Goal: Task Accomplishment & Management: Manage account settings

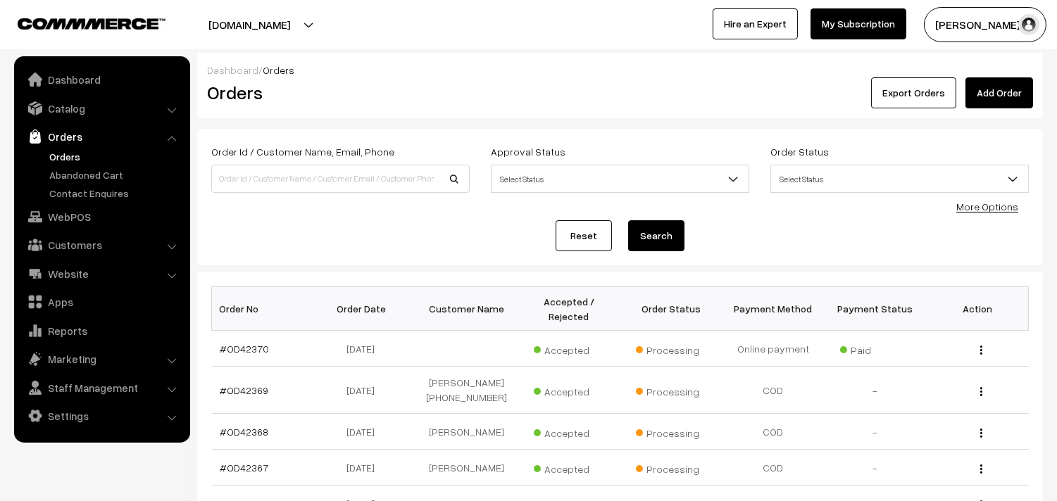
click at [65, 151] on link "Orders" at bounding box center [115, 156] width 139 height 15
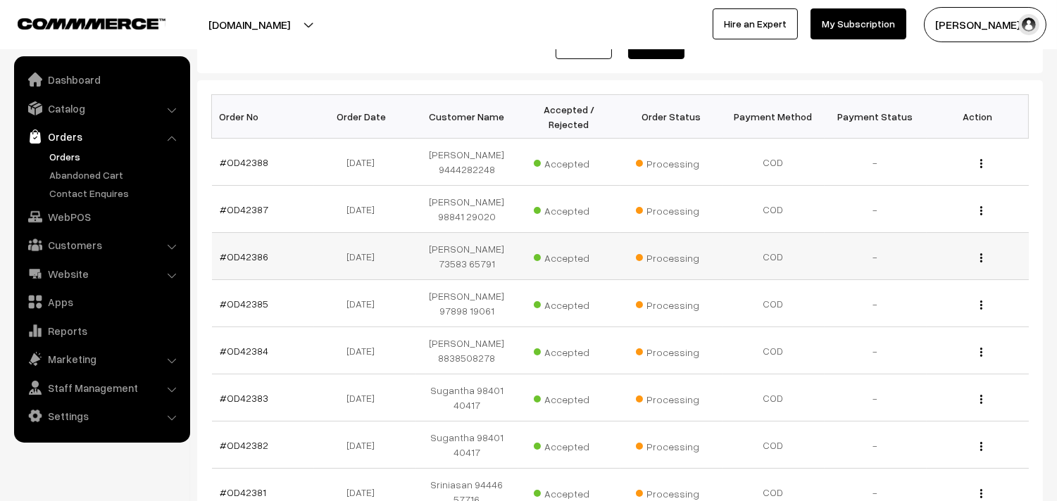
scroll to position [156, 0]
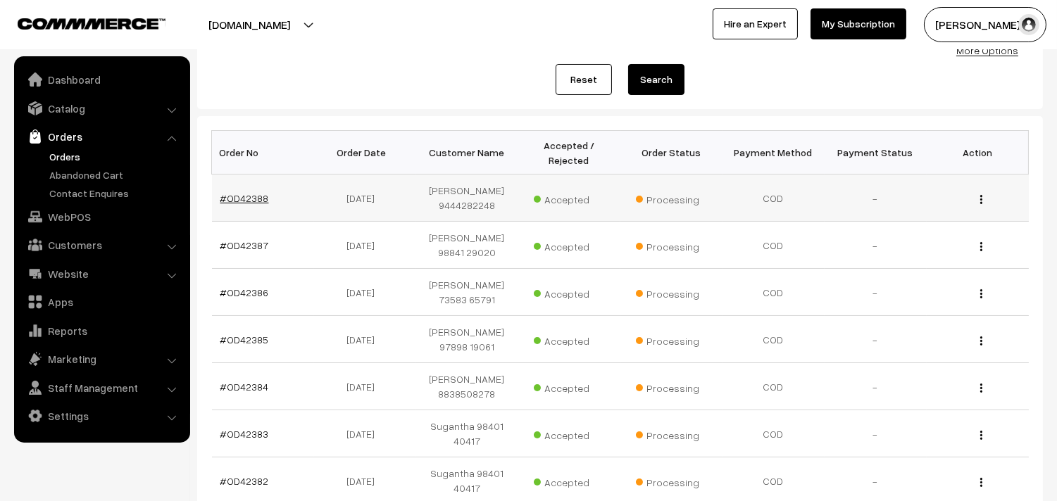
click at [259, 200] on link "#OD42388" at bounding box center [244, 198] width 49 height 12
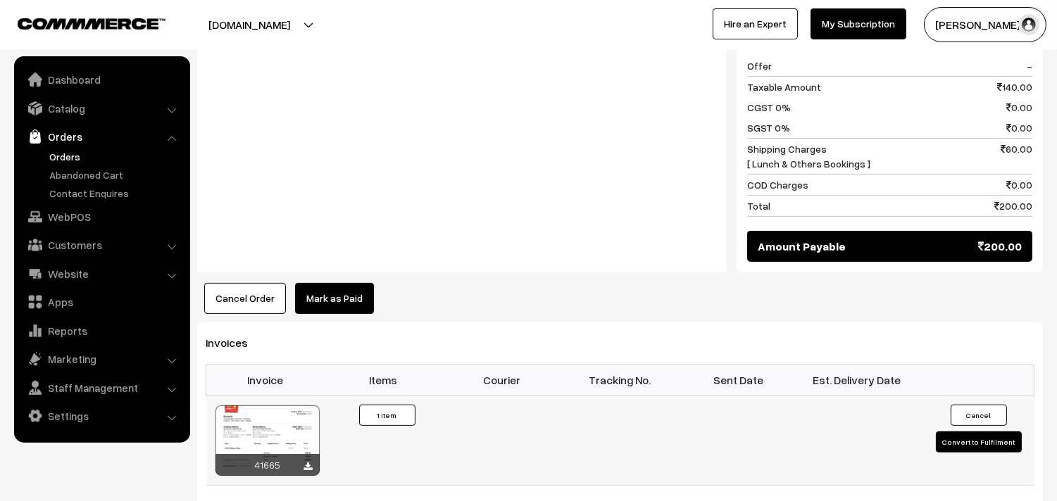
scroll to position [704, 0]
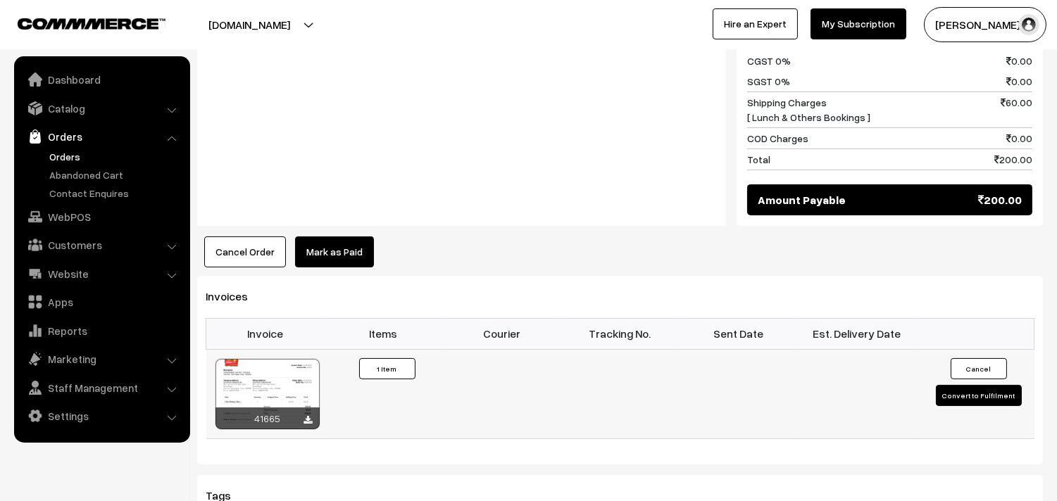
click at [235, 359] on div at bounding box center [268, 394] width 104 height 70
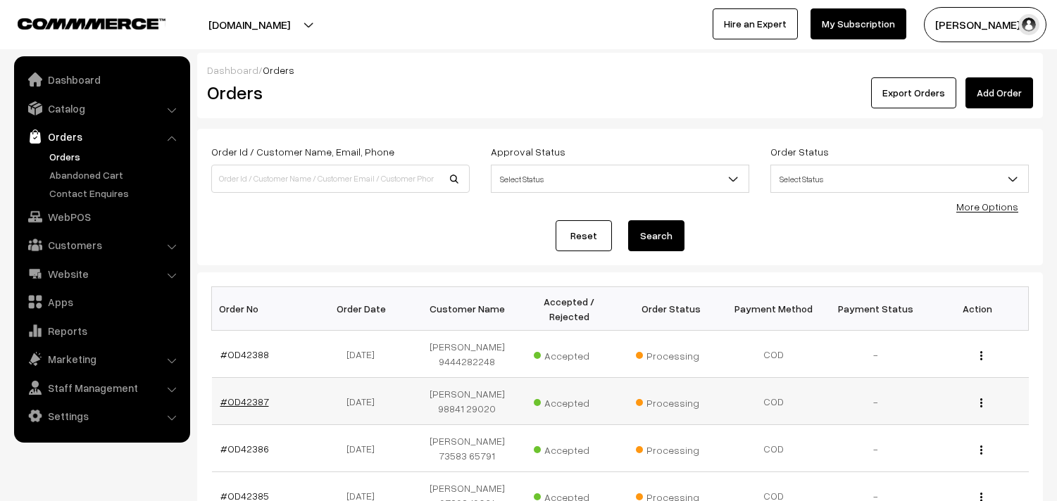
scroll to position [156, 0]
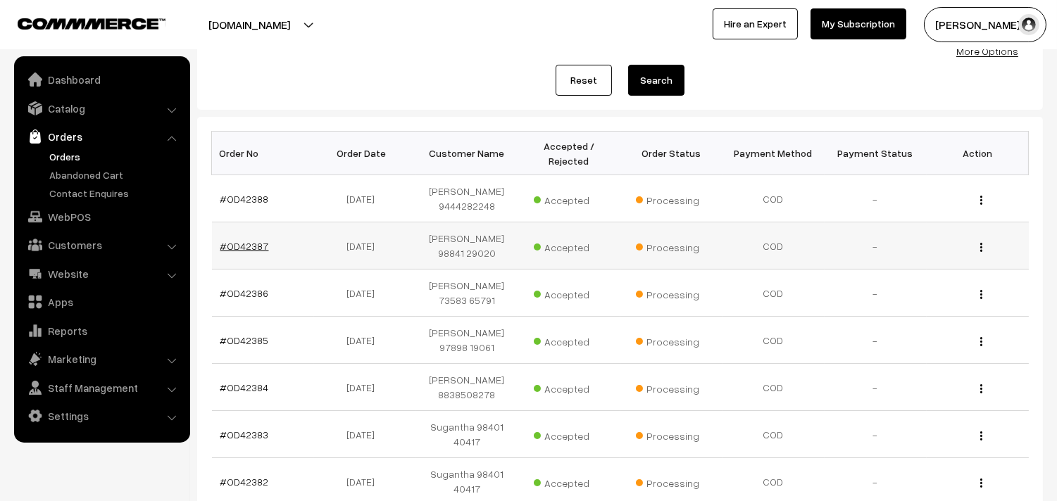
click at [244, 242] on link "#OD42387" at bounding box center [244, 246] width 49 height 12
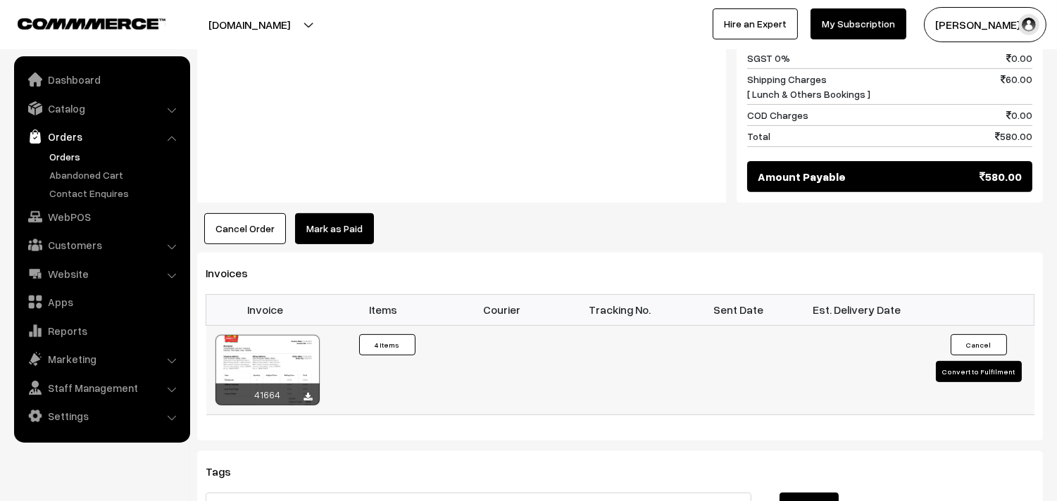
scroll to position [1017, 0]
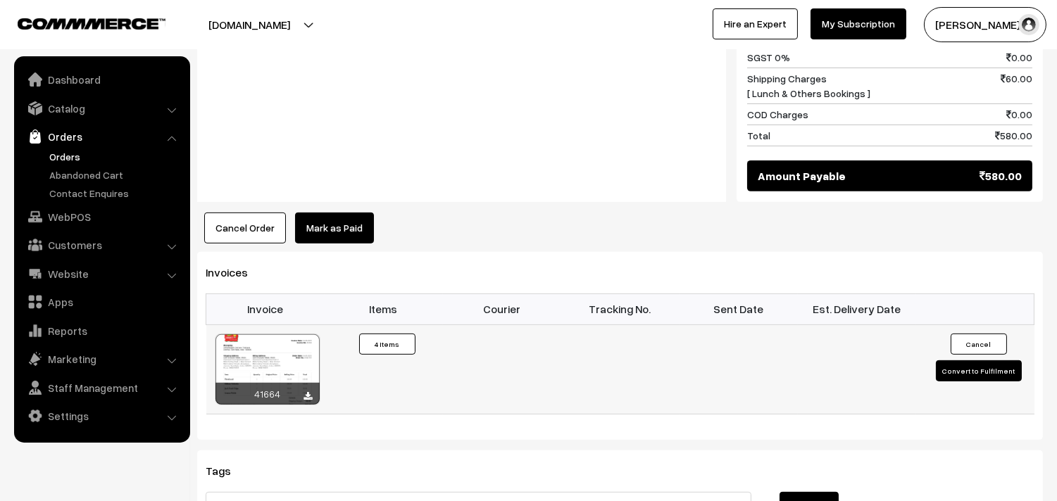
click at [296, 338] on div at bounding box center [268, 370] width 104 height 70
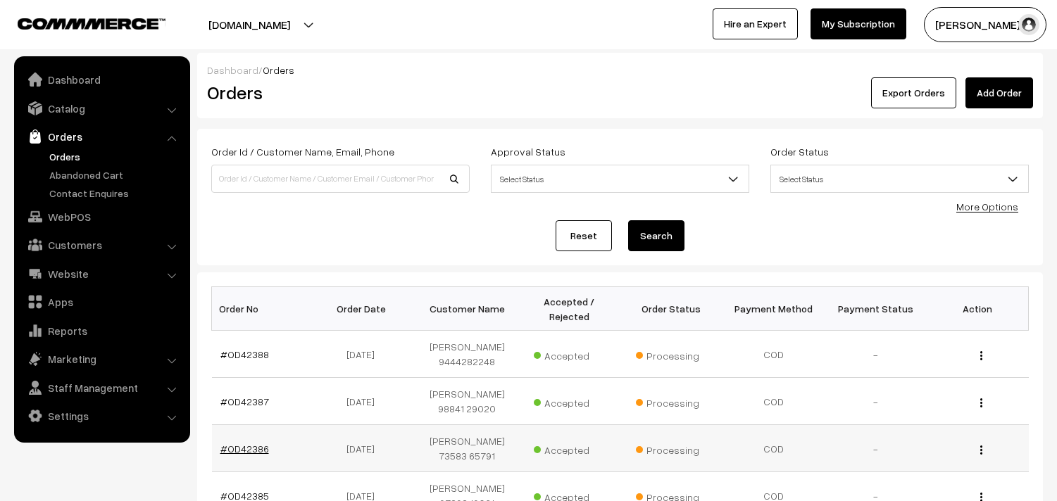
scroll to position [156, 0]
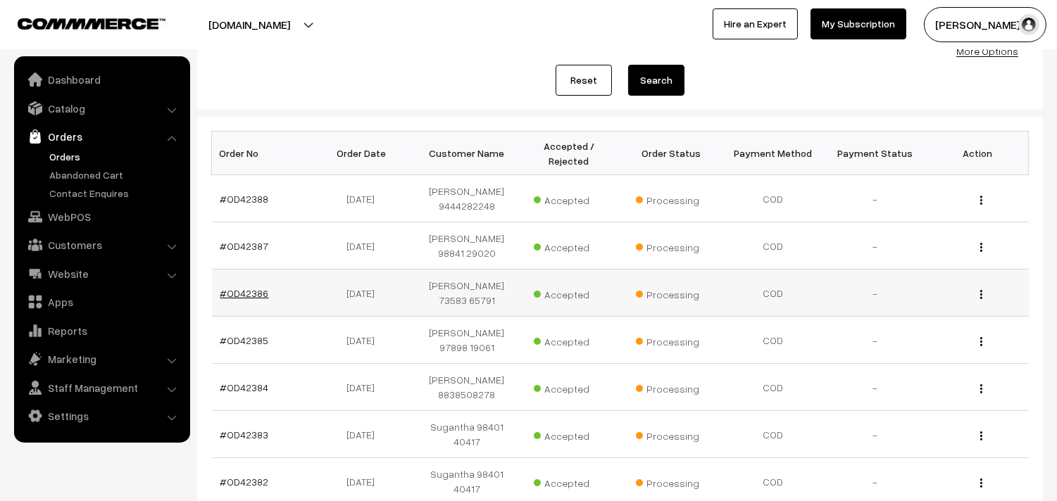
click at [254, 291] on link "#OD42386" at bounding box center [244, 293] width 49 height 12
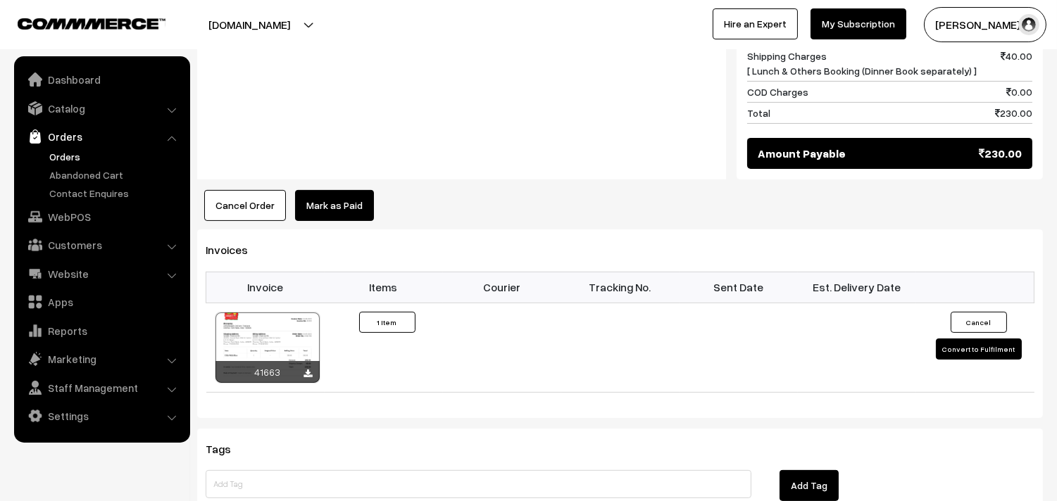
scroll to position [782, 0]
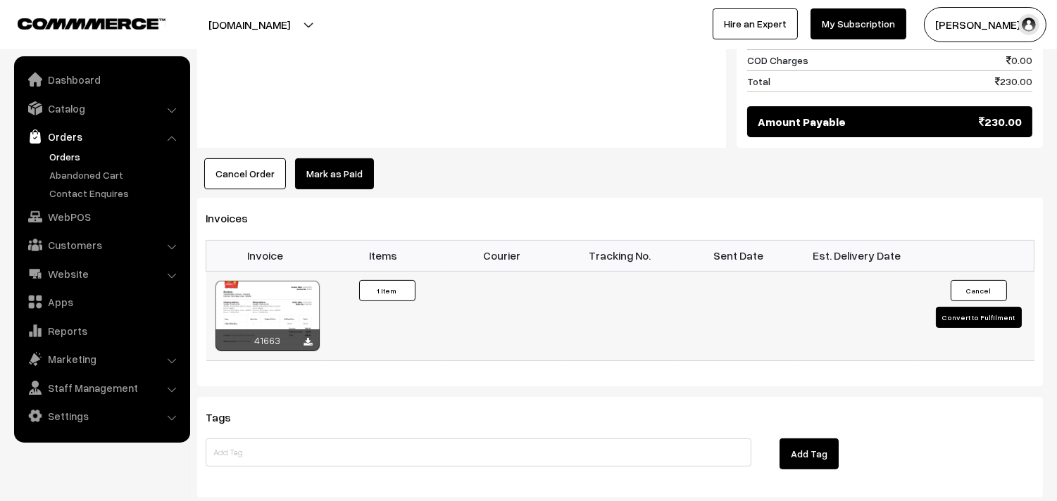
click at [259, 285] on div at bounding box center [268, 316] width 104 height 70
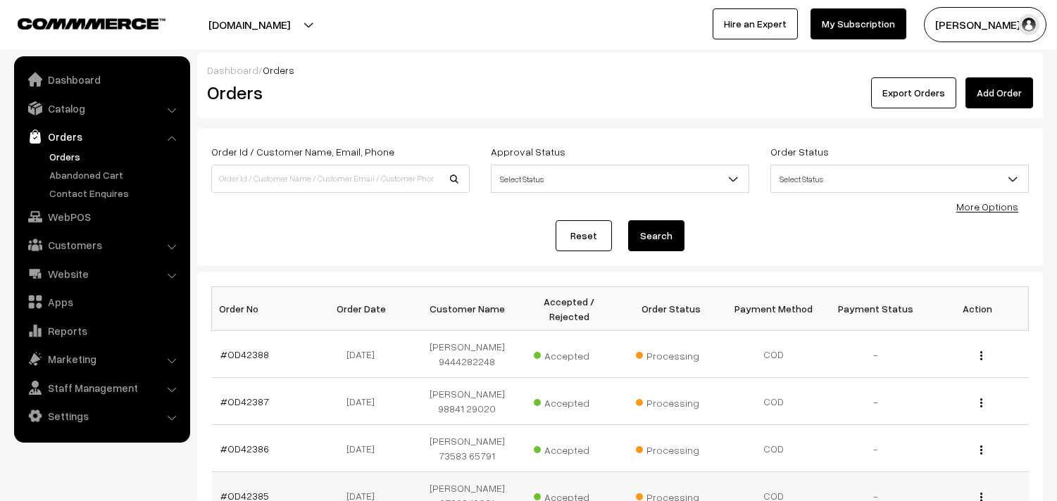
scroll to position [155, 0]
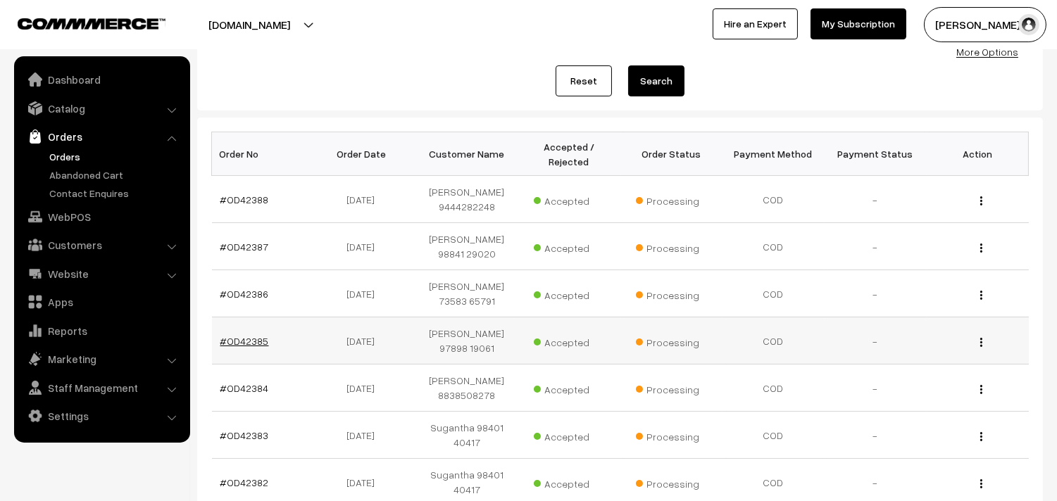
click at [254, 335] on link "#OD42385" at bounding box center [244, 341] width 49 height 12
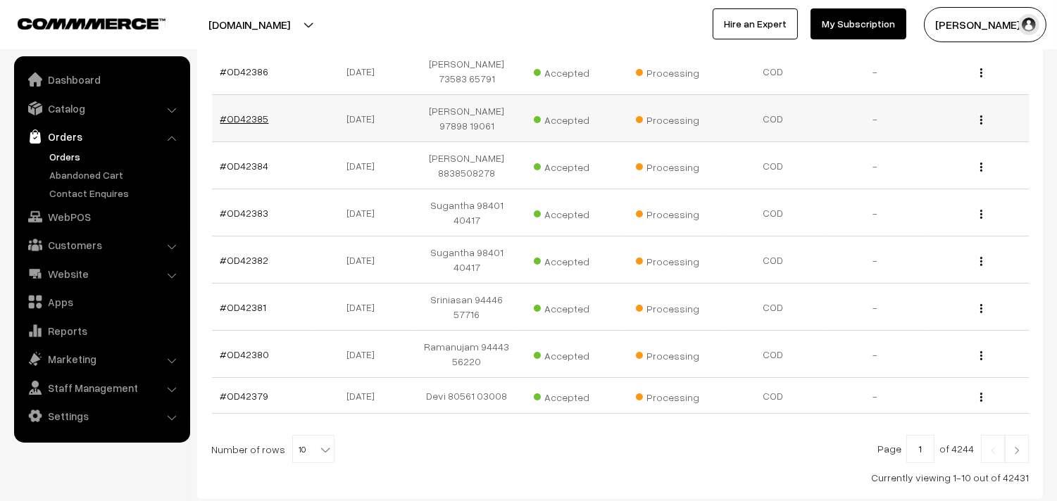
scroll to position [390, 0]
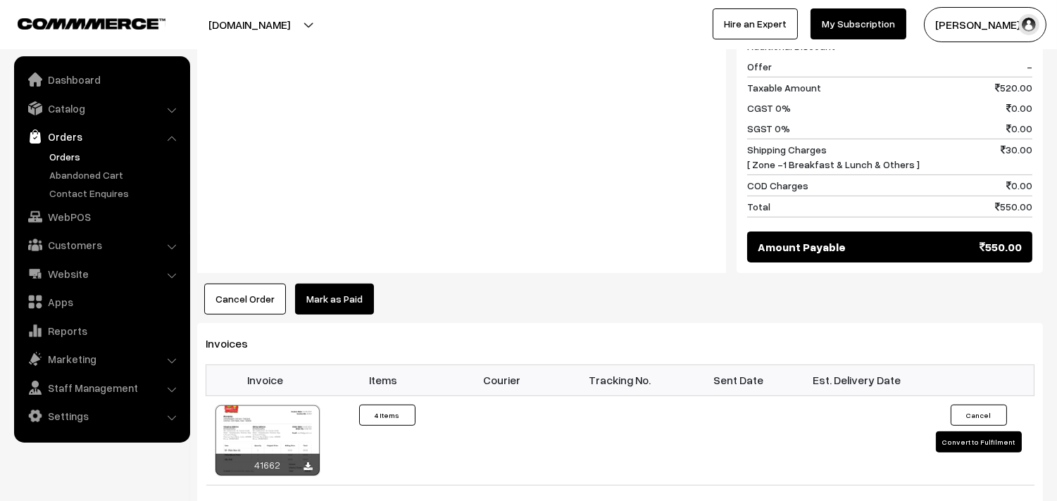
scroll to position [1173, 0]
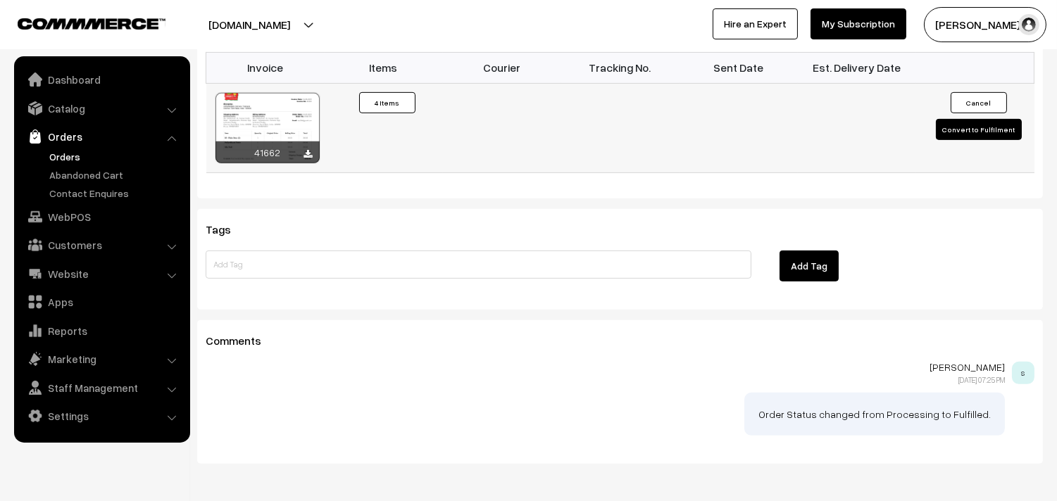
click at [294, 104] on div at bounding box center [268, 128] width 104 height 70
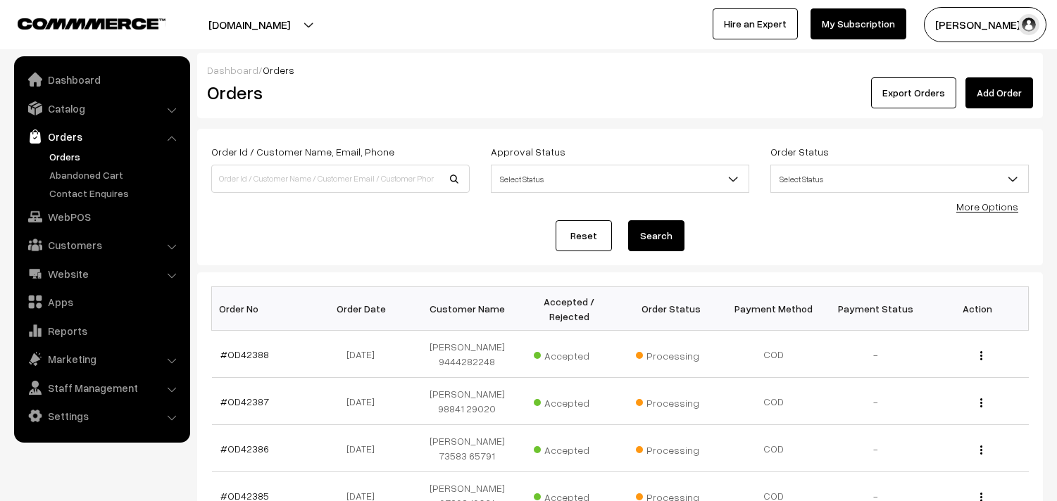
scroll to position [420, 0]
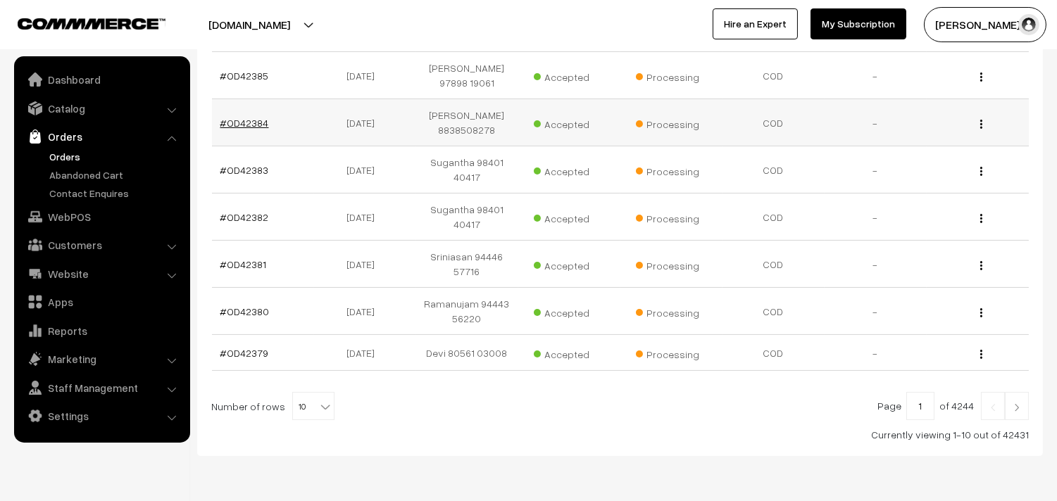
click at [256, 117] on link "#OD42384" at bounding box center [244, 123] width 49 height 12
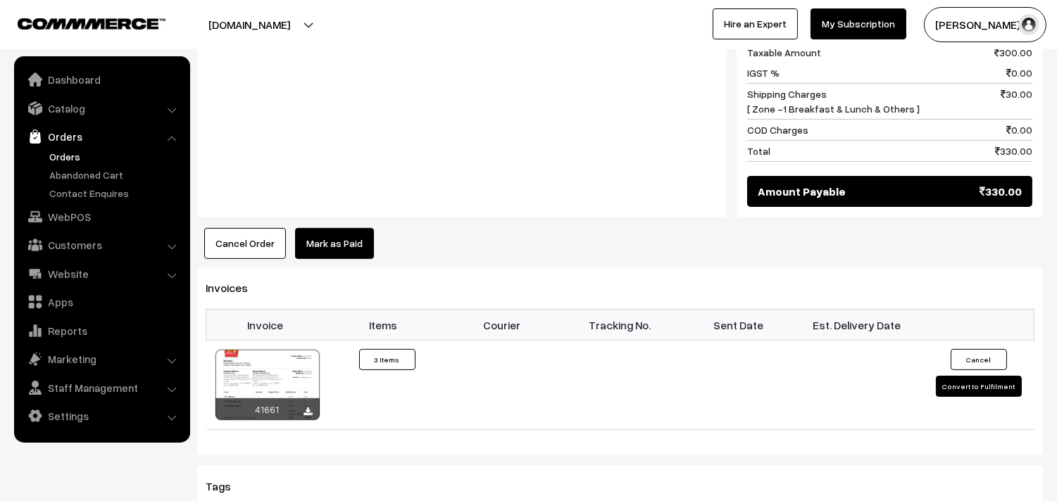
scroll to position [939, 0]
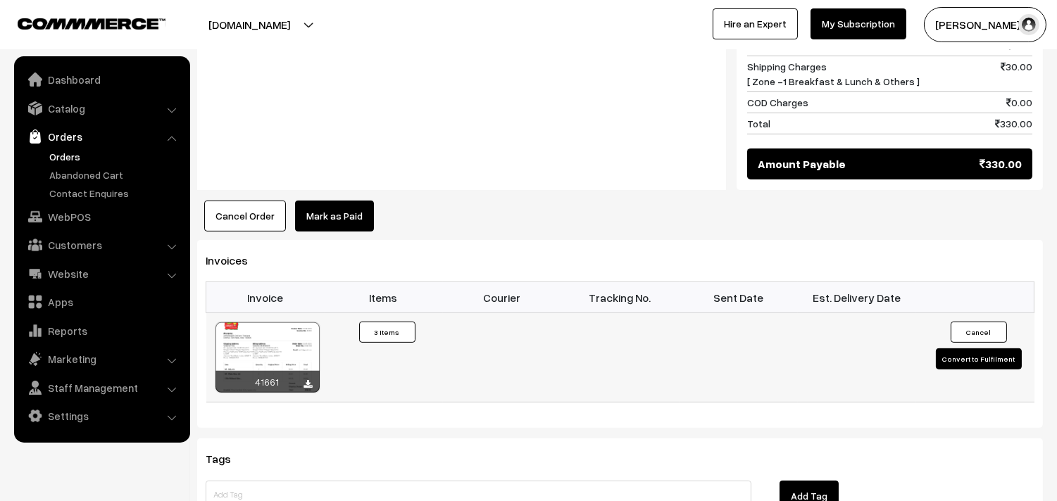
click at [289, 325] on div at bounding box center [268, 358] width 104 height 70
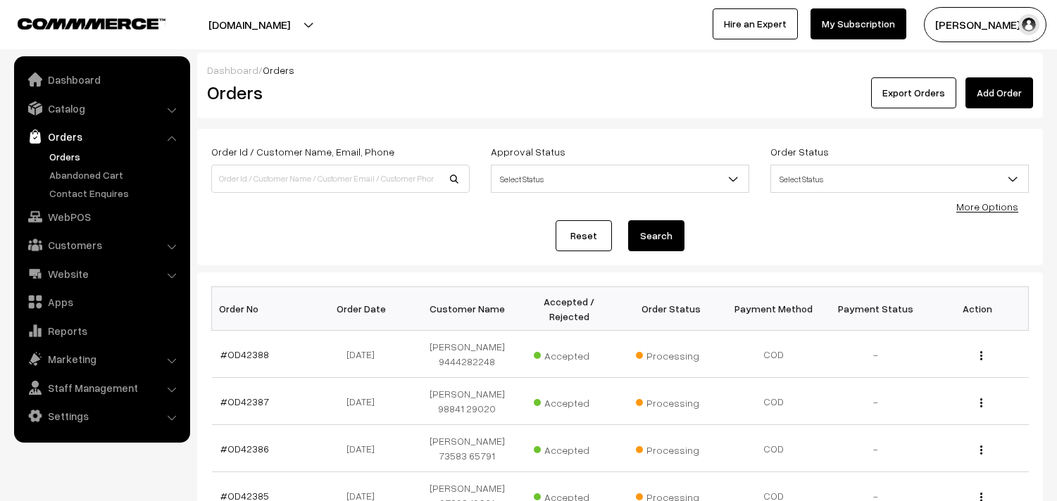
scroll to position [420, 0]
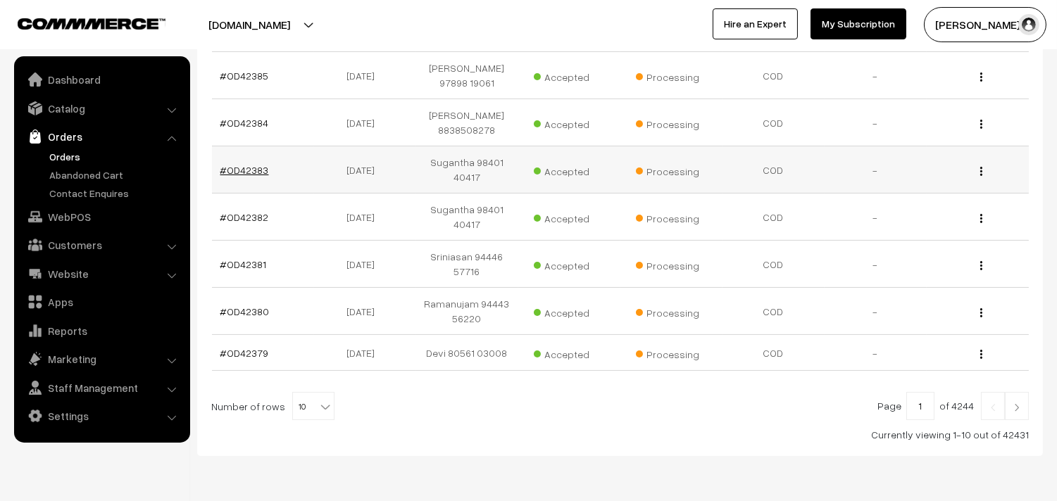
click at [263, 164] on link "#OD42383" at bounding box center [244, 170] width 49 height 12
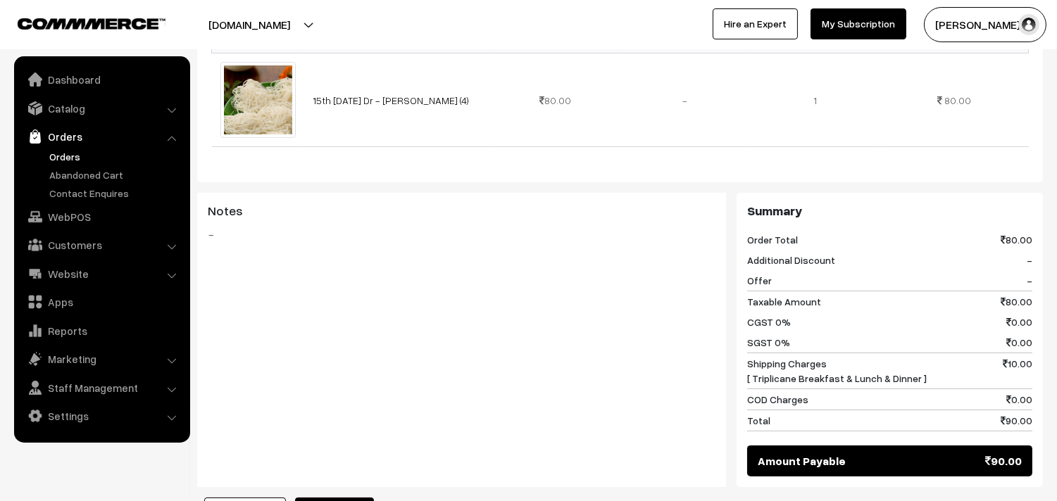
scroll to position [625, 0]
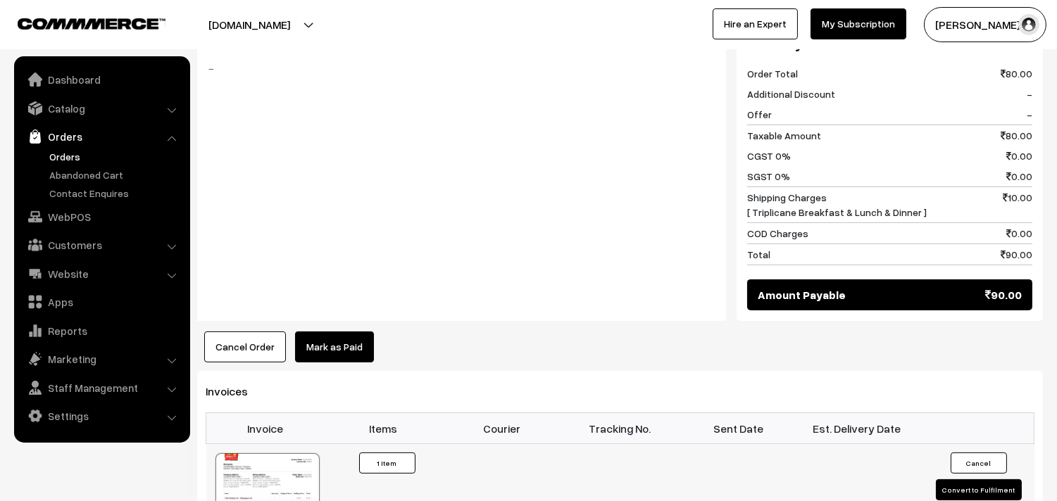
click at [270, 456] on div at bounding box center [268, 489] width 104 height 70
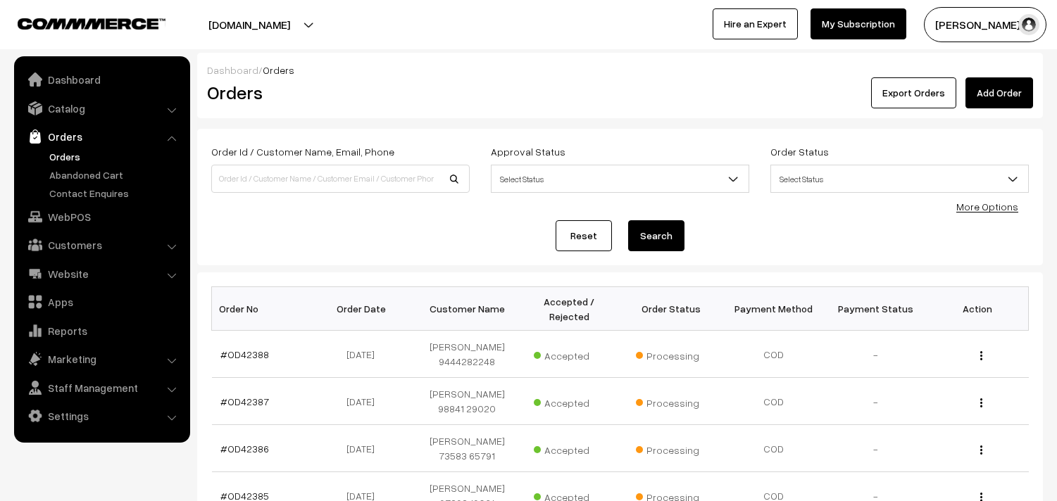
scroll to position [420, 0]
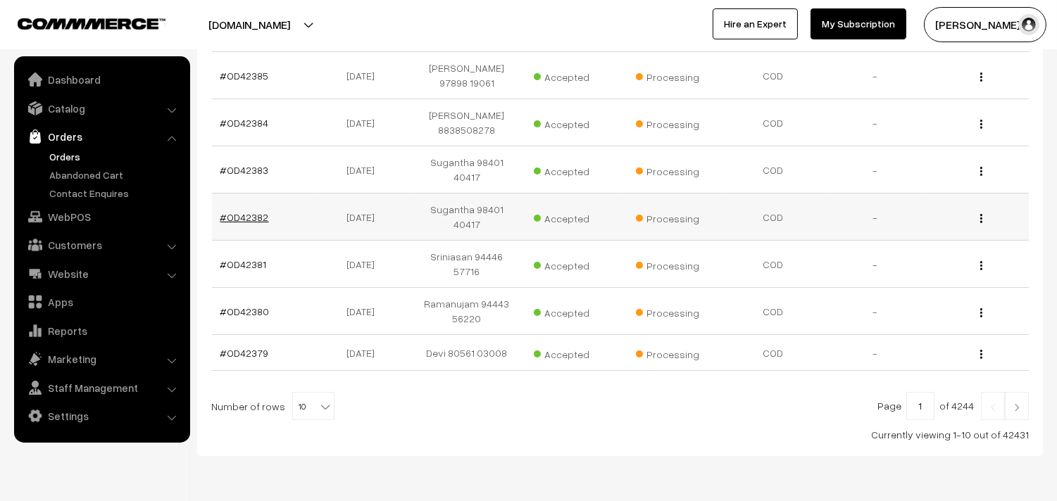
click at [251, 211] on link "#OD42382" at bounding box center [244, 217] width 49 height 12
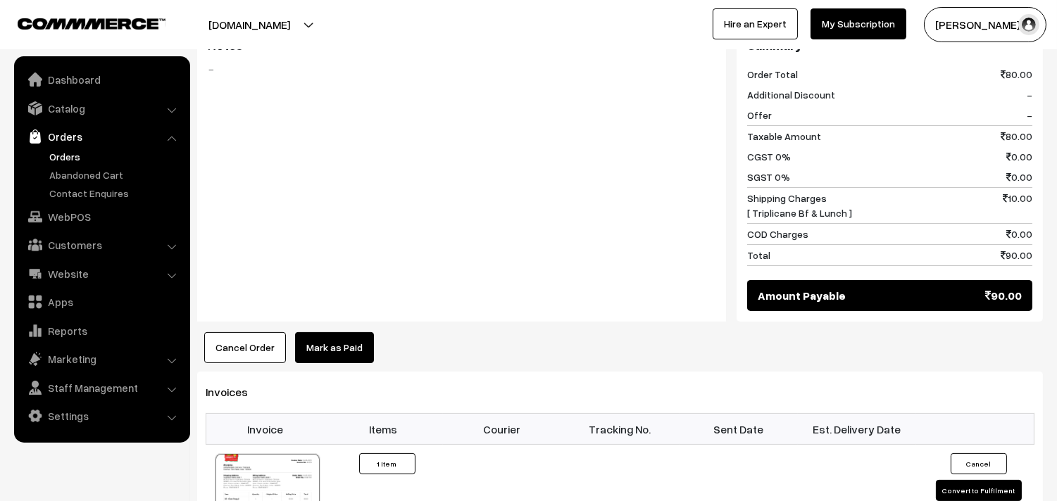
scroll to position [625, 0]
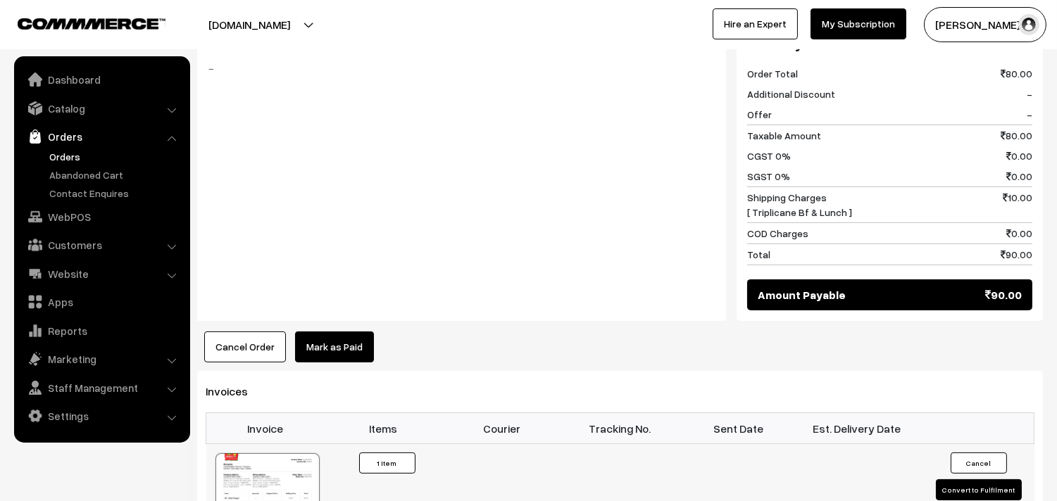
click at [290, 458] on div at bounding box center [268, 489] width 104 height 70
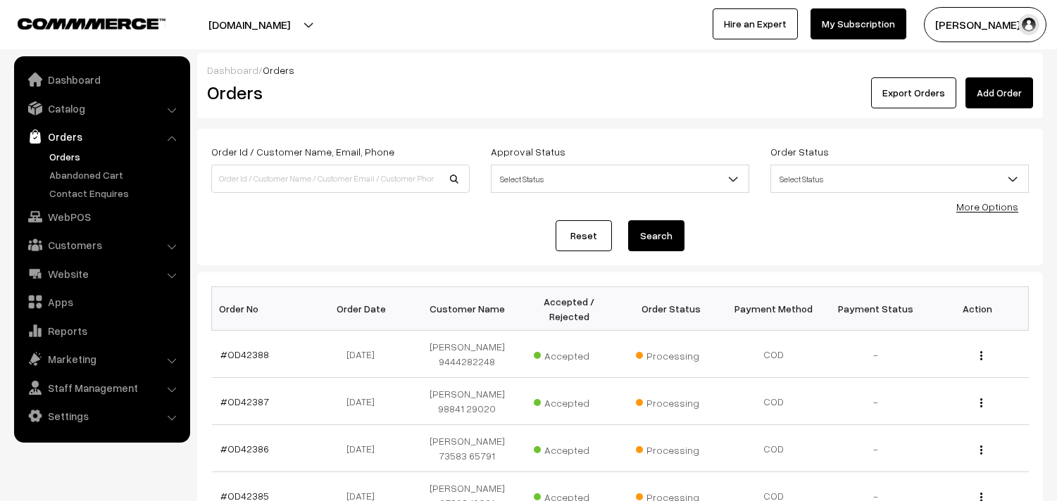
scroll to position [437, 0]
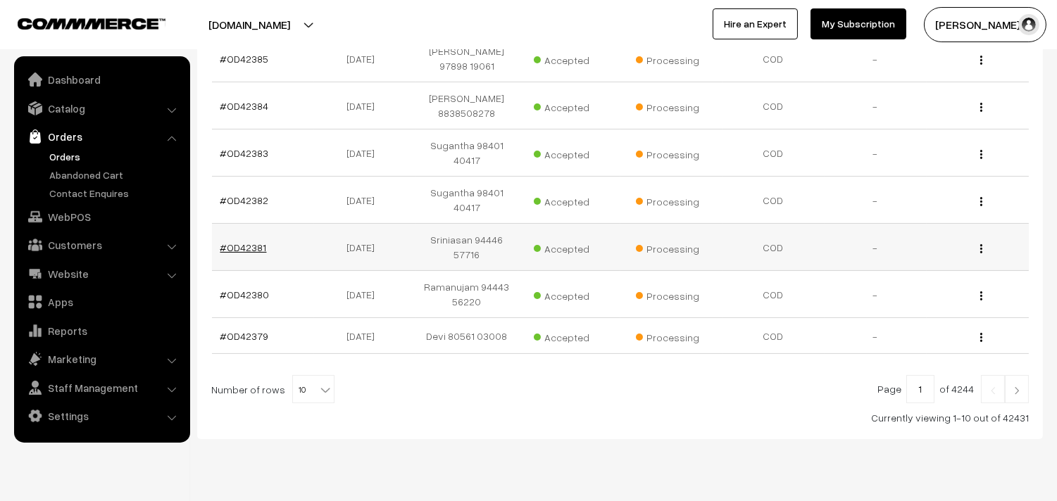
click at [249, 242] on link "#OD42381" at bounding box center [243, 248] width 46 height 12
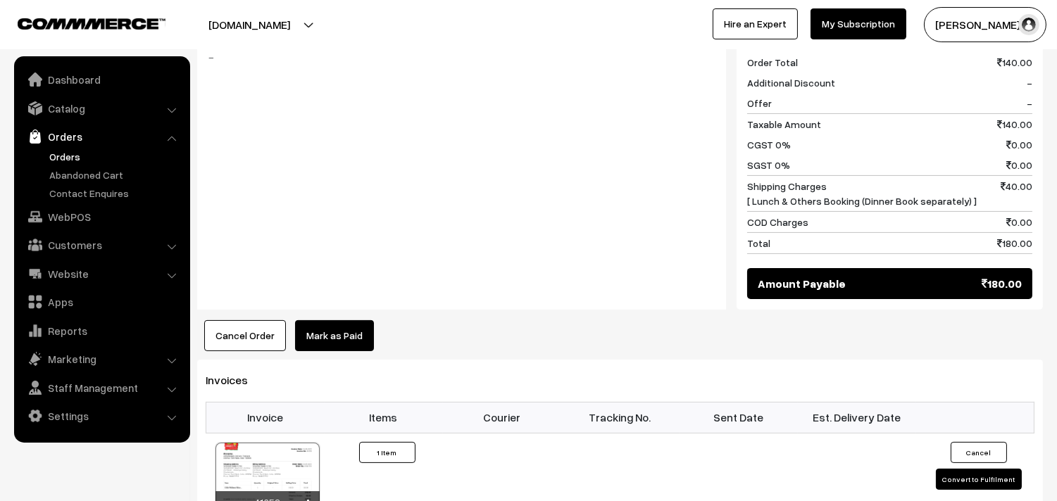
scroll to position [625, 0]
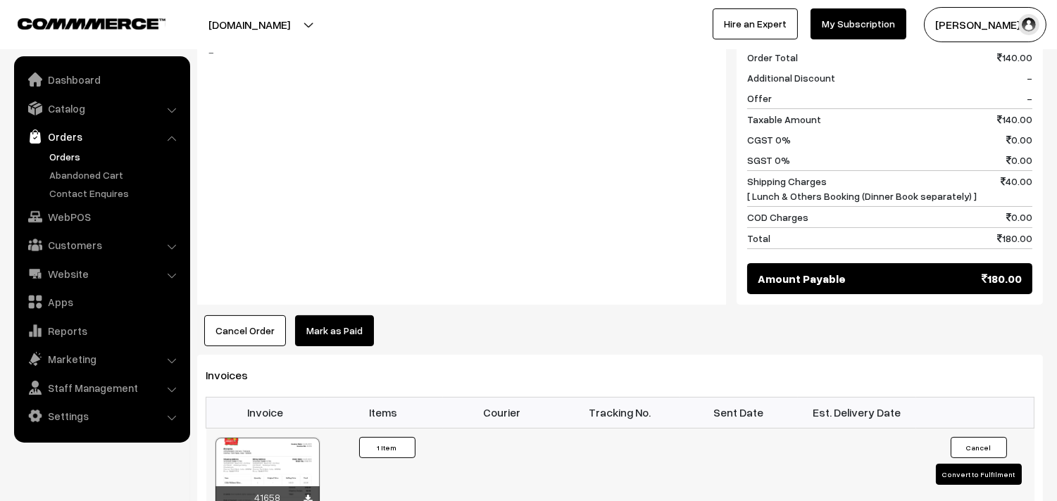
click at [285, 460] on div at bounding box center [268, 473] width 104 height 70
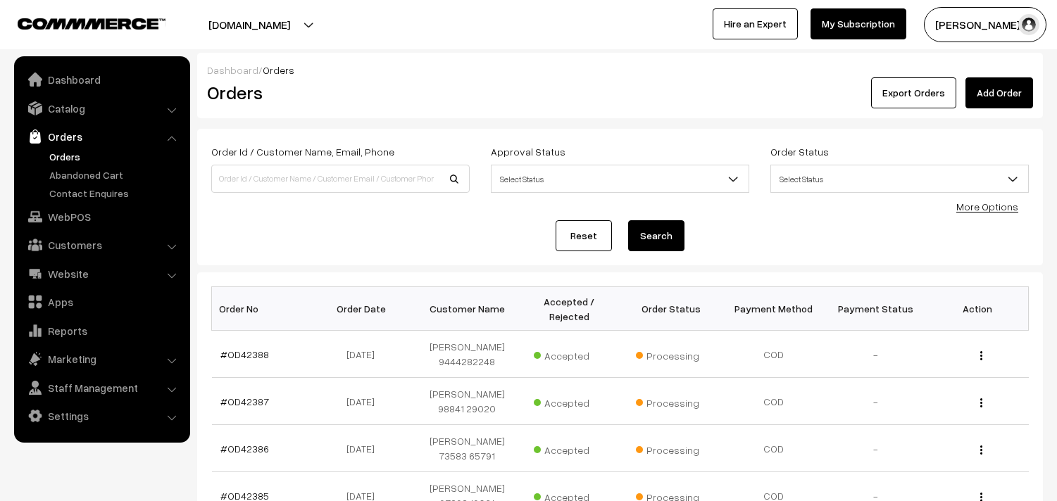
scroll to position [437, 0]
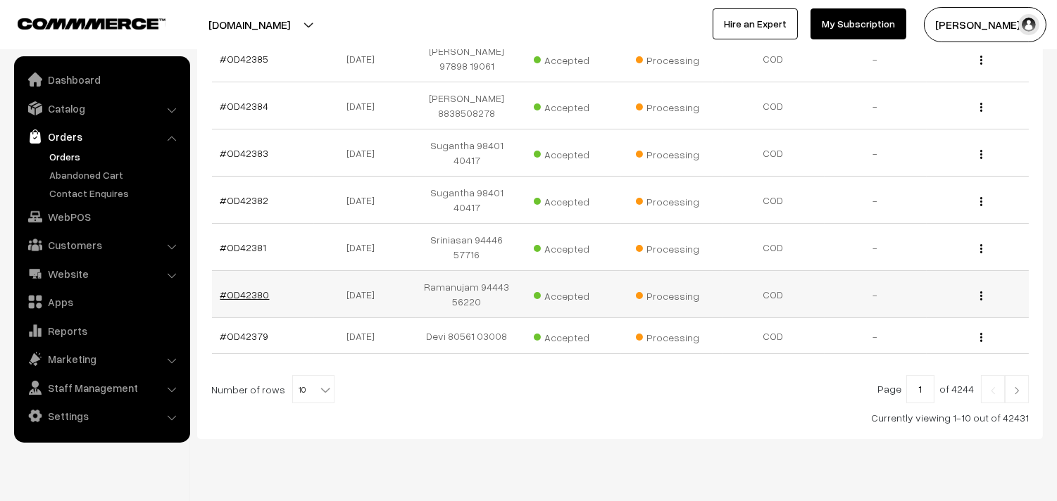
click at [251, 289] on link "#OD42380" at bounding box center [244, 295] width 49 height 12
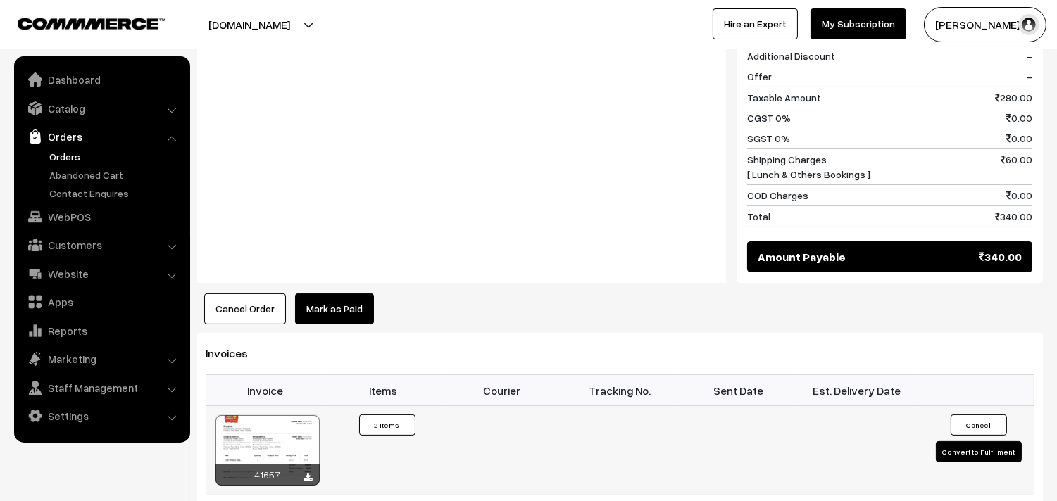
scroll to position [704, 0]
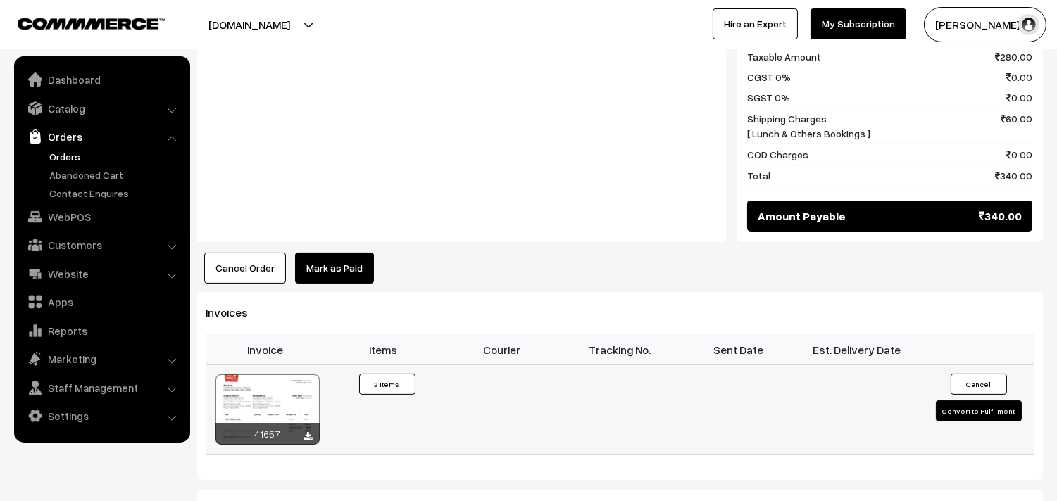
click at [269, 394] on div at bounding box center [268, 410] width 104 height 70
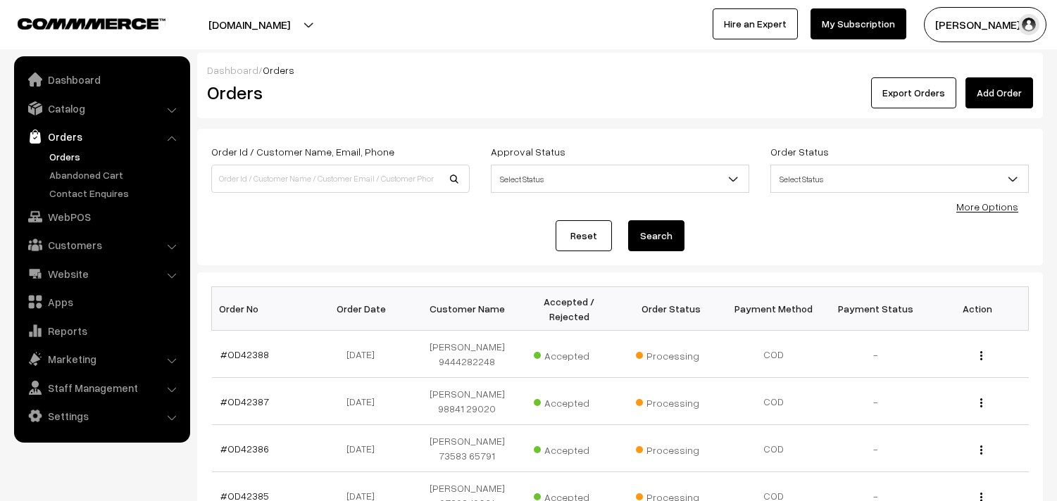
scroll to position [437, 0]
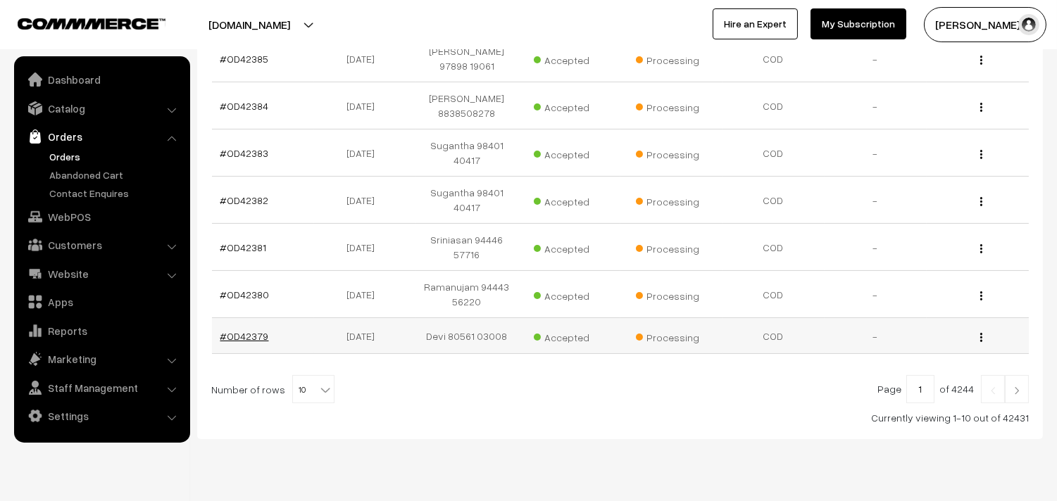
click at [257, 330] on link "#OD42379" at bounding box center [244, 336] width 49 height 12
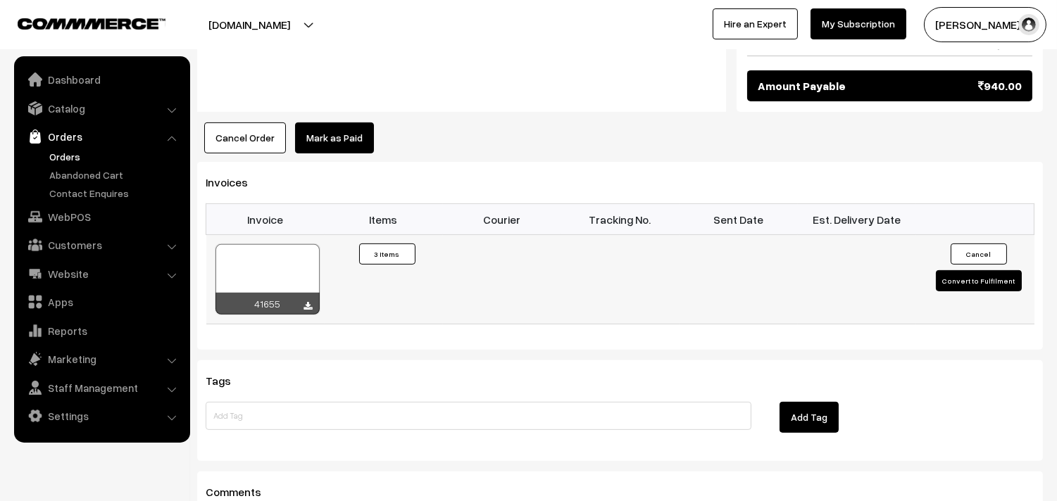
scroll to position [1017, 0]
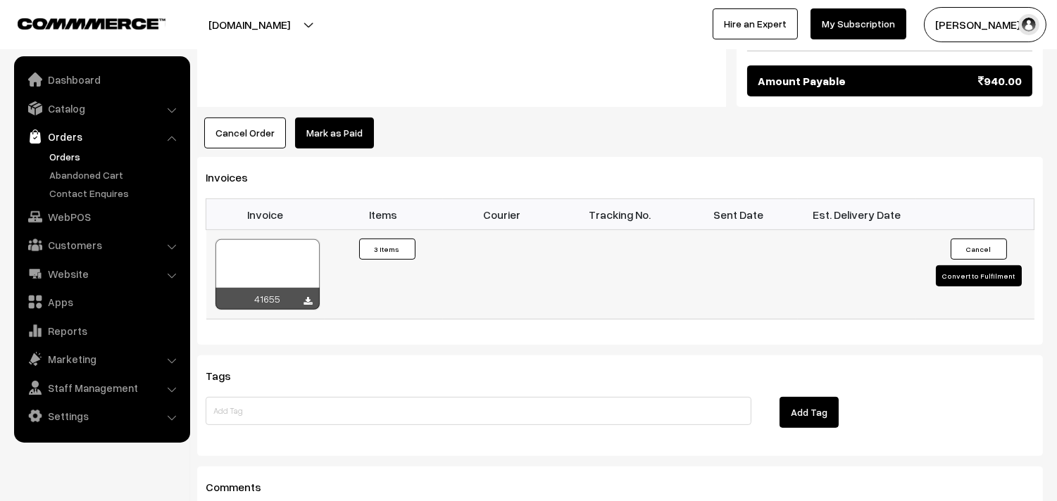
click at [300, 289] on div at bounding box center [268, 274] width 104 height 70
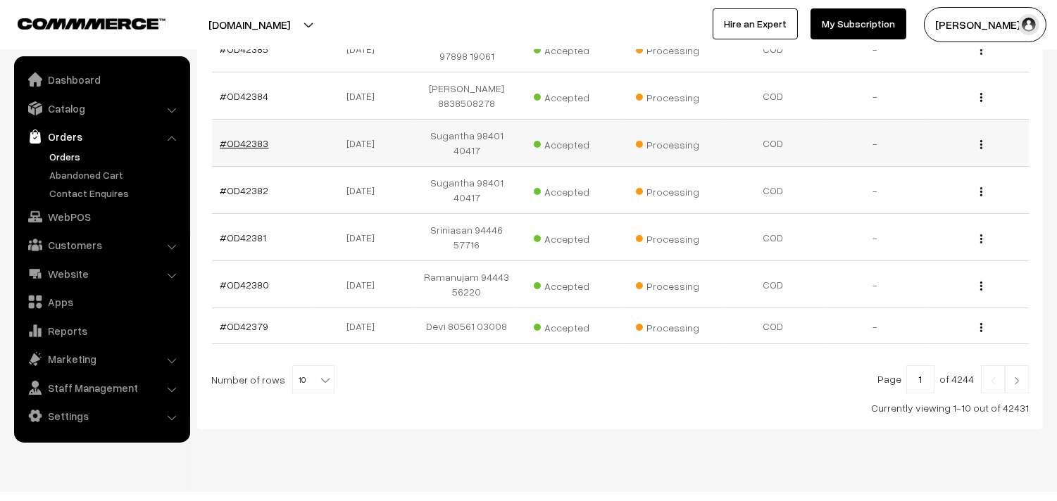
scroll to position [456, 0]
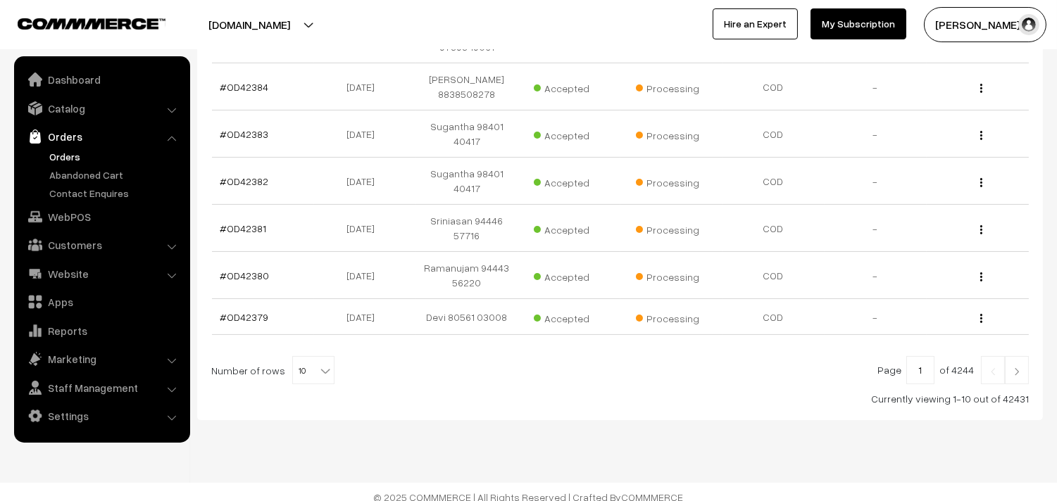
click at [304, 342] on div "Bulk Options Delete Selected Bulk Options Order No Order Date Customer Name Acc…" at bounding box center [620, 118] width 818 height 576
click at [307, 357] on span "10" at bounding box center [313, 371] width 41 height 28
select select "100"
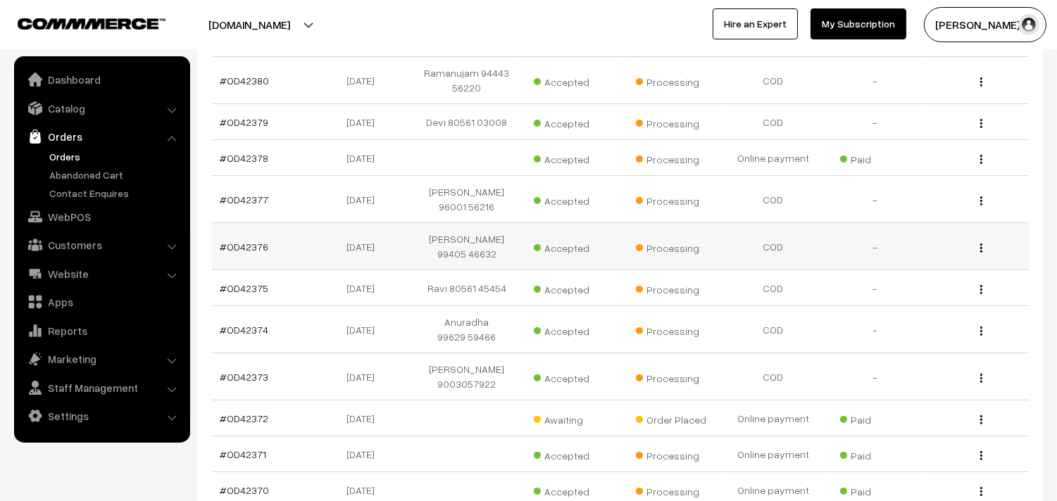
scroll to position [625, 0]
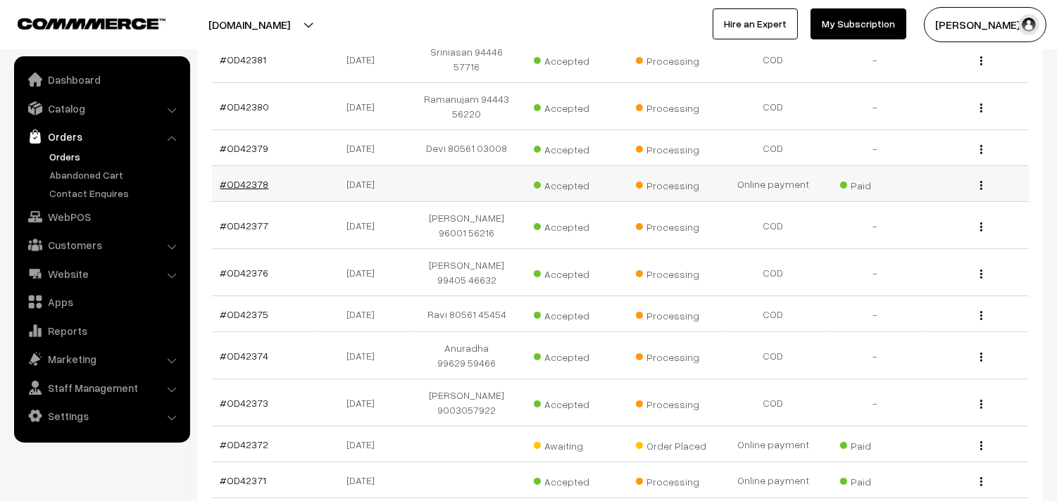
click at [251, 178] on link "#OD42378" at bounding box center [244, 184] width 49 height 12
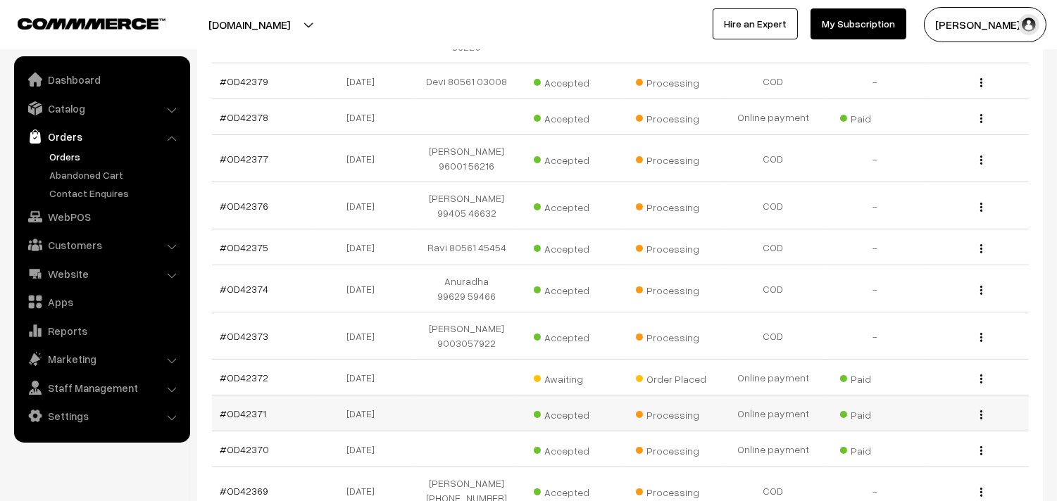
scroll to position [782, 0]
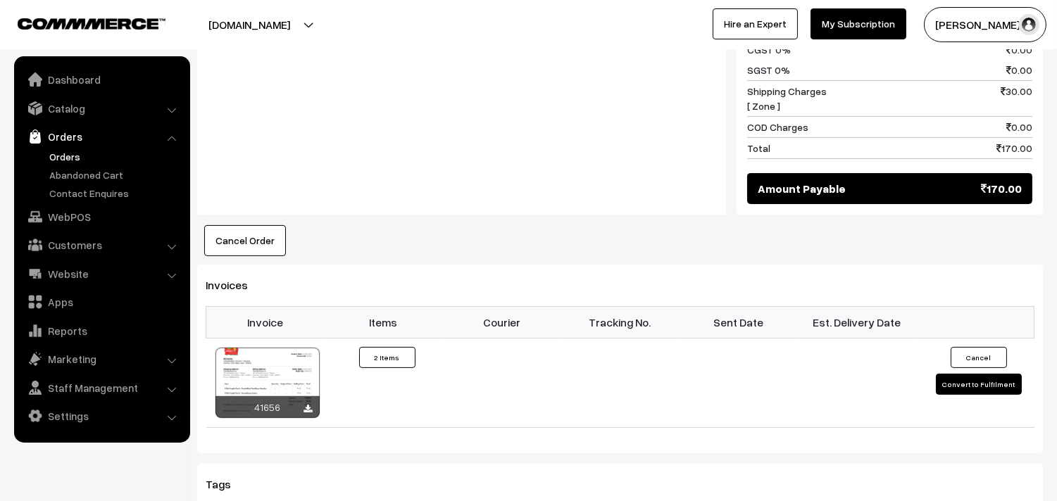
scroll to position [861, 0]
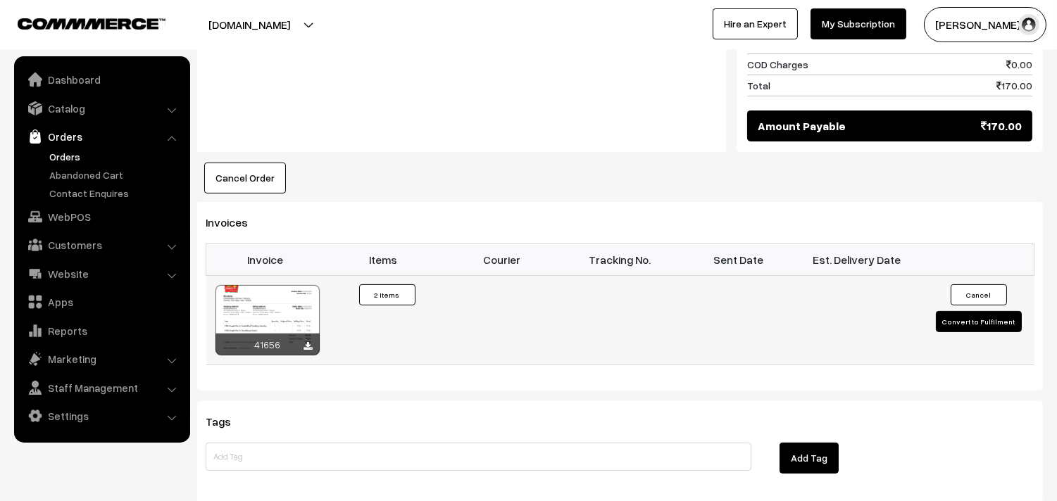
click at [277, 296] on div at bounding box center [268, 320] width 104 height 70
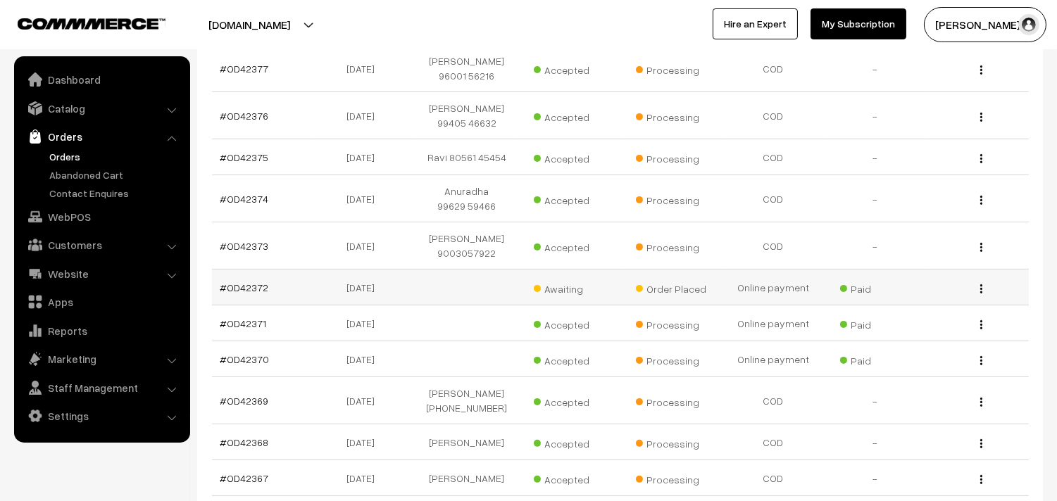
scroll to position [782, 0]
click at [255, 63] on link "#OD42377" at bounding box center [244, 69] width 49 height 12
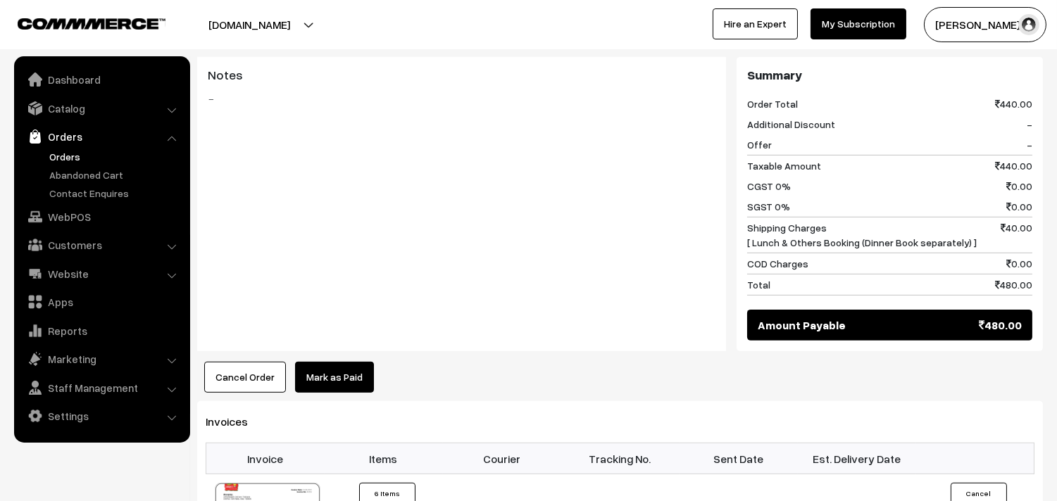
scroll to position [861, 0]
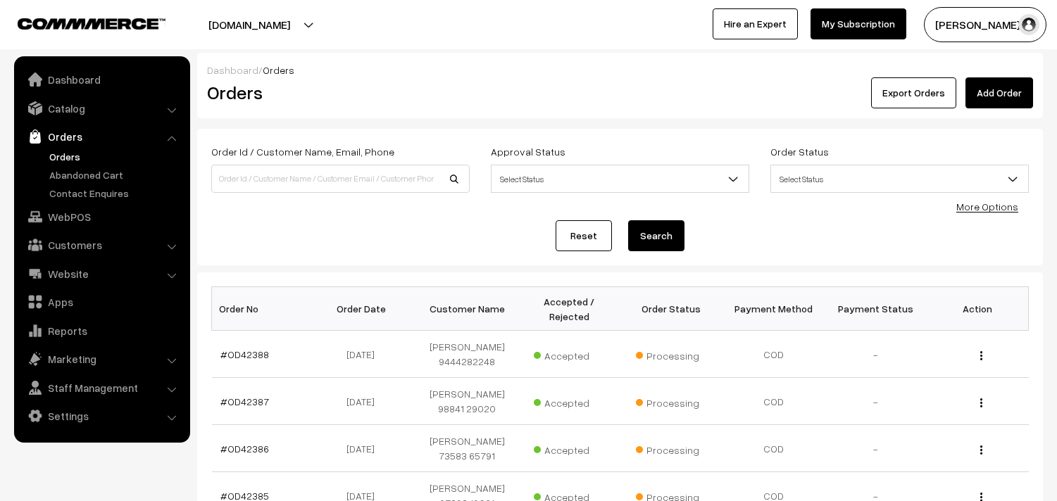
scroll to position [782, 0]
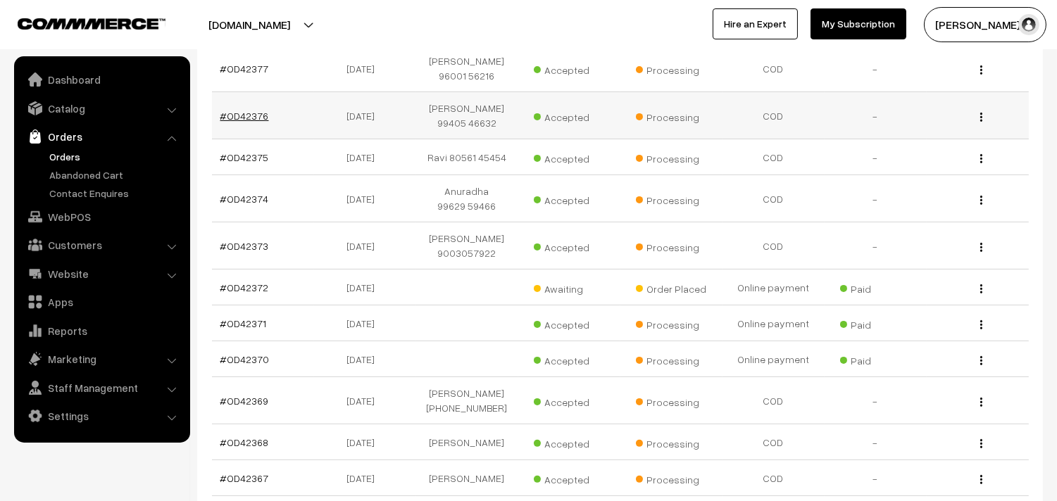
click at [257, 110] on link "#OD42376" at bounding box center [244, 116] width 49 height 12
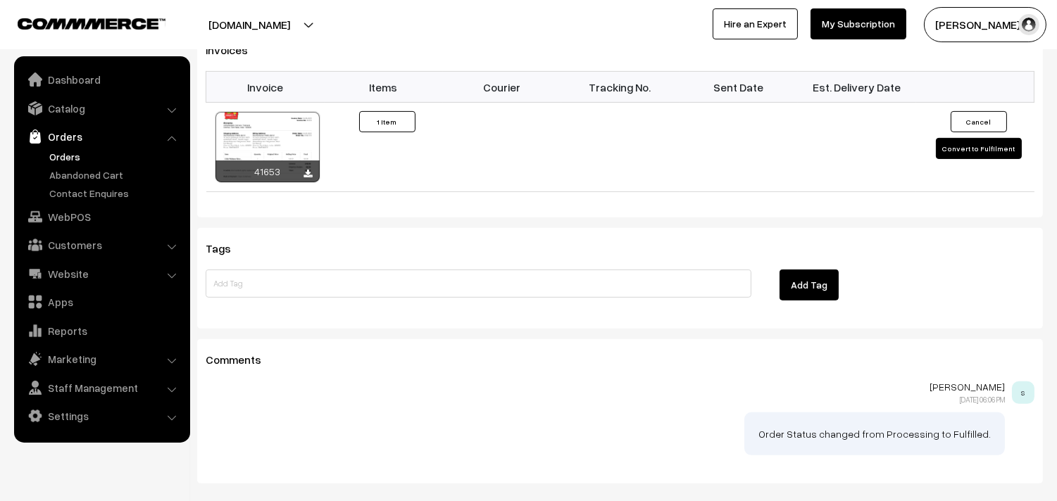
scroll to position [1017, 0]
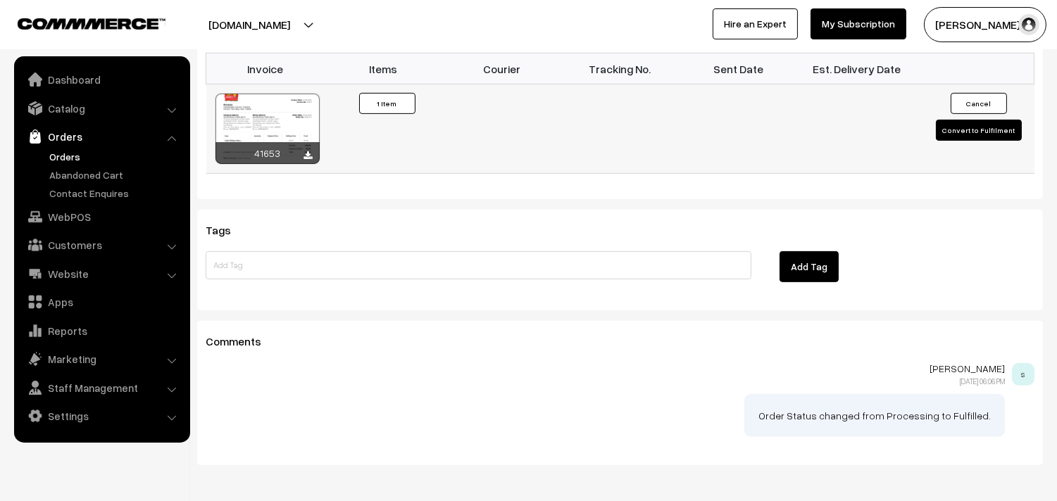
click at [289, 94] on div at bounding box center [268, 129] width 104 height 70
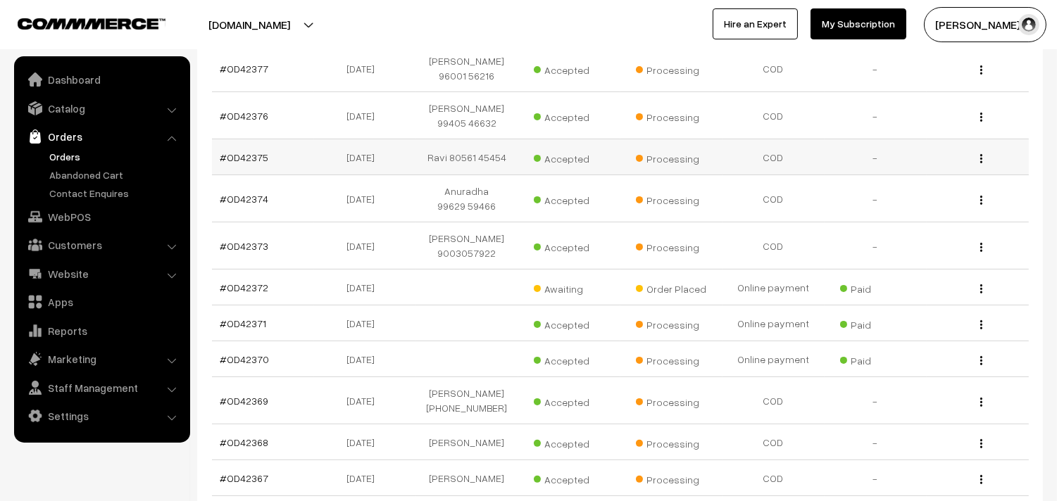
scroll to position [782, 0]
drag, startPoint x: 249, startPoint y: 135, endPoint x: 240, endPoint y: 151, distance: 18.3
click at [247, 139] on td "#OD42375" at bounding box center [263, 157] width 102 height 36
click at [240, 151] on link "#OD42375" at bounding box center [244, 157] width 49 height 12
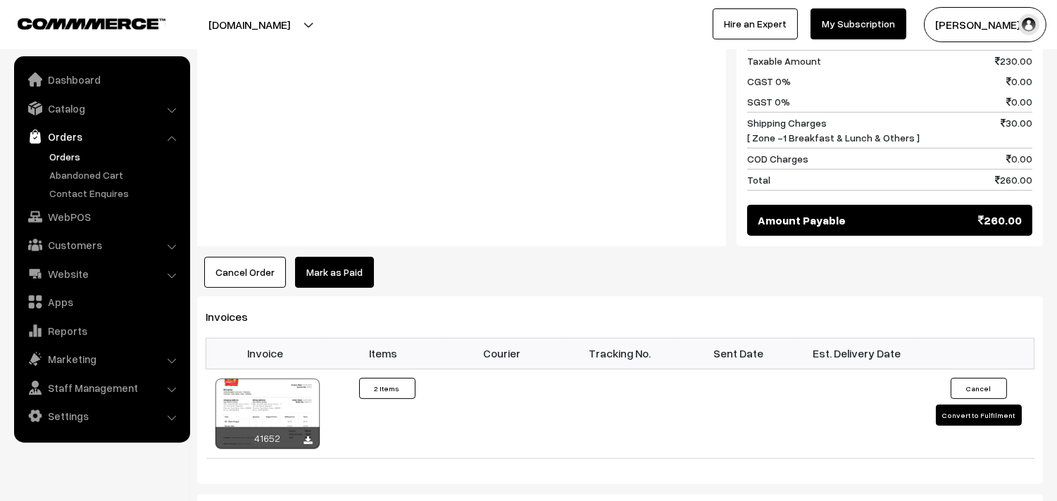
scroll to position [939, 0]
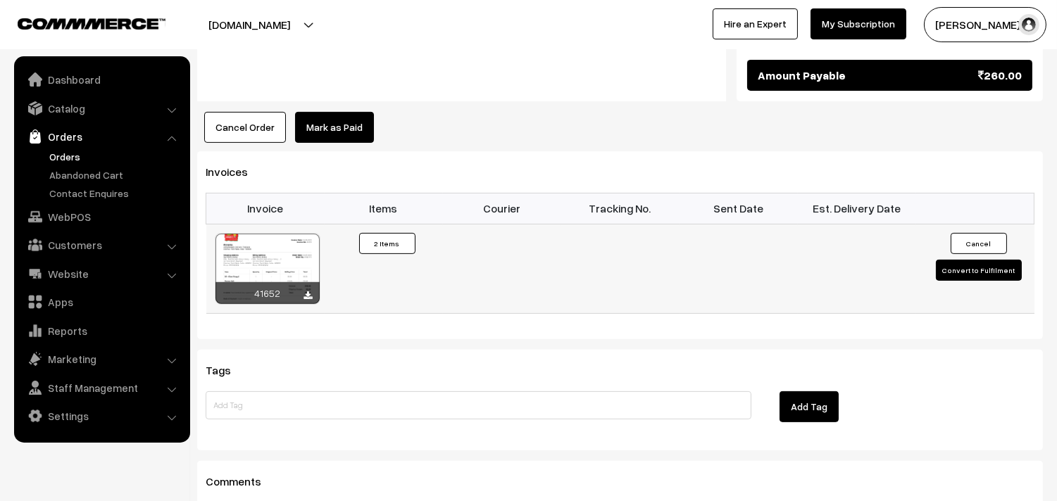
click at [278, 239] on div at bounding box center [268, 269] width 104 height 70
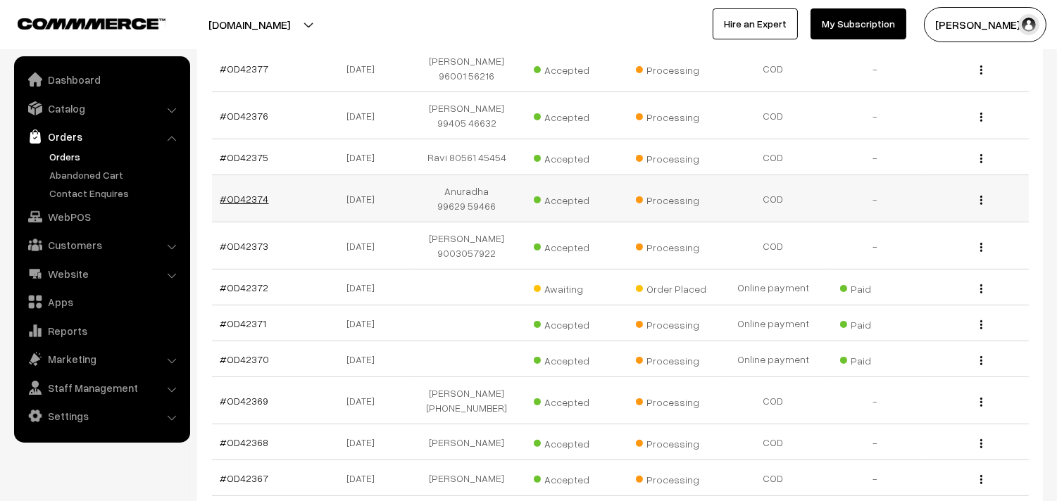
scroll to position [782, 0]
click at [255, 193] on link "#OD42374" at bounding box center [244, 199] width 49 height 12
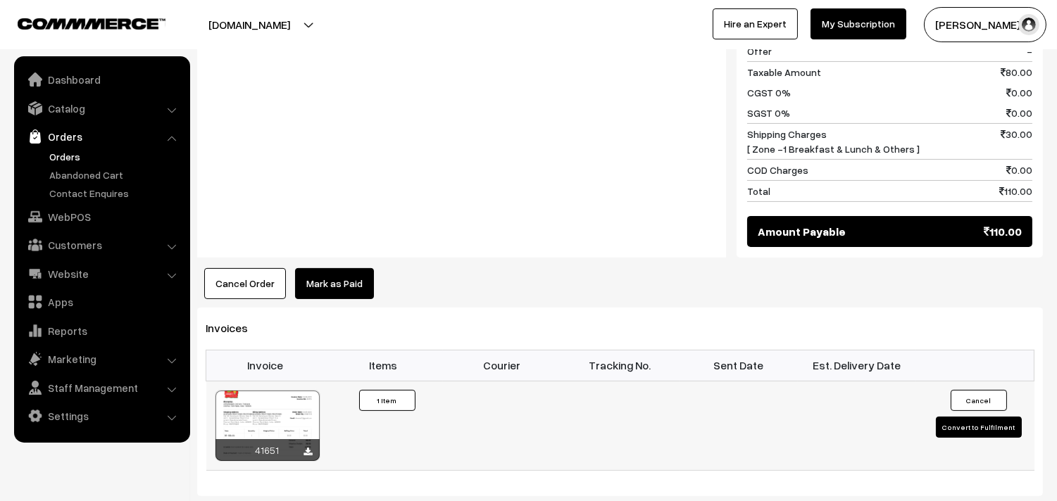
scroll to position [939, 0]
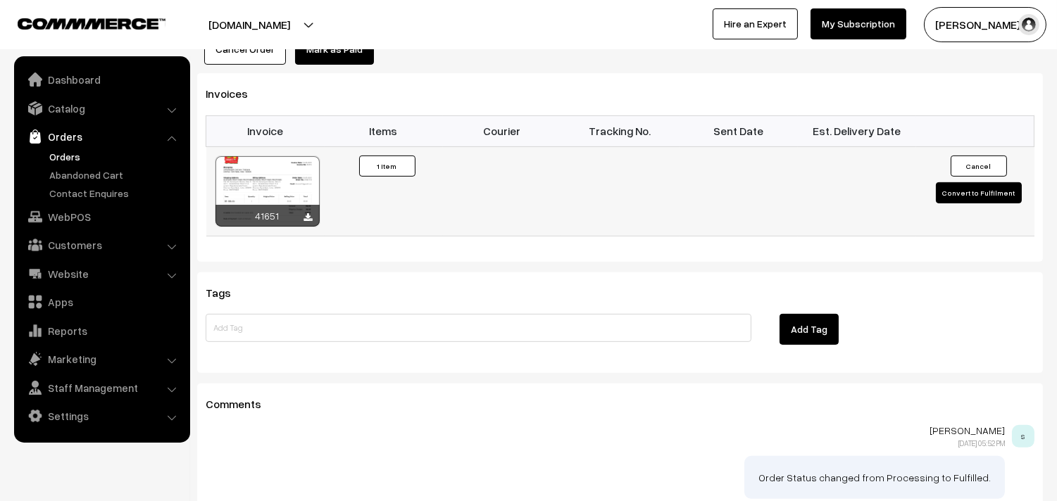
click at [289, 167] on div at bounding box center [268, 191] width 104 height 70
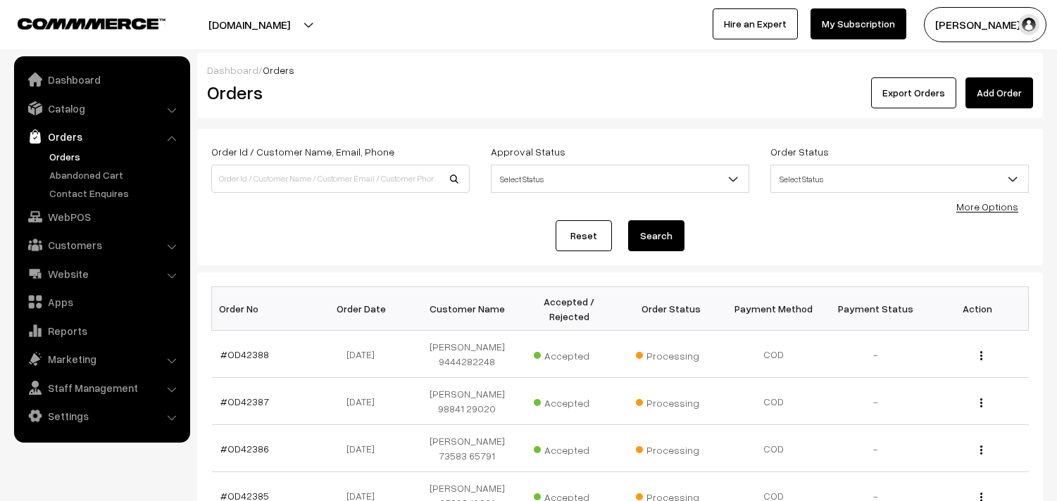
scroll to position [782, 0]
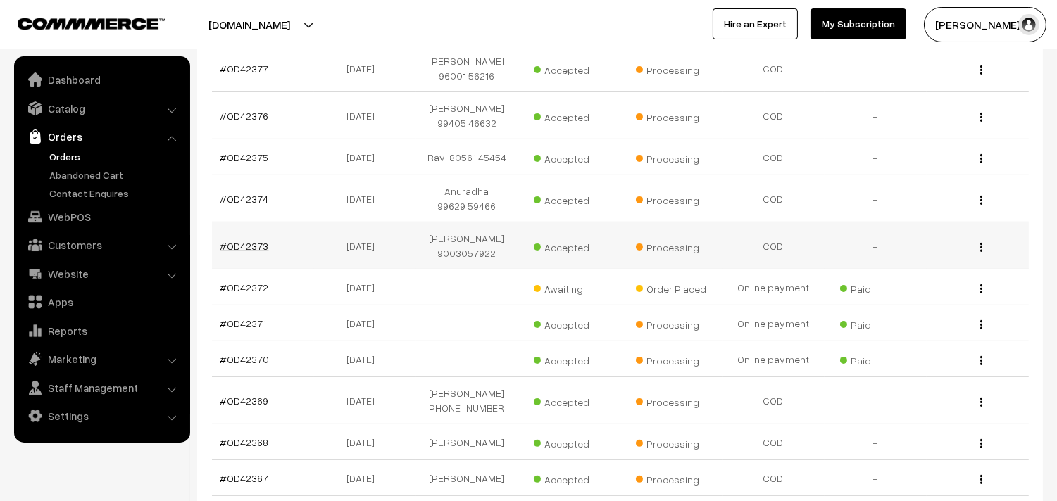
click at [254, 240] on link "#OD42373" at bounding box center [244, 246] width 49 height 12
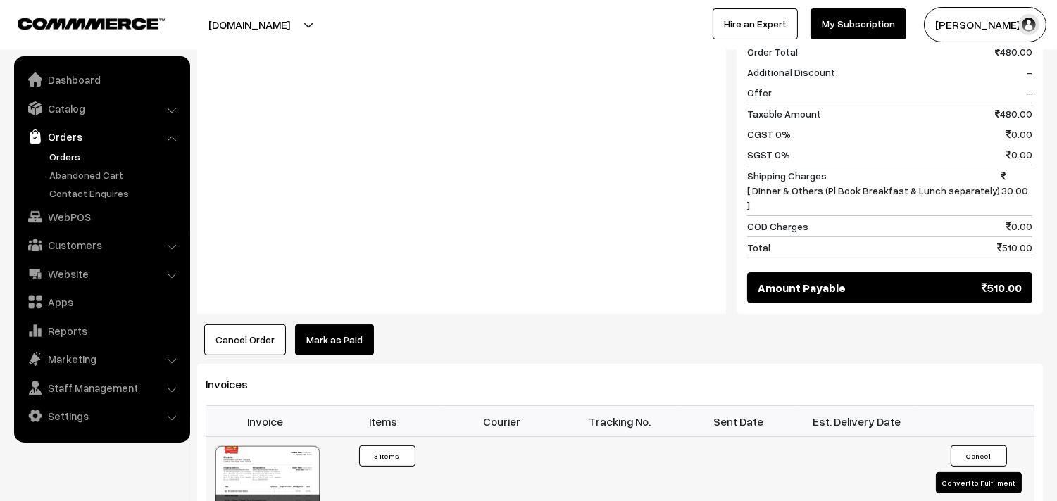
scroll to position [939, 0]
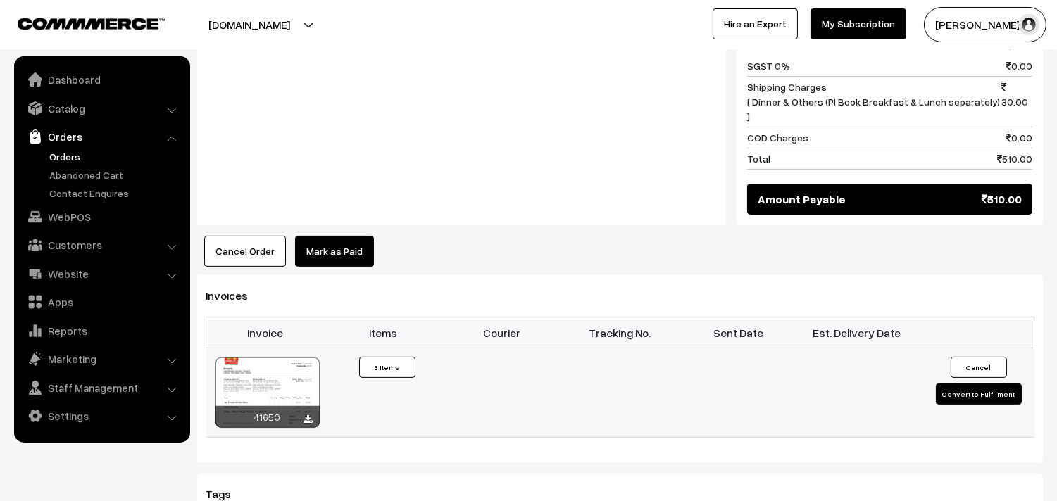
click at [293, 406] on div "41650" at bounding box center [268, 417] width 104 height 22
click at [291, 358] on div at bounding box center [268, 393] width 104 height 70
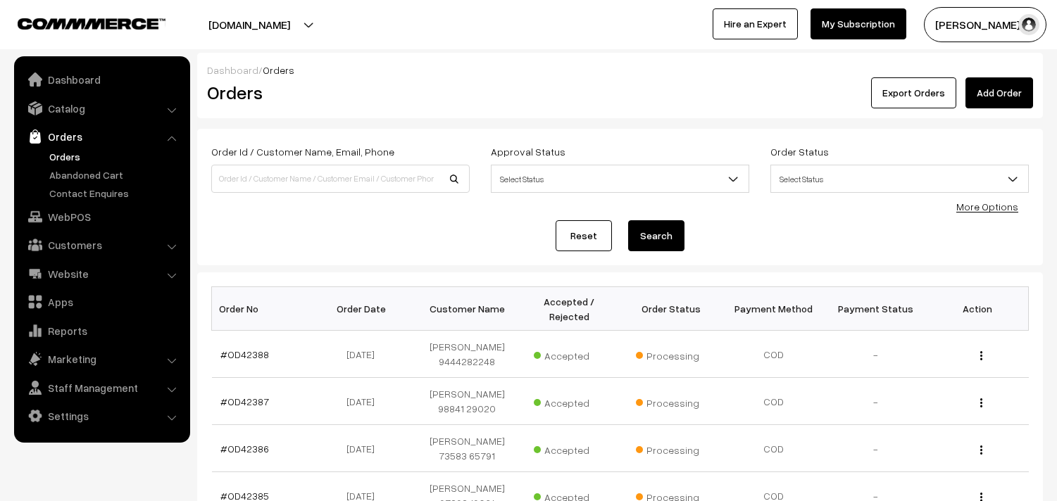
scroll to position [782, 0]
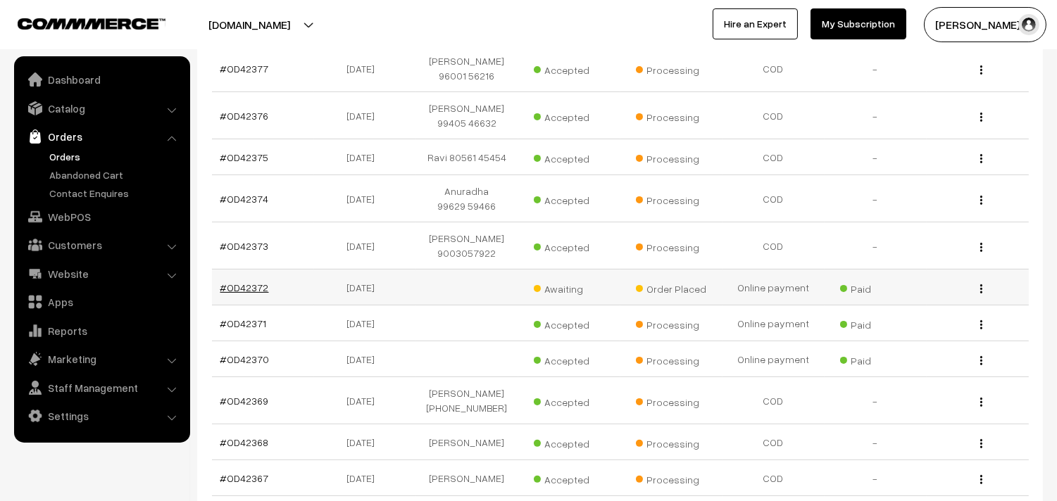
click at [257, 282] on link "#OD42372" at bounding box center [244, 288] width 49 height 12
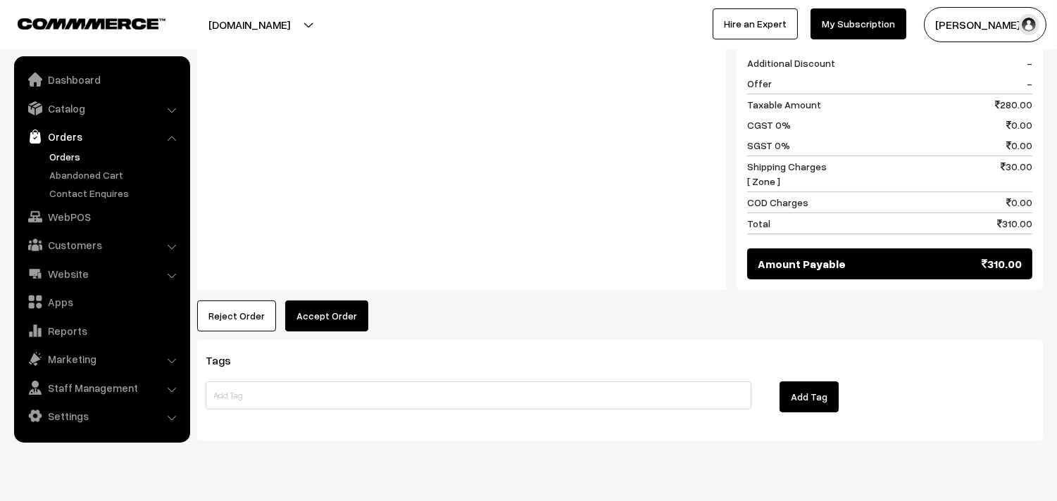
click at [322, 301] on button "Accept Order" at bounding box center [326, 316] width 83 height 31
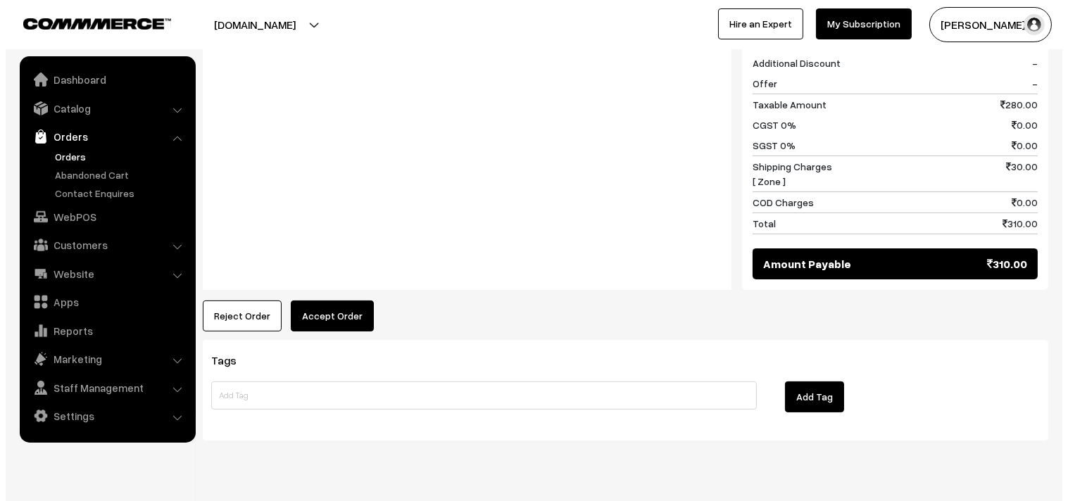
scroll to position [678, 0]
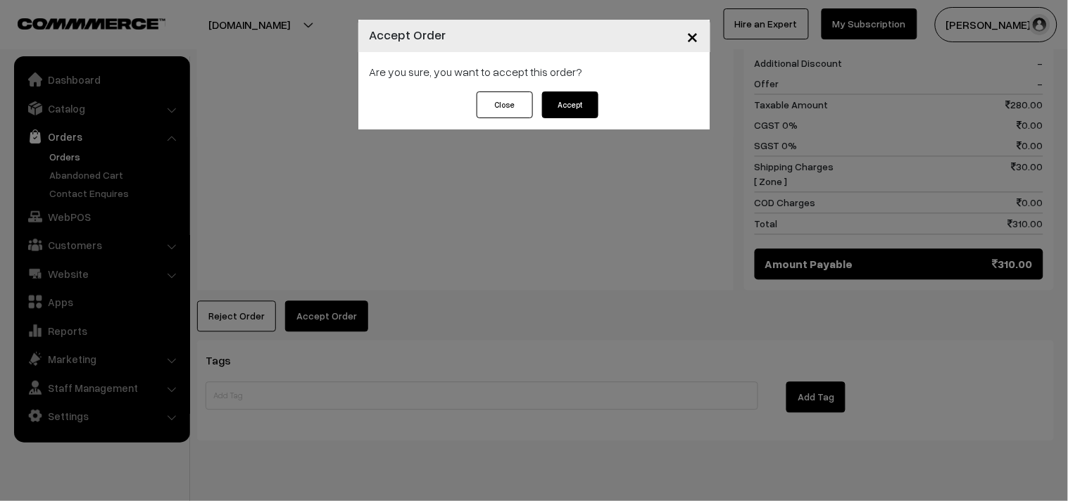
click at [546, 108] on button "Accept" at bounding box center [570, 105] width 56 height 27
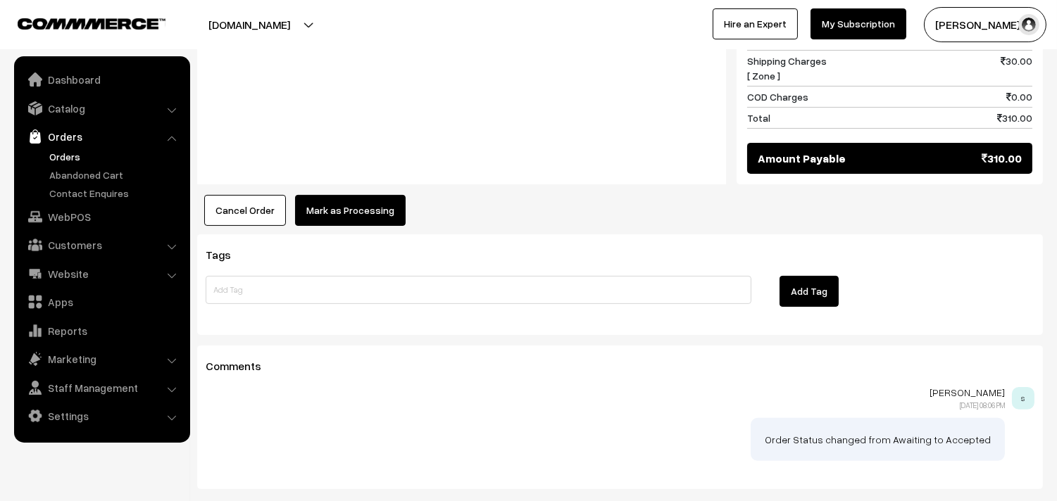
click at [345, 195] on button "Mark as Processing" at bounding box center [350, 210] width 111 height 31
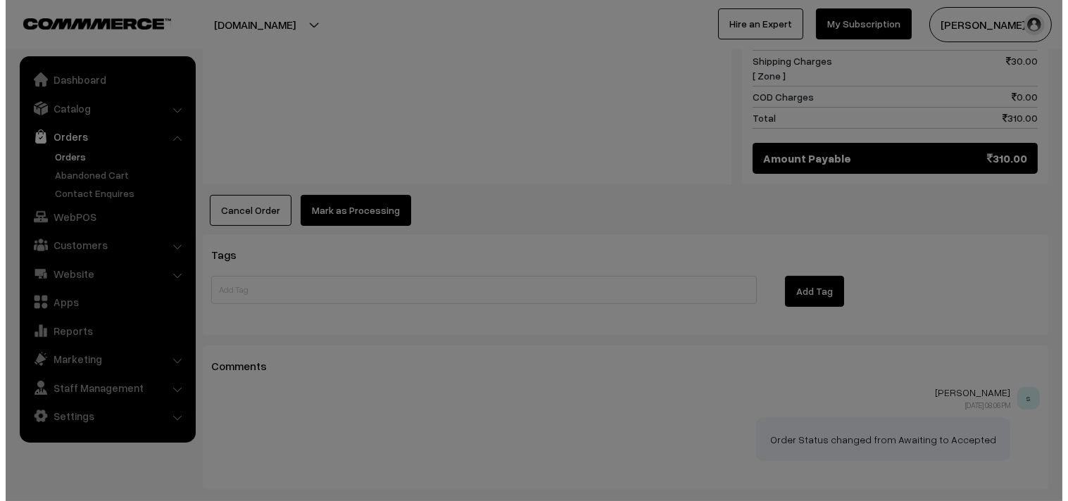
scroll to position [783, 0]
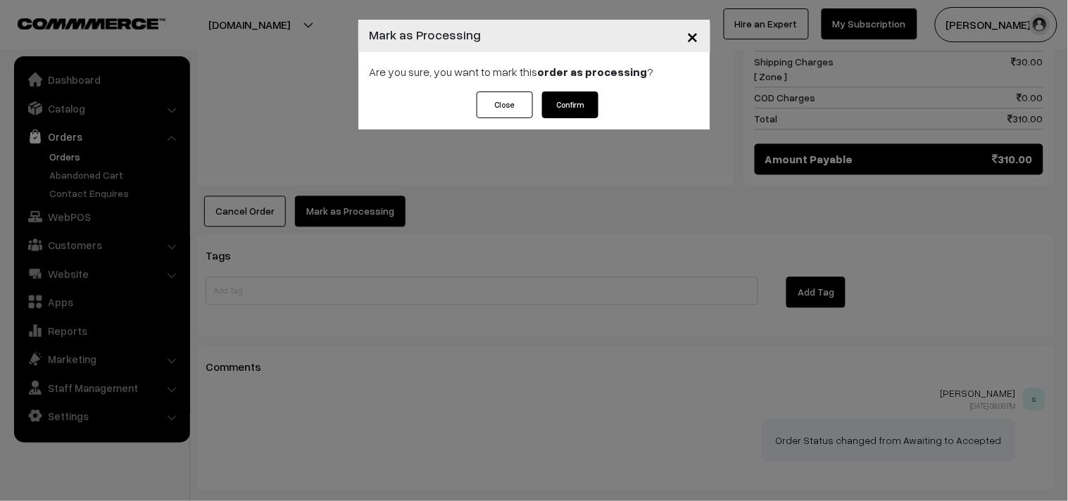
click at [566, 104] on button "Confirm" at bounding box center [570, 105] width 56 height 27
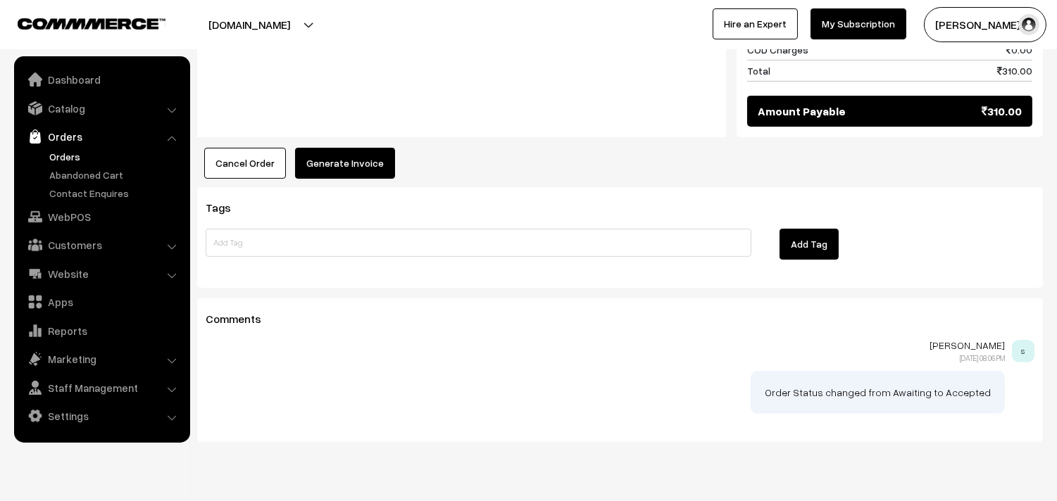
click at [341, 148] on button "Generate Invoice" at bounding box center [345, 163] width 100 height 31
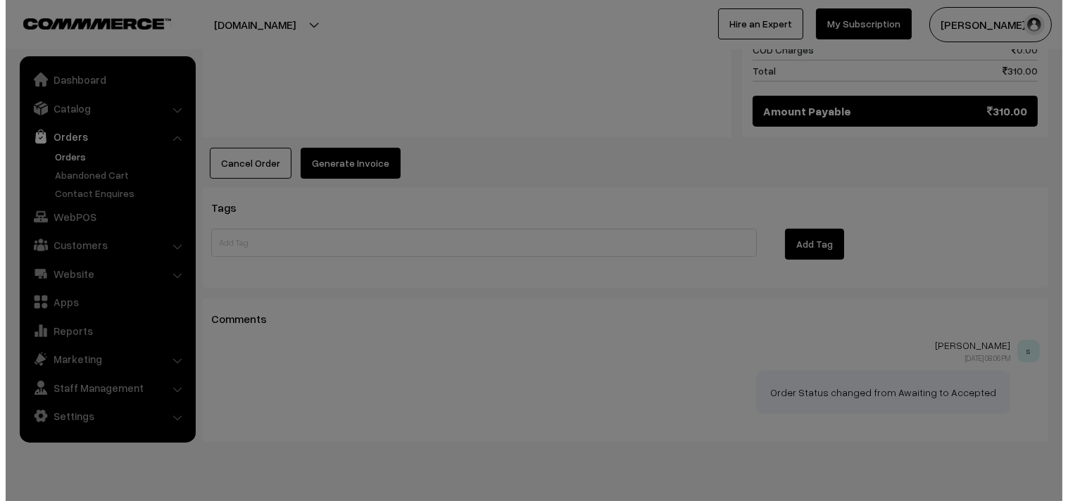
scroll to position [831, 0]
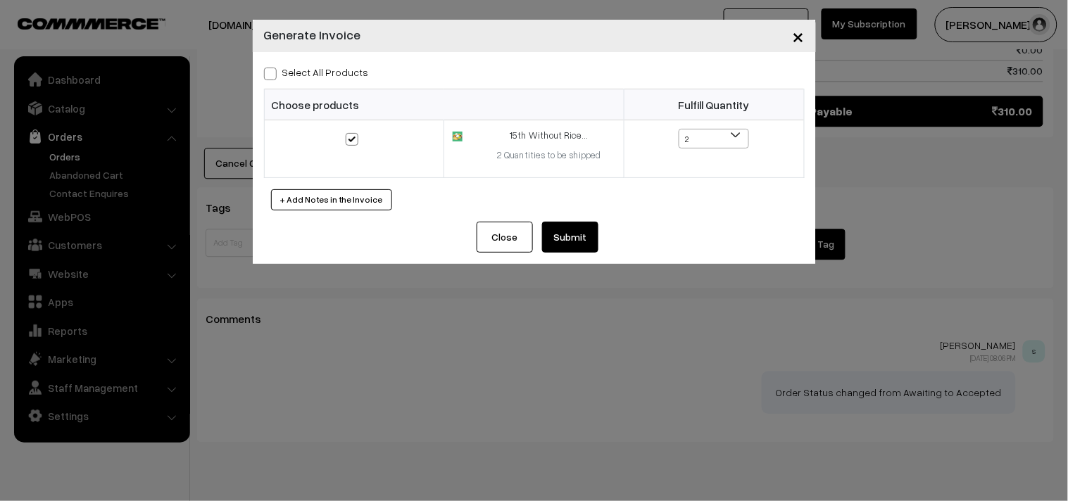
click at [340, 67] on label "Select All Products" at bounding box center [316, 72] width 105 height 15
click at [273, 67] on input "Select All Products" at bounding box center [268, 71] width 9 height 9
checkbox input "true"
click at [558, 235] on button "Submit" at bounding box center [570, 237] width 56 height 31
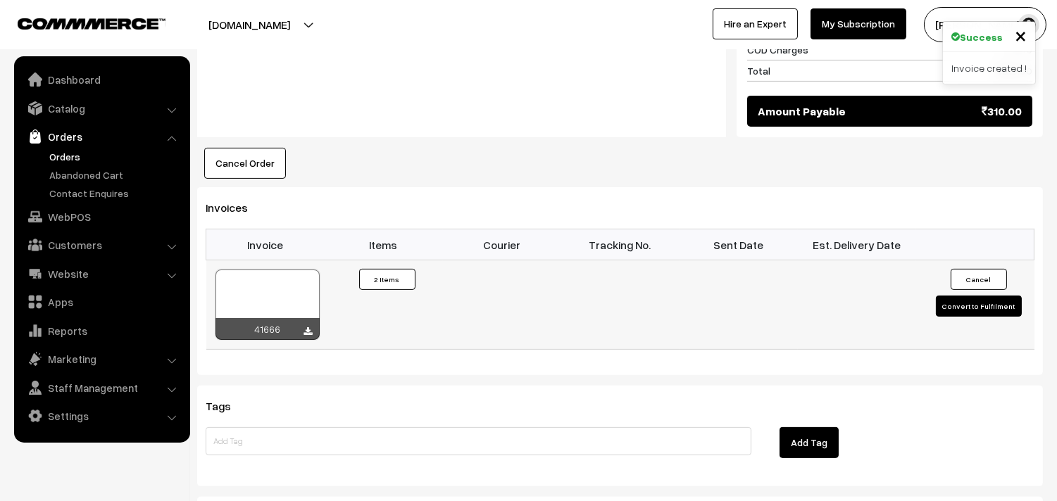
scroll to position [830, 0]
click at [279, 270] on div at bounding box center [268, 305] width 104 height 70
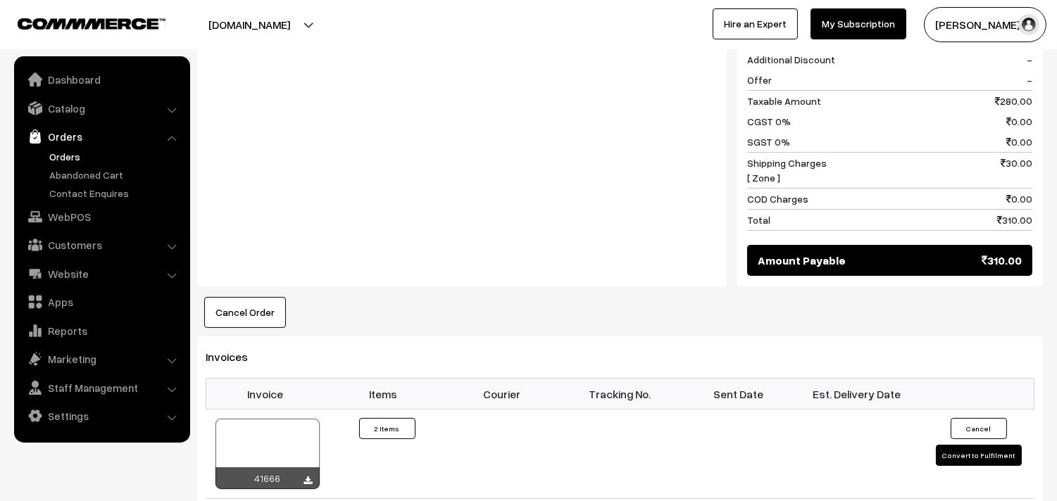
scroll to position [674, 0]
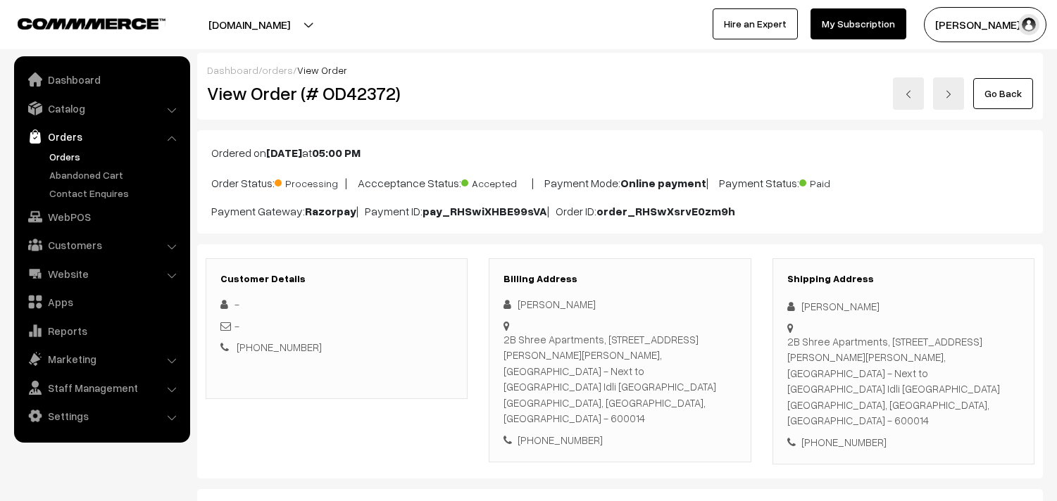
scroll to position [675, 0]
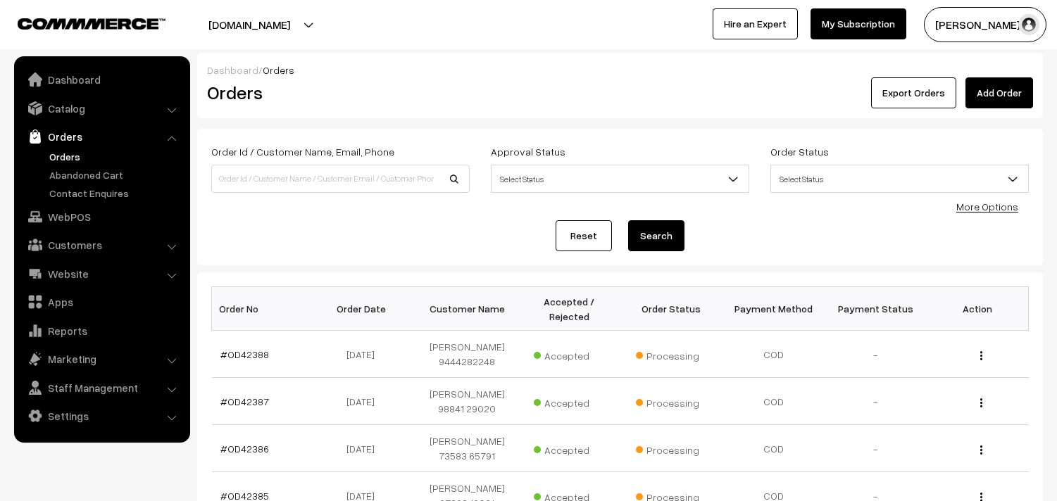
scroll to position [782, 0]
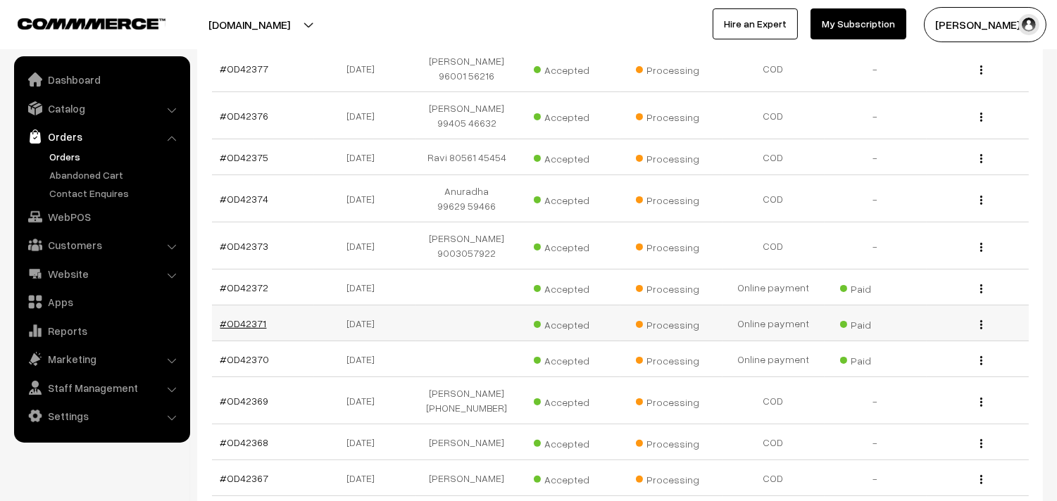
click at [250, 318] on link "#OD42371" at bounding box center [243, 324] width 46 height 12
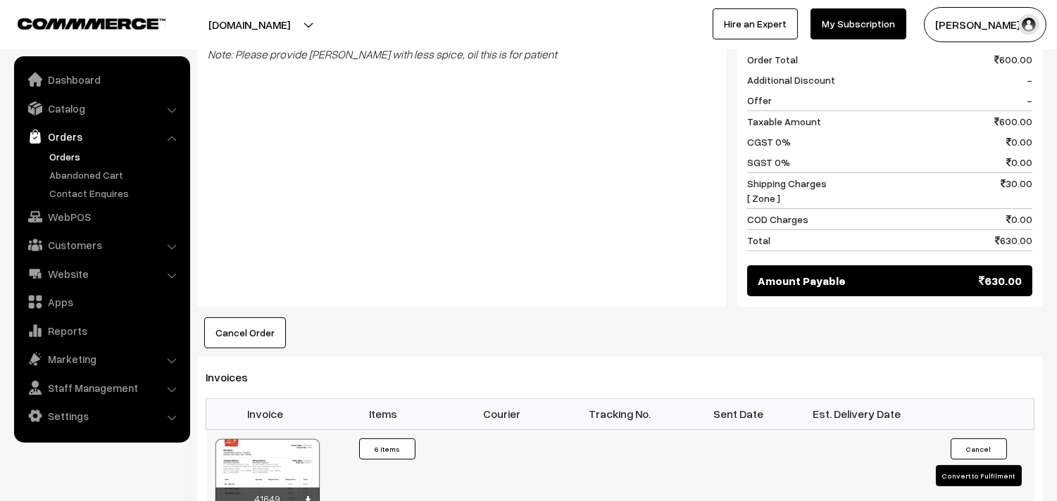
scroll to position [861, 0]
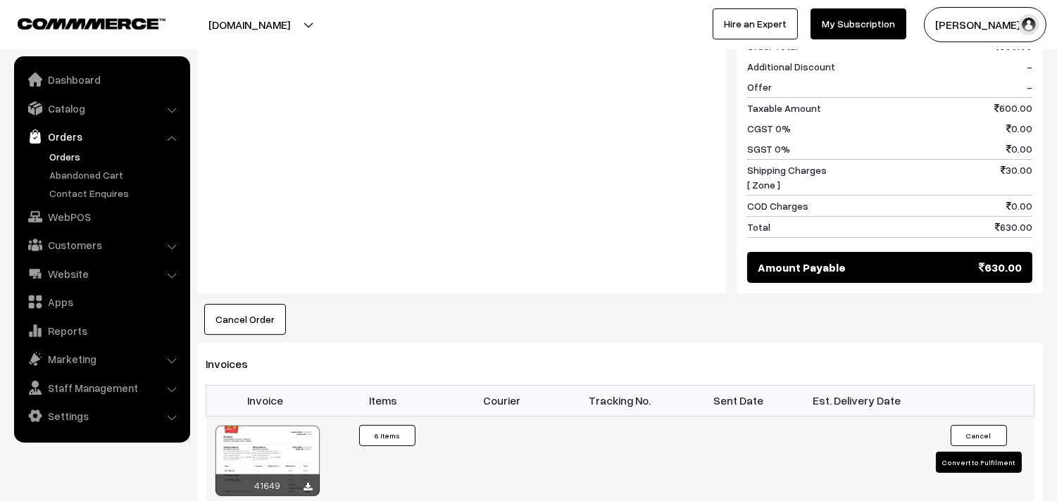
click at [266, 426] on div at bounding box center [268, 461] width 104 height 70
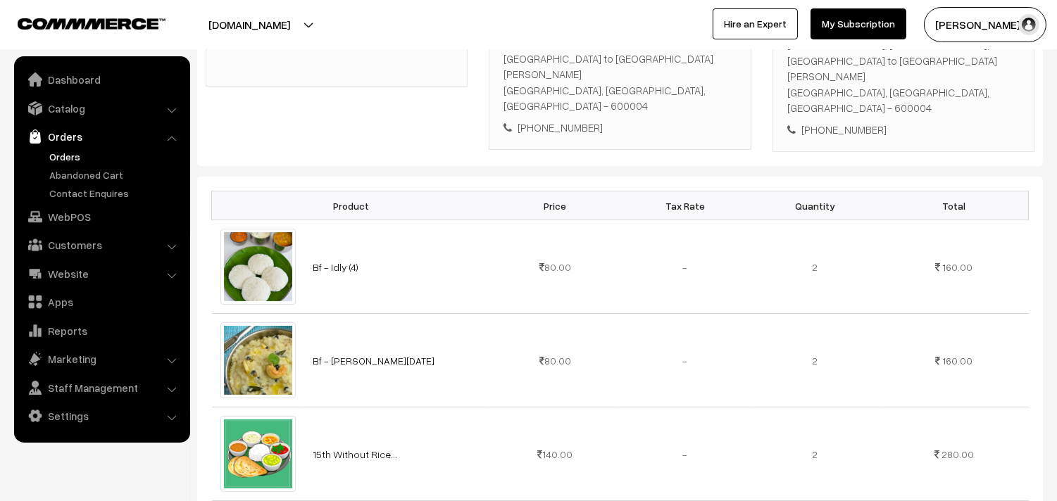
scroll to position [0, 0]
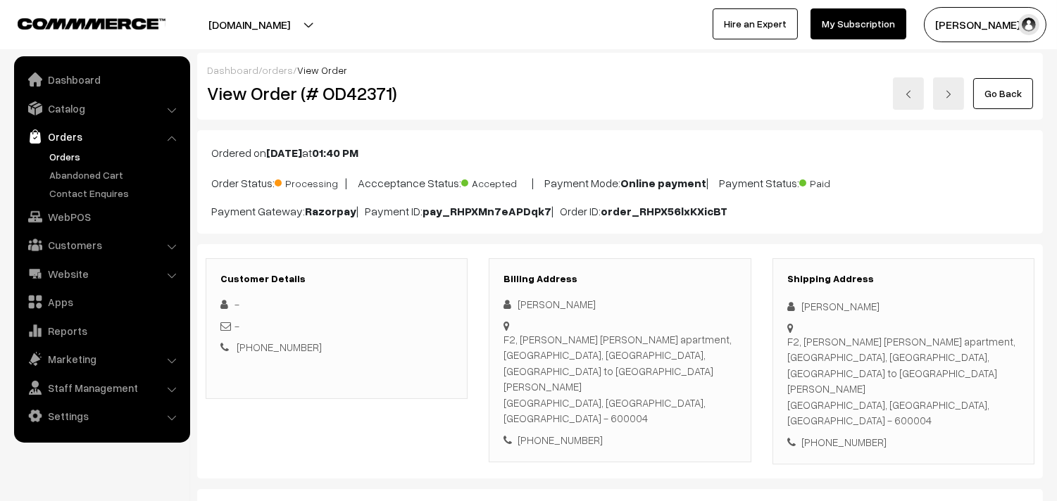
click at [65, 152] on link "Orders" at bounding box center [115, 156] width 139 height 15
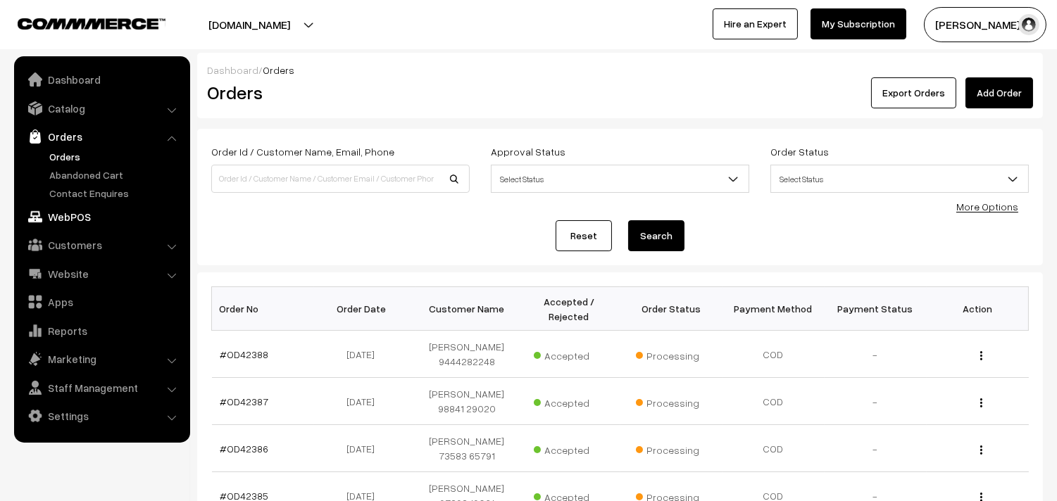
click at [63, 215] on link "WebPOS" at bounding box center [102, 216] width 168 height 25
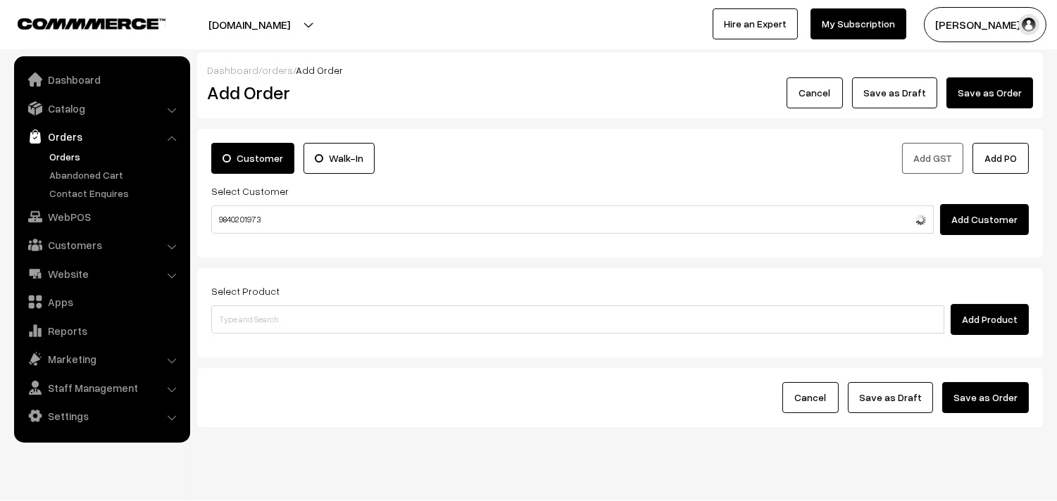
click at [241, 213] on input "98402 01973" at bounding box center [572, 220] width 723 height 28
drag, startPoint x: 244, startPoint y: 229, endPoint x: 250, endPoint y: 249, distance: 20.5
click at [245, 233] on input "9840201973" at bounding box center [572, 220] width 723 height 28
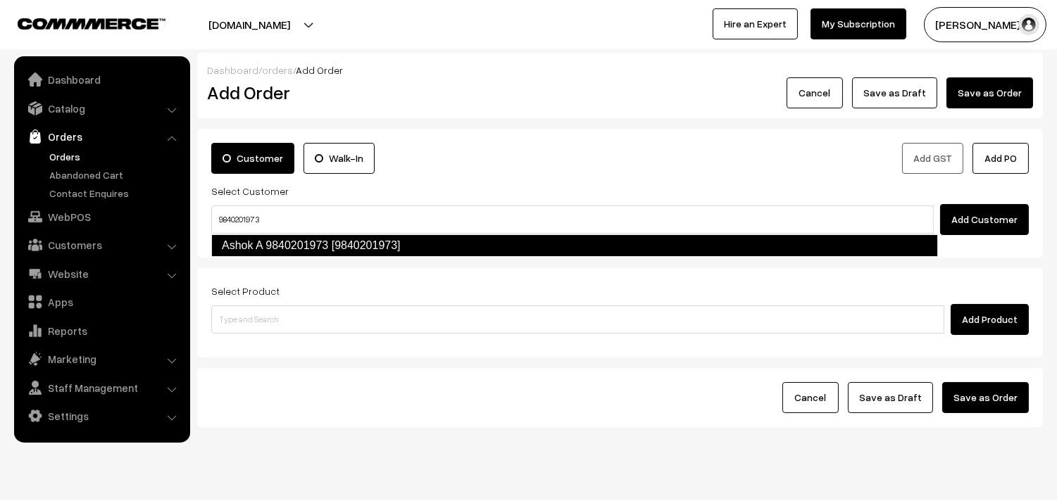
click at [250, 251] on link "Ashok A 9840201973 [9840201973]" at bounding box center [574, 246] width 727 height 23
type input "9840201973"
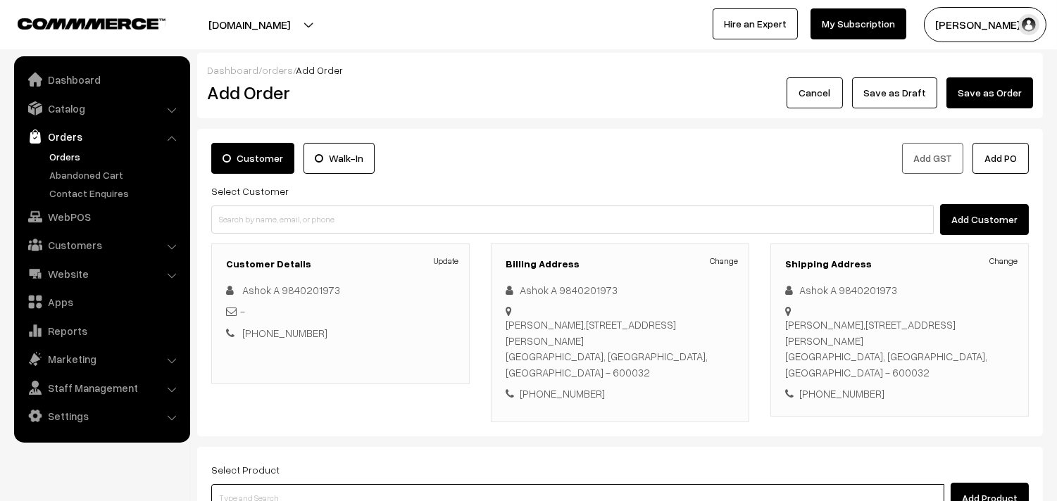
click at [397, 485] on input at bounding box center [577, 499] width 733 height 28
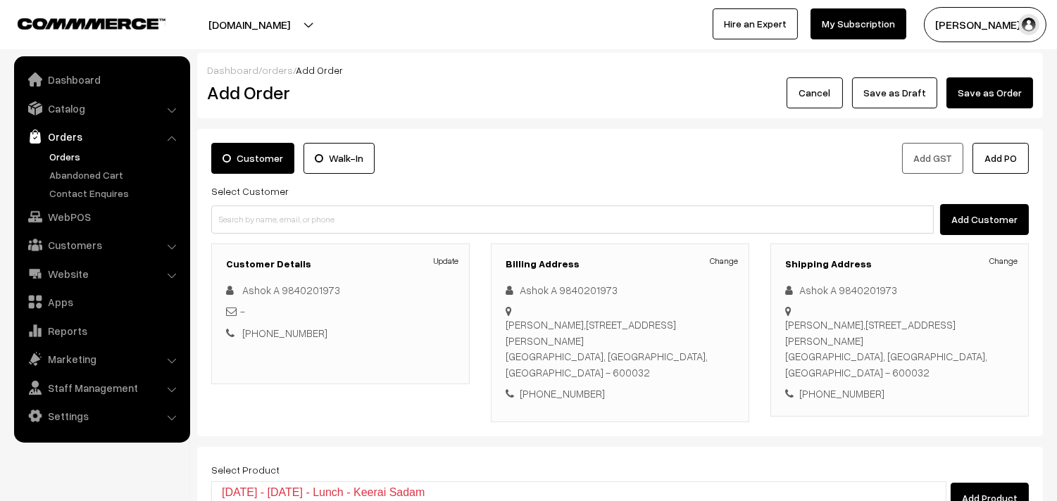
type input "15th wi"
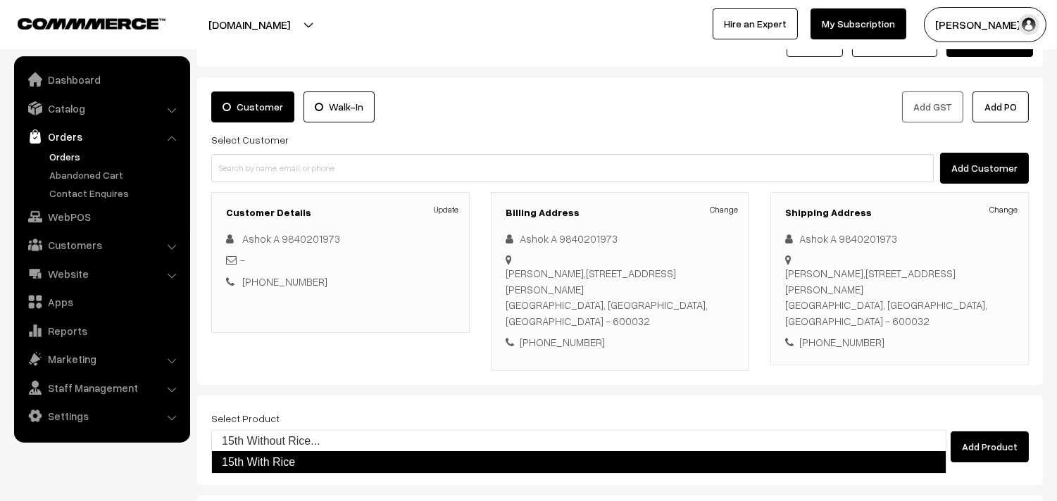
scroll to position [78, 0]
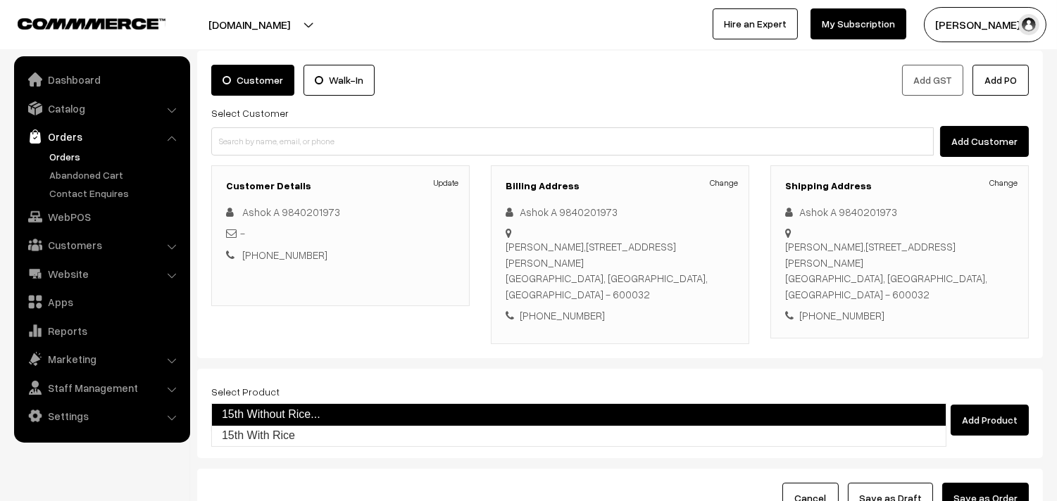
click at [323, 411] on link "15th Without Rice..." at bounding box center [578, 415] width 735 height 23
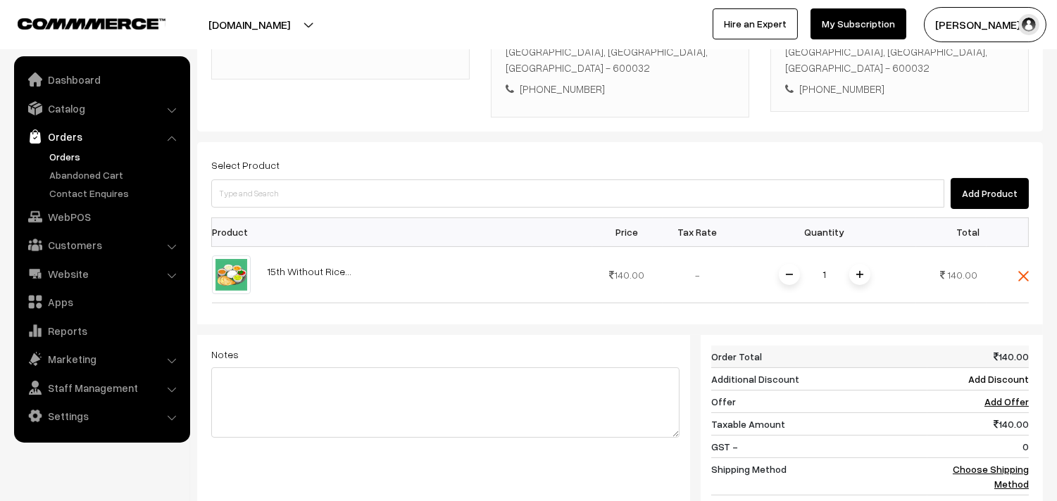
scroll to position [313, 0]
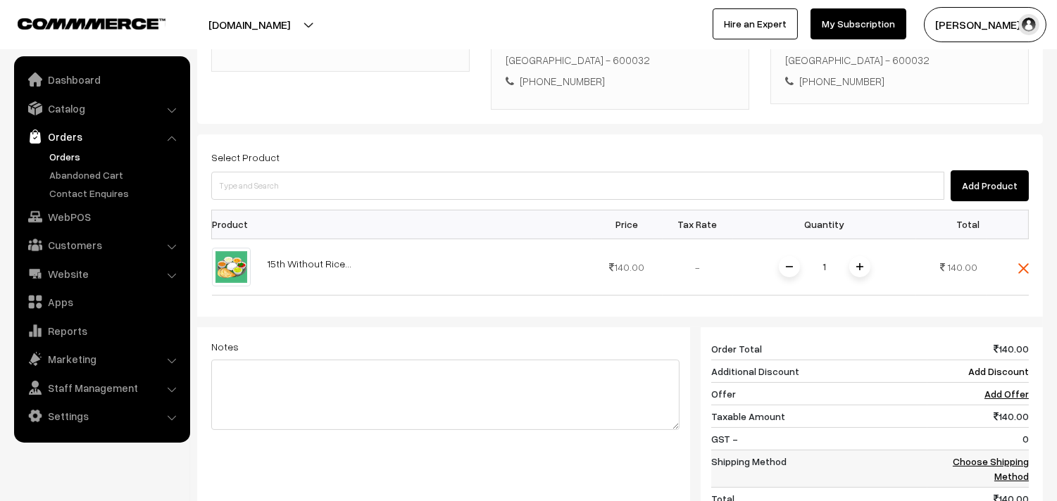
click at [1000, 456] on link "Choose Shipping Method" at bounding box center [991, 469] width 76 height 27
click at [865, 256] on span at bounding box center [859, 266] width 21 height 21
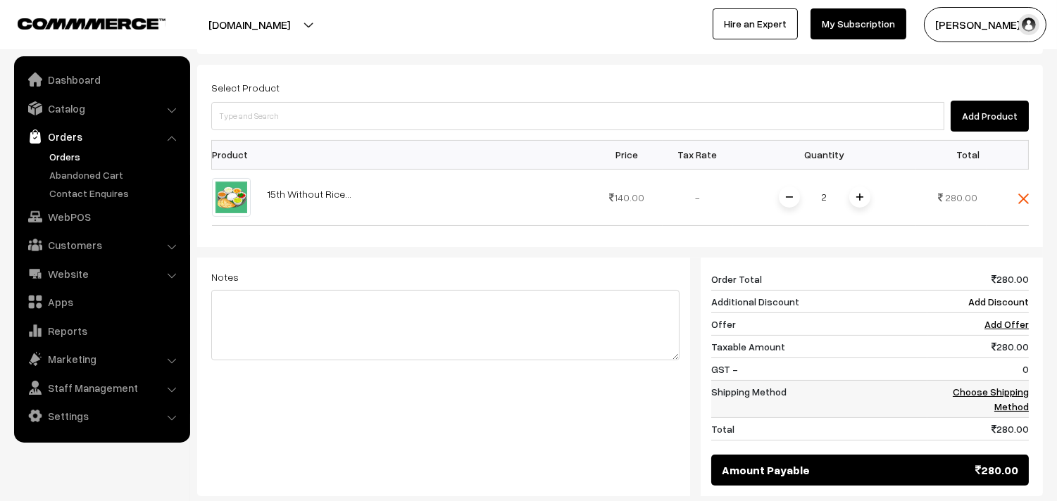
scroll to position [391, 0]
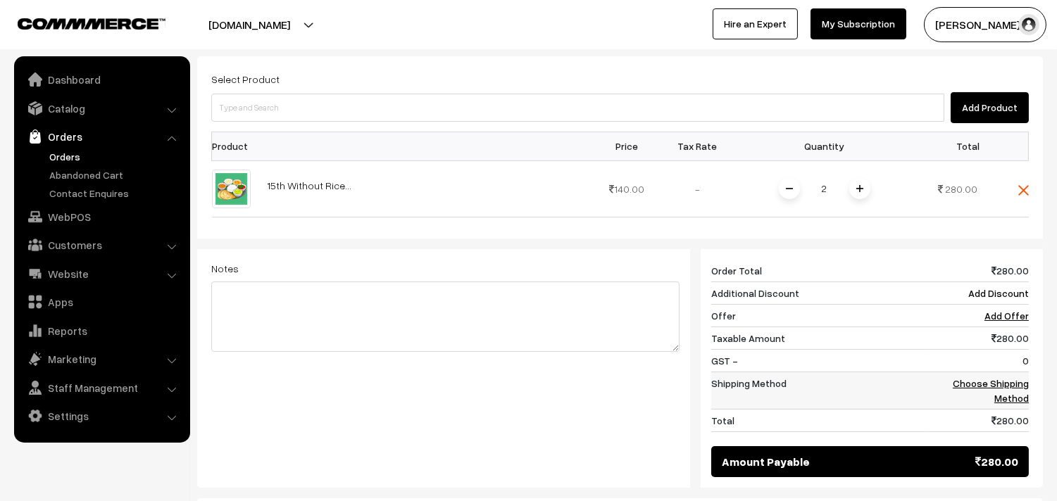
click at [981, 378] on link "Choose Shipping Method" at bounding box center [991, 391] width 76 height 27
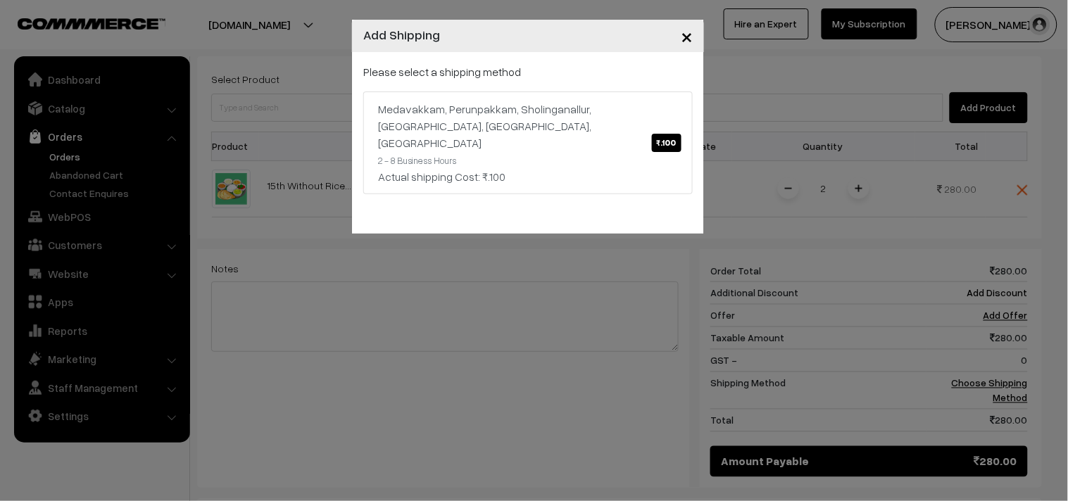
click at [538, 88] on div "Please select a shipping method Medavakkam, Perunpakkam, Sholinganallur, seliyu…" at bounding box center [528, 128] width 330 height 131
click at [545, 118] on div "Medavakkam, Perunpakkam, Sholinganallur, seliyur, Kirattur, Perambur ₹.100" at bounding box center [528, 126] width 300 height 51
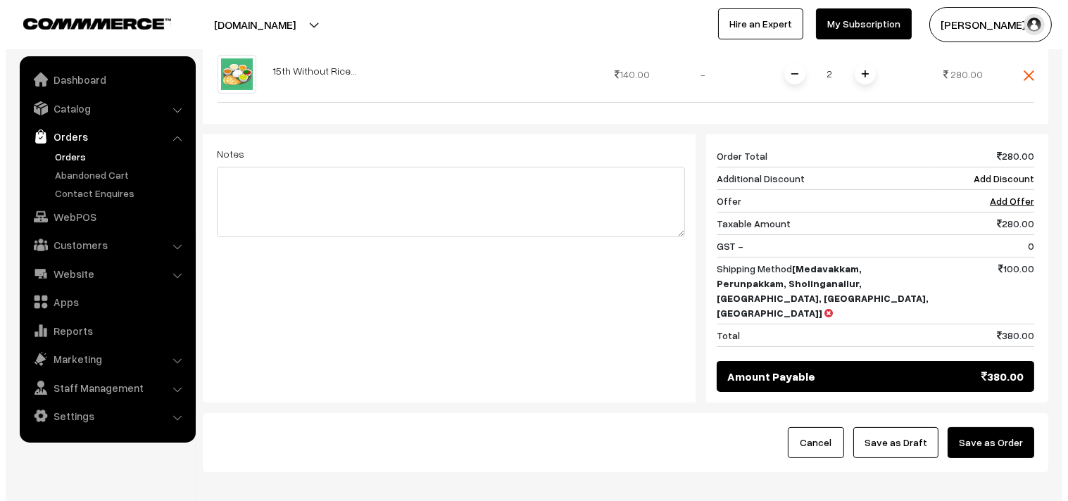
scroll to position [519, 0]
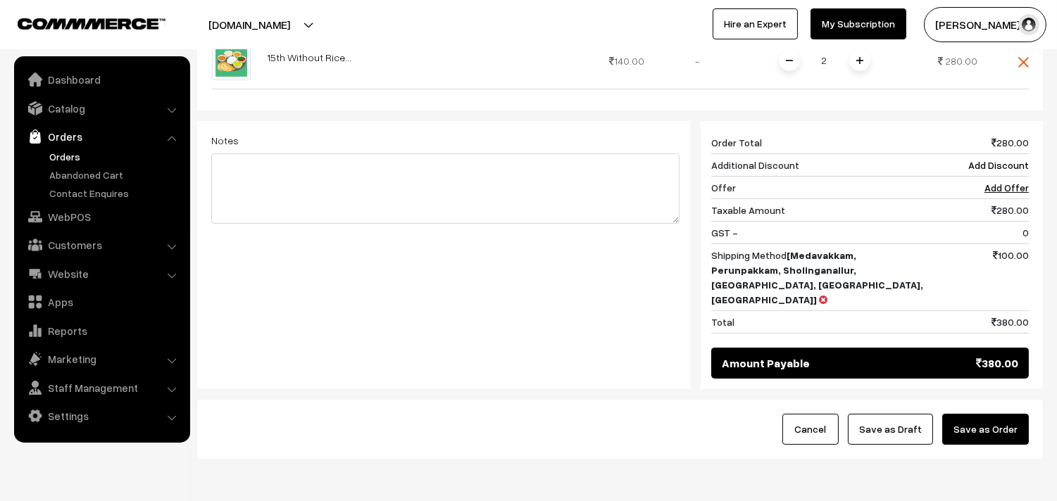
click at [999, 414] on button "Save as Order" at bounding box center [985, 429] width 87 height 31
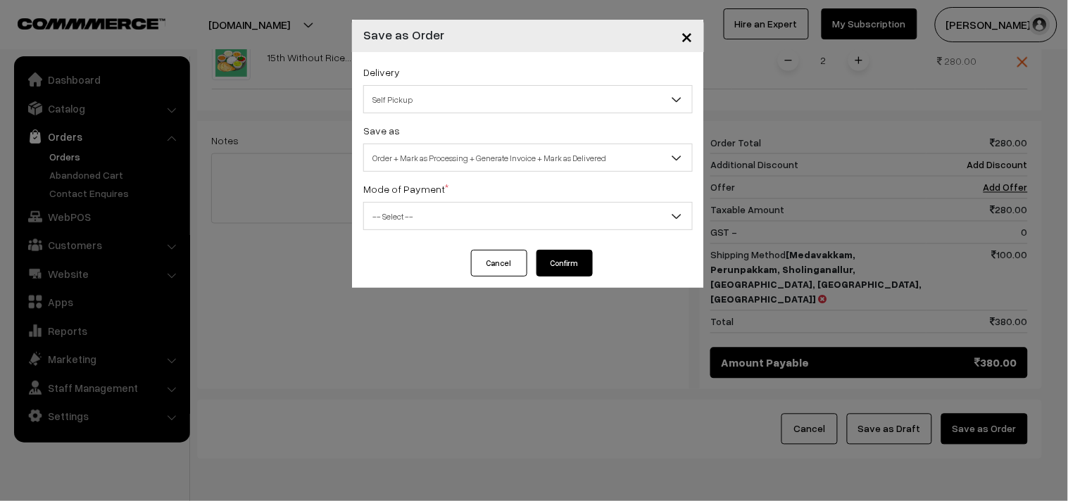
click at [407, 99] on span "Self Pickup" at bounding box center [528, 99] width 328 height 25
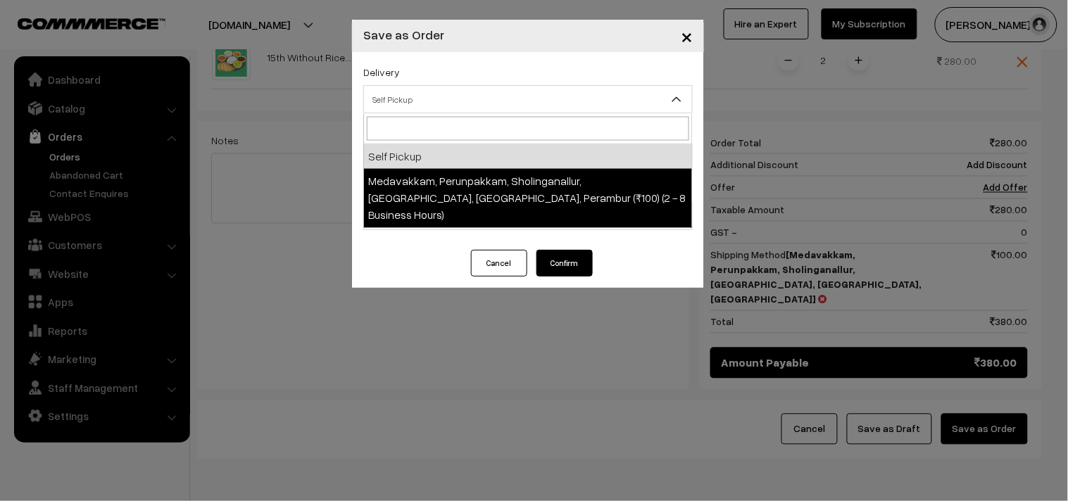
drag, startPoint x: 448, startPoint y: 180, endPoint x: 456, endPoint y: 175, distance: 9.6
select select "LOB5"
select select "3"
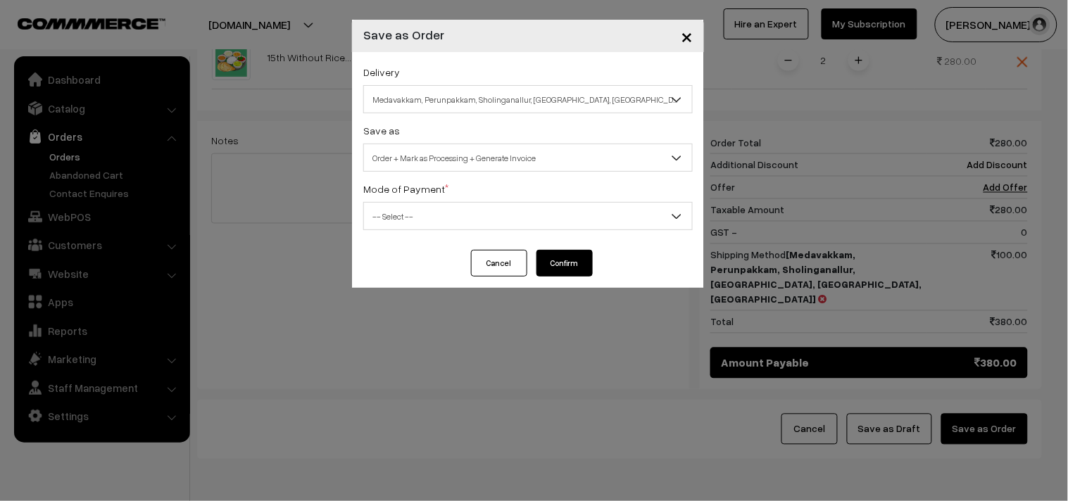
click at [466, 167] on span "Order + Mark as Processing + Generate Invoice" at bounding box center [528, 158] width 328 height 25
click at [412, 240] on div "Delivery Self Pickup Medavakkam, Perunpakkam, Sholinganallur, seliyur, Kirattur…" at bounding box center [528, 151] width 352 height 198
click at [399, 223] on span "-- Select --" at bounding box center [528, 216] width 328 height 25
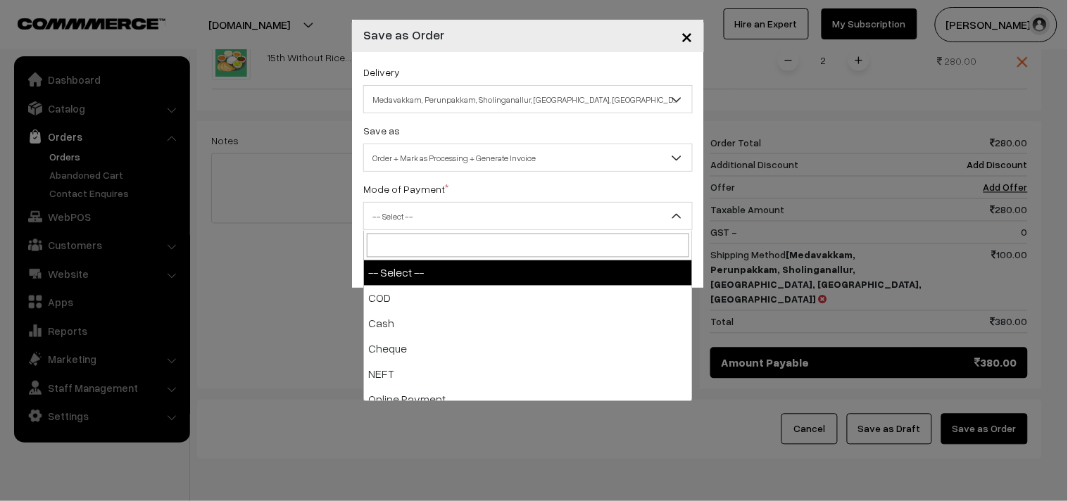
click at [404, 211] on span "-- Select --" at bounding box center [528, 216] width 328 height 25
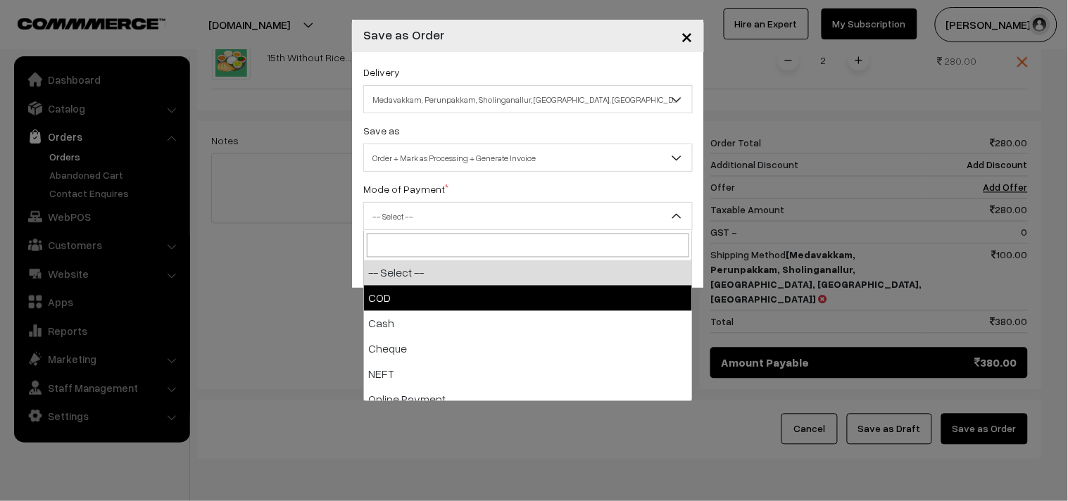
select select "1"
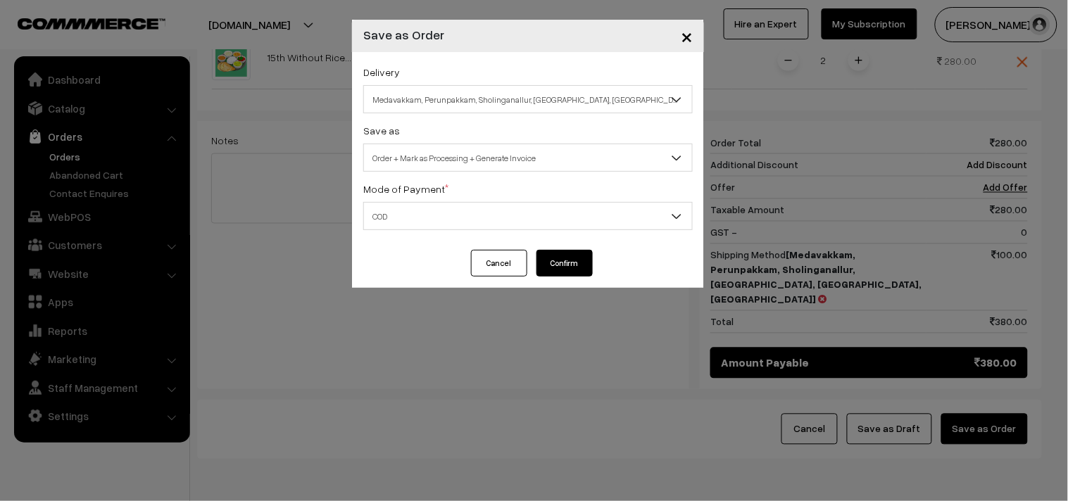
click at [558, 266] on button "Confirm" at bounding box center [565, 263] width 56 height 27
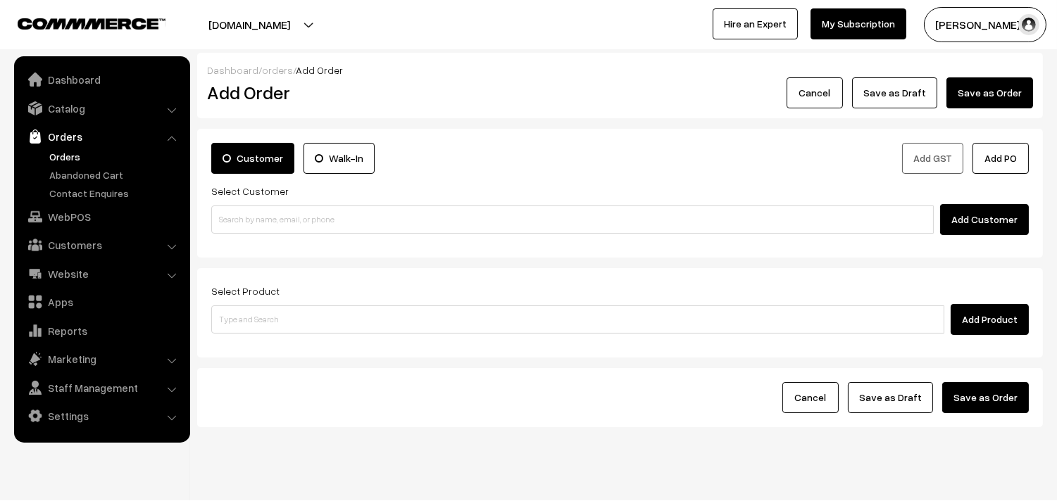
click at [68, 155] on link "Orders" at bounding box center [115, 156] width 139 height 15
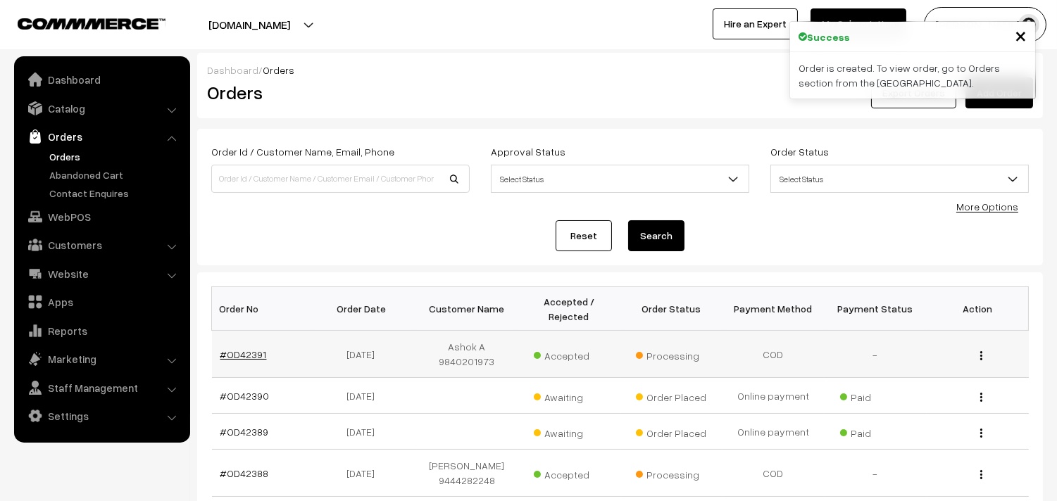
click at [237, 352] on link "#OD42391" at bounding box center [243, 355] width 46 height 12
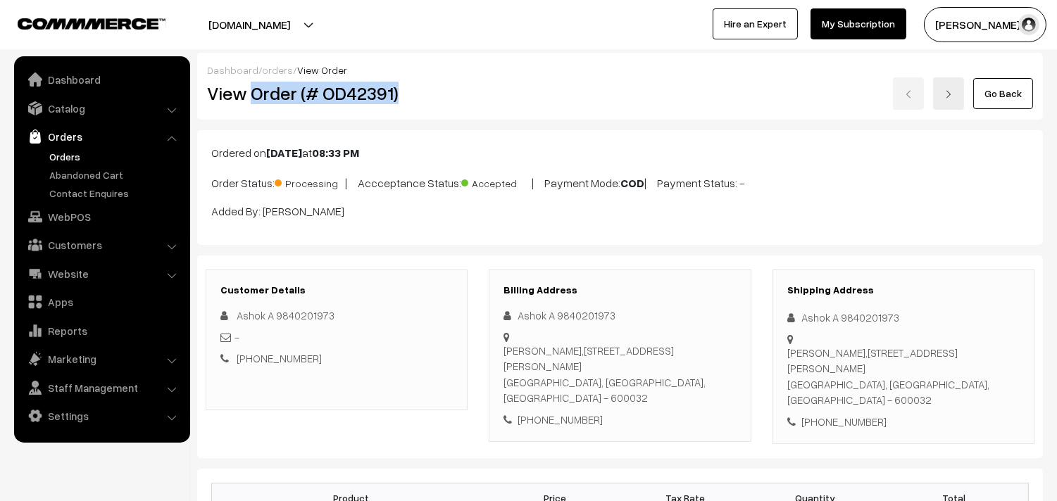
drag, startPoint x: 254, startPoint y: 89, endPoint x: 397, endPoint y: 89, distance: 143.0
click at [396, 89] on h2 "View Order (# OD42391)" at bounding box center [337, 93] width 261 height 22
copy h2 "Order (# OD42391)"
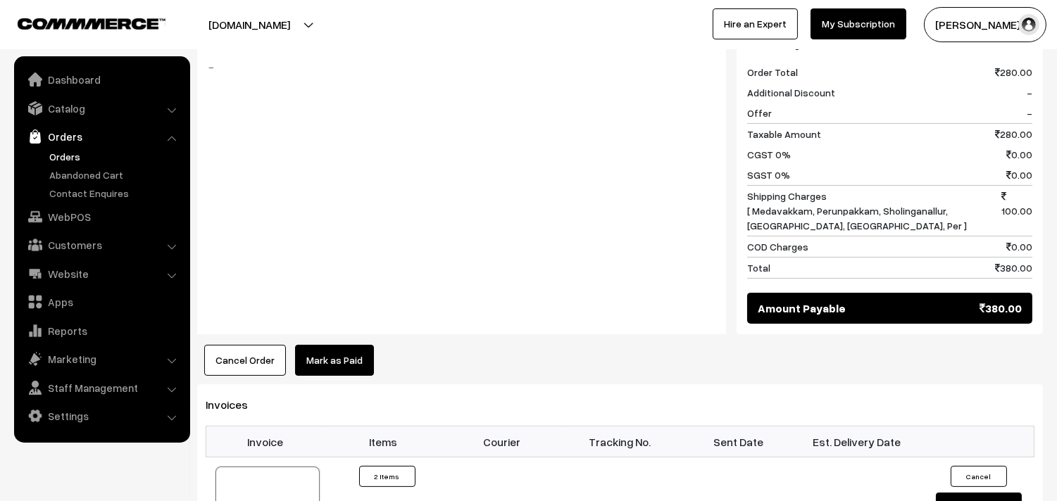
scroll to position [861, 0]
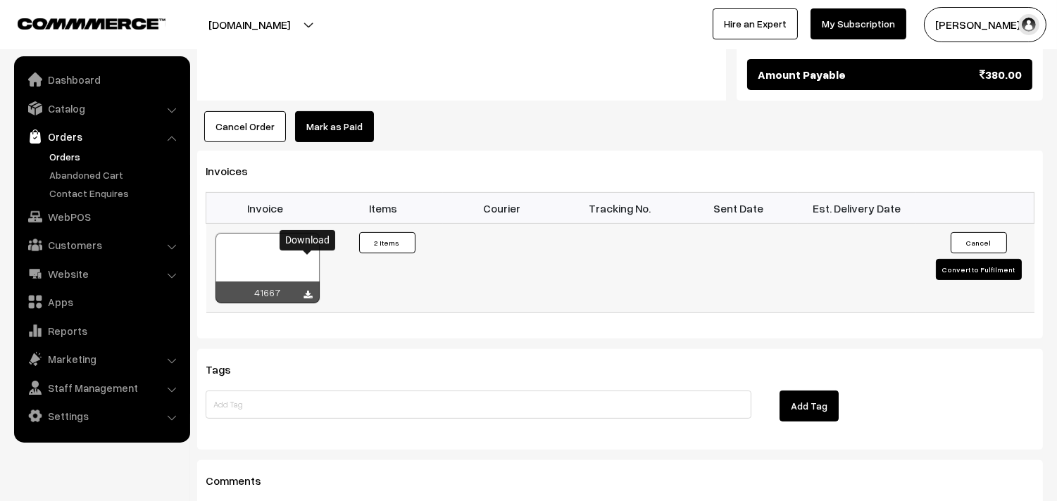
click at [308, 291] on icon at bounding box center [308, 295] width 8 height 9
click at [70, 156] on link "Orders" at bounding box center [115, 156] width 139 height 15
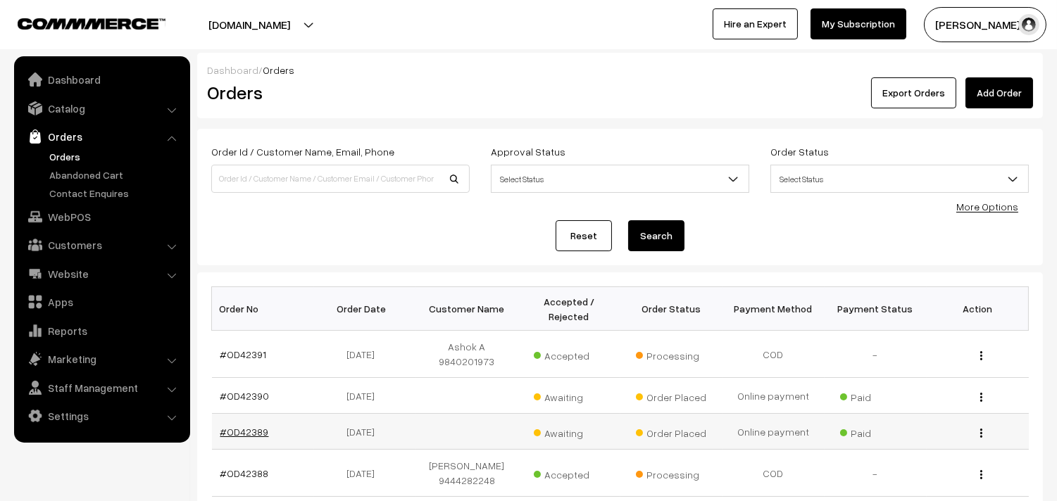
click at [237, 434] on link "#OD42389" at bounding box center [244, 432] width 49 height 12
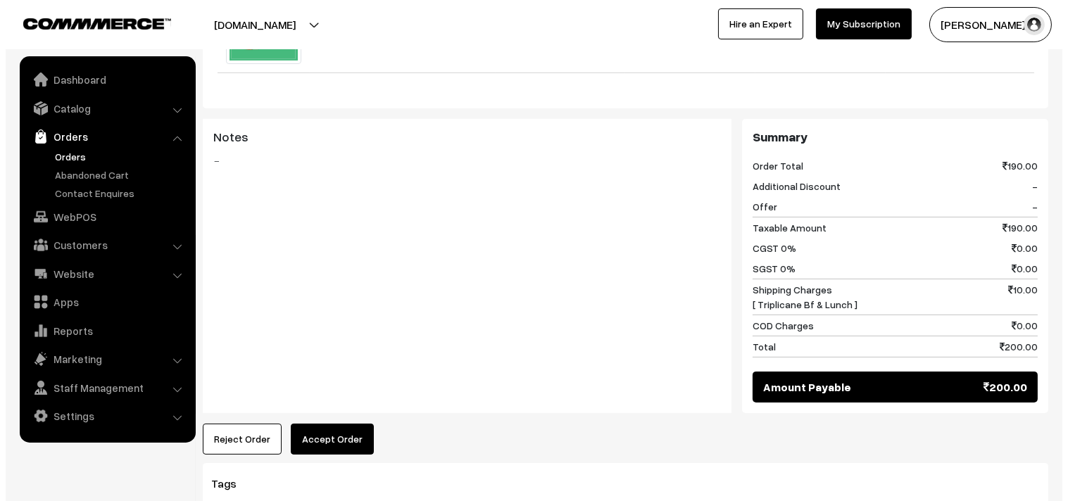
scroll to position [547, 0]
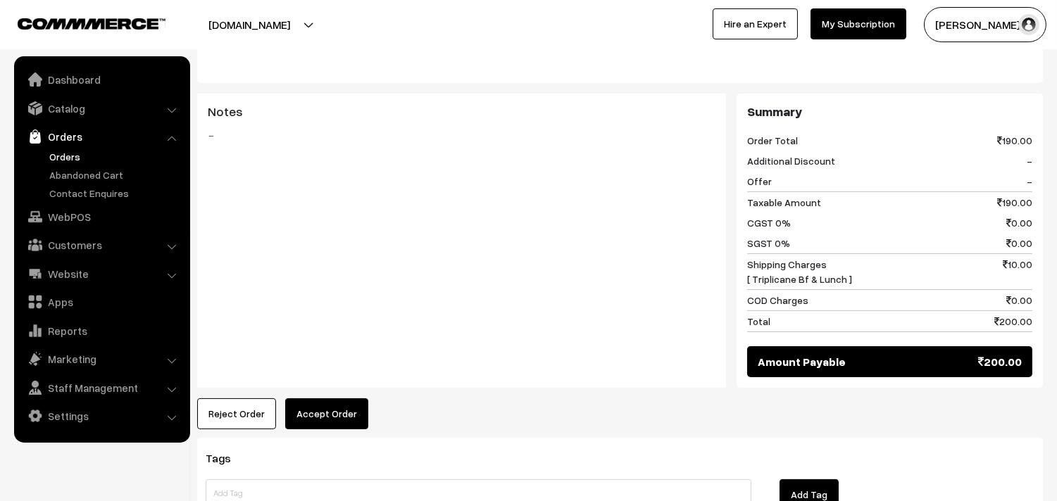
click at [339, 399] on button "Accept Order" at bounding box center [326, 414] width 83 height 31
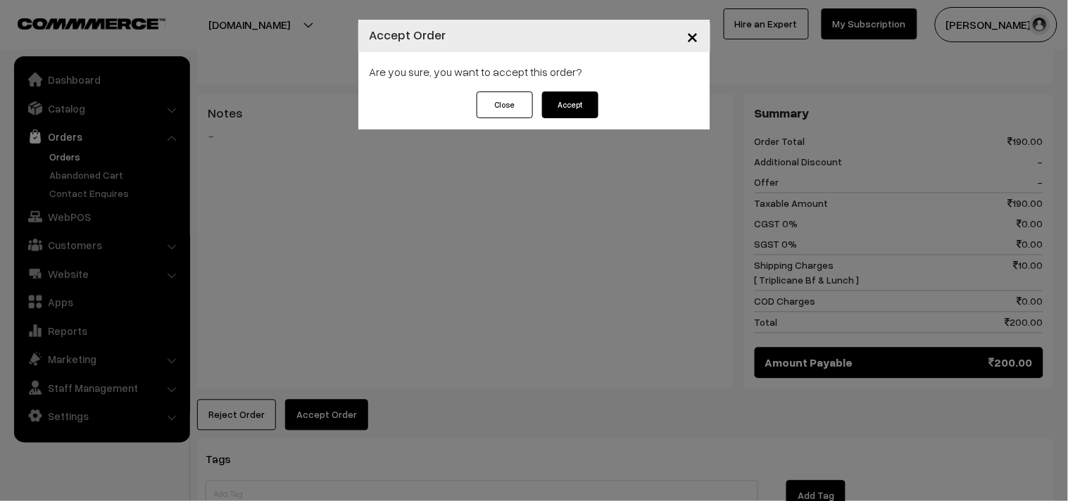
click at [555, 101] on button "Accept" at bounding box center [570, 105] width 56 height 27
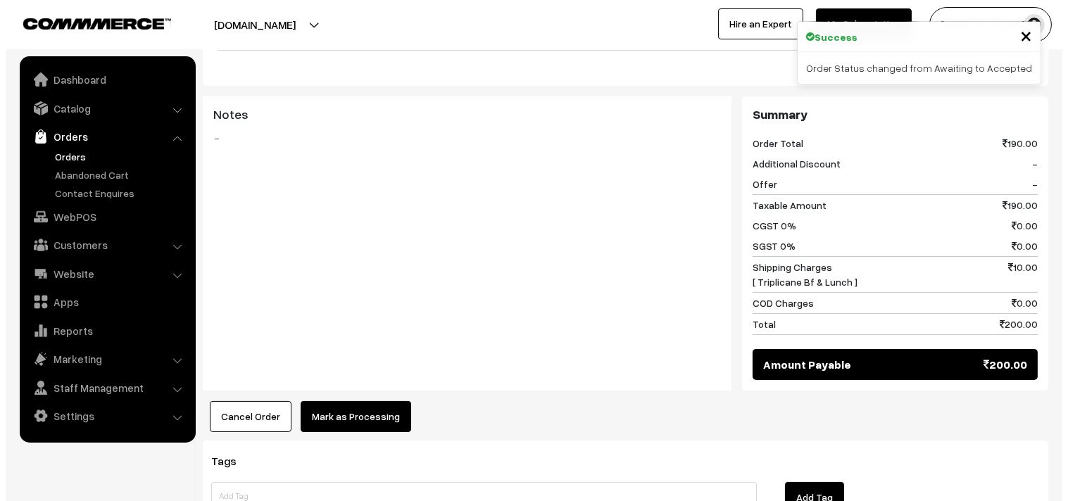
scroll to position [547, 0]
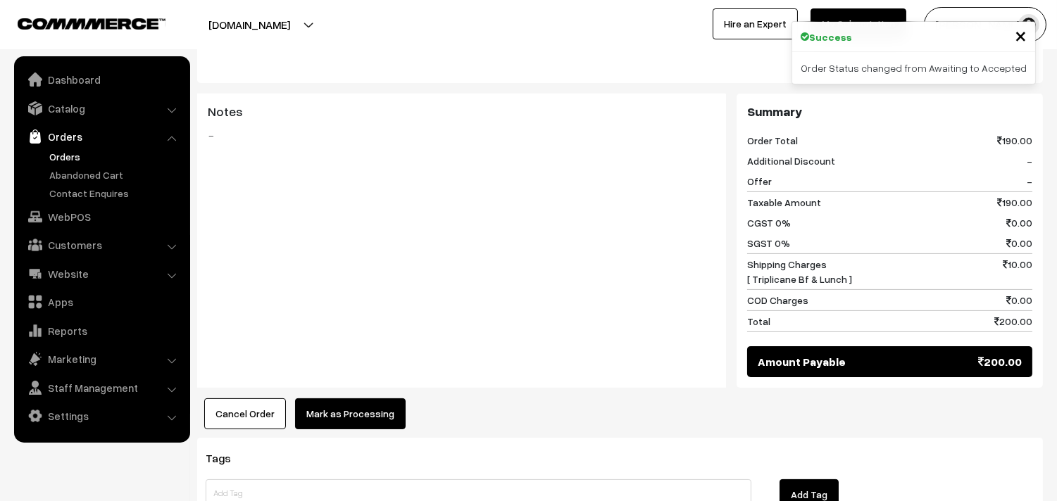
click at [353, 399] on button "Mark as Processing" at bounding box center [350, 414] width 111 height 31
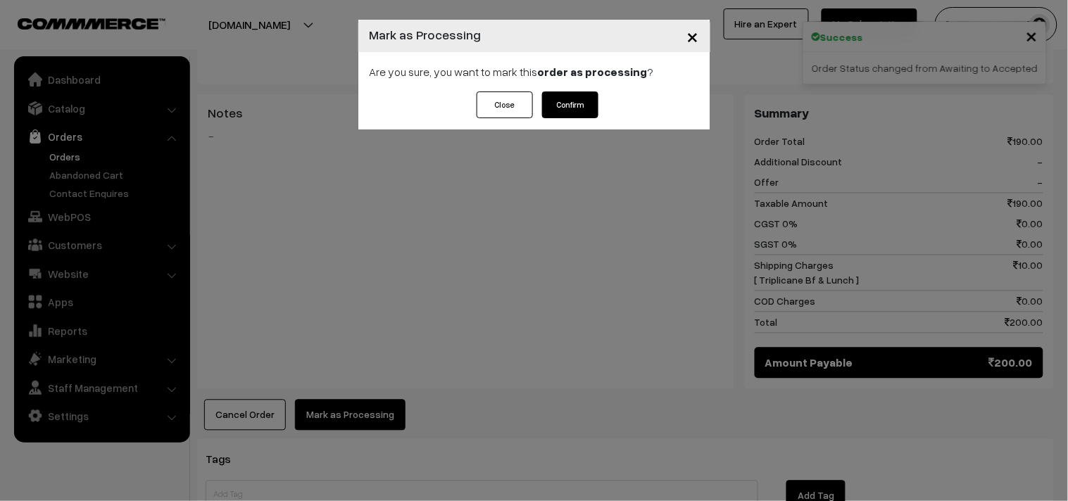
click at [561, 99] on button "Confirm" at bounding box center [570, 105] width 56 height 27
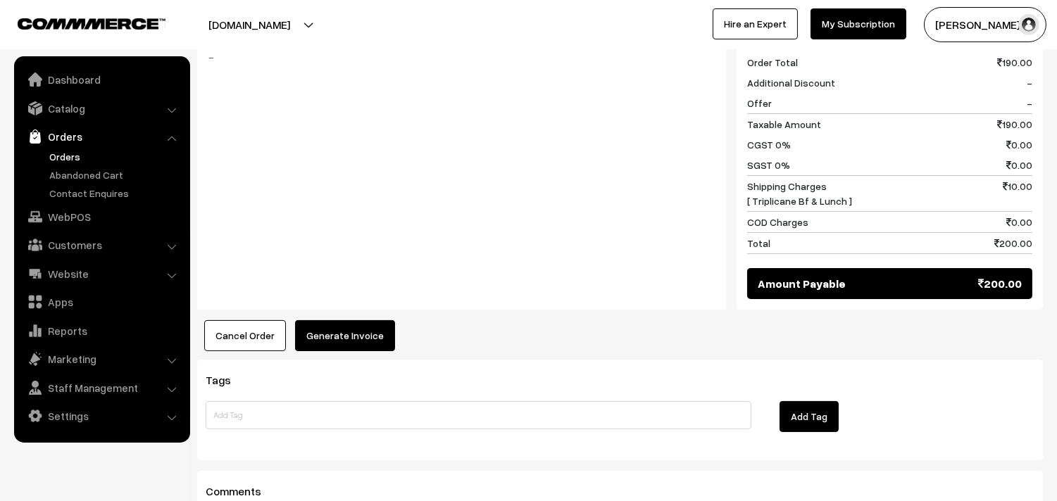
click at [361, 320] on button "Generate Invoice" at bounding box center [345, 335] width 100 height 31
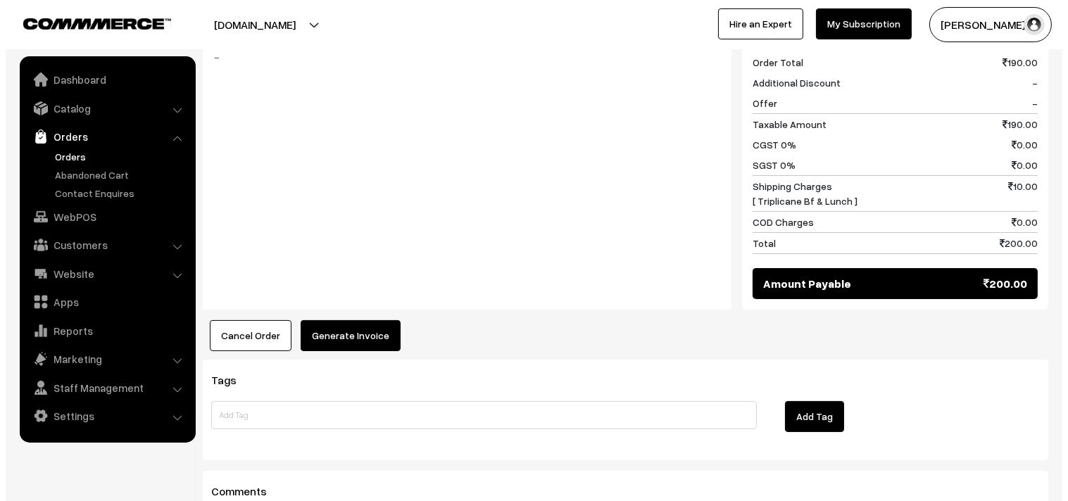
scroll to position [627, 0]
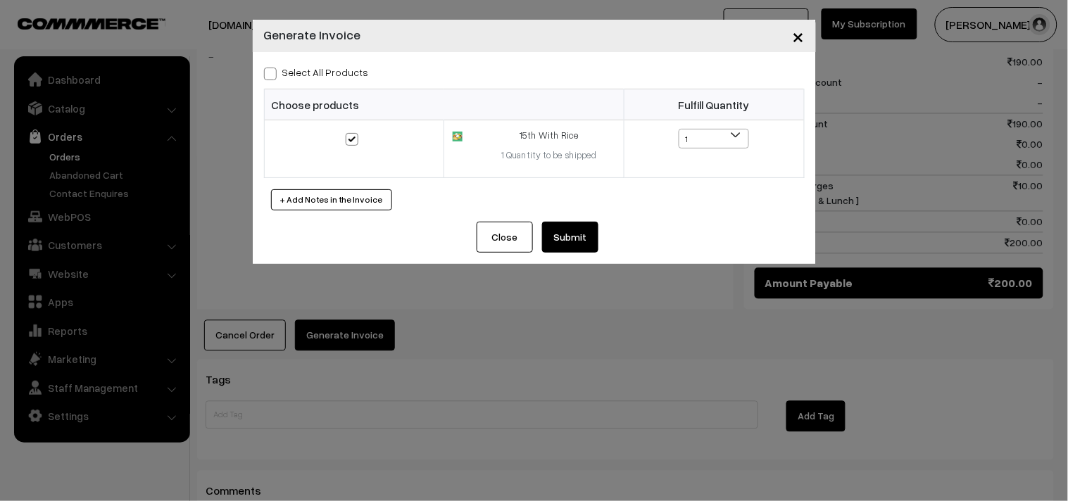
click at [306, 68] on label "Select All Products" at bounding box center [316, 72] width 105 height 15
click at [273, 68] on input "Select All Products" at bounding box center [268, 71] width 9 height 9
checkbox input "true"
click at [580, 247] on button "Submit" at bounding box center [570, 237] width 56 height 31
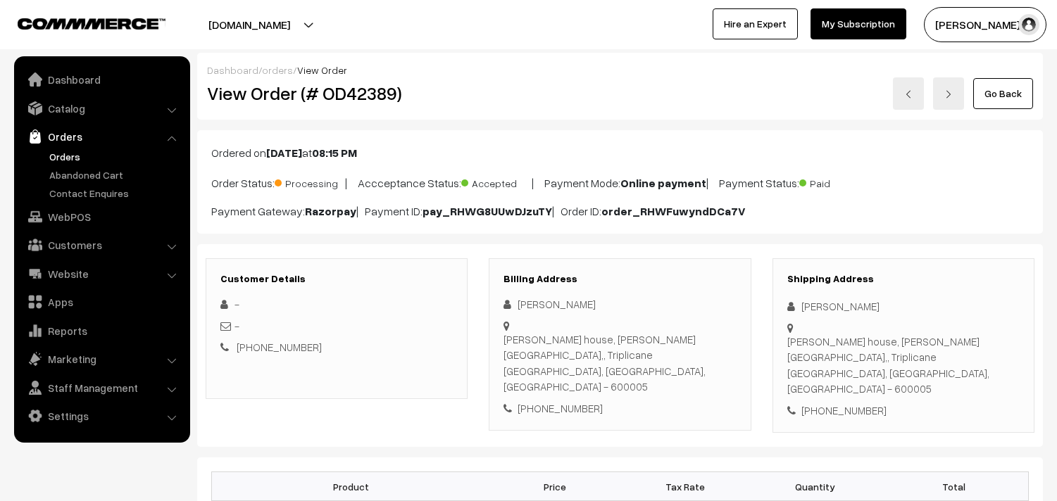
scroll to position [627, 0]
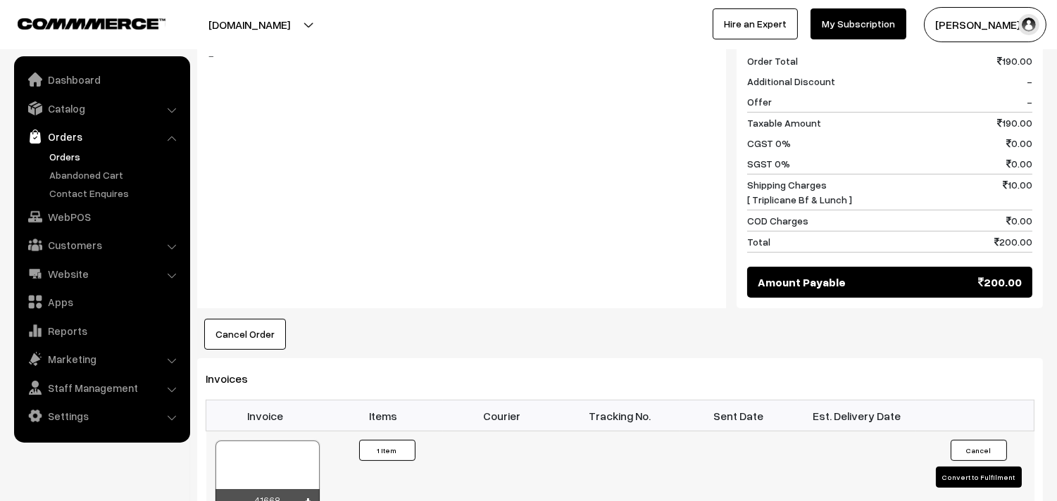
click at [297, 441] on div at bounding box center [268, 476] width 104 height 70
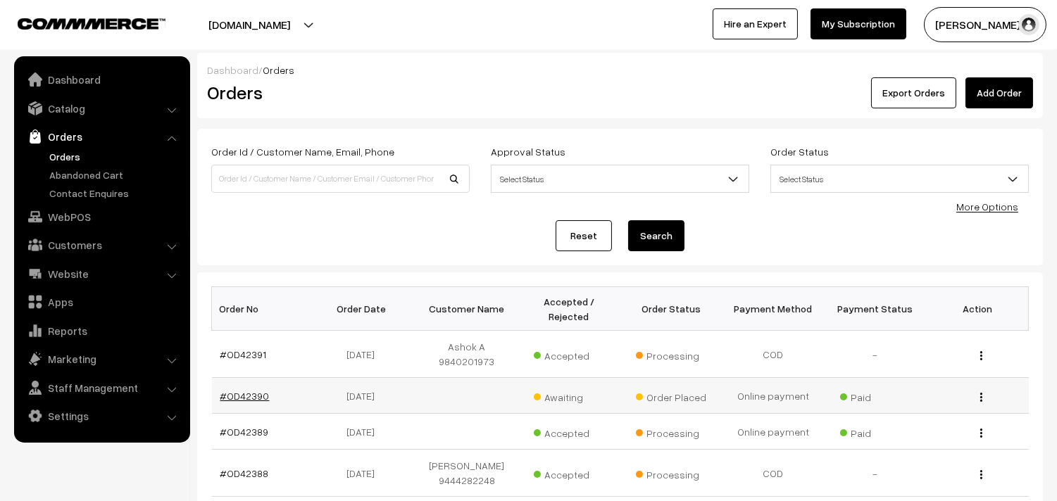
click at [233, 390] on link "#OD42390" at bounding box center [244, 396] width 49 height 12
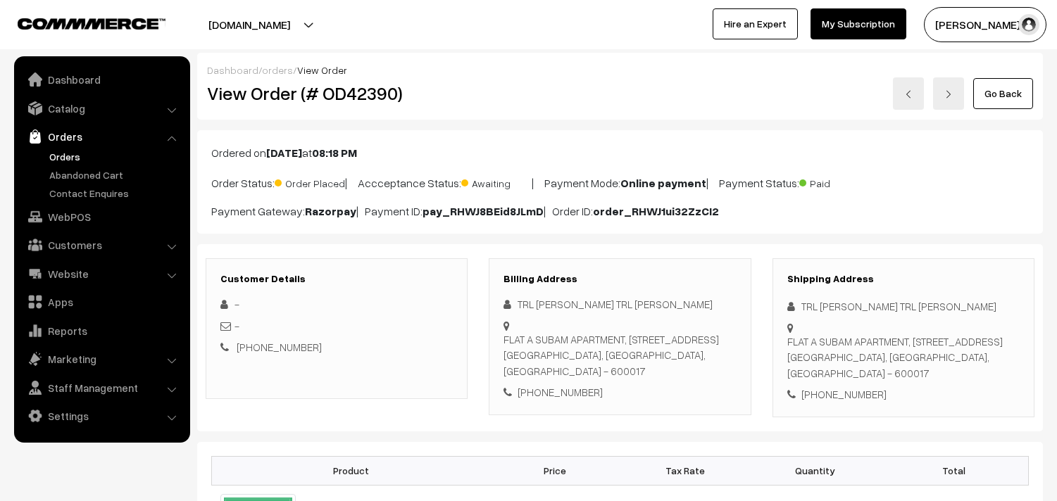
scroll to position [235, 0]
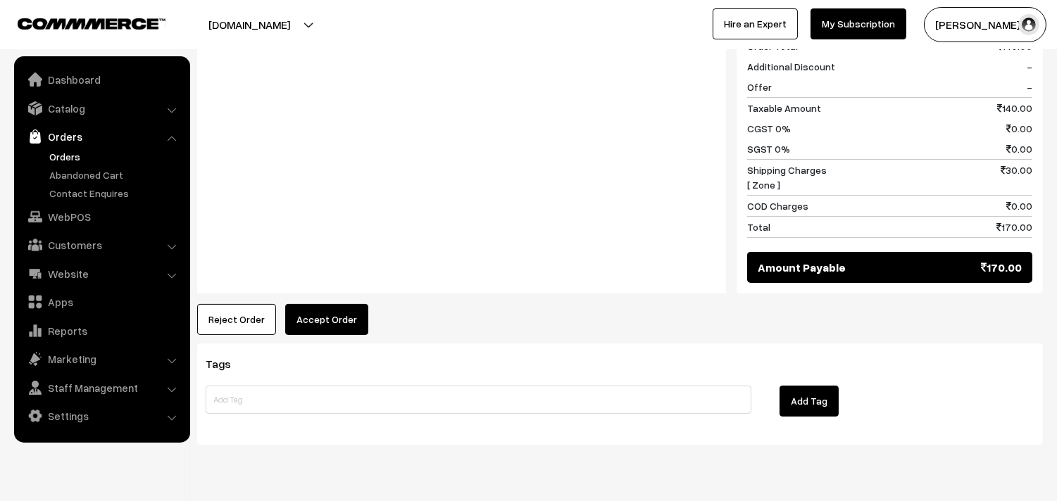
click at [335, 316] on button "Accept Order" at bounding box center [326, 319] width 83 height 31
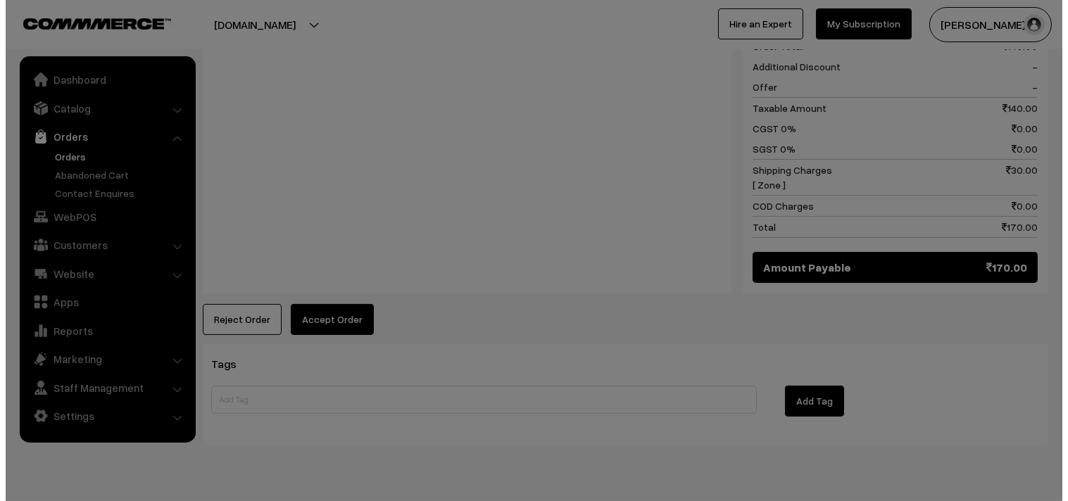
scroll to position [628, 0]
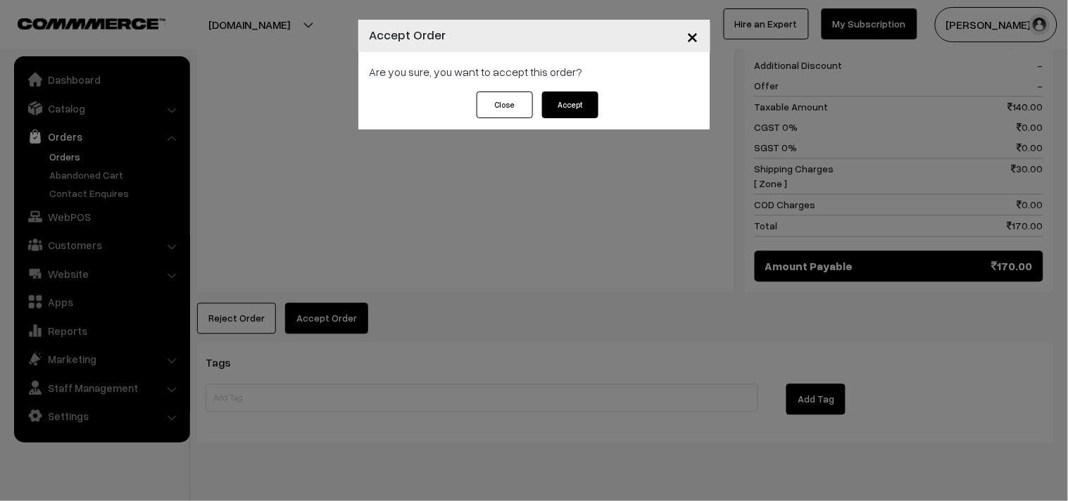
click at [570, 97] on button "Accept" at bounding box center [570, 105] width 56 height 27
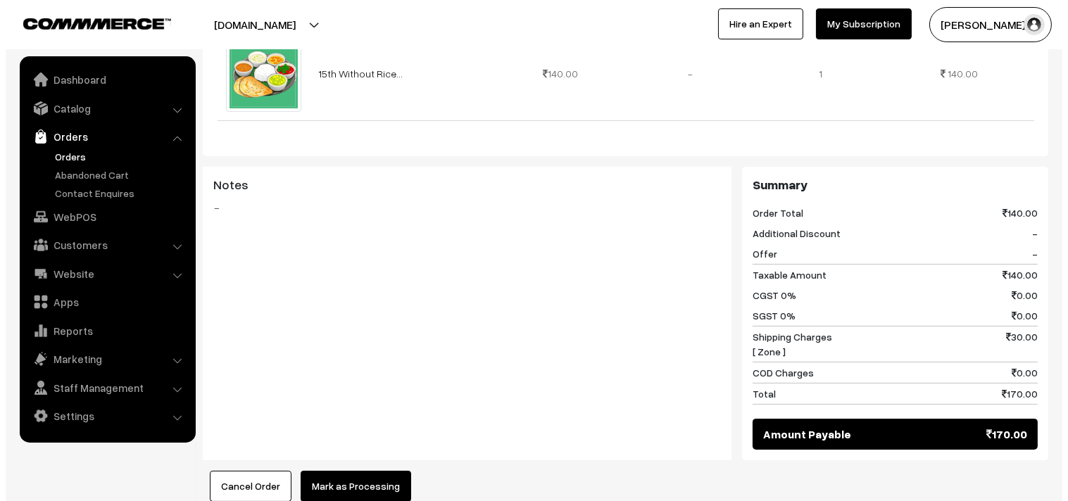
scroll to position [469, 0]
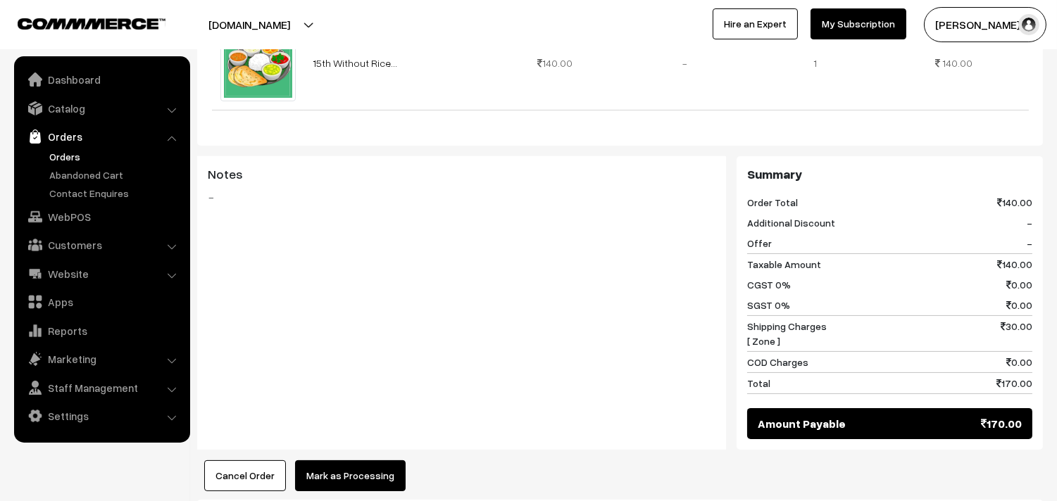
click at [334, 470] on button "Mark as Processing" at bounding box center [350, 476] width 111 height 31
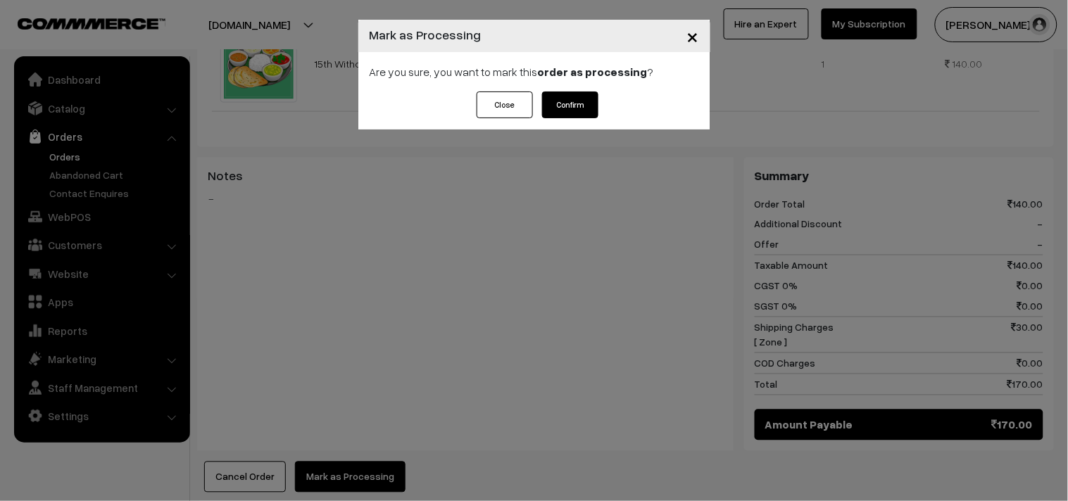
click at [576, 101] on button "Confirm" at bounding box center [570, 105] width 56 height 27
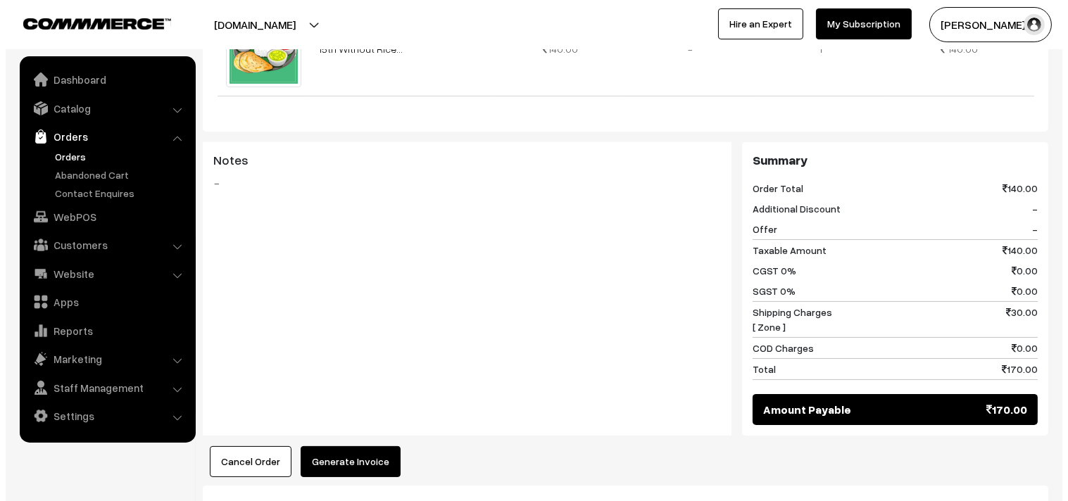
scroll to position [547, 0]
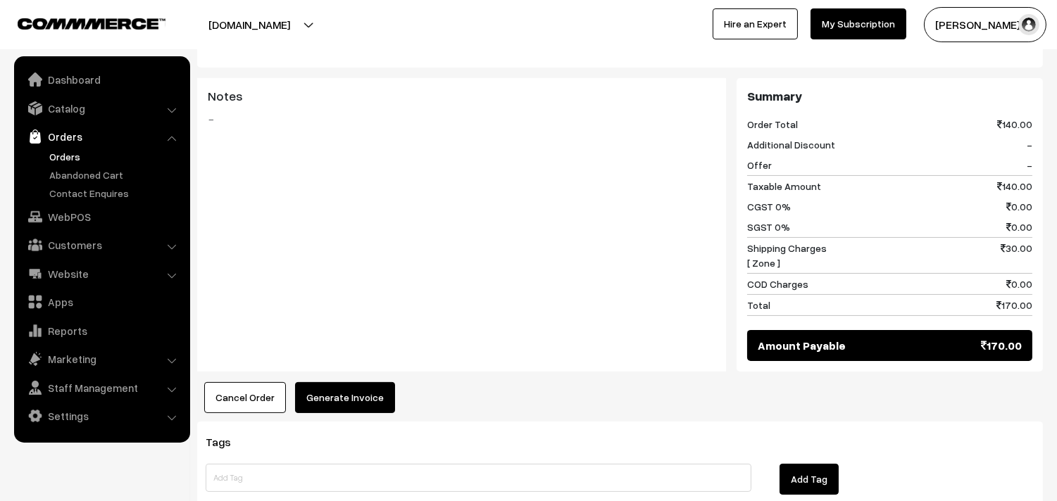
click at [350, 398] on button "Generate Invoice" at bounding box center [345, 397] width 100 height 31
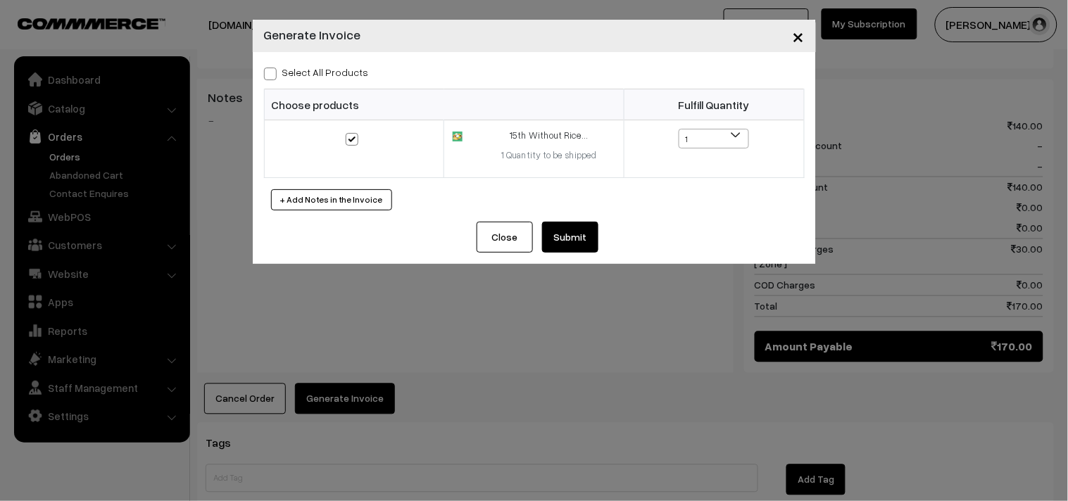
click at [318, 81] on div "Select All Products Choose products Fulfill Quantity 1 1" at bounding box center [534, 137] width 563 height 170
click at [318, 77] on label "Select All Products" at bounding box center [316, 72] width 105 height 15
click at [273, 76] on input "Select All Products" at bounding box center [268, 71] width 9 height 9
checkbox input "true"
click at [589, 242] on button "Submit" at bounding box center [570, 237] width 56 height 31
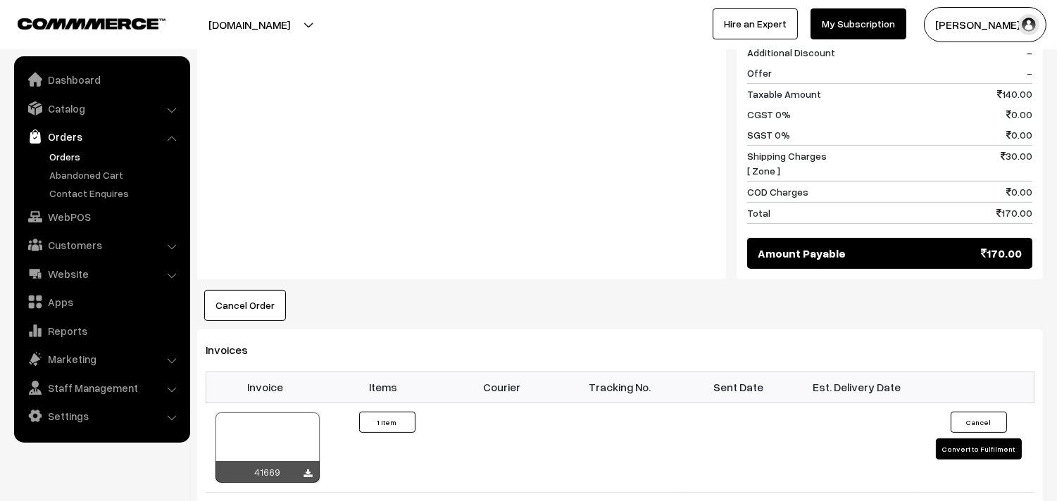
scroll to position [861, 0]
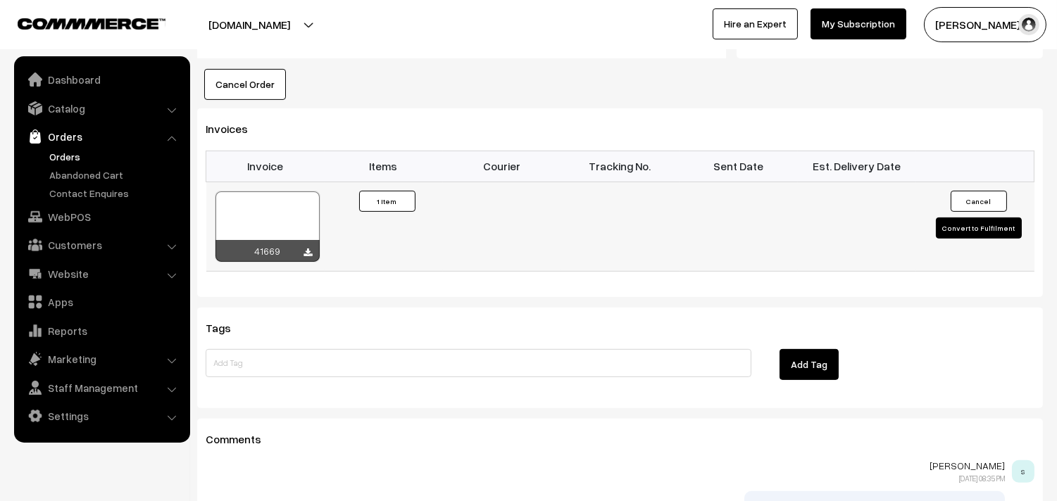
click at [287, 195] on div at bounding box center [268, 227] width 104 height 70
click at [52, 160] on link "Orders" at bounding box center [115, 156] width 139 height 15
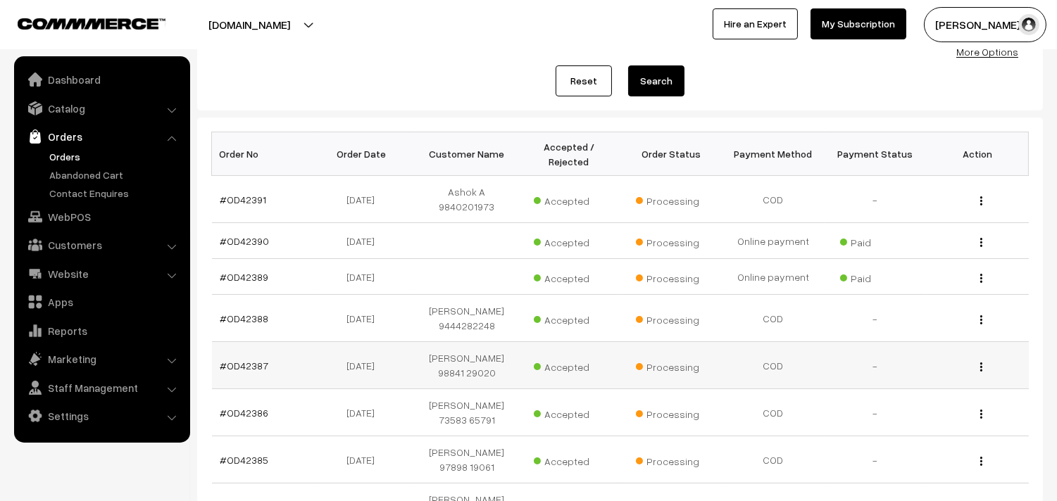
scroll to position [156, 0]
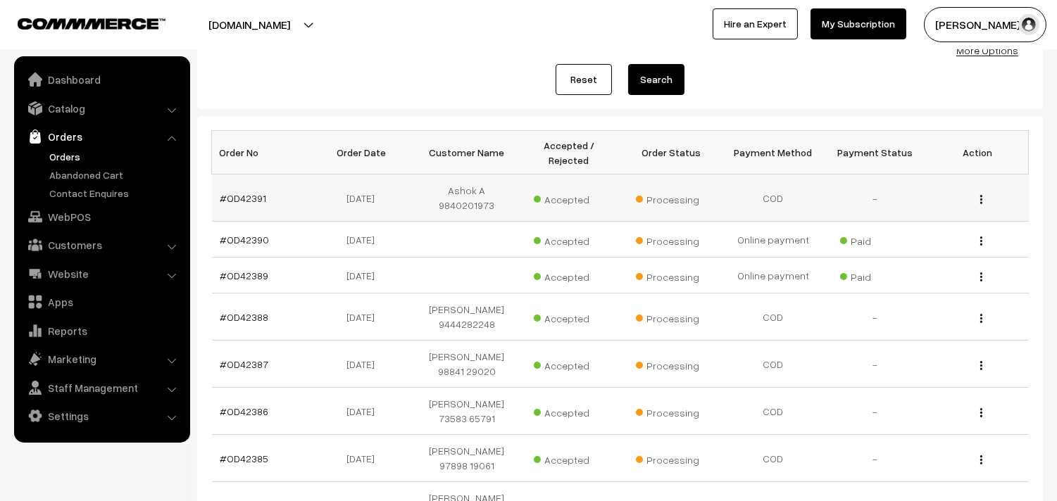
click at [256, 207] on td "#OD42391" at bounding box center [263, 198] width 102 height 47
click at [256, 202] on link "#OD42391" at bounding box center [243, 198] width 46 height 12
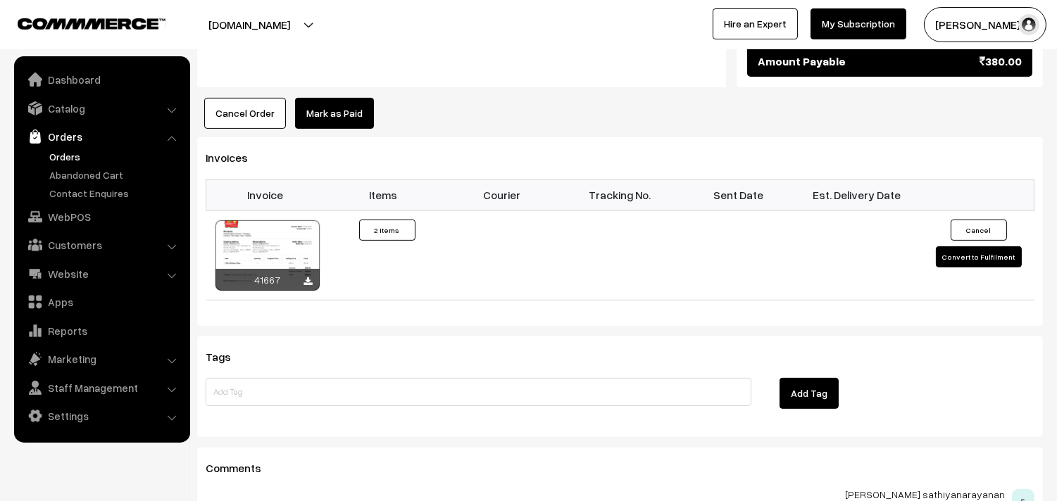
scroll to position [861, 0]
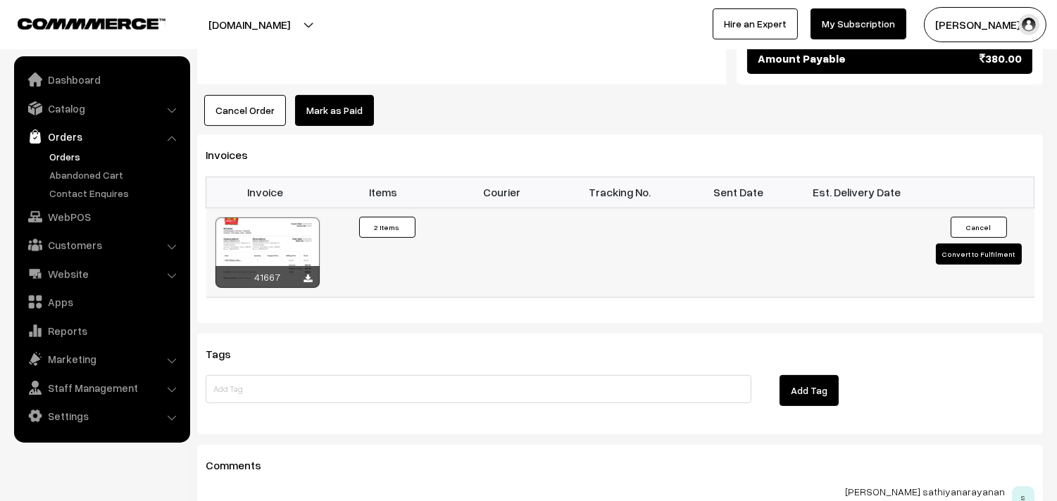
click at [287, 232] on div at bounding box center [268, 253] width 104 height 70
click at [85, 215] on link "WebPOS" at bounding box center [102, 216] width 168 height 25
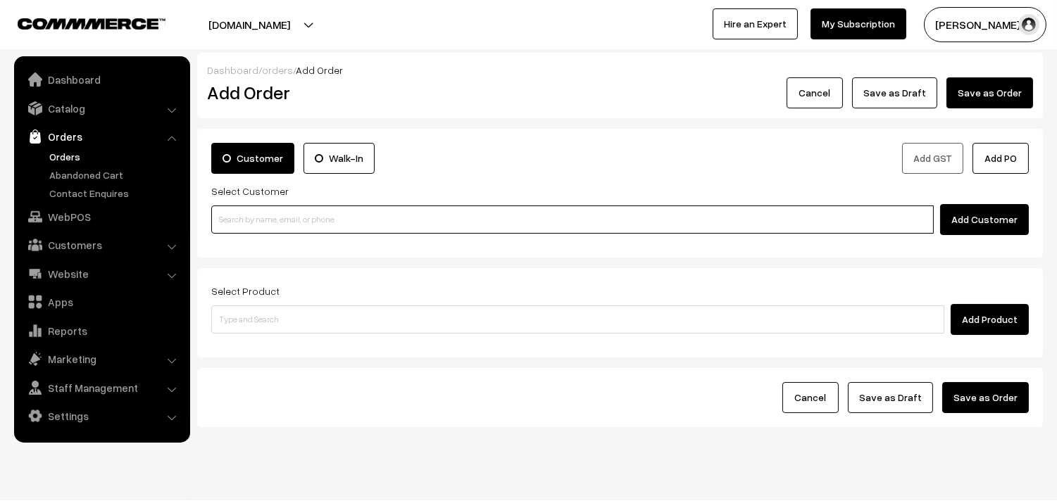
click at [280, 213] on input at bounding box center [572, 220] width 723 height 28
paste input "99400 72734"
click at [241, 213] on input "99400 72734" at bounding box center [572, 220] width 723 height 28
type input "9940072734"
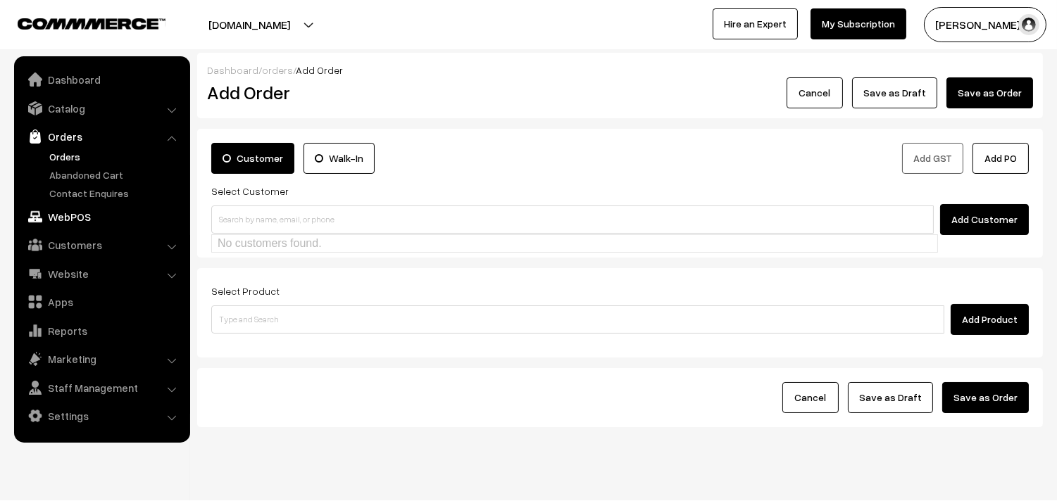
click at [87, 213] on link "WebPOS" at bounding box center [102, 216] width 168 height 25
click at [75, 251] on link "Customers" at bounding box center [102, 244] width 168 height 25
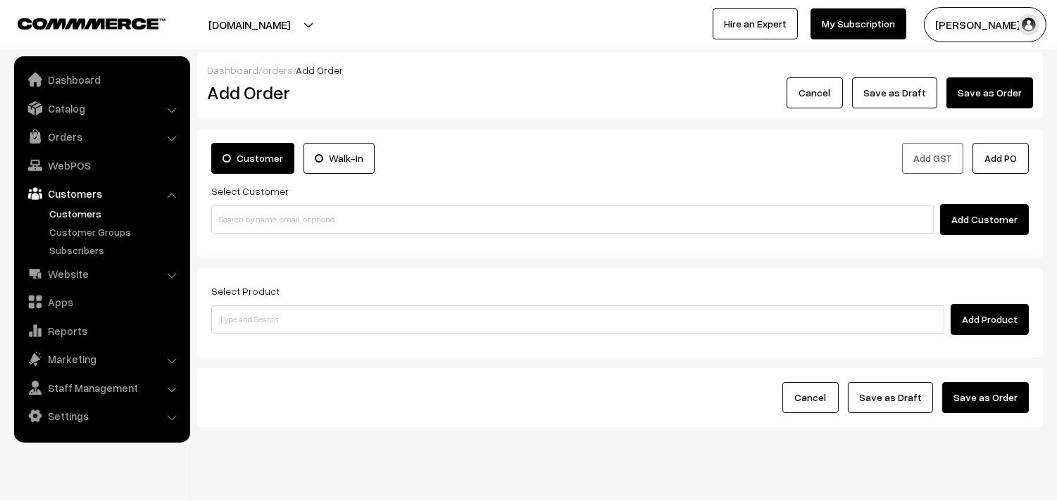
click at [75, 213] on link "Customers" at bounding box center [115, 213] width 139 height 15
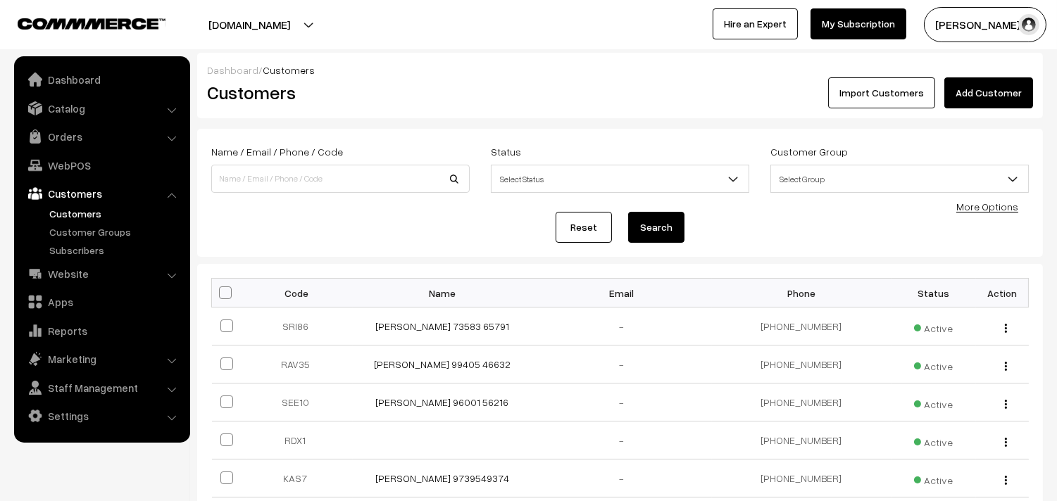
click at [993, 99] on link "Add Customer" at bounding box center [988, 92] width 89 height 31
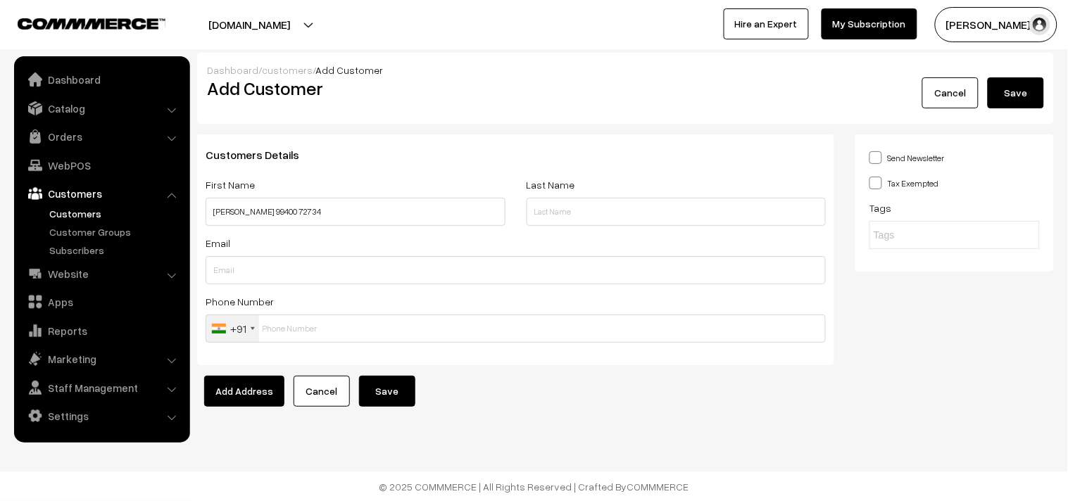
type input "[PERSON_NAME] 99400 72734"
click at [234, 208] on input "[PERSON_NAME] 99400 72734" at bounding box center [356, 212] width 300 height 28
click at [290, 334] on input "text" at bounding box center [516, 329] width 620 height 28
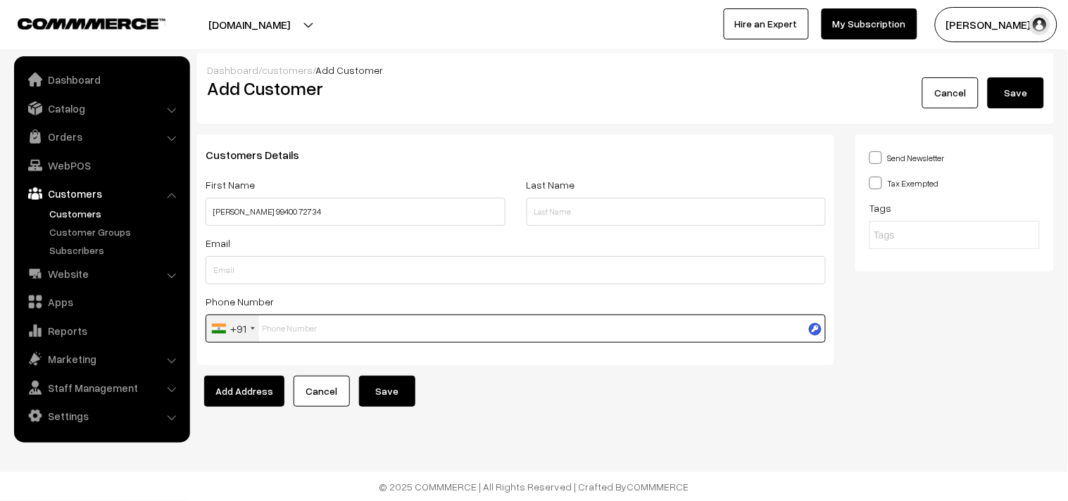
paste input "99400 7273"
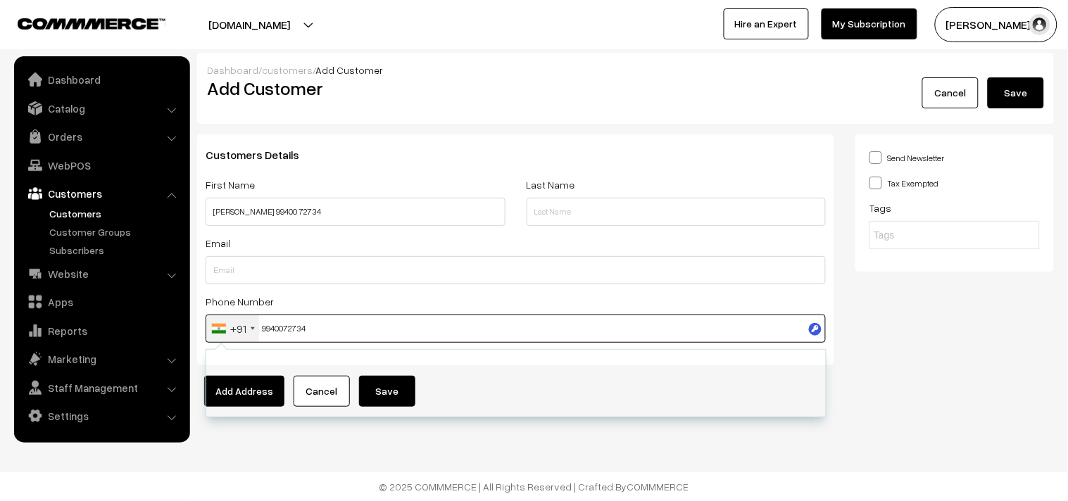
type input "9940072734"
click at [455, 77] on h2 "Add Customer" at bounding box center [411, 88] width 408 height 22
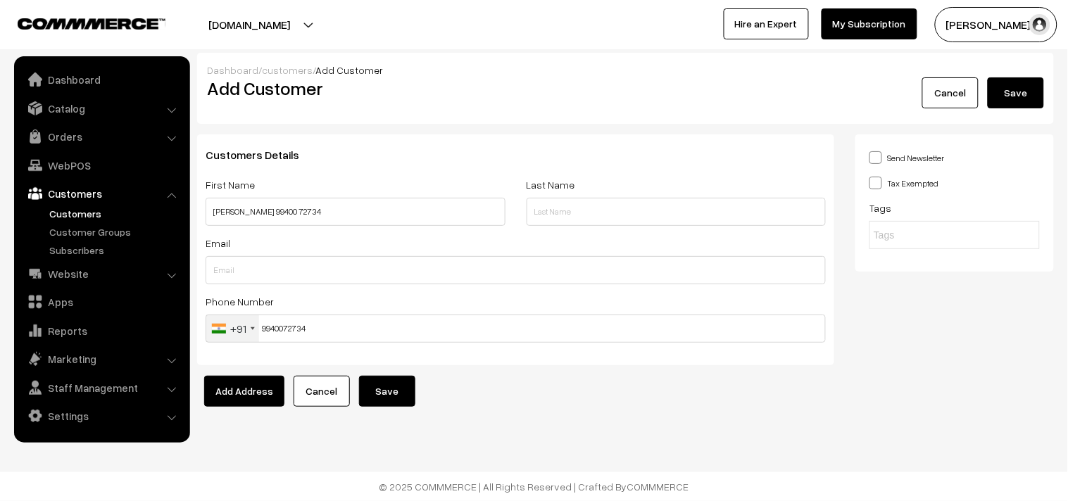
click at [378, 387] on button "Save" at bounding box center [387, 391] width 56 height 31
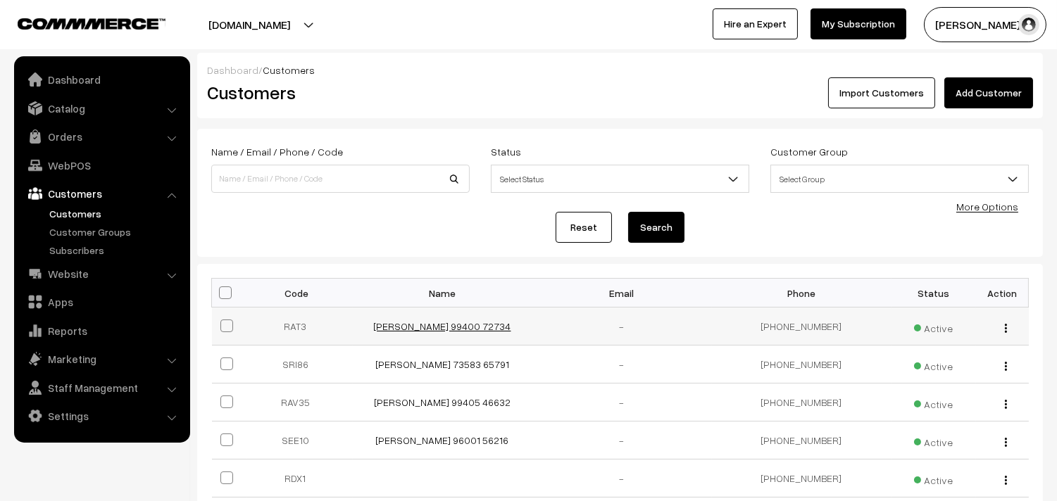
click at [404, 323] on link "[PERSON_NAME] 99400 72734" at bounding box center [442, 326] width 137 height 12
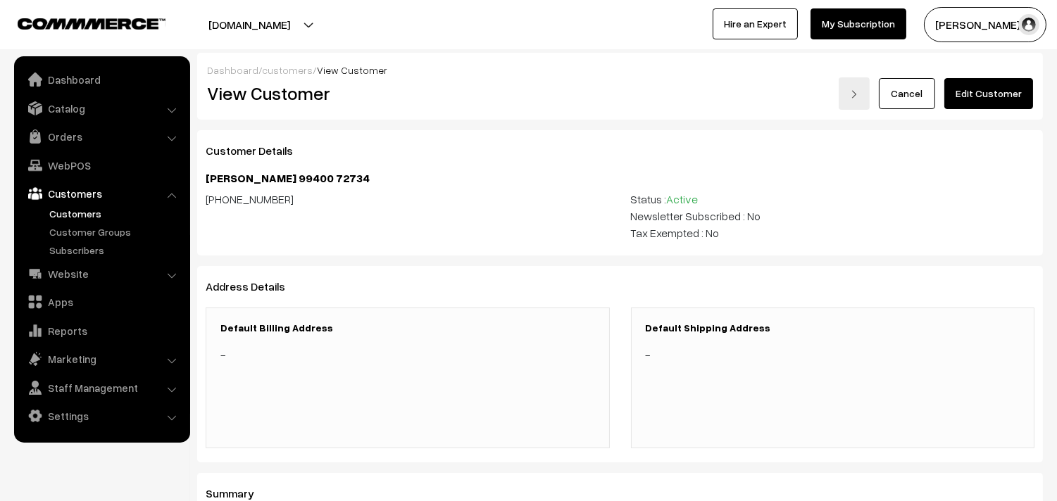
click at [991, 99] on link "Edit Customer" at bounding box center [988, 93] width 89 height 31
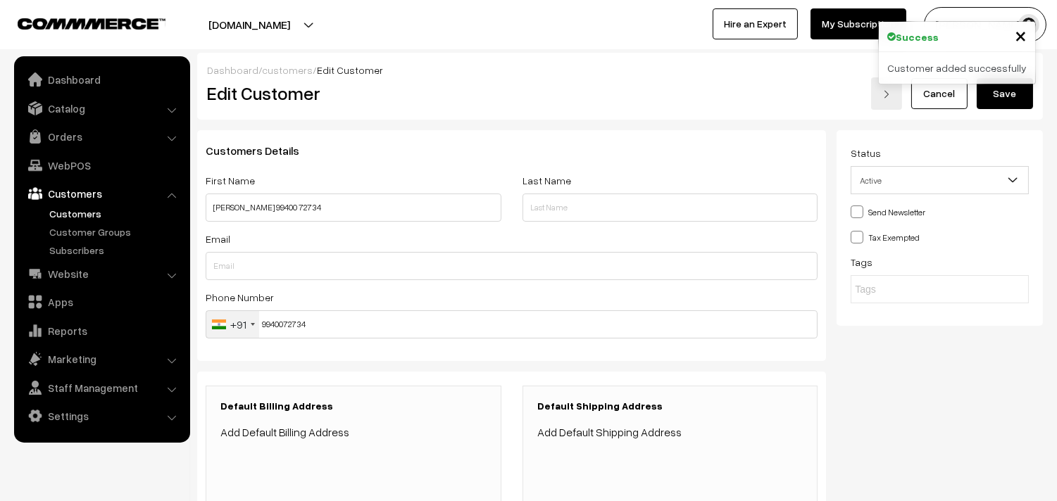
click at [280, 435] on link "Add Default Billing Address" at bounding box center [284, 432] width 129 height 14
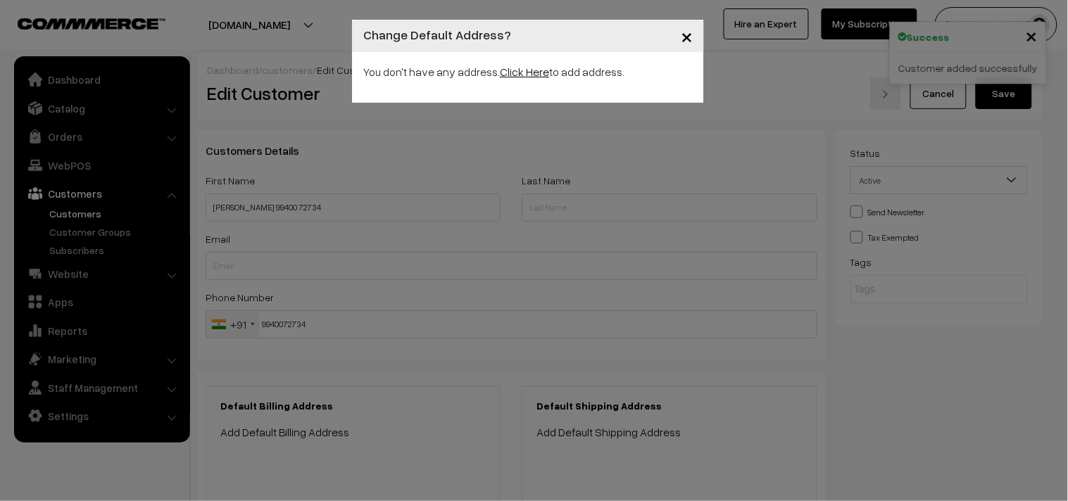
click at [540, 73] on link "Click Here" at bounding box center [524, 72] width 49 height 14
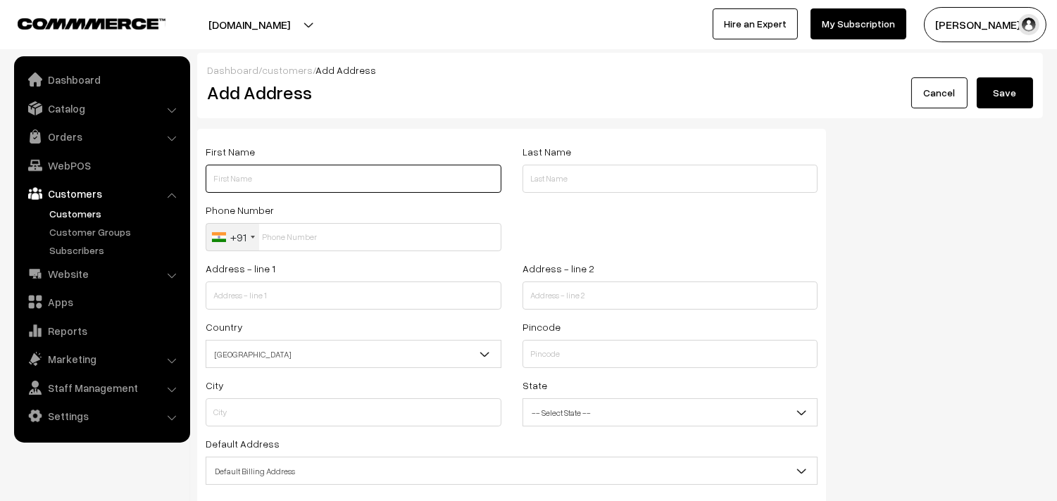
click at [275, 187] on input "text" at bounding box center [354, 179] width 296 height 28
paste input "99400 72734"
type input "[PERSON_NAME] 99400 72734"
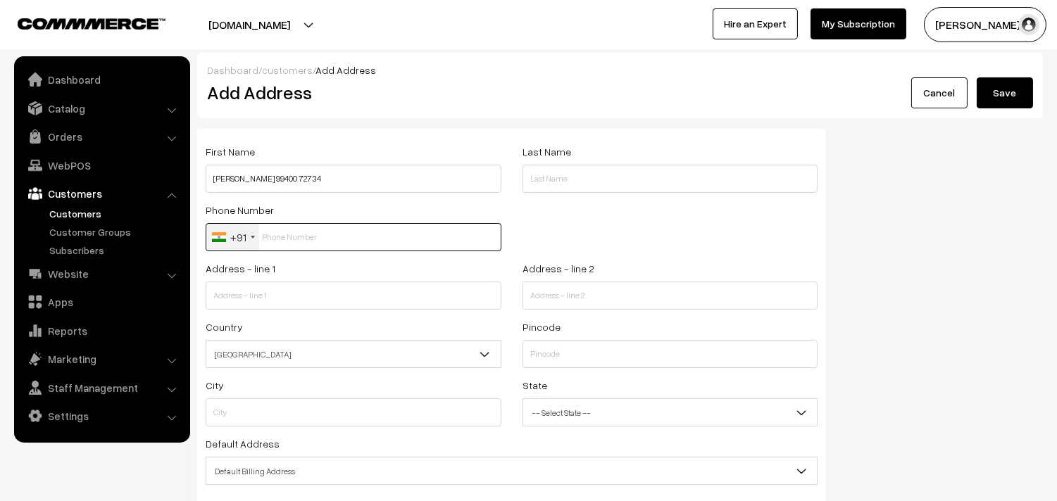
click at [304, 251] on input "text" at bounding box center [354, 237] width 296 height 28
click at [353, 245] on input "text" at bounding box center [354, 237] width 296 height 28
paste input "99400 7273"
type input "9940072734"
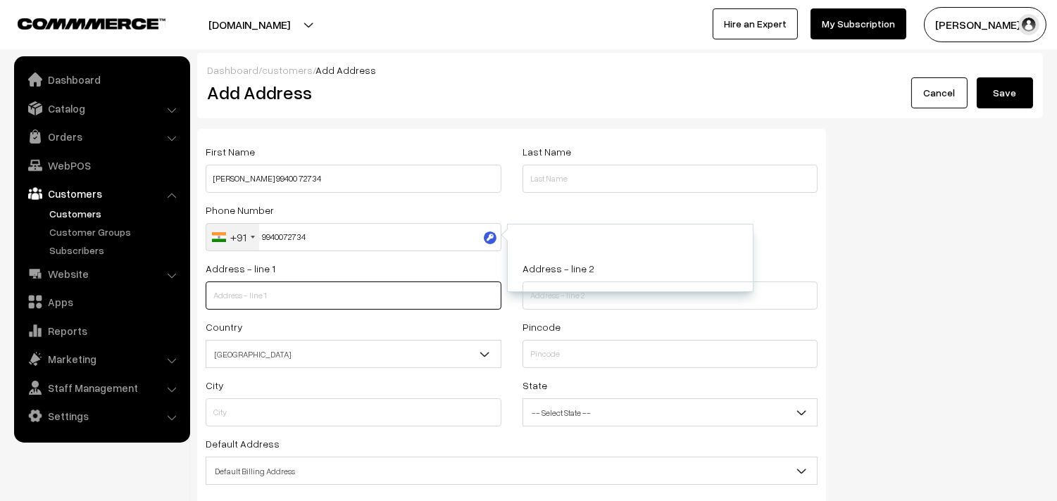
click at [300, 301] on input "text" at bounding box center [354, 296] width 296 height 28
paste input "Apt 6,2nd floor Parsn towers,A block"
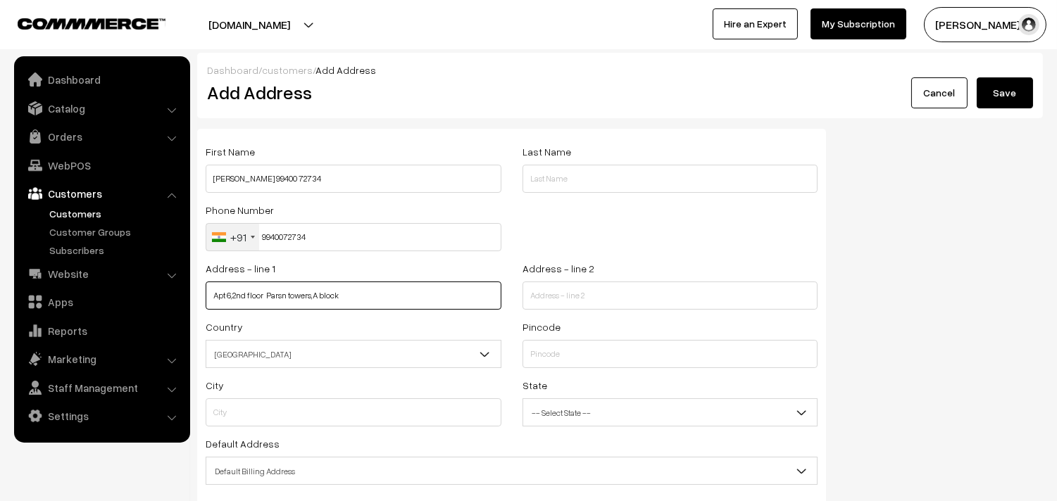
type input "Apt 6,2nd floor Parsn towers,A block"
click at [559, 287] on input "text" at bounding box center [671, 296] width 296 height 28
paste input "Pantheon road Egmore Near Co optex"
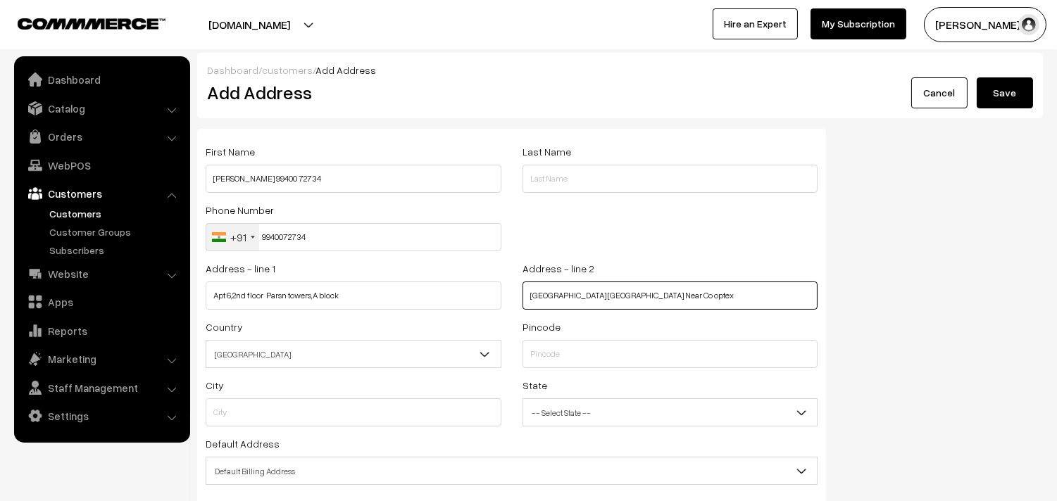
type input "Pantheon road Egmore Near Co optex"
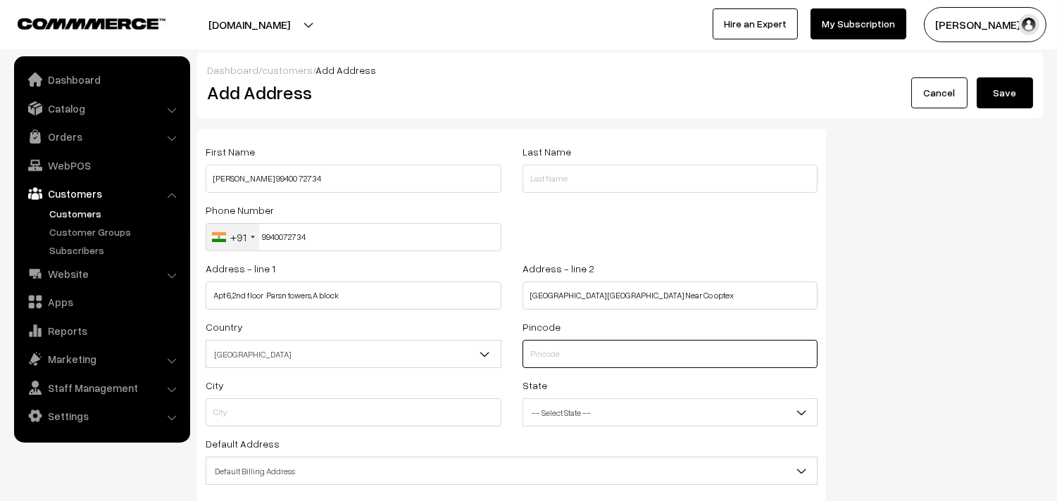
click at [551, 358] on input "text" at bounding box center [671, 354] width 296 height 28
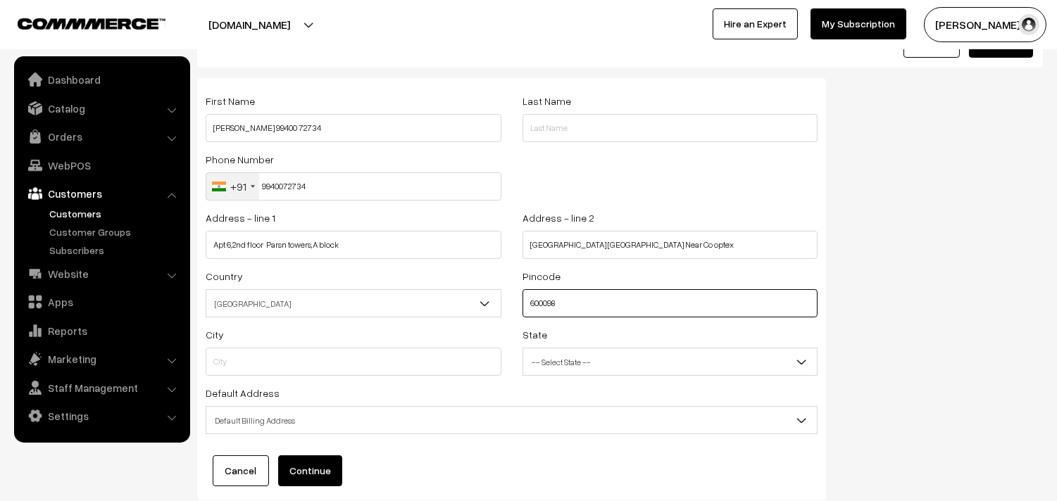
scroll to position [78, 0]
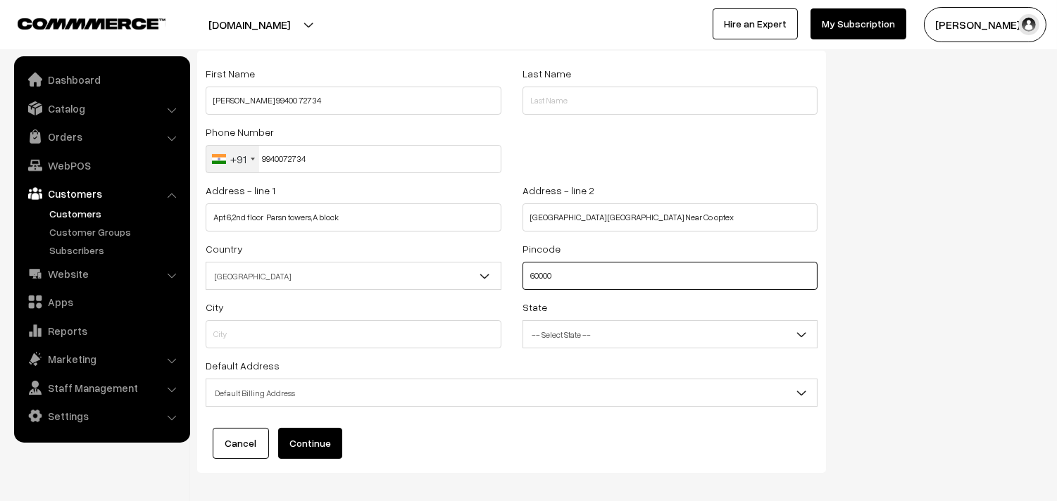
type input "600008"
type input "[GEOGRAPHIC_DATA]"
select select "Tamil Nadu"
click at [547, 277] on input "600008" at bounding box center [671, 276] width 296 height 28
type input "600008"
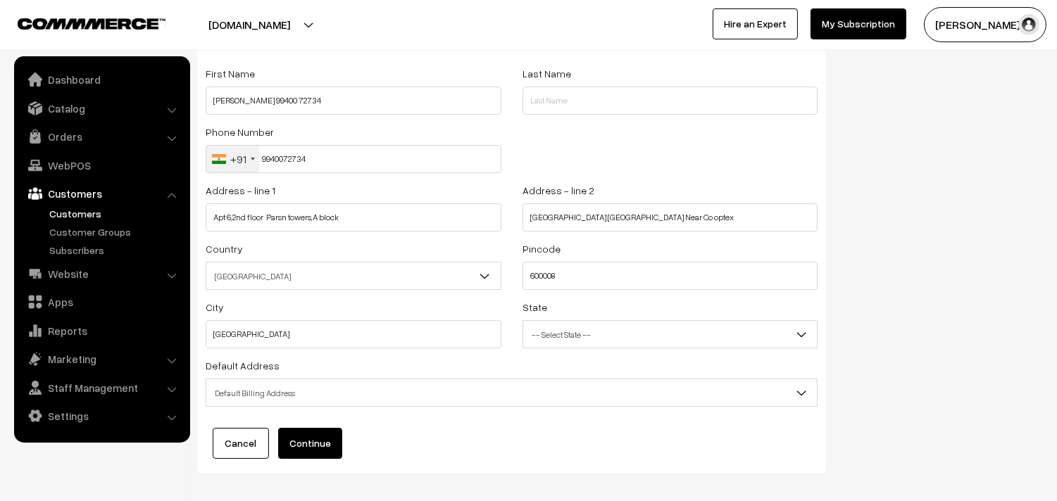
click at [554, 327] on span "-- Select State --" at bounding box center [670, 335] width 294 height 25
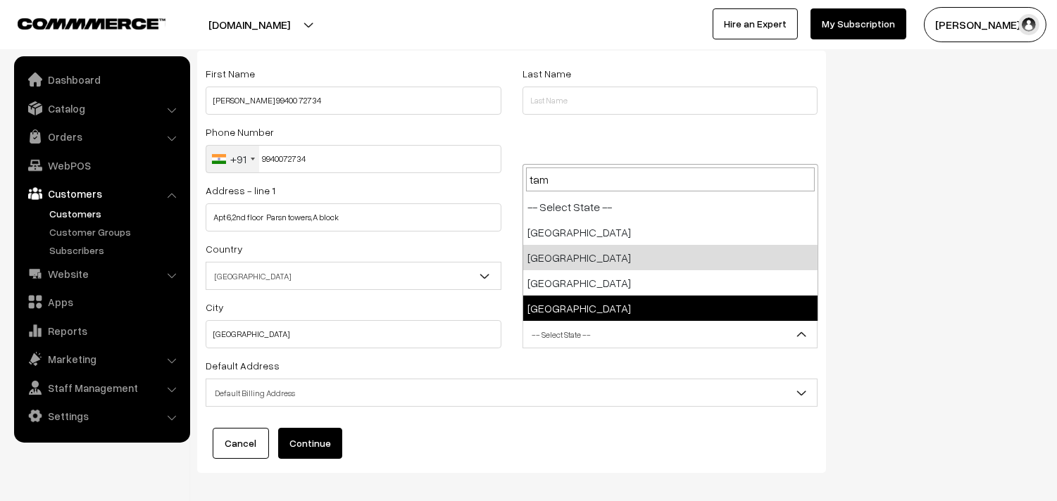
scroll to position [0, 0]
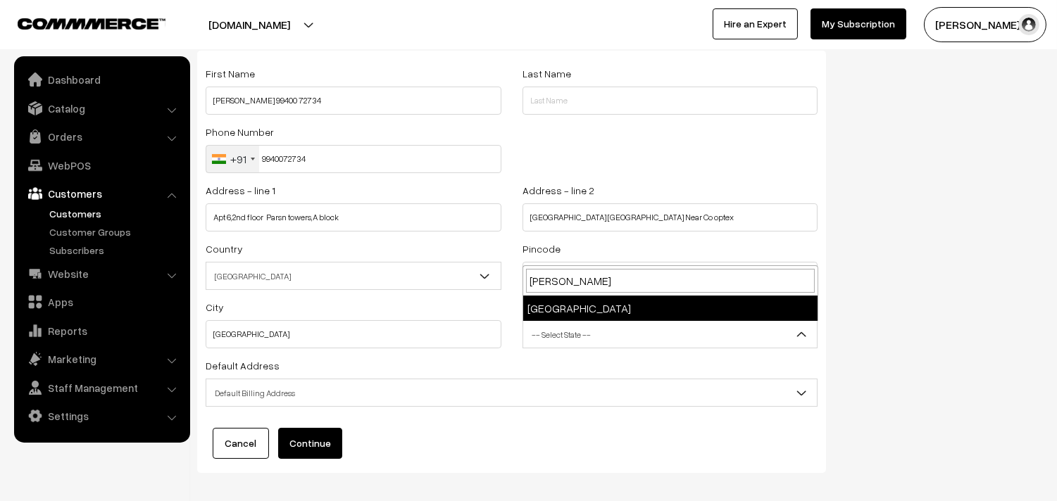
type input "tamil"
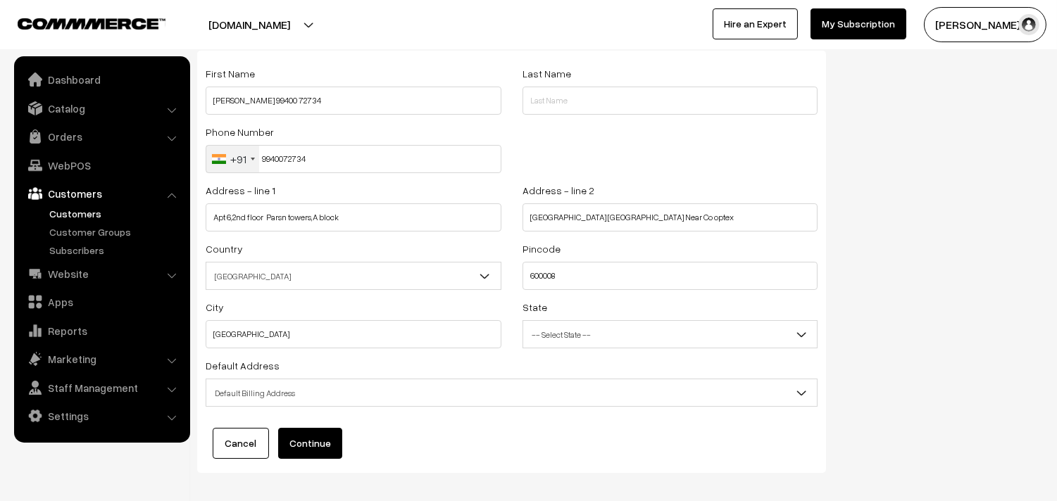
click at [285, 388] on span "Default Billing Address" at bounding box center [511, 393] width 611 height 25
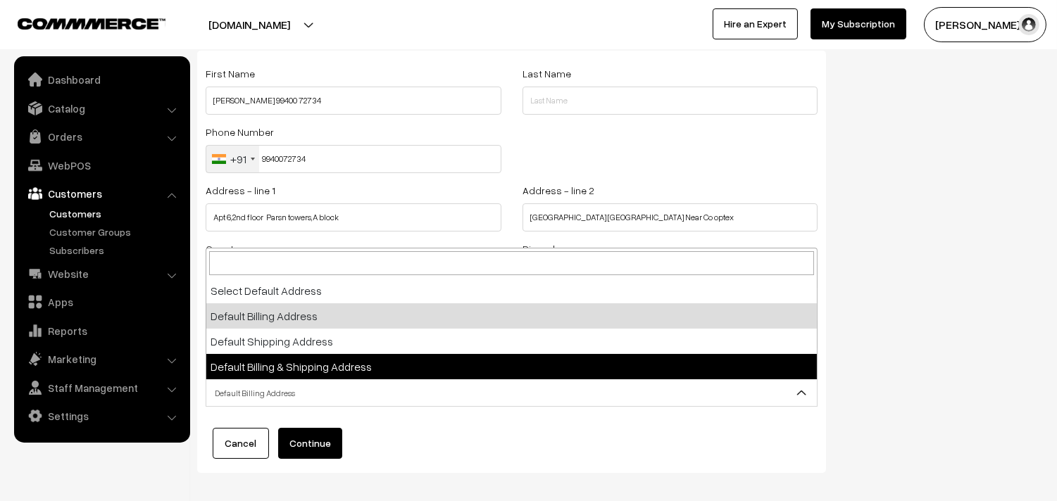
select select "3"
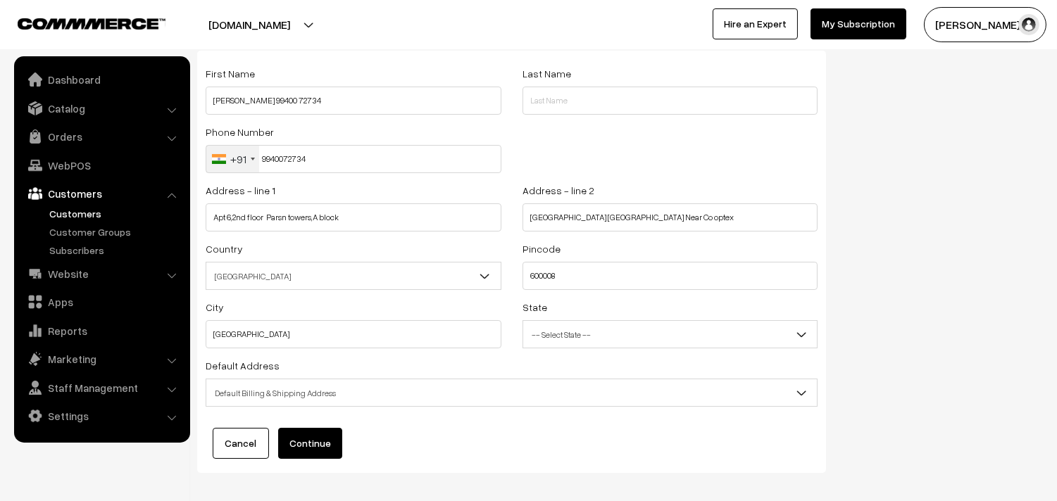
click at [316, 454] on button "Continue" at bounding box center [310, 443] width 64 height 31
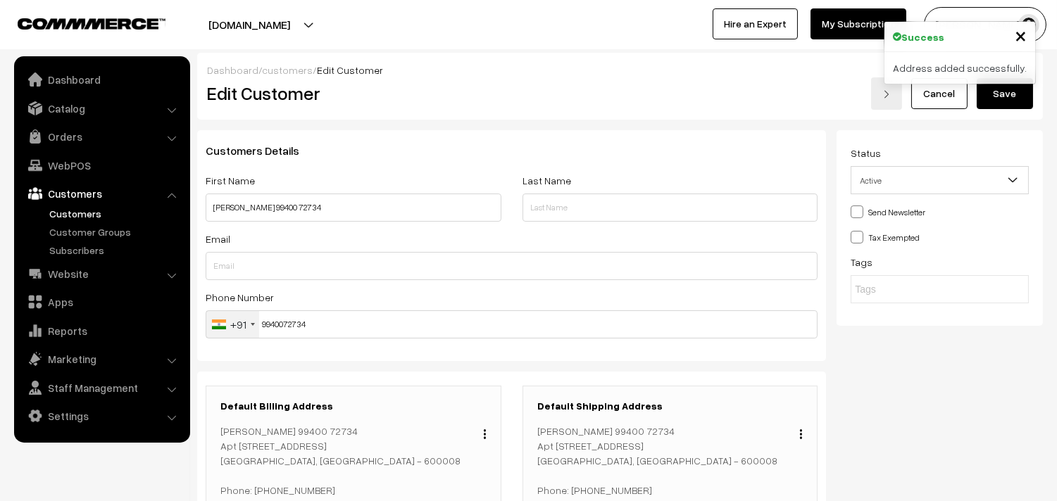
click at [1007, 99] on button "Save" at bounding box center [1005, 93] width 56 height 31
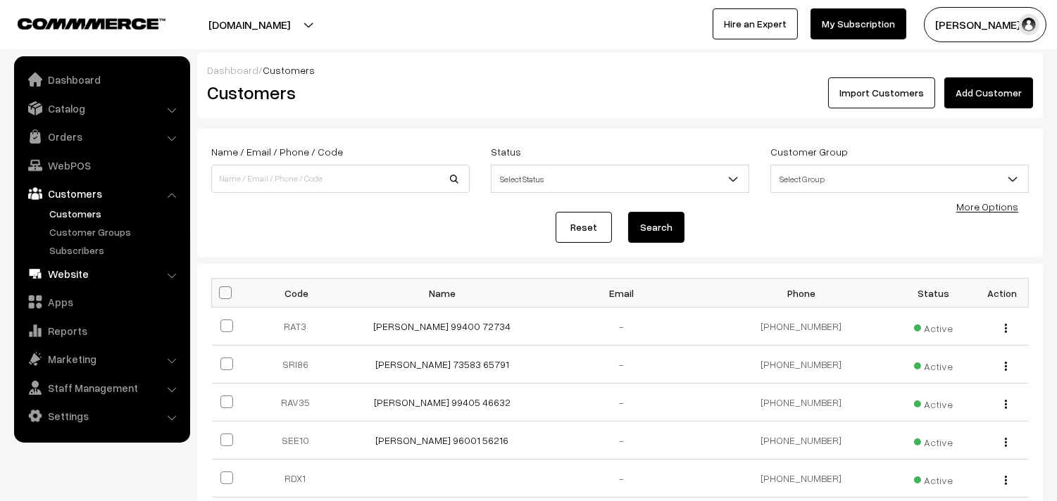
click at [68, 268] on link "Website" at bounding box center [102, 273] width 168 height 25
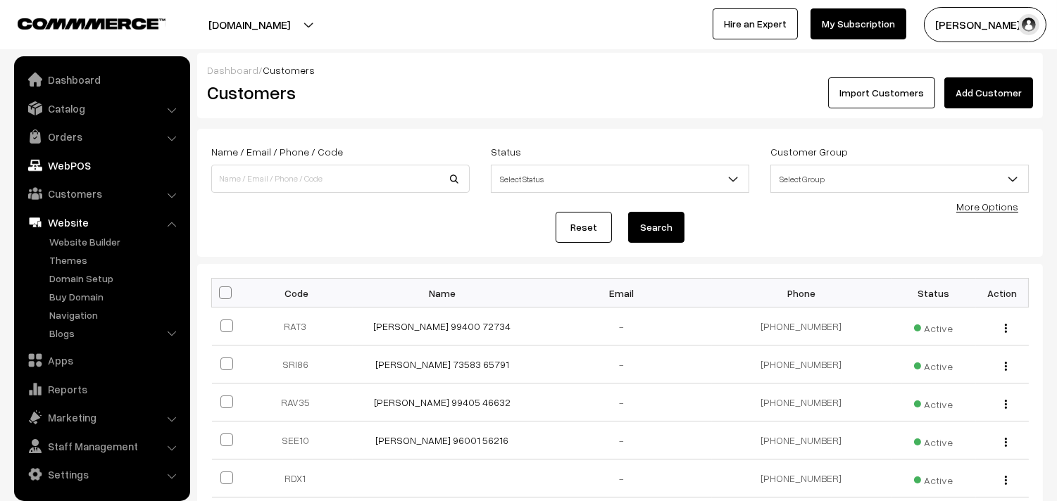
click at [72, 163] on link "WebPOS" at bounding box center [102, 165] width 168 height 25
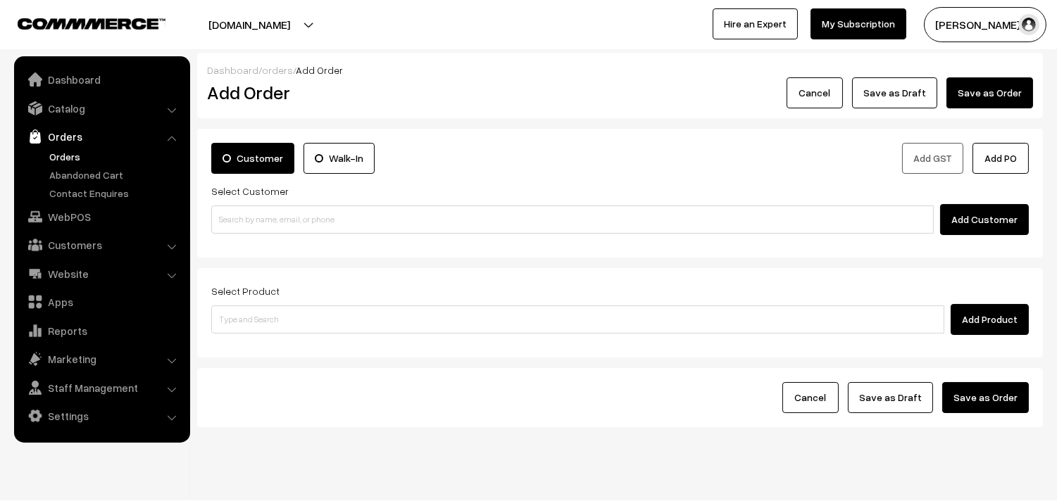
click at [259, 203] on div "Select Customer Add Customer" at bounding box center [620, 208] width 818 height 53
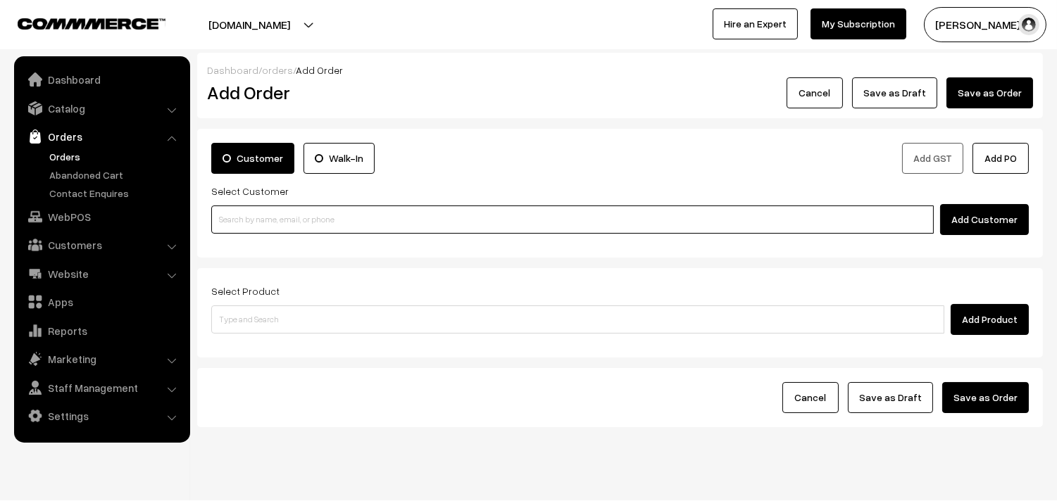
paste input "99400 72734"
click at [254, 220] on input "99400 72734" at bounding box center [572, 220] width 723 height 28
click at [239, 213] on input "99400 72734" at bounding box center [572, 220] width 723 height 28
click at [243, 237] on link "[PERSON_NAME] 99400 72734 [9940072734]" at bounding box center [574, 245] width 725 height 21
type input "99400 72734"
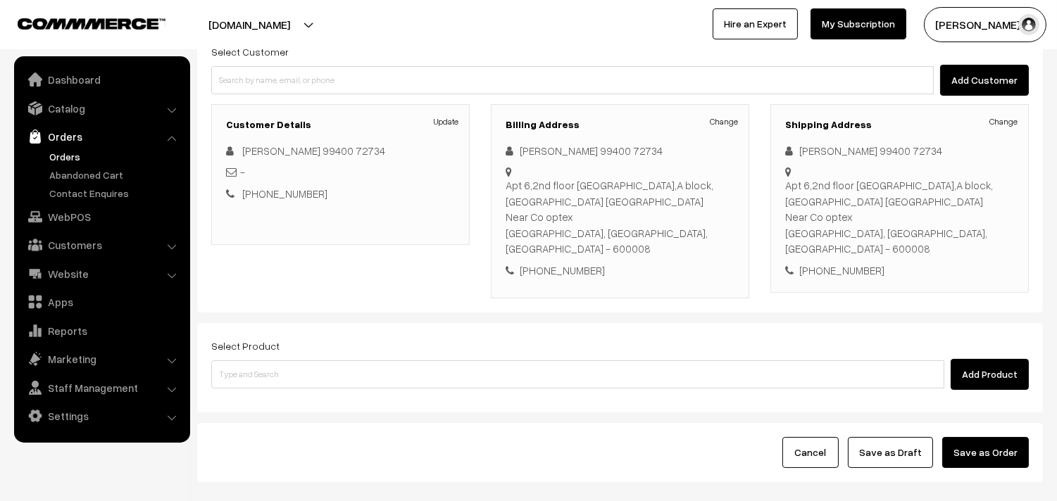
scroll to position [156, 0]
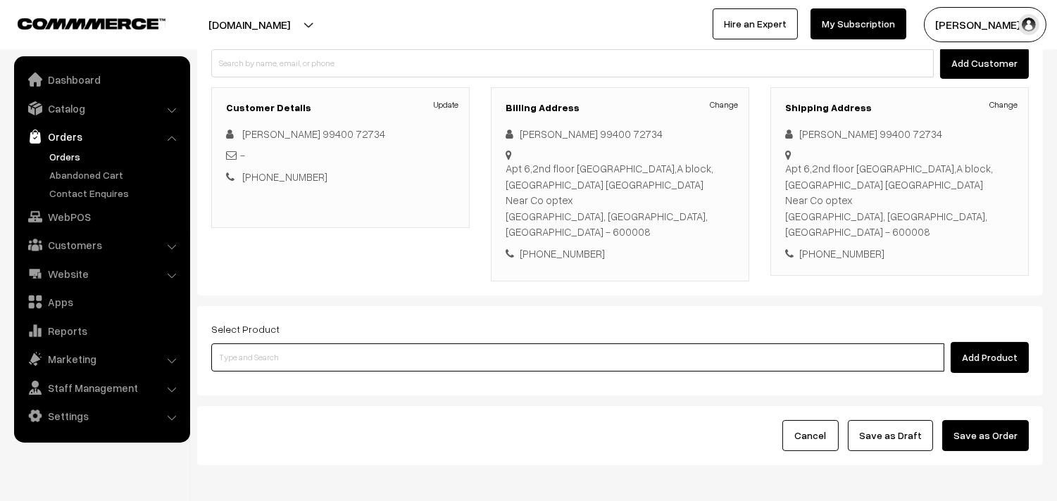
click at [289, 344] on input at bounding box center [577, 358] width 733 height 28
type input "cow ghee"
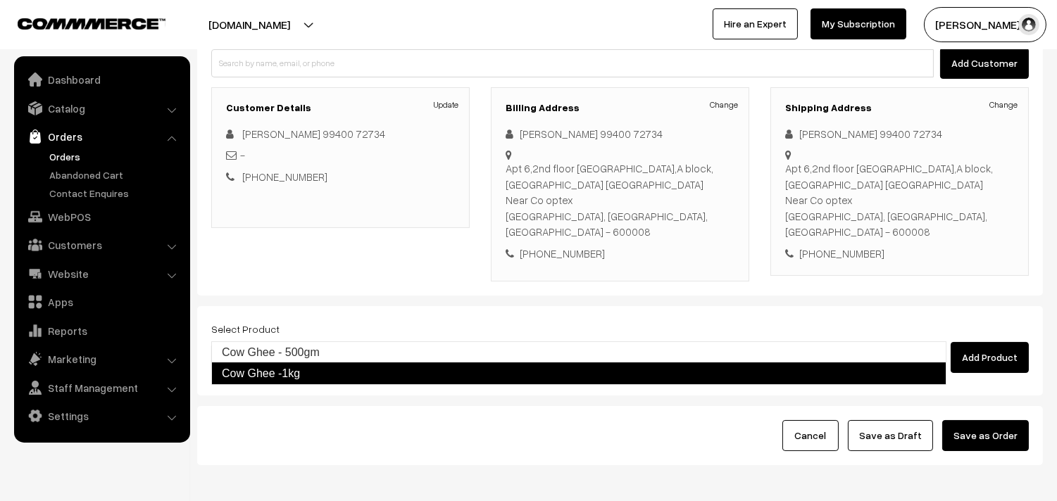
click at [282, 368] on link "Cow Ghee -1kg" at bounding box center [578, 374] width 735 height 23
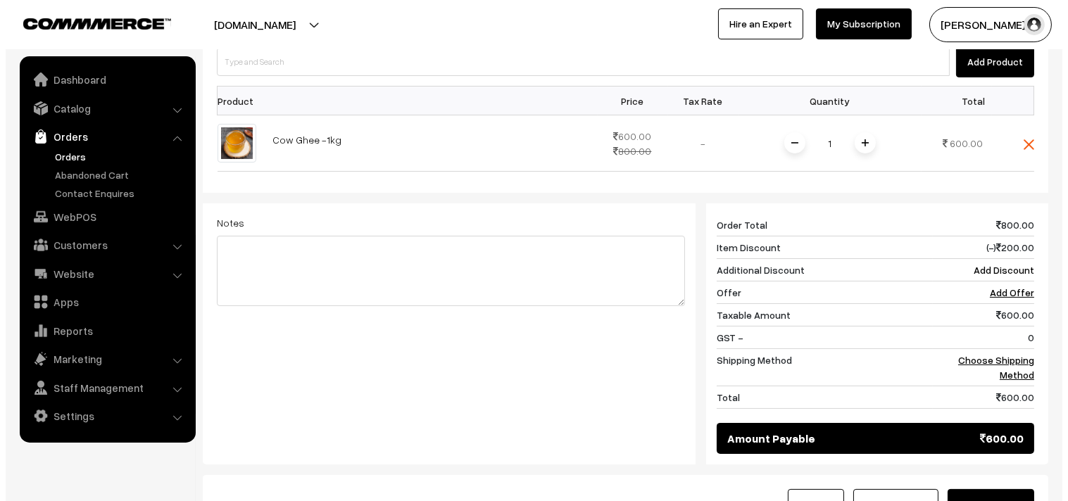
scroll to position [547, 0]
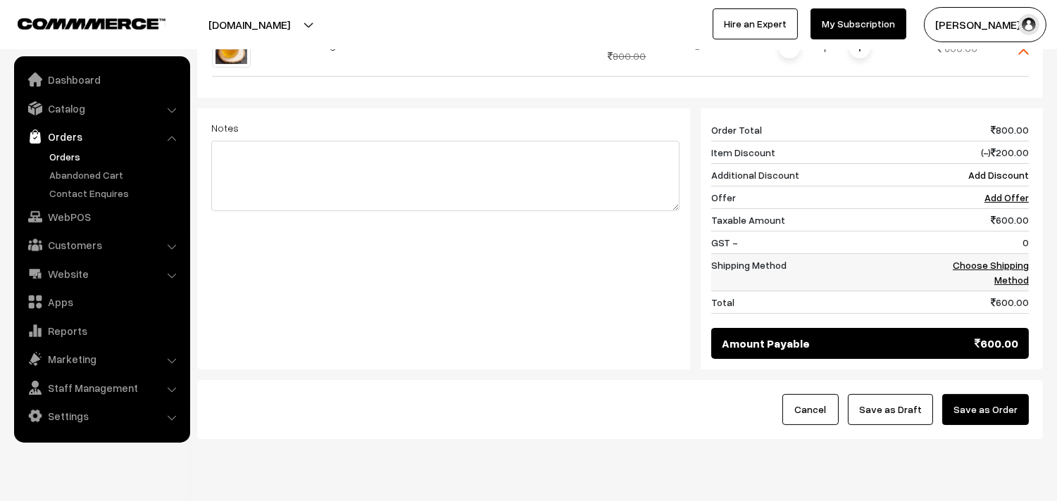
click at [1009, 259] on link "Choose Shipping Method" at bounding box center [991, 272] width 76 height 27
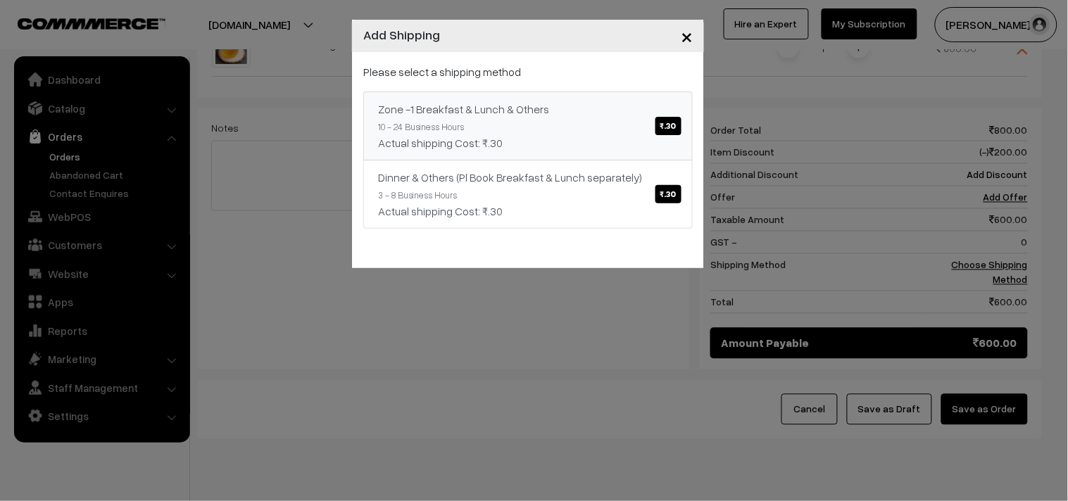
click at [644, 130] on link "Zone -1 Breakfast & Lunch & Others ₹.30 10 - 24 Business Hours Actual shipping …" at bounding box center [528, 126] width 330 height 69
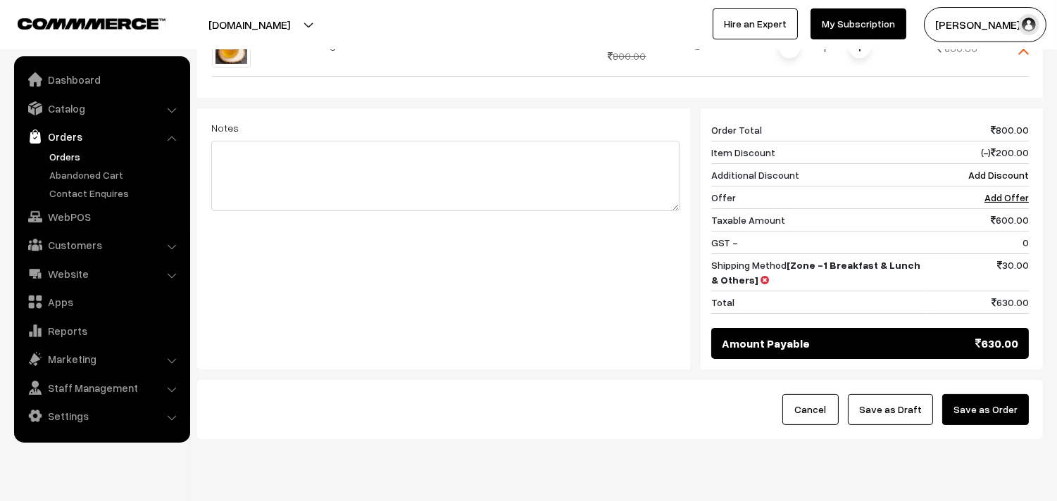
click at [973, 394] on button "Save as Order" at bounding box center [985, 409] width 87 height 31
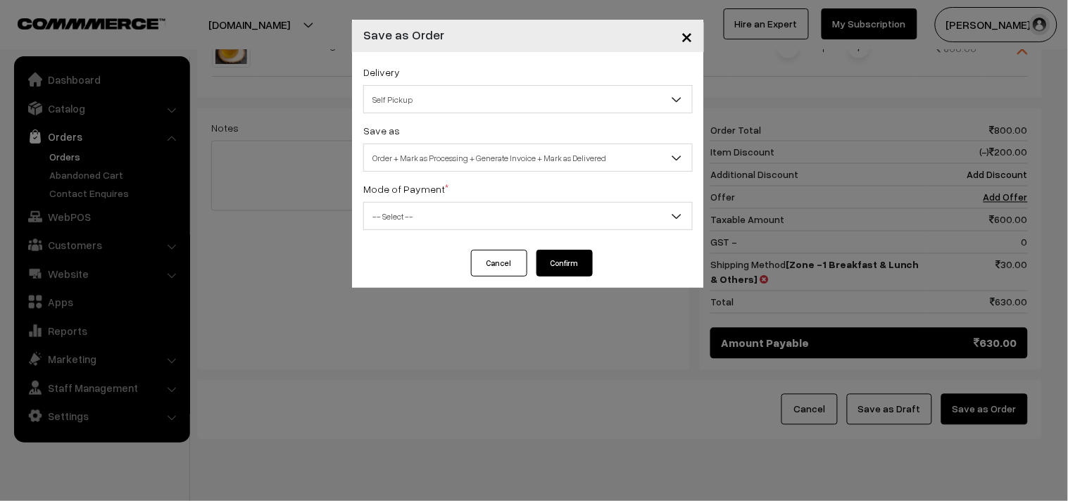
click at [418, 92] on span "Self Pickup" at bounding box center [528, 99] width 328 height 25
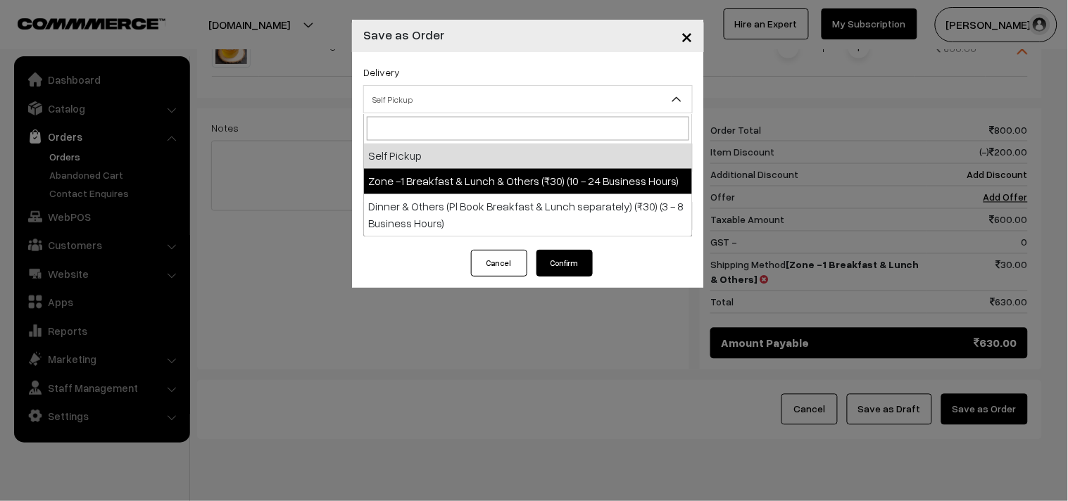
select select "ZON1"
select select "3"
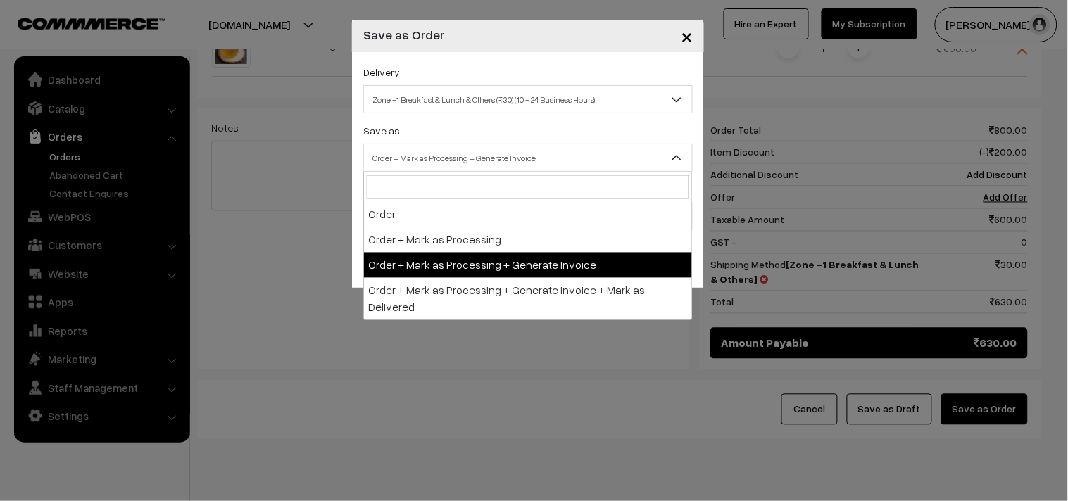
click at [476, 163] on span "Order + Mark as Processing + Generate Invoice" at bounding box center [528, 158] width 328 height 25
drag, startPoint x: 504, startPoint y: 258, endPoint x: 495, endPoint y: 256, distance: 8.9
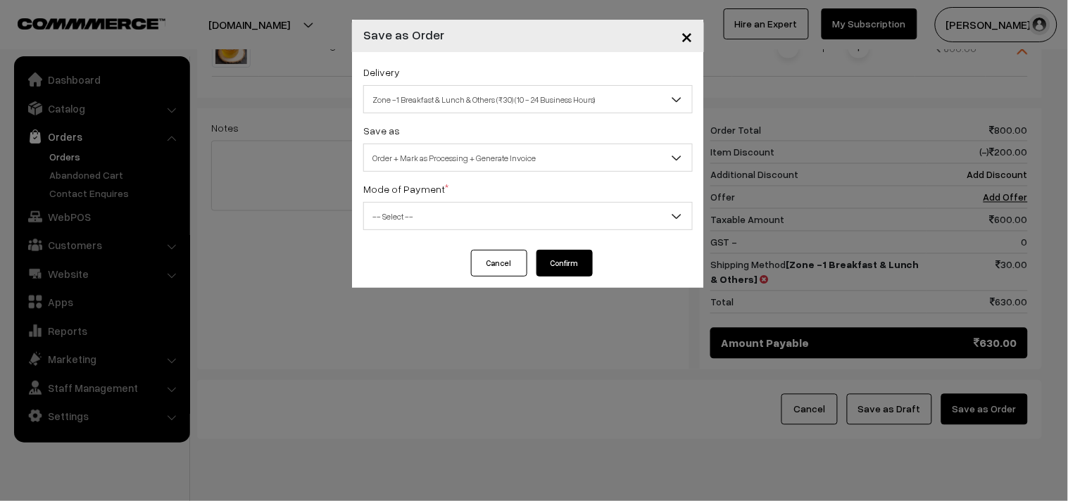
click at [406, 218] on span "-- Select --" at bounding box center [528, 216] width 328 height 25
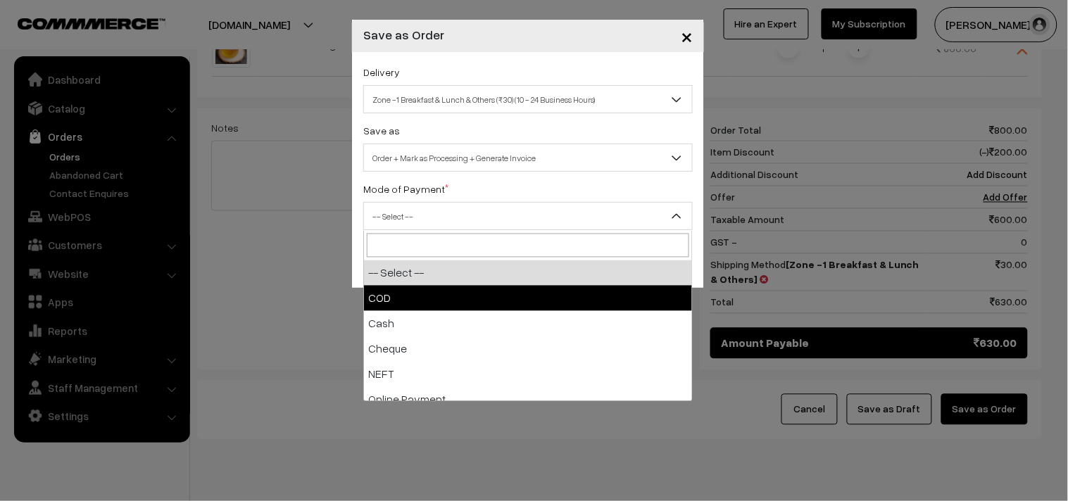
select select "1"
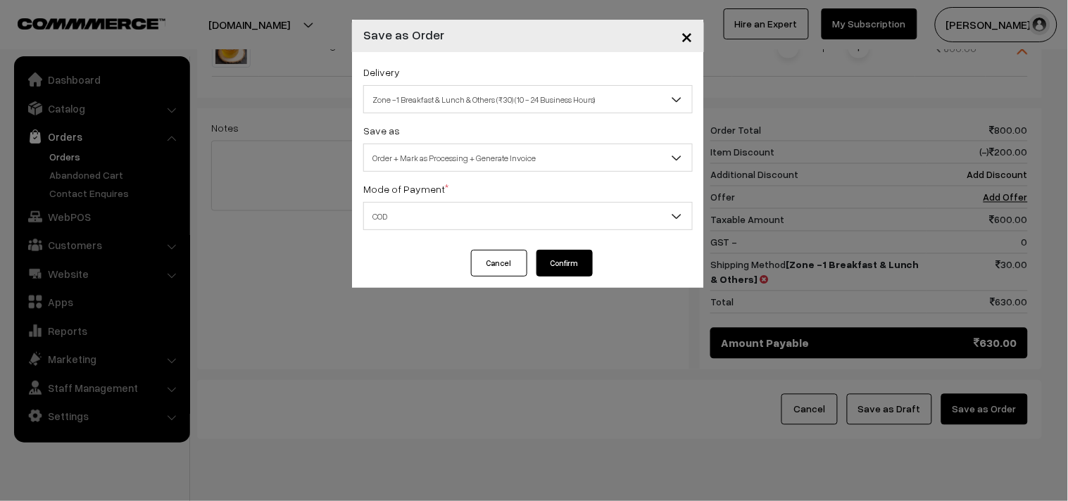
click at [579, 261] on button "Confirm" at bounding box center [565, 263] width 56 height 27
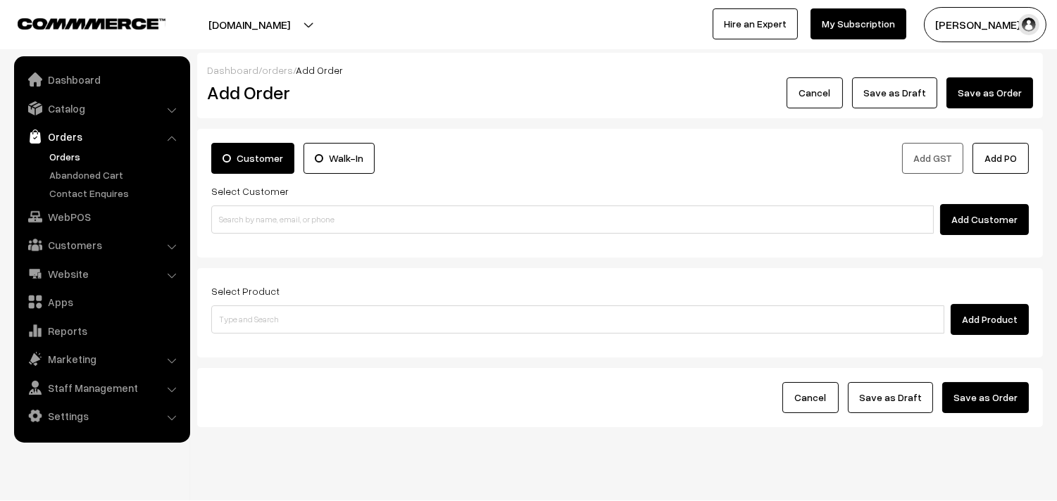
click at [65, 149] on link "Orders" at bounding box center [115, 156] width 139 height 15
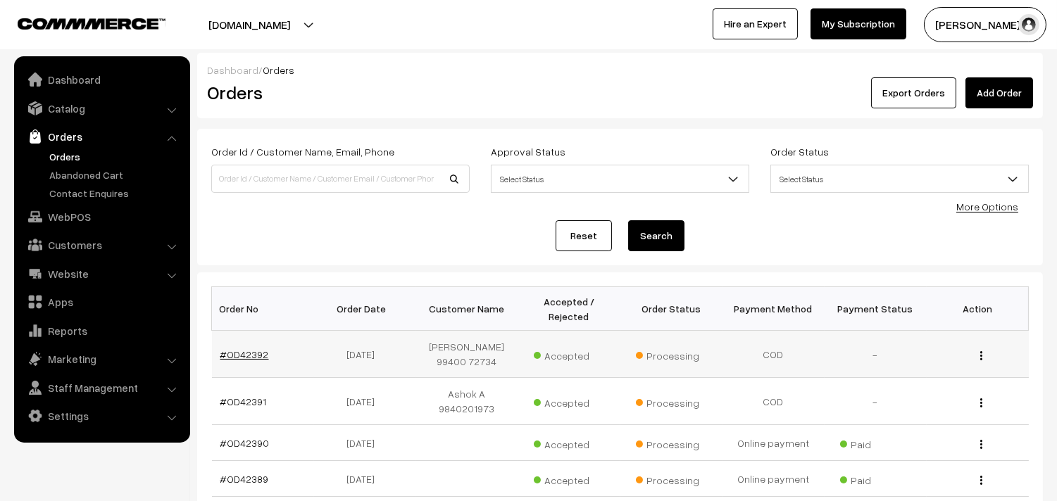
click at [254, 351] on link "#OD42392" at bounding box center [244, 355] width 49 height 12
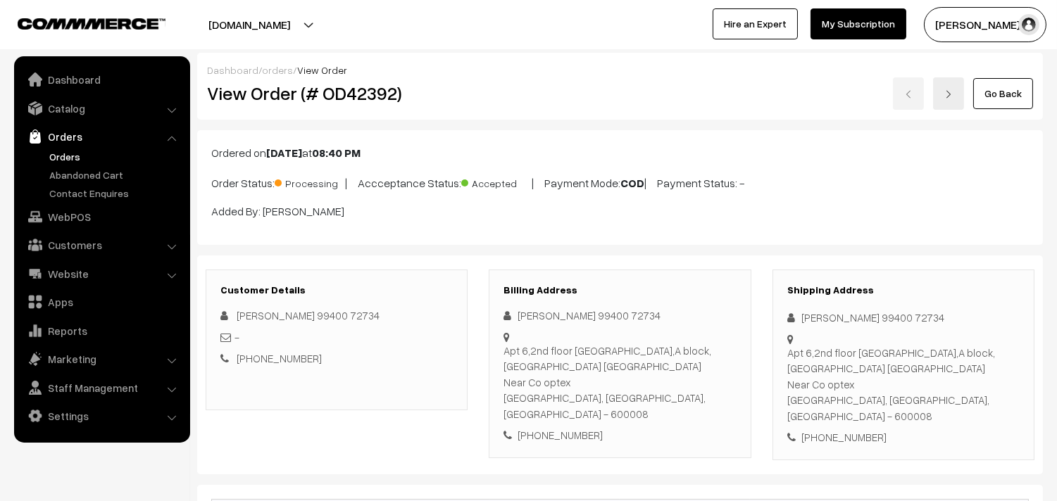
click at [247, 96] on h2 "View Order (# OD42392)" at bounding box center [337, 93] width 261 height 22
drag, startPoint x: 250, startPoint y: 92, endPoint x: 432, endPoint y: 99, distance: 182.5
click at [432, 99] on h2 "View Order (# OD42392)" at bounding box center [337, 93] width 261 height 22
copy h2 "Order (# OD42392)"
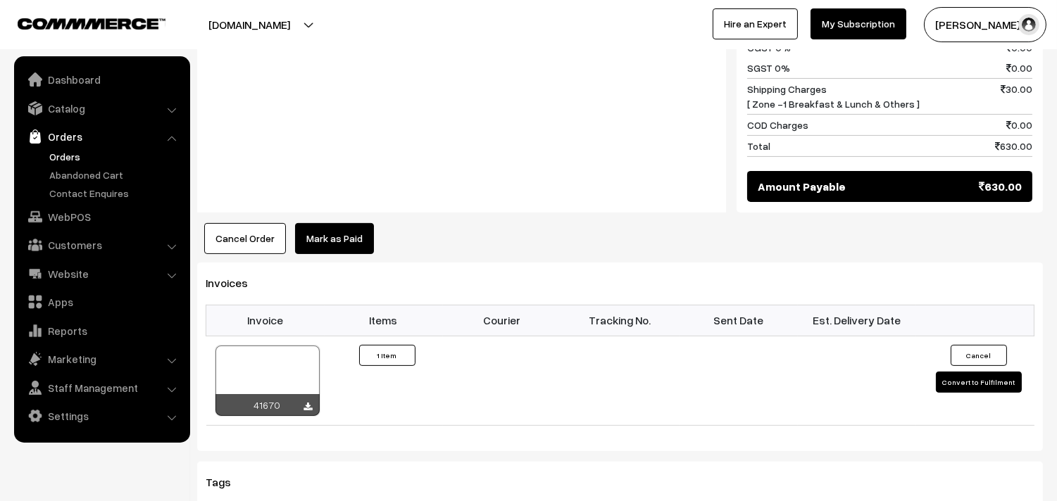
scroll to position [939, 0]
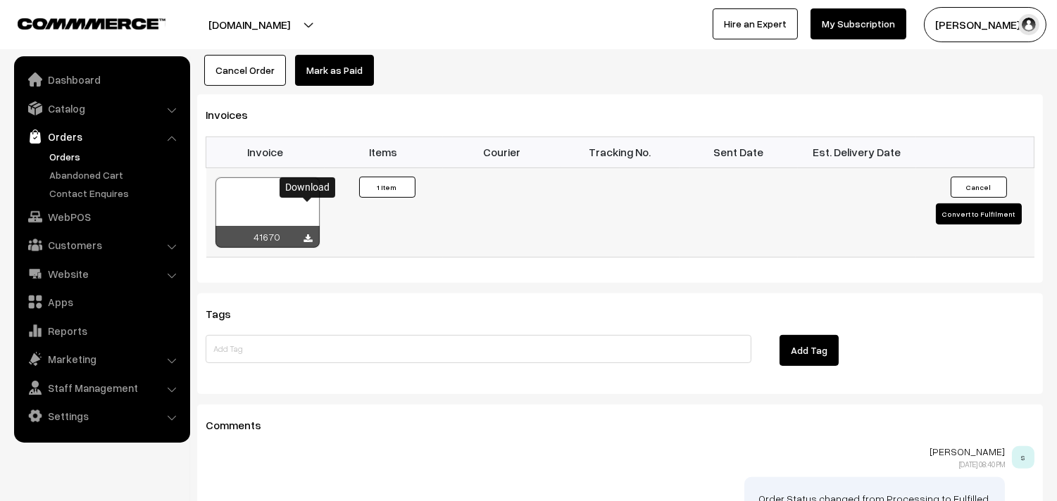
click at [311, 235] on icon at bounding box center [308, 239] width 8 height 9
click at [58, 157] on link "Orders" at bounding box center [115, 156] width 139 height 15
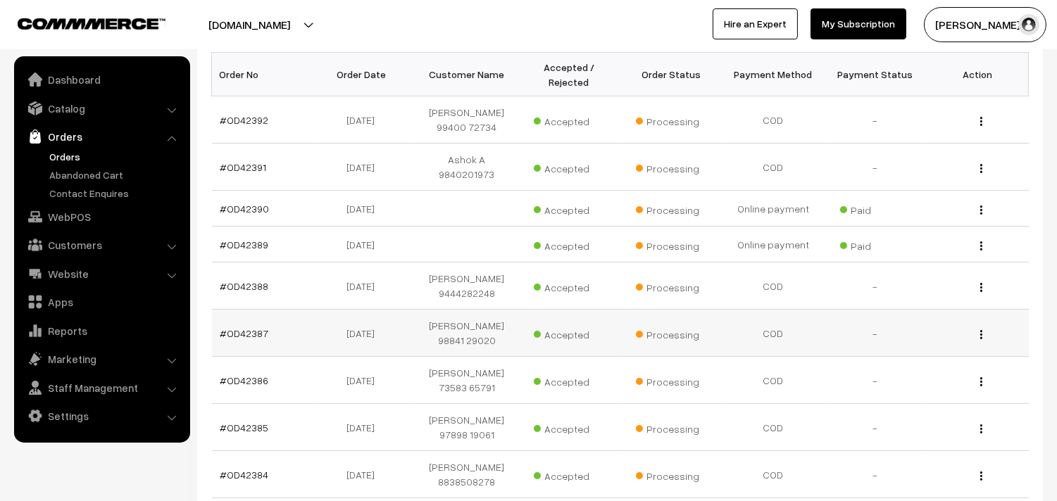
scroll to position [156, 0]
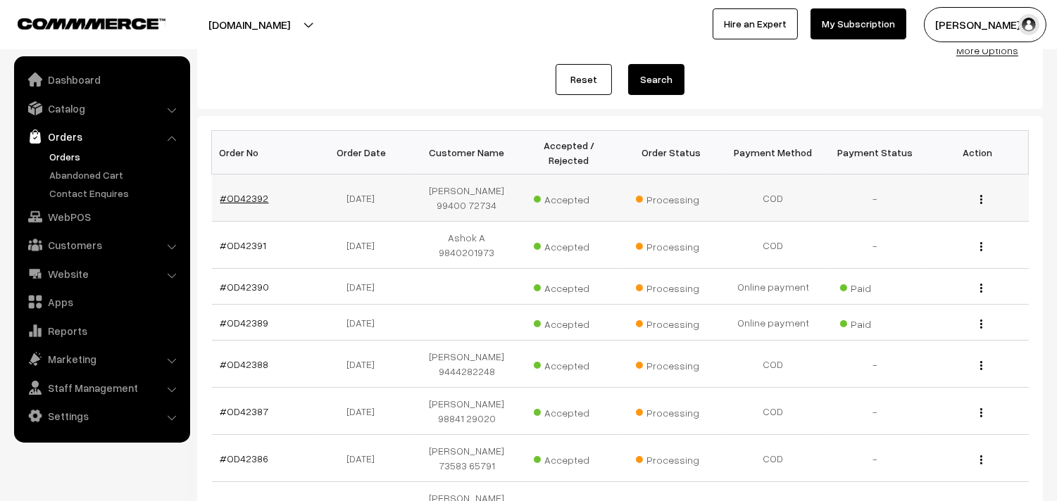
click at [252, 194] on link "#OD42392" at bounding box center [244, 198] width 49 height 12
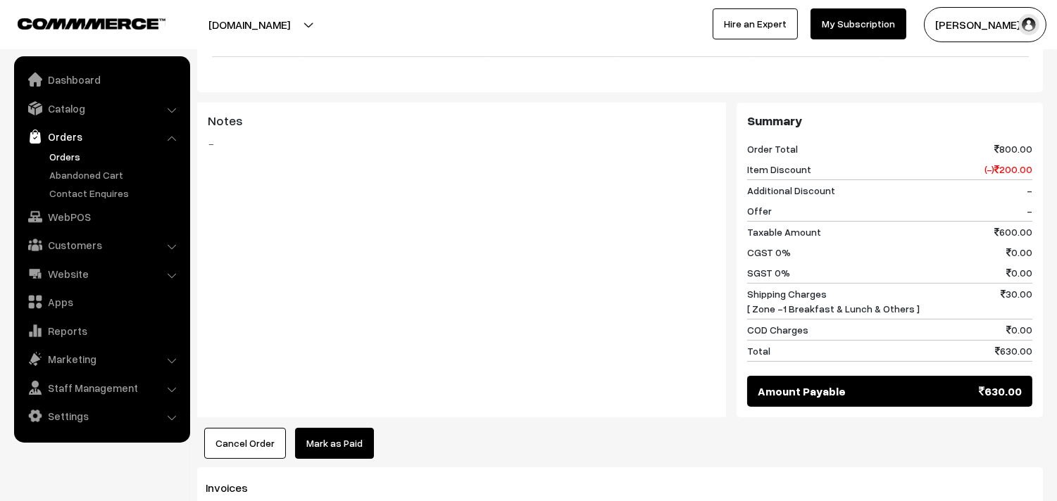
scroll to position [704, 0]
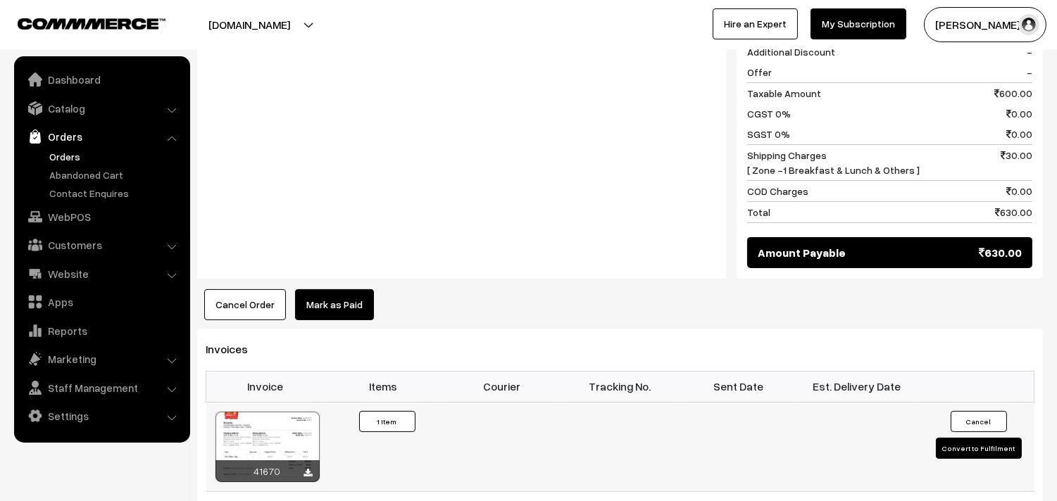
click at [282, 412] on div at bounding box center [268, 447] width 104 height 70
click at [71, 227] on link "WebPOS" at bounding box center [102, 216] width 168 height 25
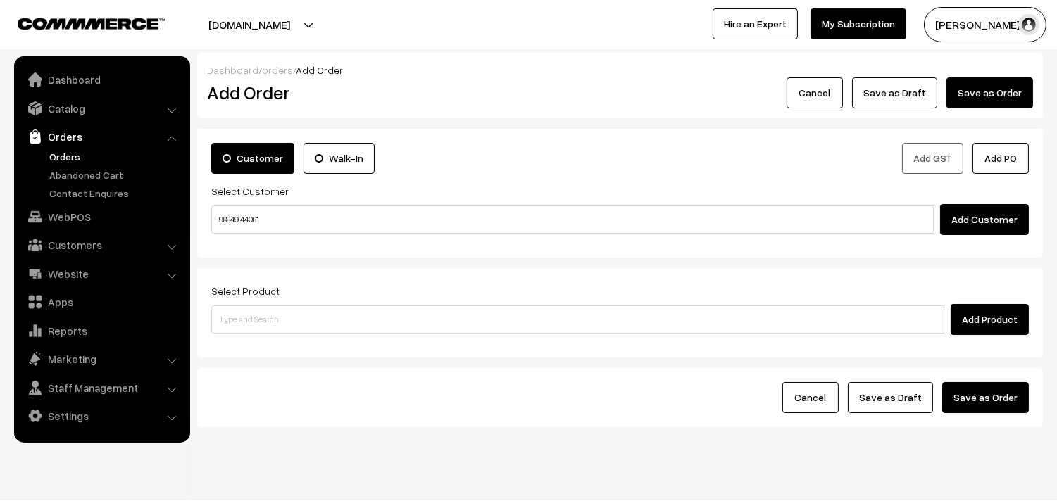
click at [240, 212] on input "98849 44081" at bounding box center [572, 220] width 723 height 28
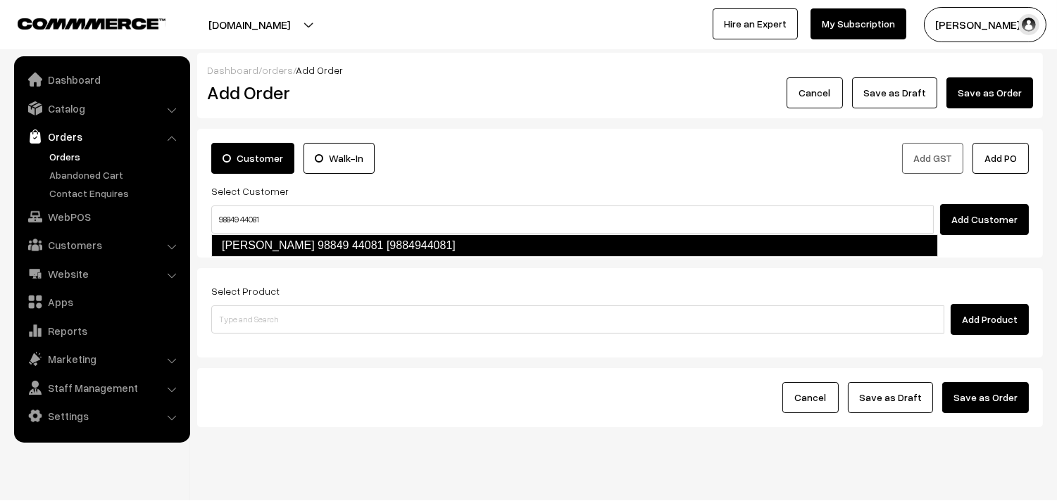
click at [250, 245] on link "[PERSON_NAME] 98849 44081 [9884944081]" at bounding box center [574, 246] width 727 height 23
type input "98849 44081"
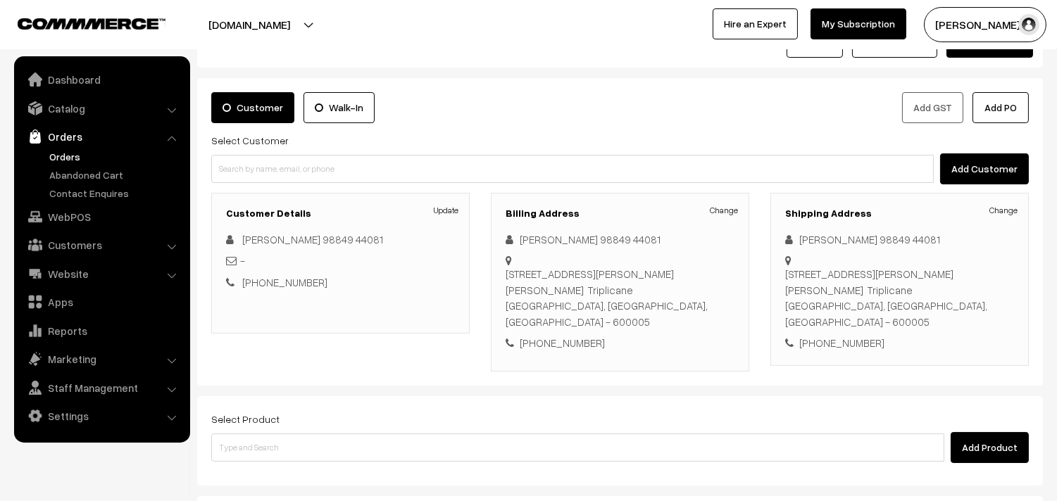
scroll to position [156, 0]
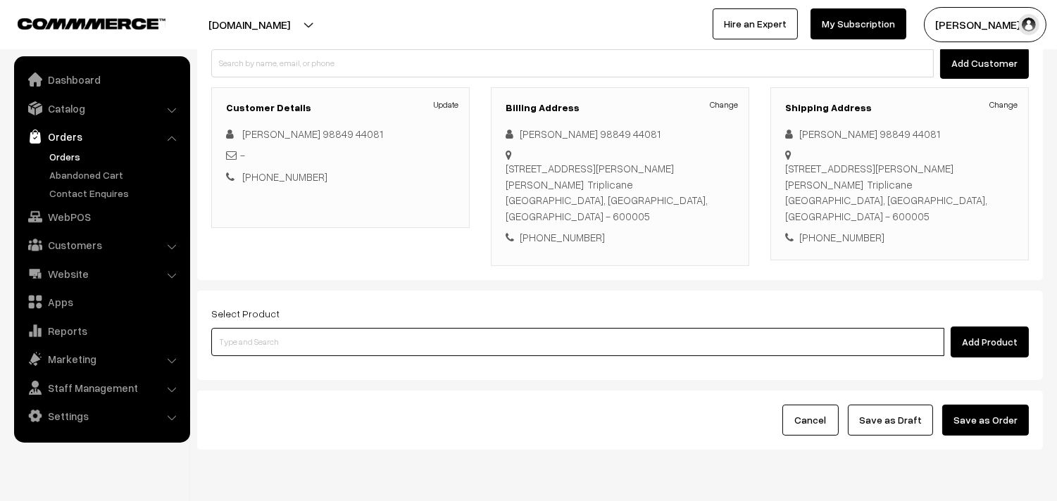
click at [263, 328] on input at bounding box center [577, 342] width 733 height 28
type input "p"
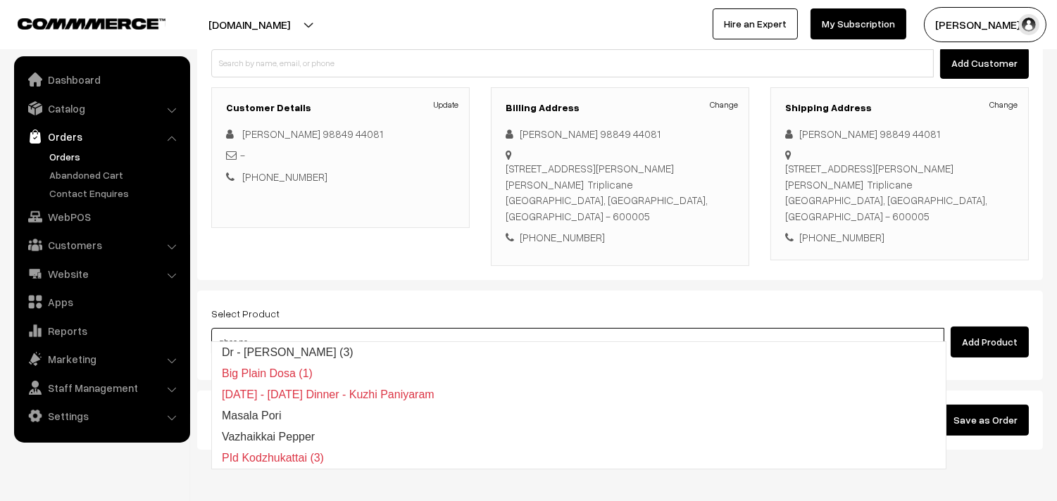
type input "ghee pon"
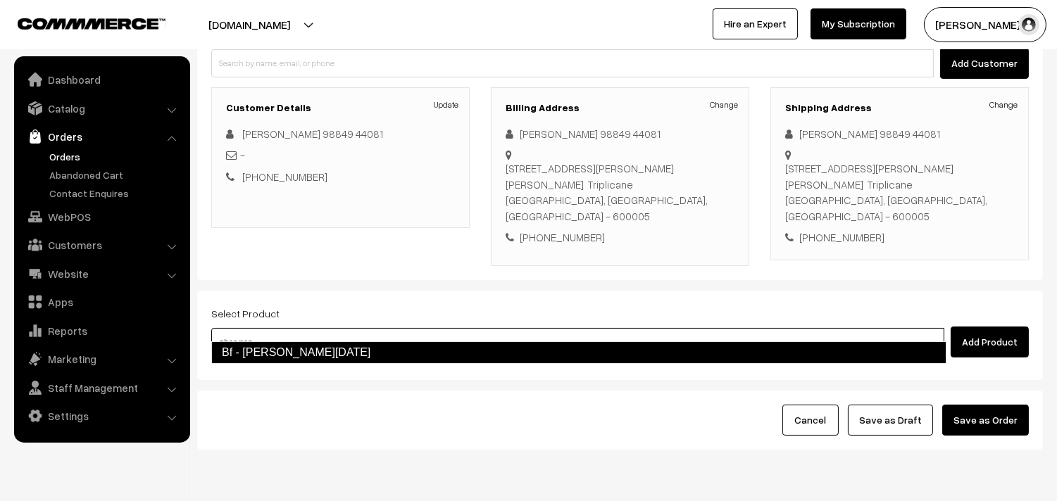
click at [259, 342] on link "Bf - [PERSON_NAME][DATE]" at bounding box center [578, 353] width 735 height 23
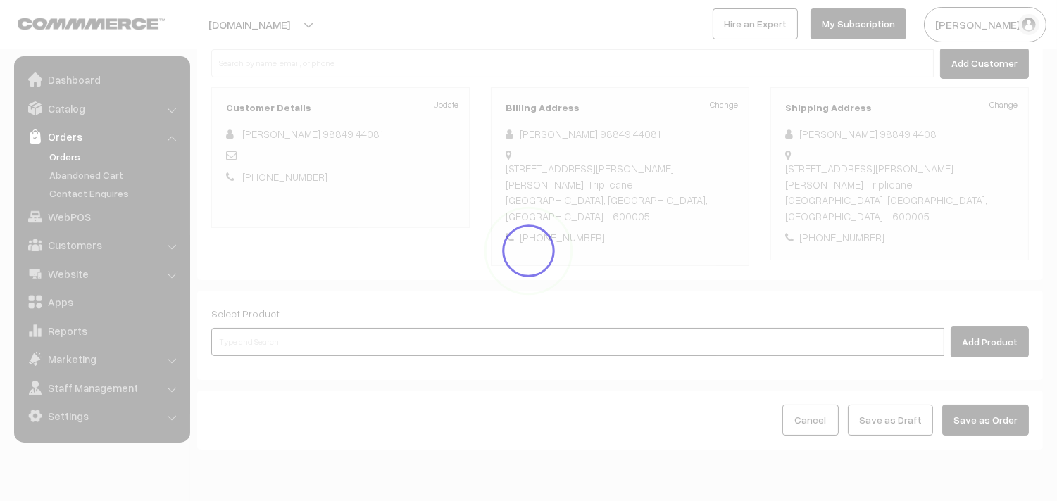
click at [261, 328] on input at bounding box center [577, 342] width 733 height 28
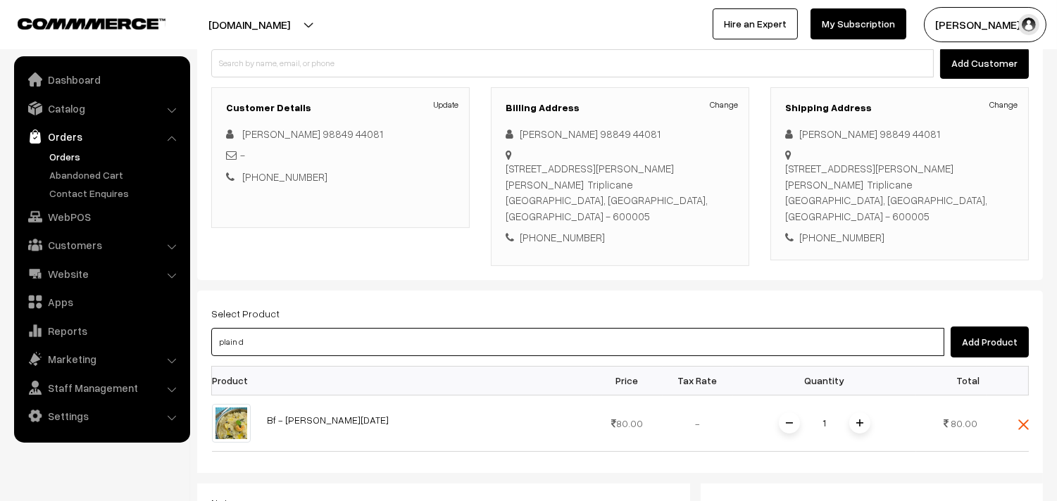
type input "plain do"
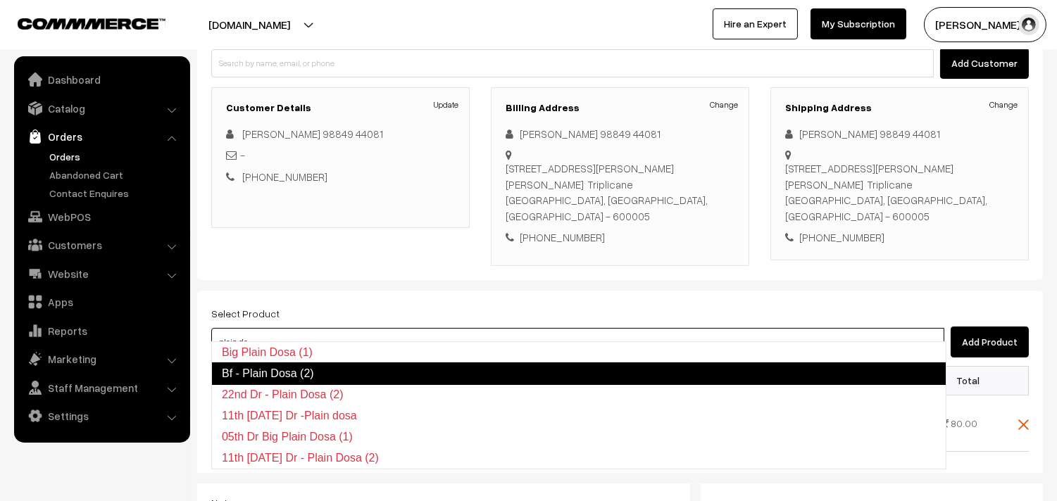
click at [243, 372] on link "Bf - Plain Dosa (2)" at bounding box center [578, 374] width 735 height 23
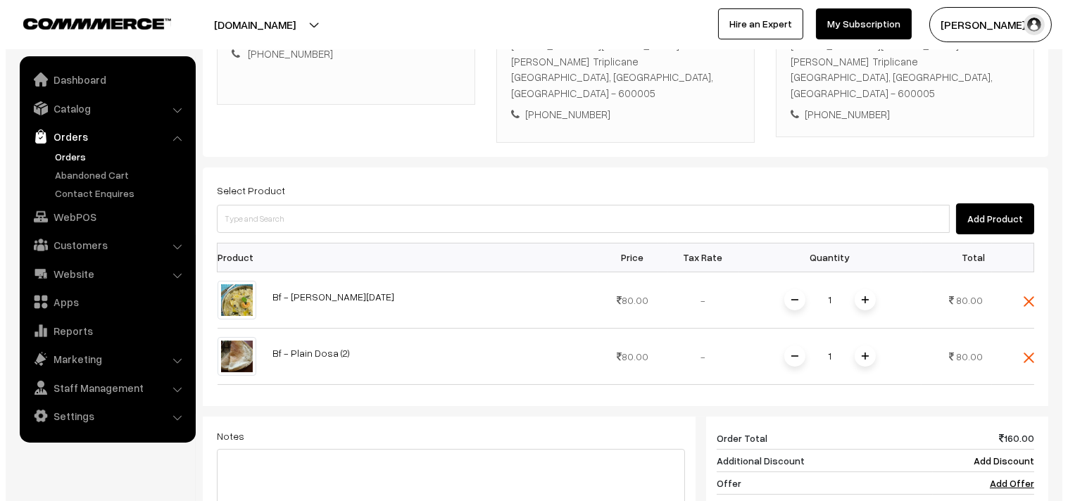
scroll to position [469, 0]
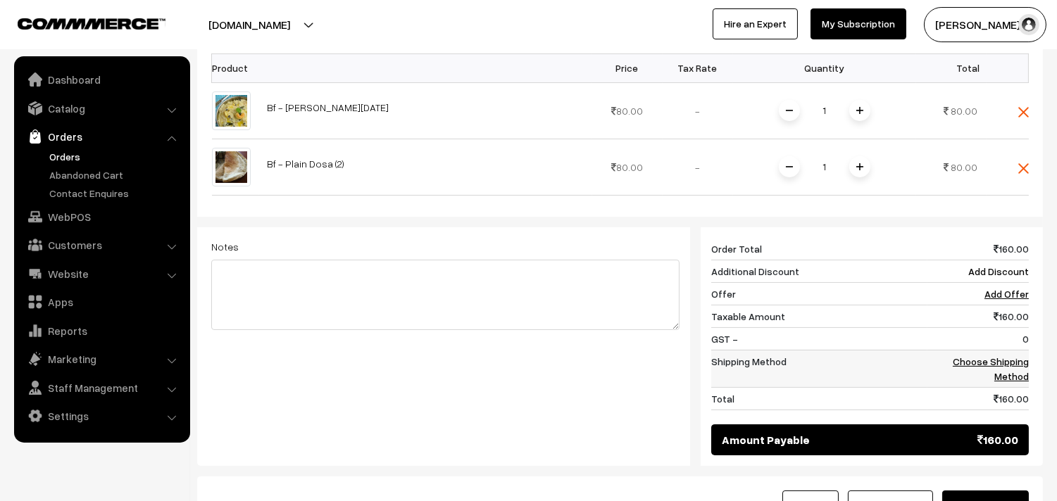
click at [1009, 356] on link "Choose Shipping Method" at bounding box center [991, 369] width 76 height 27
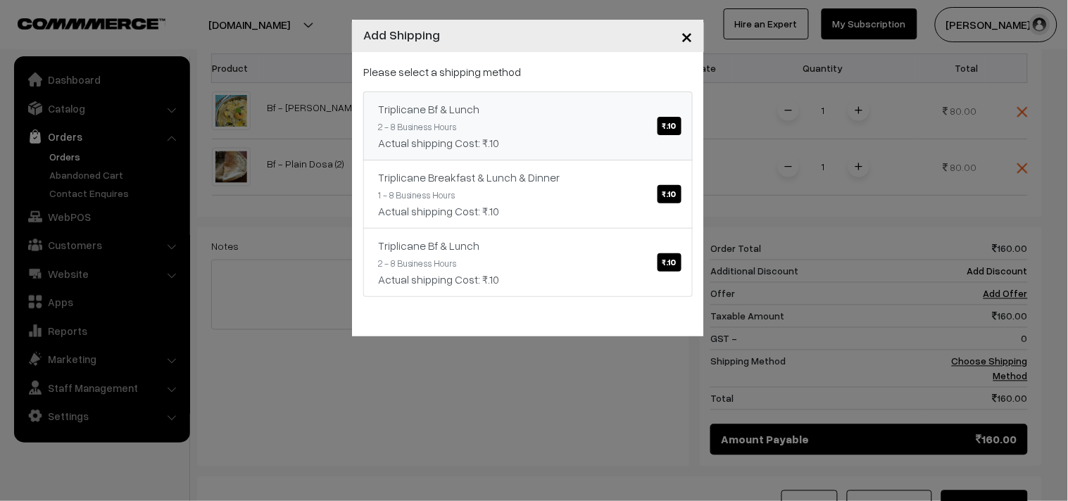
click at [643, 135] on div "Actual shipping Cost: ₹.10" at bounding box center [528, 143] width 300 height 17
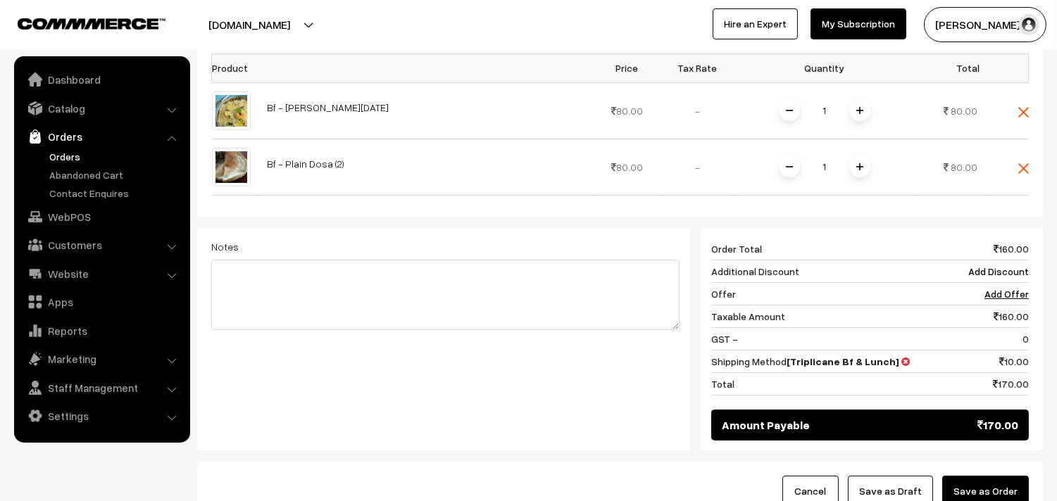
click at [1007, 479] on button "Save as Order" at bounding box center [985, 491] width 87 height 31
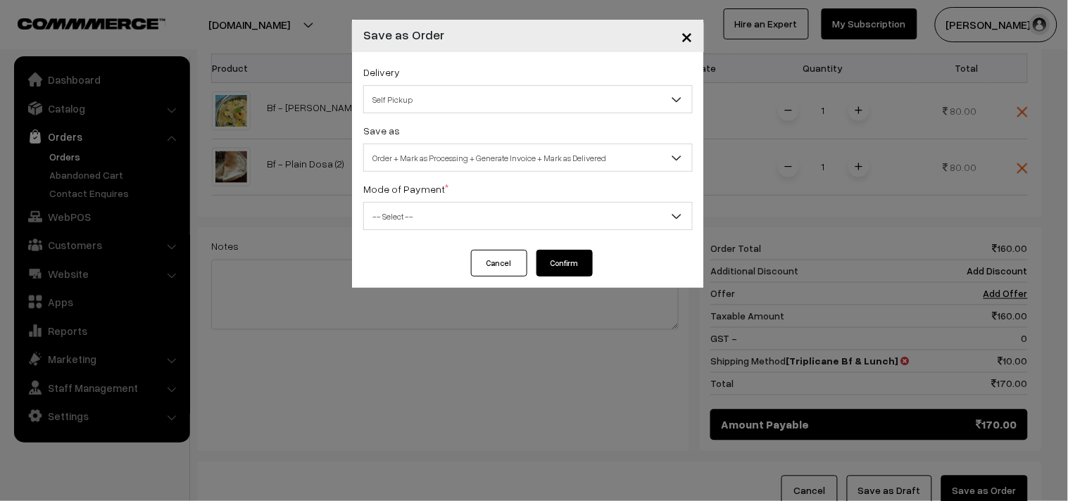
click at [458, 108] on span "Self Pickup" at bounding box center [528, 99] width 328 height 25
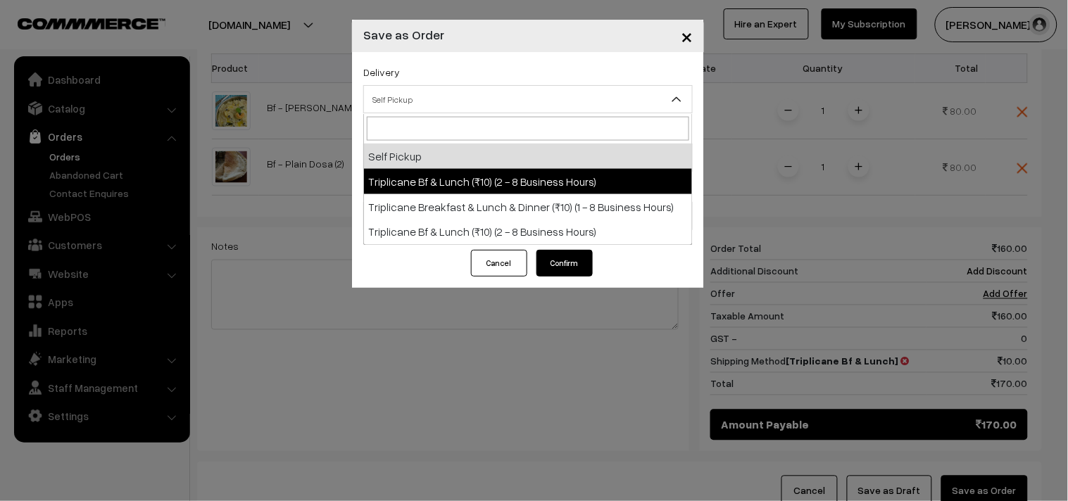
select select "TO1"
select select "3"
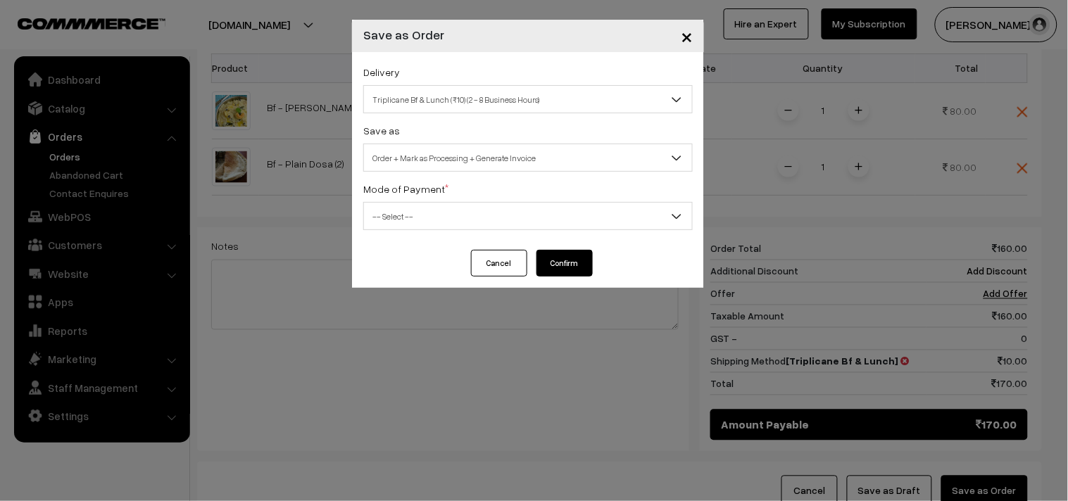
click at [516, 139] on div "Save as Order Order + Mark as Processing Order + Mark as Processing + Generate …" at bounding box center [528, 147] width 330 height 50
click at [524, 173] on div "Delivery Self Pickup Triplicane Bf & Lunch (₹10) (2 - 8 Business Hours) Triplic…" at bounding box center [528, 151] width 352 height 198
click at [512, 161] on span "Order + Mark as Processing + Generate Invoice" at bounding box center [528, 158] width 328 height 25
click at [438, 227] on span "-- Select --" at bounding box center [528, 216] width 328 height 25
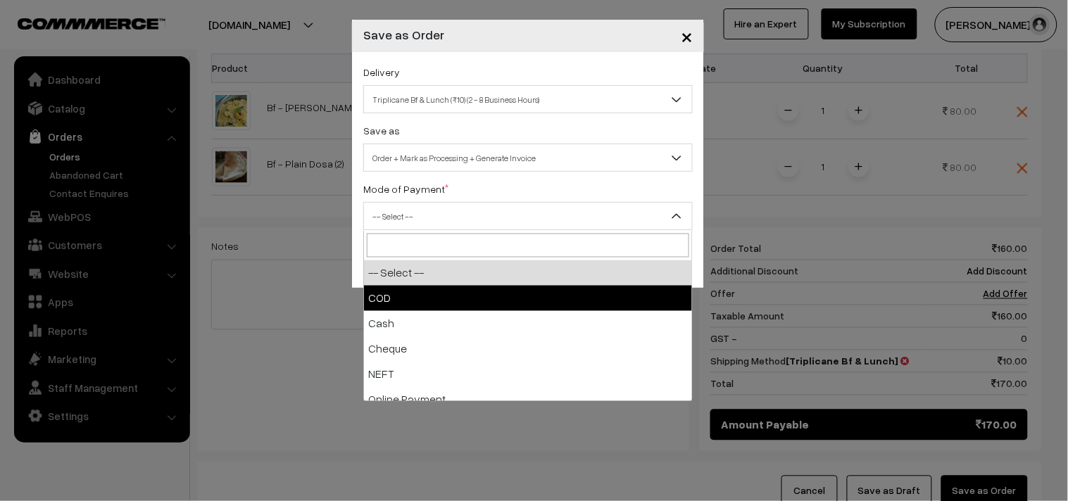
drag, startPoint x: 416, startPoint y: 305, endPoint x: 503, endPoint y: 277, distance: 91.6
select select "1"
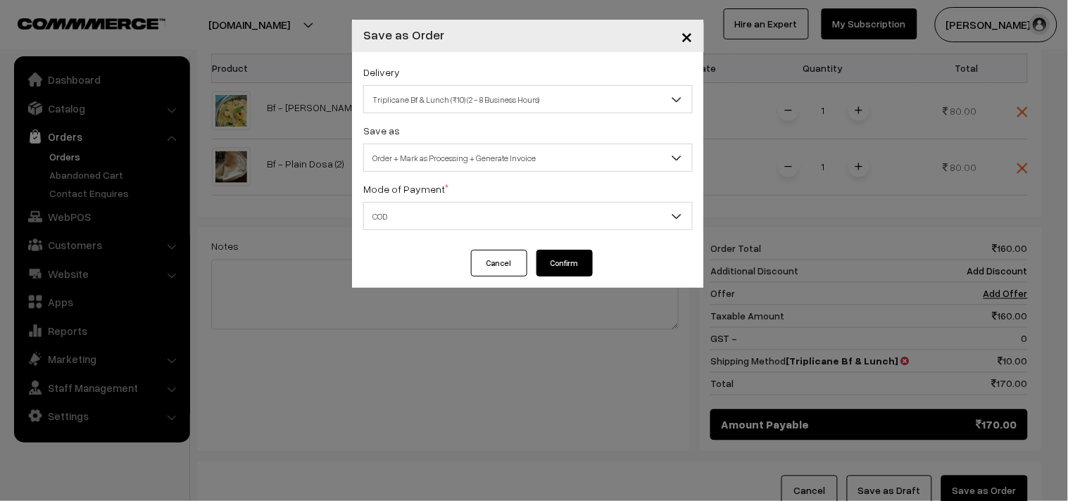
click at [571, 254] on button "Confirm" at bounding box center [565, 263] width 56 height 27
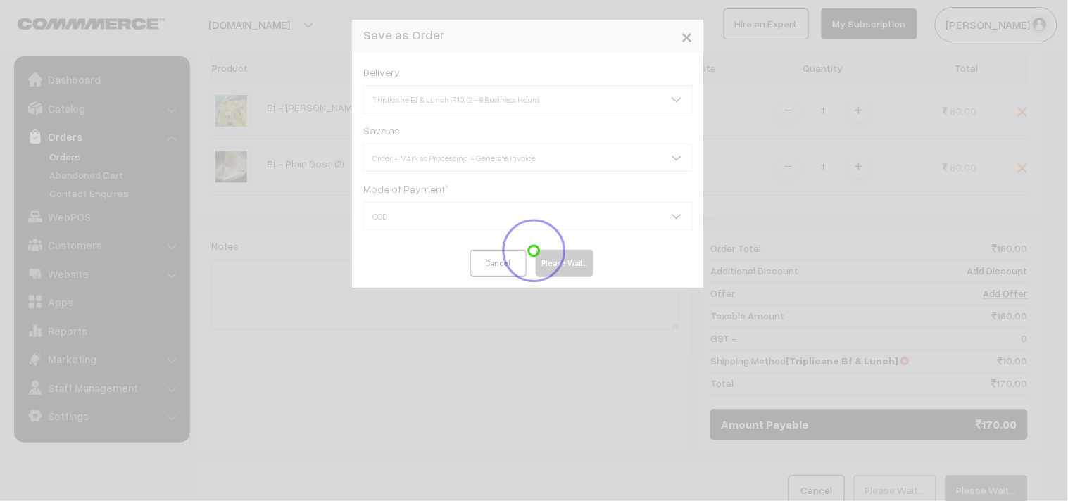
scroll to position [192, 0]
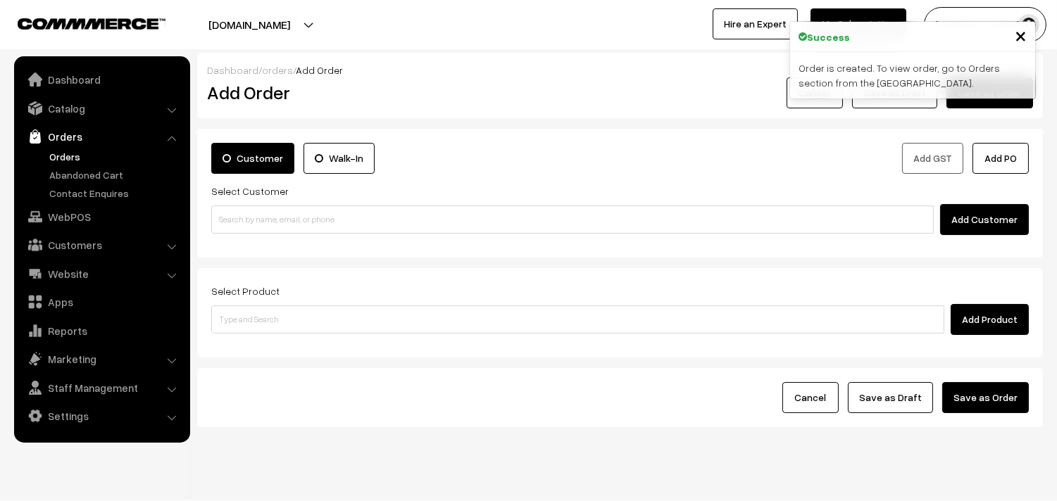
click at [66, 159] on link "Orders" at bounding box center [115, 156] width 139 height 15
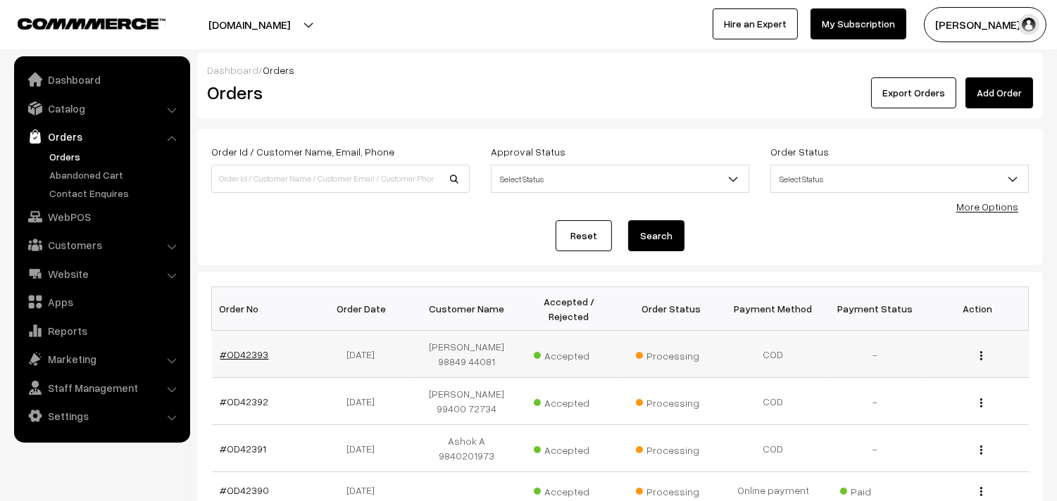
click at [242, 349] on link "#OD42393" at bounding box center [244, 355] width 49 height 12
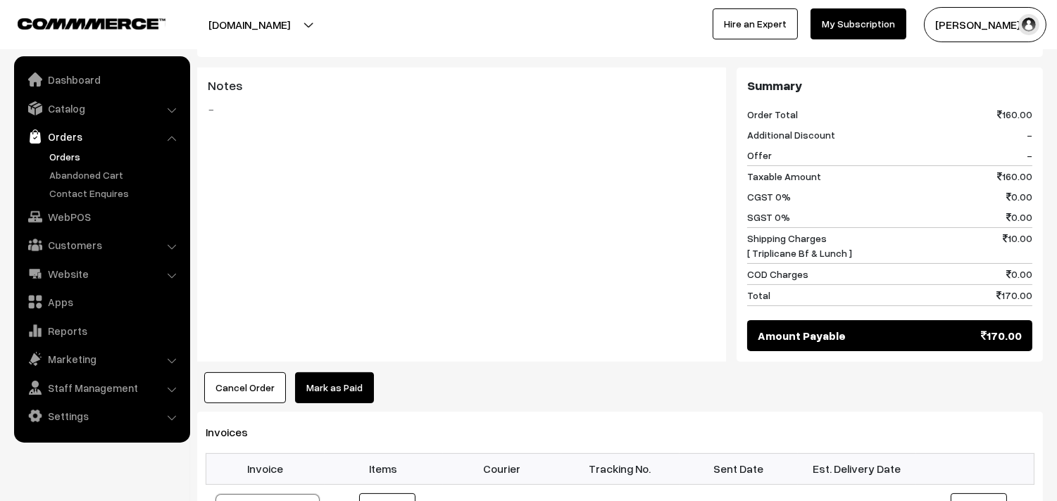
scroll to position [782, 0]
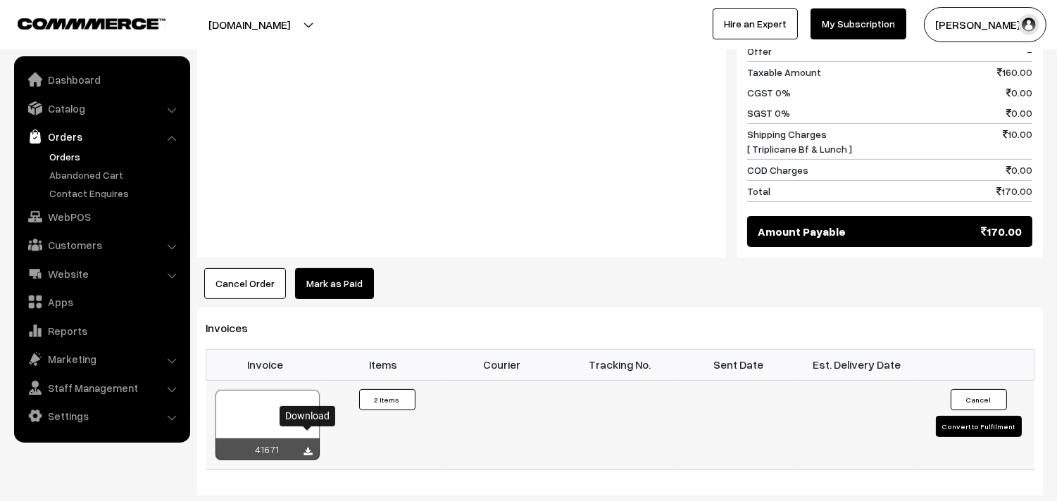
click at [307, 448] on icon at bounding box center [308, 452] width 8 height 9
click at [100, 213] on link "WebPOS" at bounding box center [102, 216] width 168 height 25
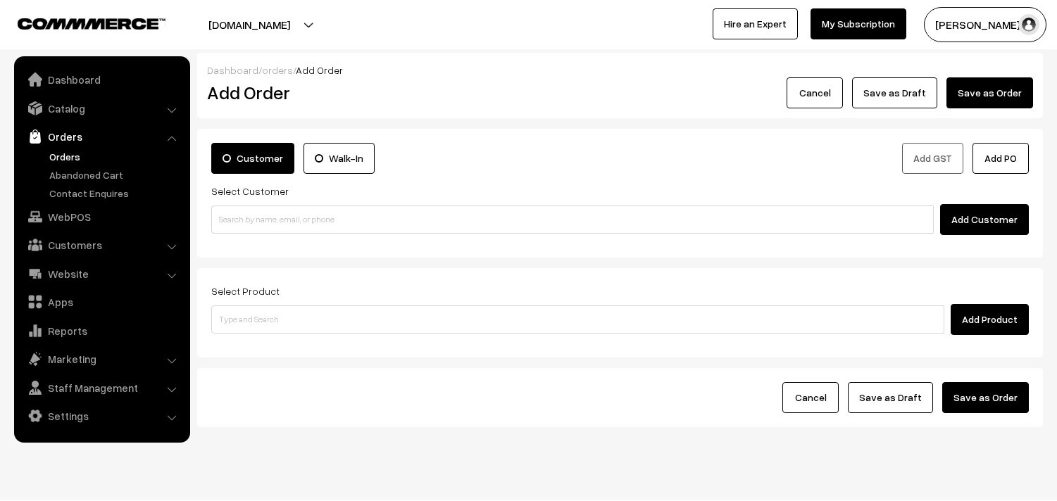
click at [300, 224] on input at bounding box center [572, 220] width 723 height 28
click at [242, 208] on input "80569 32293" at bounding box center [572, 220] width 723 height 28
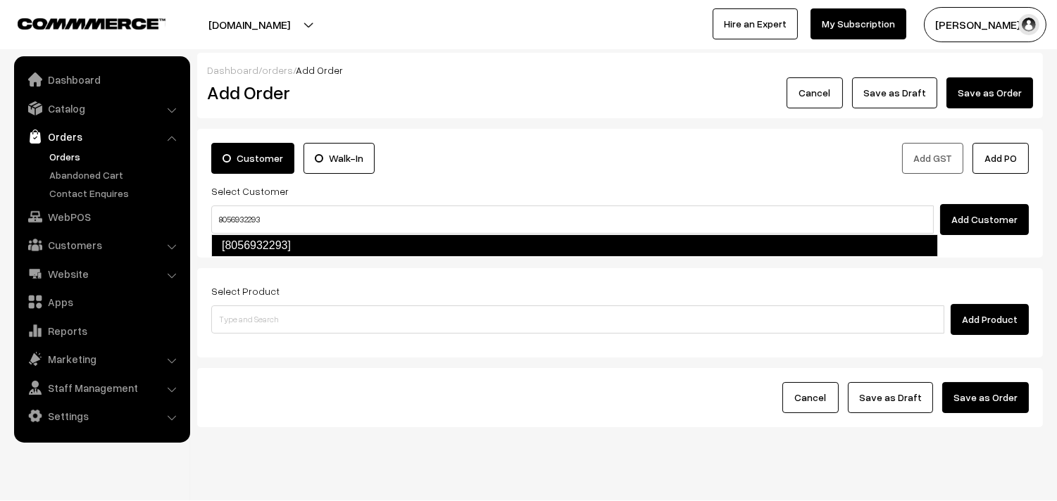
click at [256, 248] on link "[8056932293]" at bounding box center [574, 246] width 727 height 23
type input "8056932293"
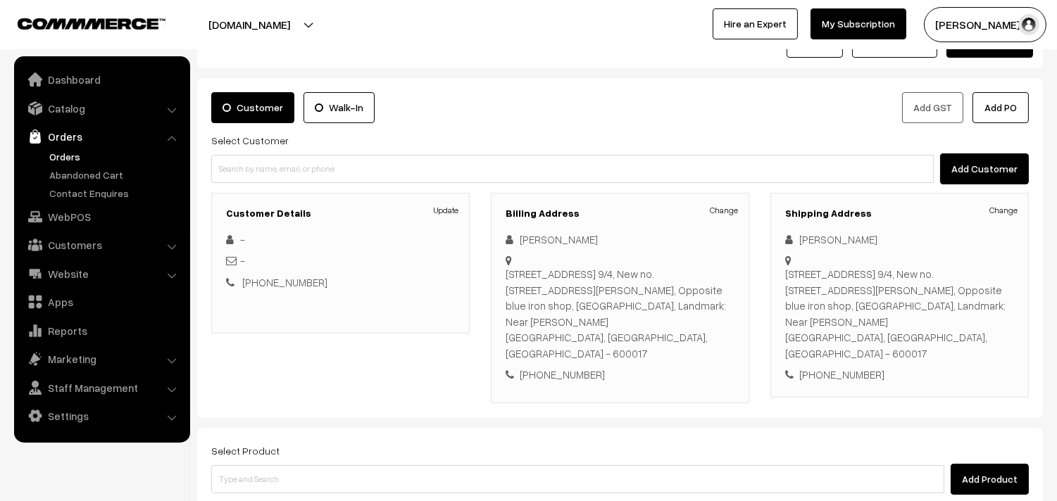
scroll to position [78, 0]
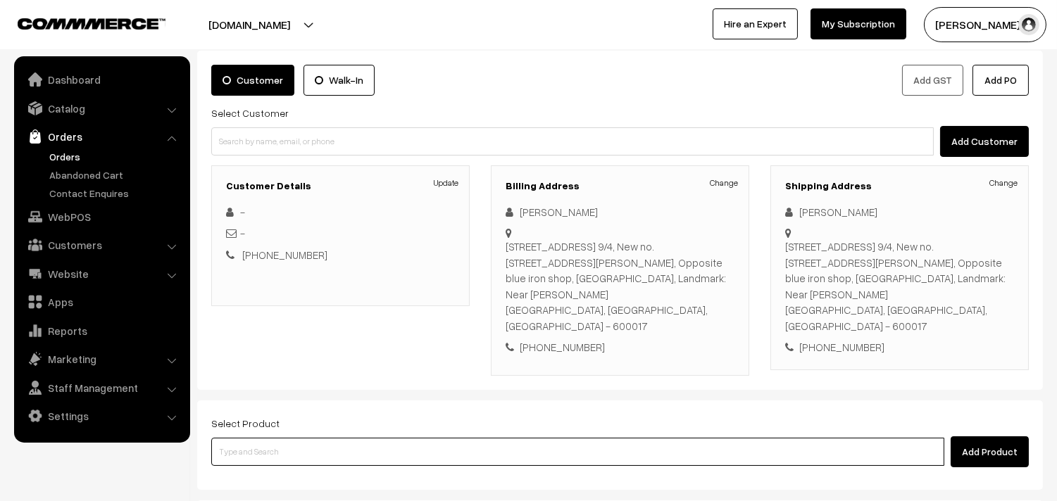
click at [251, 438] on input at bounding box center [577, 452] width 733 height 28
type input "ghee pon"
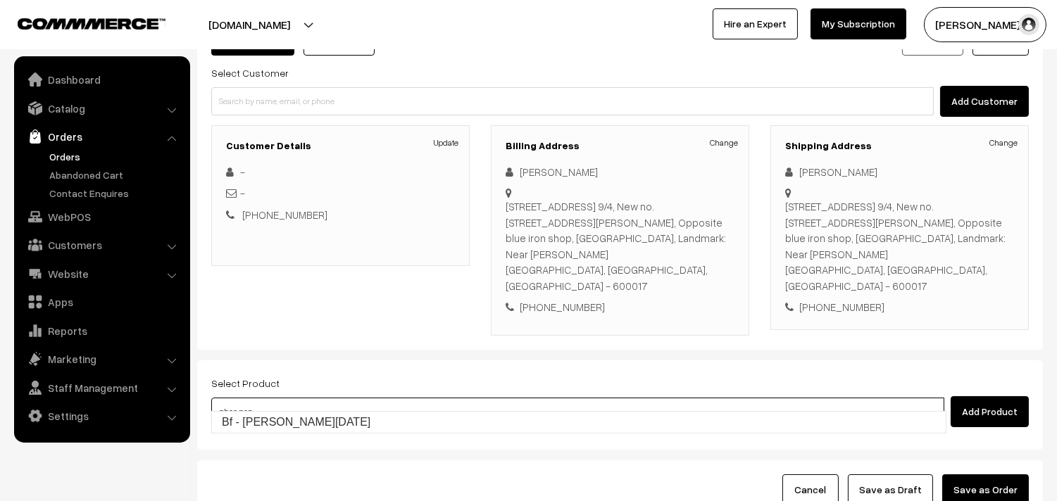
scroll to position [156, 0]
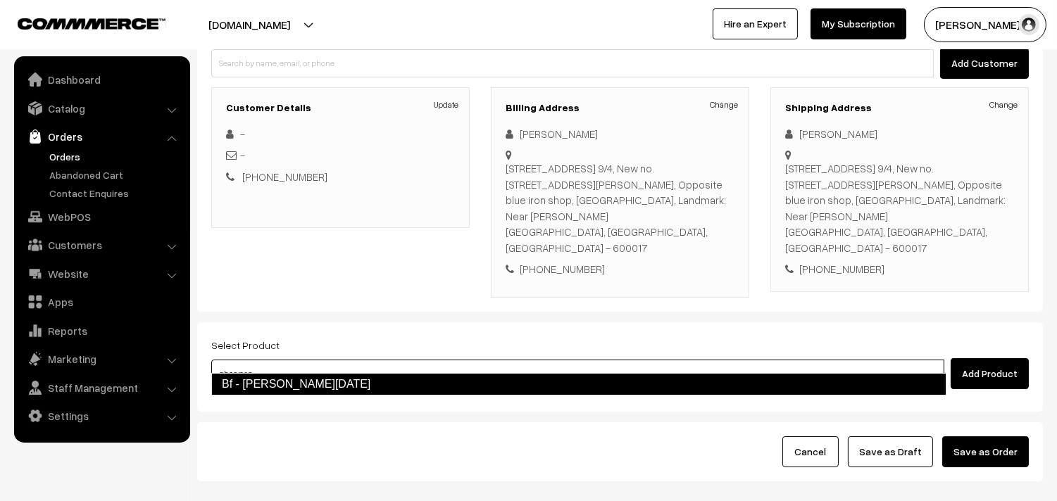
click at [310, 382] on link "Bf - Ghee Pongal" at bounding box center [578, 384] width 735 height 23
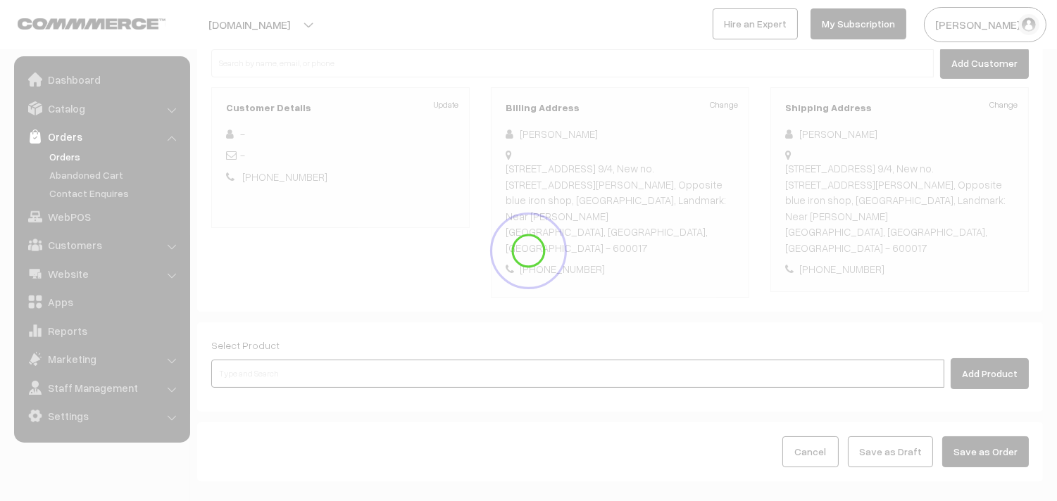
click at [271, 360] on input at bounding box center [577, 374] width 733 height 28
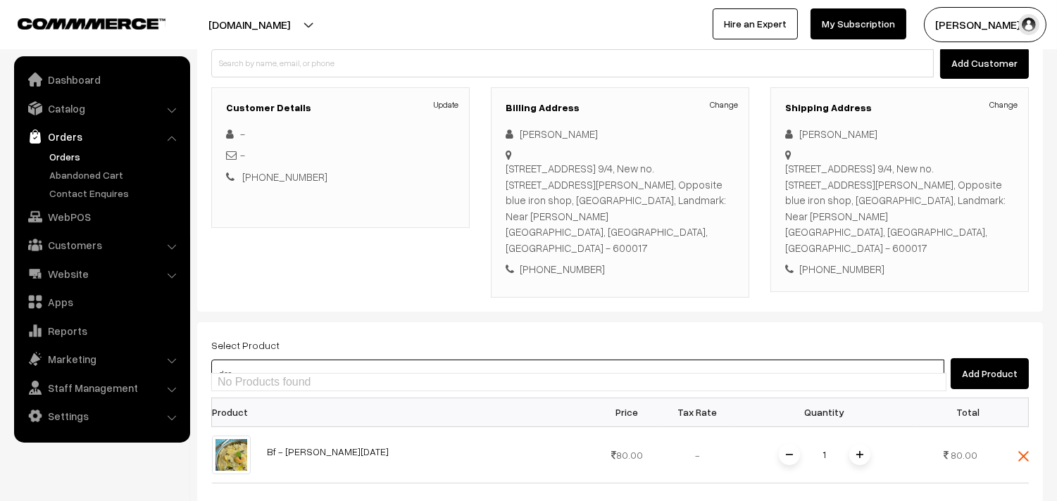
type input "dosa"
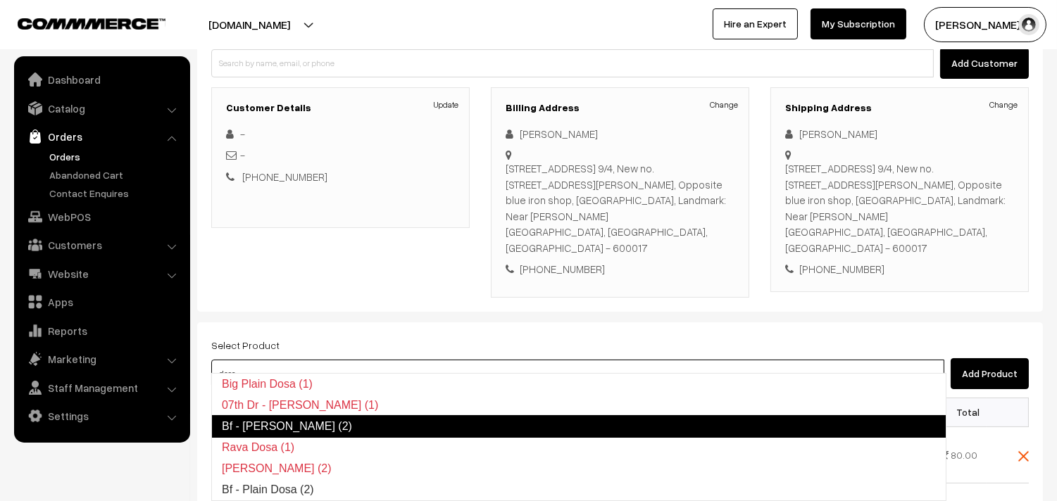
click at [258, 425] on link "Bf - Ghee Dosa (2)" at bounding box center [578, 427] width 735 height 23
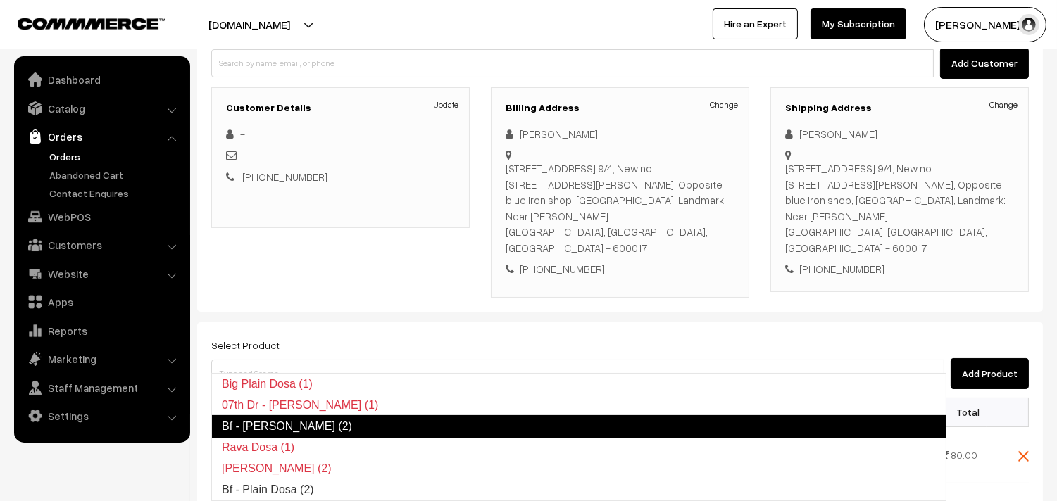
click at [258, 425] on div "Dashboard / orders / Add Order Add Order Cancel Save as Draft Save as Order Sav…" at bounding box center [620, 360] width 846 height 928
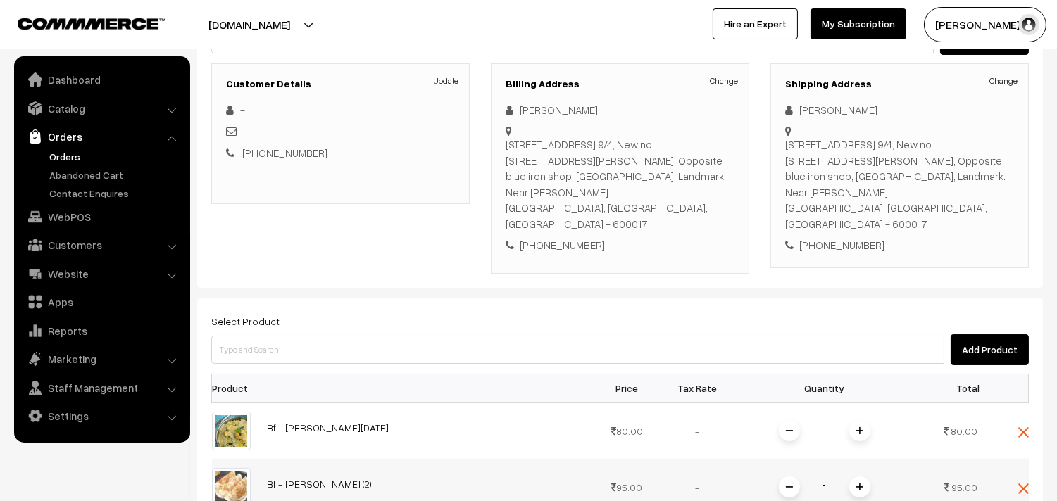
scroll to position [235, 0]
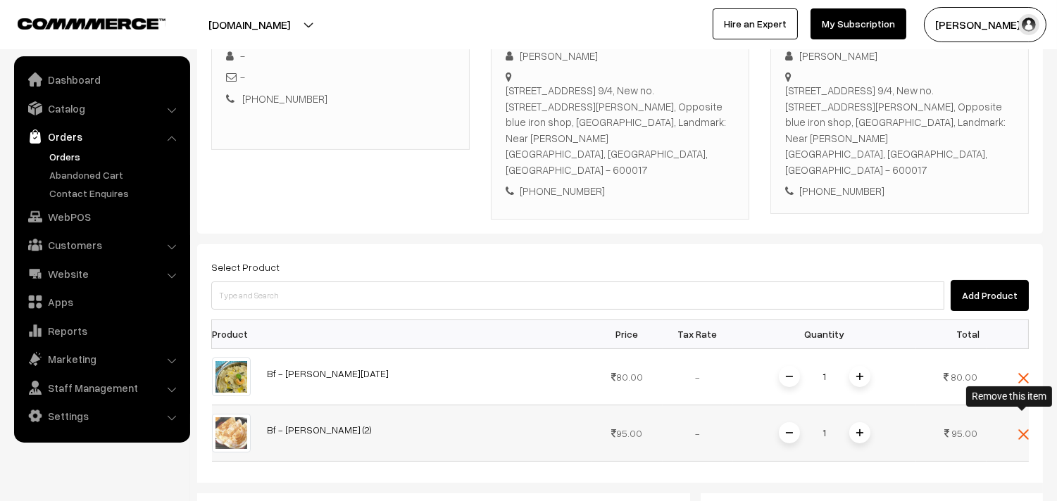
click at [1020, 430] on img at bounding box center [1023, 435] width 11 height 11
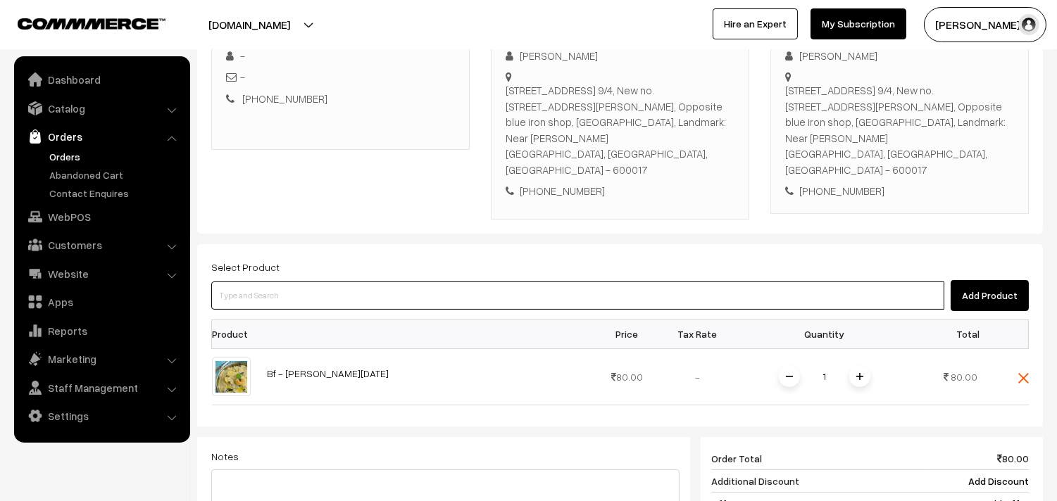
click at [297, 285] on input at bounding box center [577, 296] width 733 height 28
type input "plain do"
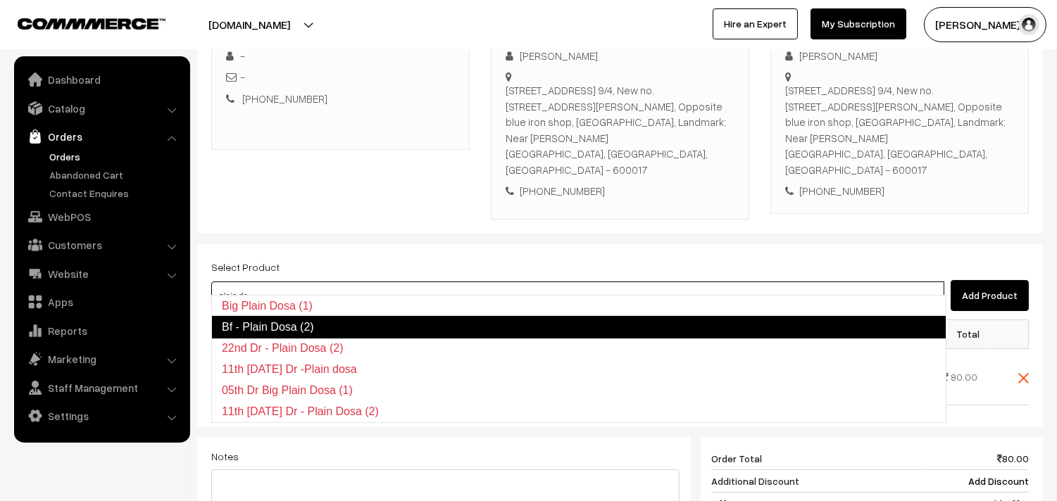
click at [283, 327] on link "Bf - Plain Dosa (2)" at bounding box center [578, 327] width 735 height 23
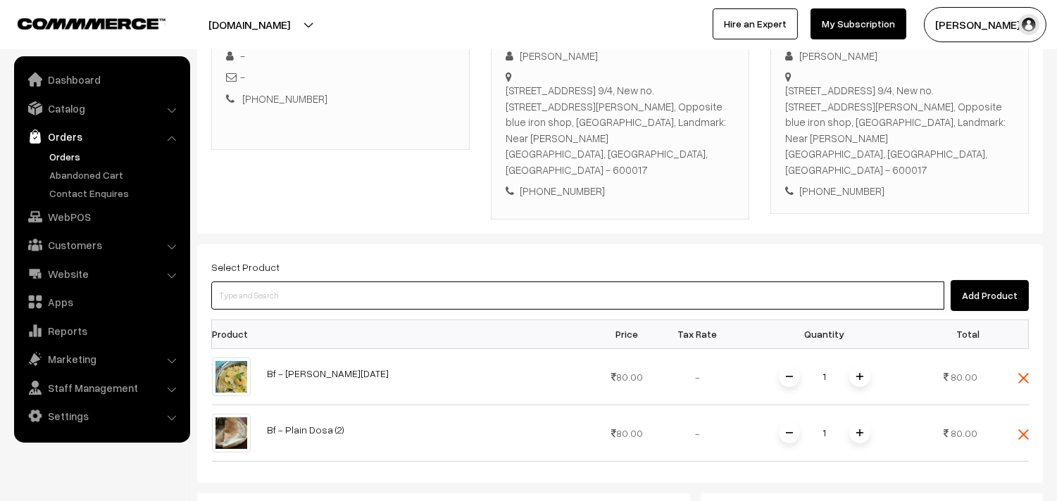
click at [297, 282] on input at bounding box center [577, 296] width 733 height 28
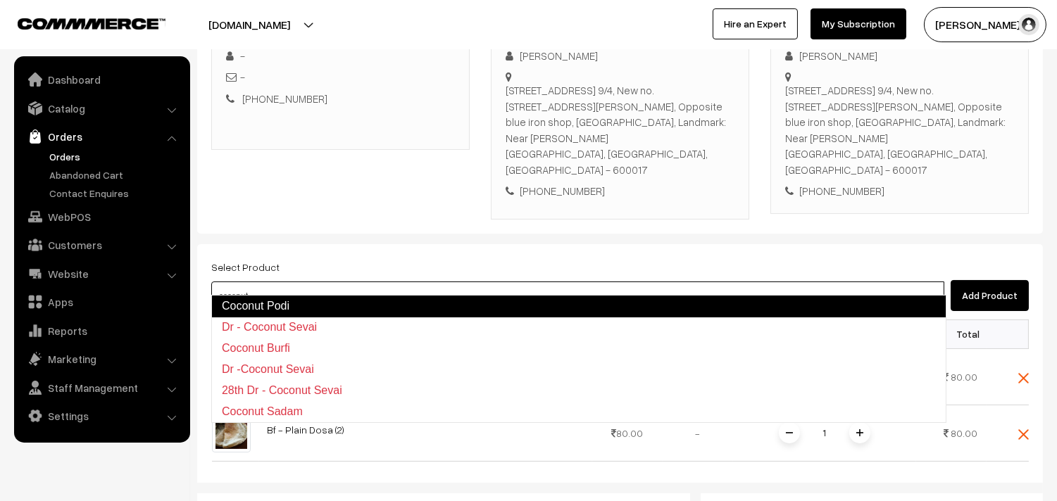
type input "coconut"
click at [336, 261] on div "Select Product Add Product" at bounding box center [620, 284] width 818 height 53
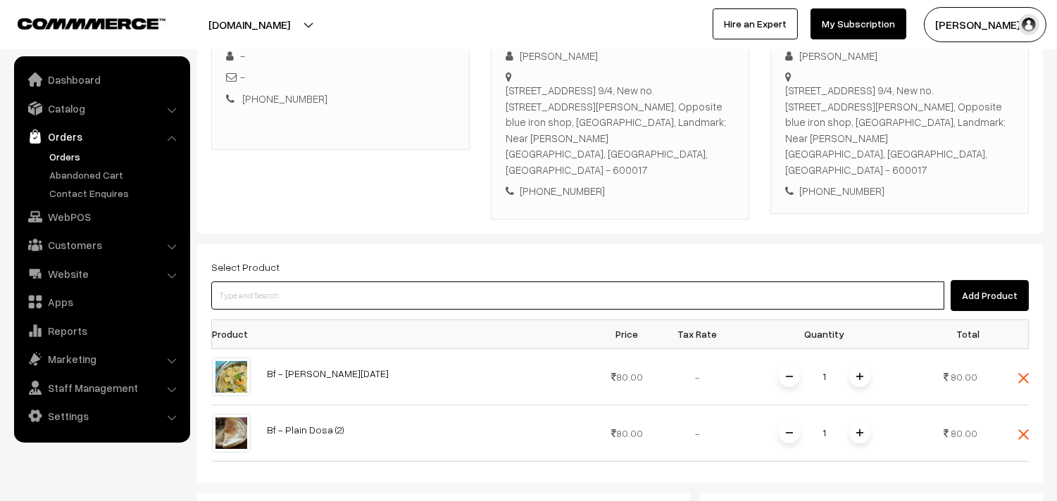
click at [313, 282] on input at bounding box center [577, 296] width 733 height 28
type input "coconut sad"
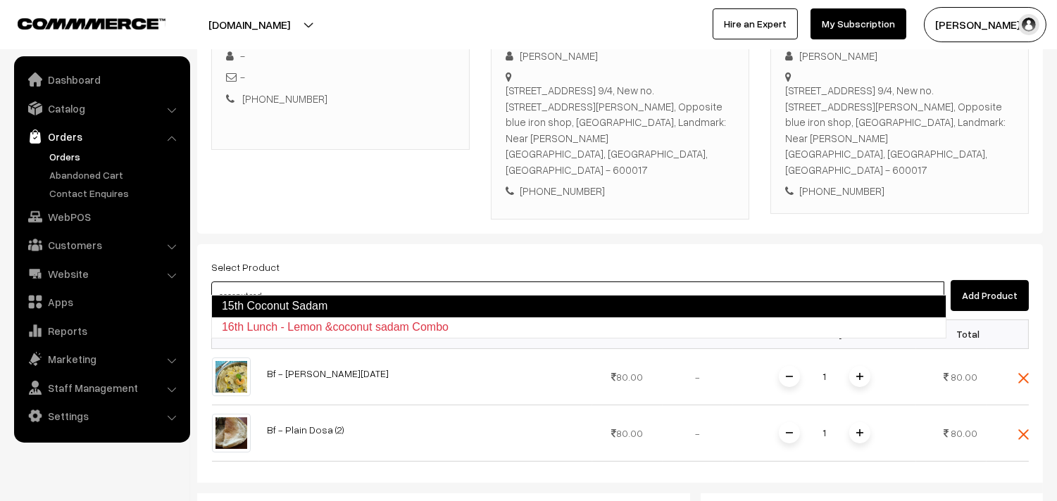
click at [304, 300] on link "15th Coconut Sadam" at bounding box center [578, 306] width 735 height 23
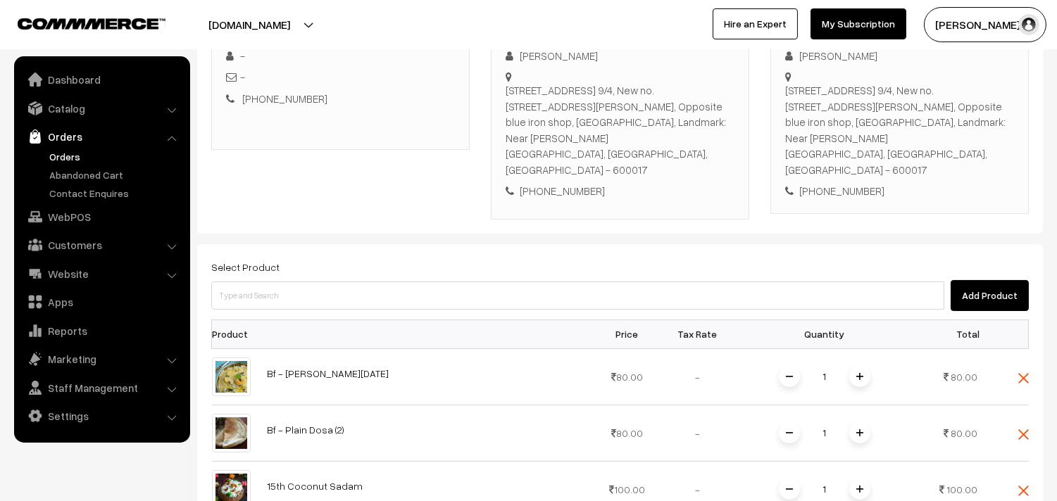
scroll to position [391, 0]
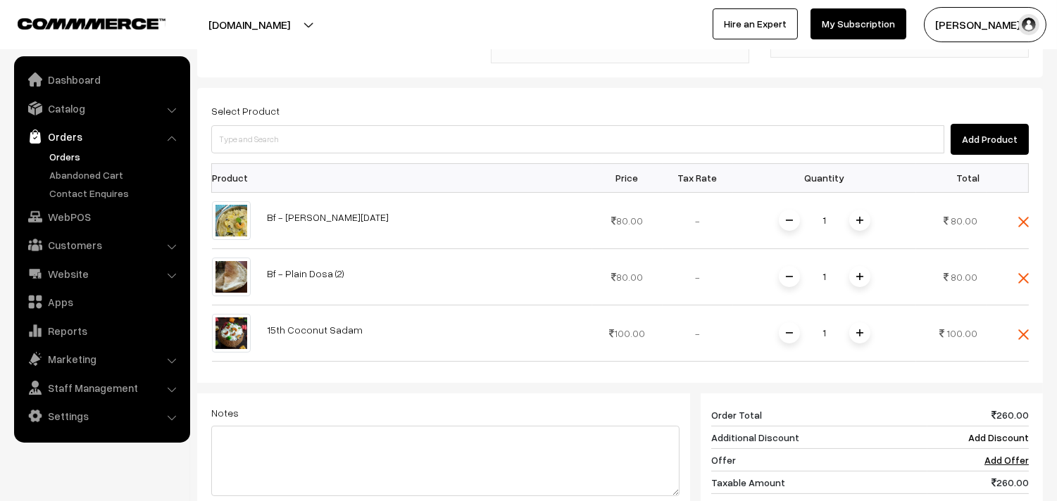
click at [867, 323] on span at bounding box center [859, 333] width 21 height 21
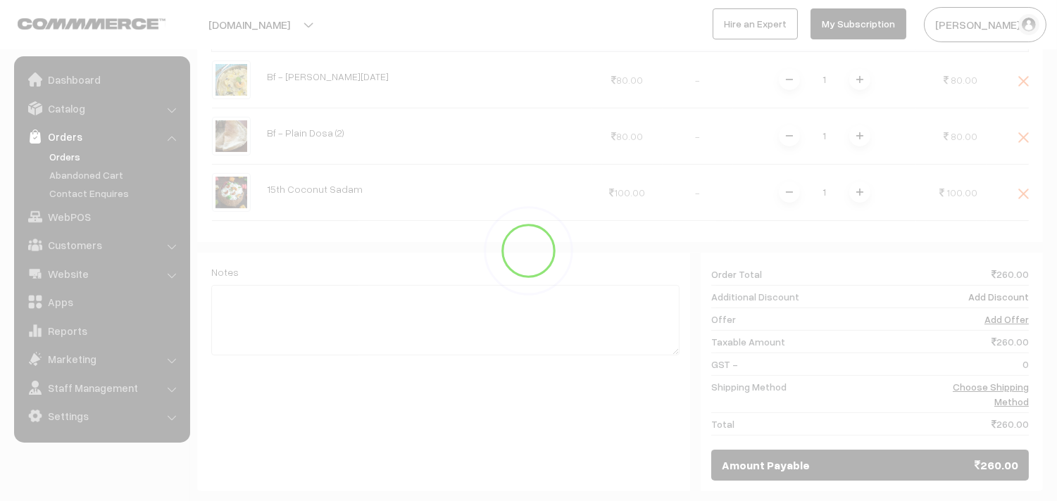
scroll to position [680, 0]
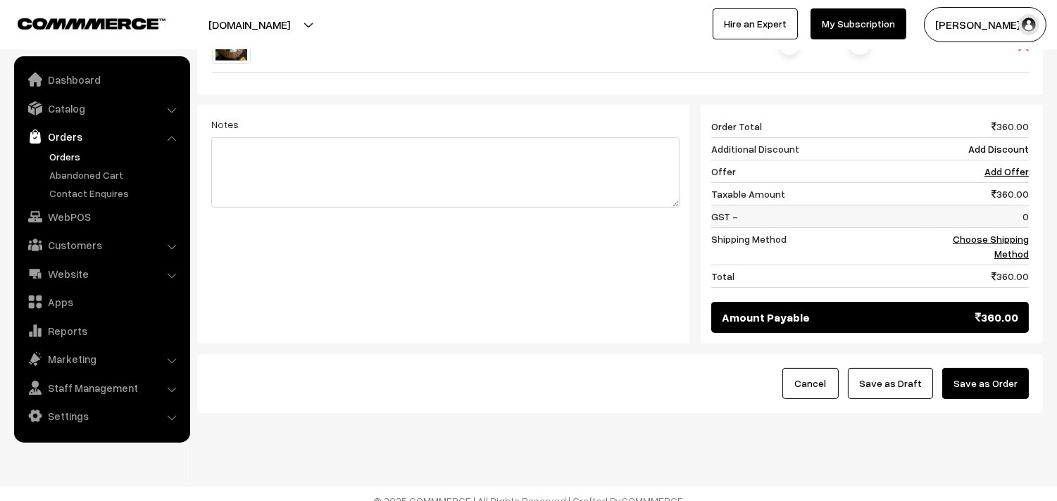
click at [998, 208] on td "0" at bounding box center [978, 216] width 101 height 23
click at [995, 237] on td "Choose Shipping Method" at bounding box center [978, 245] width 101 height 37
click at [992, 233] on link "Choose Shipping Method" at bounding box center [991, 246] width 76 height 27
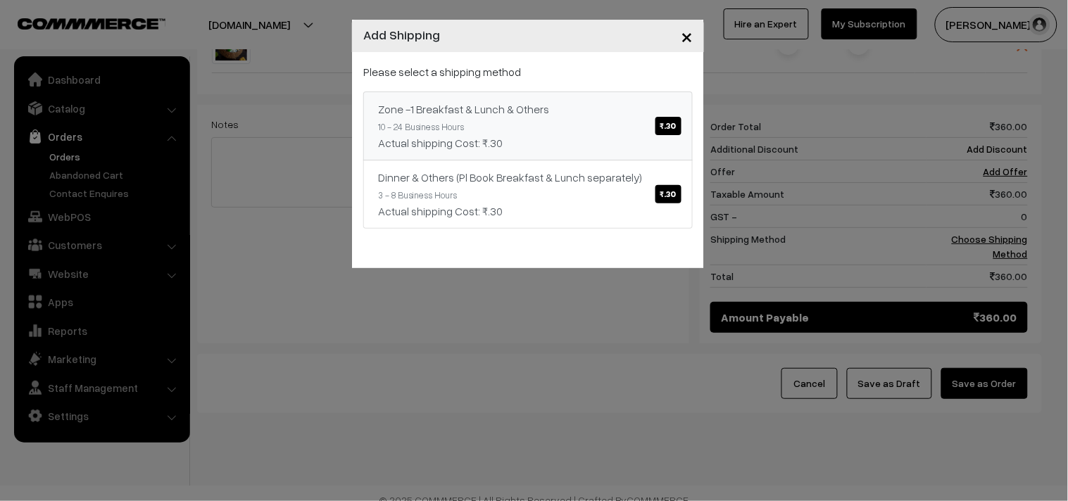
click at [544, 136] on div "Actual shipping Cost: ₹.30" at bounding box center [528, 143] width 300 height 17
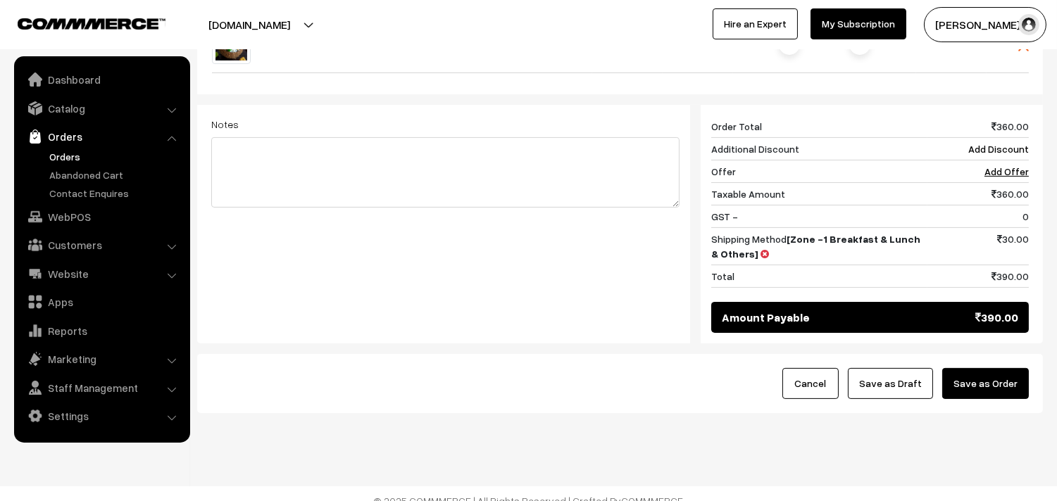
click at [973, 378] on button "Save as Order" at bounding box center [985, 383] width 87 height 31
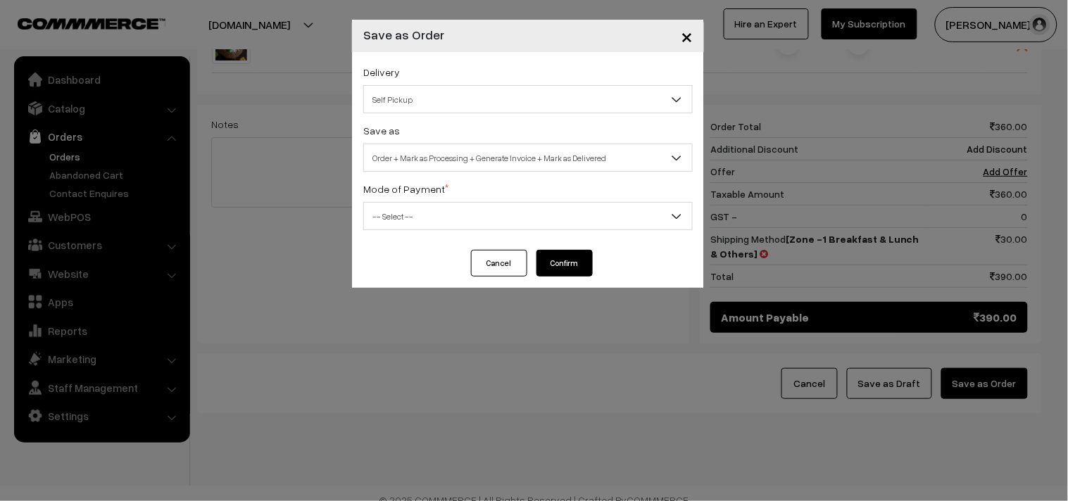
click at [397, 108] on span "Self Pickup" at bounding box center [528, 99] width 328 height 25
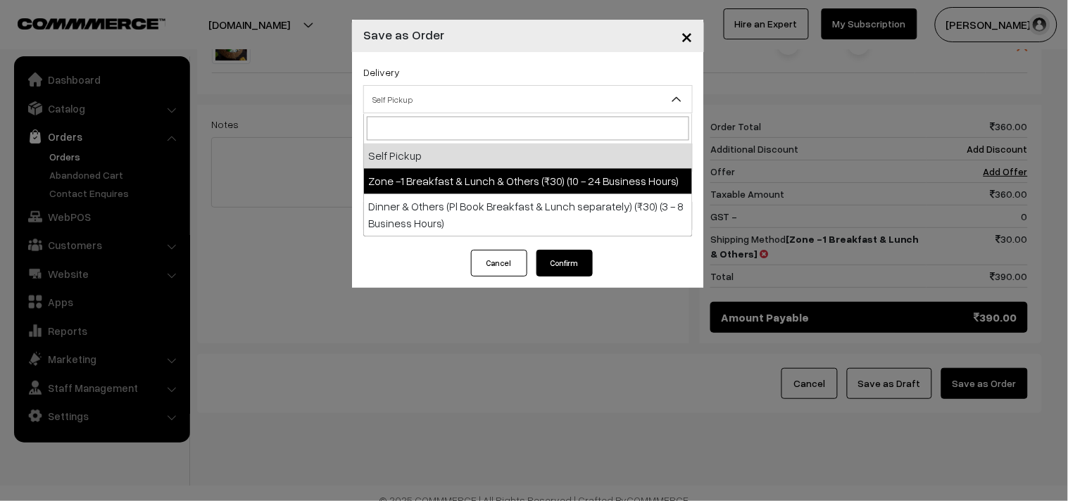
select select "ZON1"
select select "3"
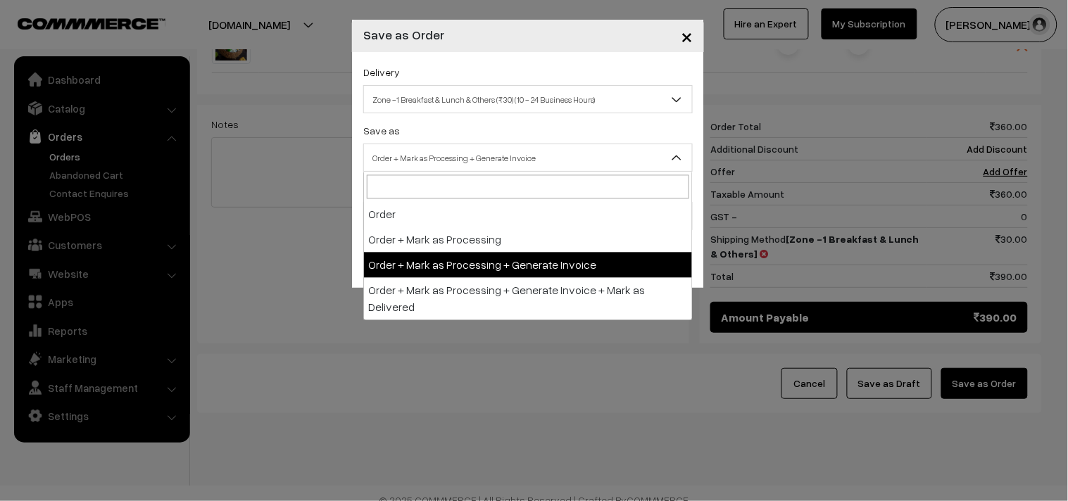
click at [475, 156] on span "Order + Mark as Processing + Generate Invoice" at bounding box center [528, 158] width 328 height 25
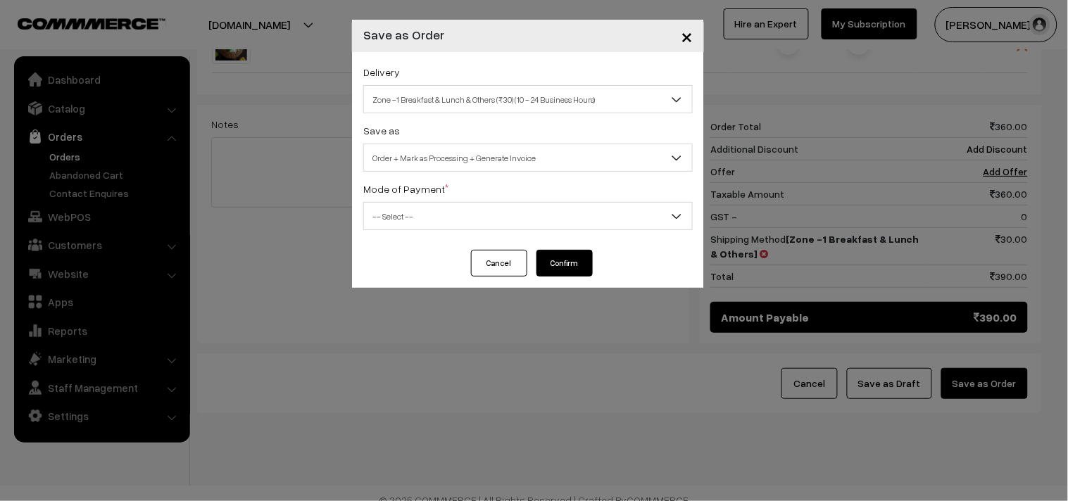
click at [411, 218] on span "-- Select --" at bounding box center [528, 216] width 328 height 25
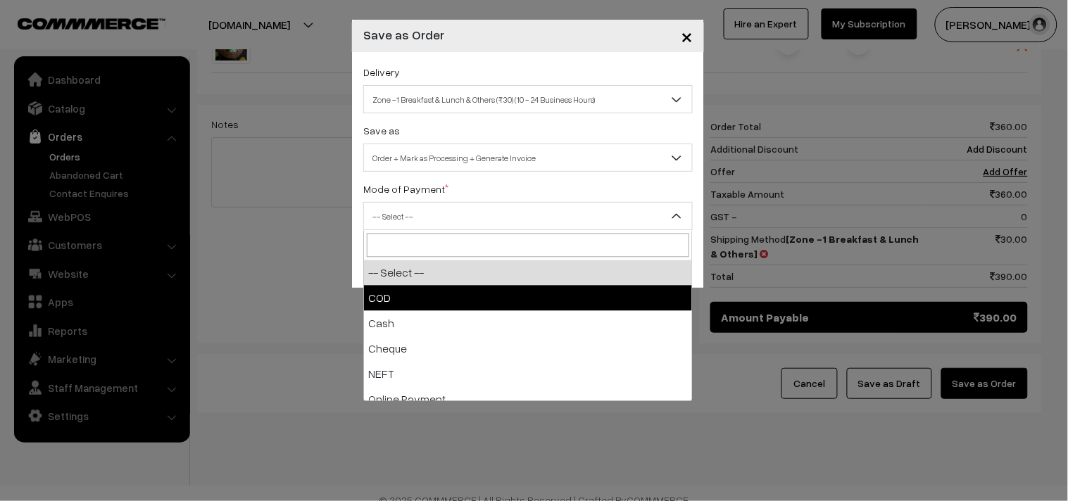
select select "1"
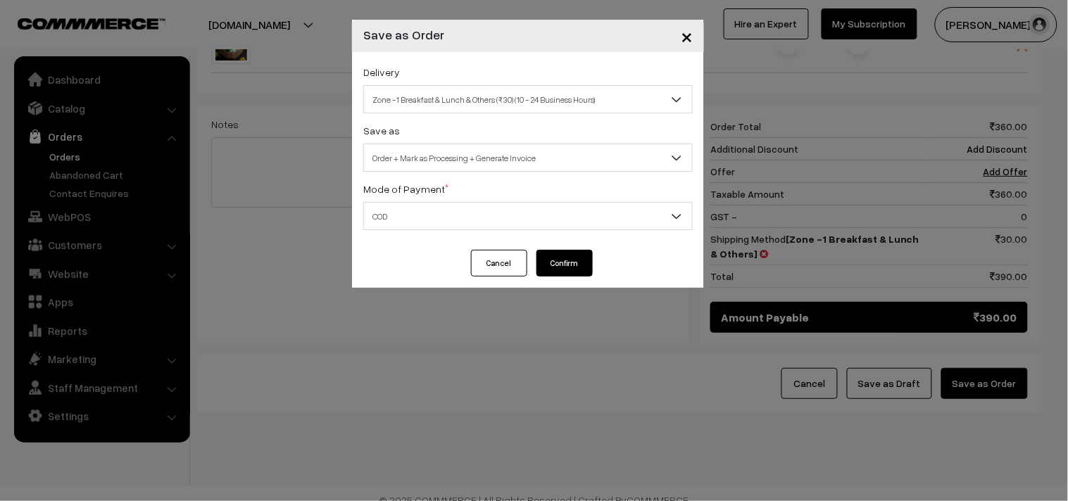
click at [580, 263] on button "Confirm" at bounding box center [565, 263] width 56 height 27
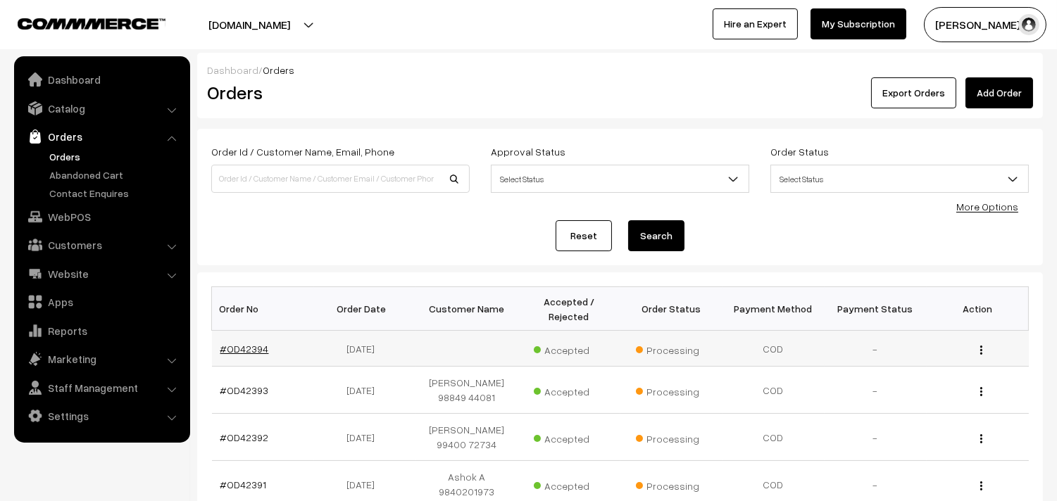
click at [244, 348] on link "#OD42394" at bounding box center [244, 349] width 49 height 12
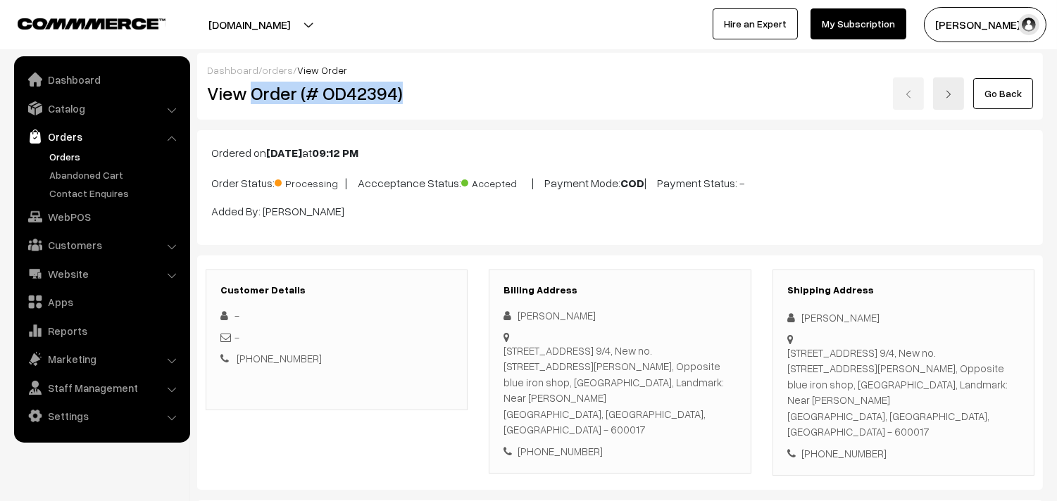
click at [476, 106] on div "View Order (# OD42394)" at bounding box center [337, 93] width 282 height 32
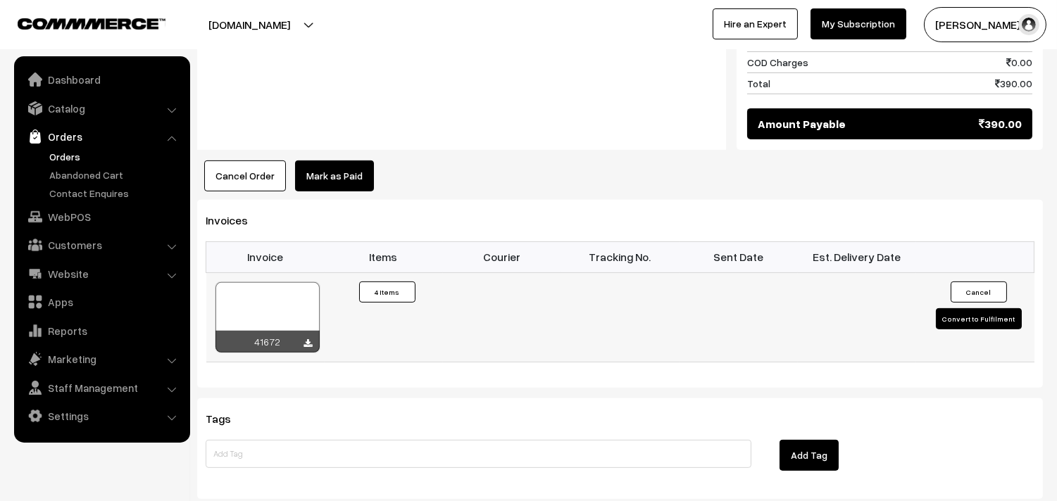
scroll to position [1095, 0]
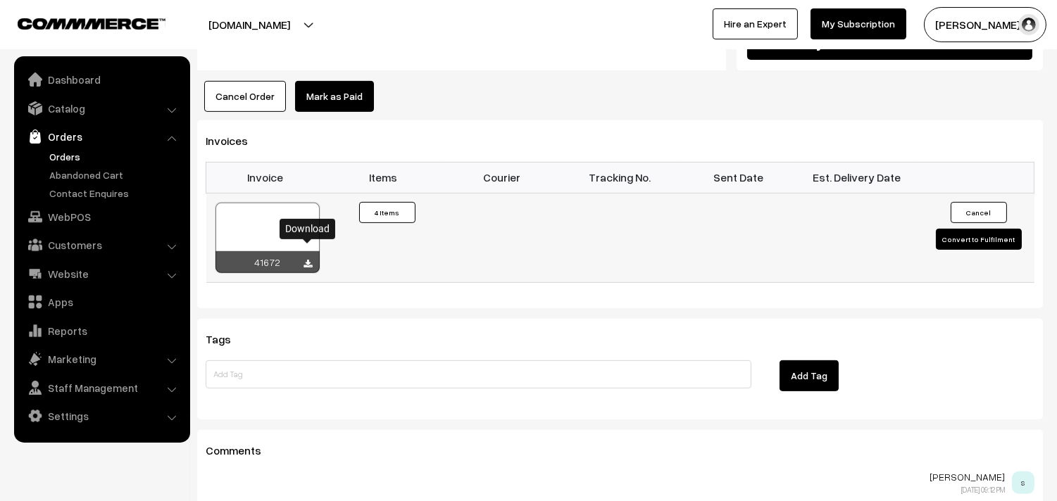
click at [307, 260] on icon at bounding box center [308, 264] width 8 height 9
click at [58, 220] on link "WebPOS" at bounding box center [102, 216] width 168 height 25
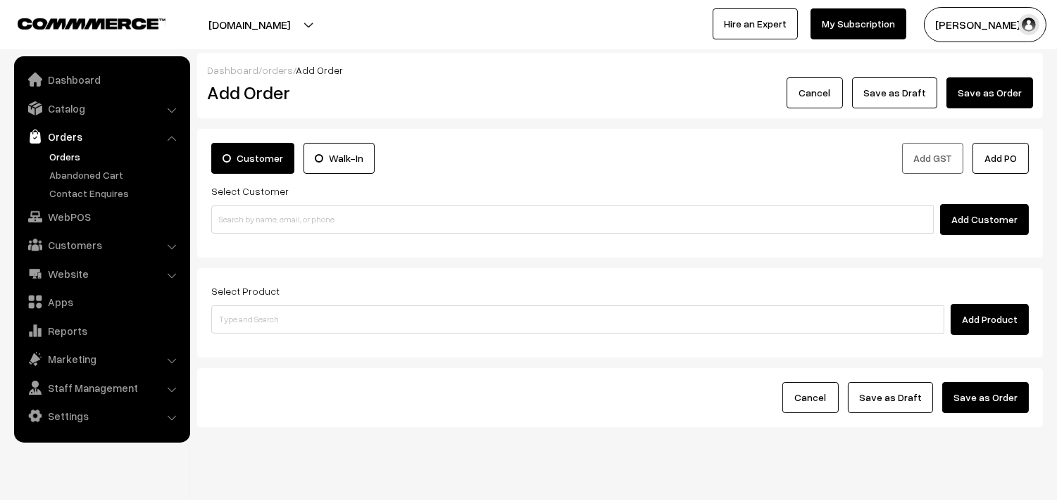
click at [303, 235] on div "Add Customer" at bounding box center [620, 219] width 818 height 31
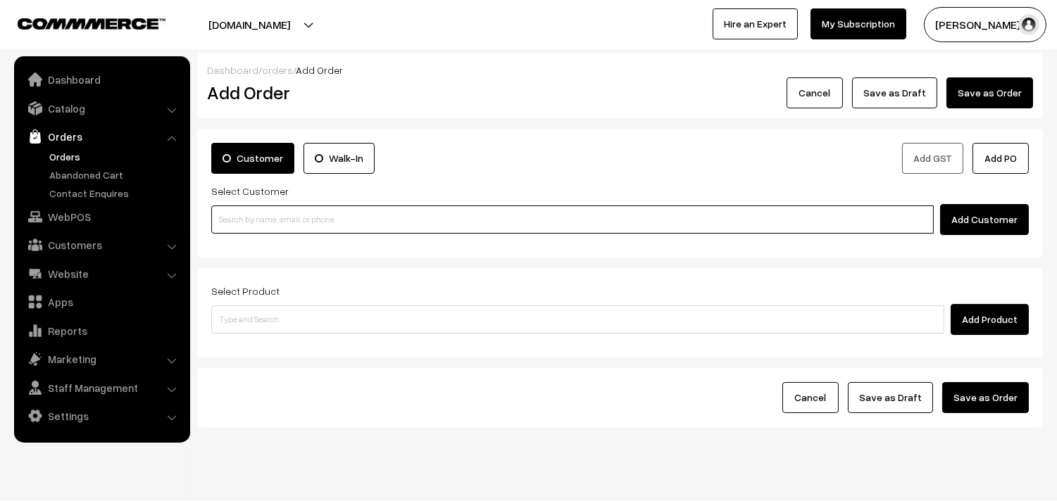
paste input "80569 32293"
click at [301, 225] on input at bounding box center [572, 220] width 723 height 28
click at [242, 208] on input "80569 32293" at bounding box center [572, 220] width 723 height 28
click at [275, 247] on link "[8056932293]" at bounding box center [574, 245] width 725 height 21
type input "8056932293"
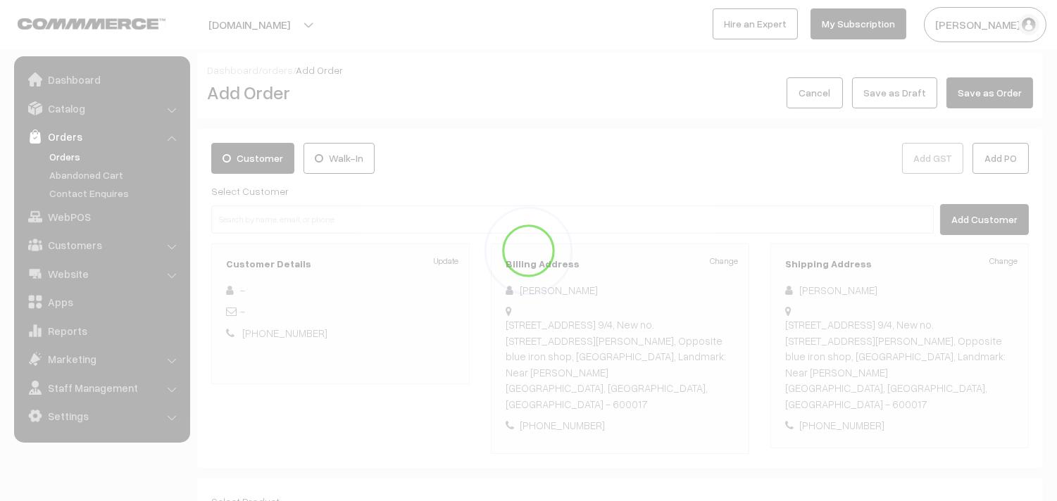
drag, startPoint x: 280, startPoint y: 323, endPoint x: 286, endPoint y: 317, distance: 8.0
click at [283, 323] on div at bounding box center [528, 250] width 1057 height 501
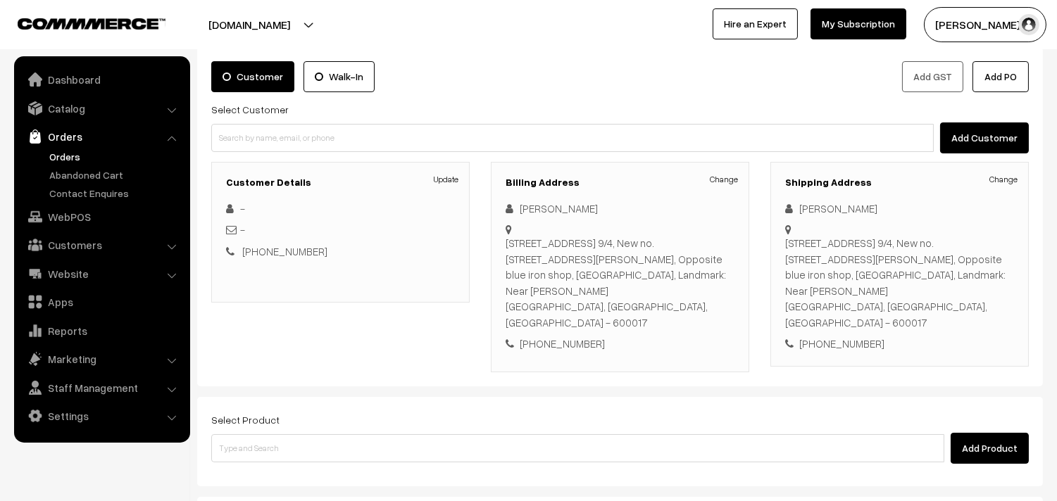
scroll to position [156, 0]
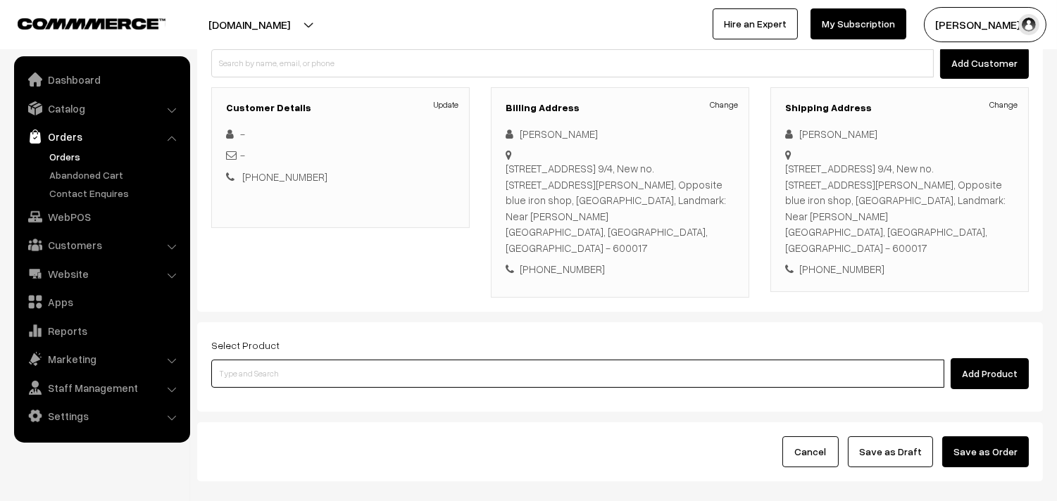
click at [297, 360] on input at bounding box center [577, 374] width 733 height 28
type input "idly"
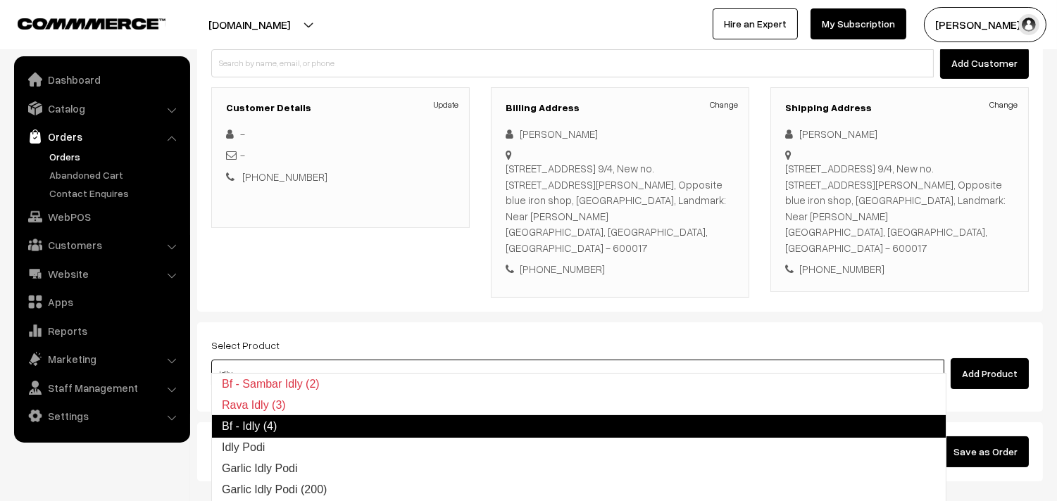
click at [266, 433] on link "Bf - Idly (4)" at bounding box center [578, 427] width 735 height 23
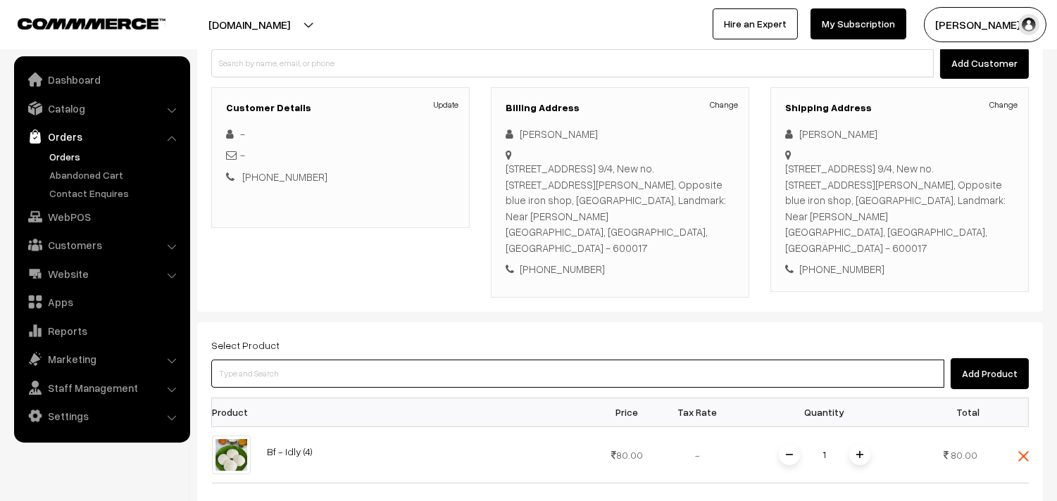
click at [275, 360] on input at bounding box center [577, 374] width 733 height 28
type input "15th"
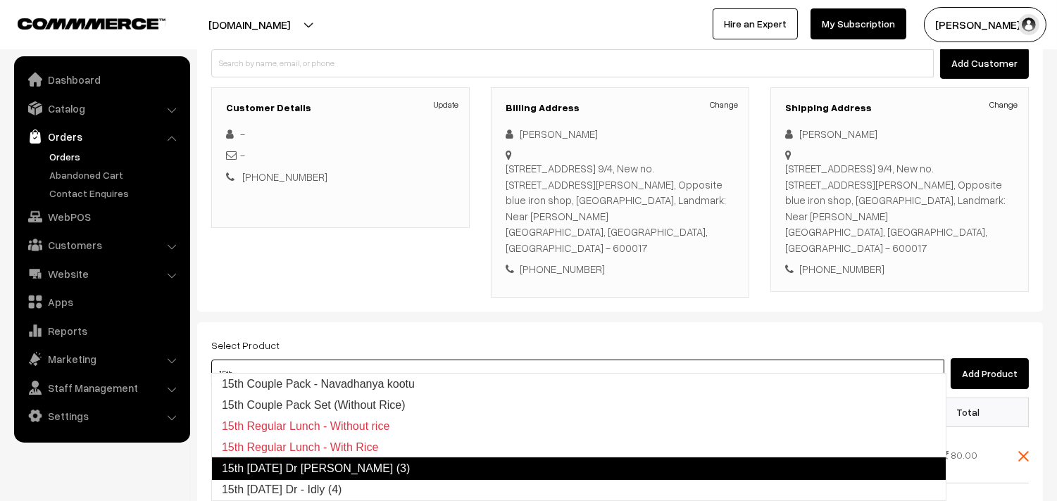
click at [278, 466] on link "15th Monday Dr Chappathi (3)" at bounding box center [578, 469] width 735 height 23
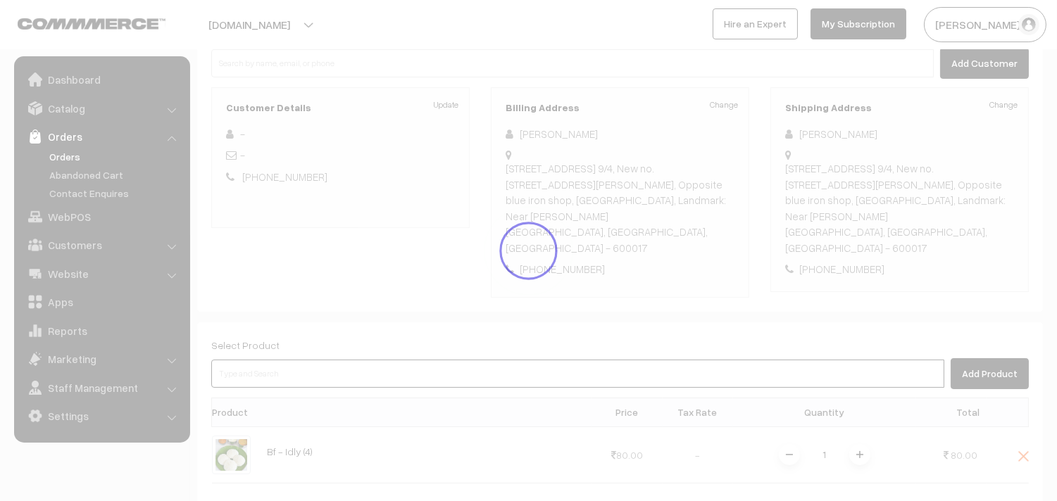
click at [275, 360] on input at bounding box center [577, 374] width 733 height 28
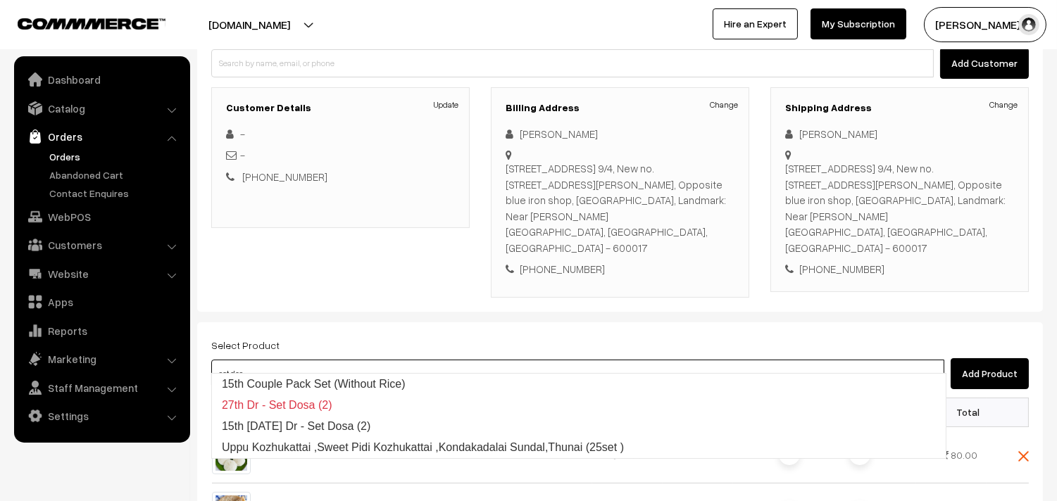
type input "set dosa"
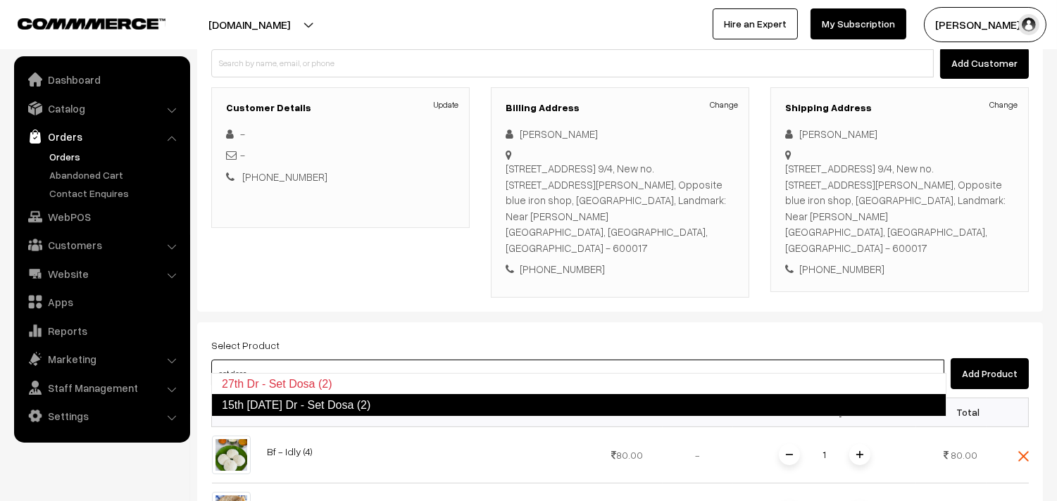
click at [282, 404] on link "15th Monday Dr - Set Dosa (2)" at bounding box center [578, 405] width 735 height 23
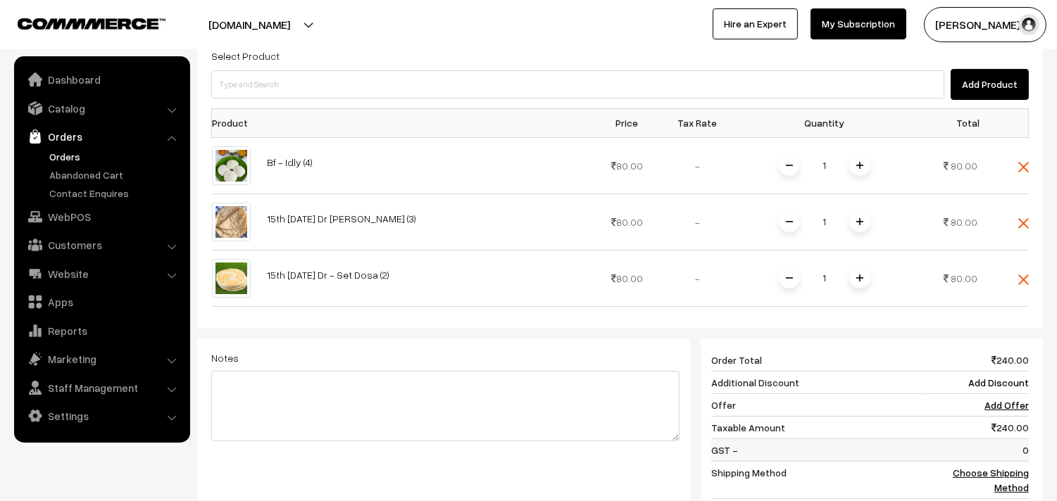
scroll to position [469, 0]
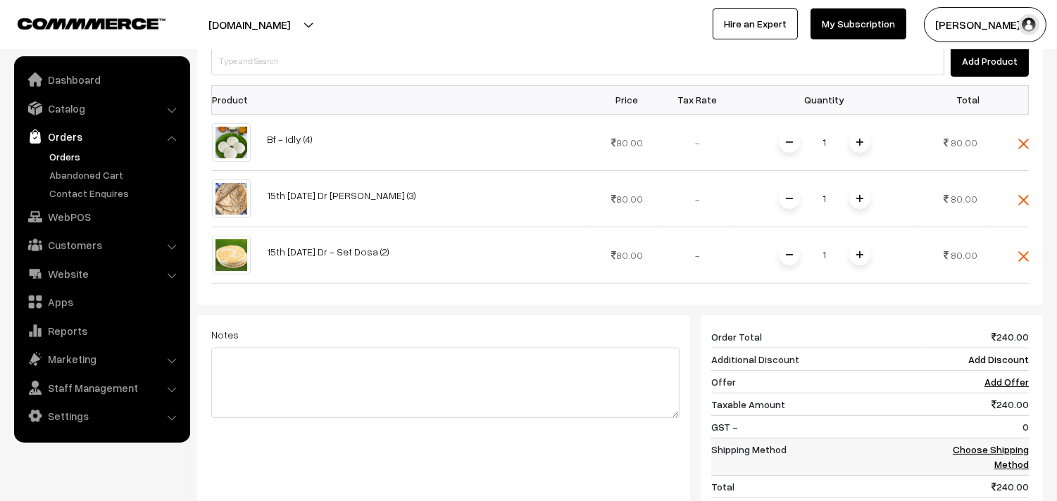
click at [978, 444] on link "Choose Shipping Method" at bounding box center [991, 457] width 76 height 27
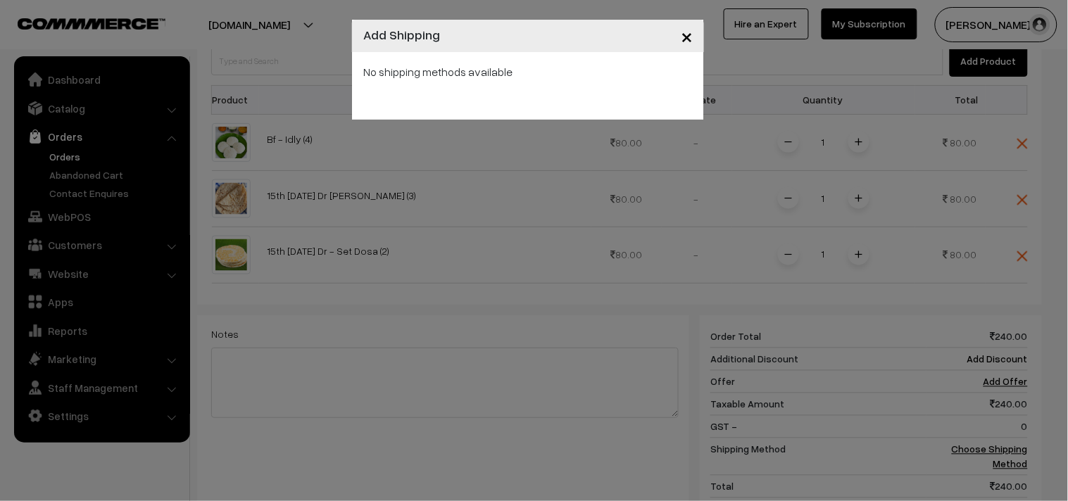
click at [536, 86] on div "No shipping methods available" at bounding box center [528, 86] width 352 height 68
click at [680, 30] on button "×" at bounding box center [687, 36] width 35 height 44
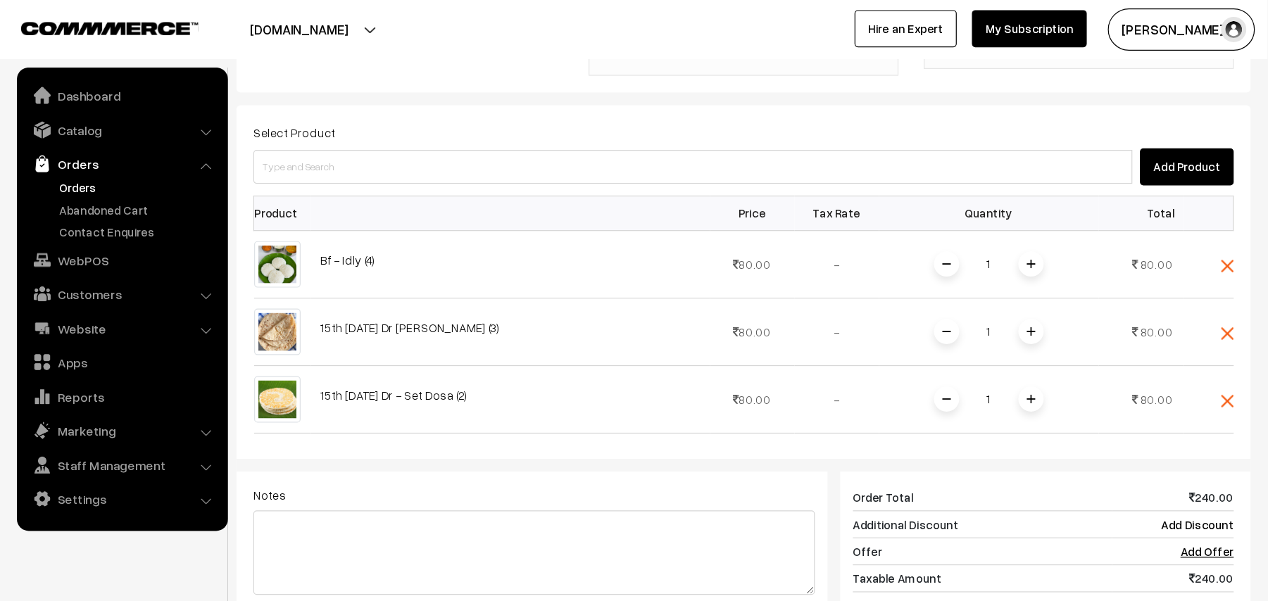
scroll to position [392, 0]
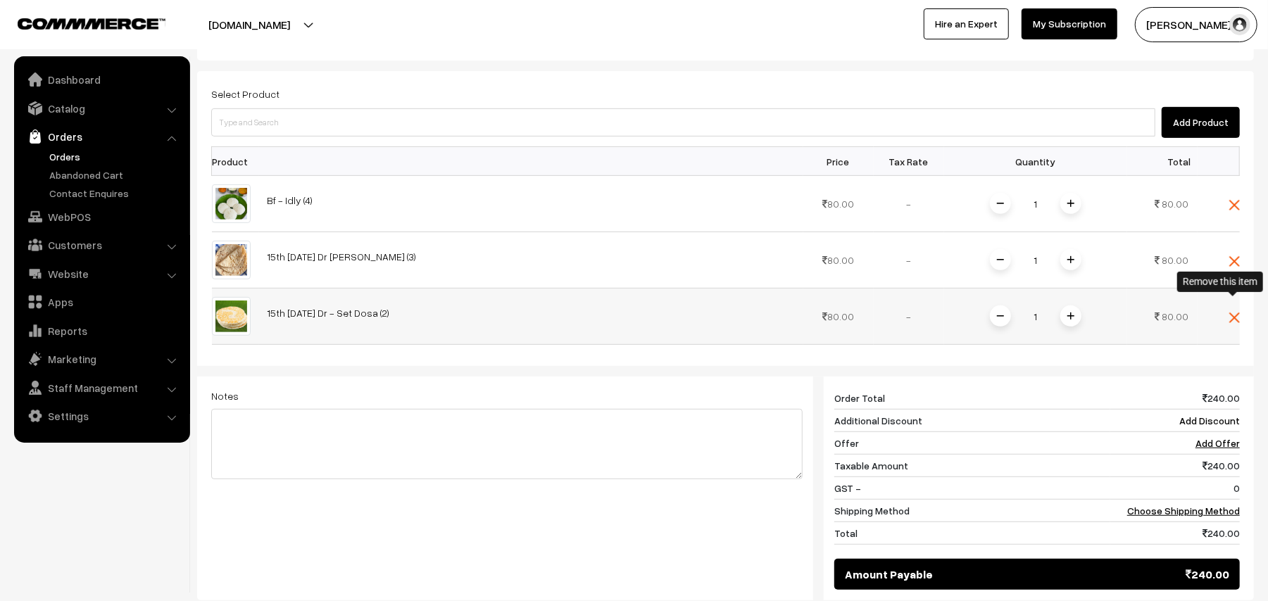
click at [1056, 313] on img at bounding box center [1235, 318] width 11 height 11
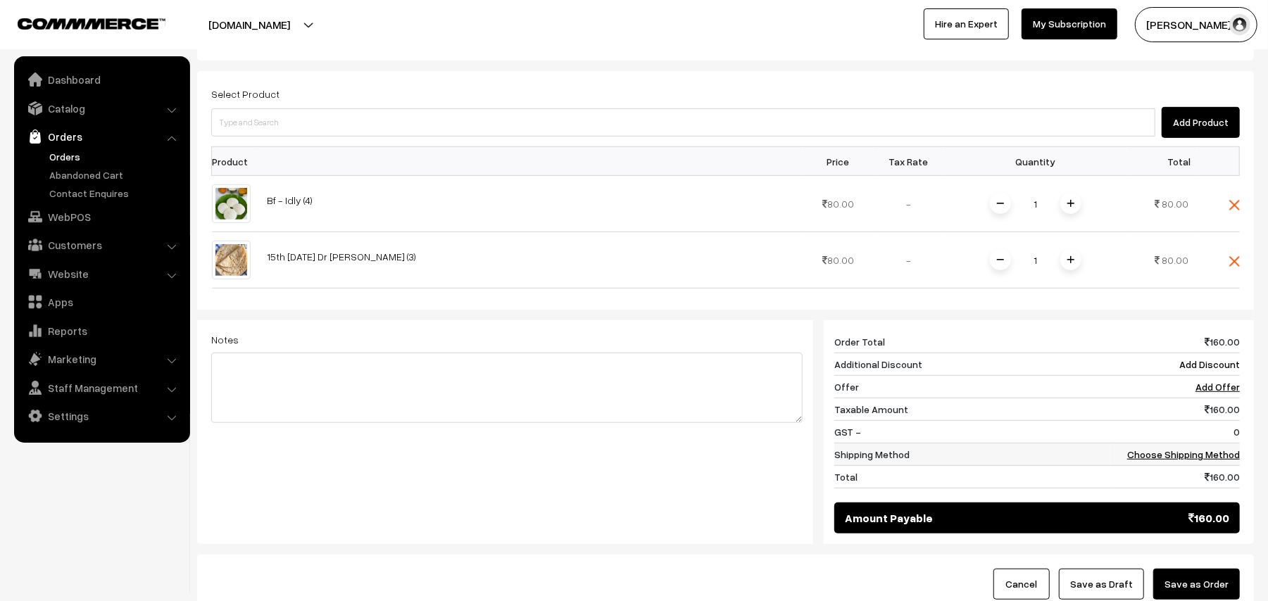
click at [1056, 449] on link "Choose Shipping Method" at bounding box center [1184, 455] width 113 height 12
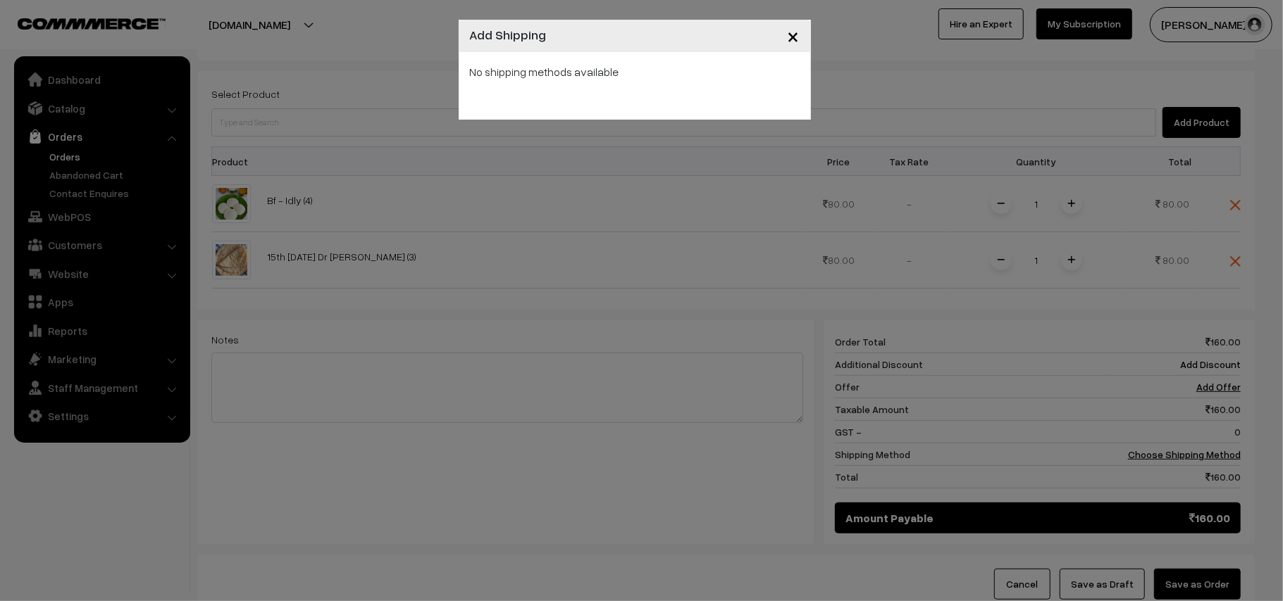
click at [789, 46] on span "×" at bounding box center [793, 36] width 12 height 26
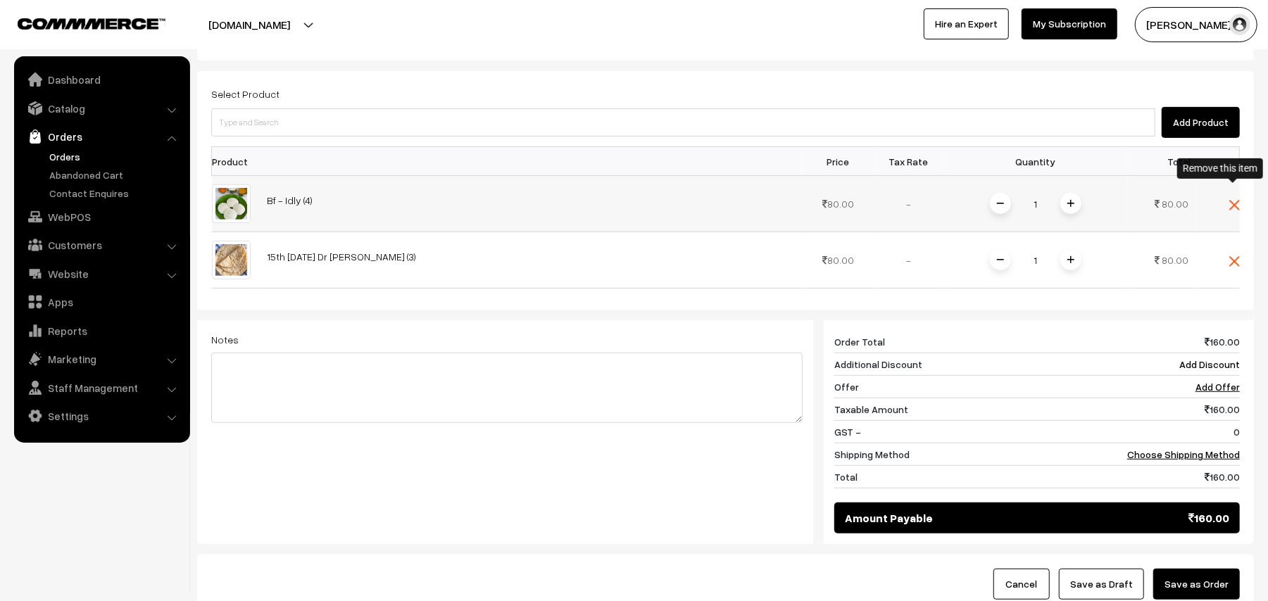
click at [1056, 189] on td at bounding box center [1219, 204] width 42 height 56
click at [1056, 187] on td at bounding box center [1219, 204] width 42 height 56
click at [1056, 200] on img at bounding box center [1235, 205] width 11 height 11
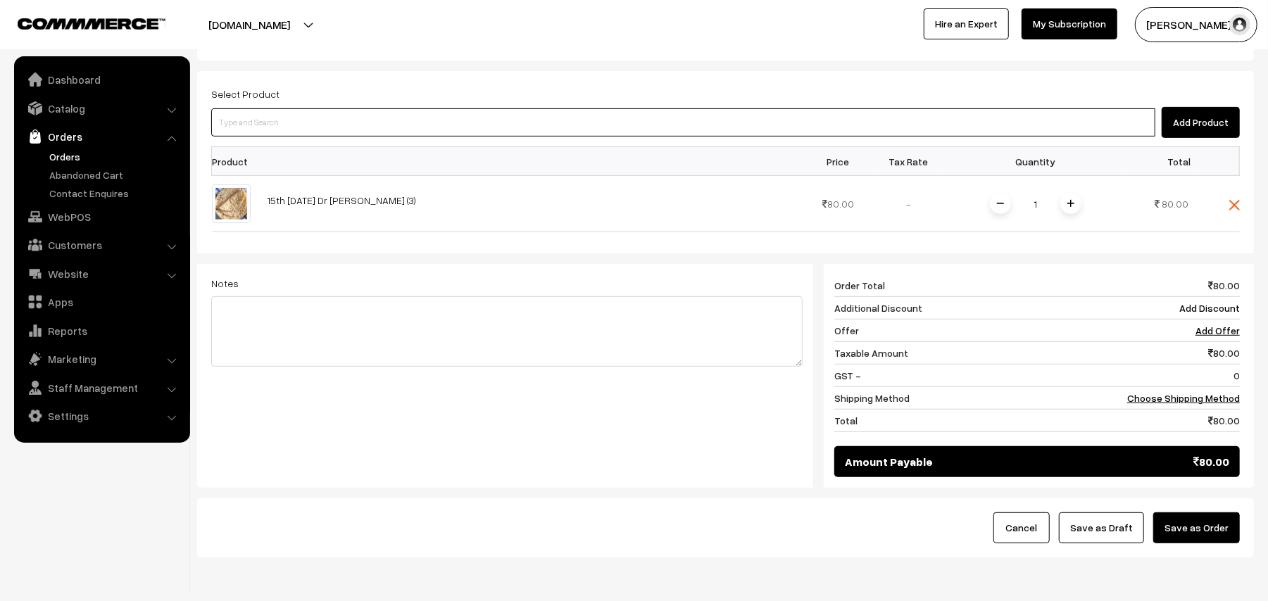
click at [305, 108] on input at bounding box center [683, 122] width 944 height 28
type input "1"
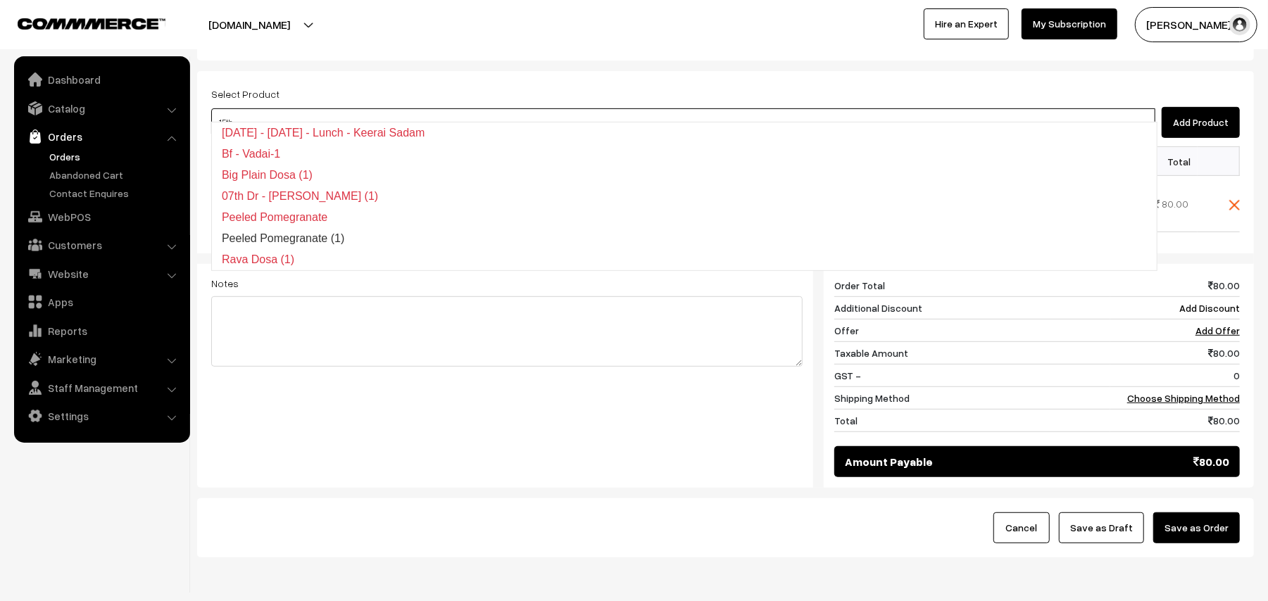
type input "15th"
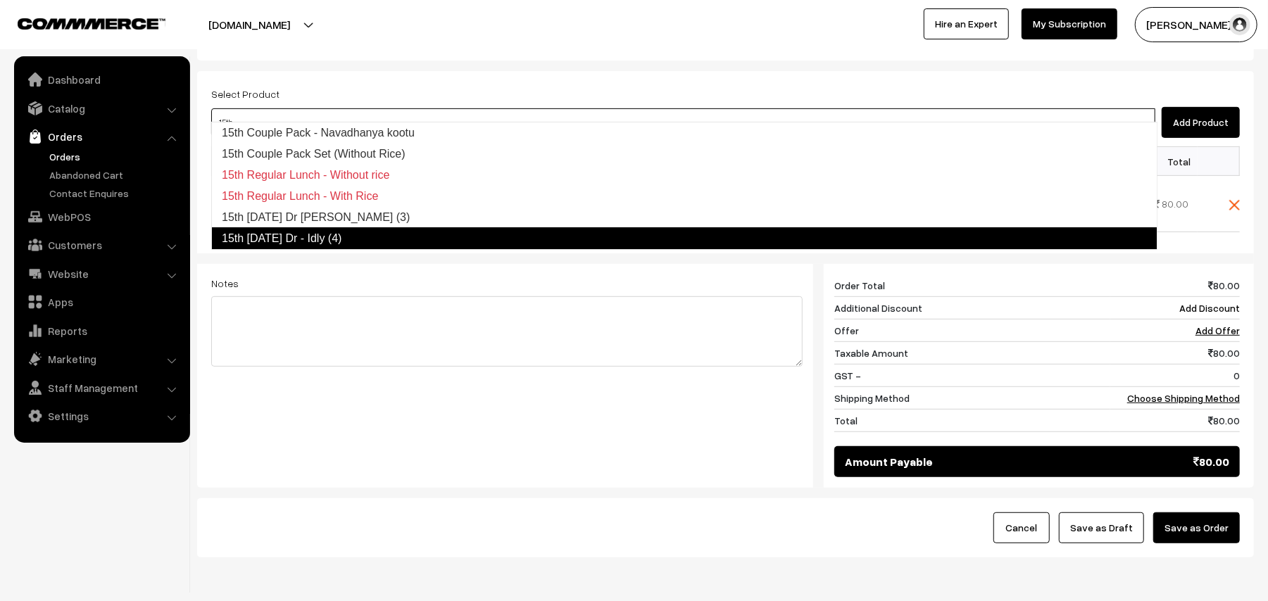
click at [308, 234] on link "15th Monday Dr - Idly (4)" at bounding box center [684, 238] width 947 height 23
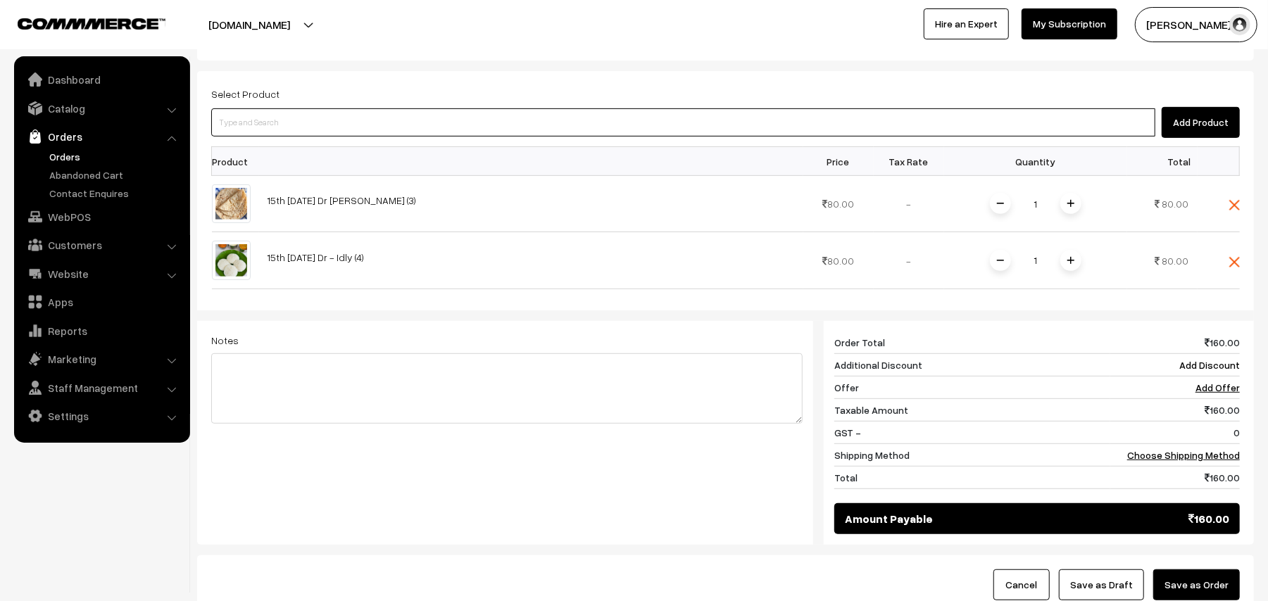
click at [282, 116] on input at bounding box center [683, 122] width 944 height 28
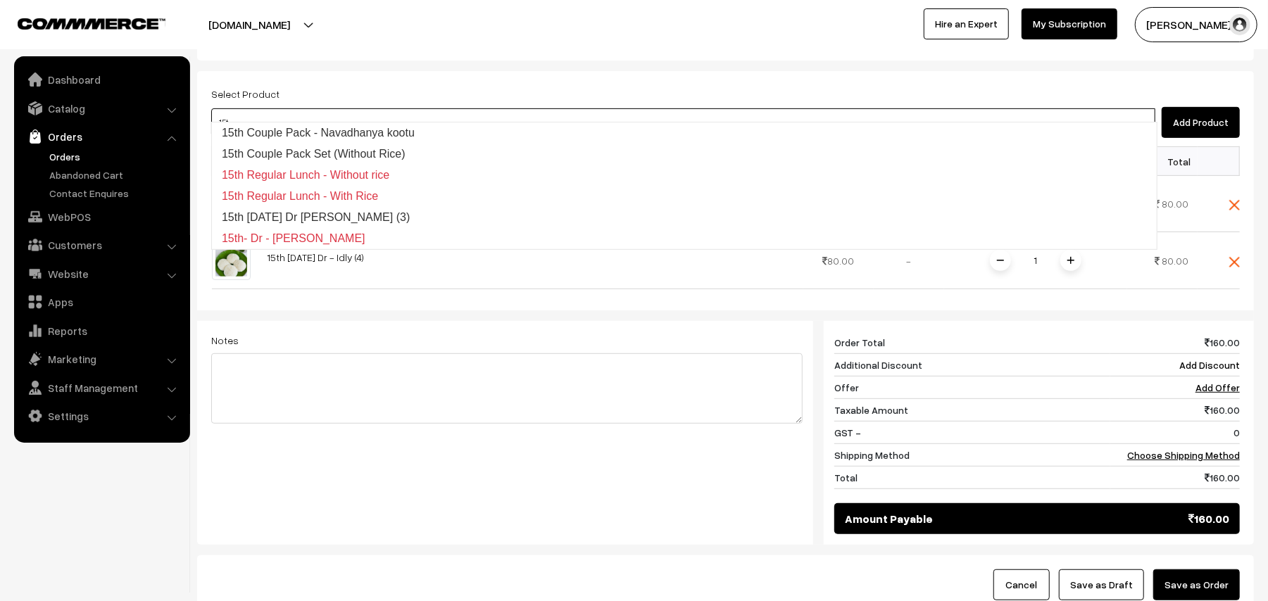
type input "15th"
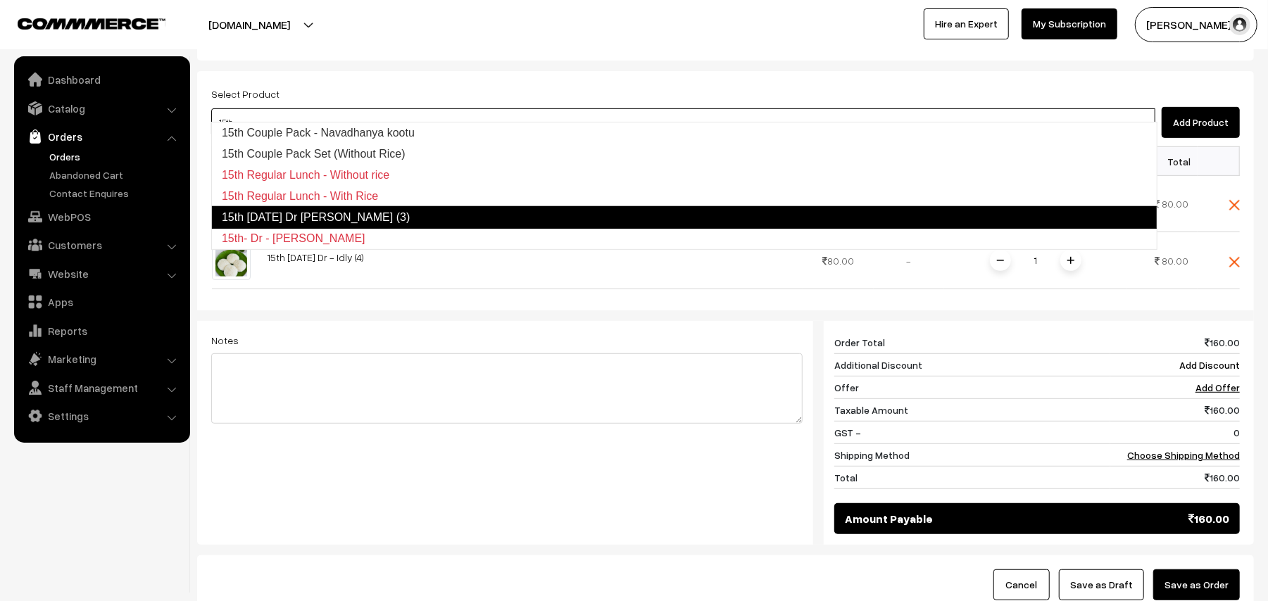
click at [301, 215] on link "15th Monday Dr Chappathi (3)" at bounding box center [684, 217] width 947 height 23
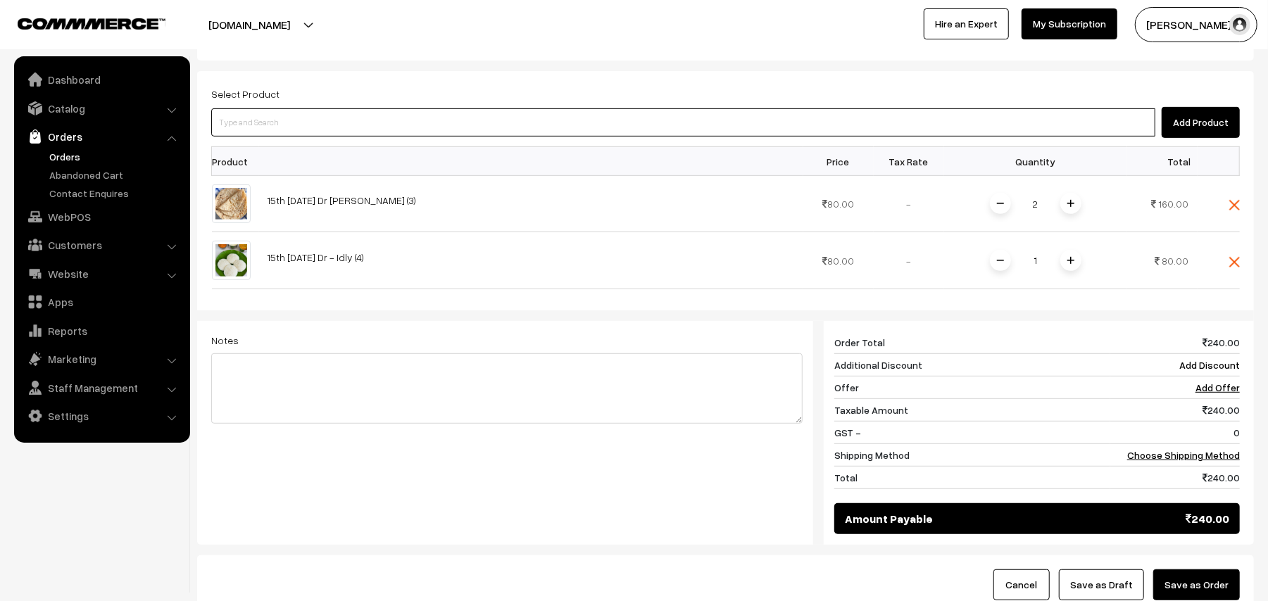
click at [401, 113] on input at bounding box center [683, 122] width 944 height 28
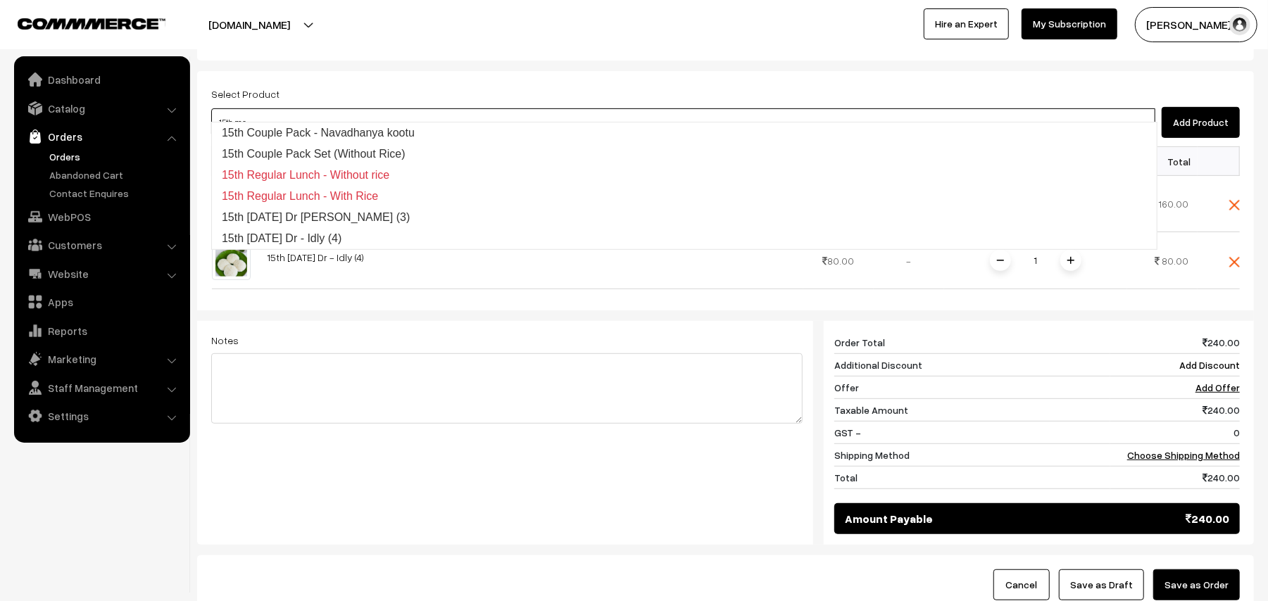
type input "15th mon"
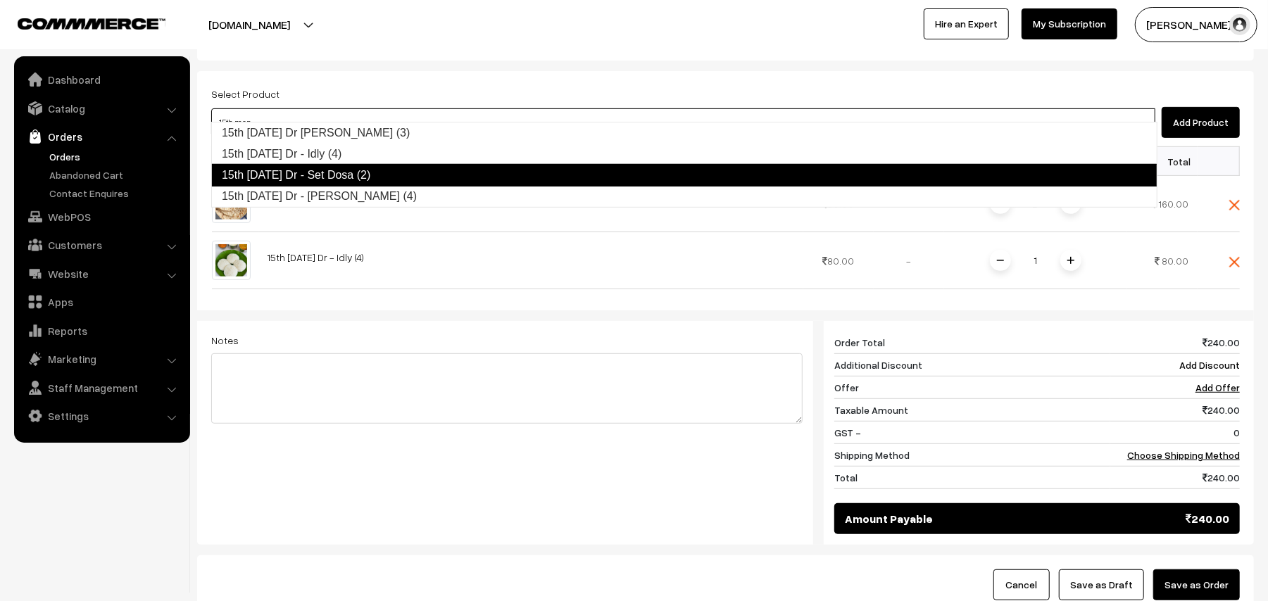
click at [356, 173] on link "15th Monday Dr - Set Dosa (2)" at bounding box center [684, 175] width 947 height 23
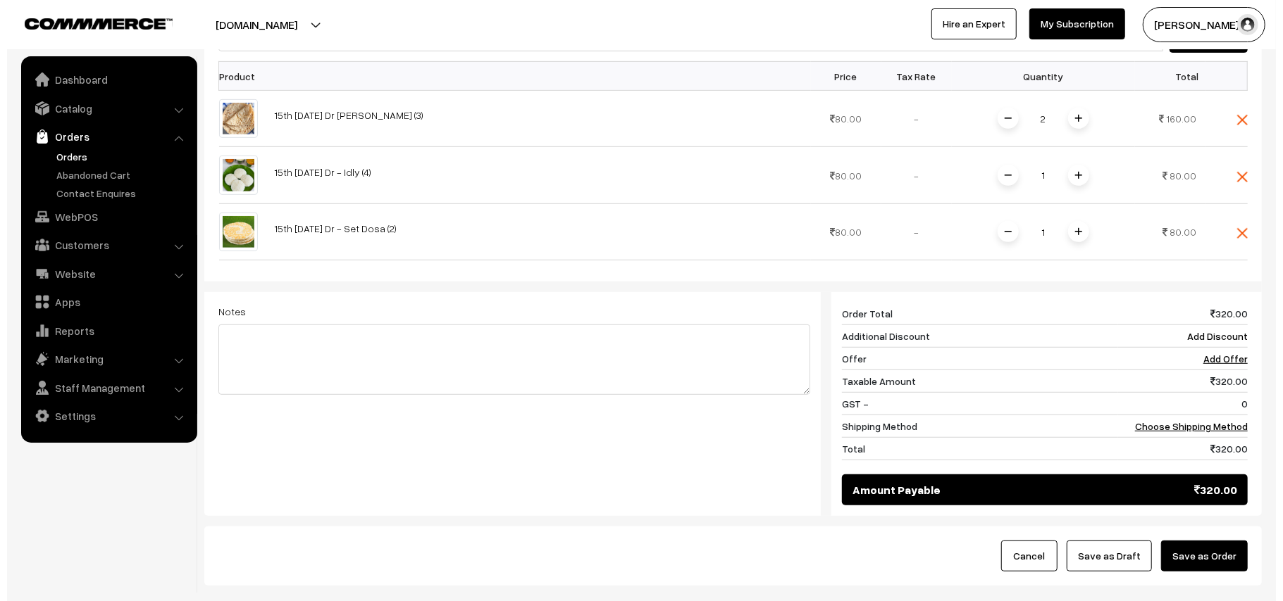
scroll to position [552, 0]
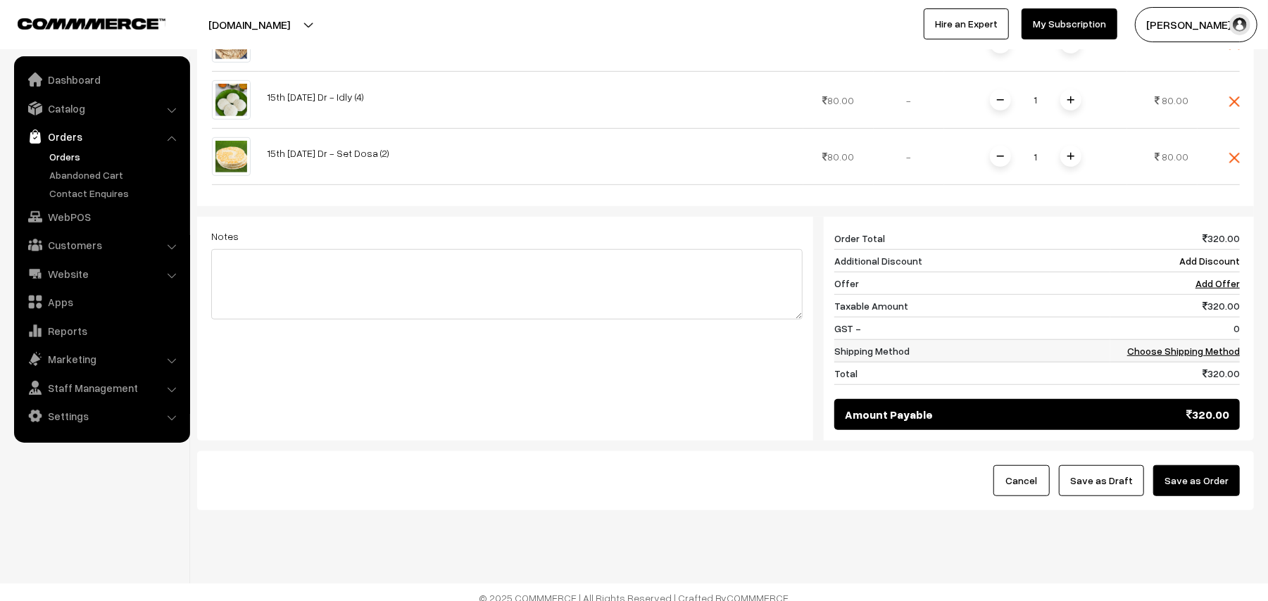
click at [1056, 345] on link "Choose Shipping Method" at bounding box center [1184, 351] width 113 height 12
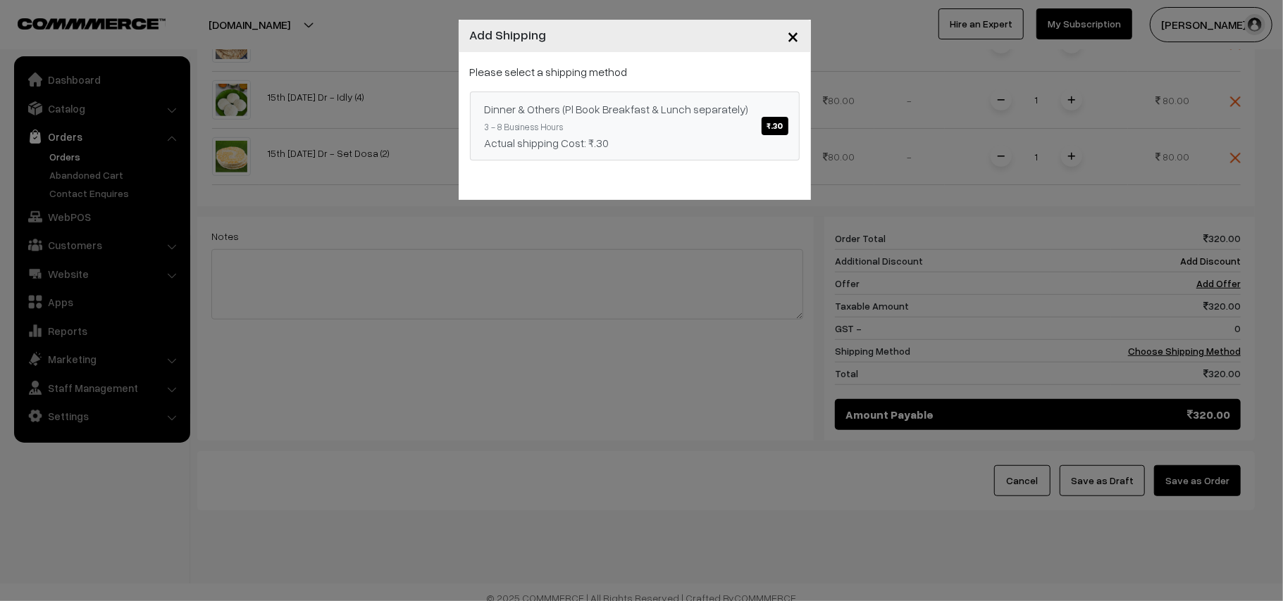
click at [696, 124] on link "Dinner & Others (Pl Book Breakfast & Lunch separately) ₹.30 3 - 8 Business Hour…" at bounding box center [635, 126] width 330 height 69
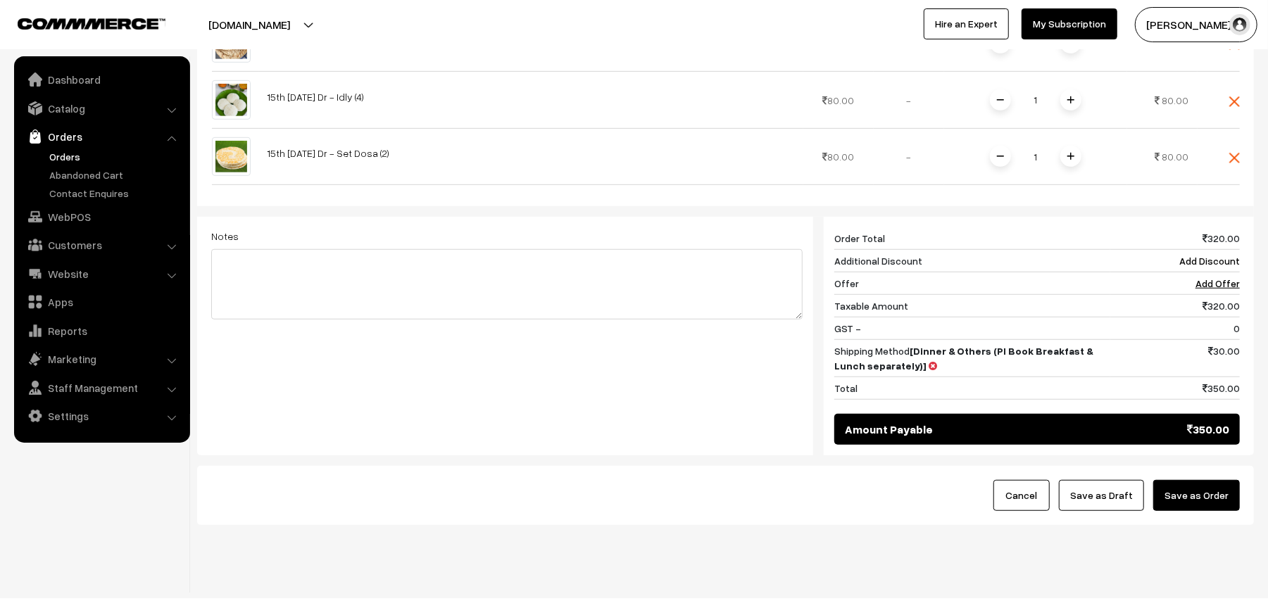
click at [1056, 480] on button "Save as Order" at bounding box center [1197, 495] width 87 height 31
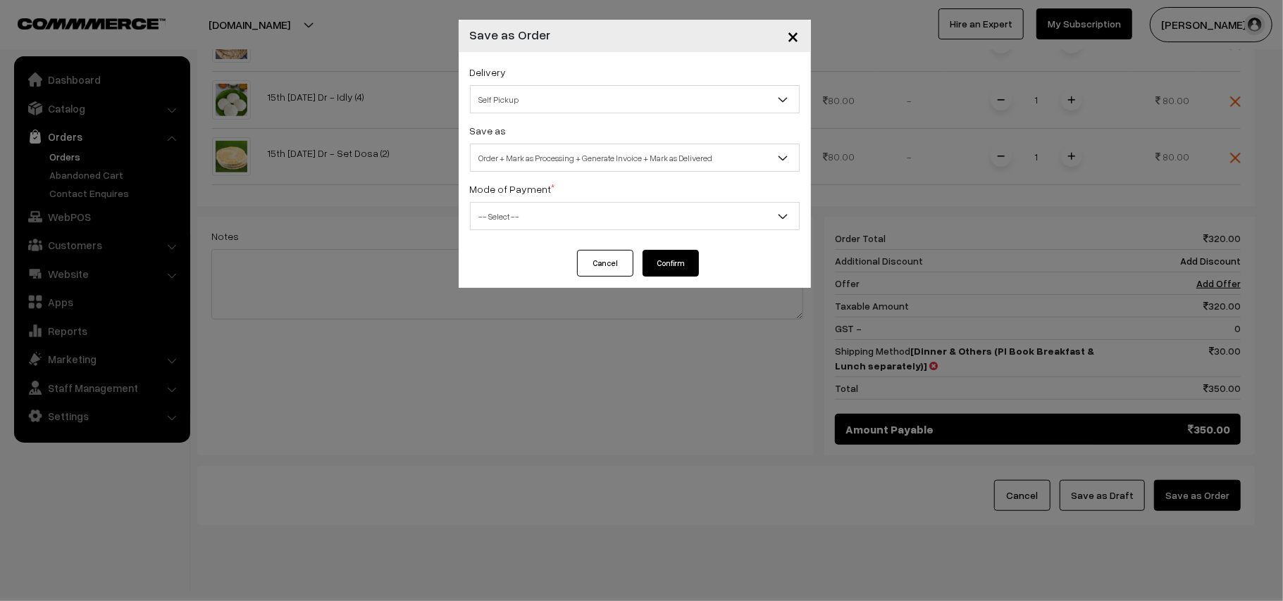
click at [530, 113] on div "Delivery Self Pickup Dinner & Others (Pl Book Breakfast & Lunch separately) (₹3…" at bounding box center [634, 151] width 352 height 198
click at [549, 103] on span "Self Pickup" at bounding box center [634, 99] width 328 height 25
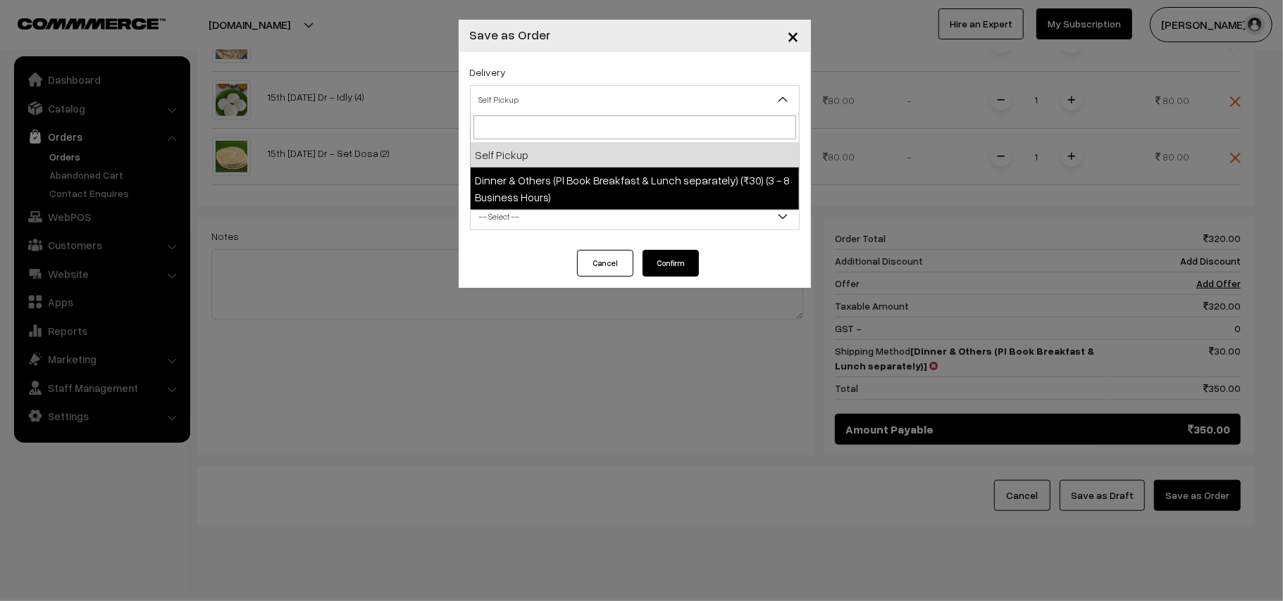
select select "DOP1"
select select "3"
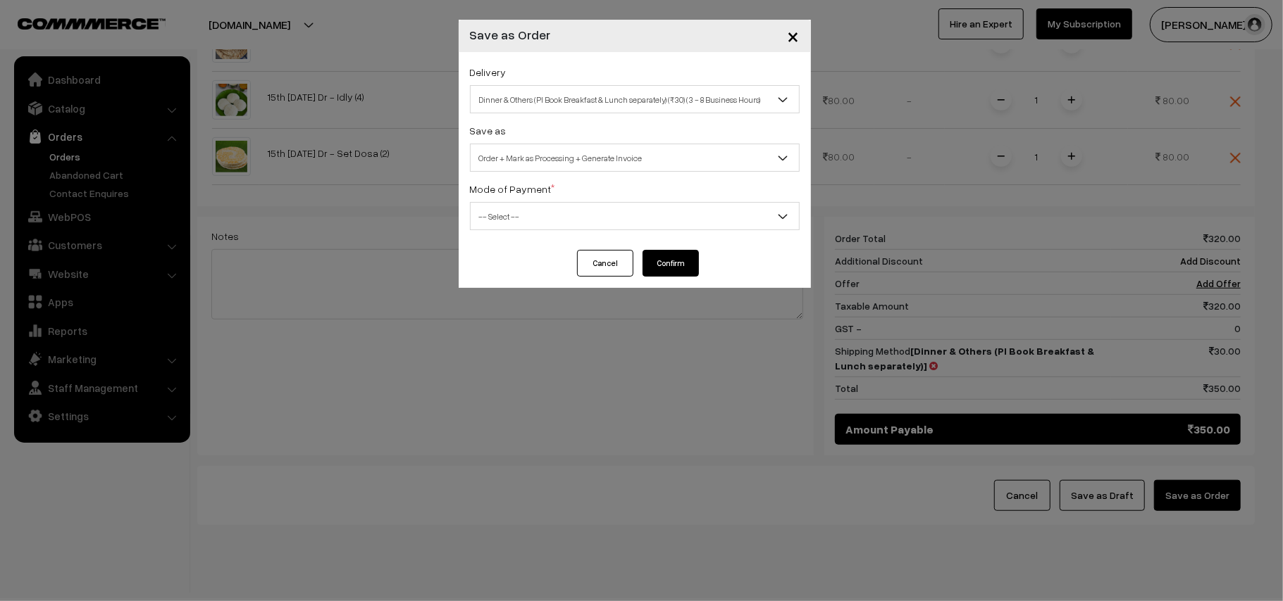
click at [559, 158] on span "Order + Mark as Processing + Generate Invoice" at bounding box center [634, 158] width 328 height 25
click at [542, 223] on span "-- Select --" at bounding box center [634, 216] width 328 height 25
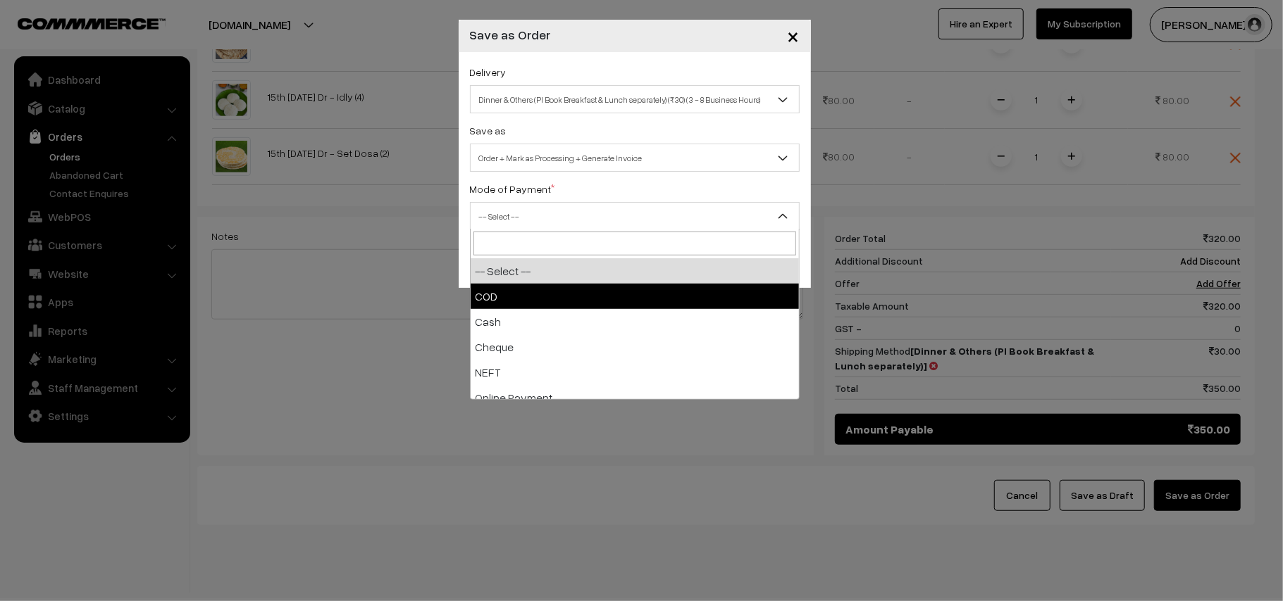
select select "1"
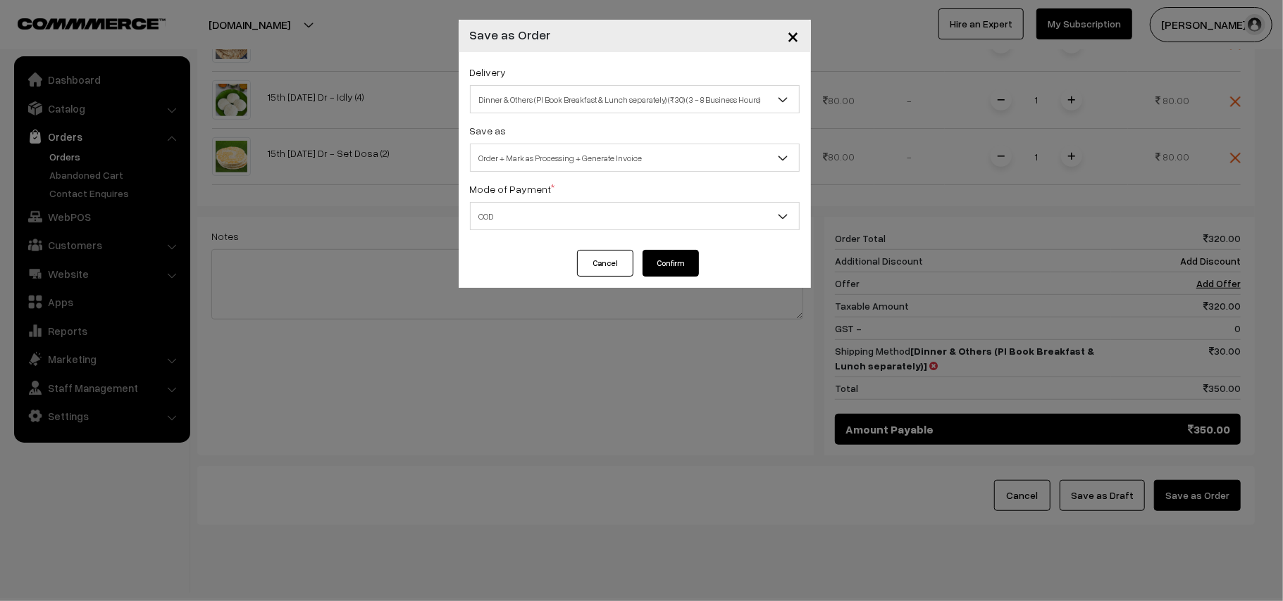
click at [668, 277] on div "Cancel Confirm" at bounding box center [634, 269] width 352 height 38
click at [674, 268] on button "Confirm" at bounding box center [670, 263] width 56 height 27
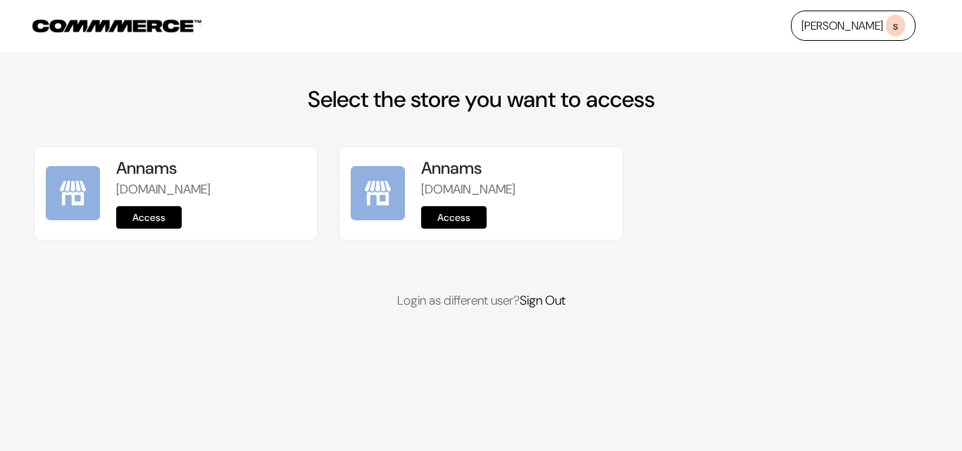
click at [141, 209] on link "Access" at bounding box center [148, 217] width 65 height 23
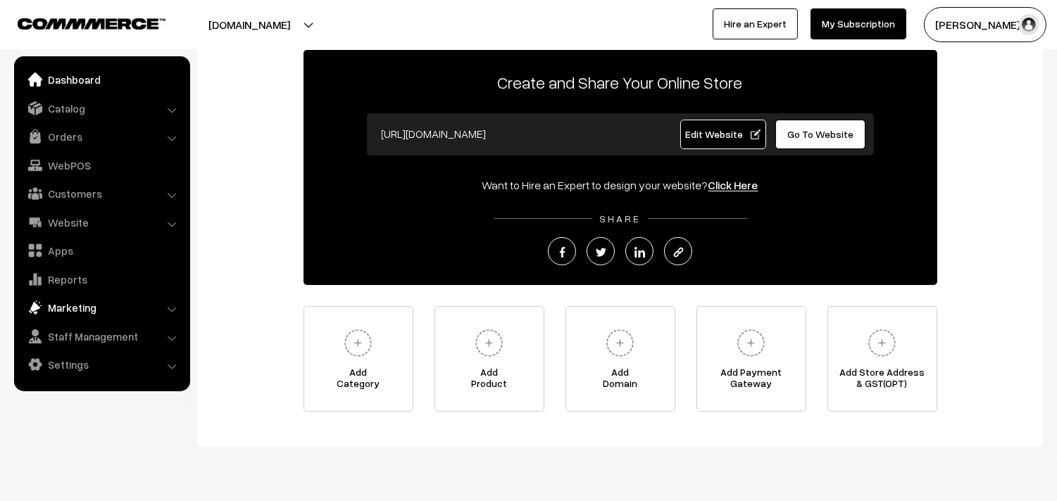
scroll to position [78, 0]
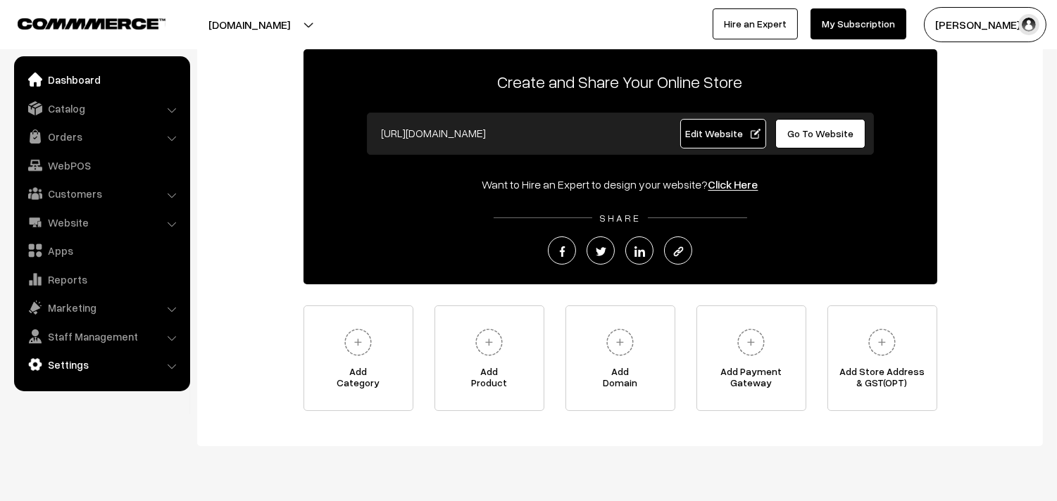
click at [88, 363] on link "Settings" at bounding box center [102, 364] width 168 height 25
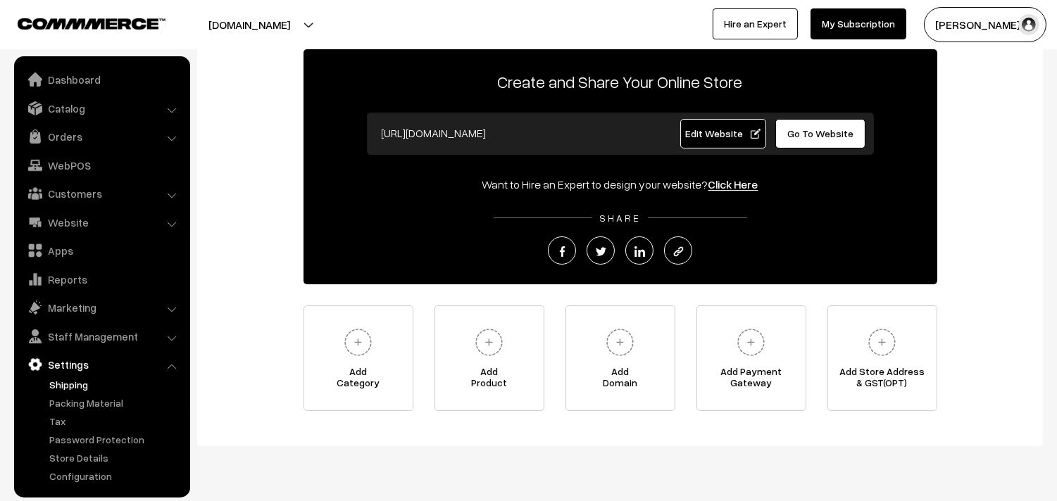
click at [85, 383] on link "Shipping" at bounding box center [115, 385] width 139 height 15
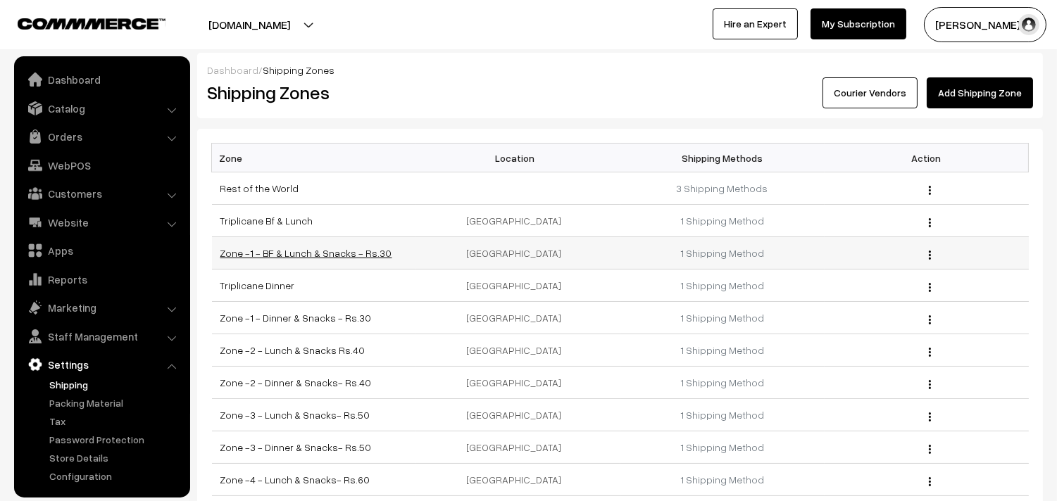
click at [325, 256] on link "Zone -1 - BF & Lunch & Snacks - Rs.30" at bounding box center [306, 253] width 172 height 12
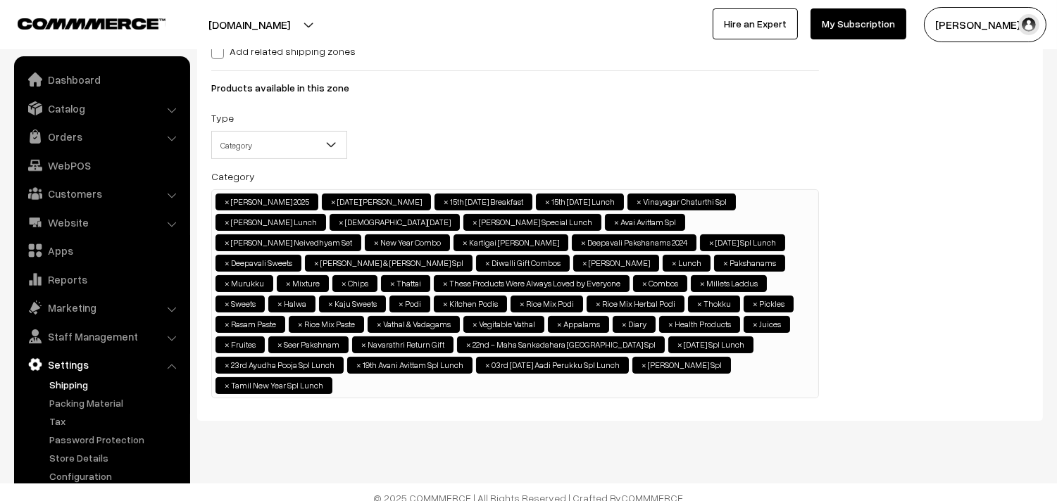
scroll to position [441, 0]
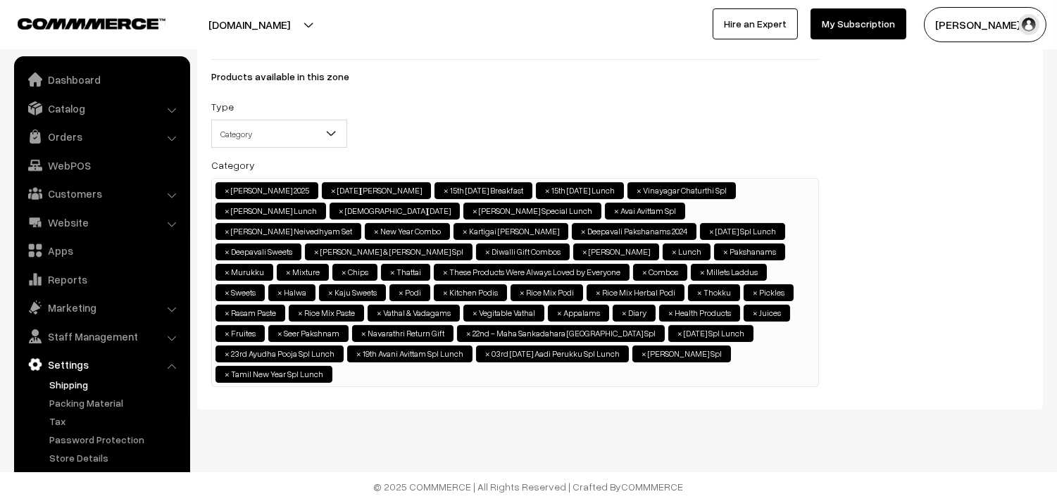
click at [496, 377] on ul "× [PERSON_NAME] 2025 × [DATE] Pakhanams × 15th [DATE] Breakfast × 15th [DATE] L…" at bounding box center [515, 281] width 606 height 204
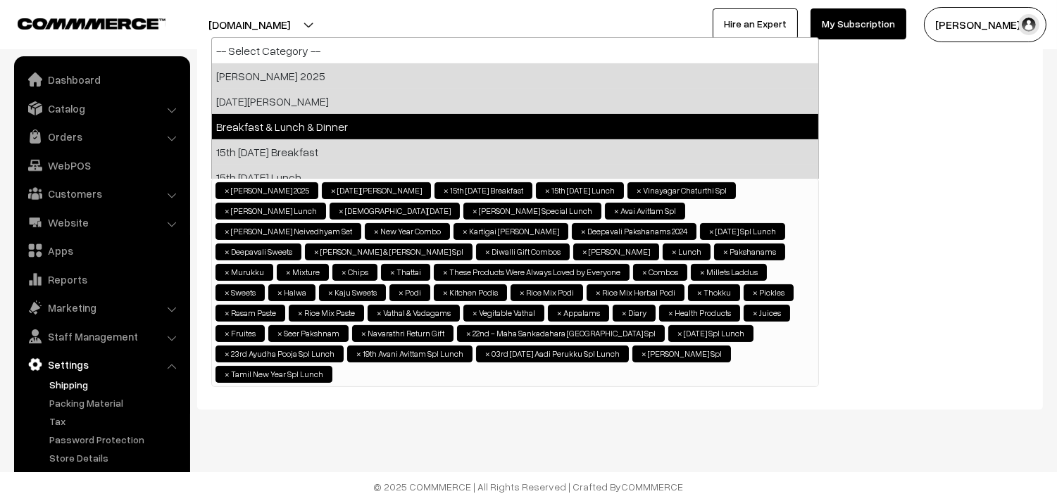
scroll to position [78, 0]
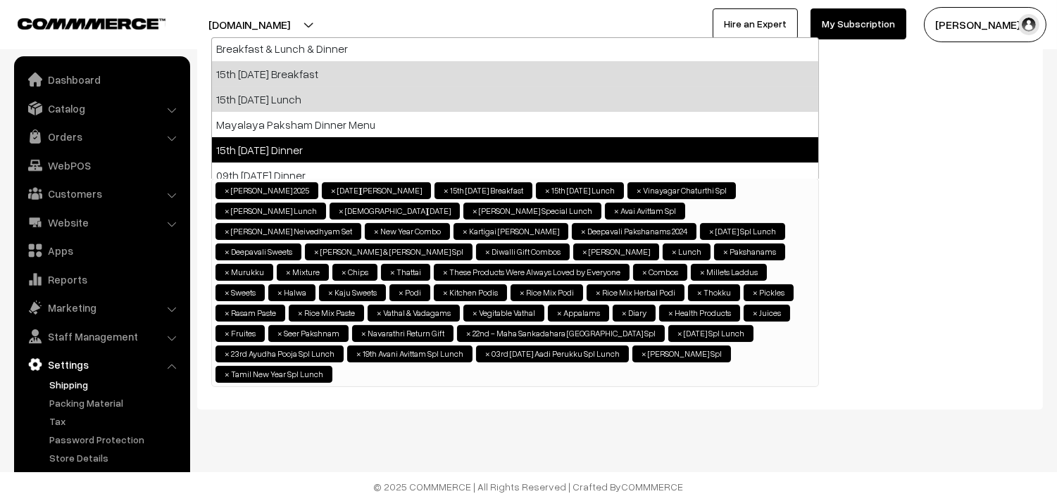
click at [348, 149] on li "15th [DATE] Dinner" at bounding box center [515, 149] width 606 height 25
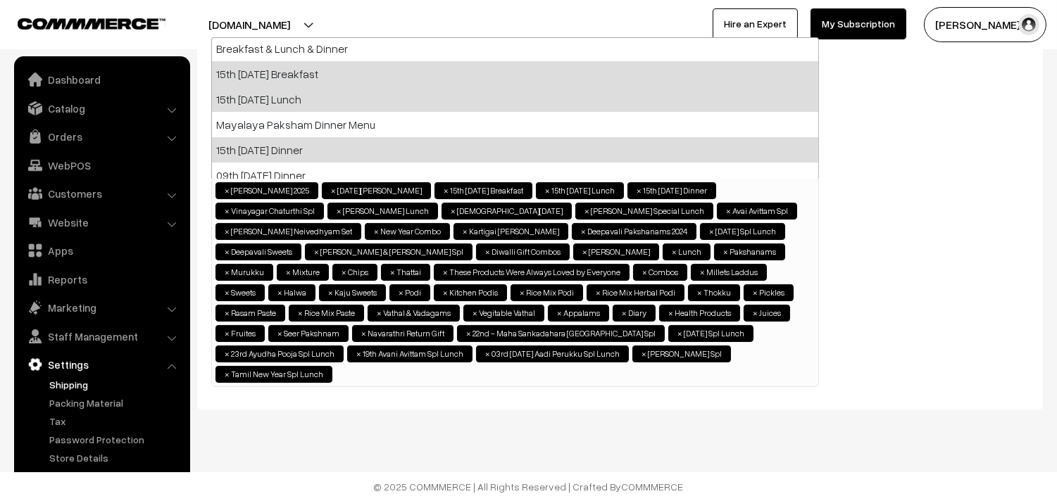
scroll to position [156, 0]
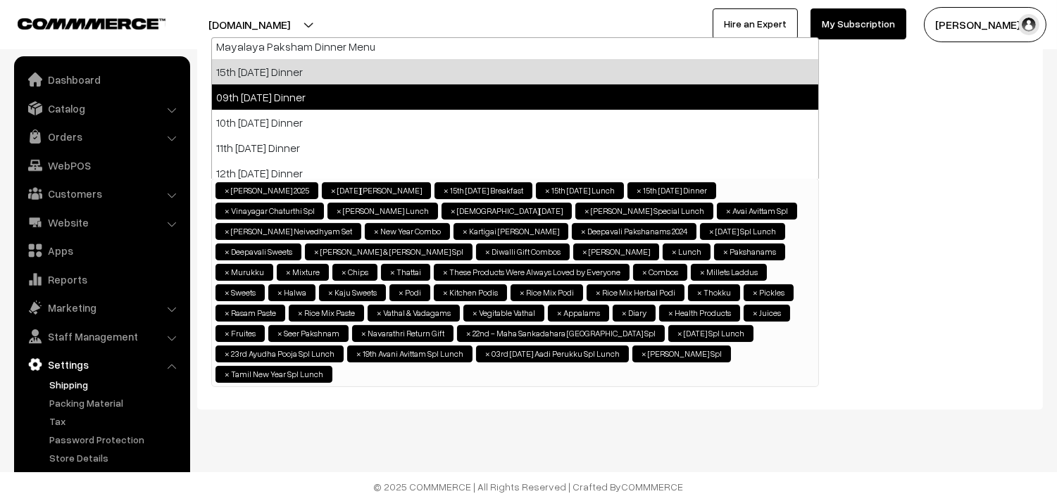
click at [341, 101] on li "09th [DATE] Dinner" at bounding box center [515, 97] width 606 height 25
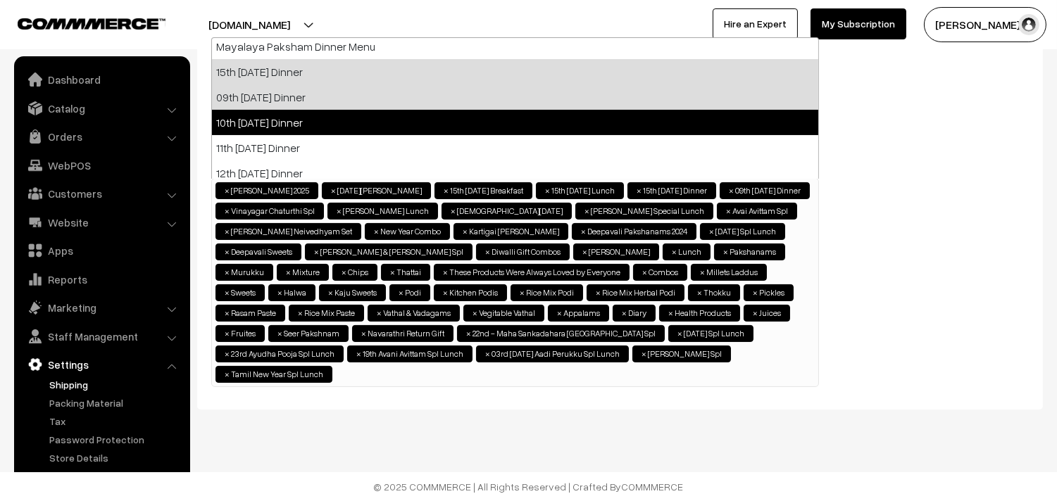
click at [336, 118] on li "10th Wednesday Dinner" at bounding box center [515, 122] width 606 height 25
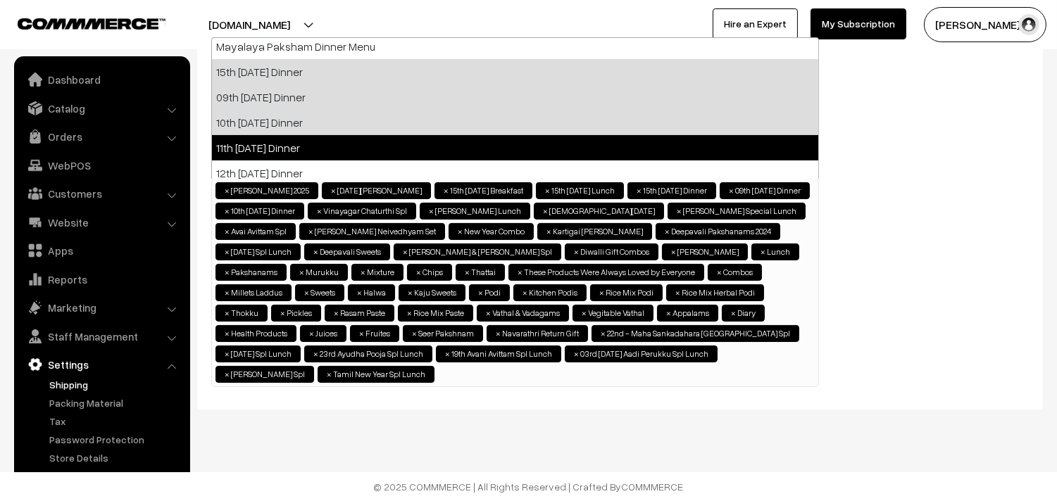
click at [329, 142] on li "11th Thursday Dinner" at bounding box center [515, 147] width 606 height 25
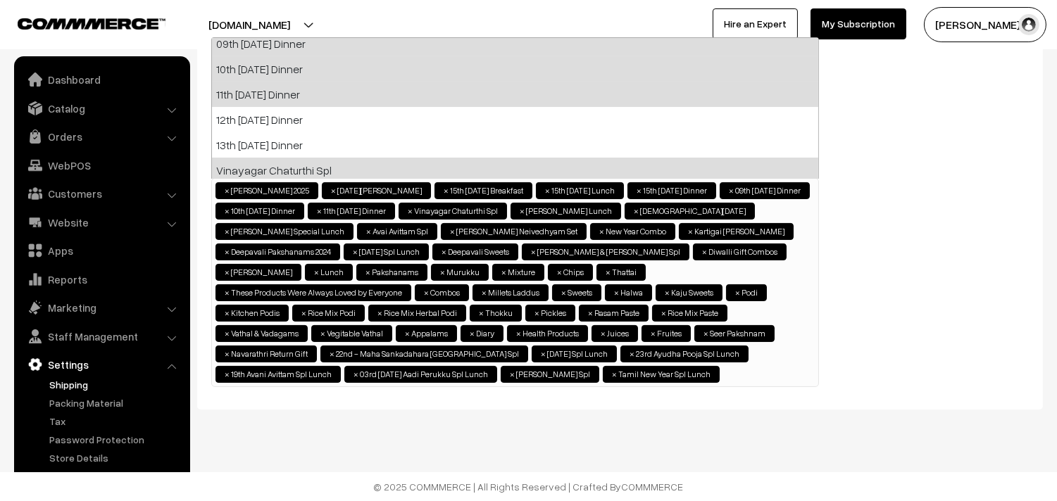
scroll to position [235, 0]
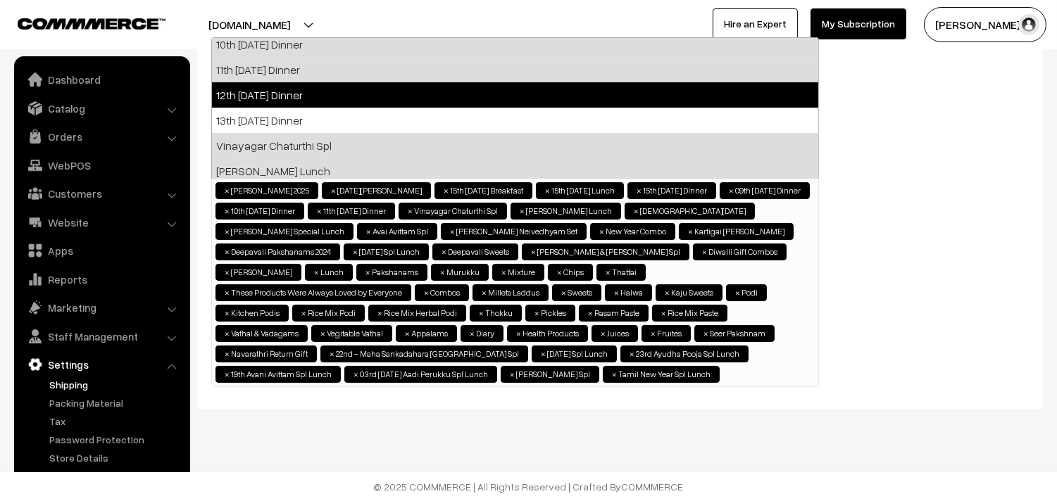
click at [331, 99] on li "12th Friday Dinner" at bounding box center [515, 94] width 606 height 25
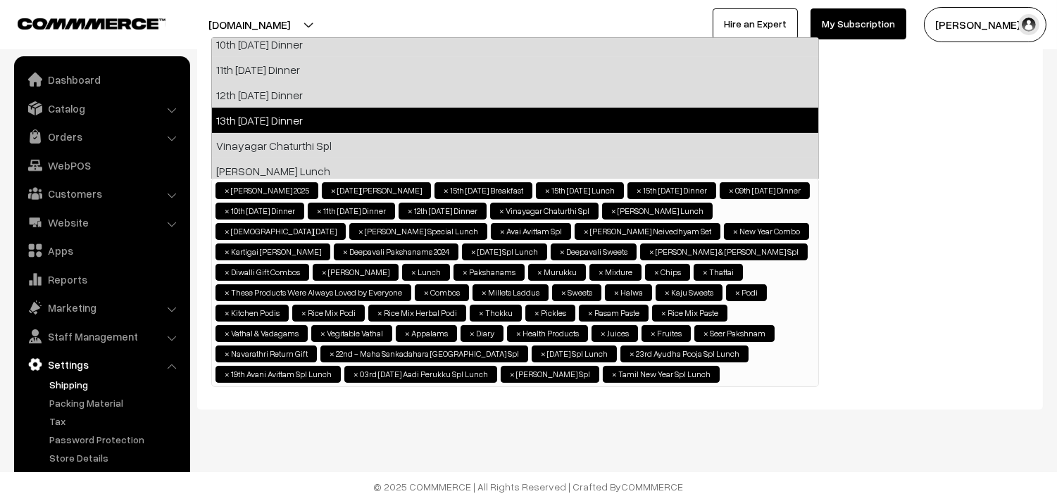
click at [325, 114] on li "13th Saturday Dinner" at bounding box center [515, 120] width 606 height 25
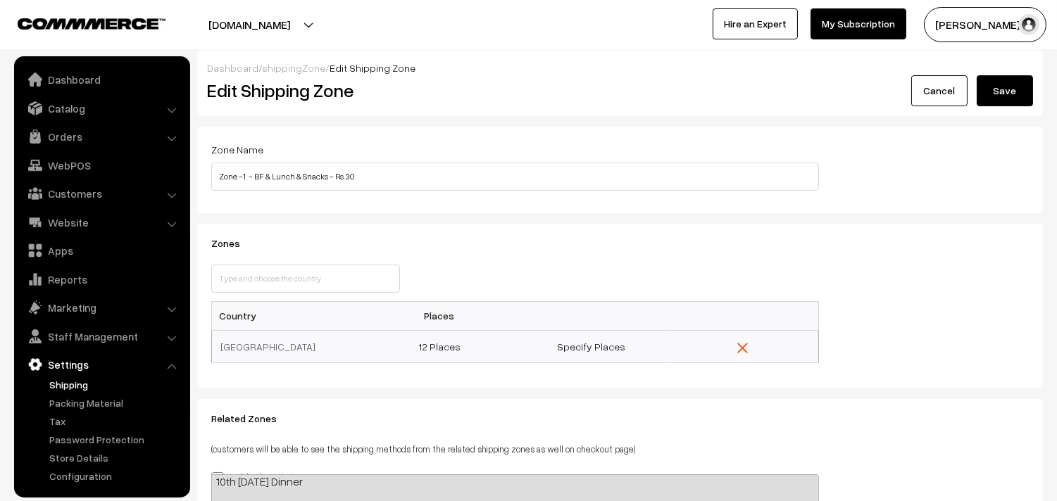
scroll to position [0, 0]
click at [1008, 96] on div "Dashboard / shippingZone / Edit Shipping Zone Edit Shipping Zone Cancel Save Pr…" at bounding box center [620, 451] width 846 height 797
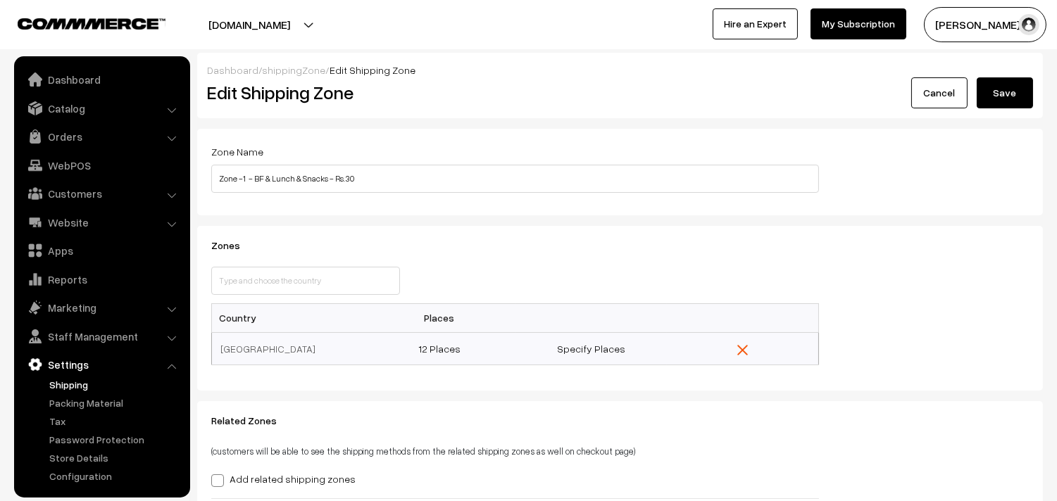
click at [1002, 81] on button "Save" at bounding box center [1005, 92] width 56 height 31
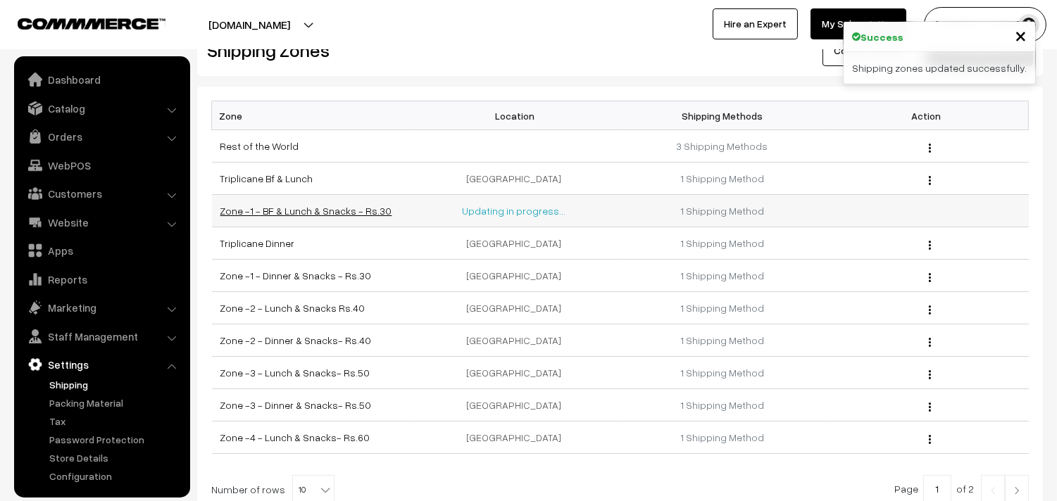
scroll to position [78, 0]
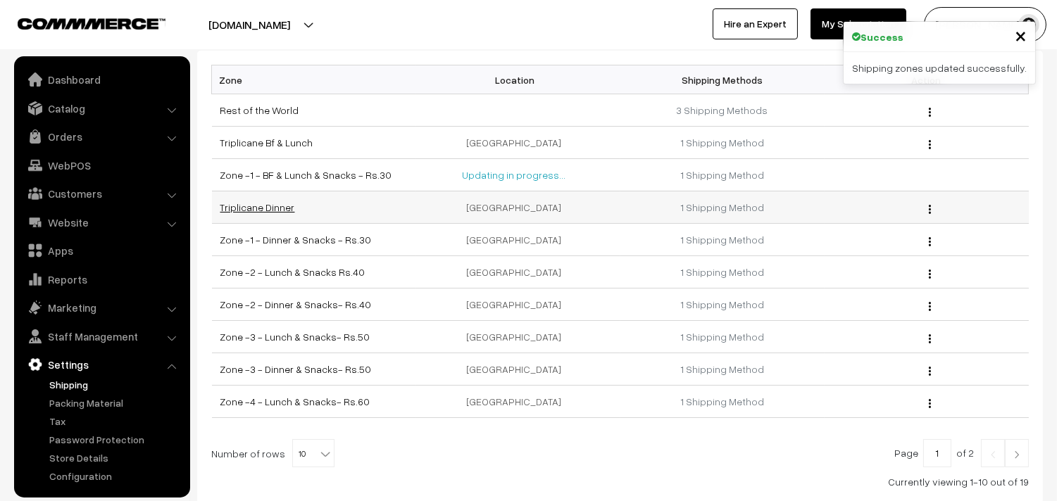
click at [270, 212] on link "Triplicane Dinner" at bounding box center [257, 207] width 75 height 12
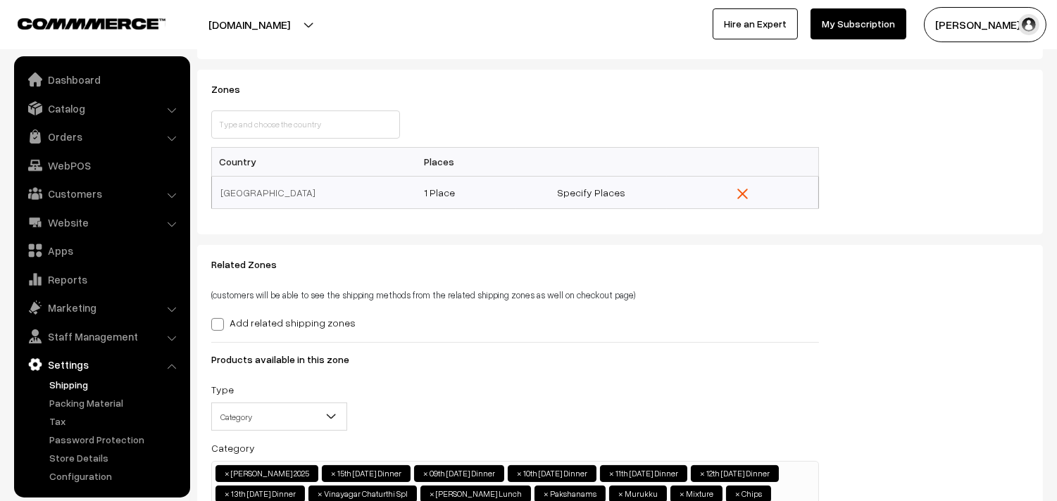
scroll to position [359, 0]
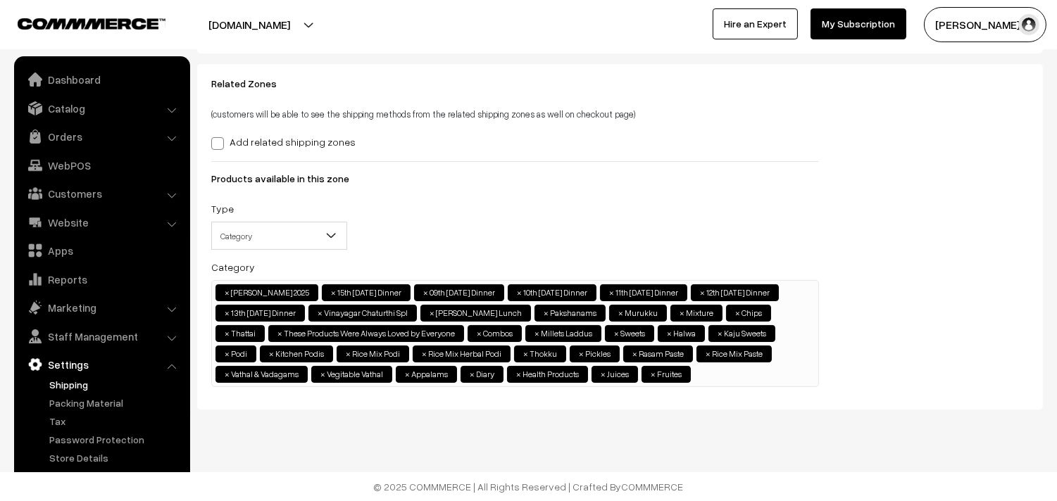
click at [527, 373] on ul "× [PERSON_NAME] 2025 × 15th [DATE] Dinner × 09th [DATE] Dinner × 10th [DATE] Di…" at bounding box center [515, 332] width 606 height 102
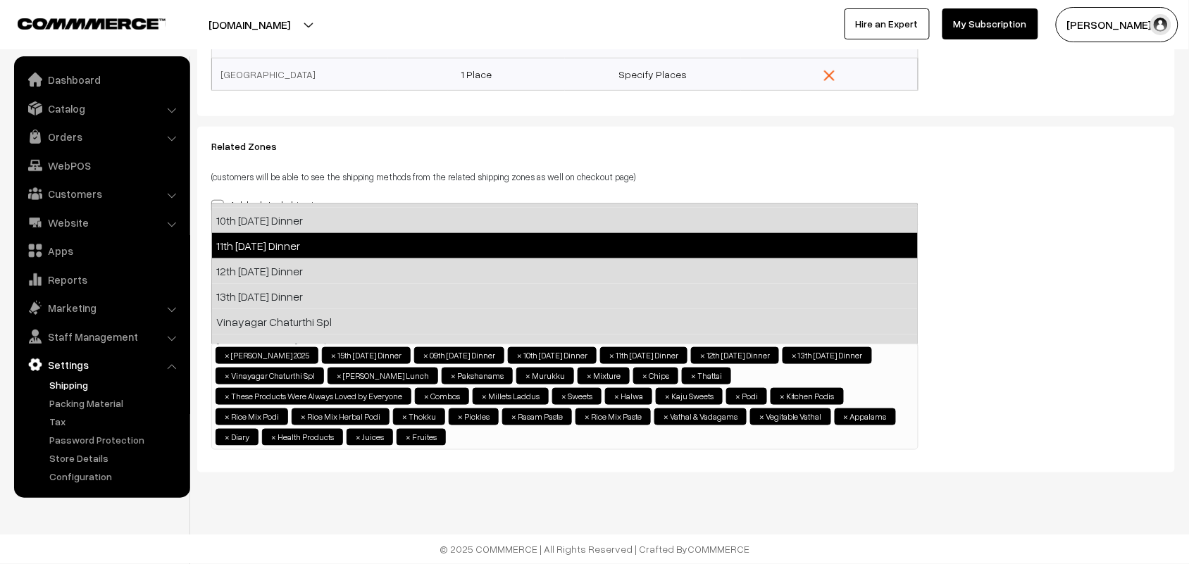
scroll to position [264, 0]
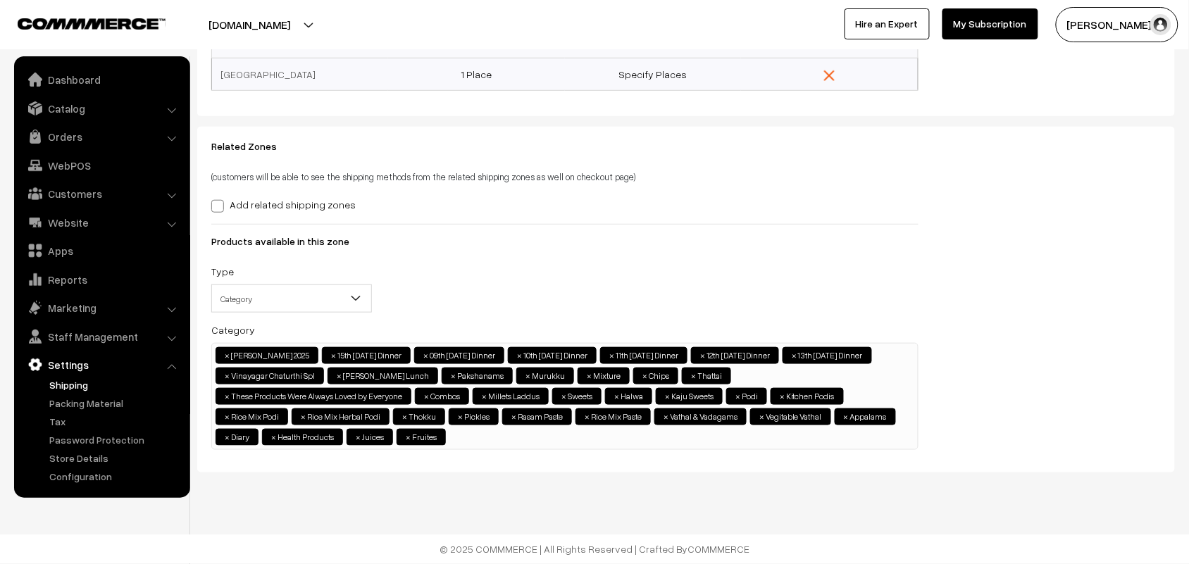
click at [1056, 198] on div "Dashboard / shippingZone / Edit Shipping Zone Edit Shipping Zone Cancel Save Pr…" at bounding box center [594, 125] width 1189 height 694
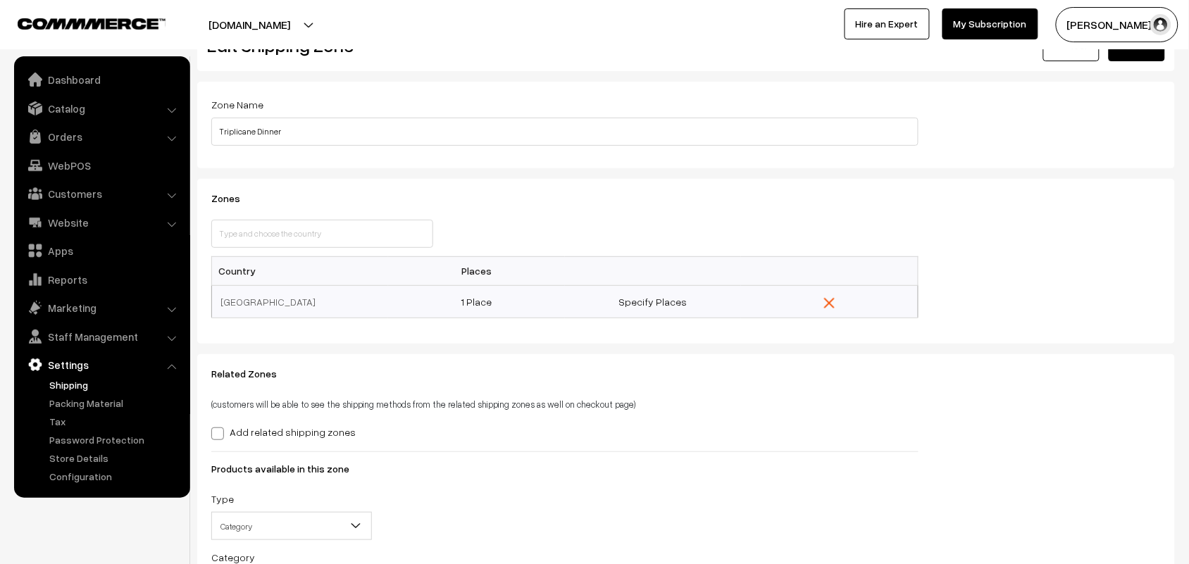
scroll to position [0, 0]
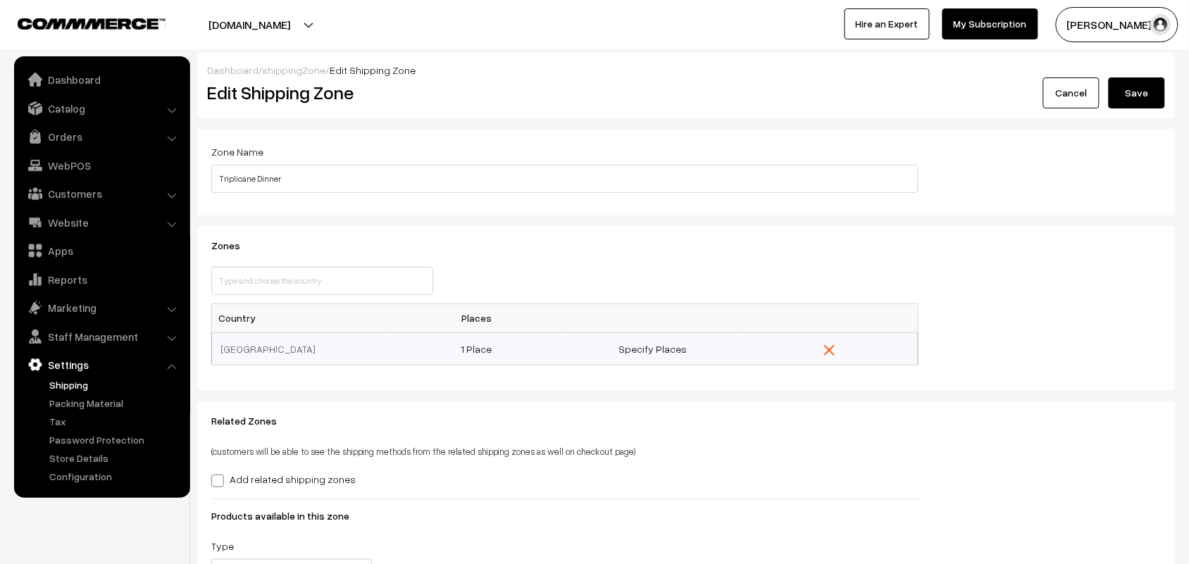
click at [1056, 87] on button "Save" at bounding box center [1137, 92] width 56 height 31
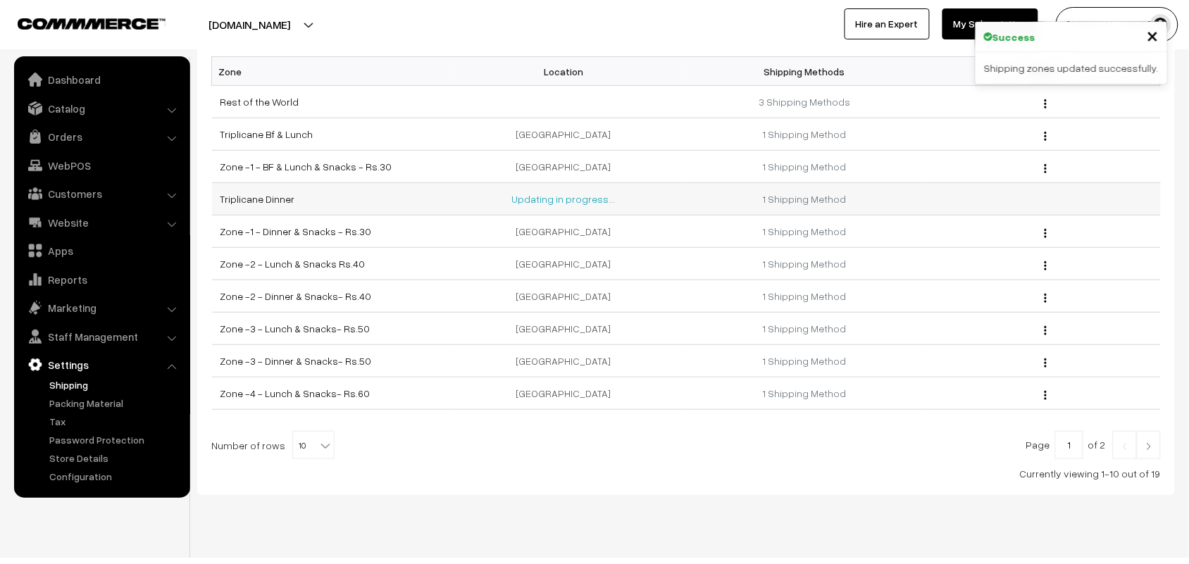
scroll to position [88, 0]
click at [323, 233] on link "Zone -1 - Dinner & Snacks - Rs.30" at bounding box center [295, 230] width 151 height 12
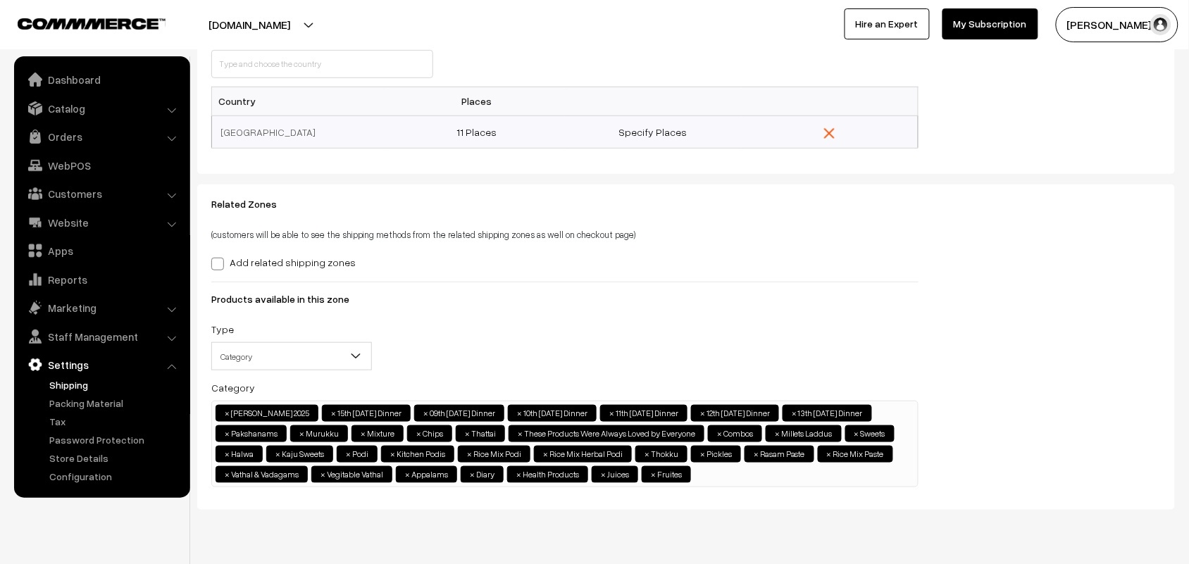
scroll to position [264, 0]
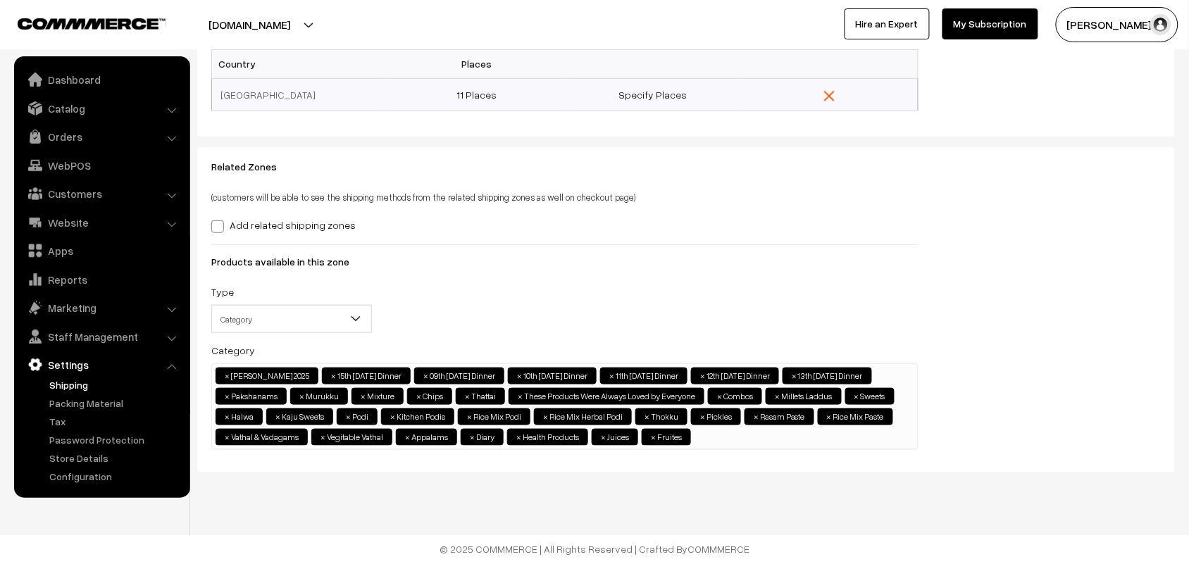
click at [366, 446] on ul "× Krishna Jeyanth 2025 × 15th Monday Dinner × 09th Tuesday Dinner × 10th Wednes…" at bounding box center [565, 405] width 706 height 82
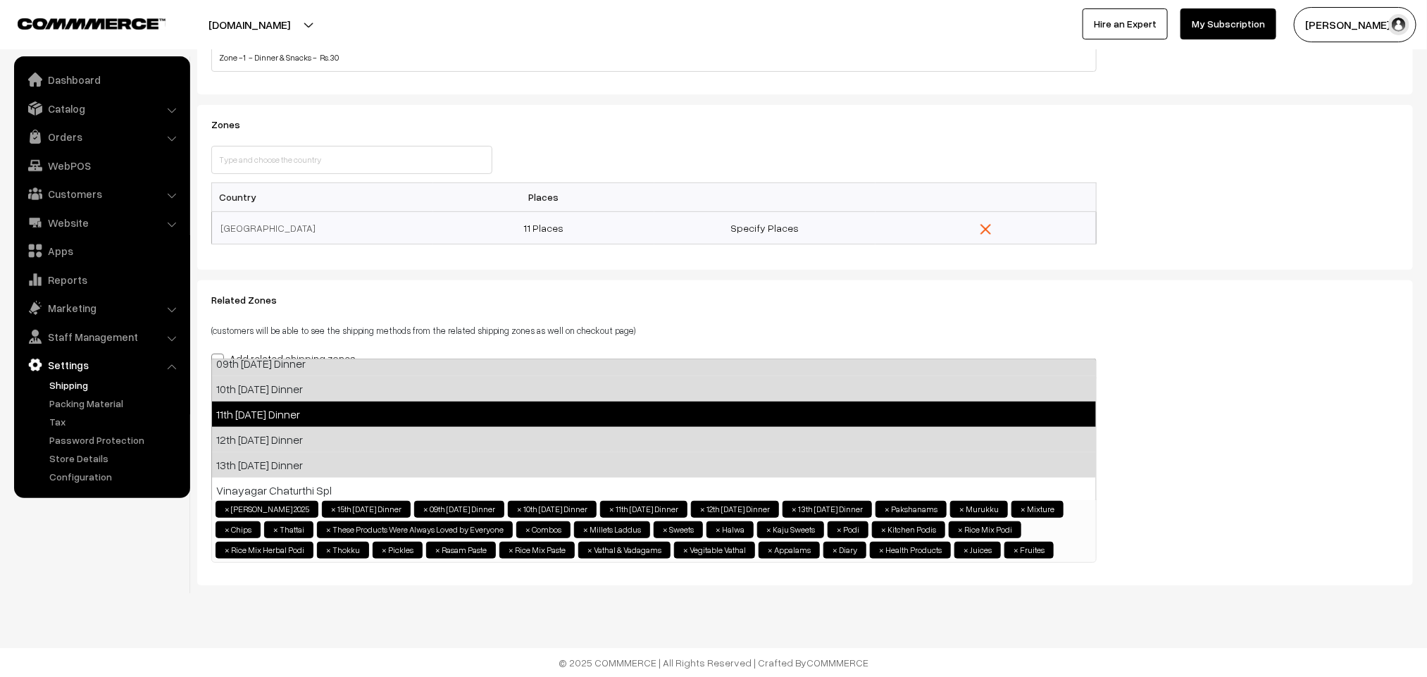
scroll to position [317, 0]
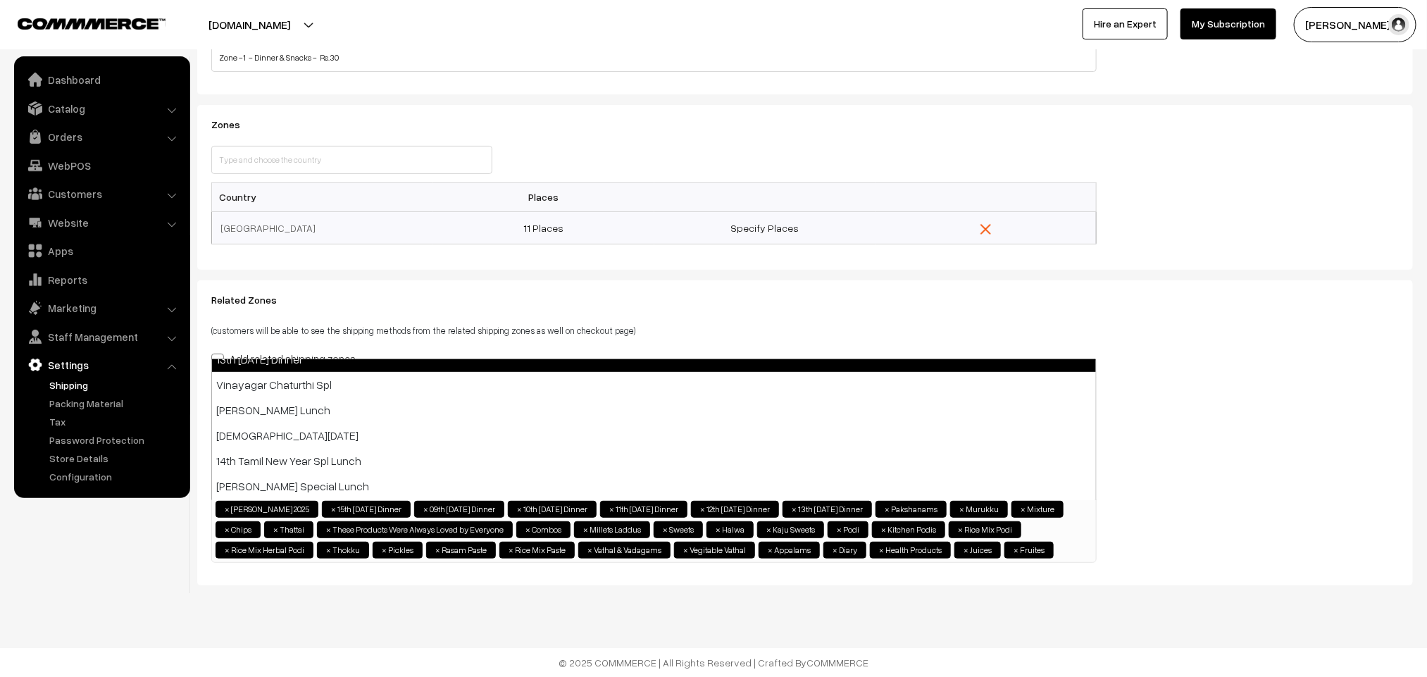
click at [1188, 223] on div "Zones This country is already selected Close Country Places India" at bounding box center [805, 187] width 1209 height 137
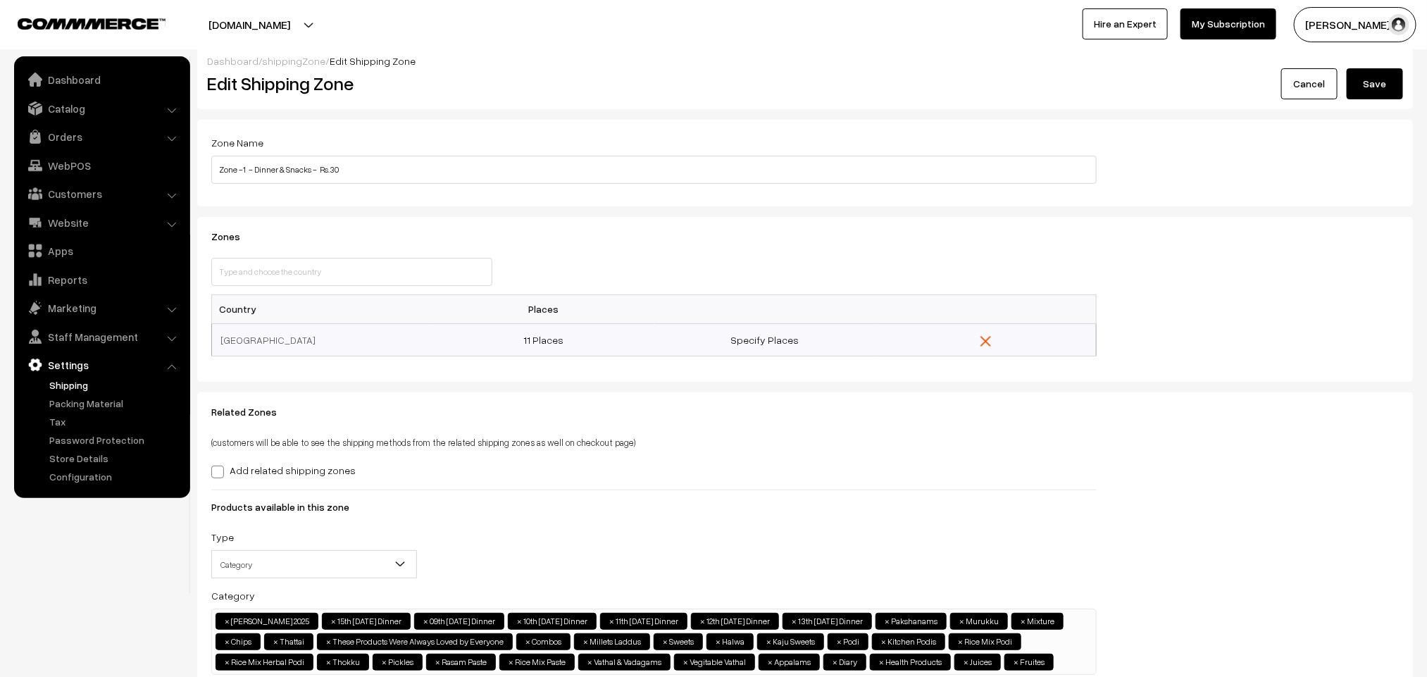
scroll to position [0, 0]
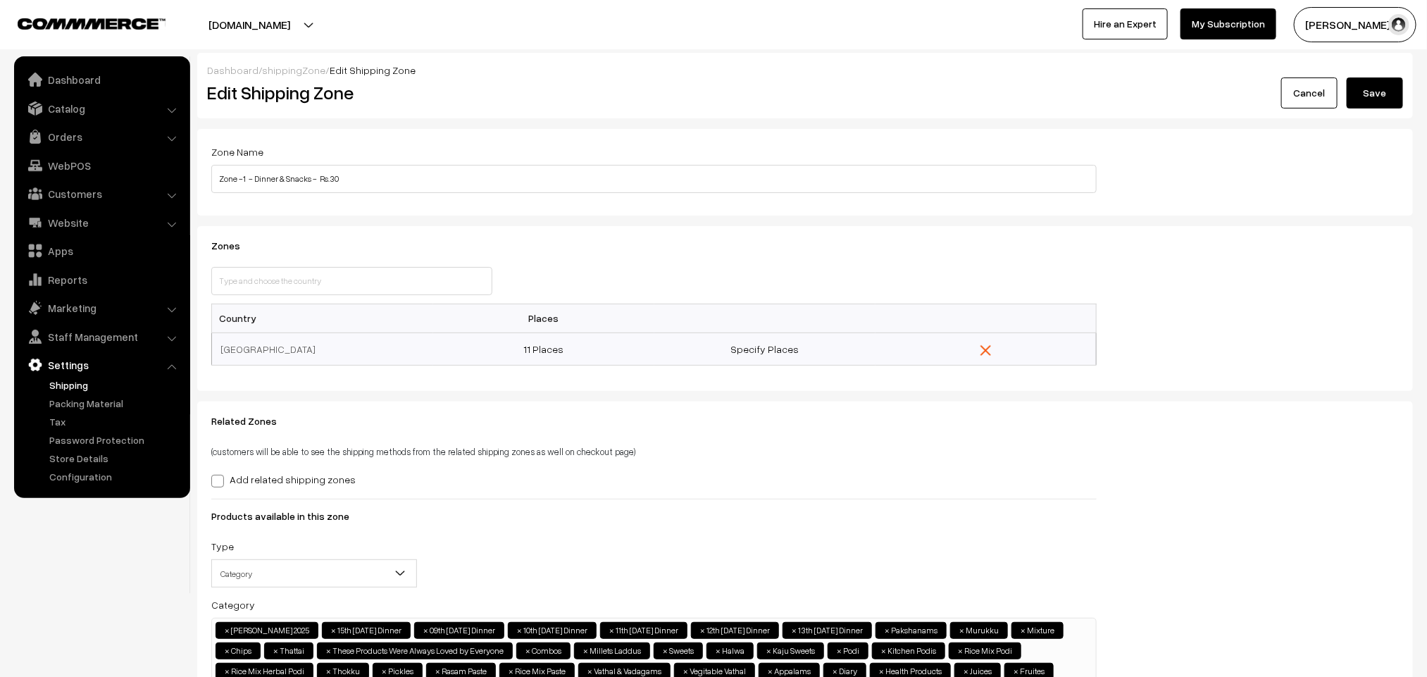
click at [1188, 76] on div "Dashboard / shippingZone / Edit Shipping Zone" at bounding box center [805, 70] width 1196 height 15
click at [1188, 99] on button "Save" at bounding box center [1375, 92] width 56 height 31
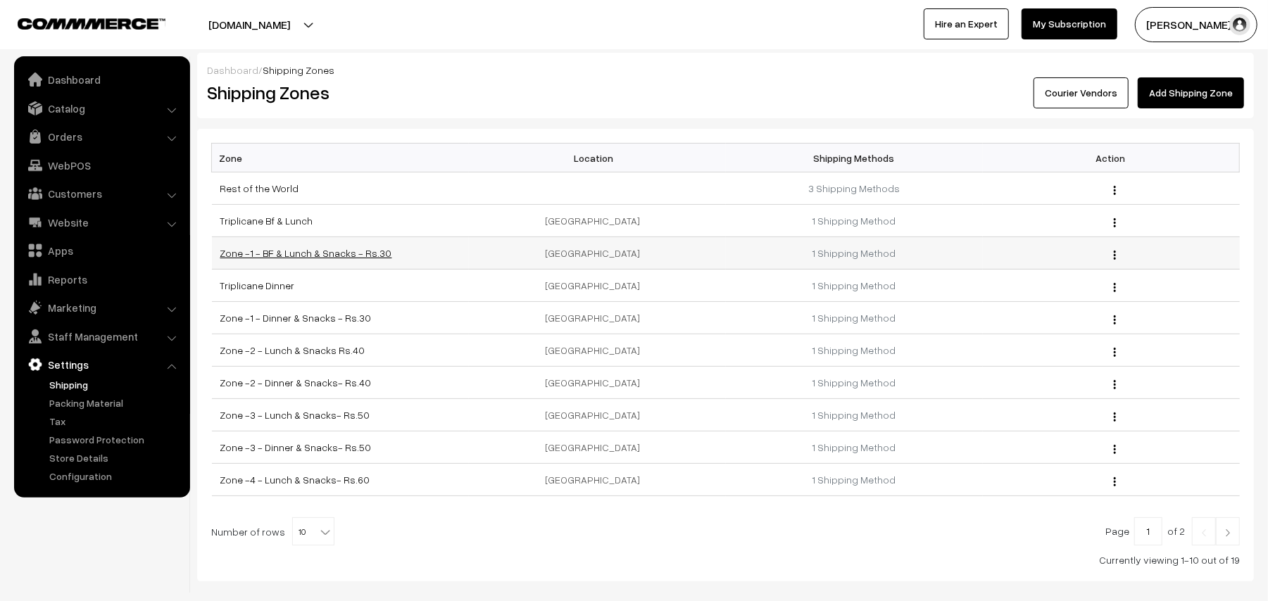
click at [344, 256] on link "Zone -1 - BF & Lunch & Snacks - Rs.30" at bounding box center [306, 253] width 172 height 12
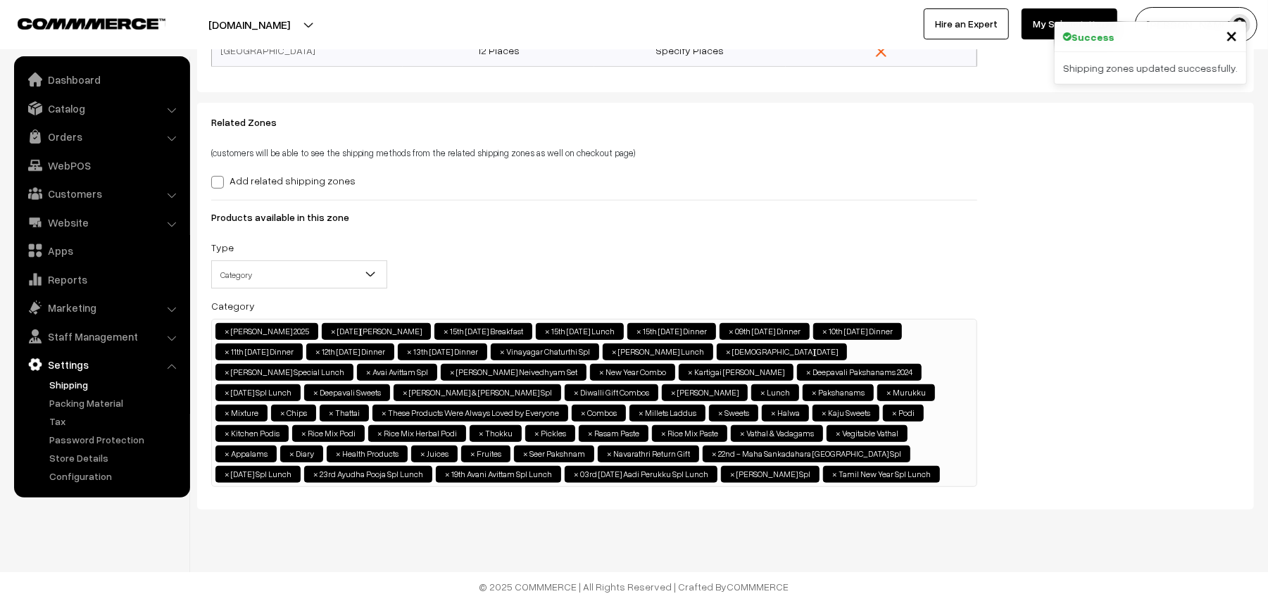
scroll to position [323, 0]
click at [462, 479] on ul "× [PERSON_NAME] 2025 × [DATE] Pakhanams × 15th [DATE] Breakfast × 15th [DATE] L…" at bounding box center [594, 401] width 765 height 163
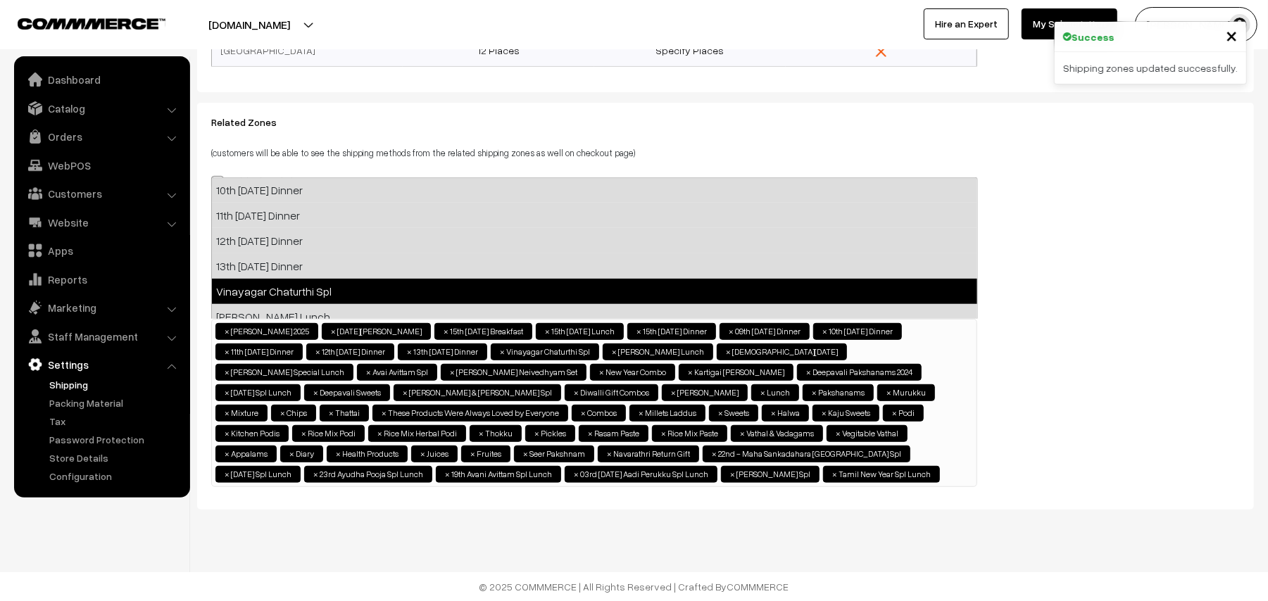
scroll to position [187, 0]
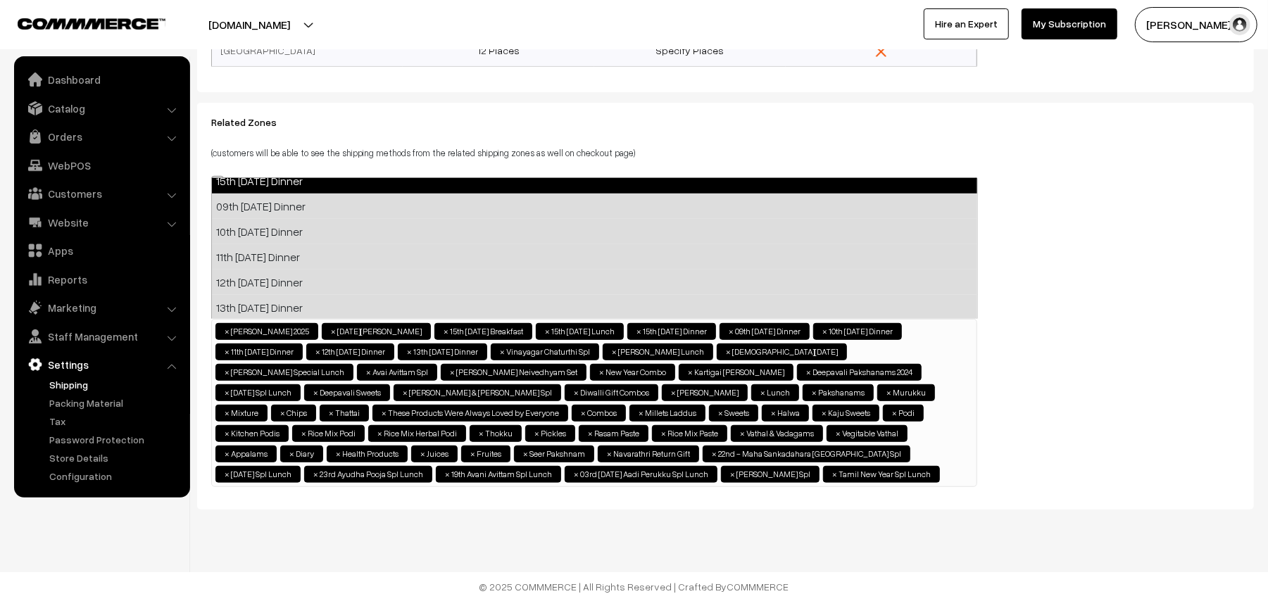
click at [313, 168] on li "15th [DATE] Dinner" at bounding box center [595, 180] width 766 height 25
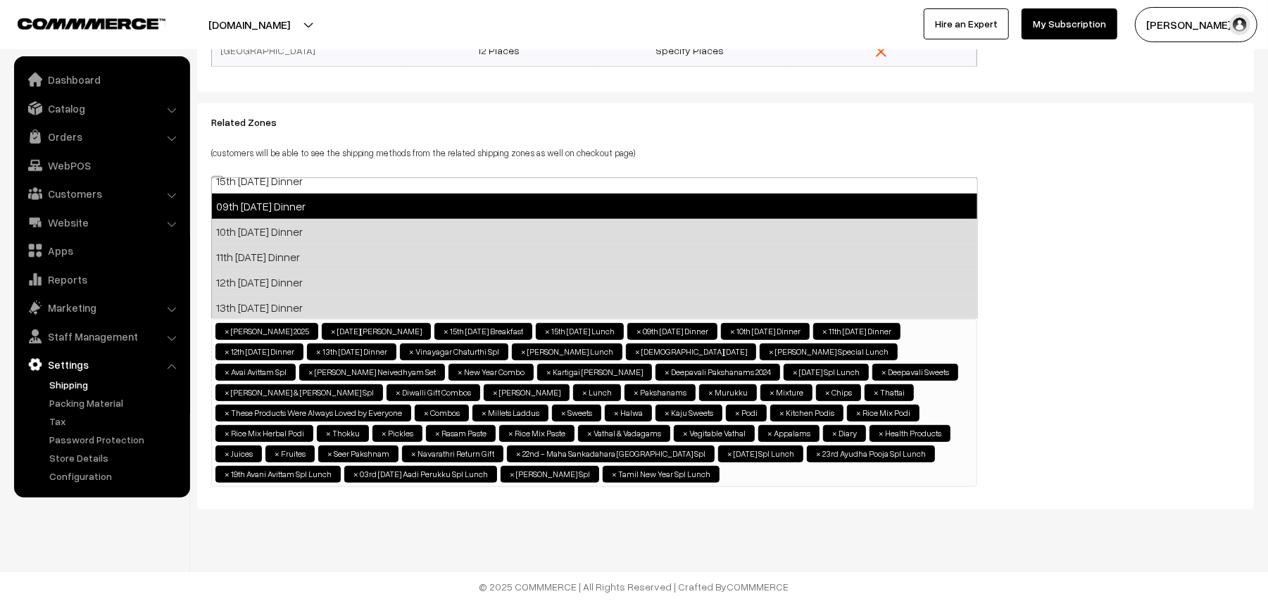
click at [306, 194] on li "09th [DATE] Dinner" at bounding box center [595, 206] width 766 height 25
click at [306, 201] on li "09th [DATE] Dinner" at bounding box center [595, 206] width 766 height 25
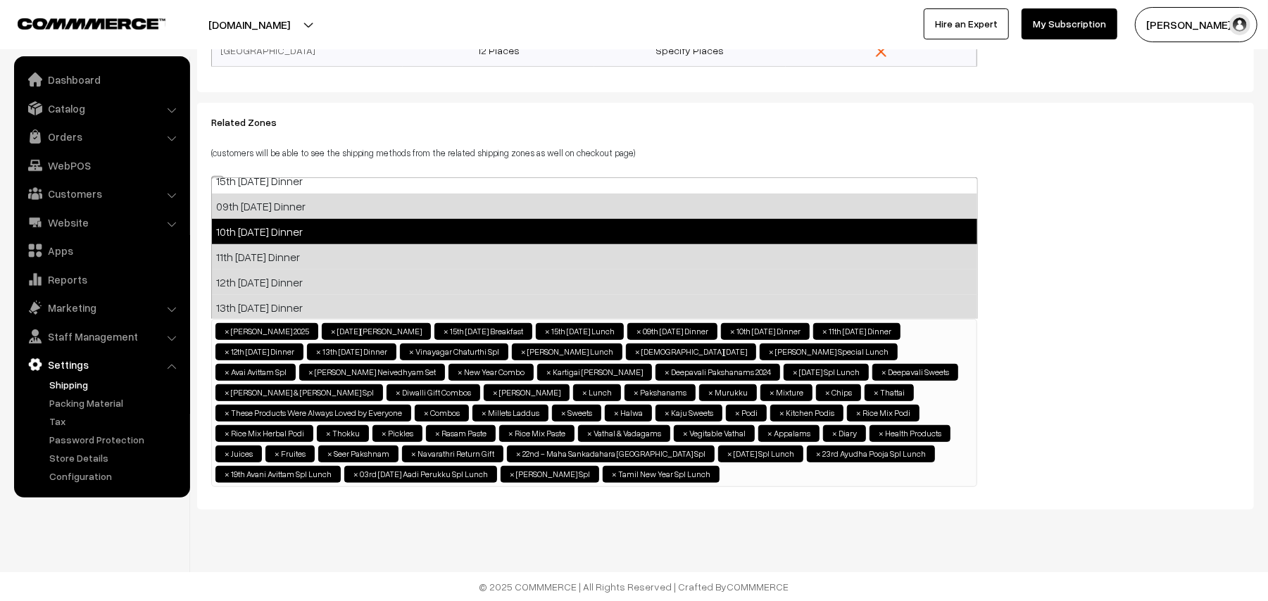
click at [308, 219] on li "10th Wednesday Dinner" at bounding box center [595, 231] width 766 height 25
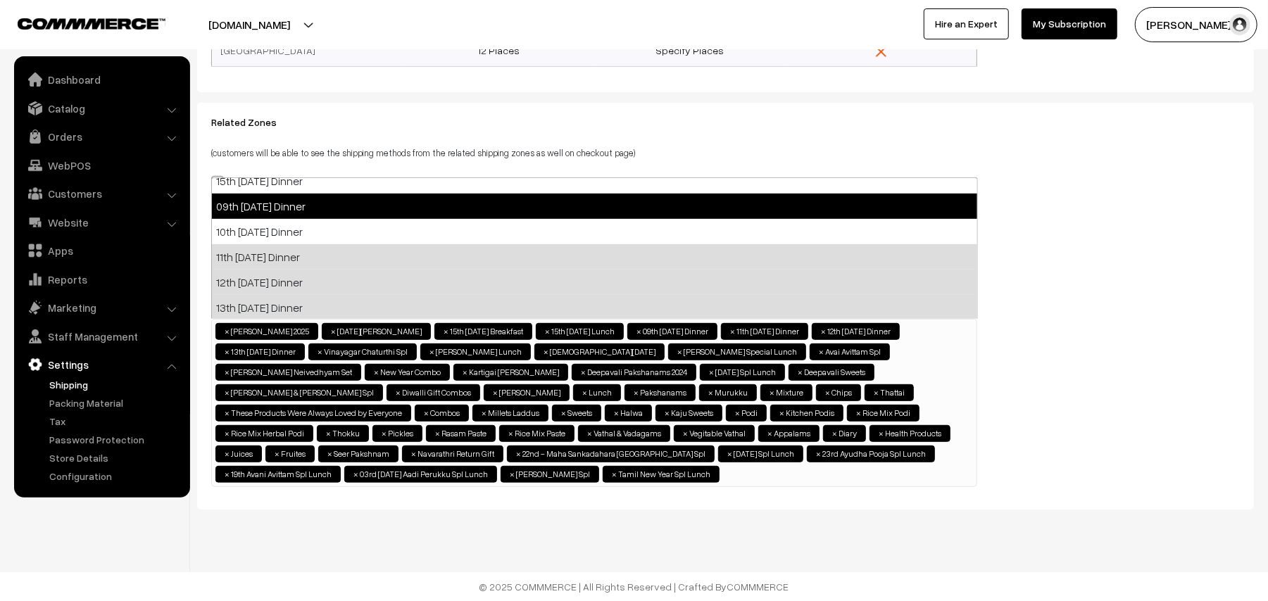
click at [313, 197] on li "09th Tuesday Dinner" at bounding box center [595, 206] width 766 height 25
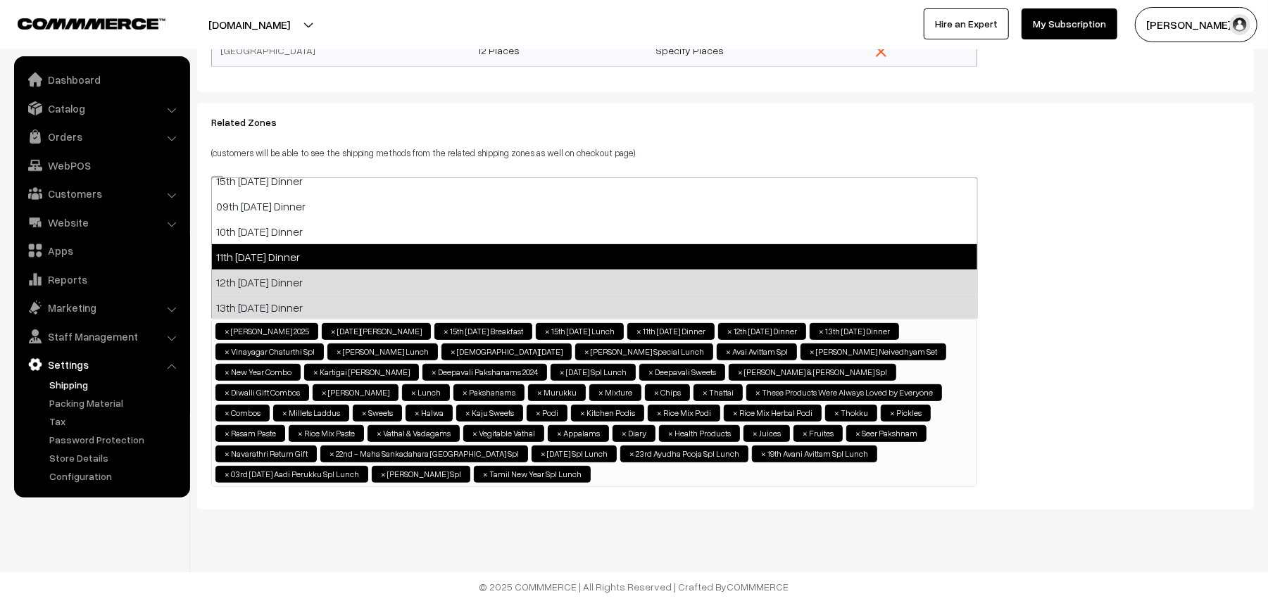
click at [308, 246] on li "11th Thursday Dinner" at bounding box center [595, 256] width 766 height 25
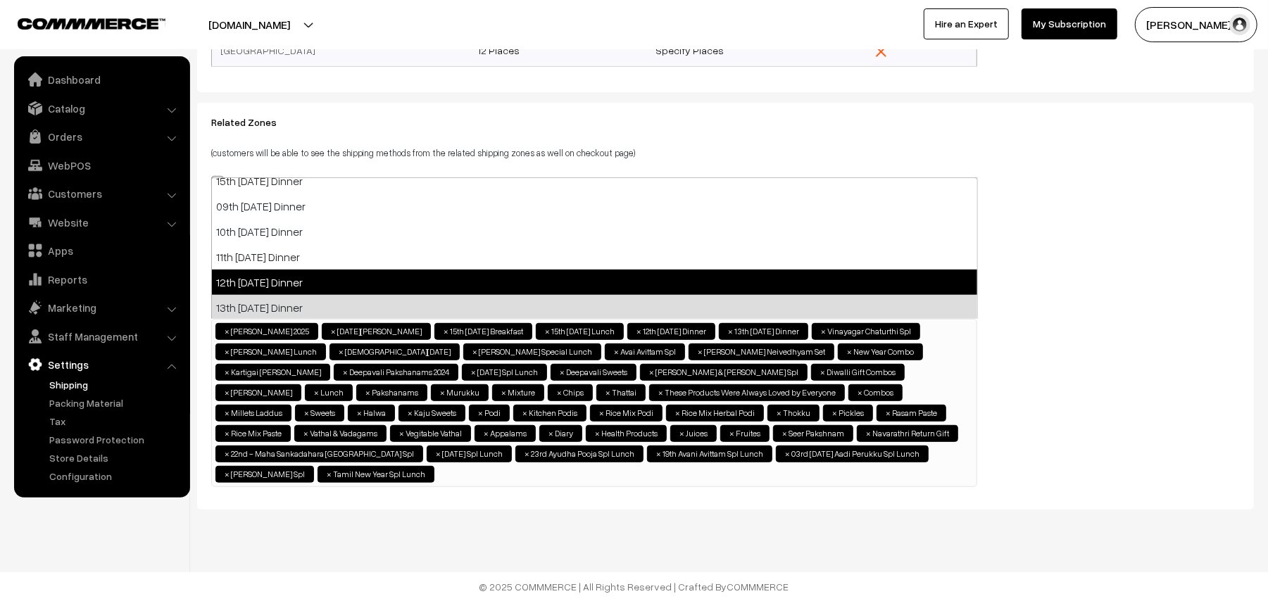
click at [300, 276] on li "12th Friday Dinner" at bounding box center [595, 282] width 766 height 25
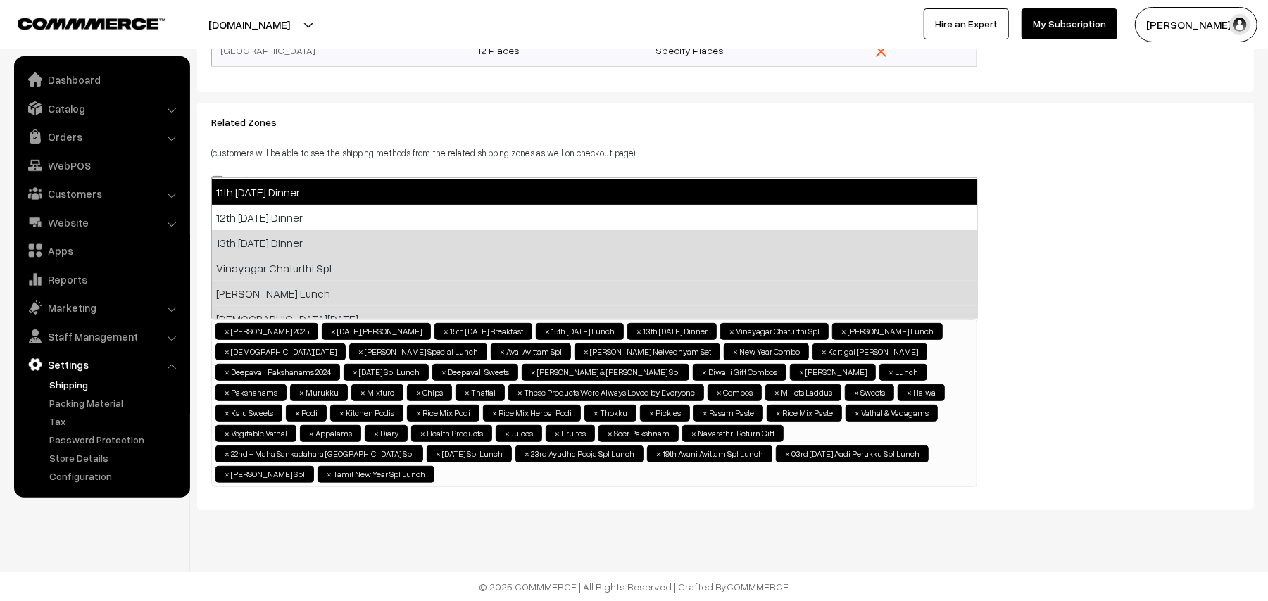
scroll to position [282, 0]
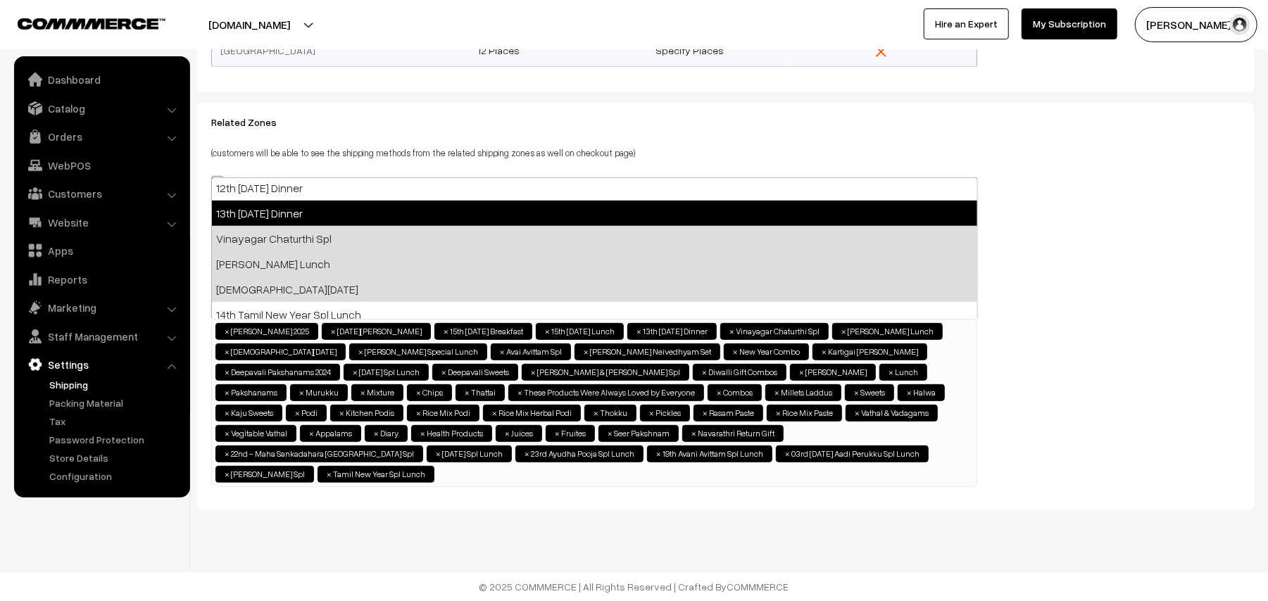
click at [328, 212] on li "13th Saturday Dinner" at bounding box center [595, 213] width 766 height 25
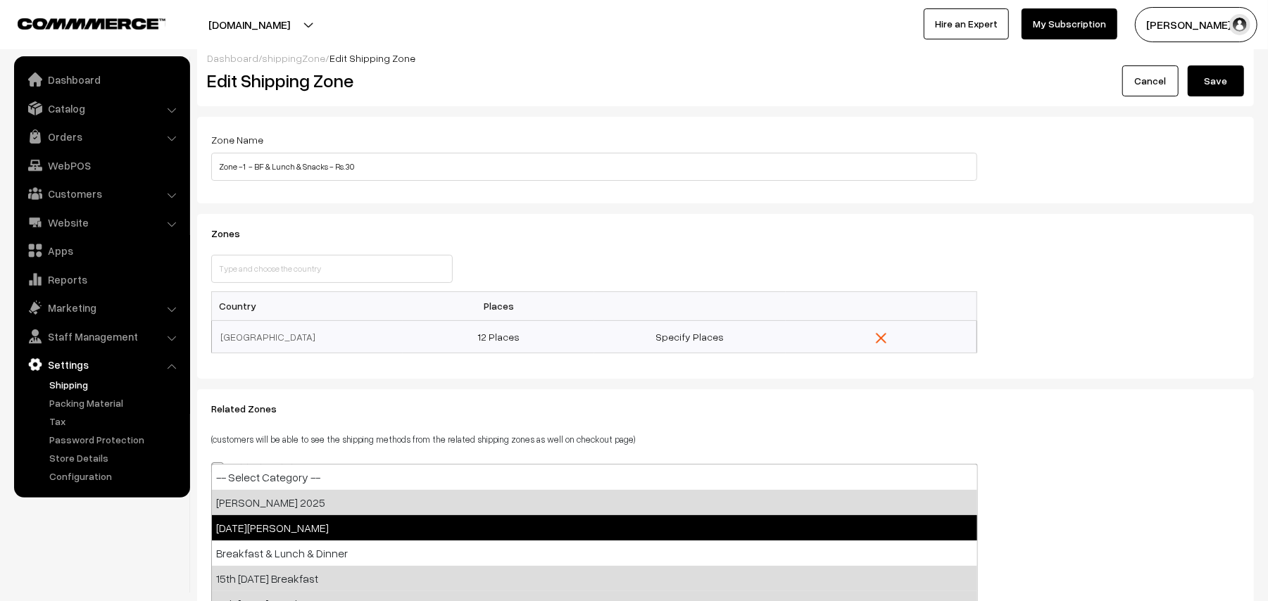
scroll to position [0, 0]
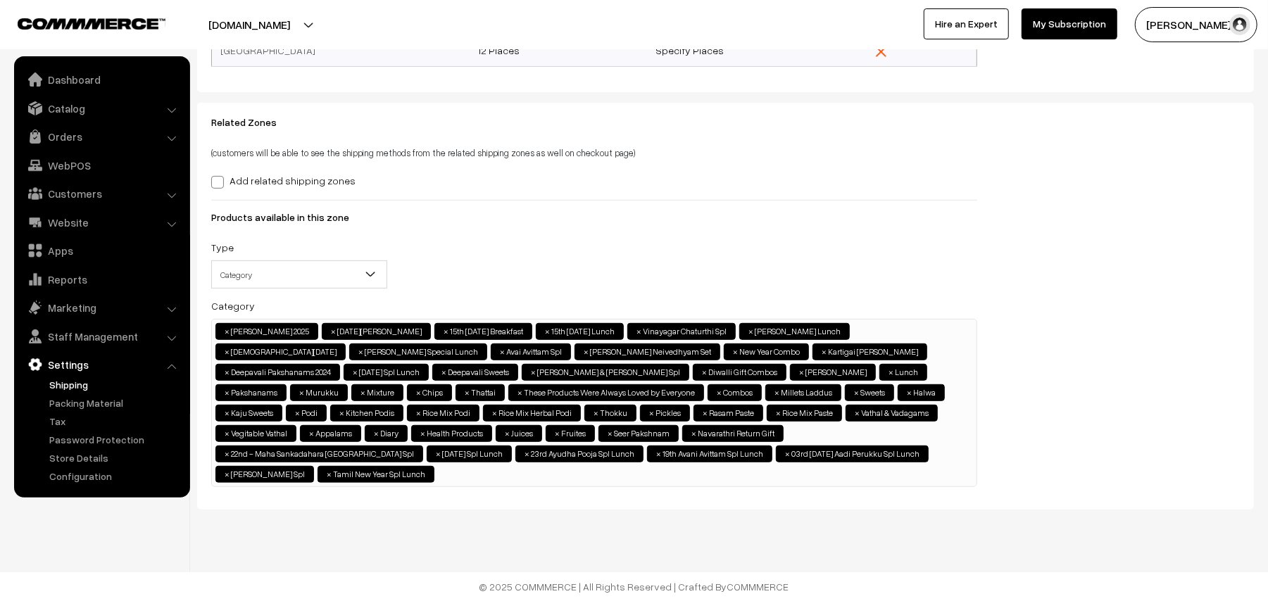
click at [1234, 75] on div "Dashboard / shippingZone / Edit Shipping Zone Edit Shipping Zone Cancel Save Pr…" at bounding box center [725, 132] width 1057 height 756
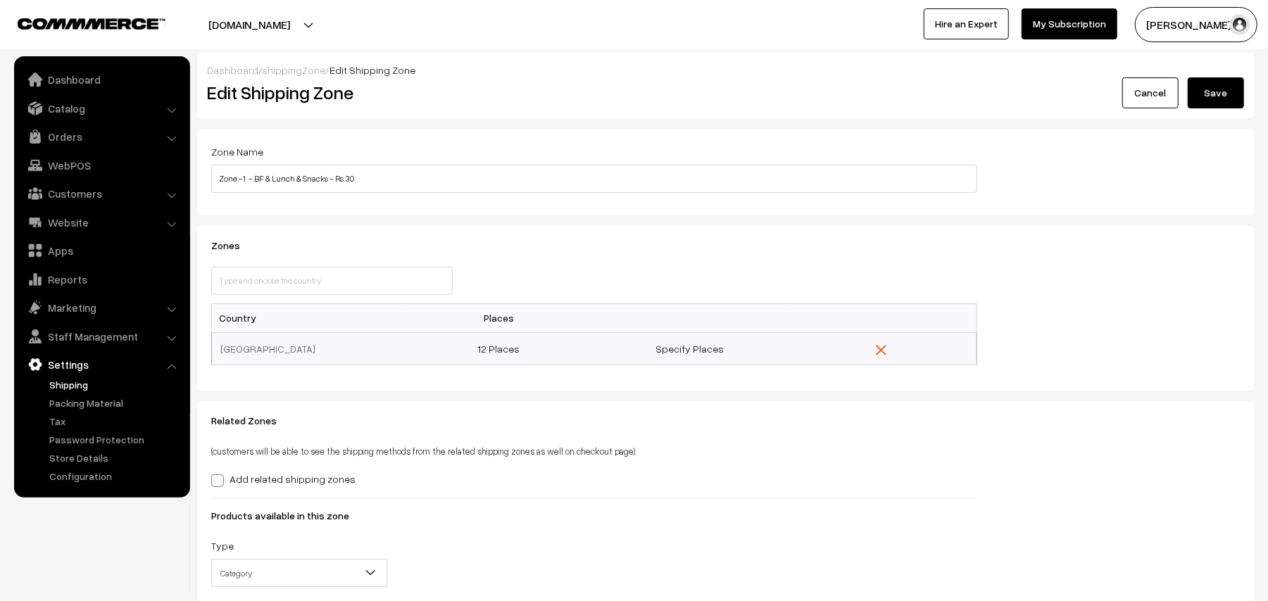
click at [1209, 85] on button "Save" at bounding box center [1216, 92] width 56 height 31
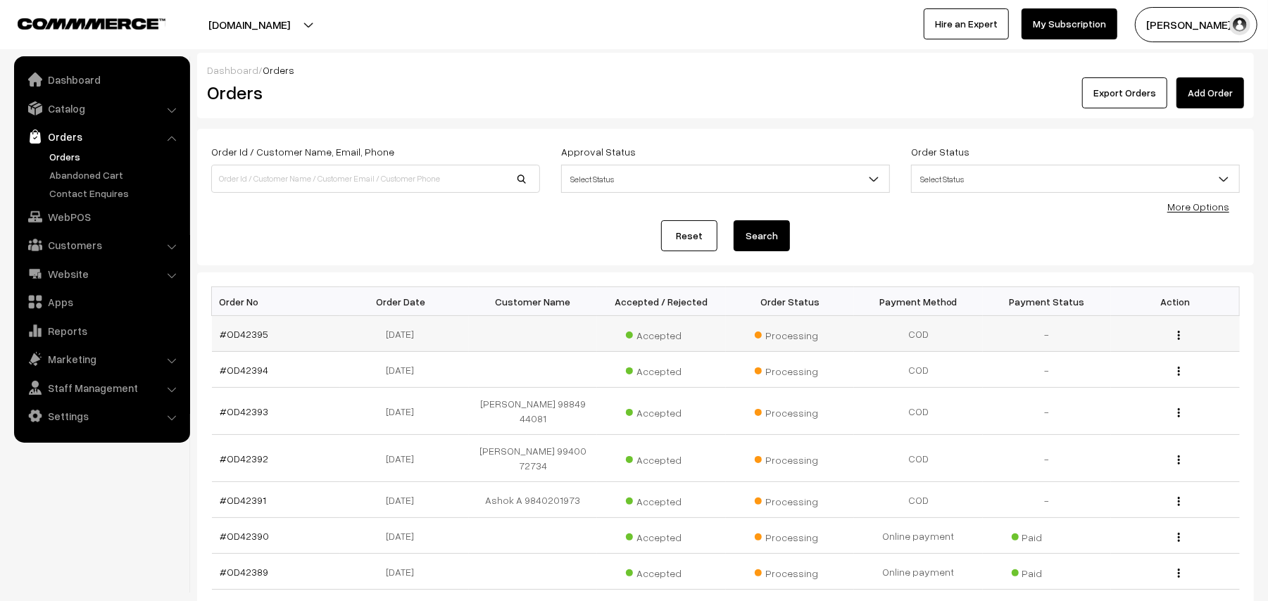
click at [244, 325] on td "#OD42395" at bounding box center [276, 334] width 129 height 36
click at [245, 332] on link "#OD42395" at bounding box center [244, 334] width 49 height 12
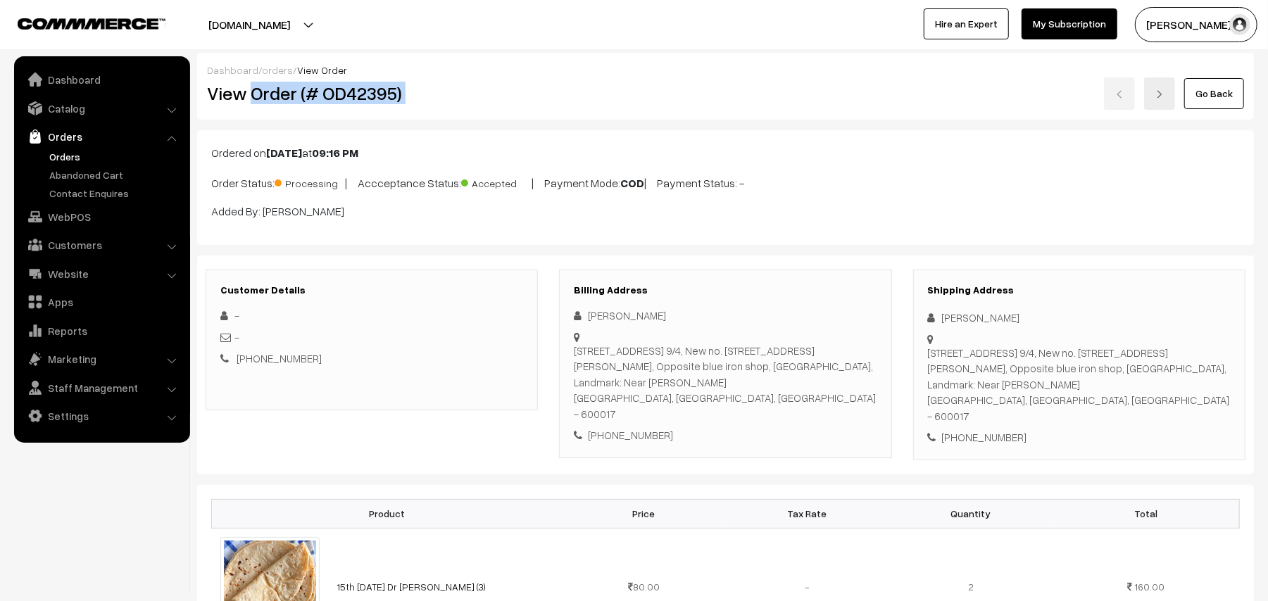
drag, startPoint x: 0, startPoint y: 0, endPoint x: 554, endPoint y: 100, distance: 562.5
click at [554, 100] on div "View Order (# OD42395) Go Back" at bounding box center [725, 93] width 1059 height 32
copy div "Order (# OD42395)"
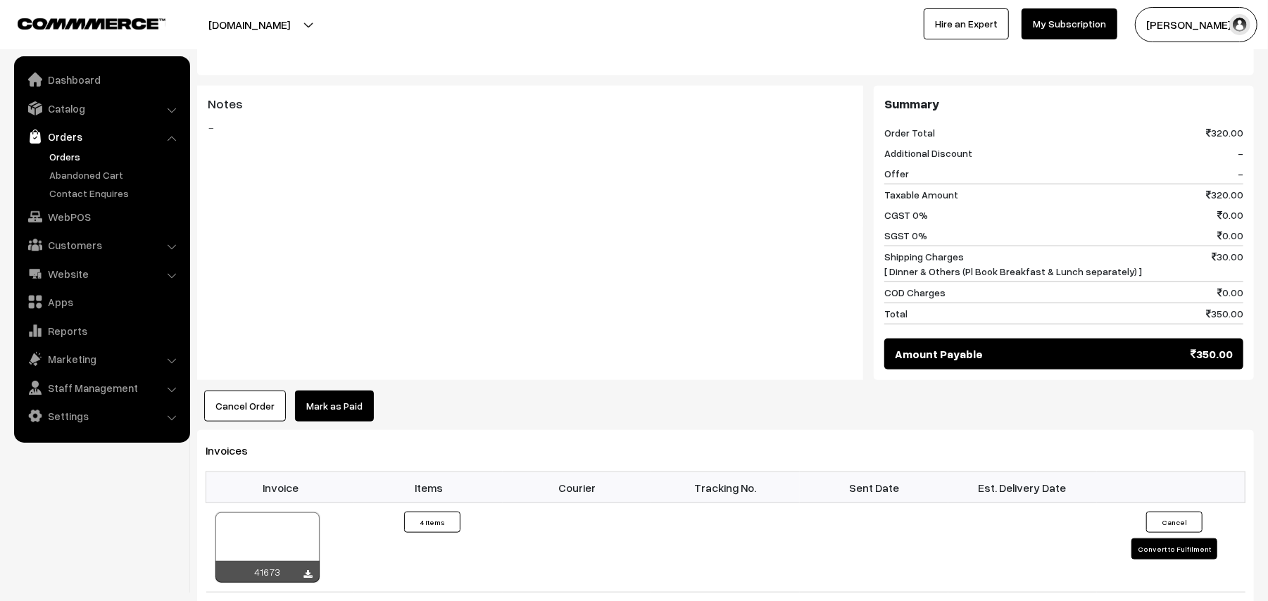
scroll to position [939, 0]
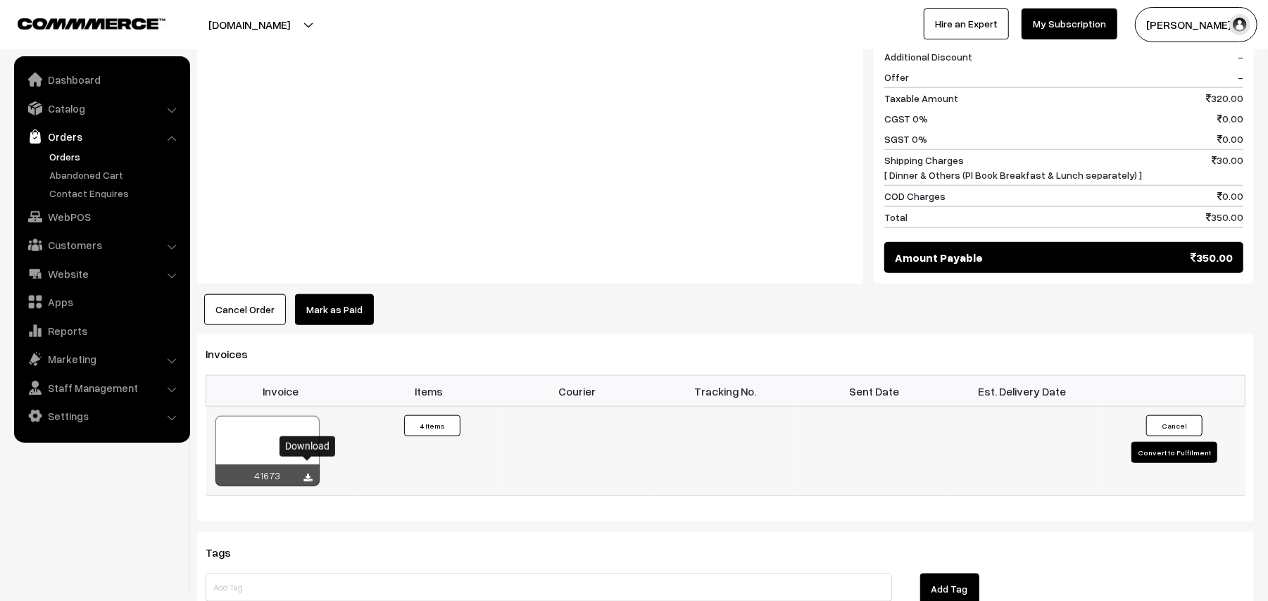
click at [308, 474] on icon at bounding box center [308, 478] width 8 height 9
click at [62, 151] on link "Orders" at bounding box center [115, 156] width 139 height 15
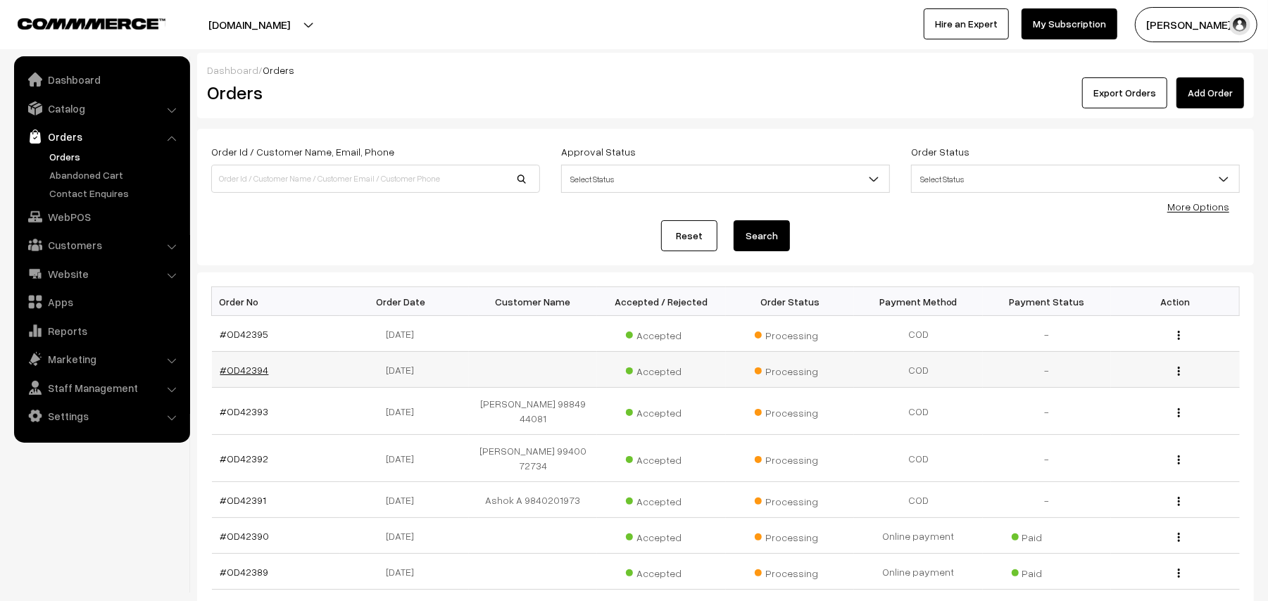
click at [246, 373] on link "#OD42394" at bounding box center [244, 370] width 49 height 12
click at [258, 407] on link "#OD42393" at bounding box center [244, 412] width 49 height 12
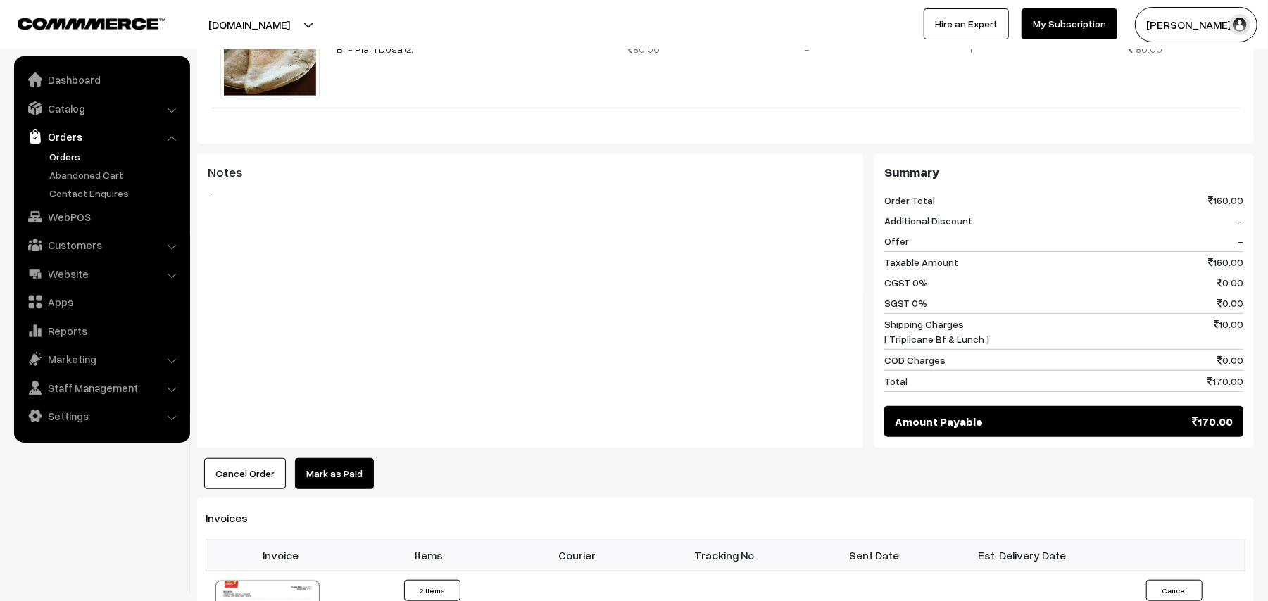
scroll to position [657, 0]
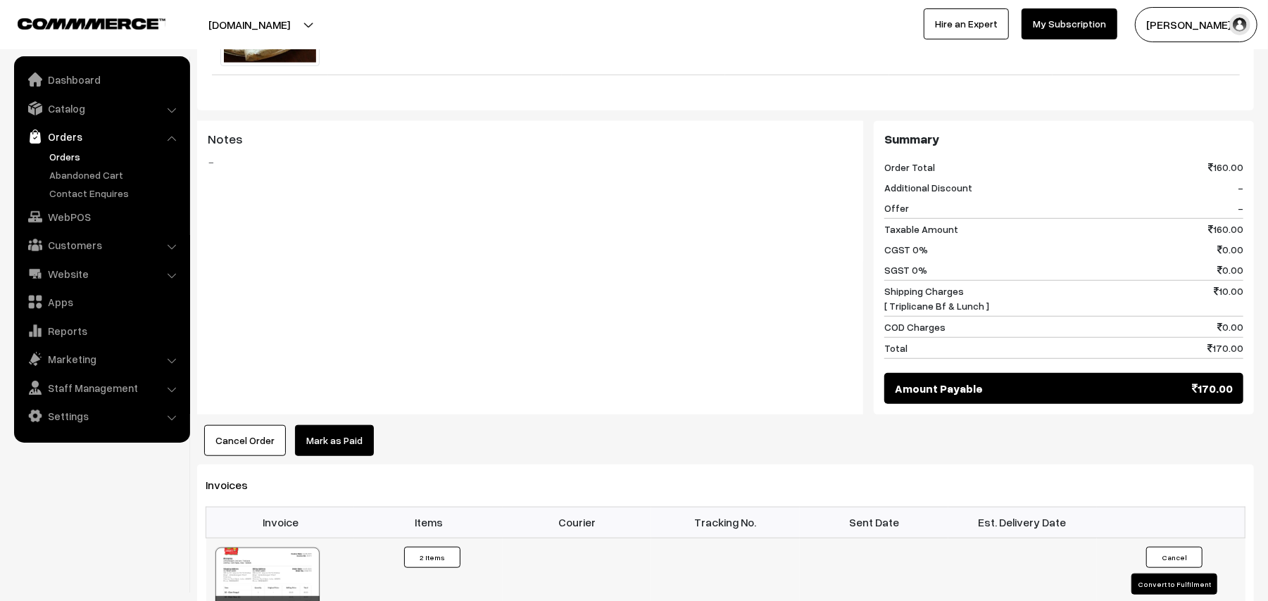
click at [285, 562] on div at bounding box center [268, 583] width 104 height 70
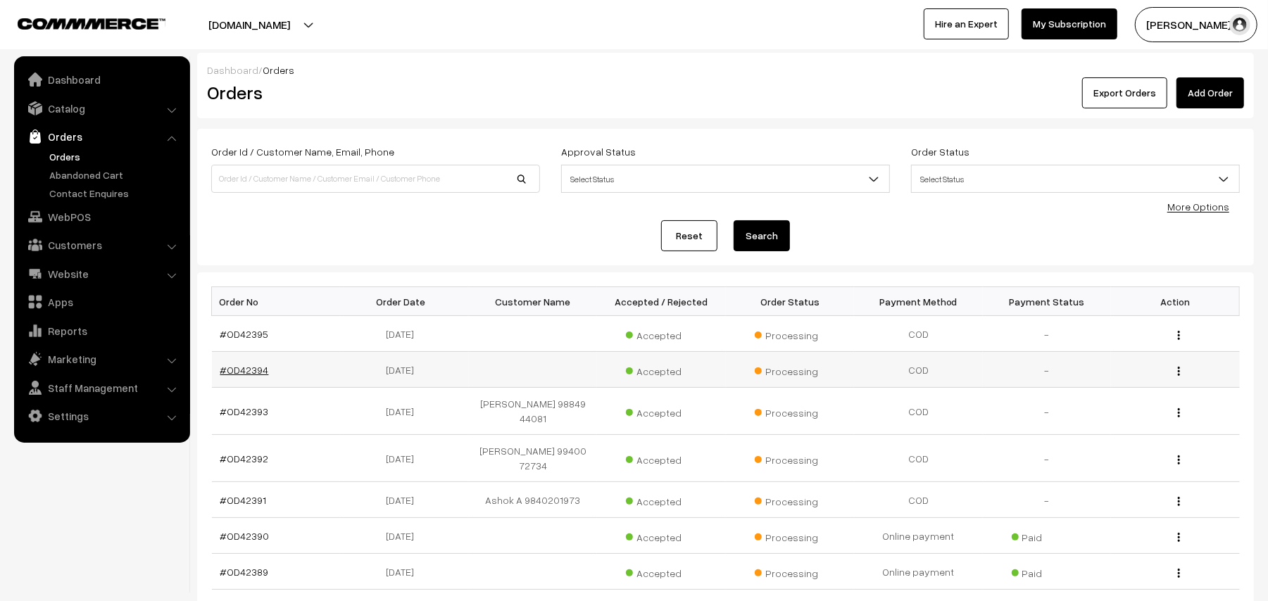
click at [255, 366] on link "#OD42394" at bounding box center [244, 370] width 49 height 12
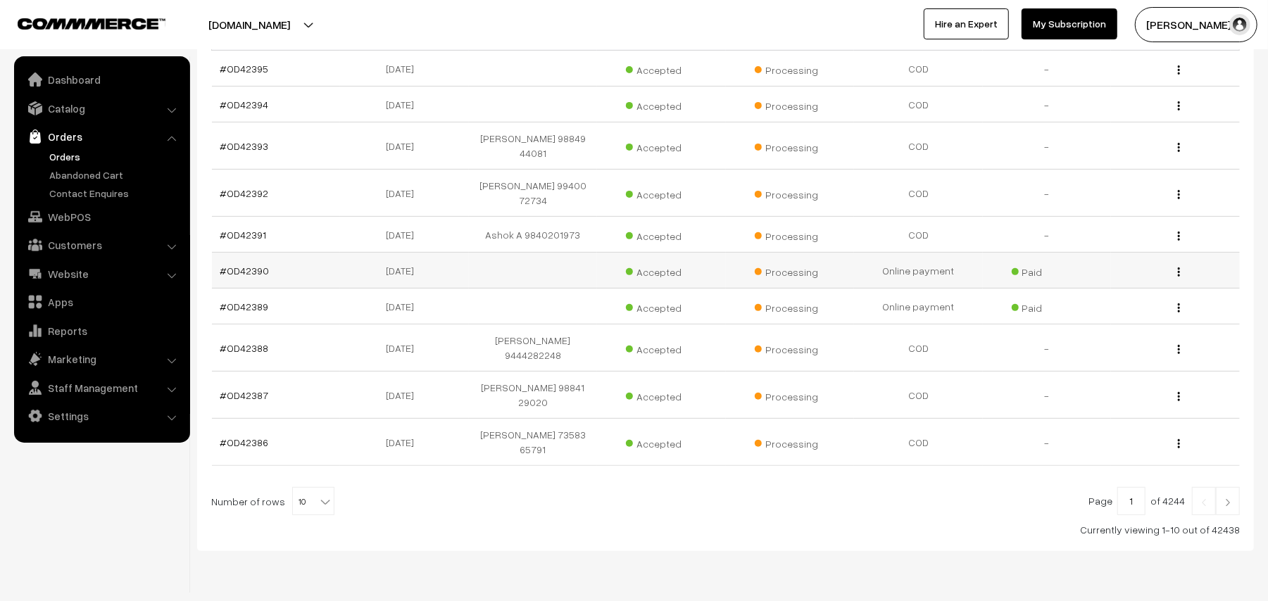
scroll to position [260, 0]
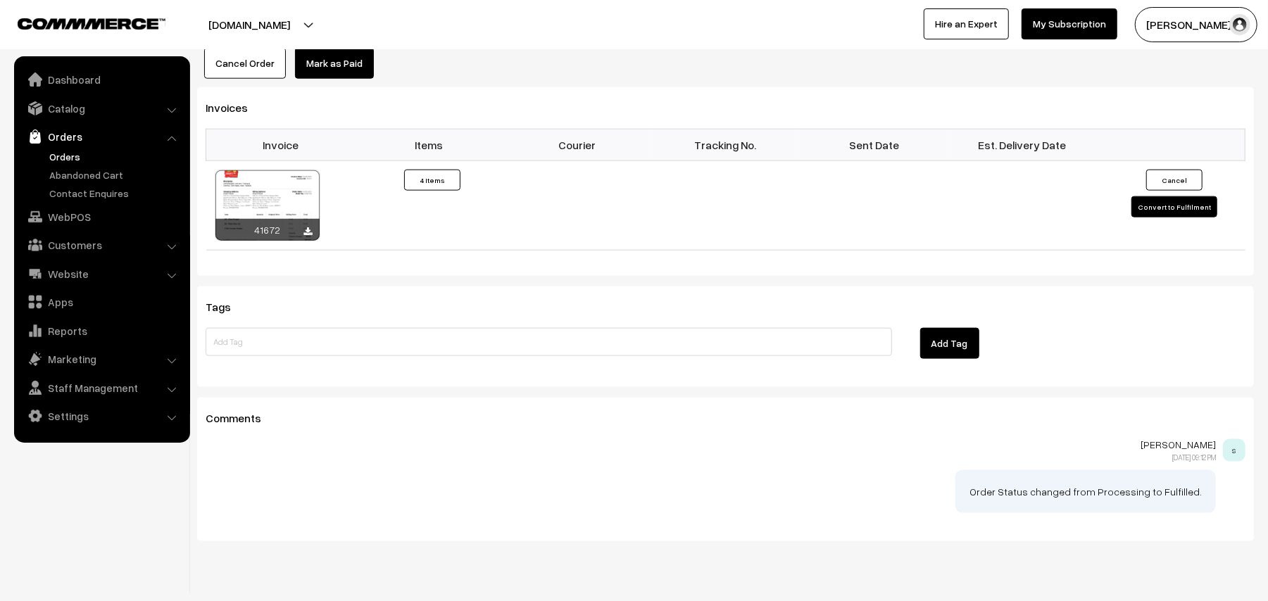
scroll to position [1204, 0]
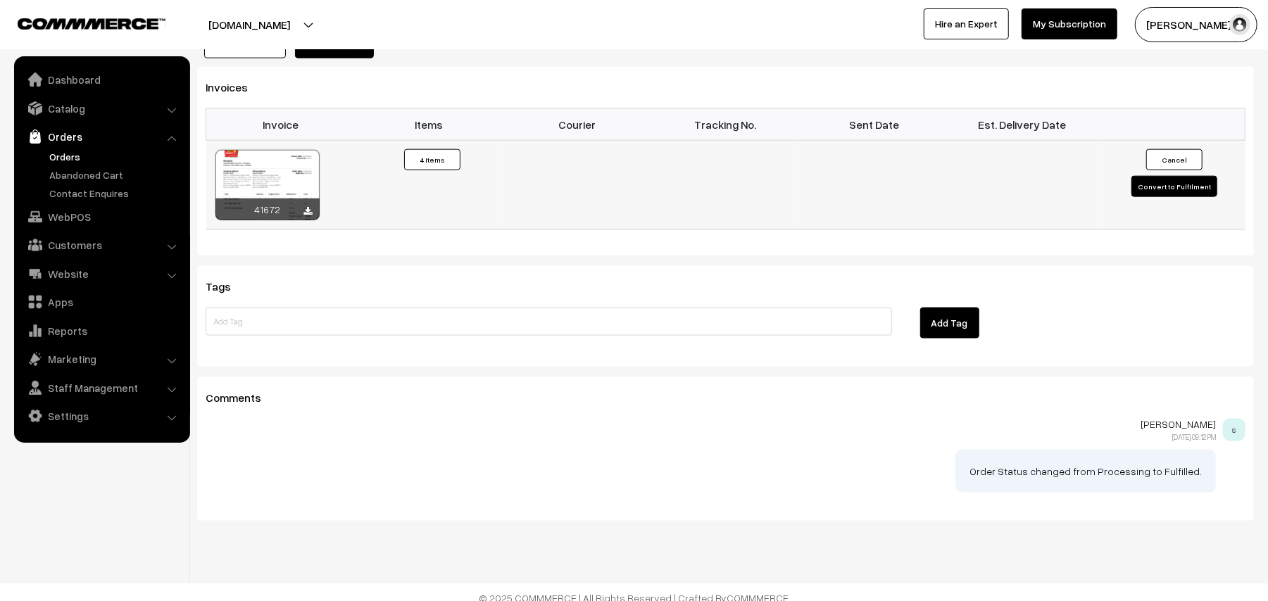
click at [286, 184] on div at bounding box center [268, 185] width 104 height 70
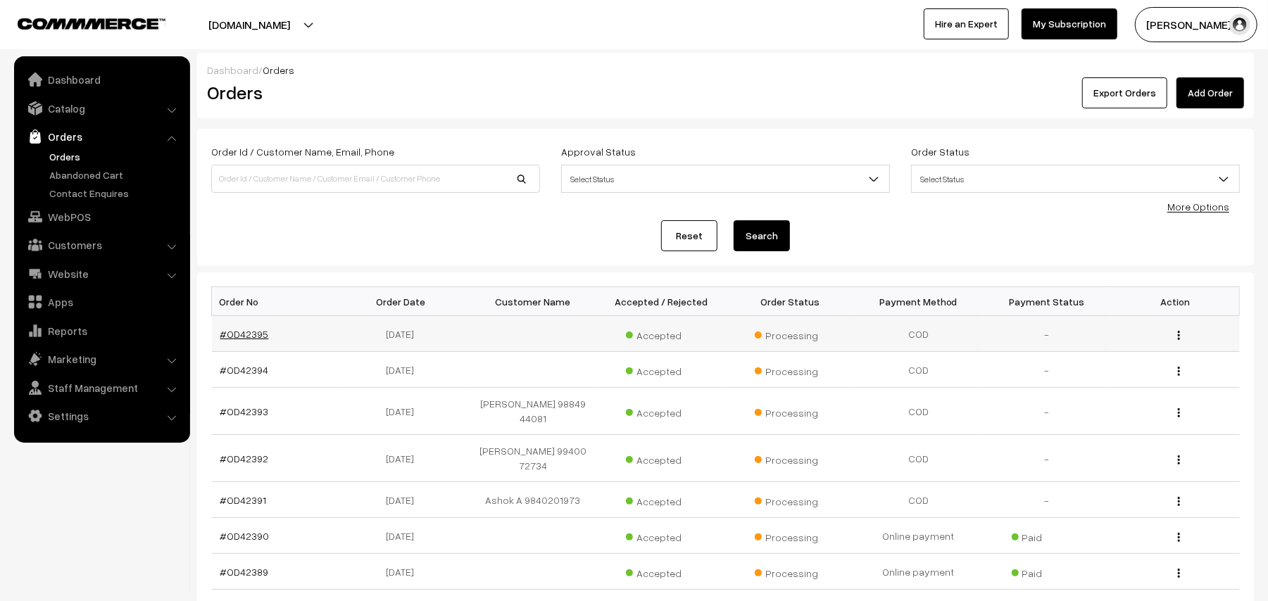
click at [237, 333] on link "#OD42395" at bounding box center [244, 334] width 49 height 12
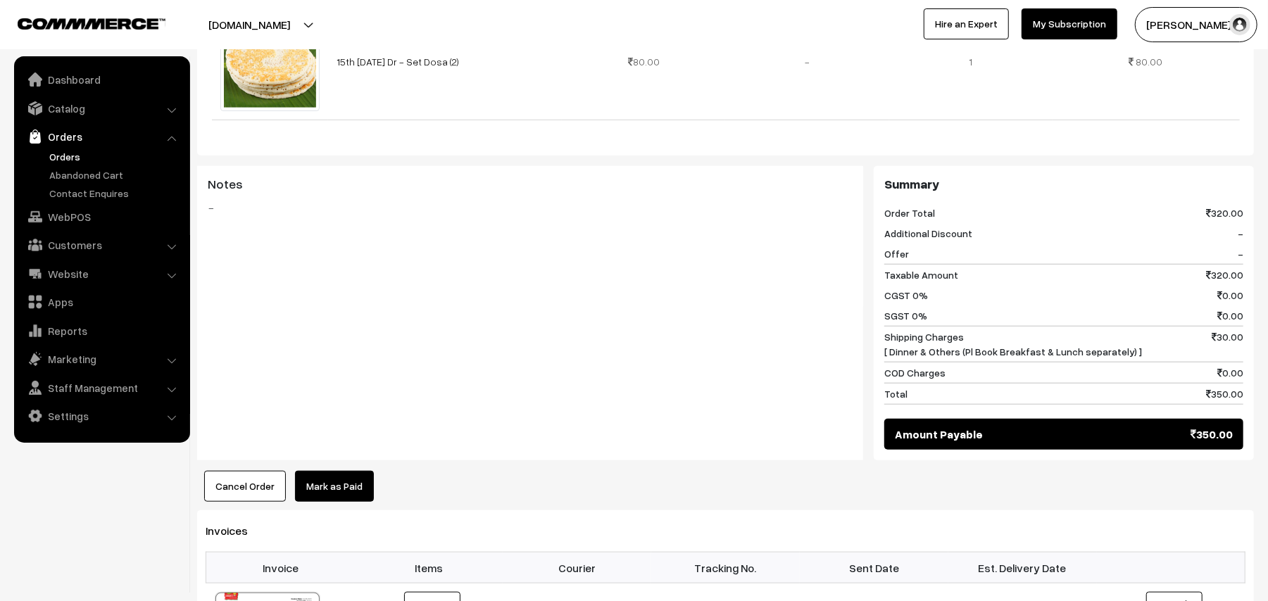
scroll to position [751, 0]
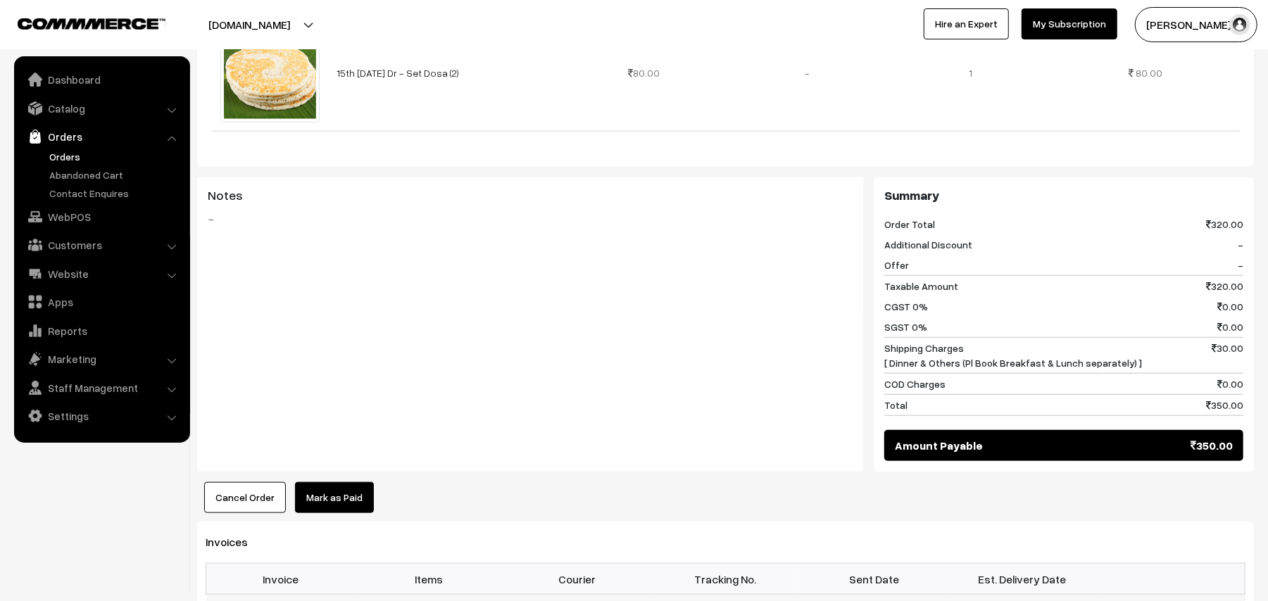
click at [86, 218] on link "WebPOS" at bounding box center [102, 216] width 168 height 25
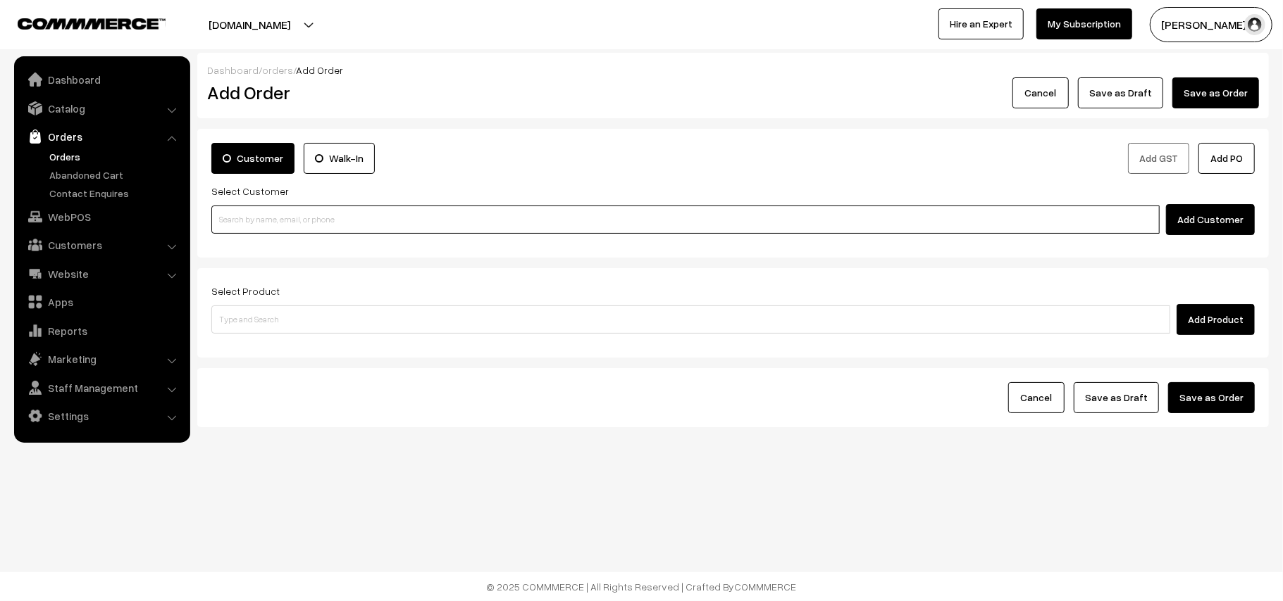
click at [316, 227] on input at bounding box center [685, 220] width 948 height 28
paste input "98405 25453"
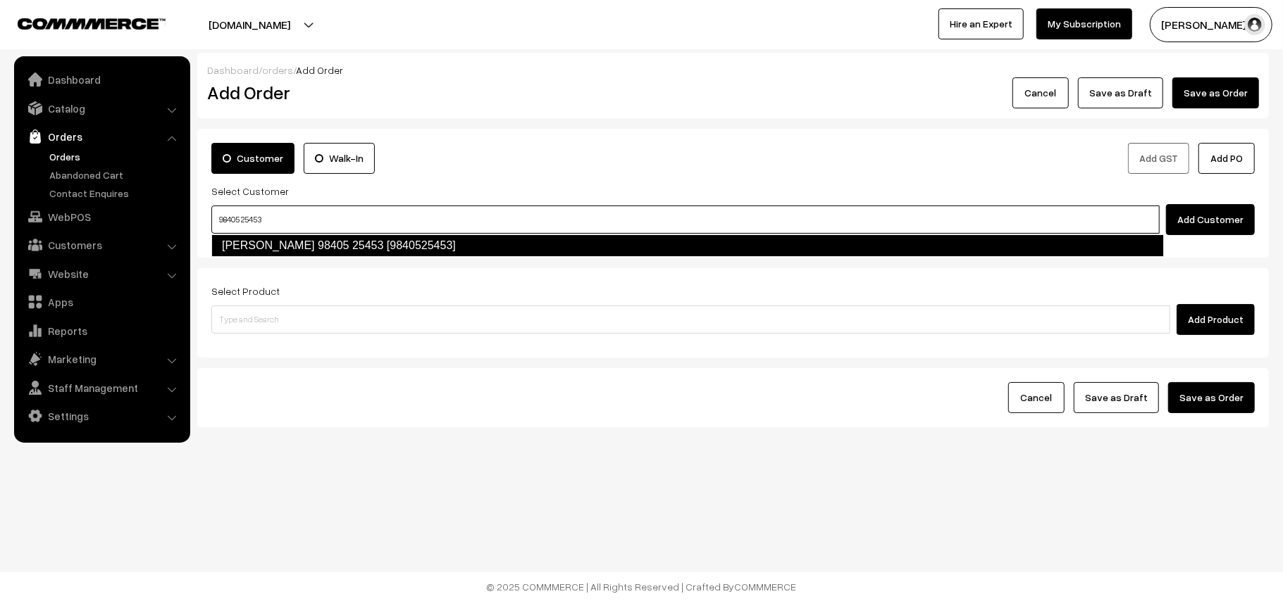
click at [251, 240] on link "[PERSON_NAME] 98405 25453 [9840525453]" at bounding box center [687, 246] width 952 height 23
type input "98405 25453"
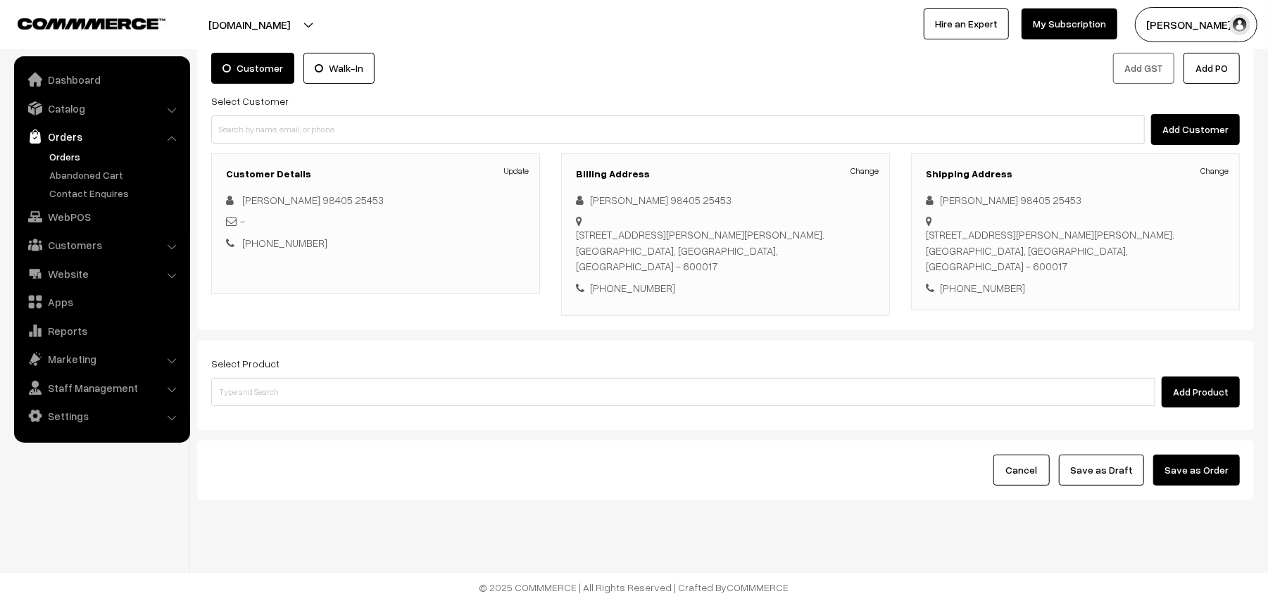
scroll to position [92, 0]
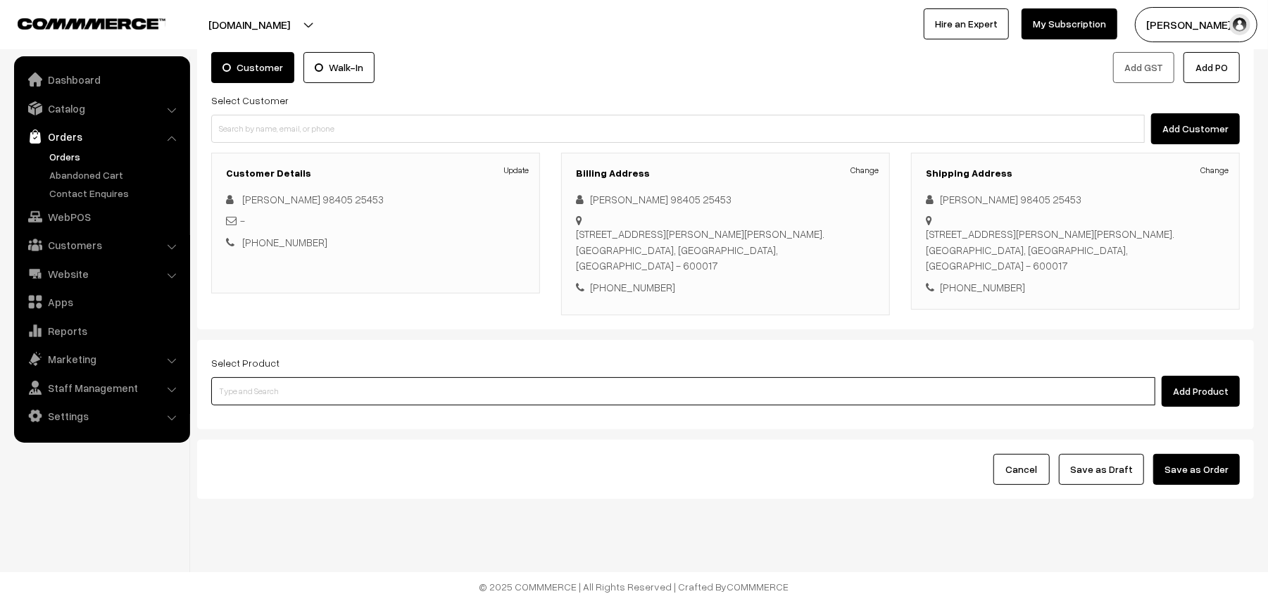
click at [304, 401] on input at bounding box center [683, 392] width 944 height 28
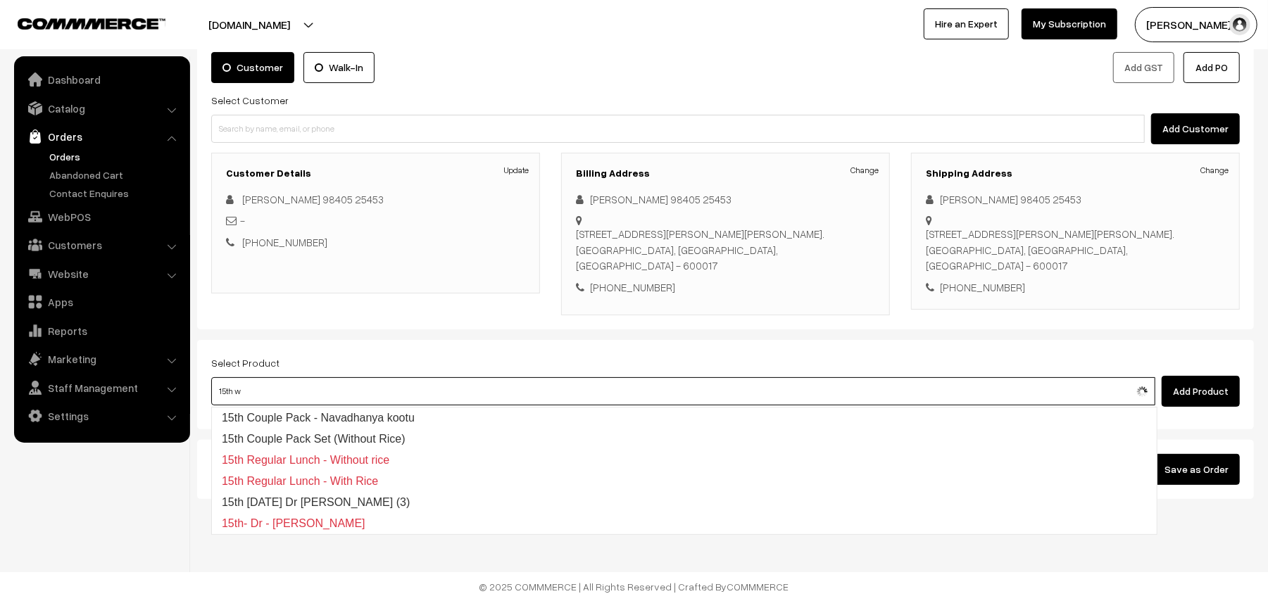
type input "15th wi"
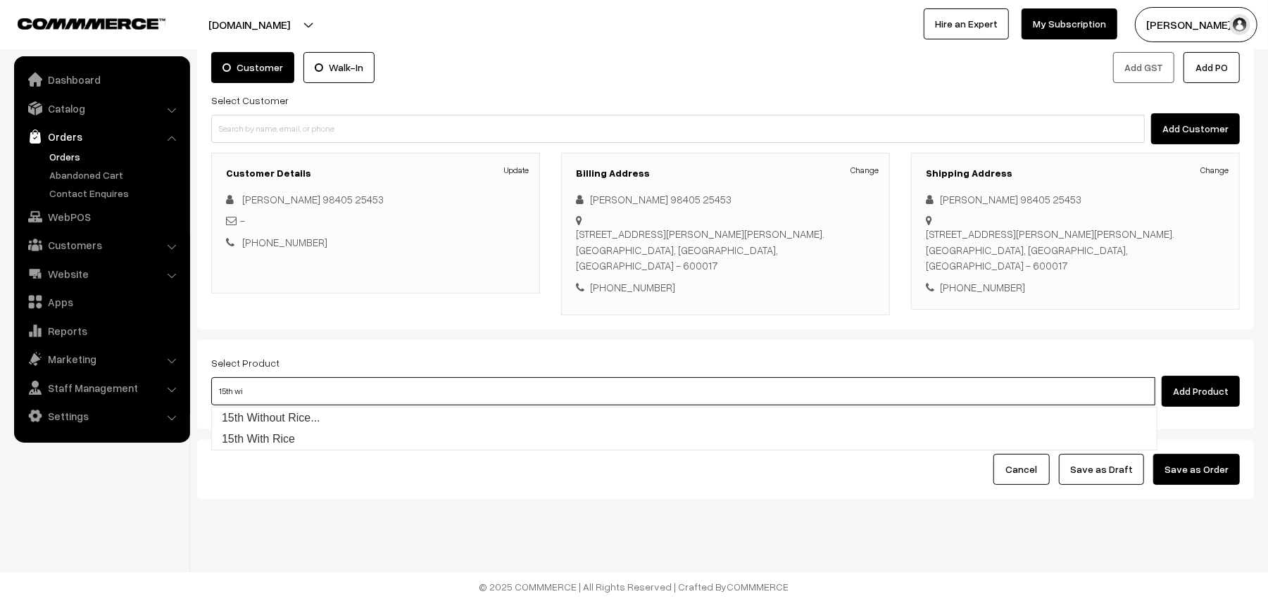
click at [300, 418] on link "15th Without Rice..." at bounding box center [684, 418] width 945 height 21
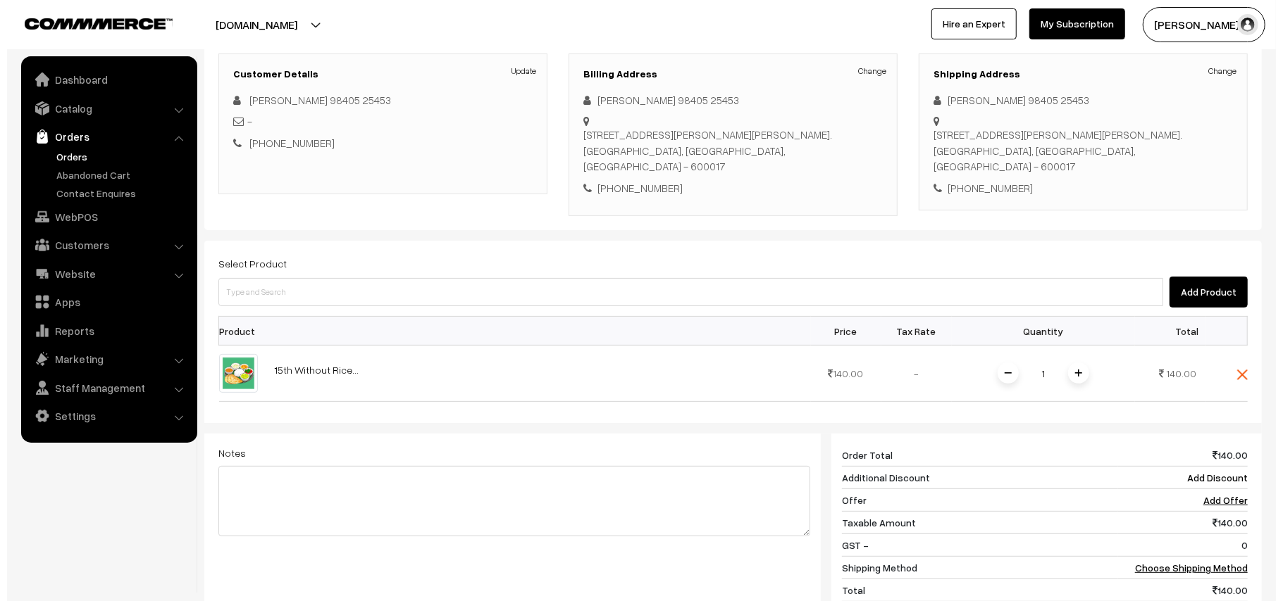
scroll to position [373, 0]
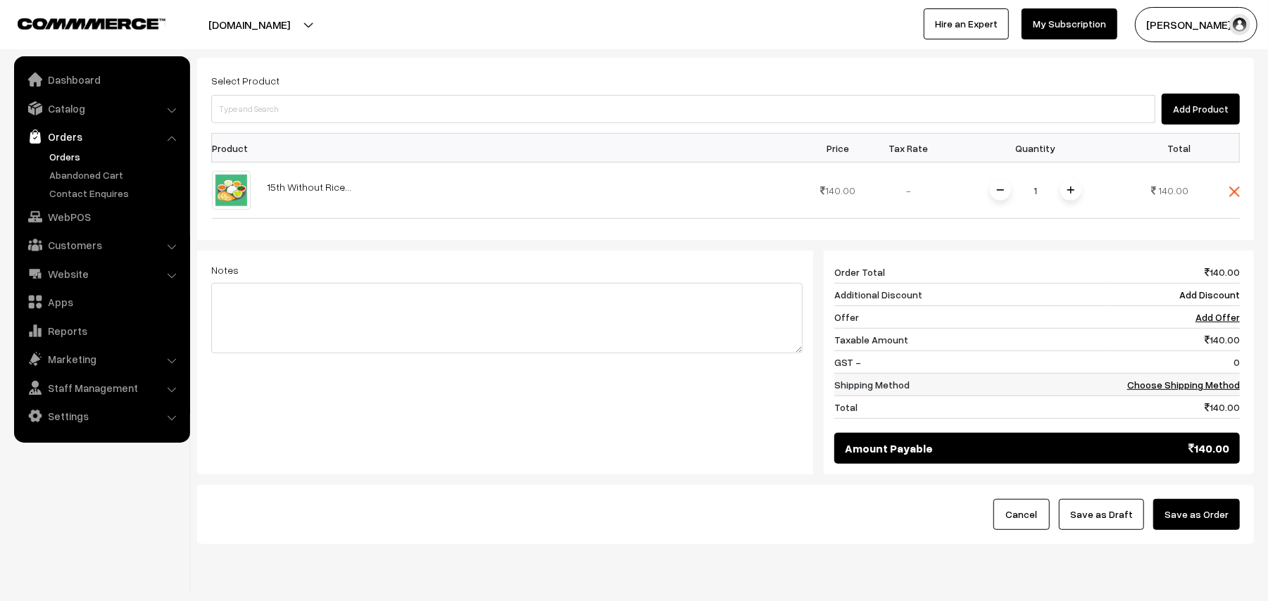
click at [1197, 387] on link "Choose Shipping Method" at bounding box center [1184, 385] width 113 height 12
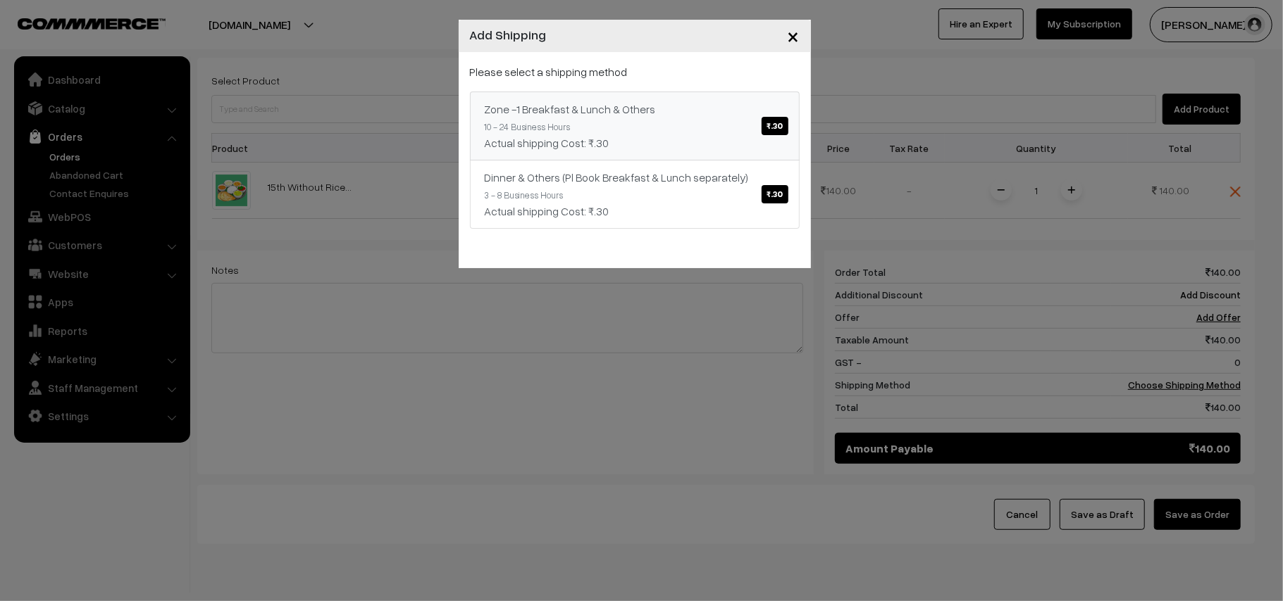
click at [678, 154] on link "Zone -1 Breakfast & Lunch & Others ₹.30 10 - 24 Business Hours Actual shipping …" at bounding box center [635, 126] width 330 height 69
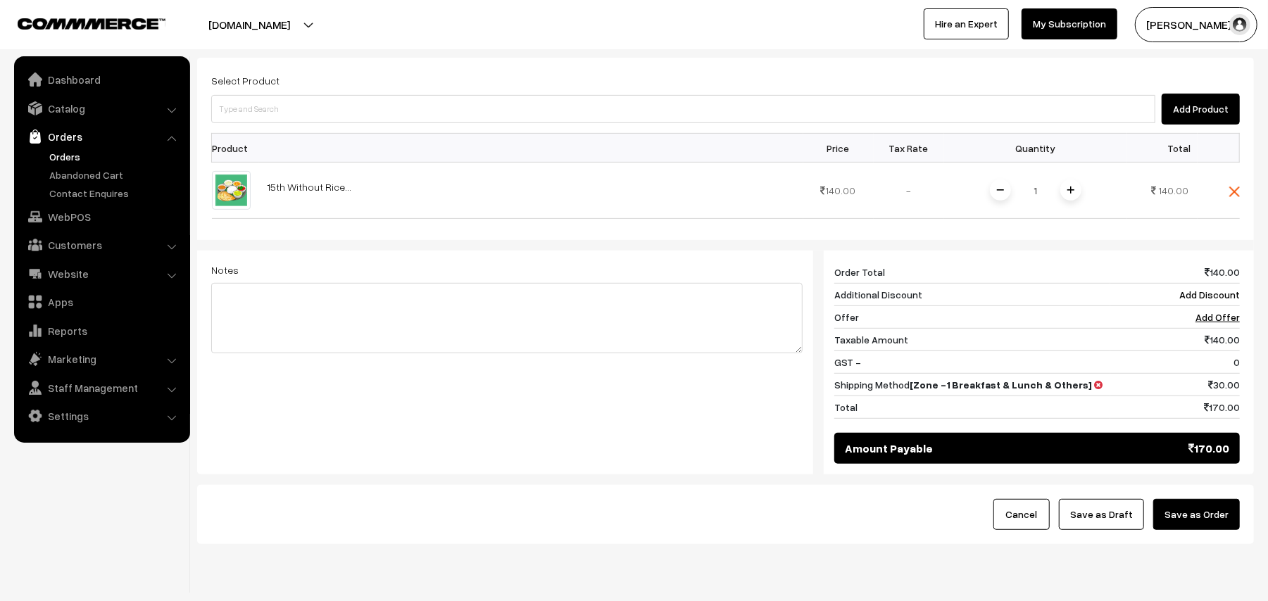
click at [1194, 509] on button "Save as Order" at bounding box center [1197, 514] width 87 height 31
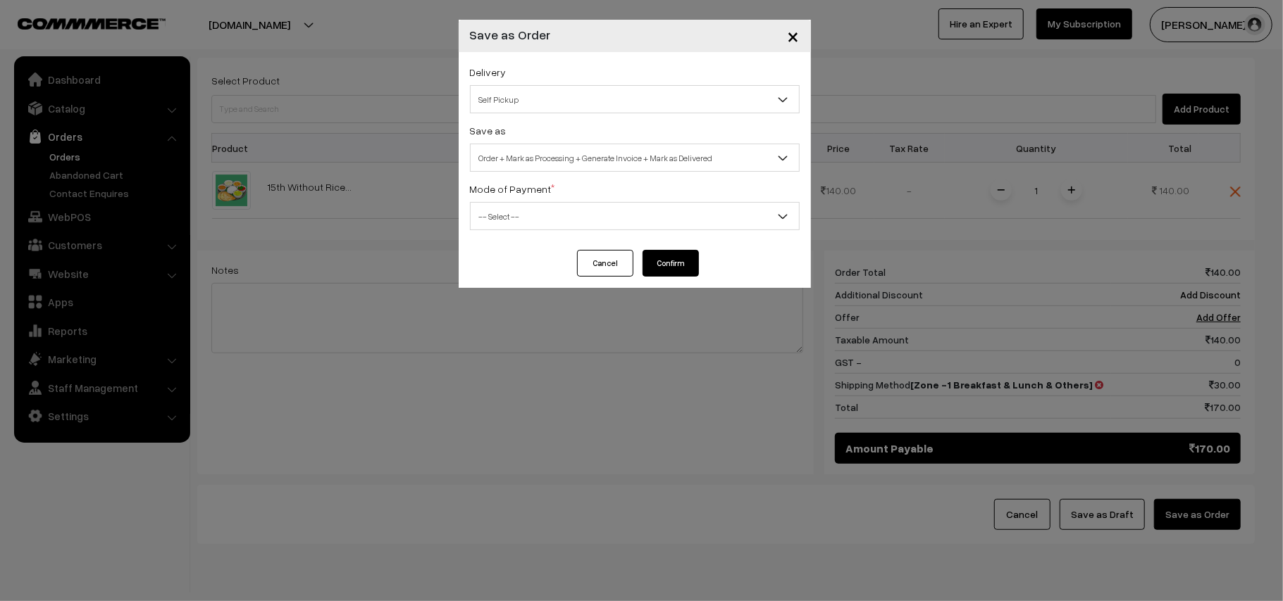
click at [542, 94] on span "Self Pickup" at bounding box center [634, 99] width 328 height 25
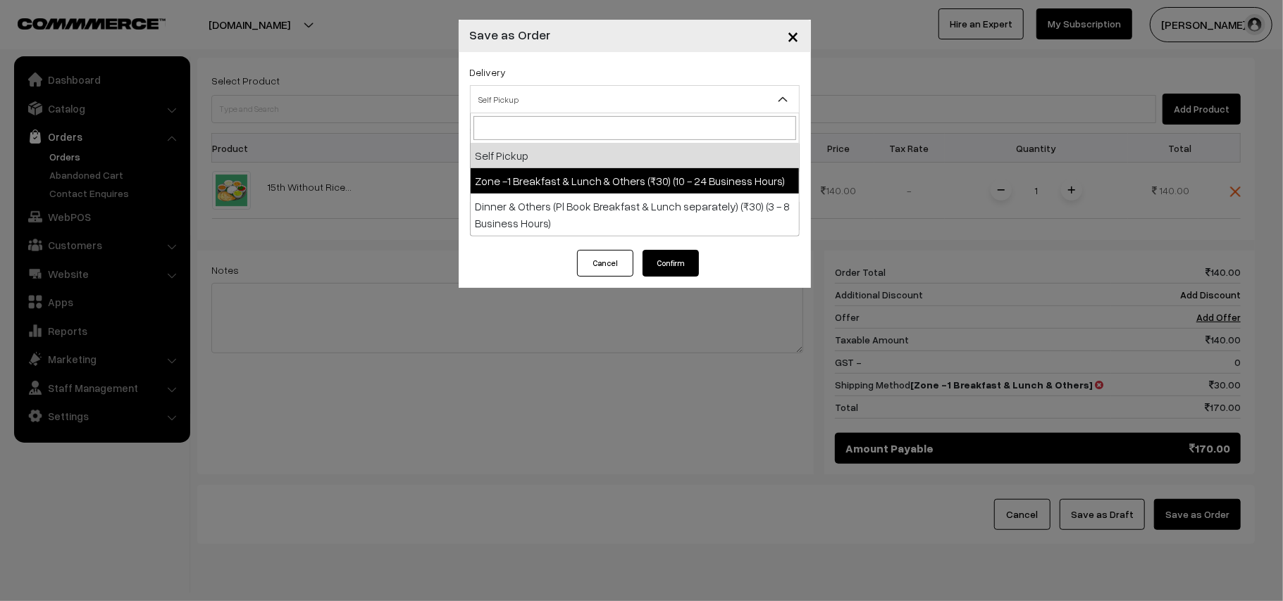
drag, startPoint x: 549, startPoint y: 197, endPoint x: 553, endPoint y: 184, distance: 13.8
select select "ZON1"
select select "3"
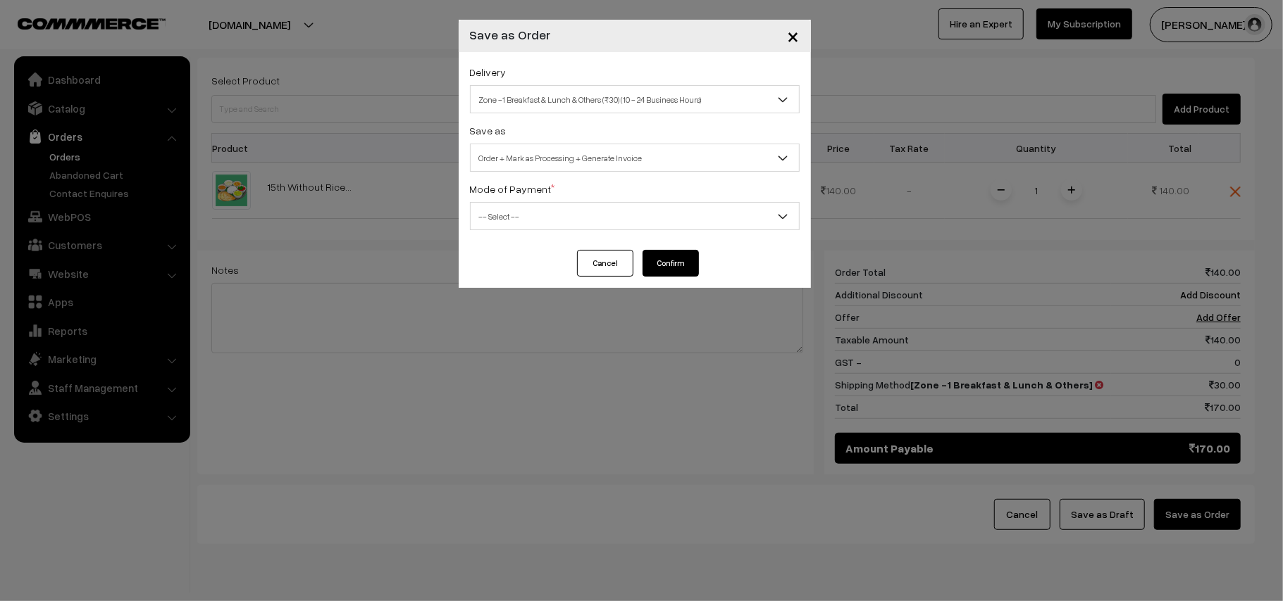
click at [559, 161] on span "Order + Mark as Processing + Generate Invoice" at bounding box center [634, 158] width 328 height 25
click at [547, 234] on div "Delivery Self Pickup Zone -1 Breakfast & Lunch & Others (₹30) (10 - 24 Business…" at bounding box center [634, 151] width 352 height 198
click at [528, 196] on div "Mode of Payment * -- Select -- COD Cash Cheque NEFT Online Payment DD Others --…" at bounding box center [635, 205] width 330 height 50
click at [503, 228] on body "Thank you for showing interest. Our team will call you shortly. Close annamfood…" at bounding box center [641, 137] width 1283 height 1020
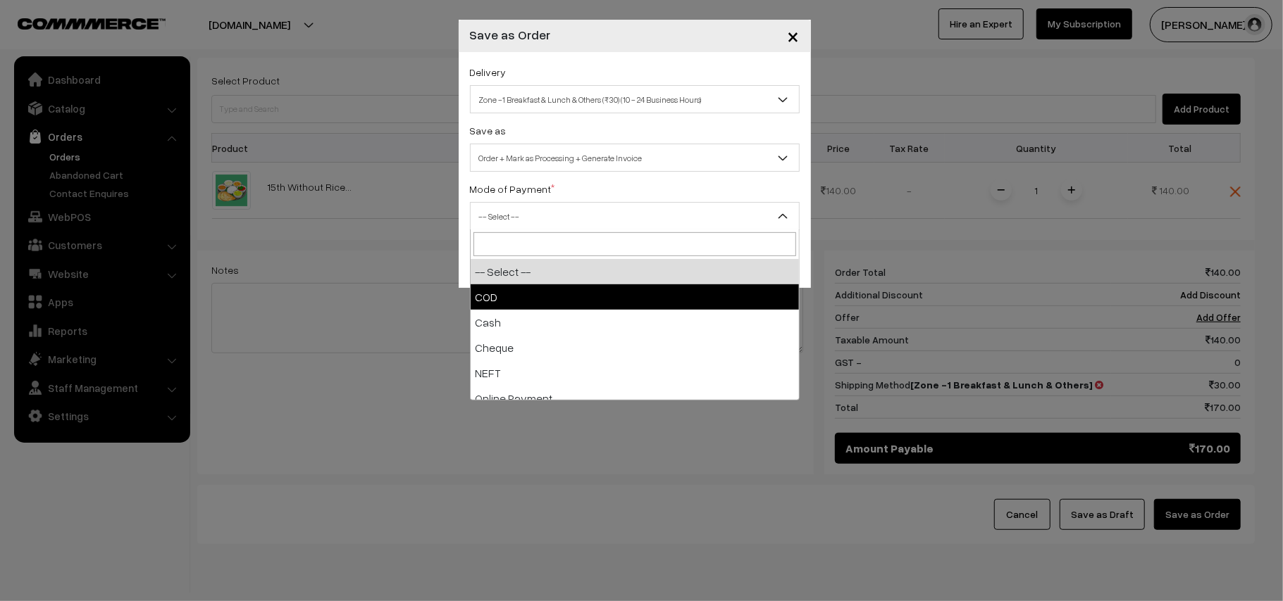
select select "1"
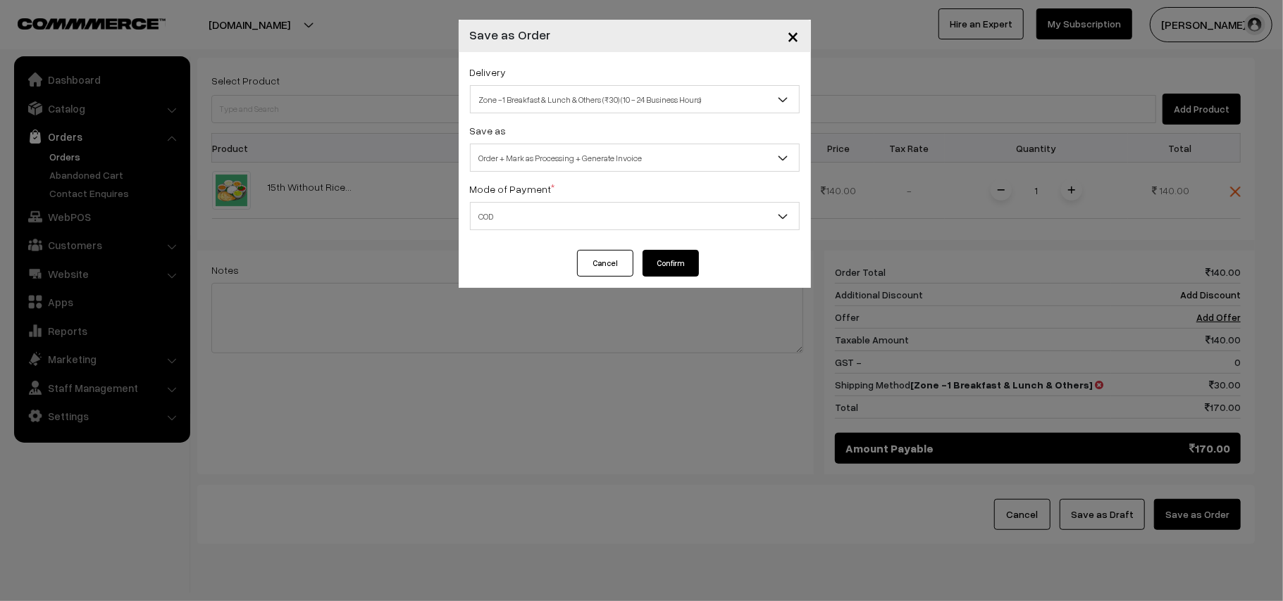
click at [652, 258] on button "Confirm" at bounding box center [670, 263] width 56 height 27
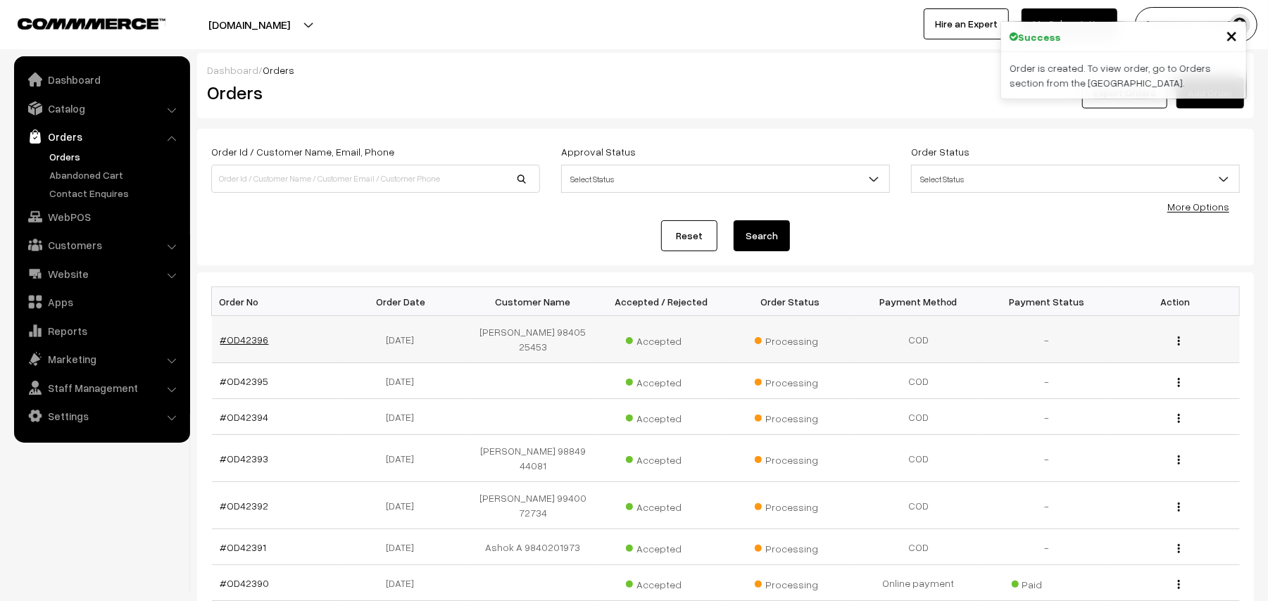
click at [259, 342] on link "#OD42396" at bounding box center [244, 340] width 49 height 12
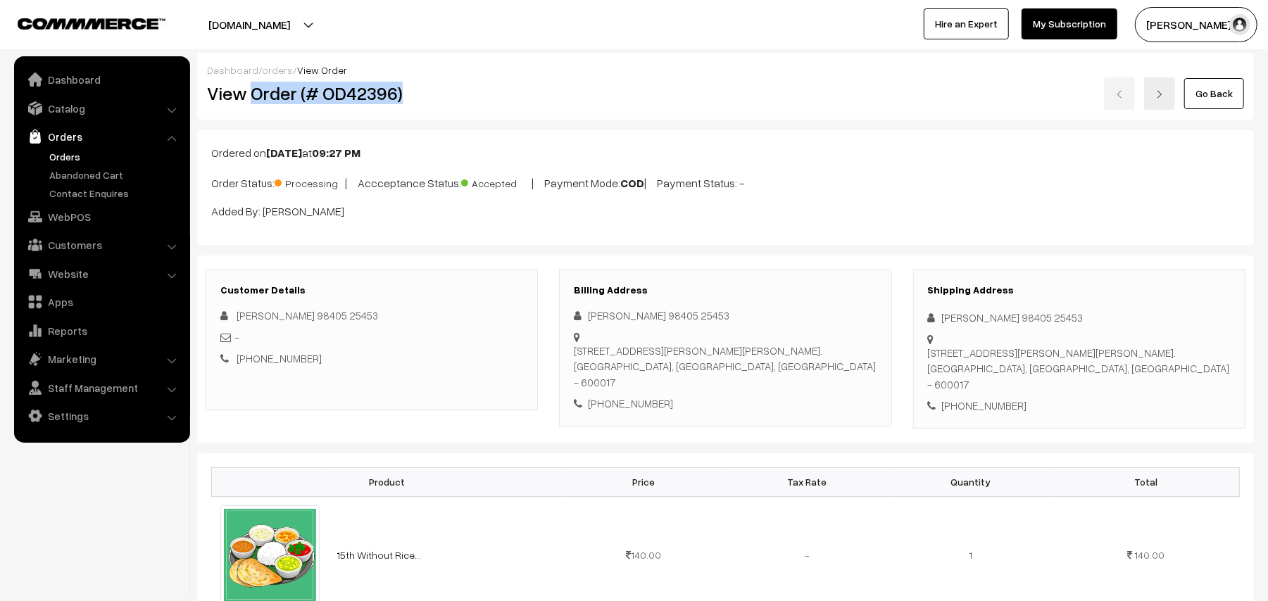
click at [479, 87] on h2 "View Order (# OD42396)" at bounding box center [373, 93] width 332 height 22
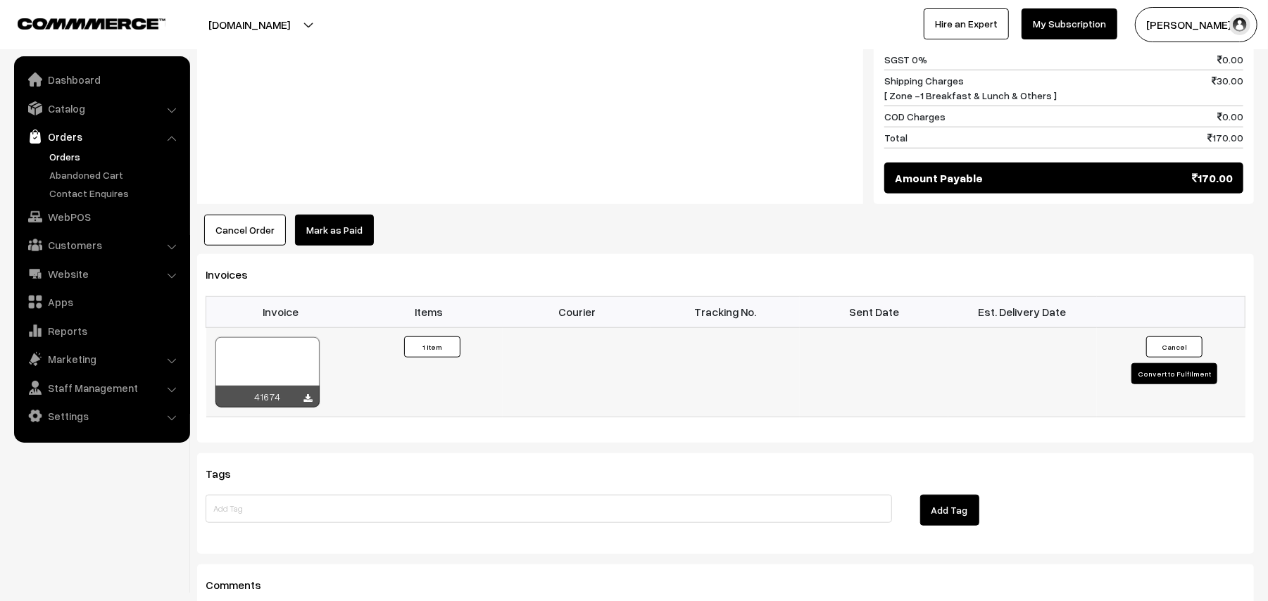
scroll to position [751, 0]
click at [308, 398] on link at bounding box center [308, 397] width 8 height 11
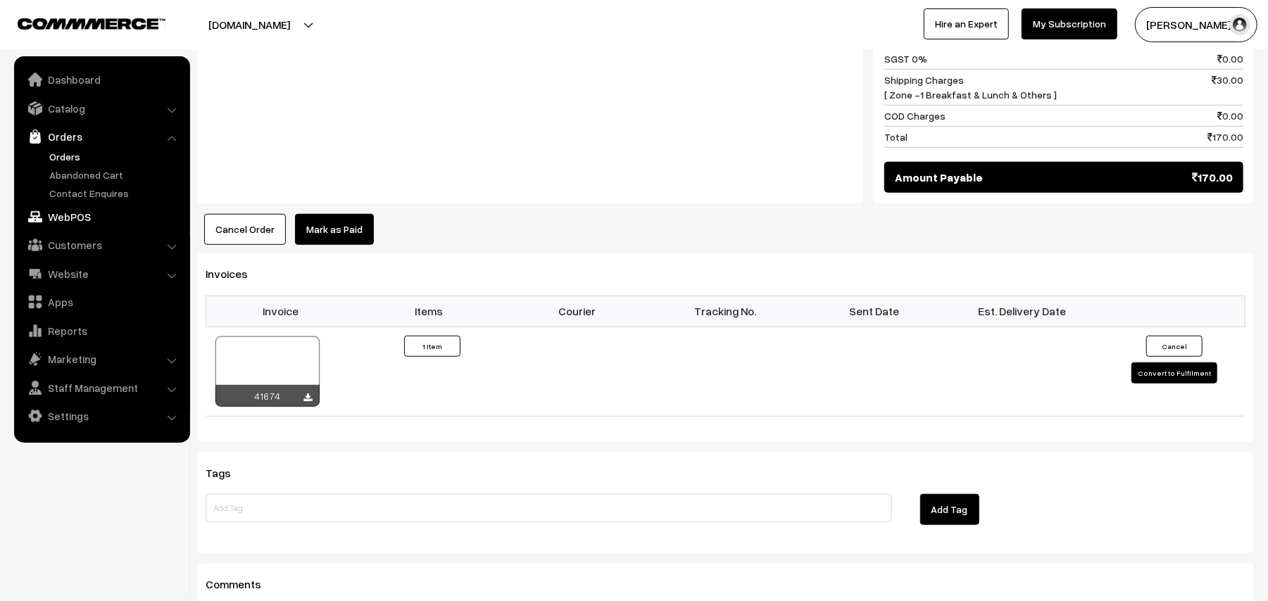
click at [76, 204] on link "WebPOS" at bounding box center [102, 216] width 168 height 25
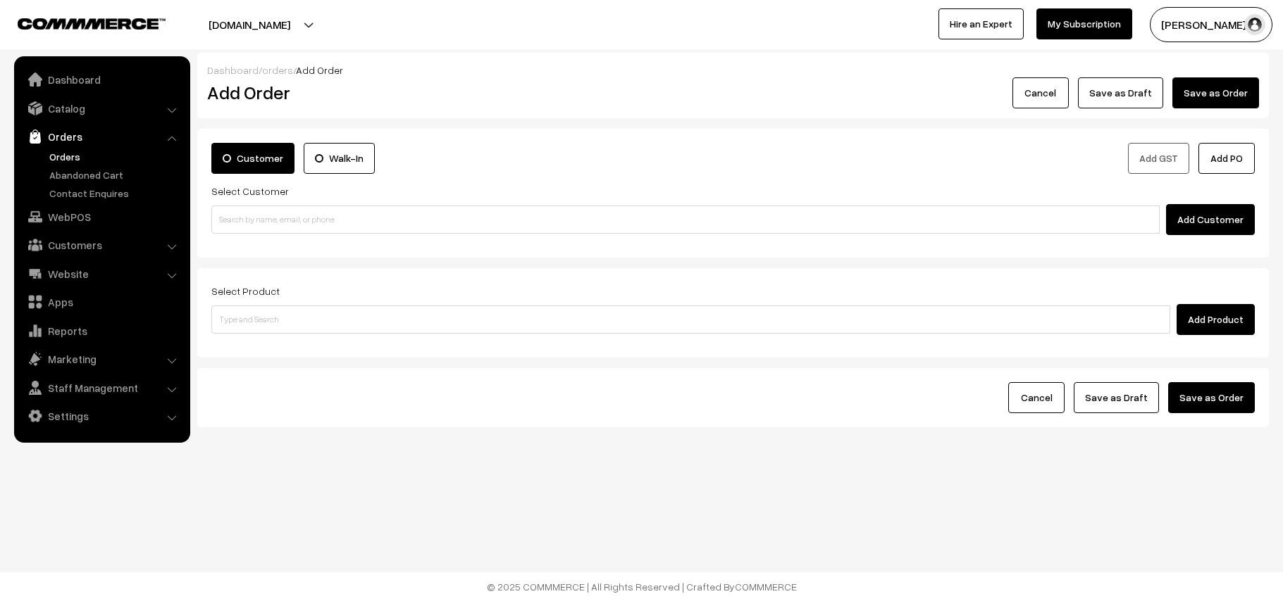
click at [248, 223] on input at bounding box center [685, 220] width 948 height 28
click at [238, 212] on input "90952 21153" at bounding box center [685, 220] width 948 height 28
click at [240, 213] on input "90952 21153" at bounding box center [685, 220] width 948 height 28
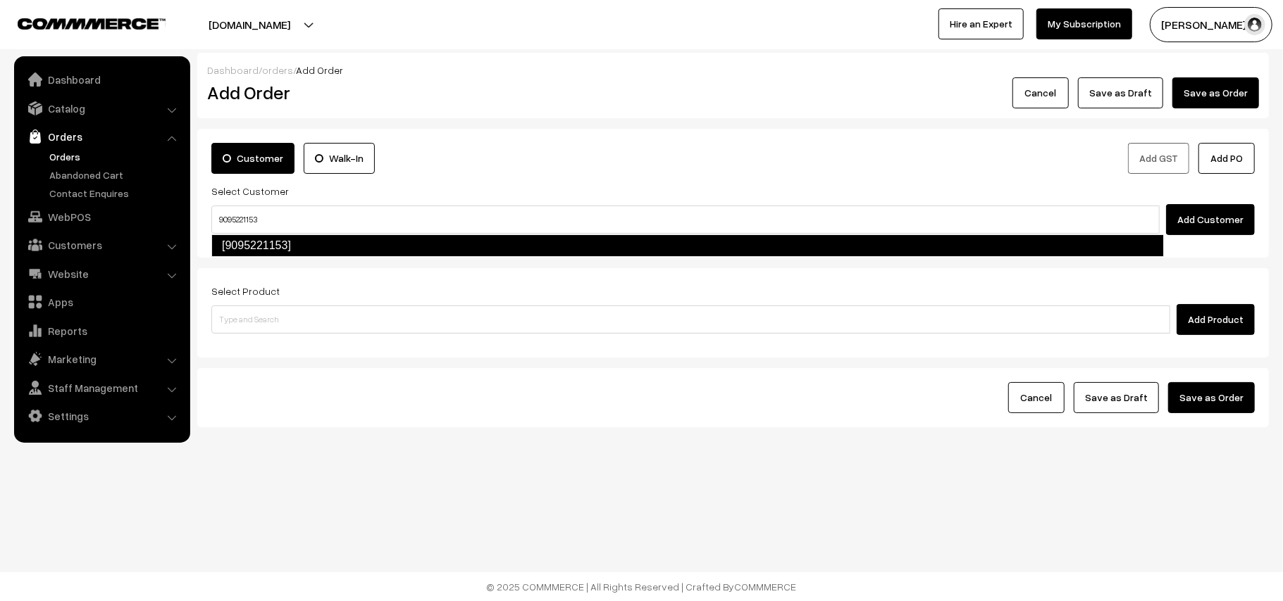
click at [243, 249] on link "[9095221153]" at bounding box center [687, 246] width 952 height 23
type input "9095221153"
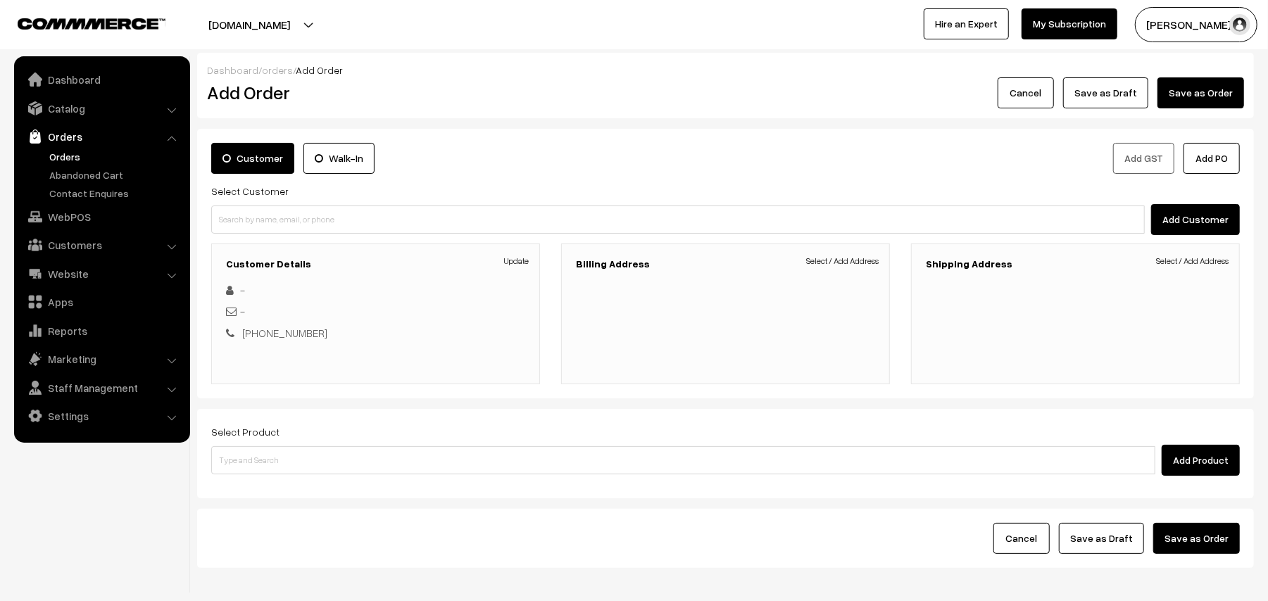
click at [852, 254] on div "Billing Address Select / Add Address" at bounding box center [725, 314] width 329 height 141
click at [852, 256] on link "Select / Add Address" at bounding box center [842, 261] width 73 height 13
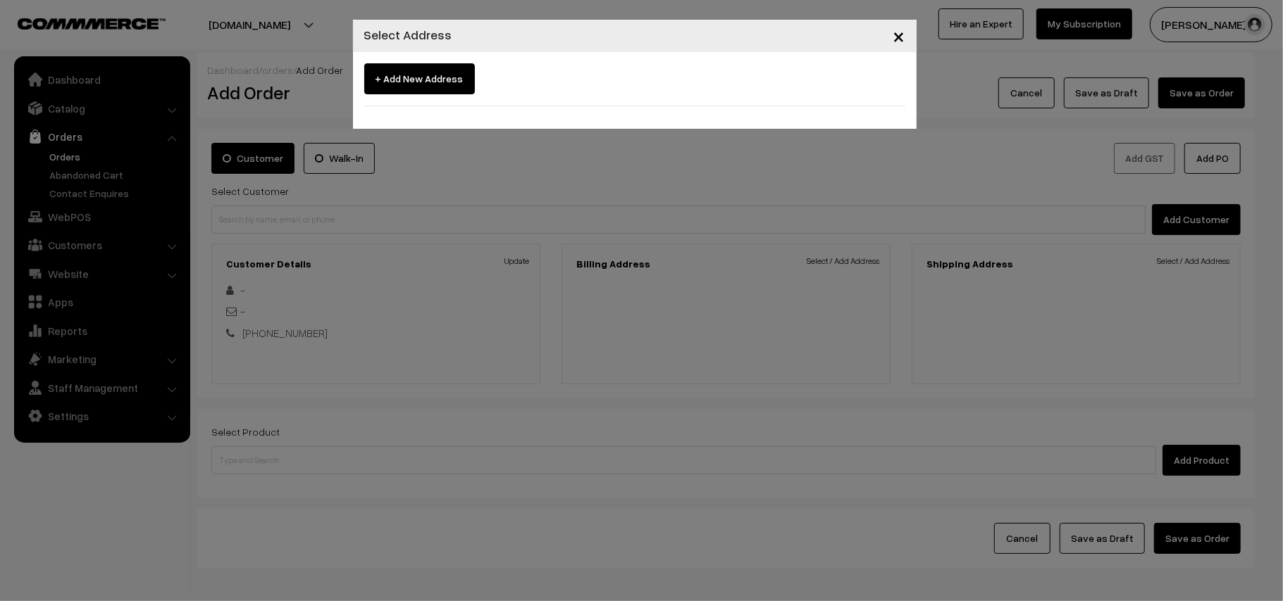
click at [899, 35] on span "×" at bounding box center [899, 36] width 12 height 26
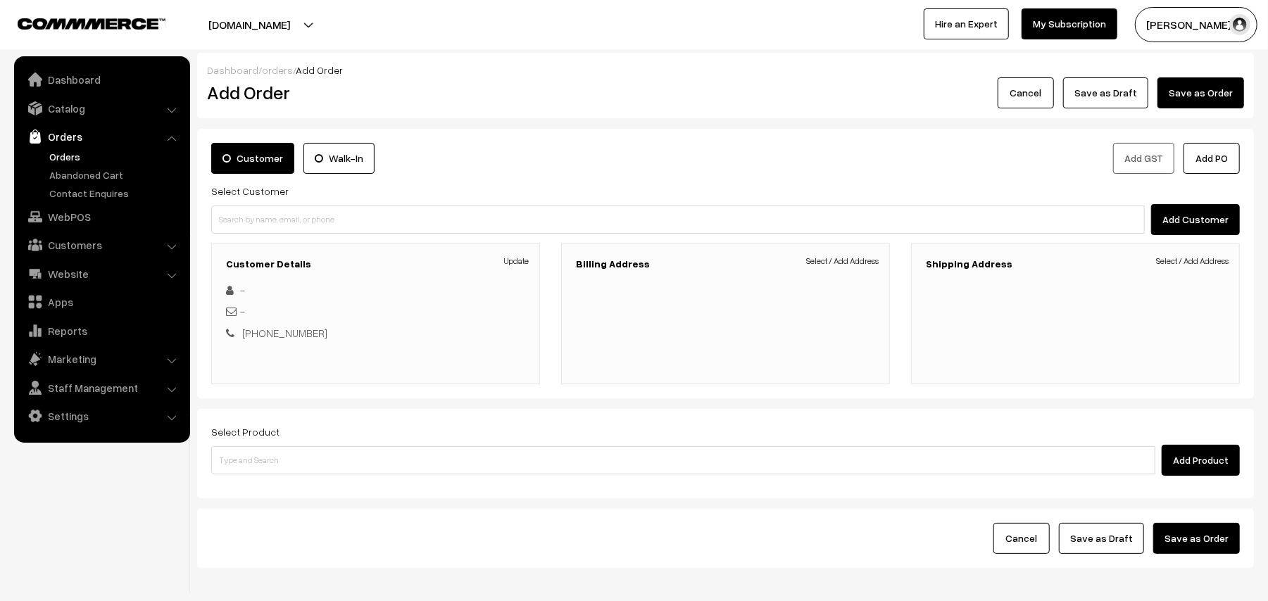
click at [1211, 223] on button "Add Customer" at bounding box center [1196, 219] width 89 height 31
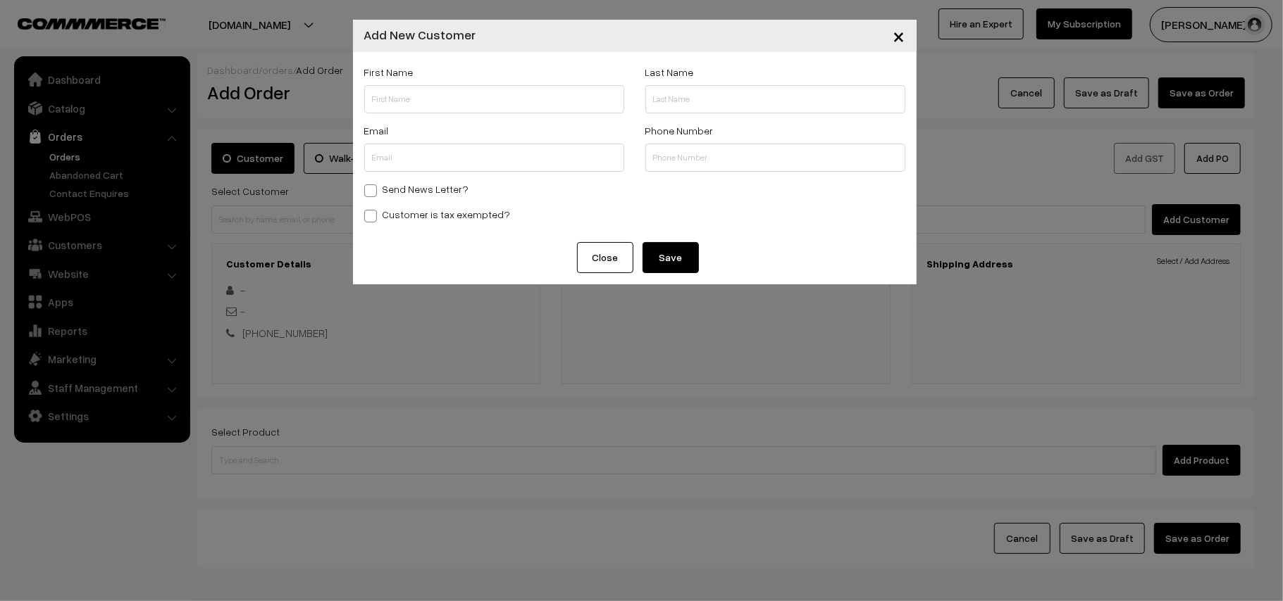
click at [893, 41] on span "×" at bounding box center [899, 36] width 12 height 26
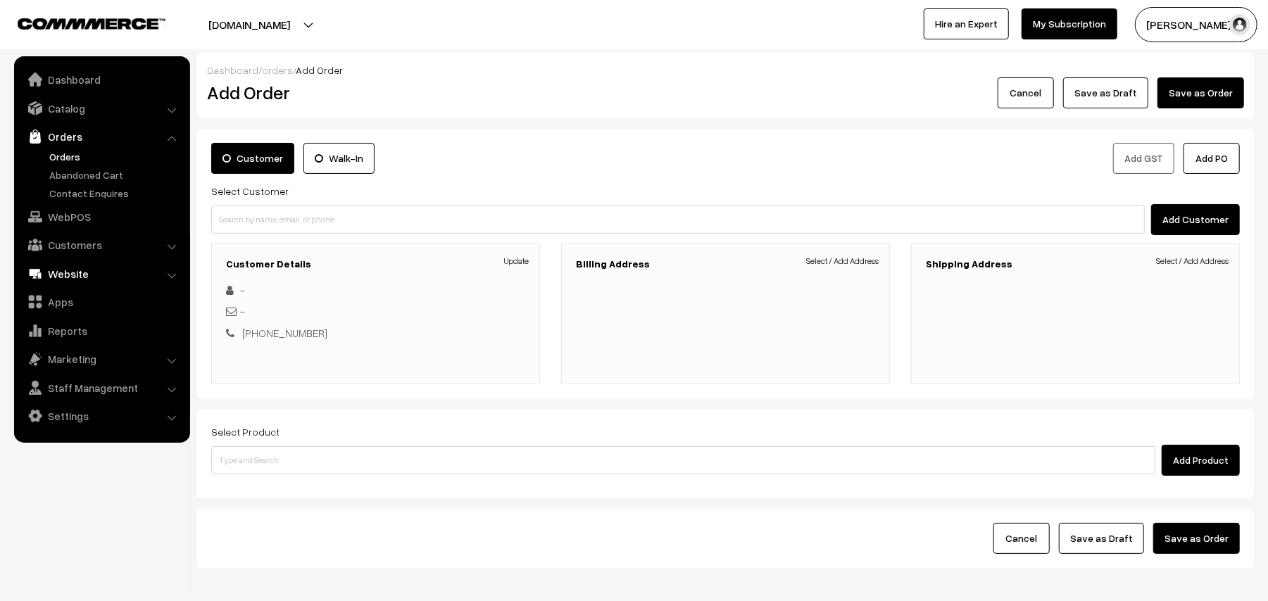
click at [40, 265] on link "Website" at bounding box center [102, 273] width 168 height 25
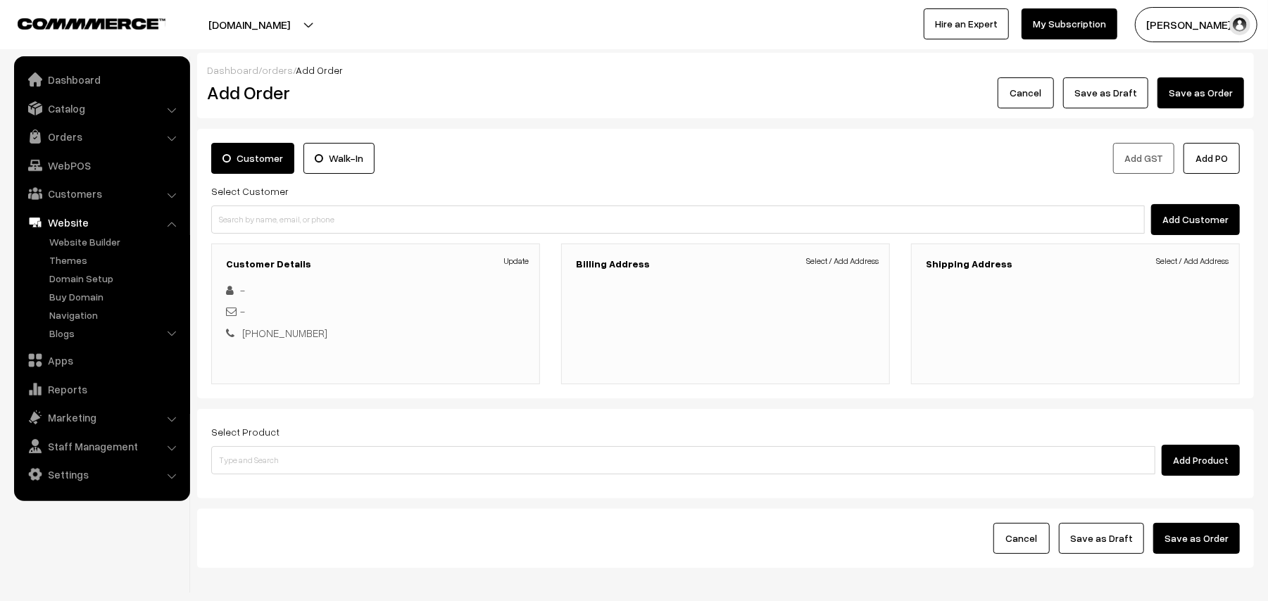
click at [58, 251] on ul "Website Builder Authors Categories" at bounding box center [102, 290] width 169 height 110
click at [80, 185] on link "Customers" at bounding box center [102, 193] width 168 height 25
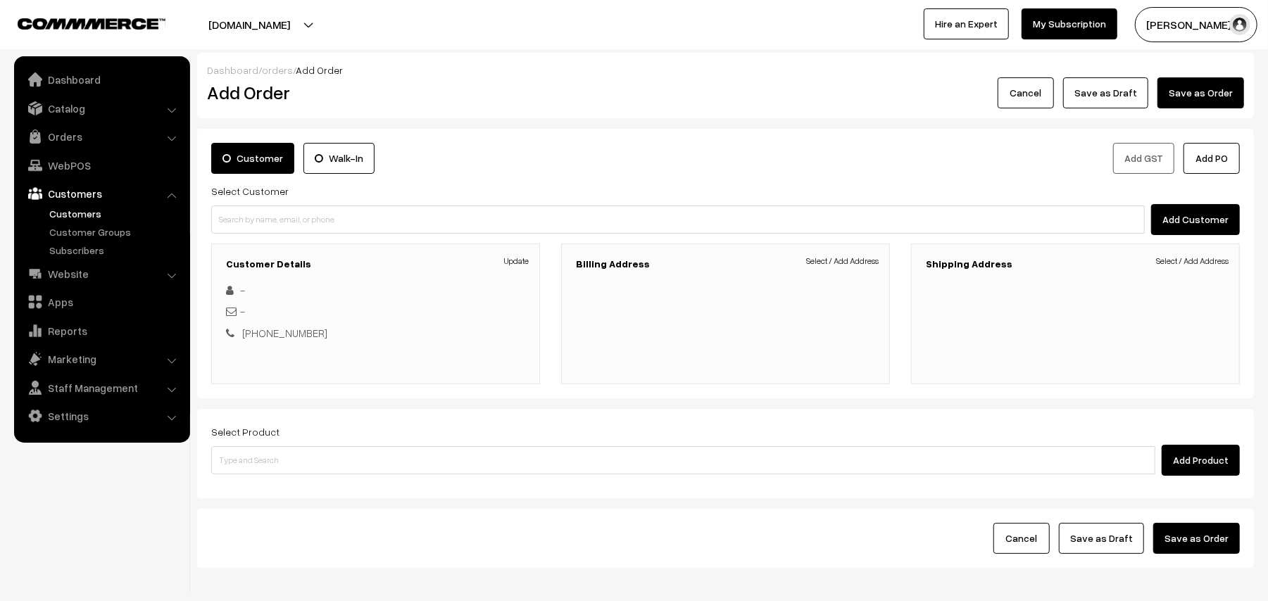
click at [75, 211] on link "Customers" at bounding box center [115, 213] width 139 height 15
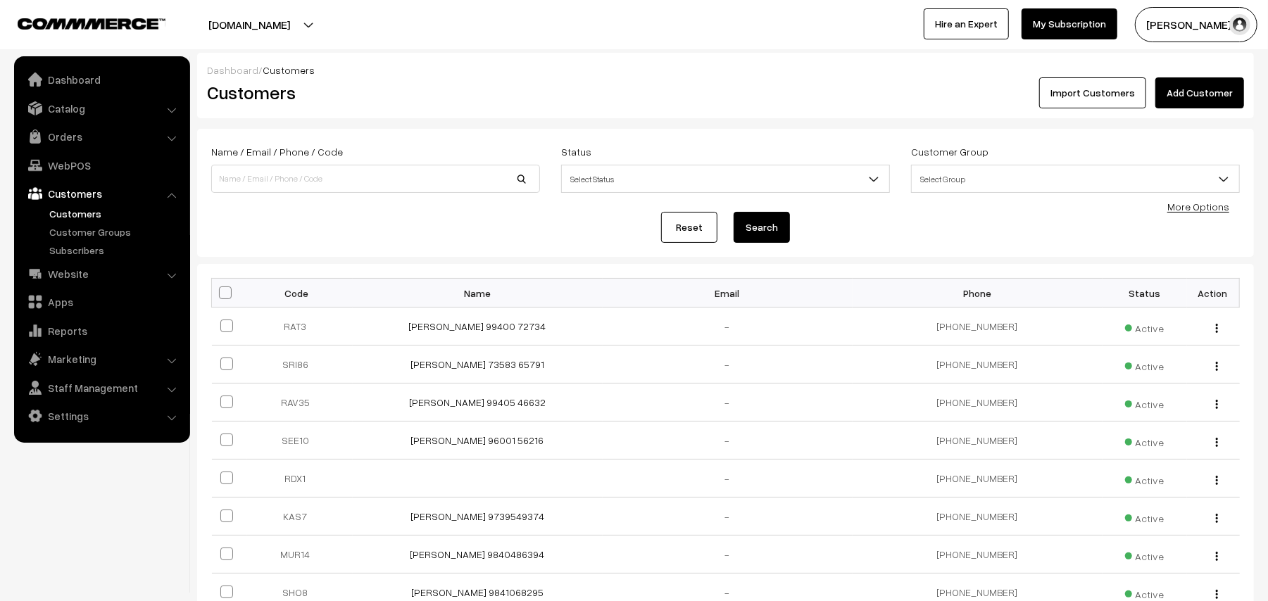
click at [1198, 88] on link "Add Customer" at bounding box center [1200, 92] width 89 height 31
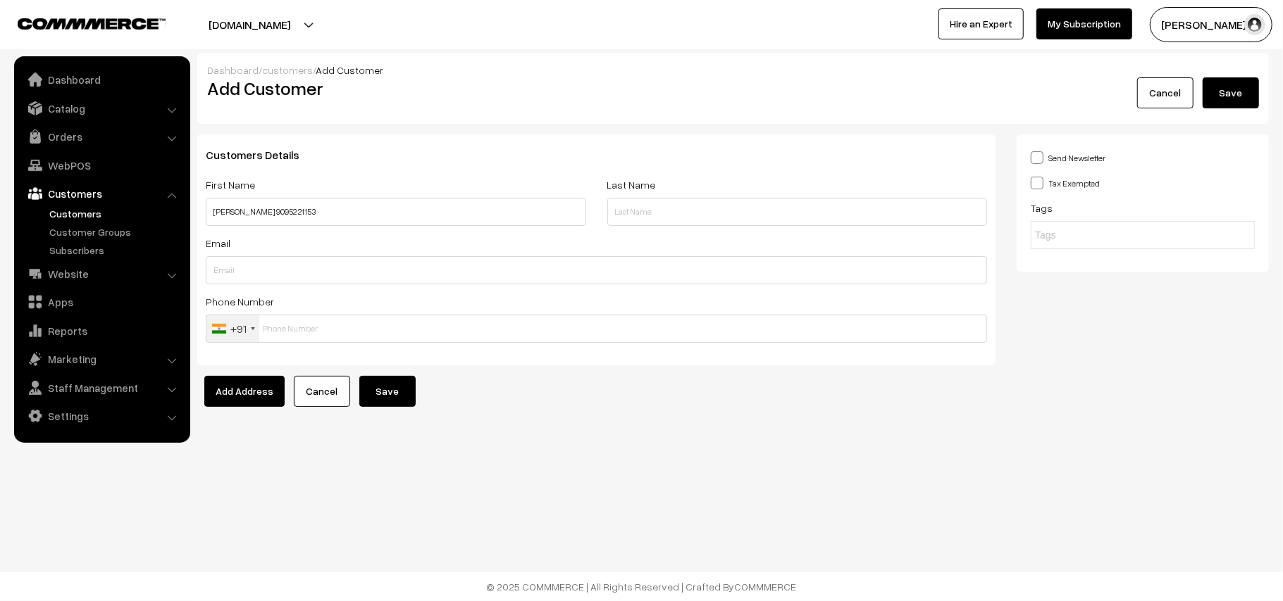
type input "[PERSON_NAME] 90952 21153"
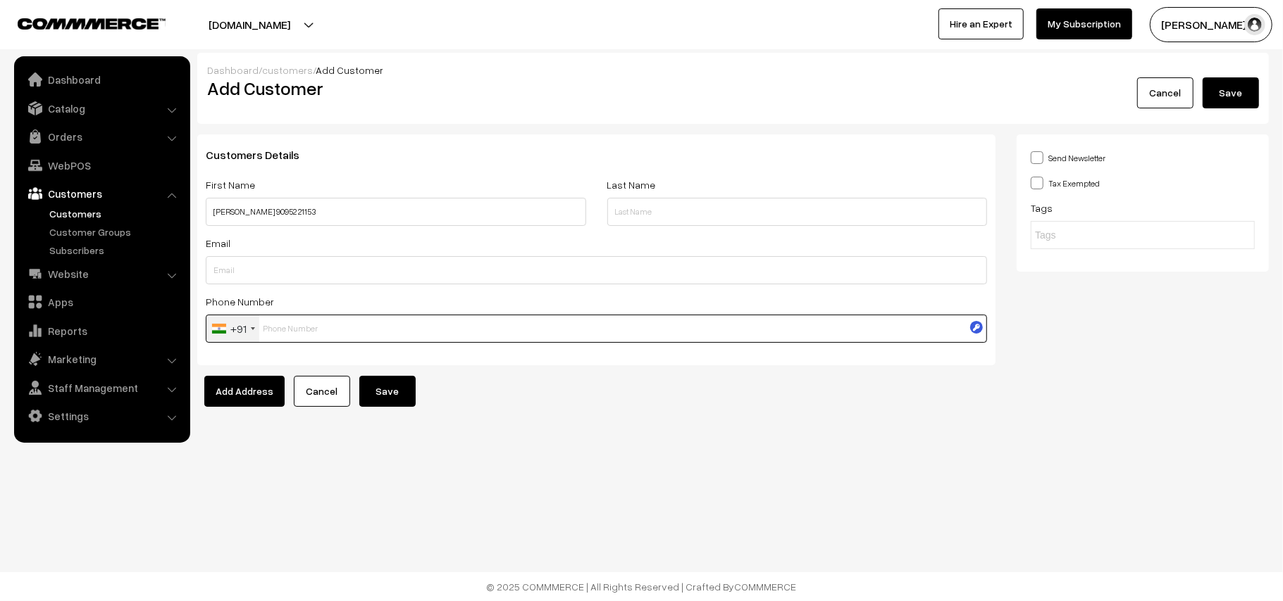
drag, startPoint x: 307, startPoint y: 327, endPoint x: 542, endPoint y: 347, distance: 236.1
click at [308, 327] on input "text" at bounding box center [596, 329] width 781 height 28
paste input "90952 2115"
type input "9095221153"
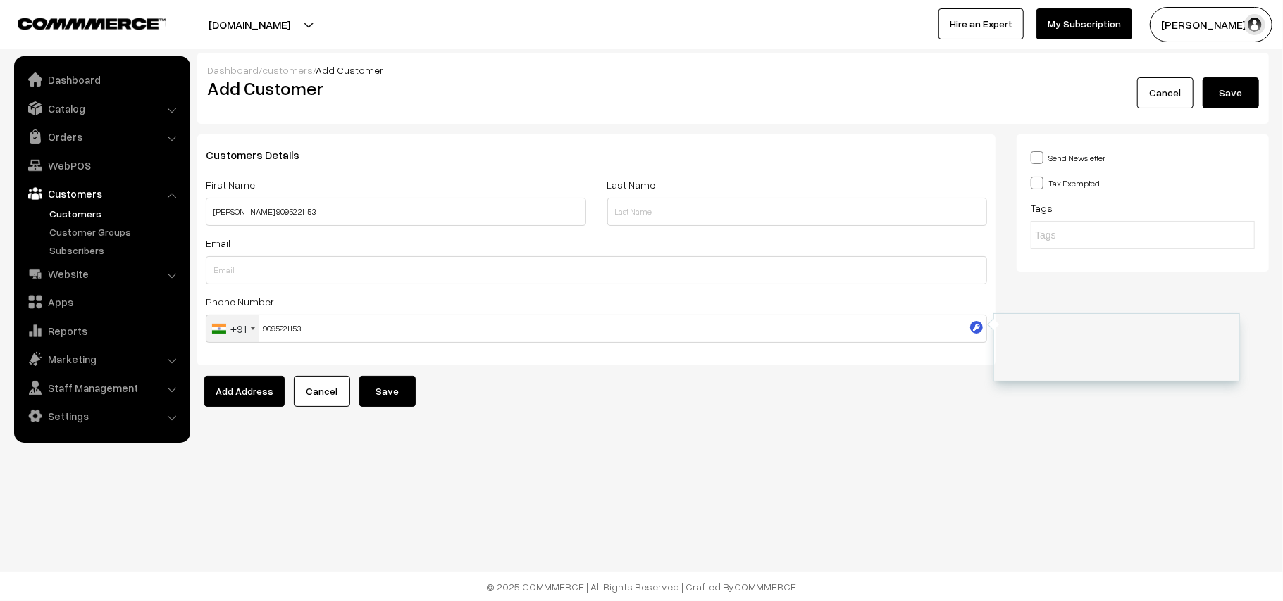
click at [415, 399] on form "Customers Details First Name Nagarajan 90952 21153 Last Name Email Phone Number…" at bounding box center [732, 271] width 1071 height 273
click at [387, 397] on button "Save" at bounding box center [387, 391] width 56 height 31
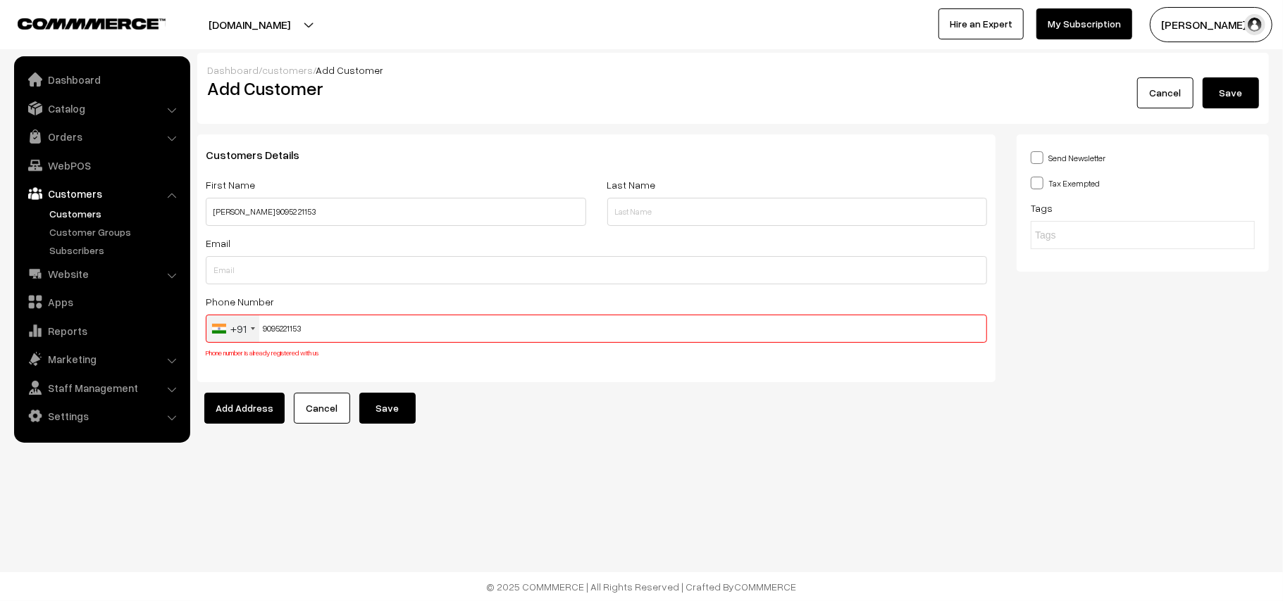
click at [85, 210] on link "Customers" at bounding box center [115, 213] width 139 height 15
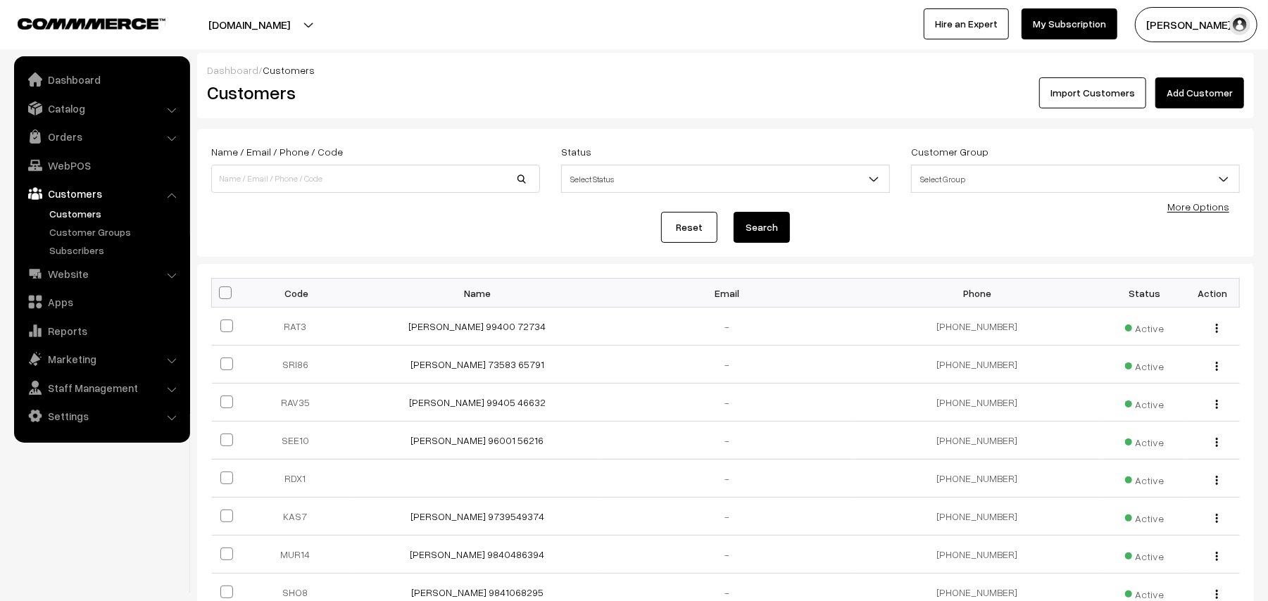
click at [330, 204] on div "Name / Email / Phone / Code Status Select Status Active Inactive Blocked Select…" at bounding box center [725, 193] width 1029 height 100
paste input "90952 21153"
click at [336, 183] on input "90952 21153" at bounding box center [375, 179] width 329 height 28
type input "90952 21153"
click at [761, 223] on button "Search" at bounding box center [762, 227] width 56 height 31
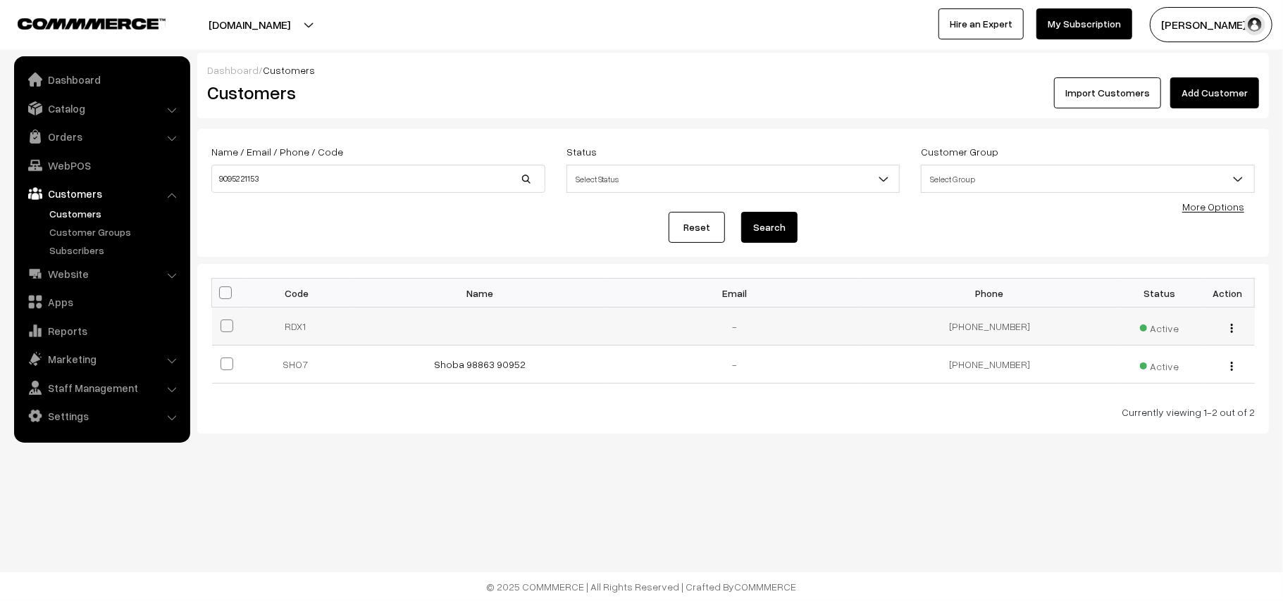
click at [1232, 330] on img "button" at bounding box center [1231, 328] width 2 height 9
click at [1147, 375] on link "Edit" at bounding box center [1169, 378] width 120 height 31
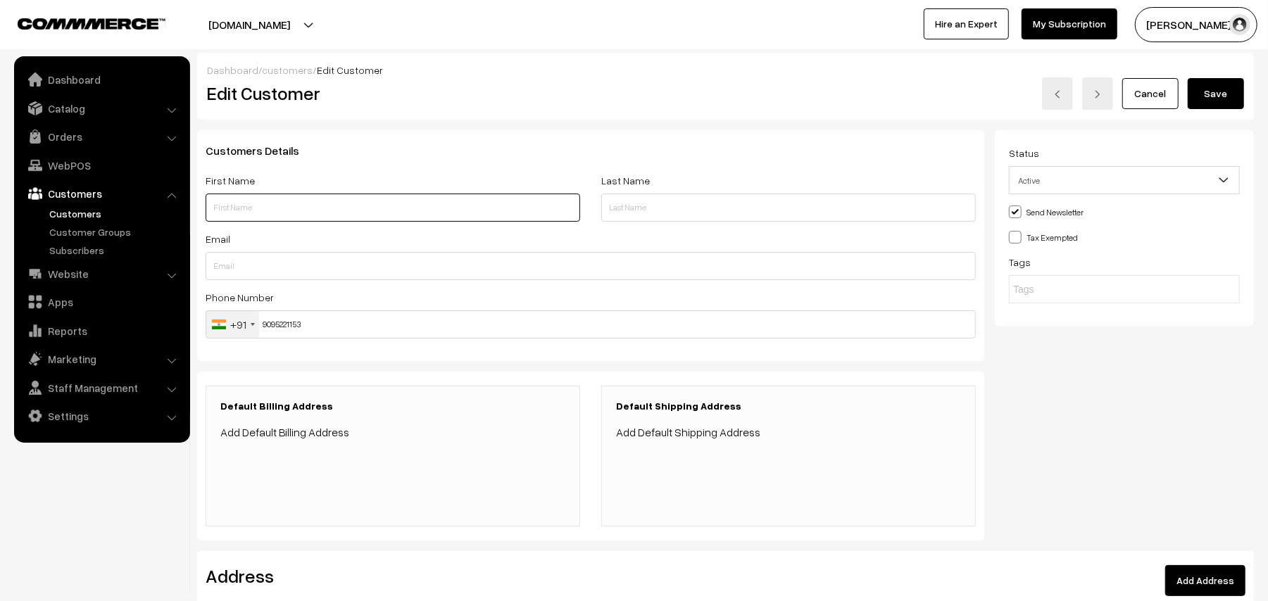
click at [301, 206] on input "text" at bounding box center [393, 208] width 375 height 28
paste input "90952 21153"
type input "[PERSON_NAME] 90952 21153"
click at [1216, 102] on button "Save" at bounding box center [1216, 93] width 56 height 31
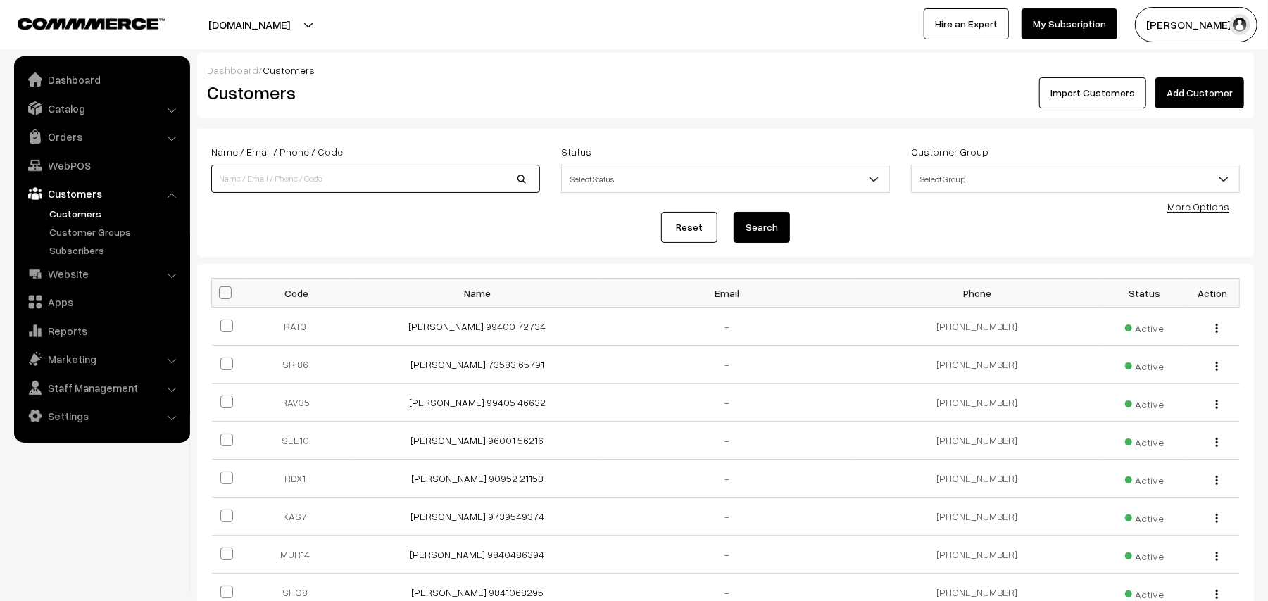
click at [428, 170] on input at bounding box center [375, 179] width 329 height 28
paste input "90952 21153"
type input "90952 21153"
click at [783, 221] on button "Search" at bounding box center [762, 227] width 56 height 31
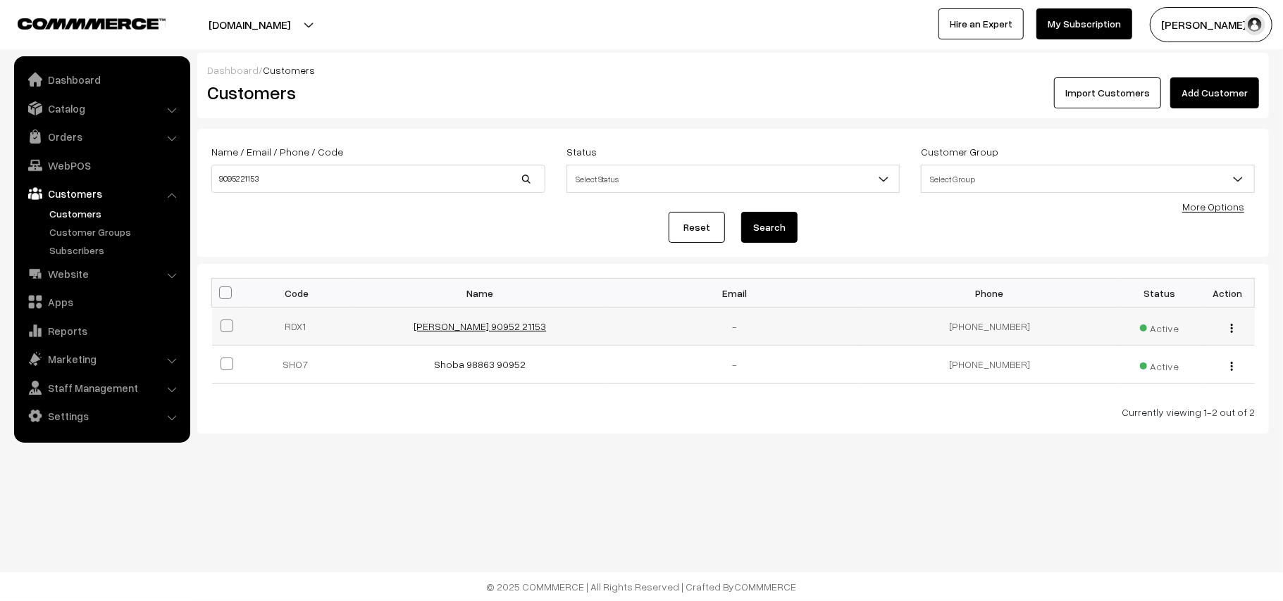
click at [470, 332] on link "[PERSON_NAME] 90952 21153" at bounding box center [479, 326] width 132 height 12
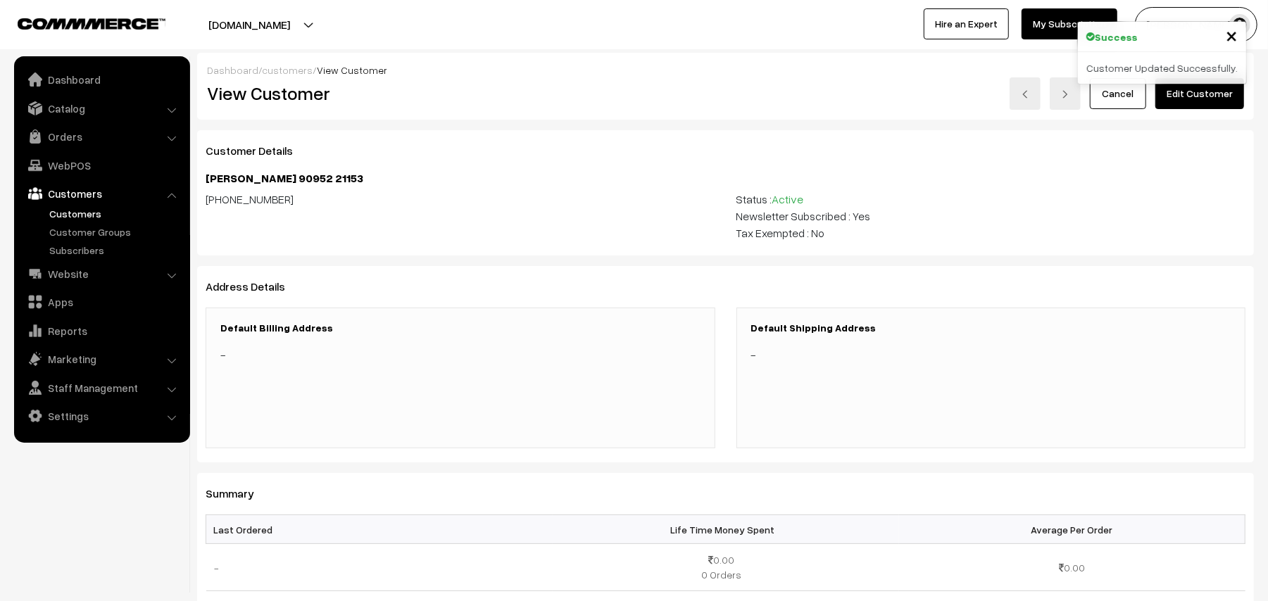
click at [1185, 108] on link "Edit Customer" at bounding box center [1200, 93] width 89 height 31
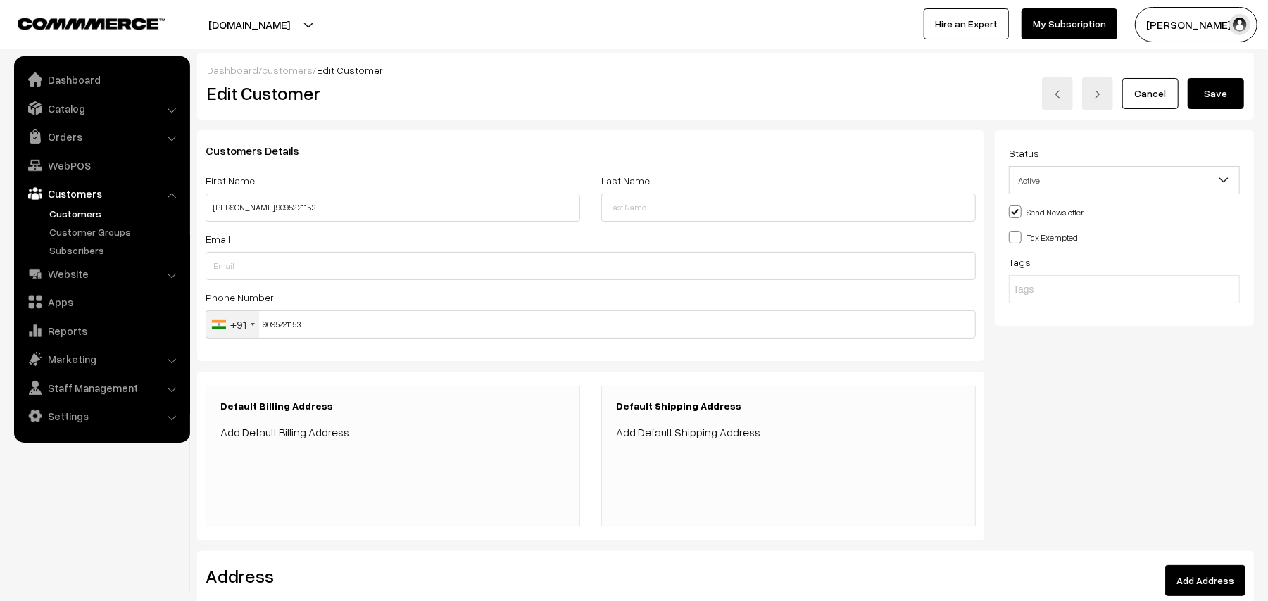
click at [299, 435] on link "Add Default Billing Address" at bounding box center [284, 432] width 129 height 14
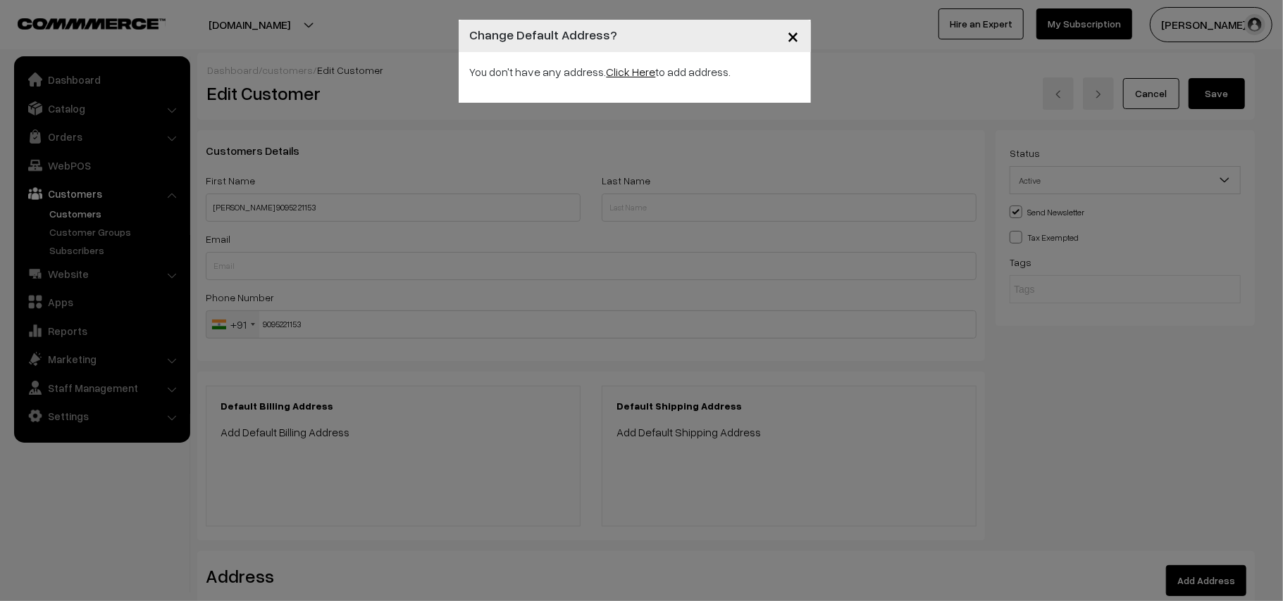
click at [625, 68] on link "Click Here" at bounding box center [630, 72] width 49 height 14
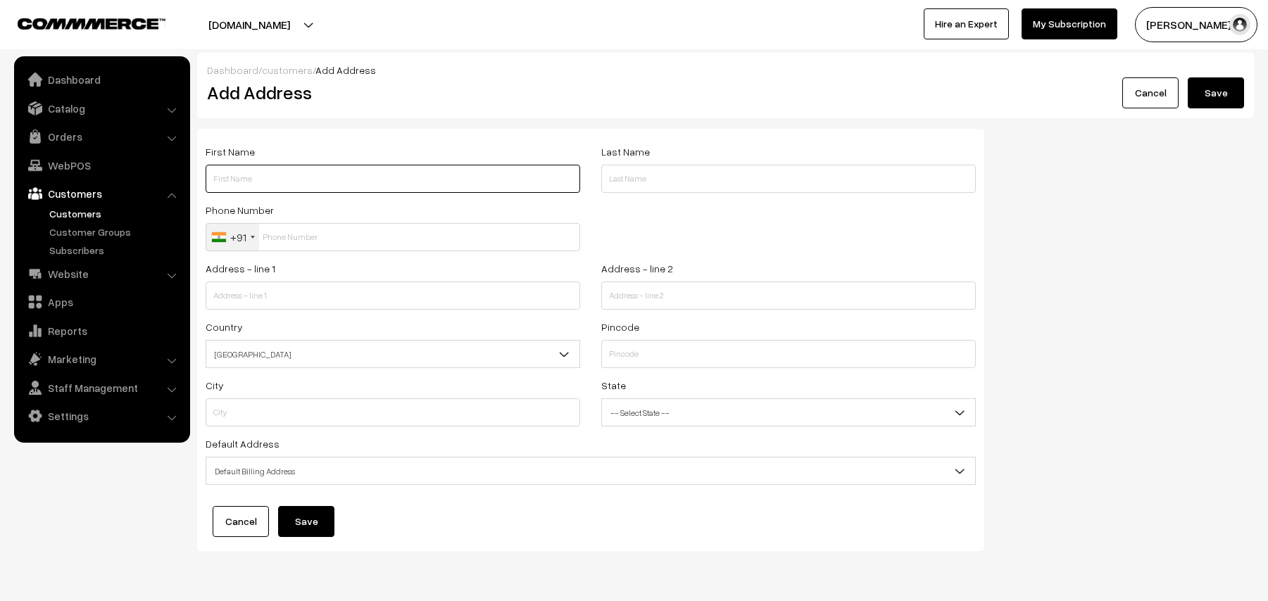
click at [251, 187] on input "text" at bounding box center [393, 179] width 375 height 28
paste input "90952 21153"
type input "[PERSON_NAME] 90952 21153"
click at [301, 229] on input "text" at bounding box center [393, 237] width 375 height 28
paste input "90952 2115"
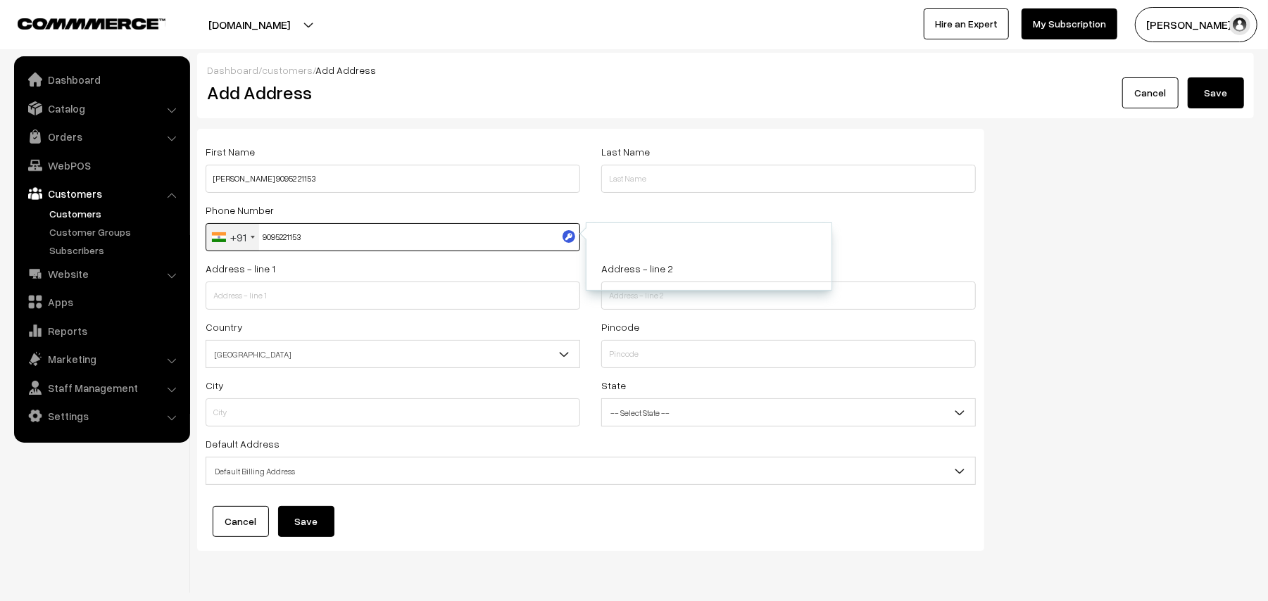
type input "9095221153"
click at [310, 304] on input "text" at bounding box center [393, 296] width 375 height 28
paste input "[STREET_ADDRESS][PERSON_NAME],"
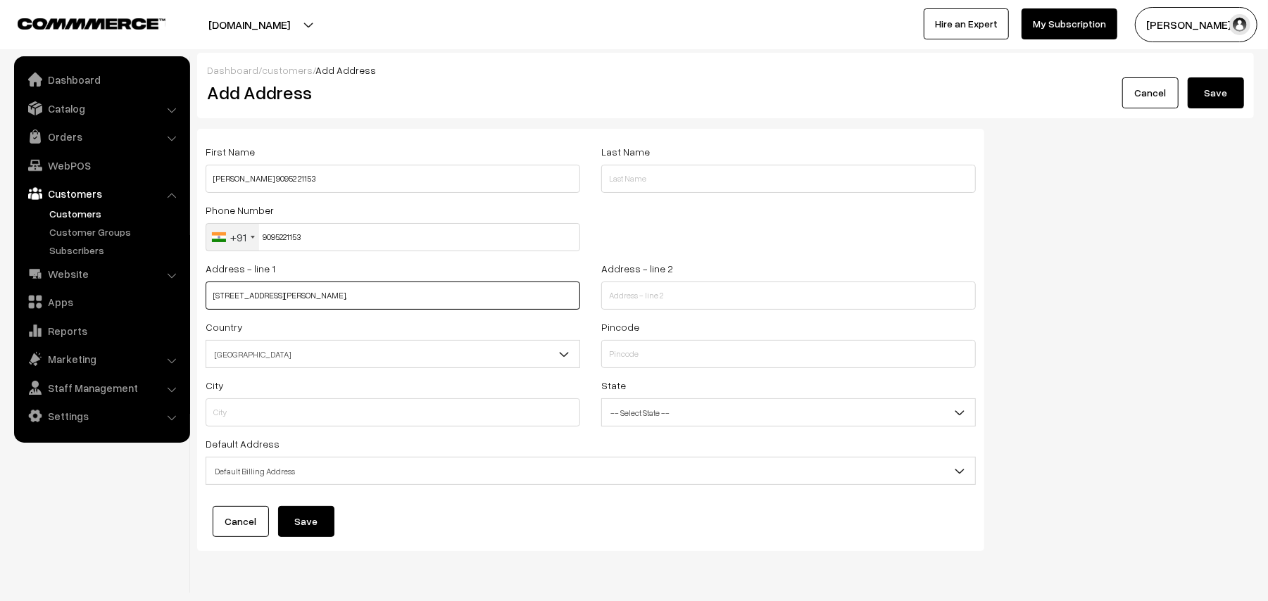
type input "[STREET_ADDRESS][PERSON_NAME],"
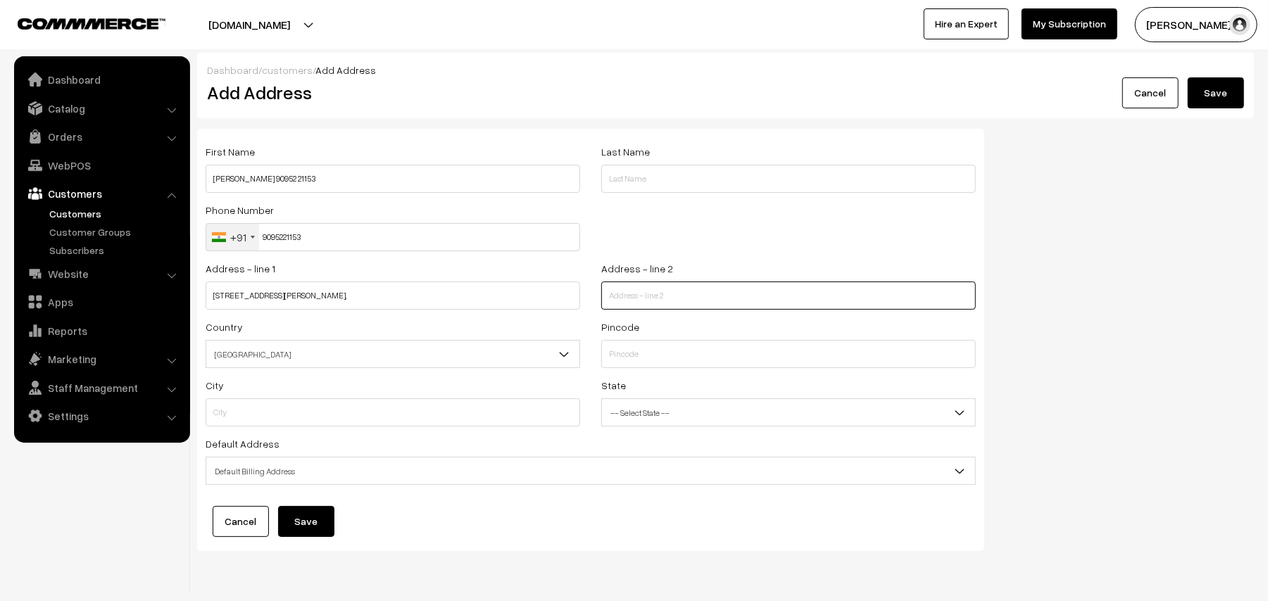
click at [674, 300] on input "text" at bounding box center [788, 296] width 375 height 28
paste input "puzhudhivakkam"
type input "puzhudhivakkam"
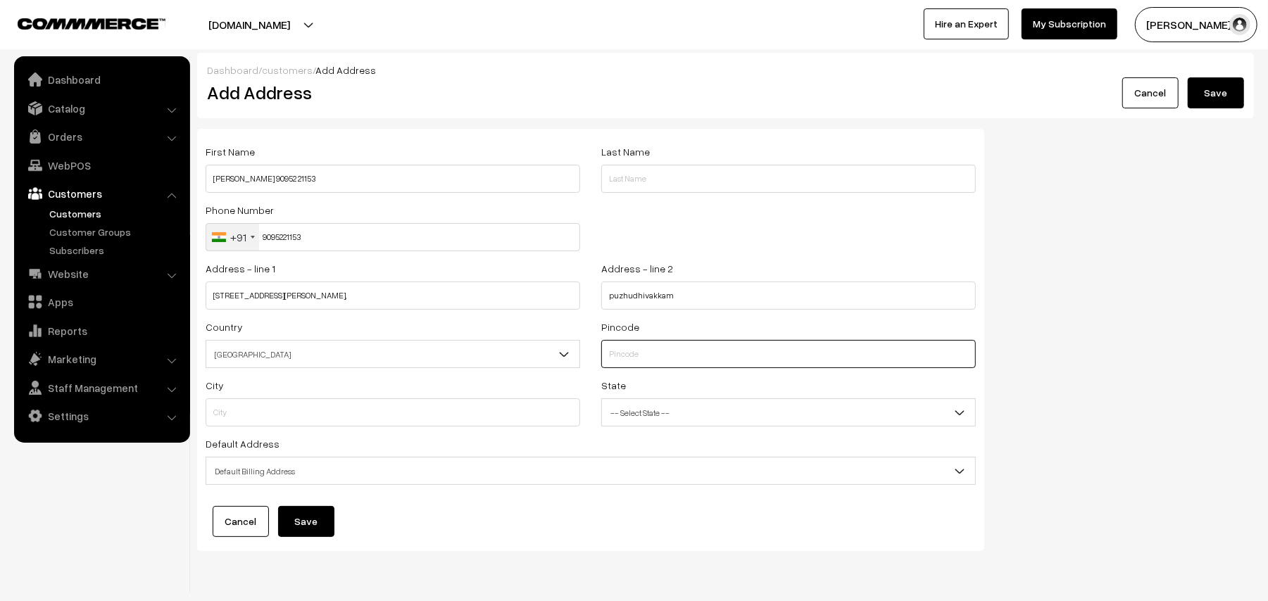
click at [617, 361] on input "text" at bounding box center [788, 354] width 375 height 28
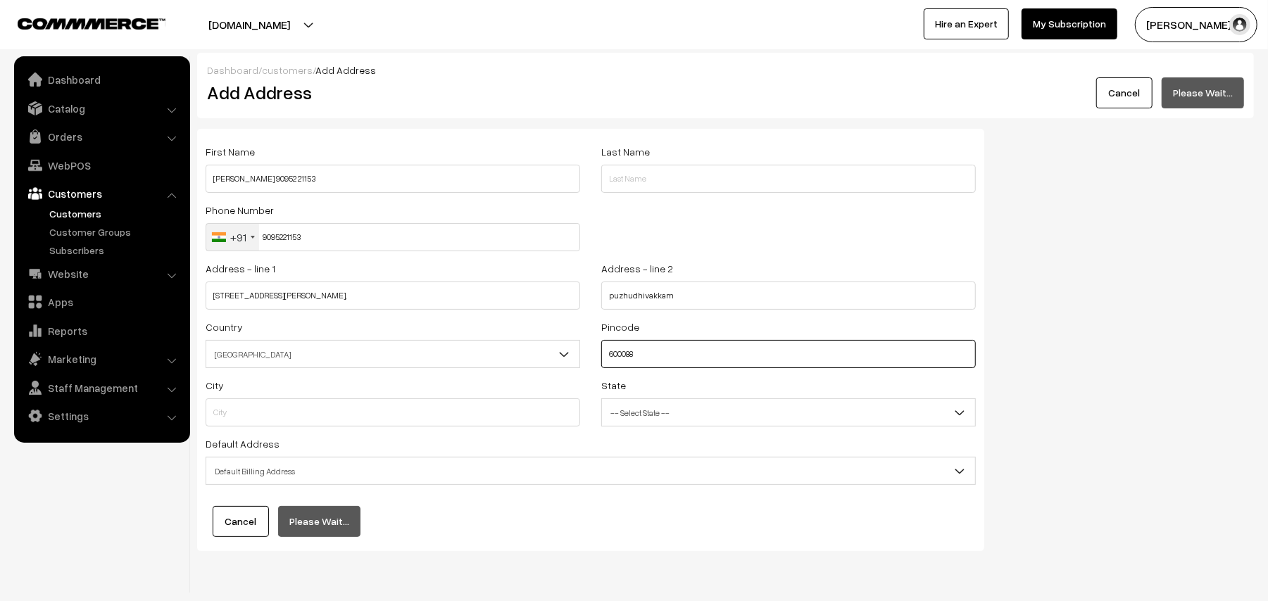
type input "600088"
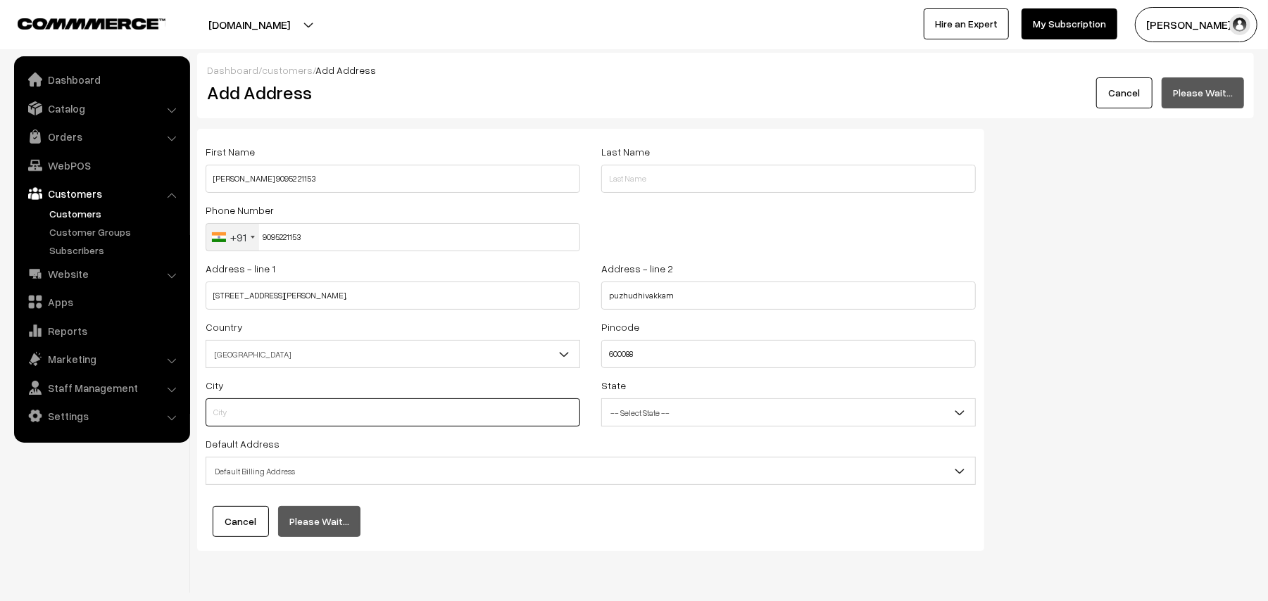
type input "Kanchipuram"
select select "Tamil Nadu"
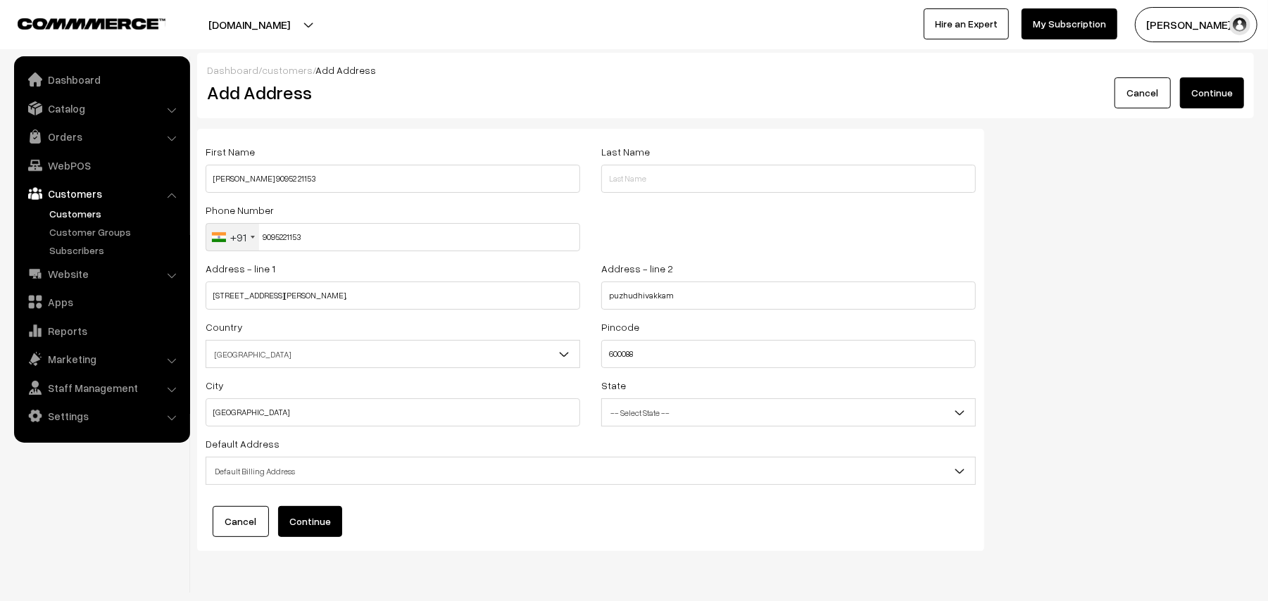
click at [649, 412] on span "-- Select State --" at bounding box center [788, 413] width 373 height 25
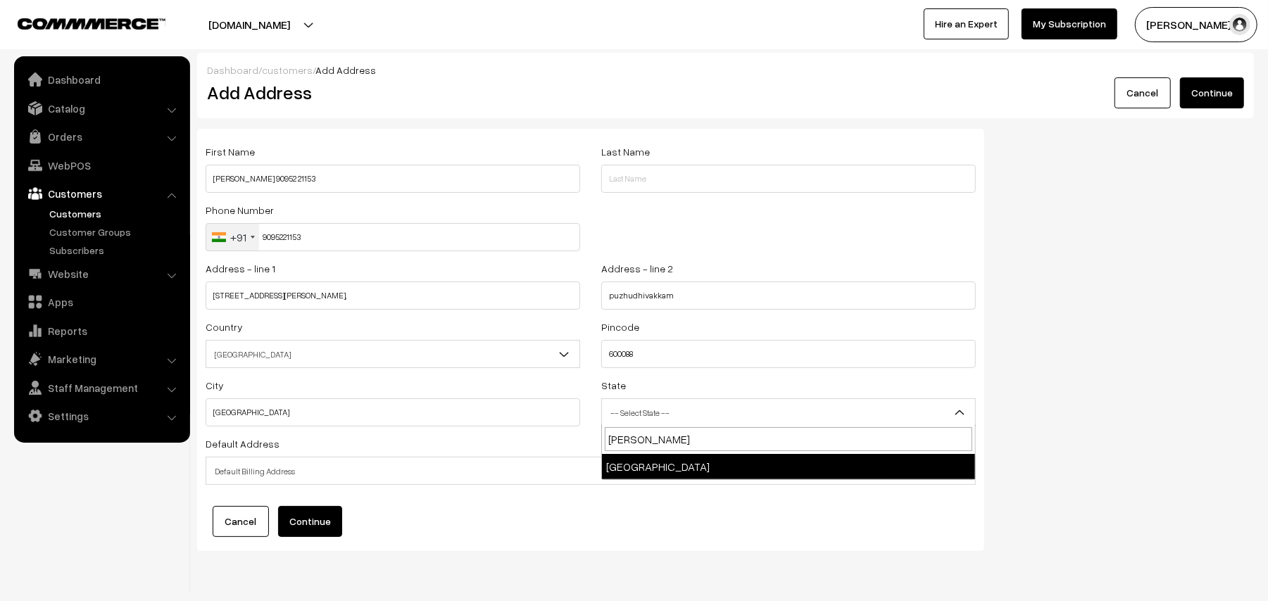
type input "tamil"
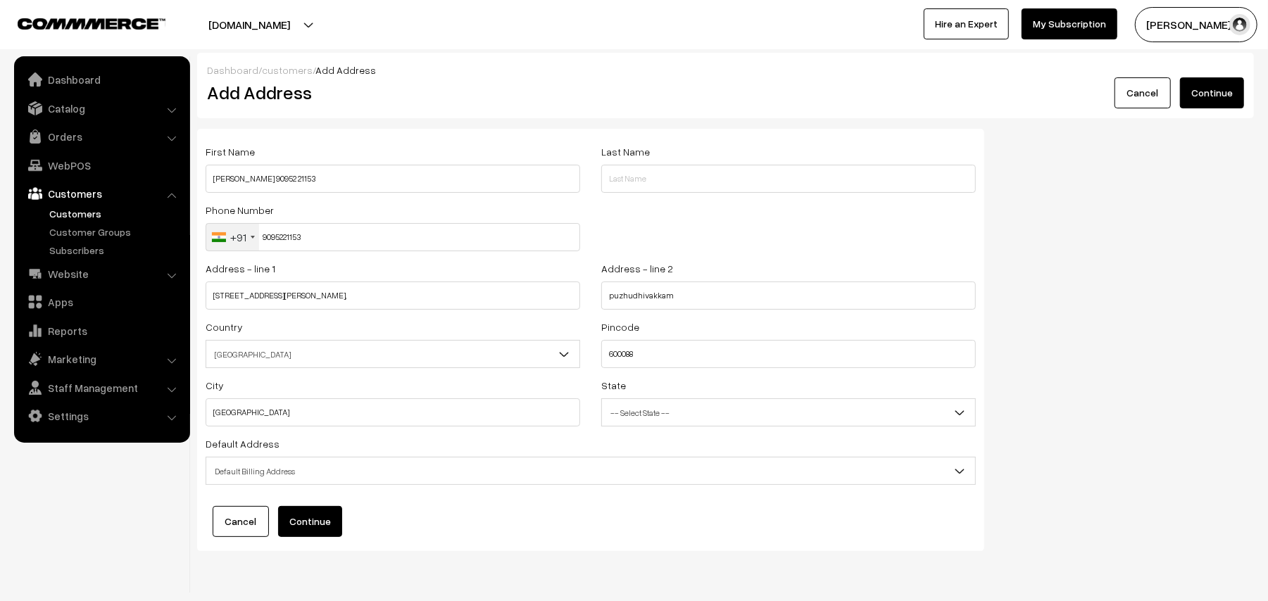
click at [414, 472] on span "Default Billing Address" at bounding box center [590, 471] width 769 height 25
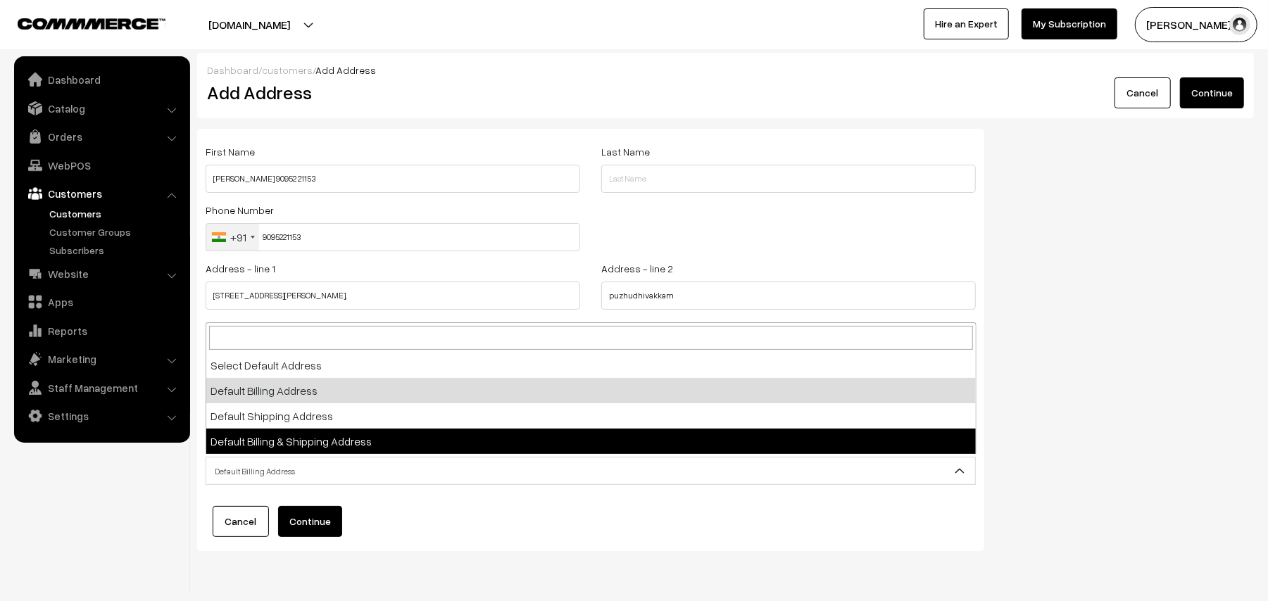
select select "3"
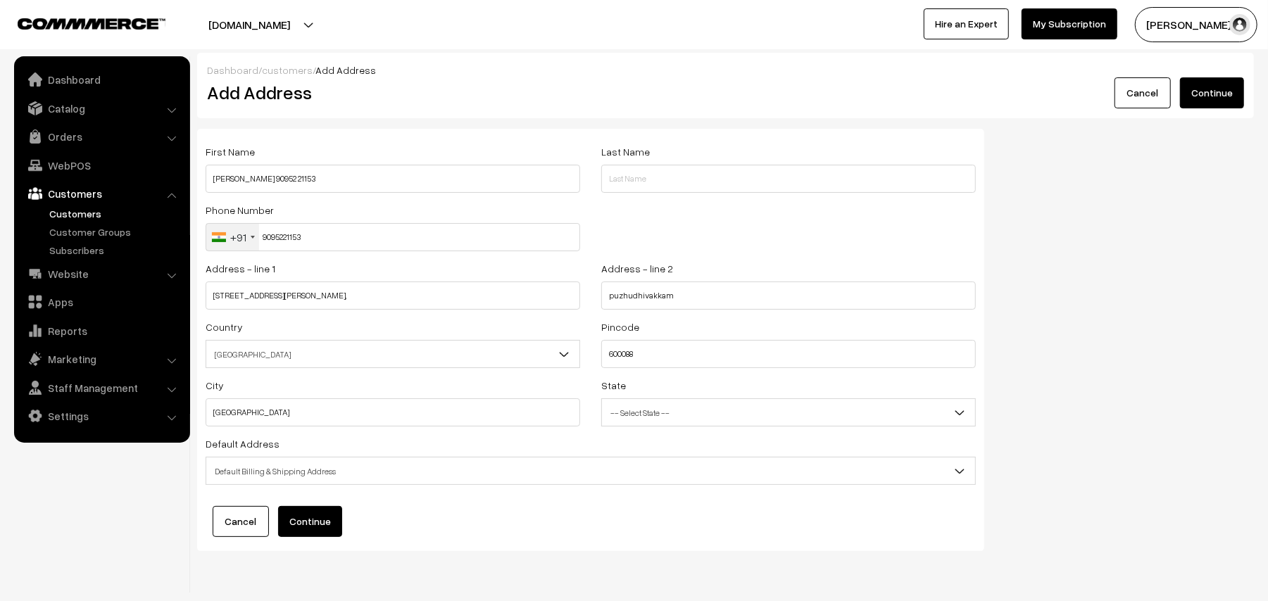
click at [303, 527] on button "Continue" at bounding box center [310, 521] width 64 height 31
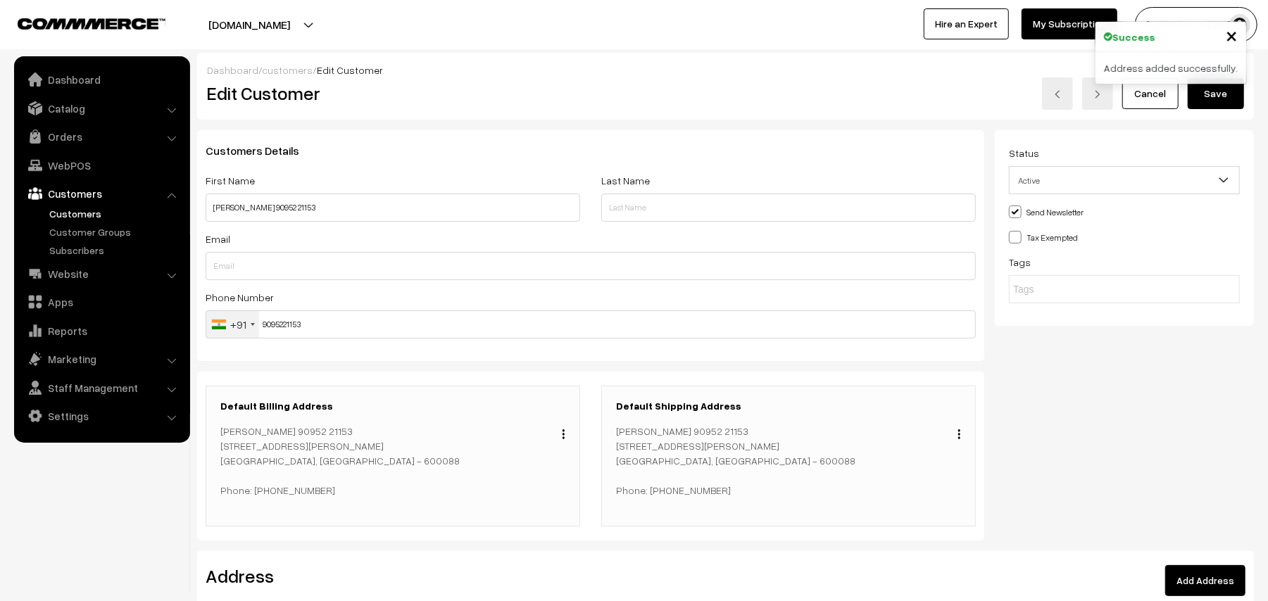
click at [1233, 99] on button "Save" at bounding box center [1216, 93] width 56 height 31
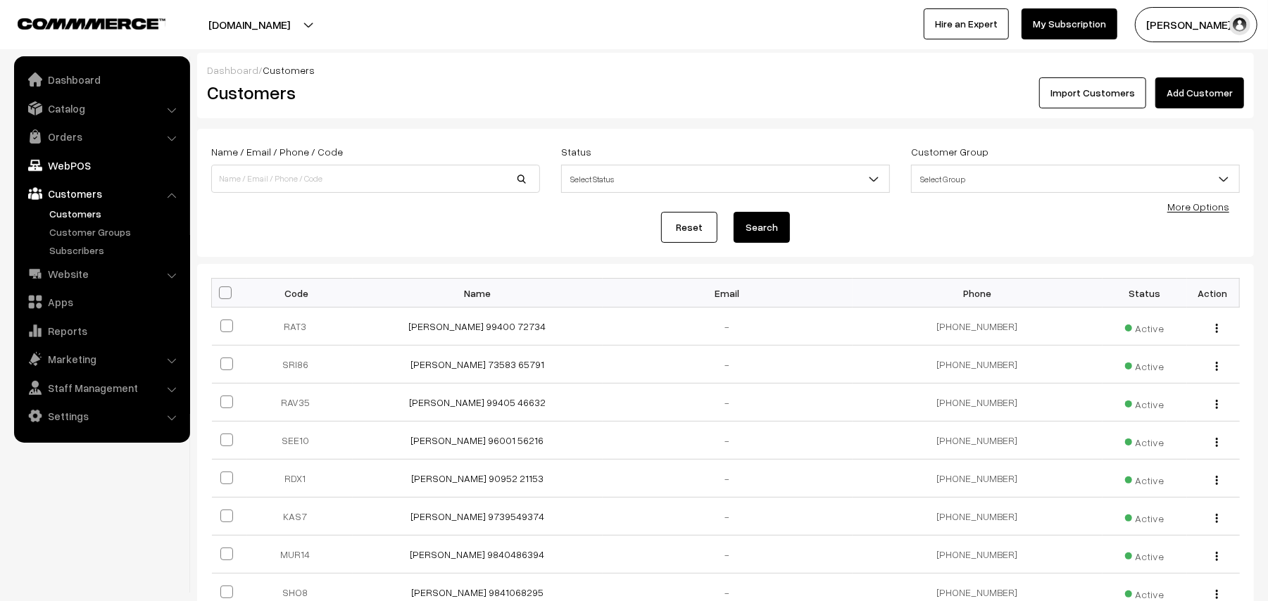
click at [71, 162] on link "WebPOS" at bounding box center [102, 165] width 168 height 25
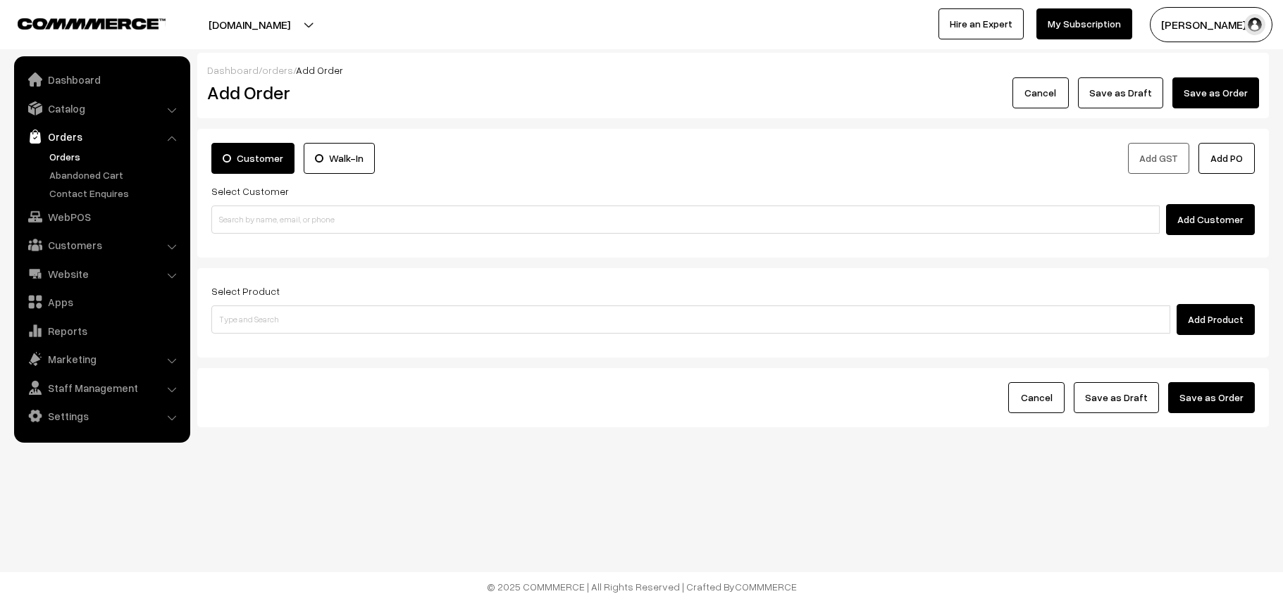
click at [299, 199] on div "Select Customer Add Customer" at bounding box center [732, 208] width 1043 height 53
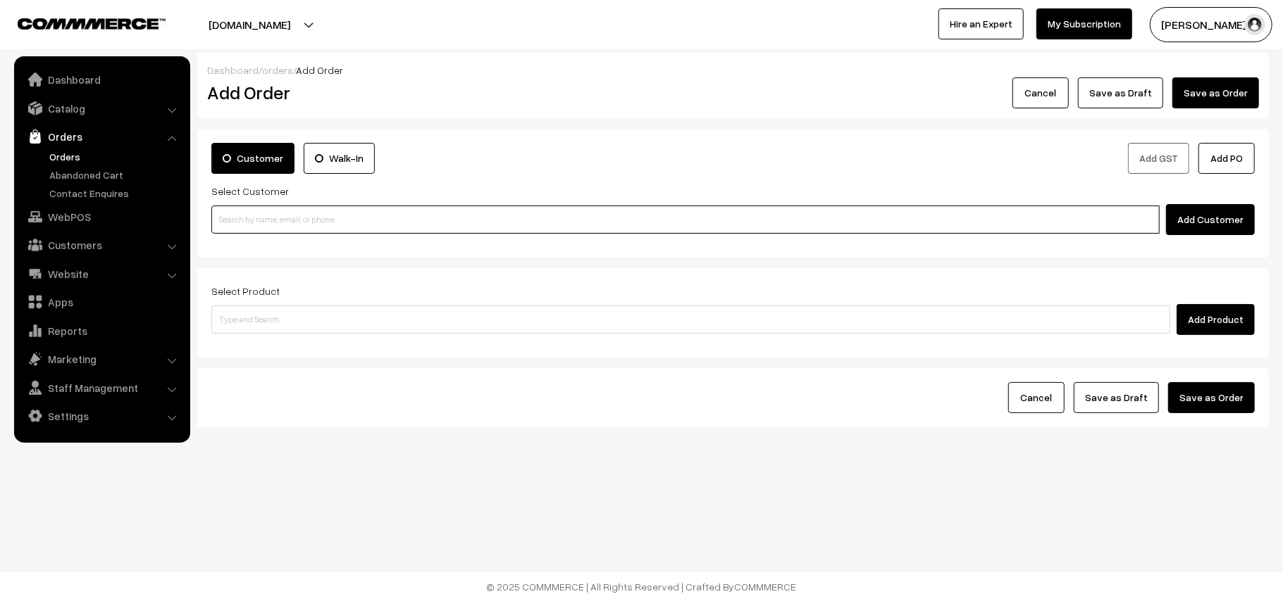
click at [297, 214] on input at bounding box center [685, 220] width 948 height 28
paste input "90952 21153"
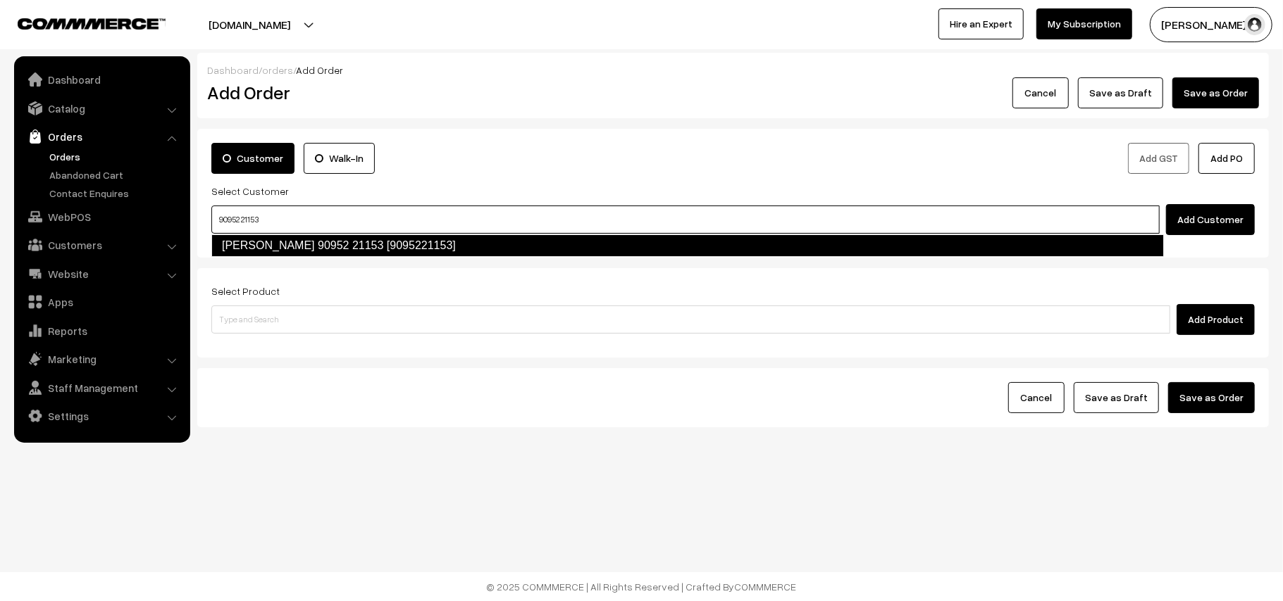
click at [247, 235] on link "Nagarajan 90952 21153 [9095221153]" at bounding box center [687, 246] width 952 height 23
type input "90952 21153"
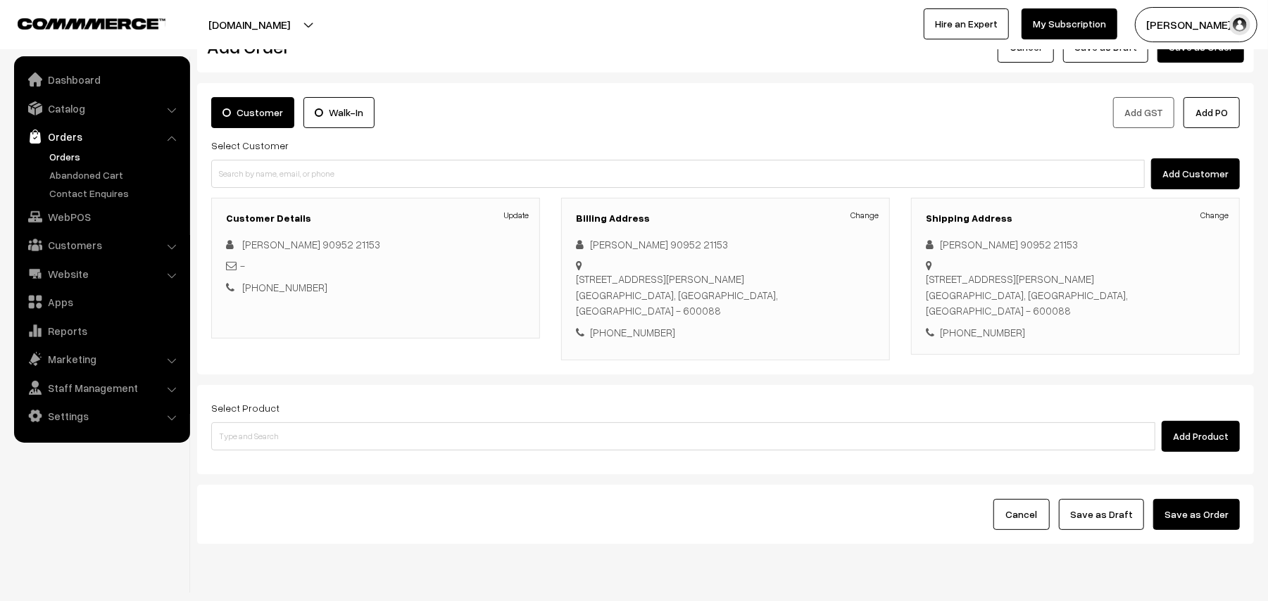
scroll to position [70, 0]
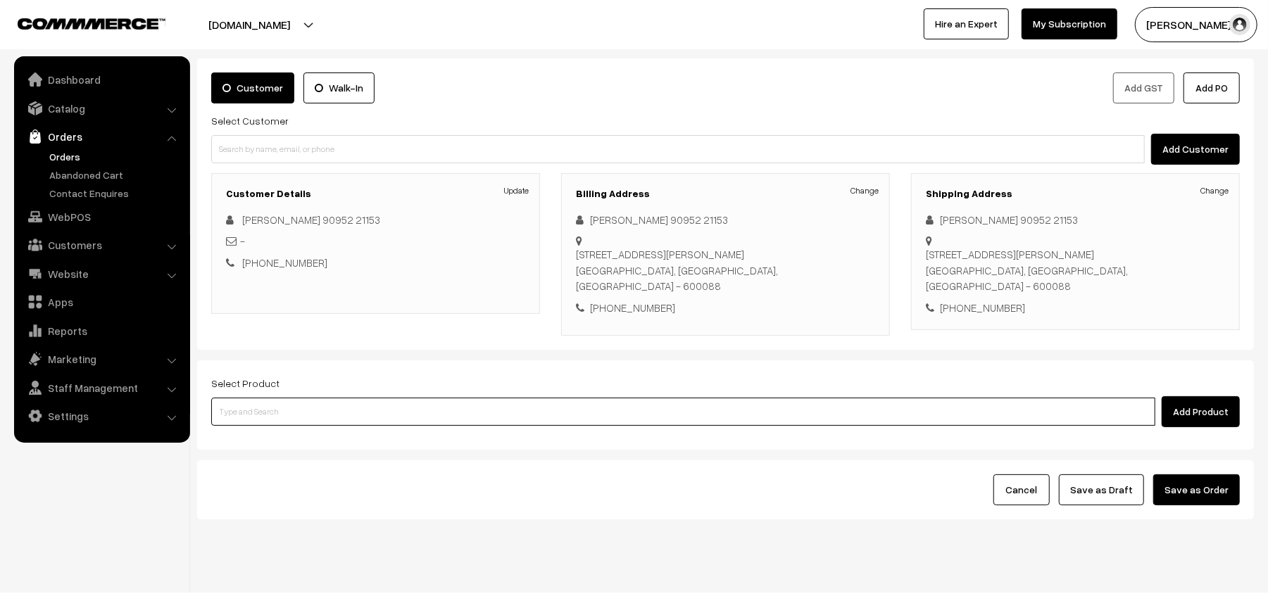
click at [317, 398] on input at bounding box center [683, 412] width 944 height 28
type input "15th wi"
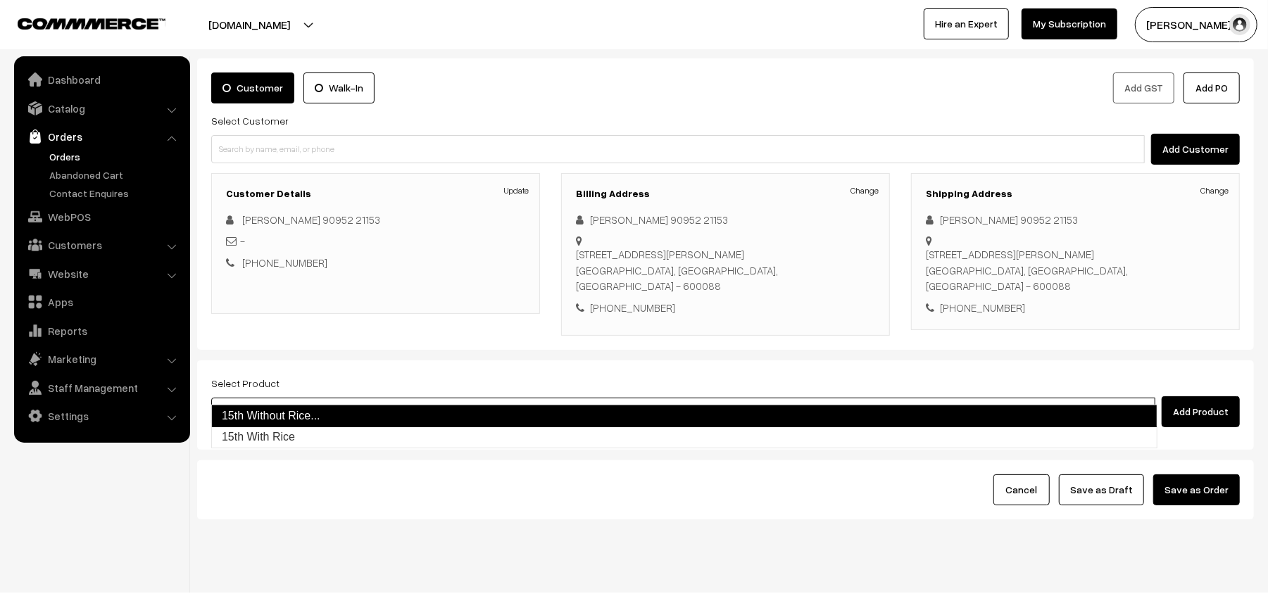
click at [311, 416] on link "15th Without Rice..." at bounding box center [684, 416] width 947 height 23
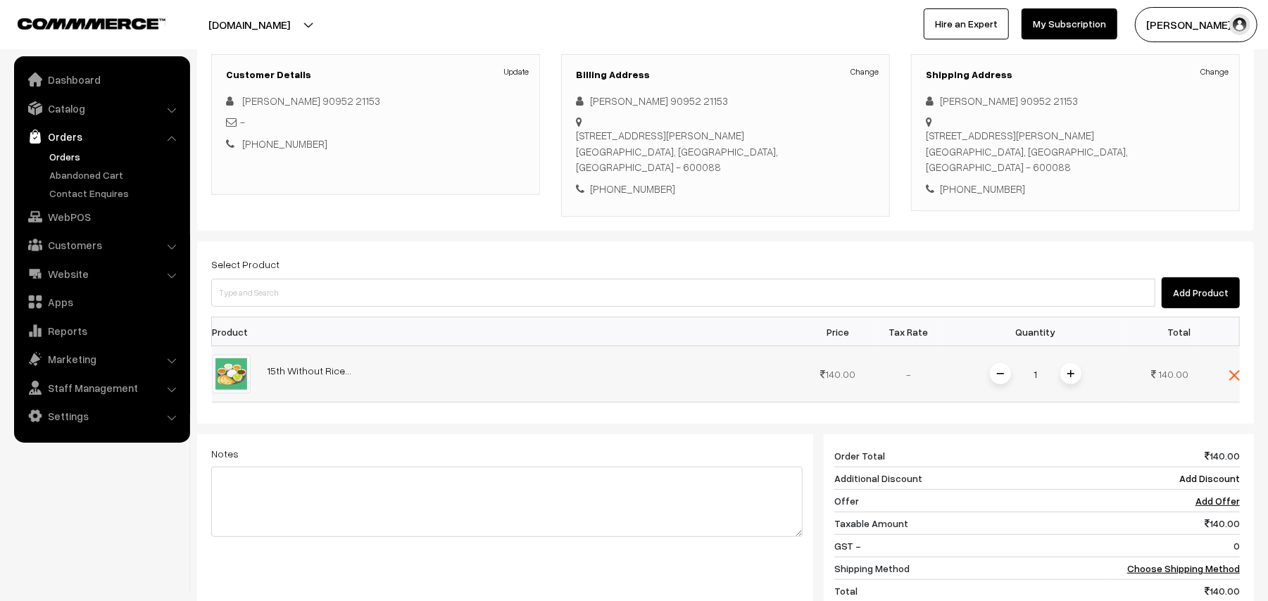
scroll to position [258, 0]
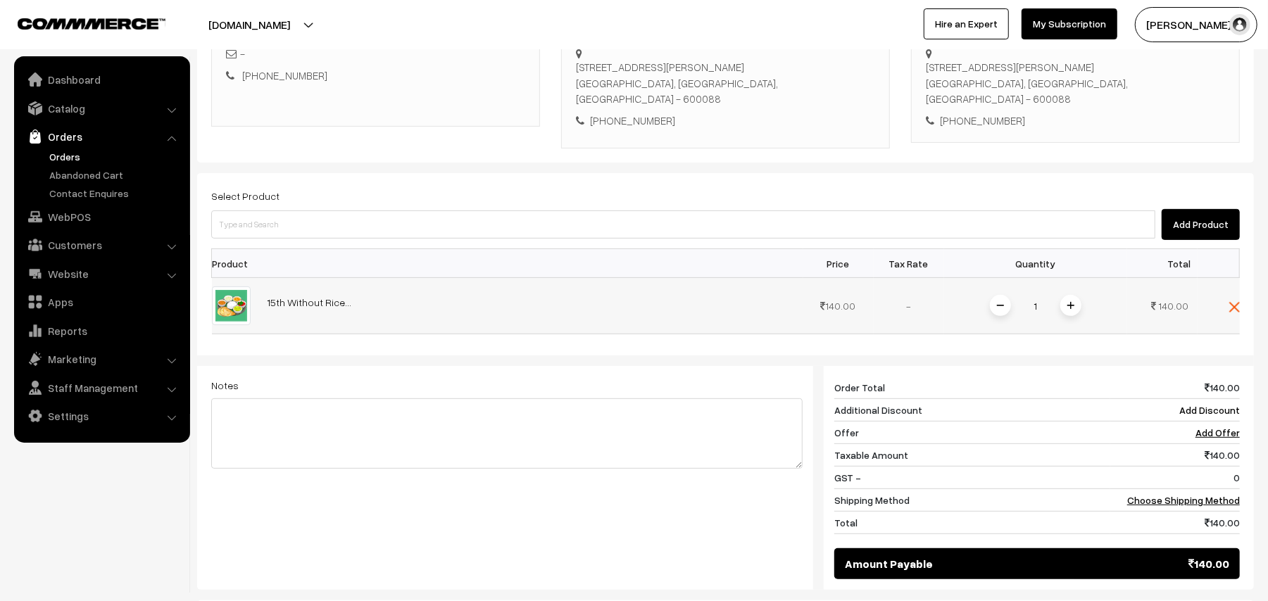
click at [1068, 302] on img at bounding box center [1071, 305] width 7 height 7
click at [1204, 494] on link "Choose Shipping Method" at bounding box center [1184, 500] width 113 height 12
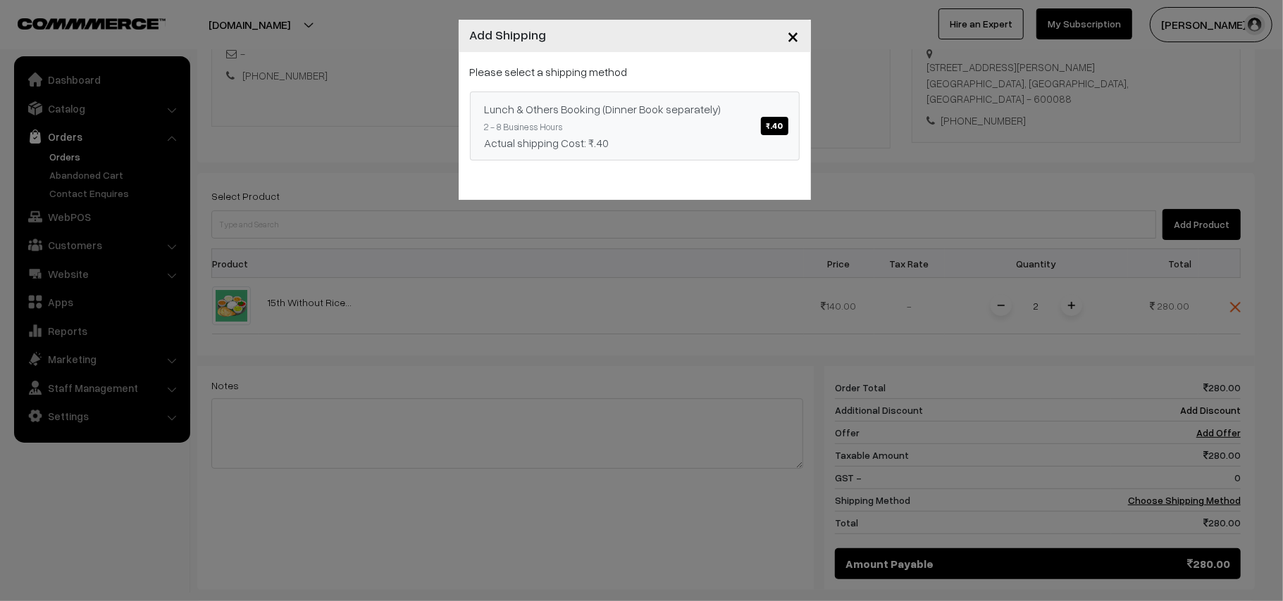
click at [685, 116] on div "Lunch & Others Booking (Dinner Book separately) ₹.40" at bounding box center [635, 109] width 300 height 17
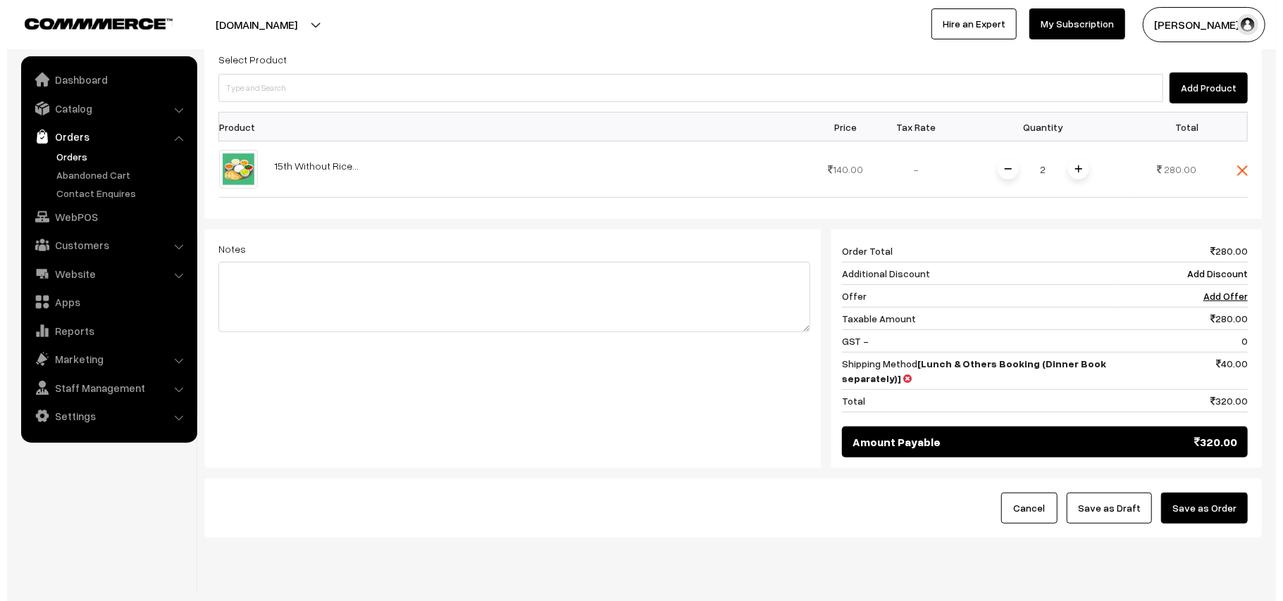
scroll to position [415, 0]
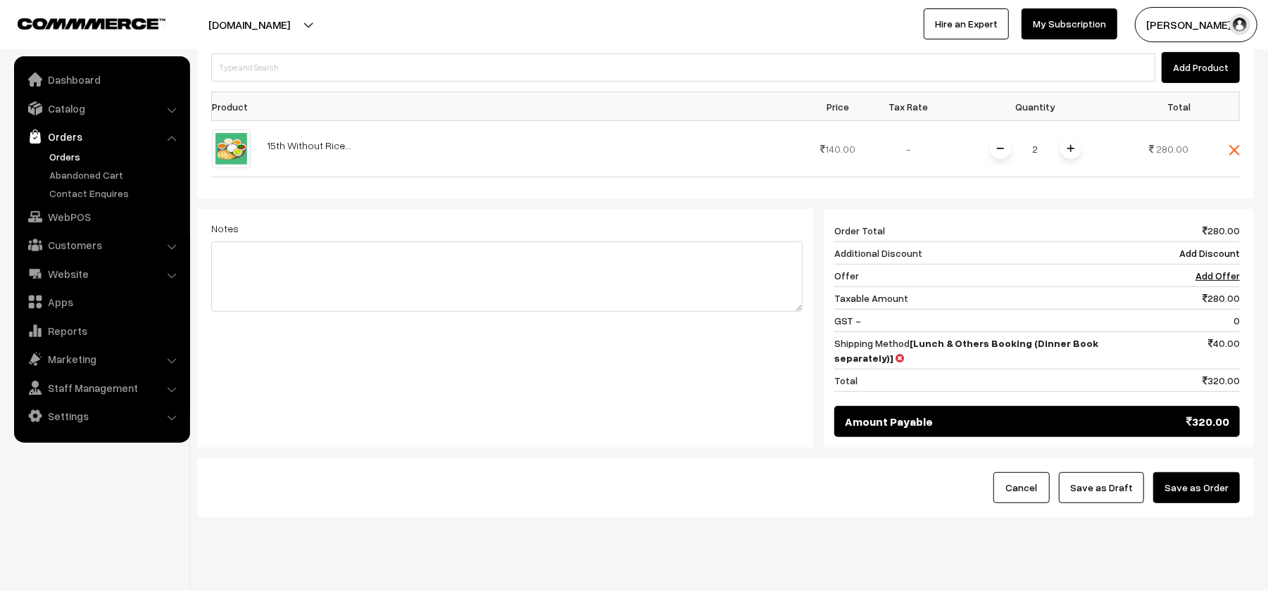
click at [1189, 477] on button "Save as Order" at bounding box center [1197, 488] width 87 height 31
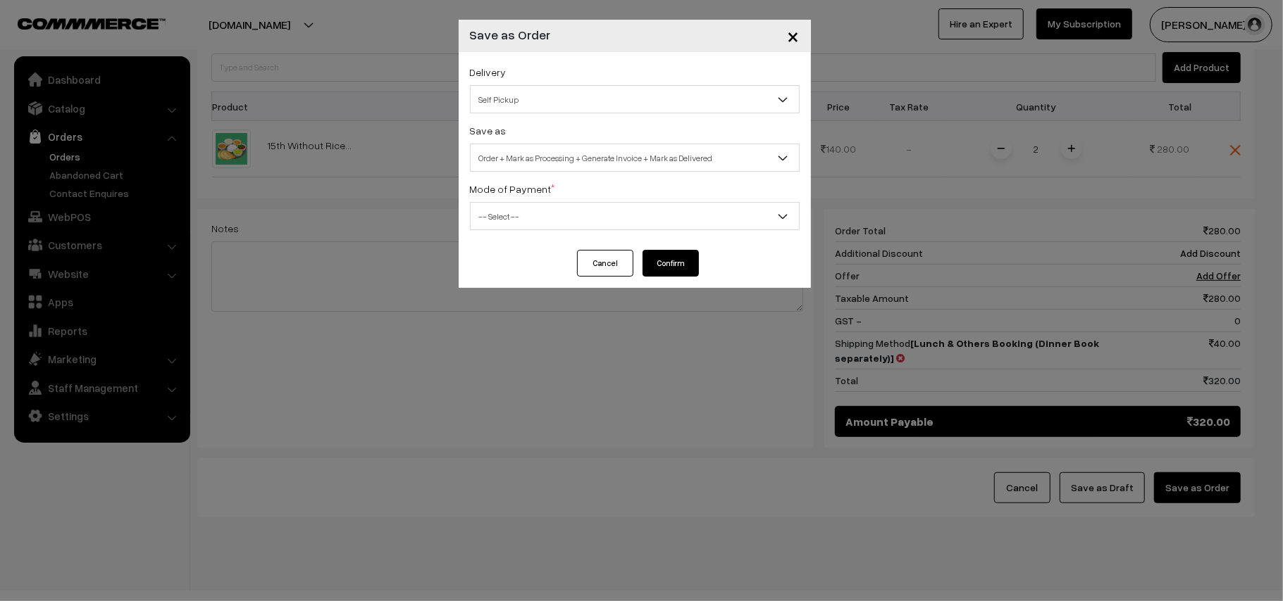
click at [570, 104] on span "Self Pickup" at bounding box center [634, 99] width 328 height 25
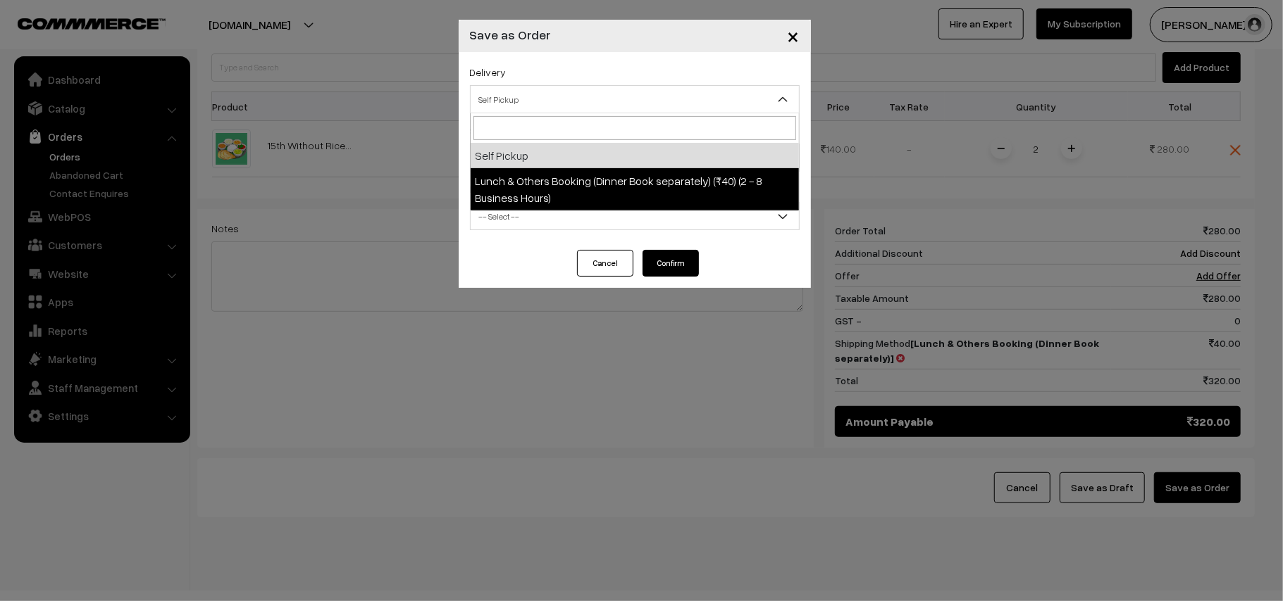
select select "LOB1"
select select "3"
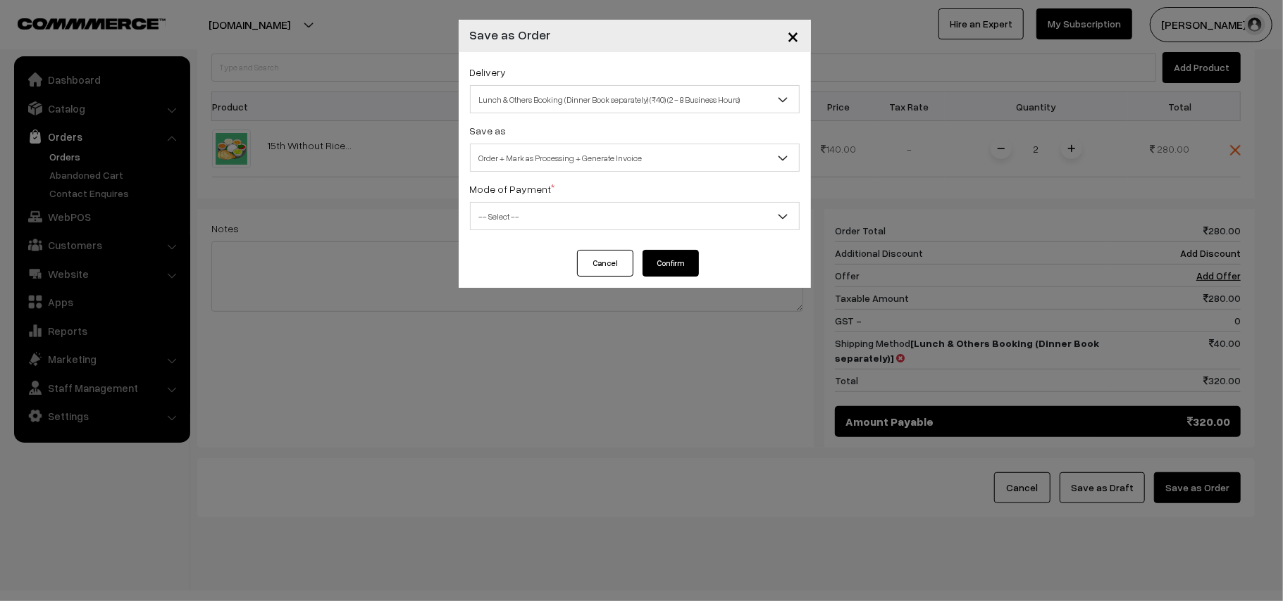
click at [582, 146] on span "Order + Mark as Processing + Generate Invoice" at bounding box center [634, 158] width 328 height 25
click at [523, 226] on span "-- Select --" at bounding box center [634, 216] width 328 height 25
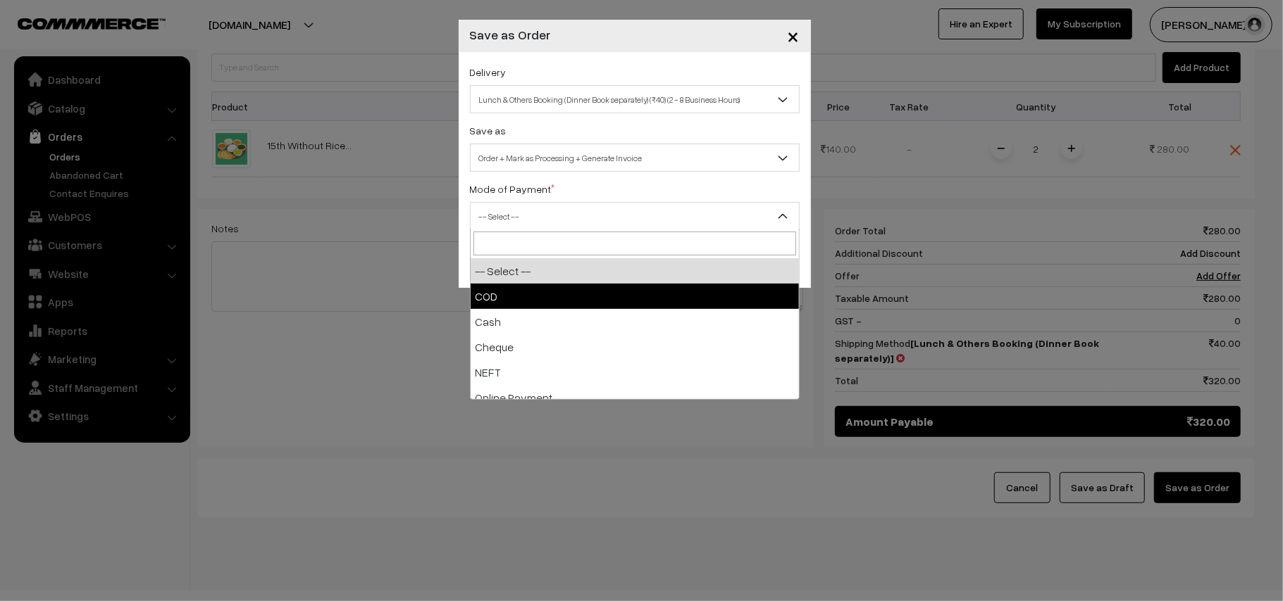
drag, startPoint x: 497, startPoint y: 308, endPoint x: 499, endPoint y: 296, distance: 12.9
select select "1"
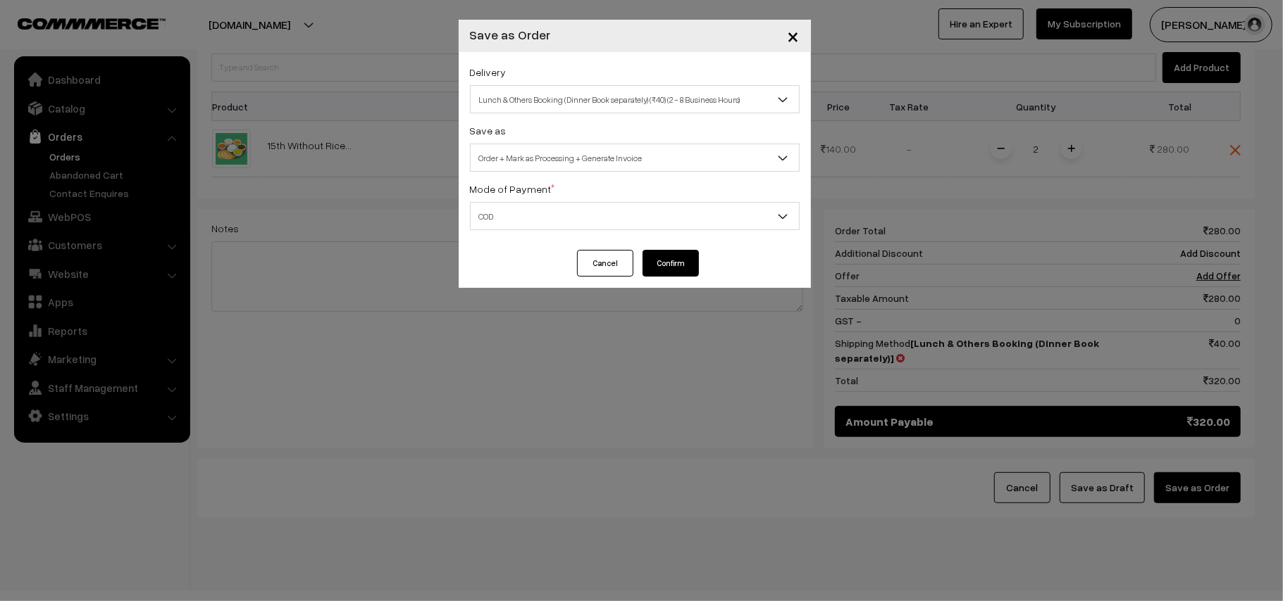
click at [669, 257] on button "Confirm" at bounding box center [670, 263] width 56 height 27
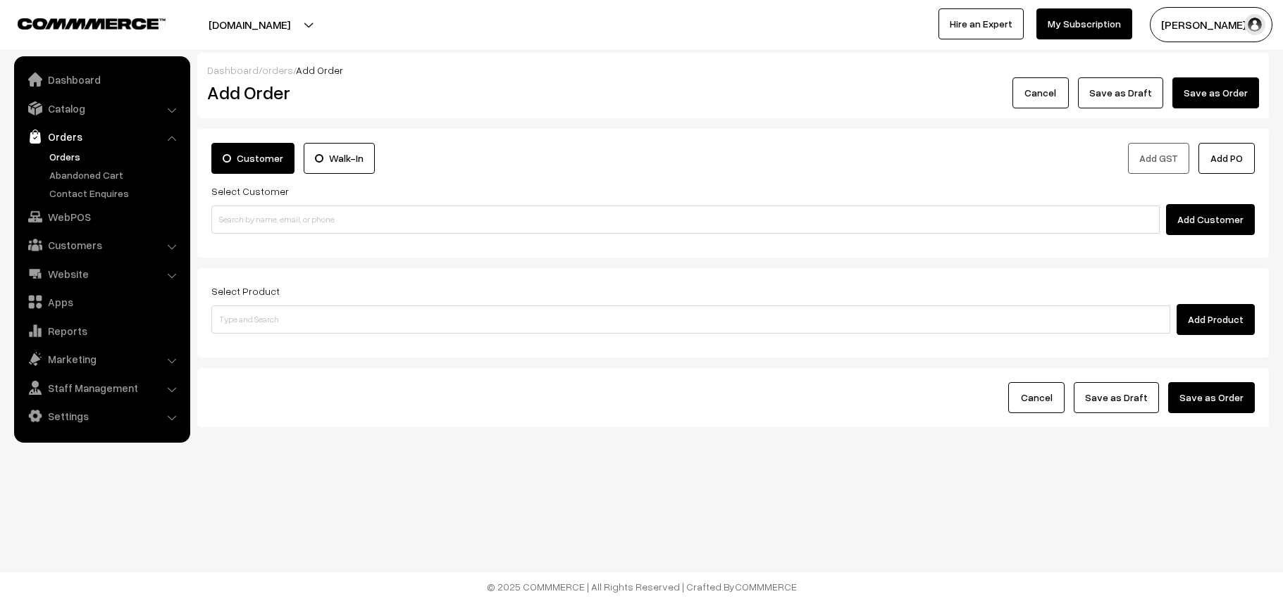
click at [66, 153] on link "Orders" at bounding box center [115, 156] width 139 height 15
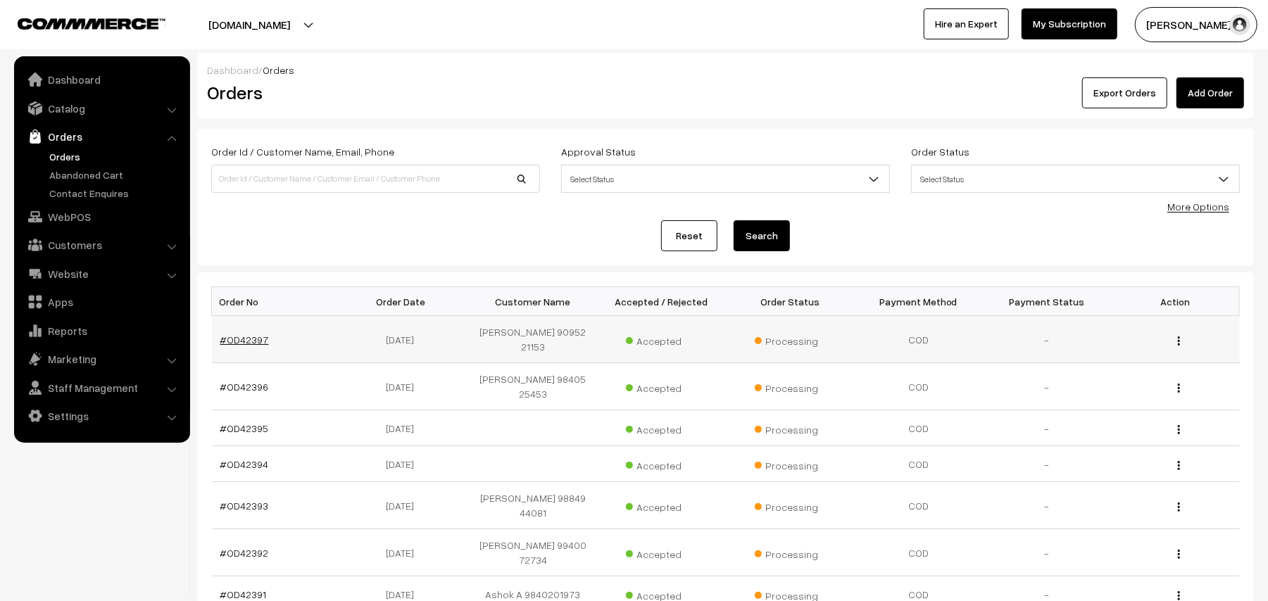
click at [251, 338] on link "#OD42397" at bounding box center [244, 340] width 49 height 12
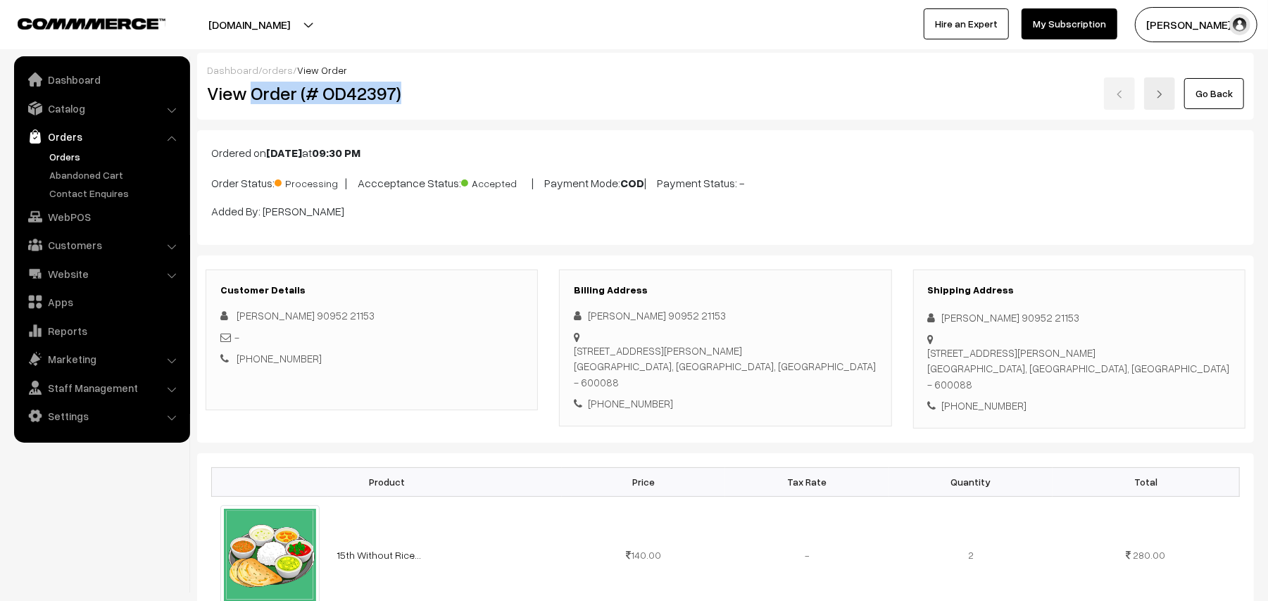
drag, startPoint x: 0, startPoint y: 0, endPoint x: 461, endPoint y: 106, distance: 472.6
click at [461, 106] on div "View Order (# OD42397)" at bounding box center [372, 93] width 353 height 32
copy h2 "Order (# OD42397)"
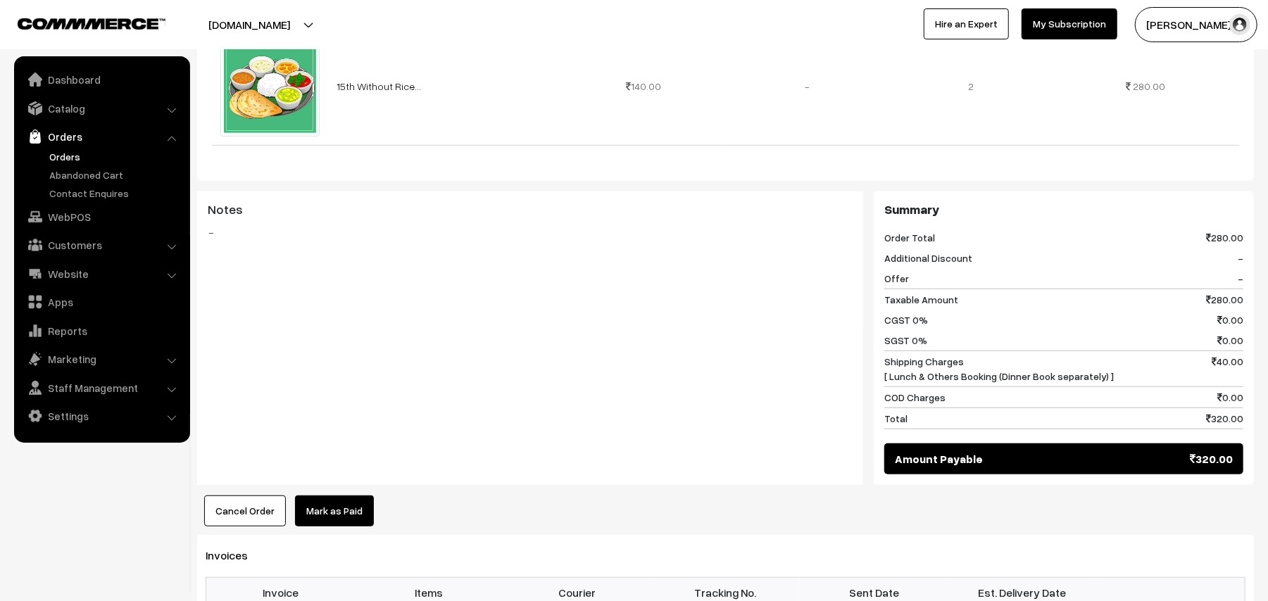
scroll to position [563, 0]
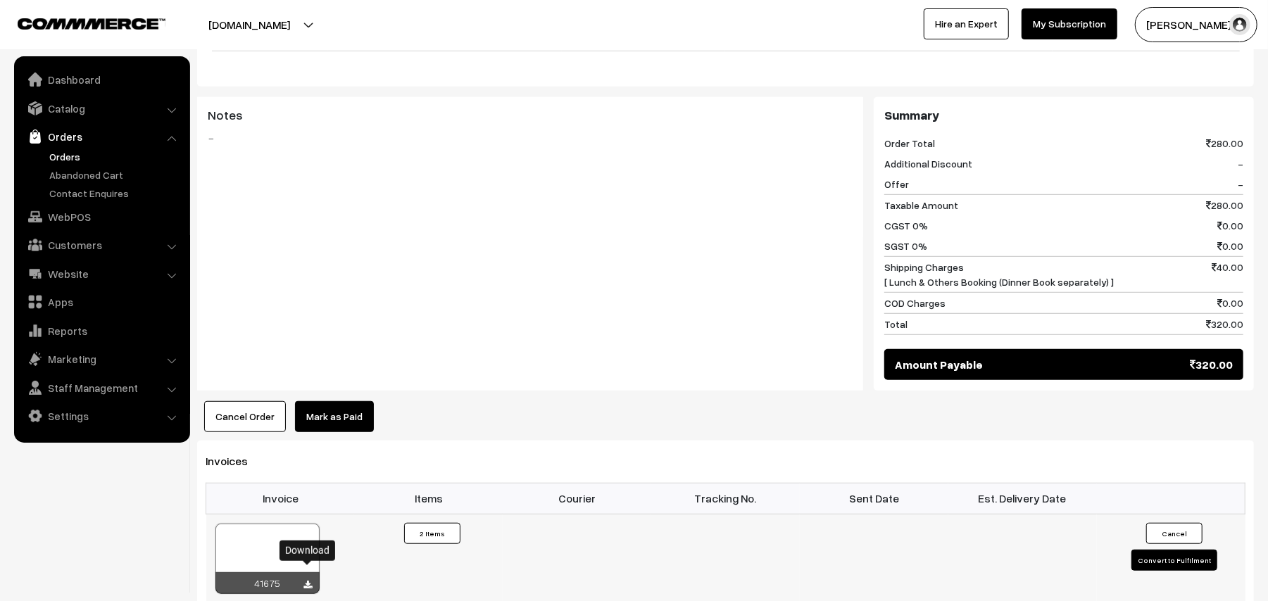
click at [311, 581] on icon at bounding box center [308, 585] width 8 height 9
click at [63, 158] on link "Orders" at bounding box center [115, 156] width 139 height 15
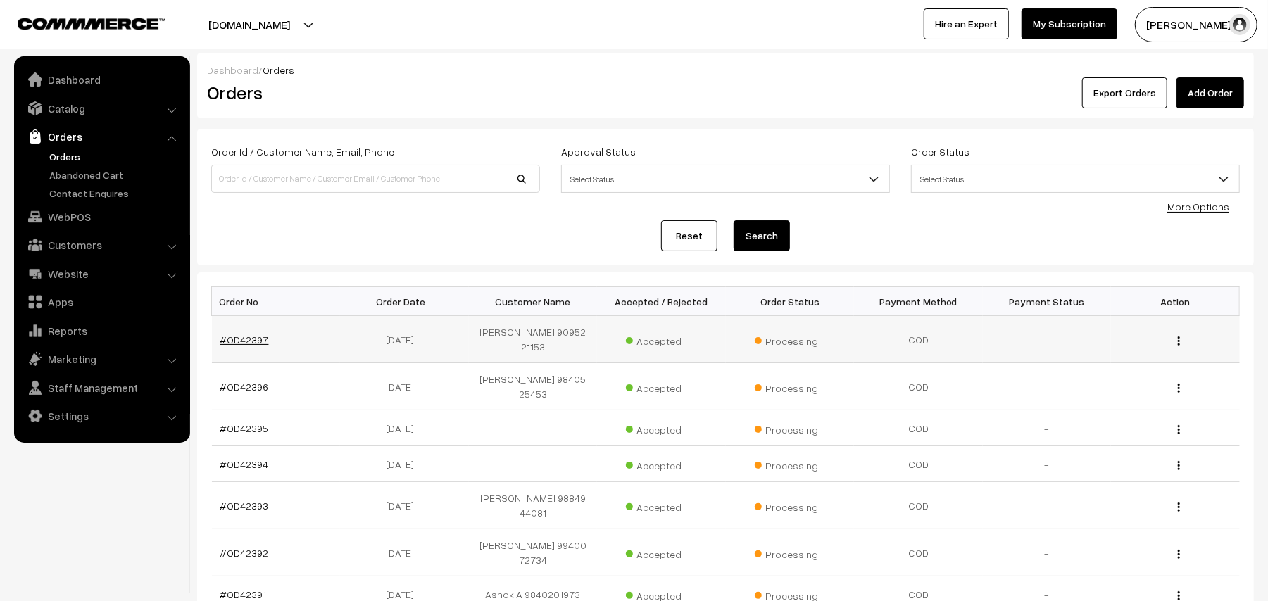
click at [256, 334] on link "#OD42397" at bounding box center [244, 340] width 49 height 12
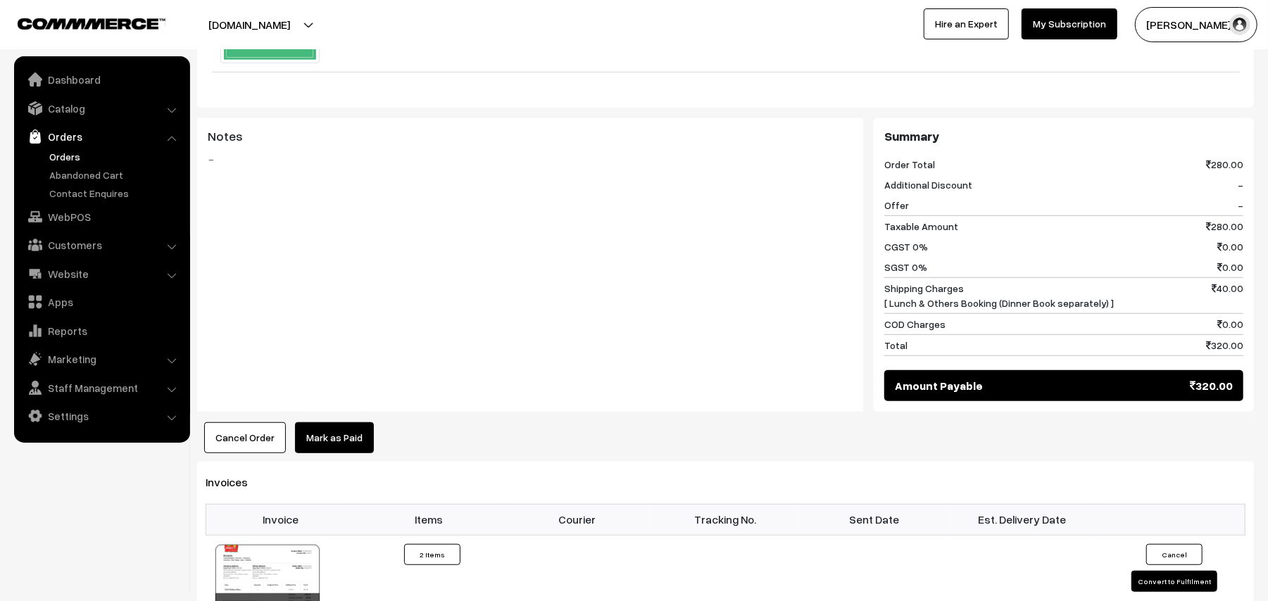
scroll to position [563, 0]
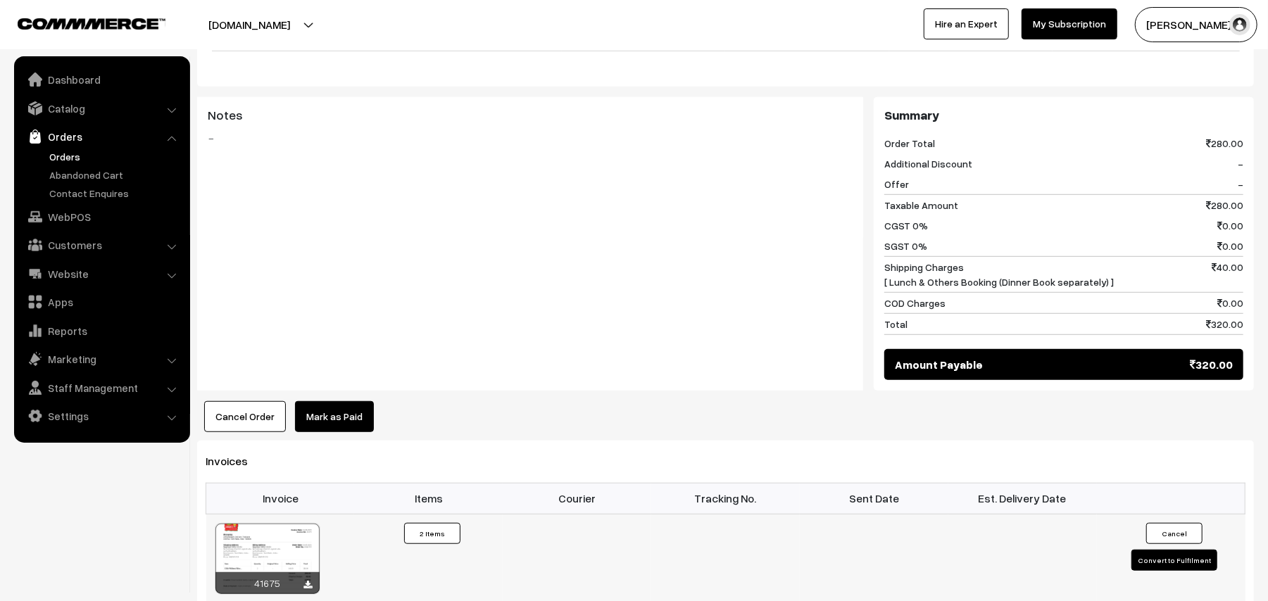
click at [300, 525] on div at bounding box center [268, 559] width 104 height 70
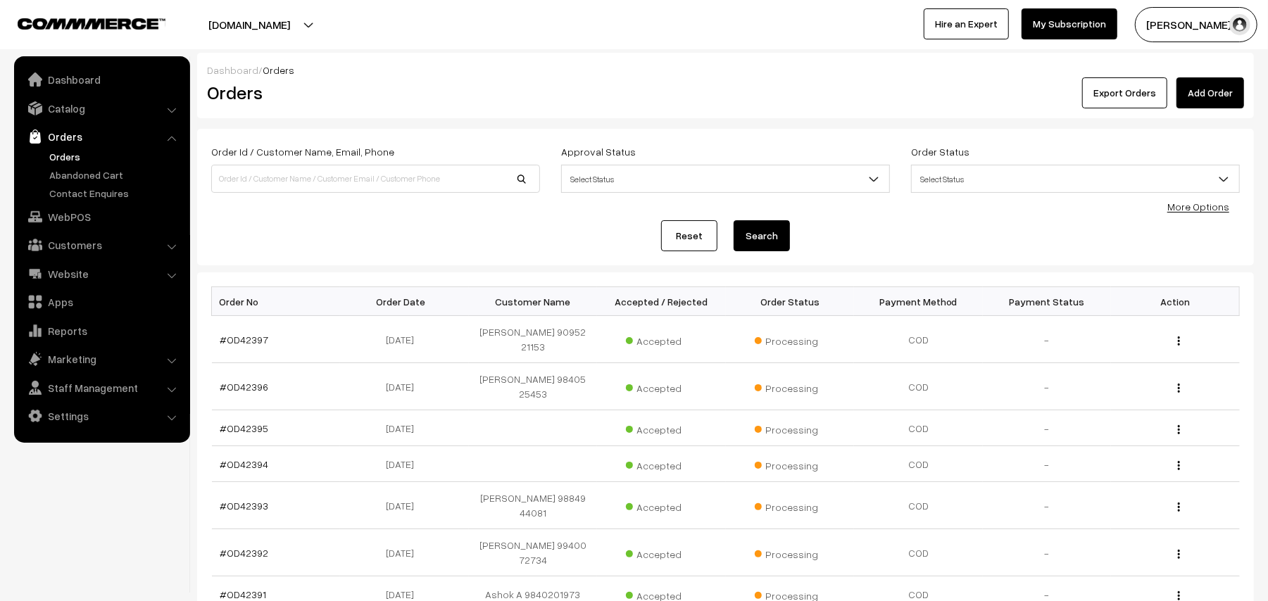
click at [242, 381] on link "#OD42396" at bounding box center [244, 387] width 49 height 12
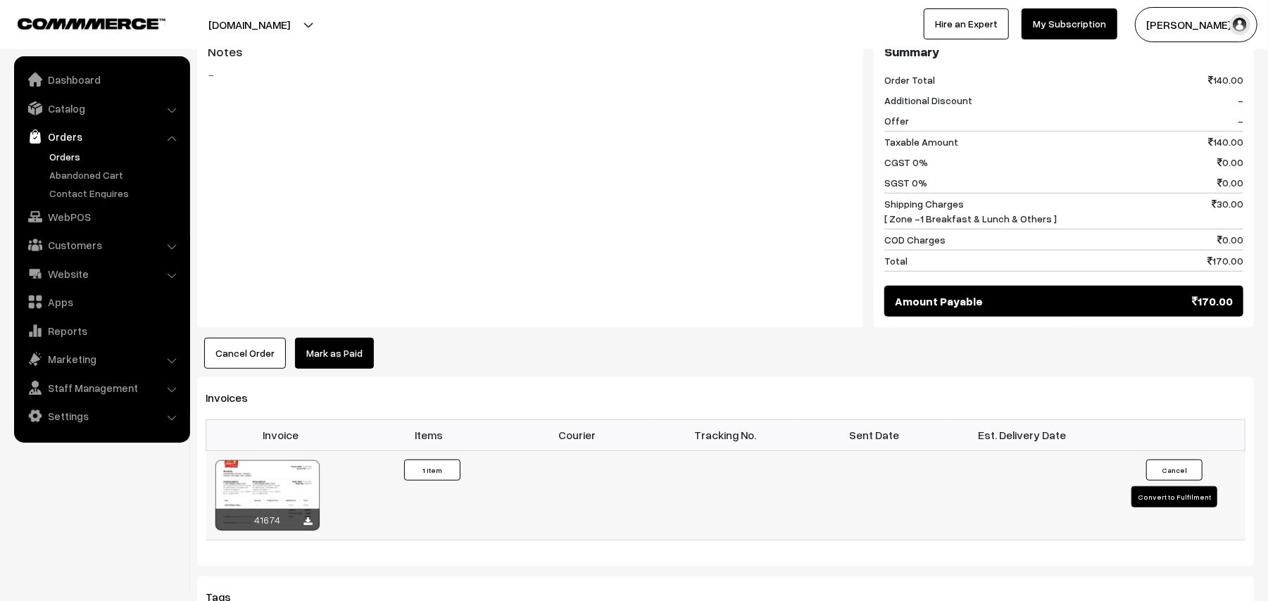
scroll to position [657, 0]
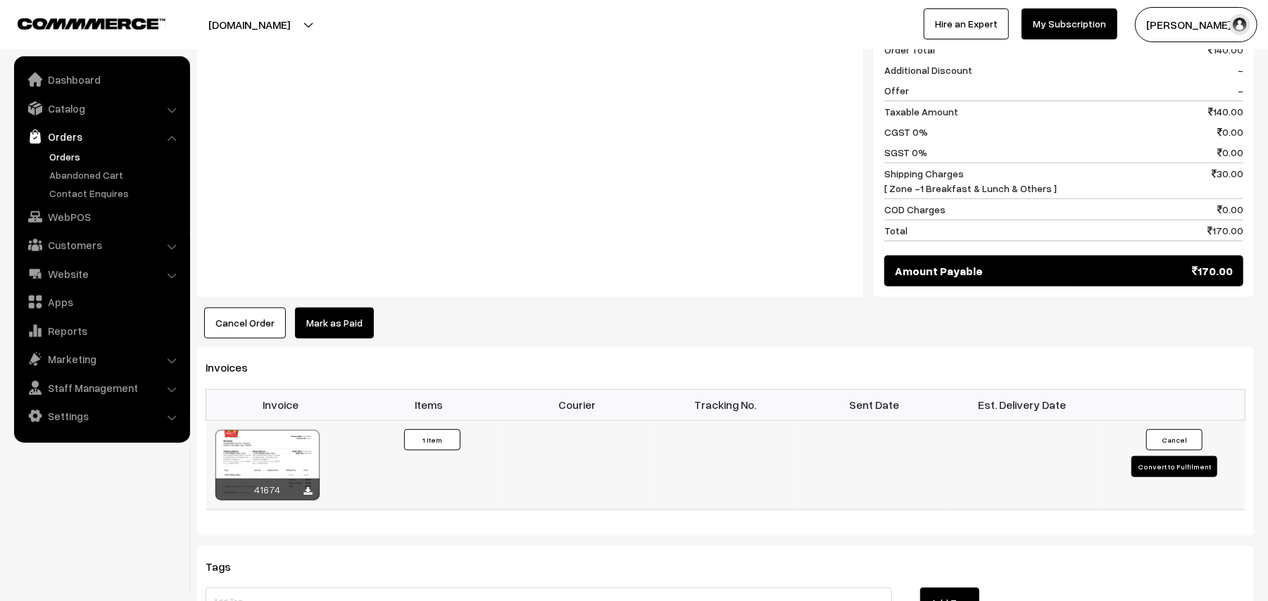
click at [299, 438] on div at bounding box center [268, 465] width 104 height 70
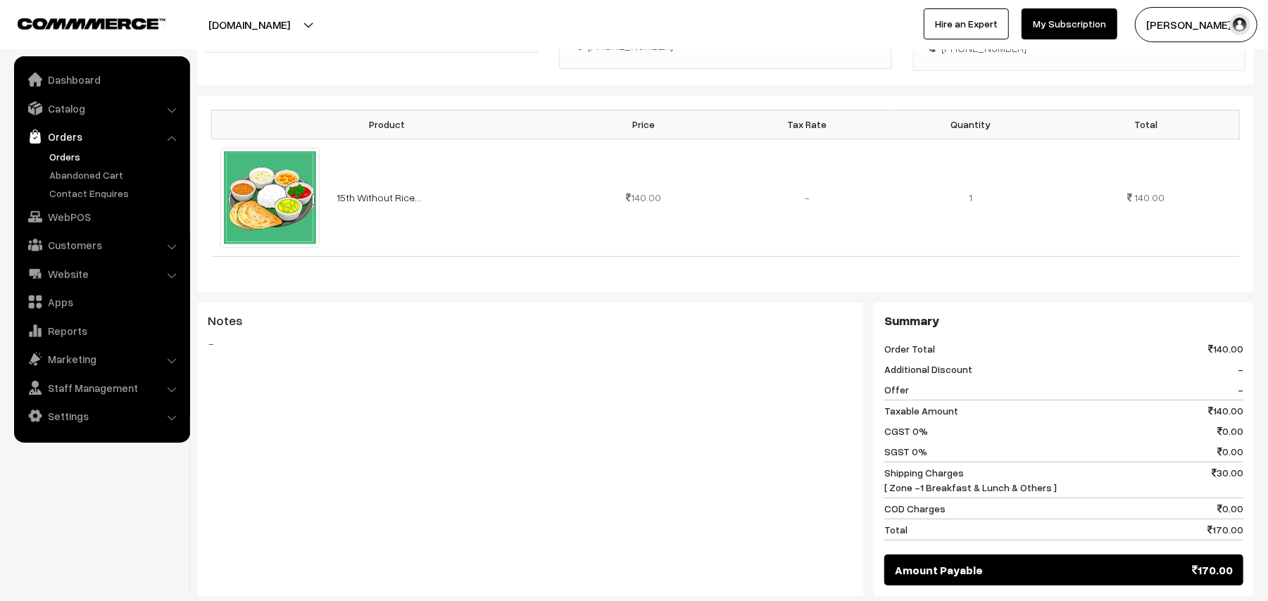
scroll to position [0, 0]
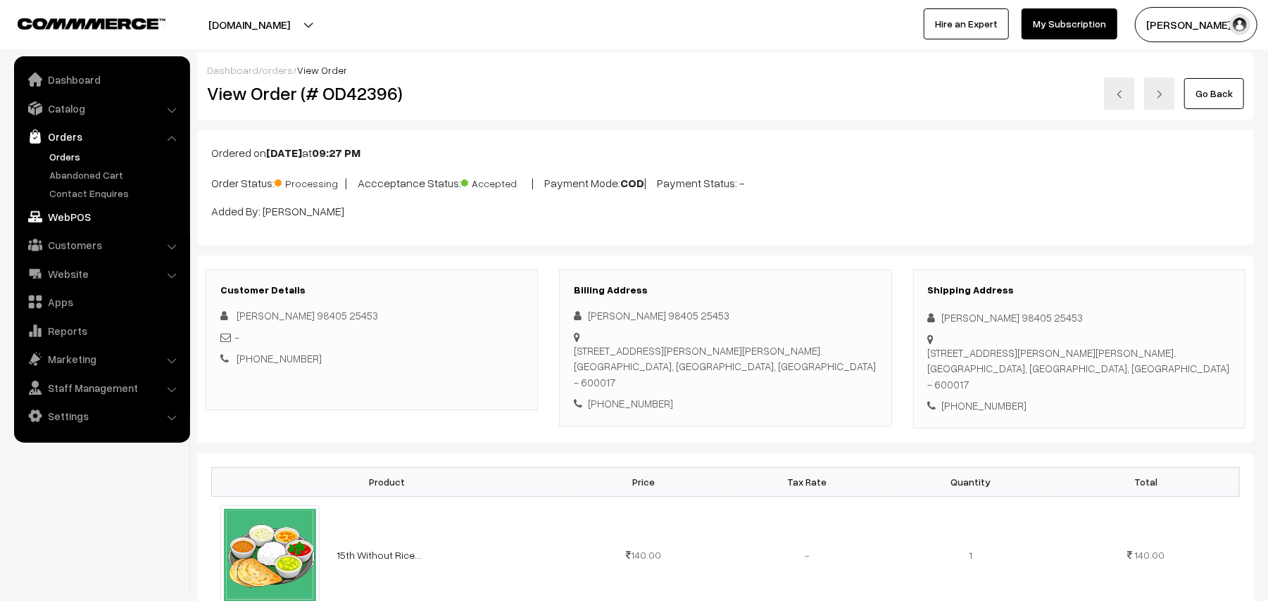
click at [102, 221] on link "WebPOS" at bounding box center [102, 216] width 168 height 25
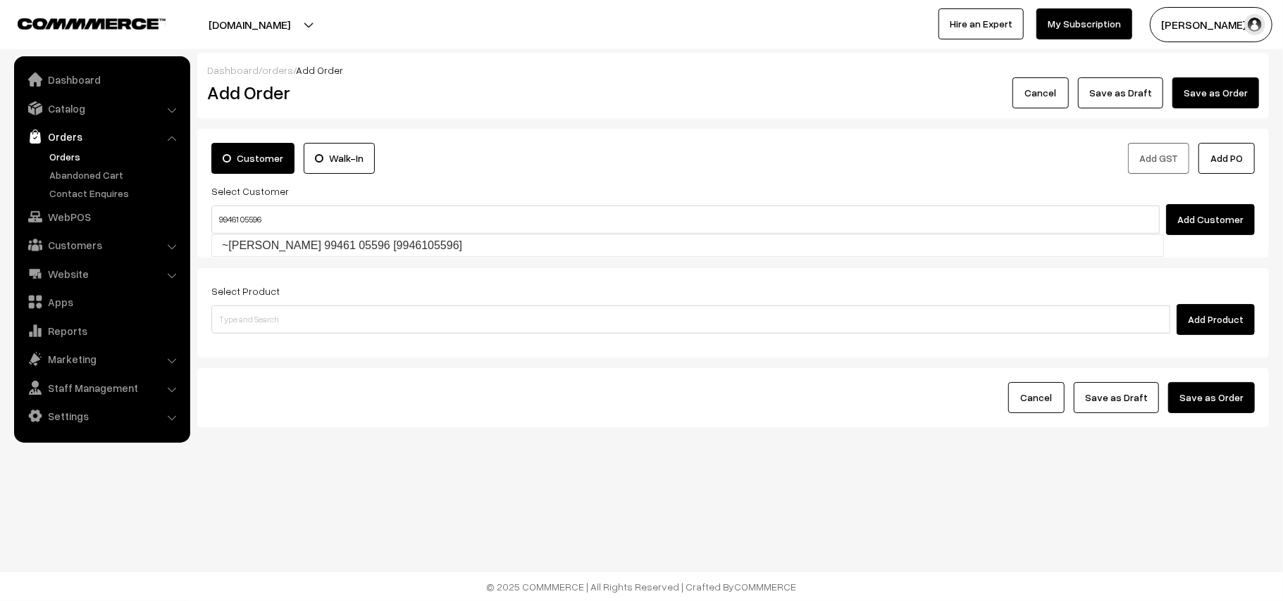
click at [243, 232] on input "99461 05596" at bounding box center [685, 220] width 948 height 28
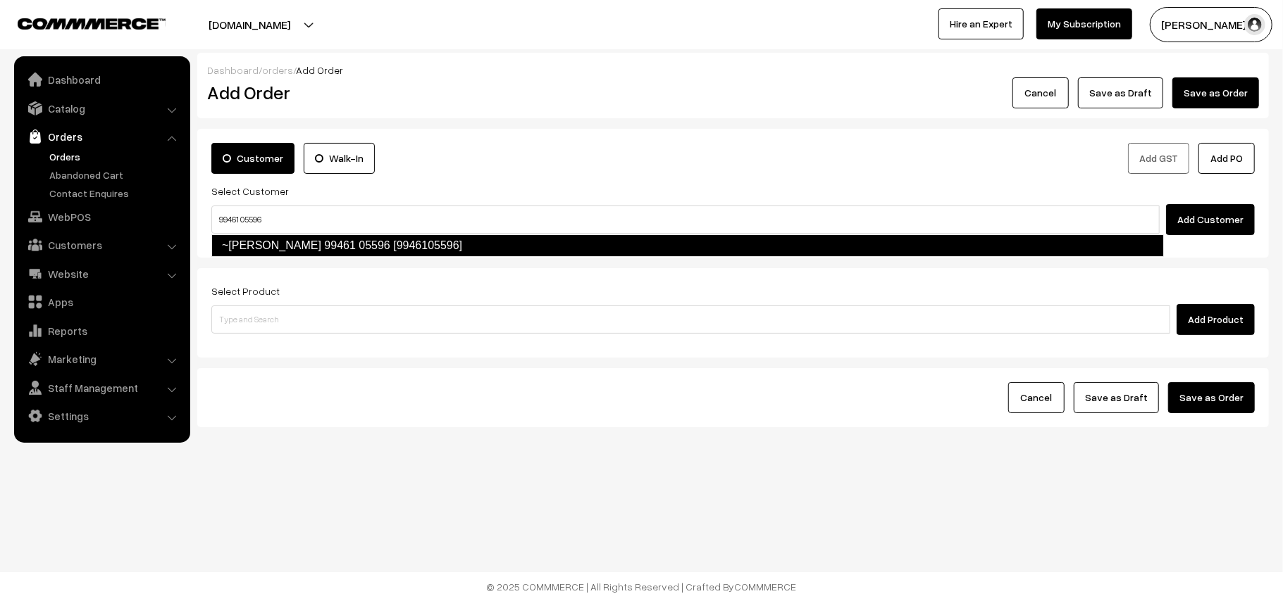
click at [245, 237] on link "~Banumathy Neelakantan 99461 05596 [9946105596]" at bounding box center [687, 246] width 952 height 23
type input "99461 05596"
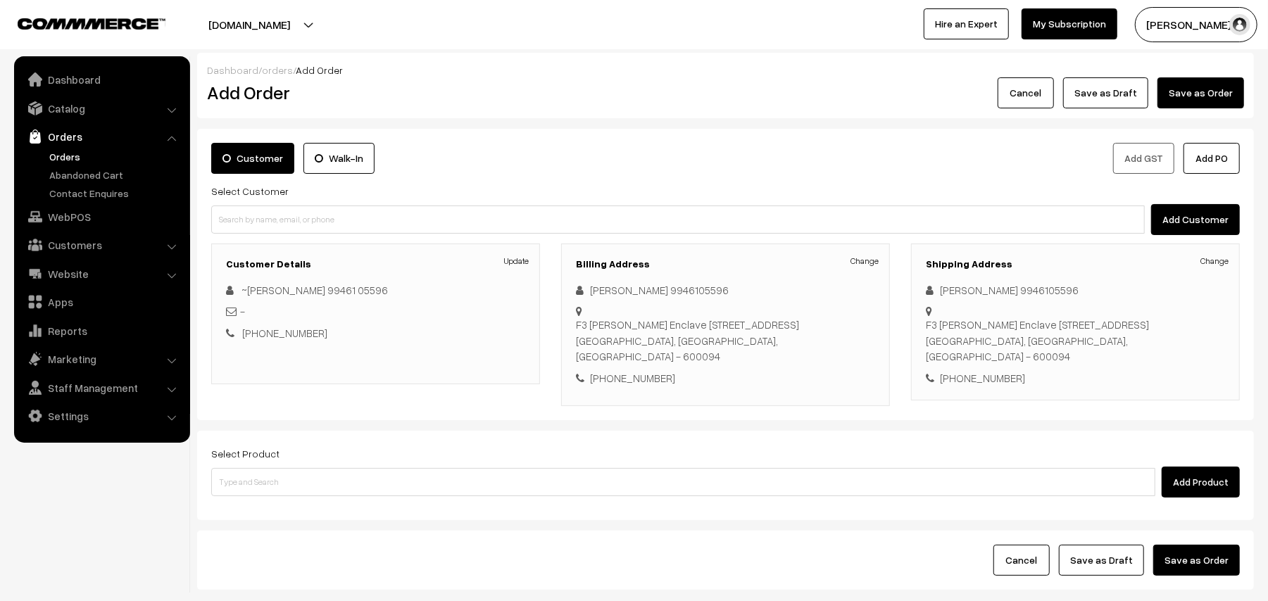
scroll to position [92, 0]
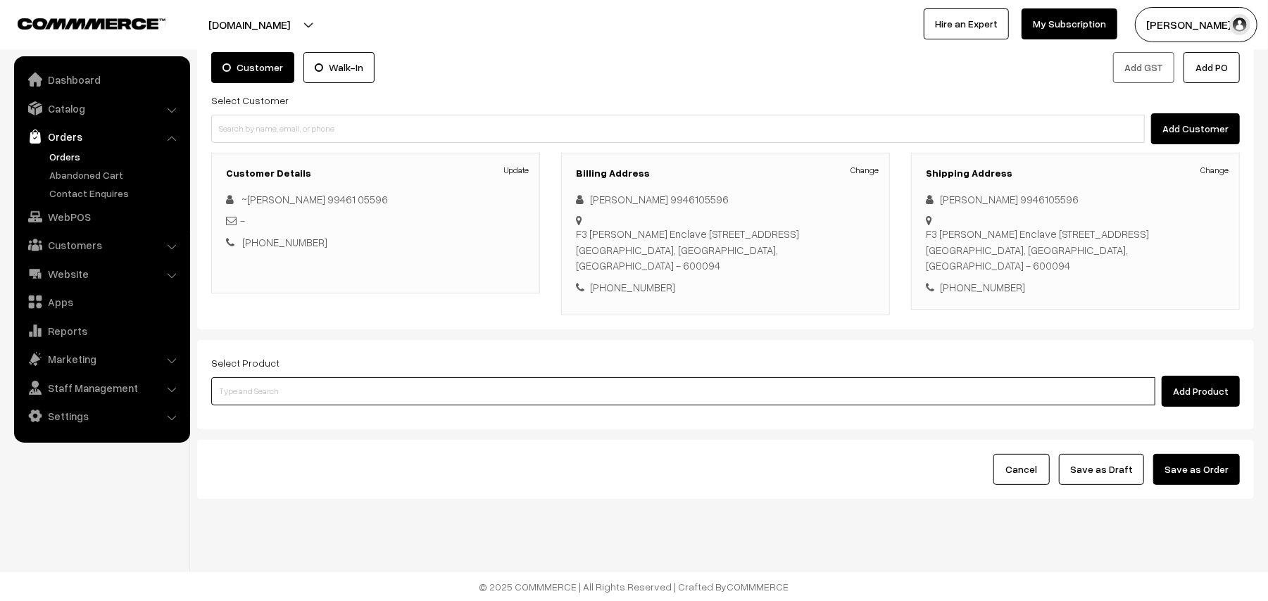
click at [362, 394] on input at bounding box center [683, 392] width 944 height 28
type input "sambar"
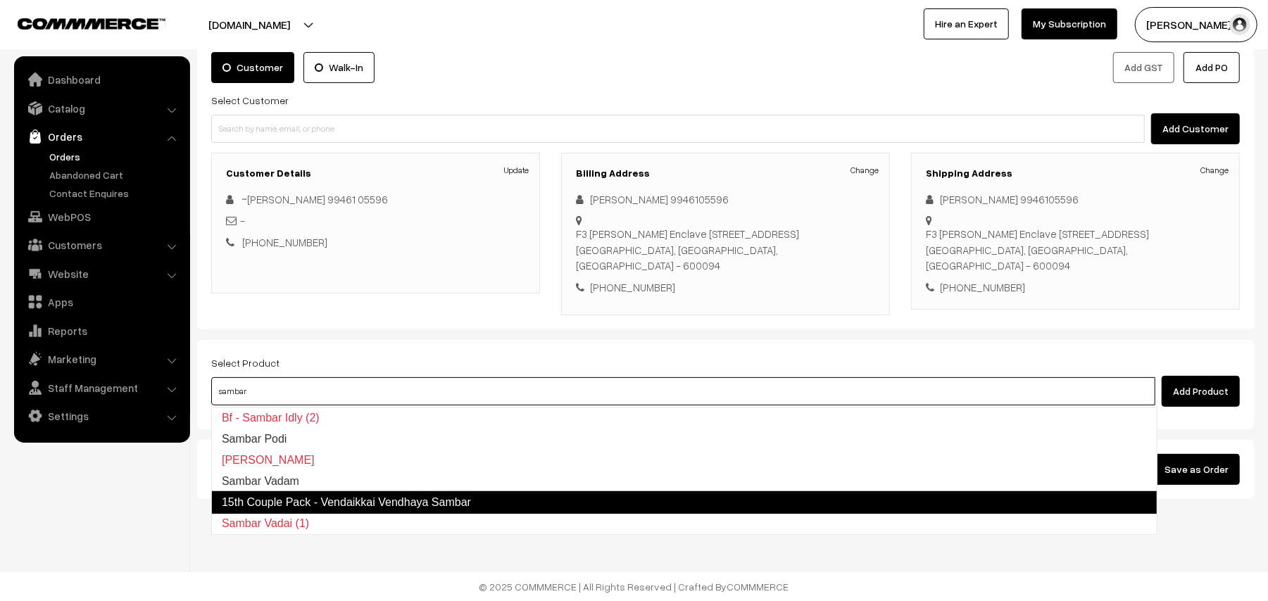
click at [365, 503] on link "15th Couple Pack - Vendaikkai Vendhaya Sambar" at bounding box center [684, 503] width 947 height 23
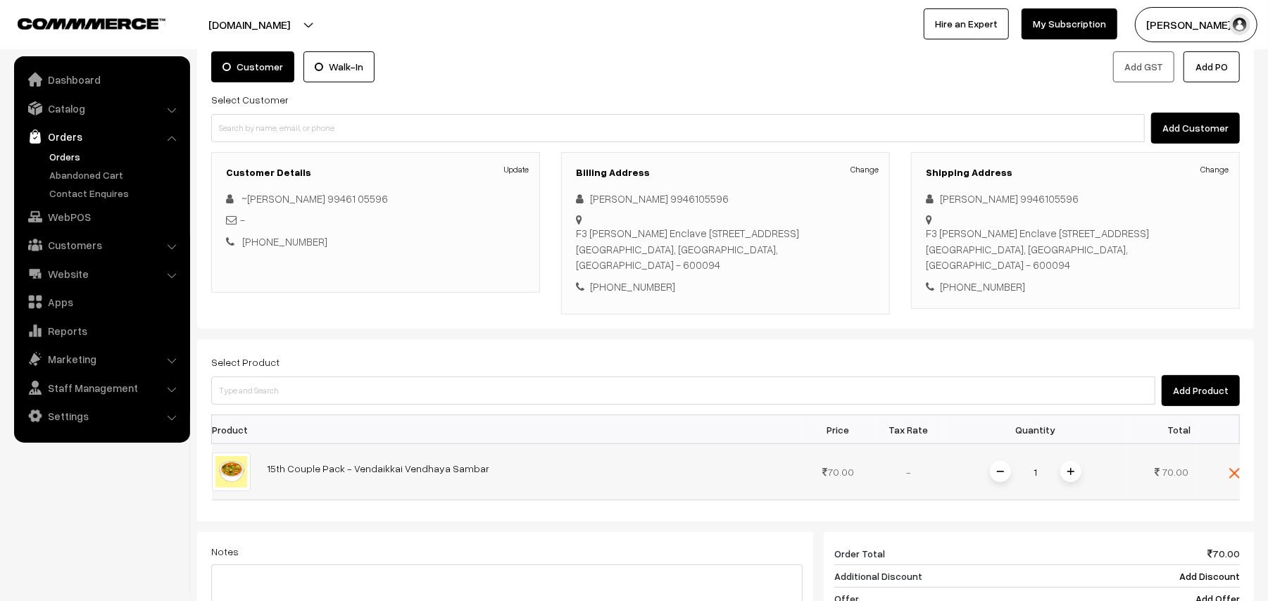
click at [1072, 478] on span at bounding box center [1071, 471] width 21 height 21
click at [364, 390] on input at bounding box center [683, 391] width 944 height 28
type input "kootu"
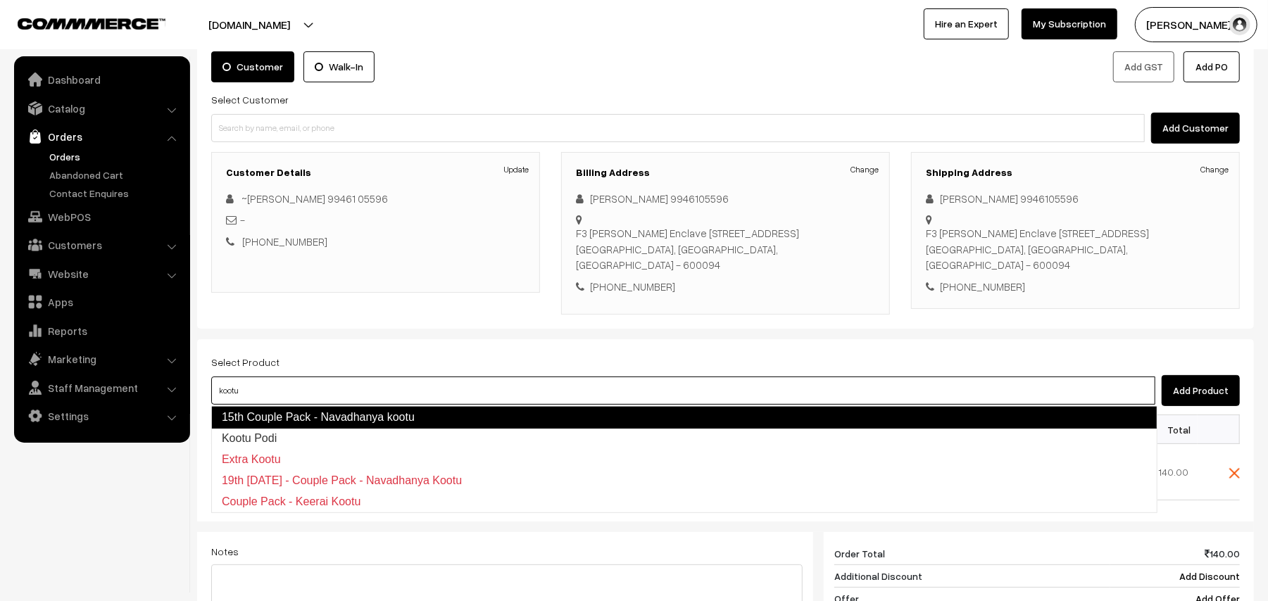
click at [359, 418] on link "15th Couple Pack - Navadhanya kootu" at bounding box center [684, 417] width 947 height 23
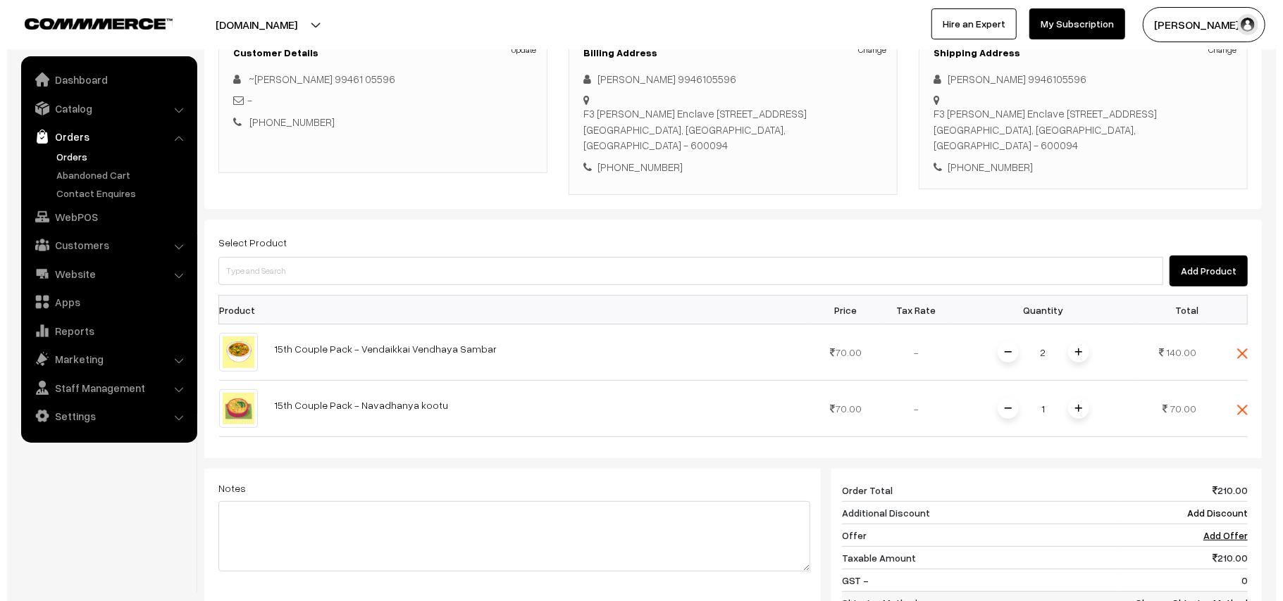
scroll to position [479, 0]
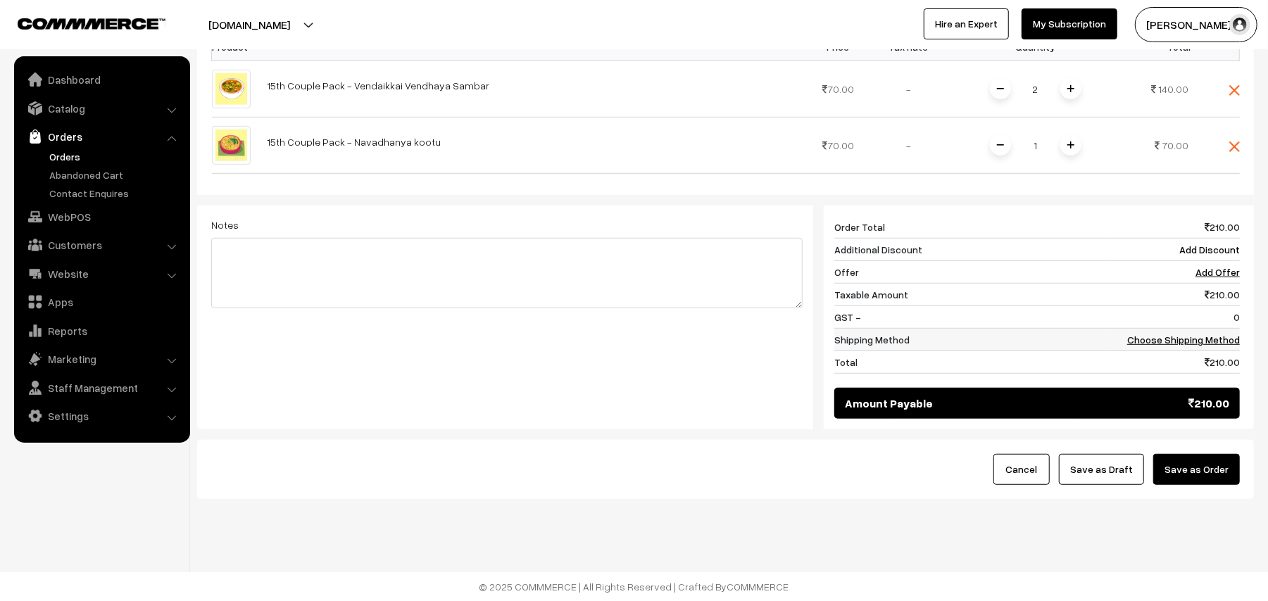
click at [1199, 330] on td "Choose Shipping Method" at bounding box center [1176, 340] width 130 height 23
click at [1197, 337] on link "Choose Shipping Method" at bounding box center [1184, 340] width 113 height 12
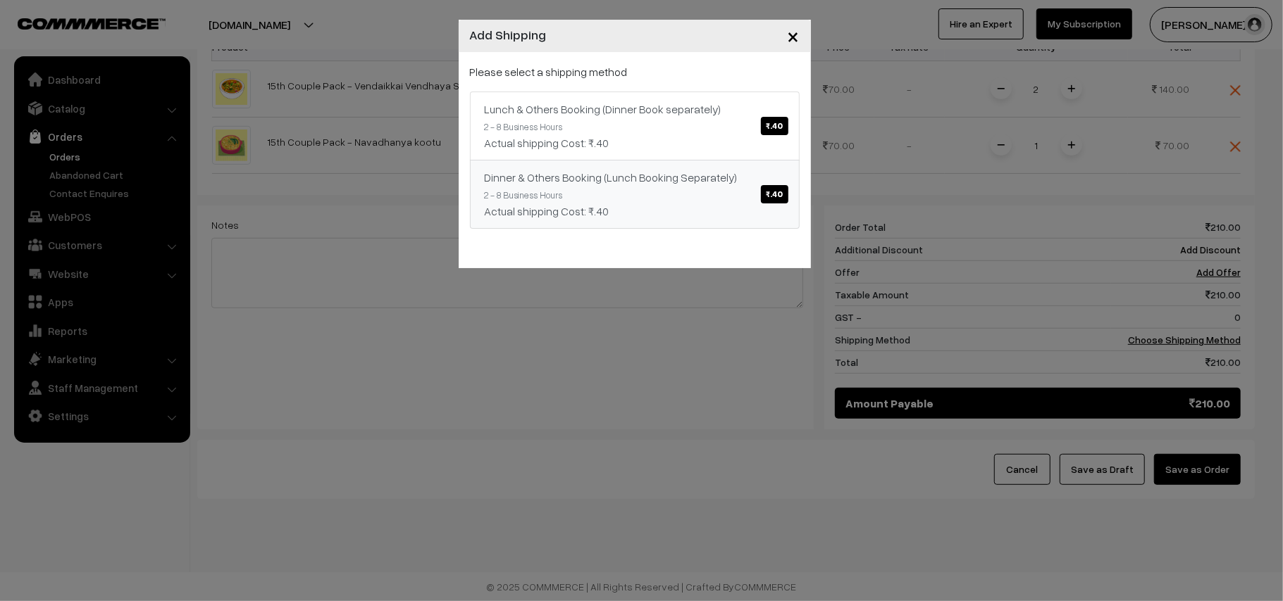
click at [708, 162] on link "Dinner & Others Booking (Lunch Booking Separately) ₹.40 2 - 8 Business Hours Ac…" at bounding box center [635, 194] width 330 height 69
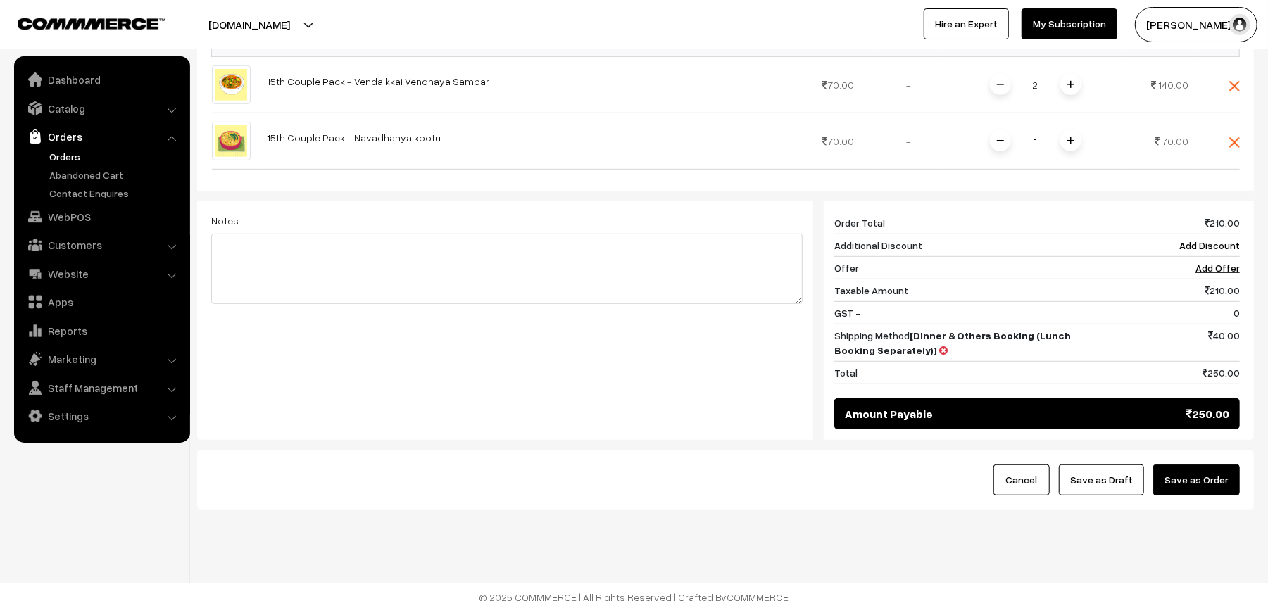
click at [1182, 478] on button "Save as Order" at bounding box center [1197, 480] width 87 height 31
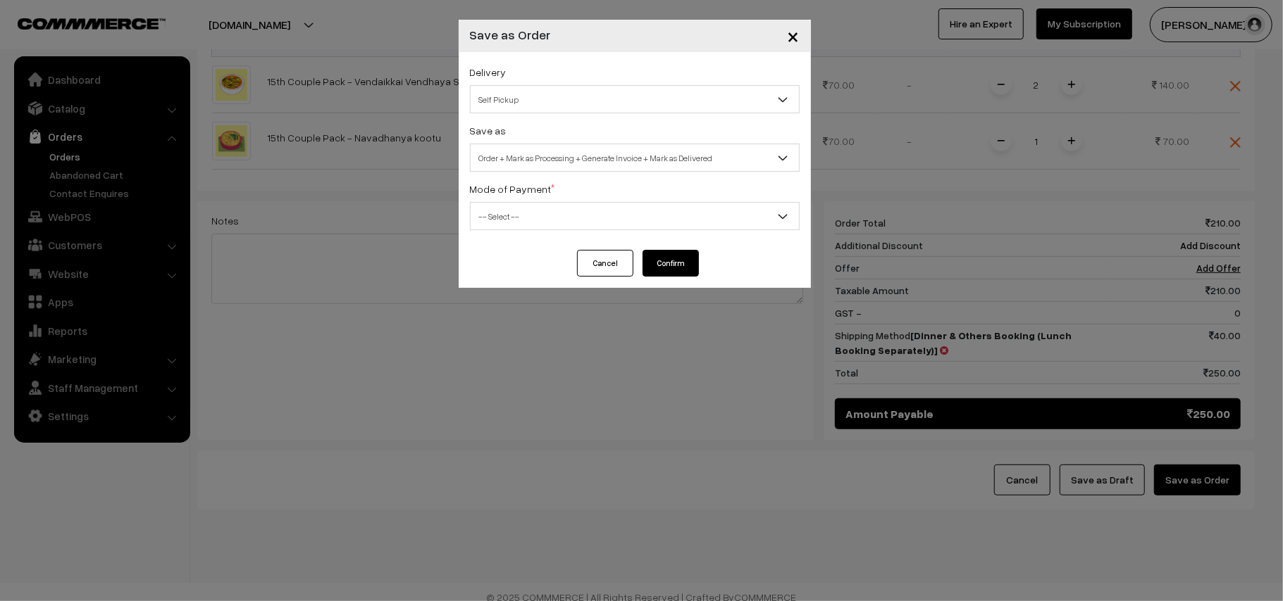
click at [537, 102] on span "Self Pickup" at bounding box center [634, 99] width 328 height 25
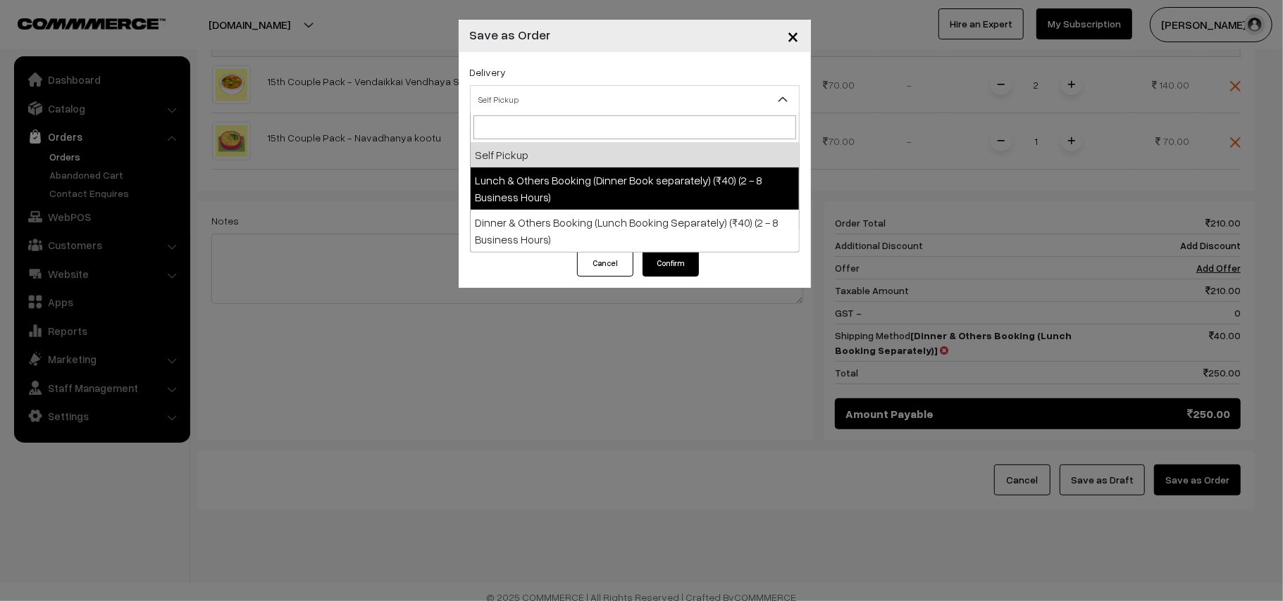
select select "LOB1"
select select "3"
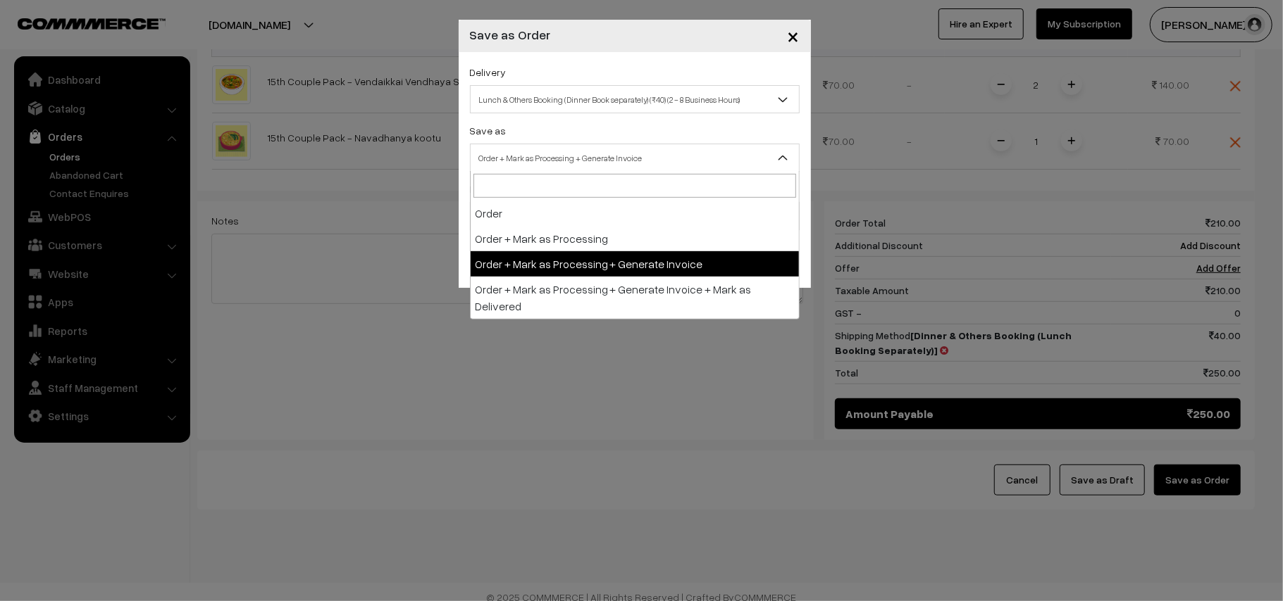
click at [565, 158] on span "Order + Mark as Processing + Generate Invoice" at bounding box center [634, 158] width 328 height 25
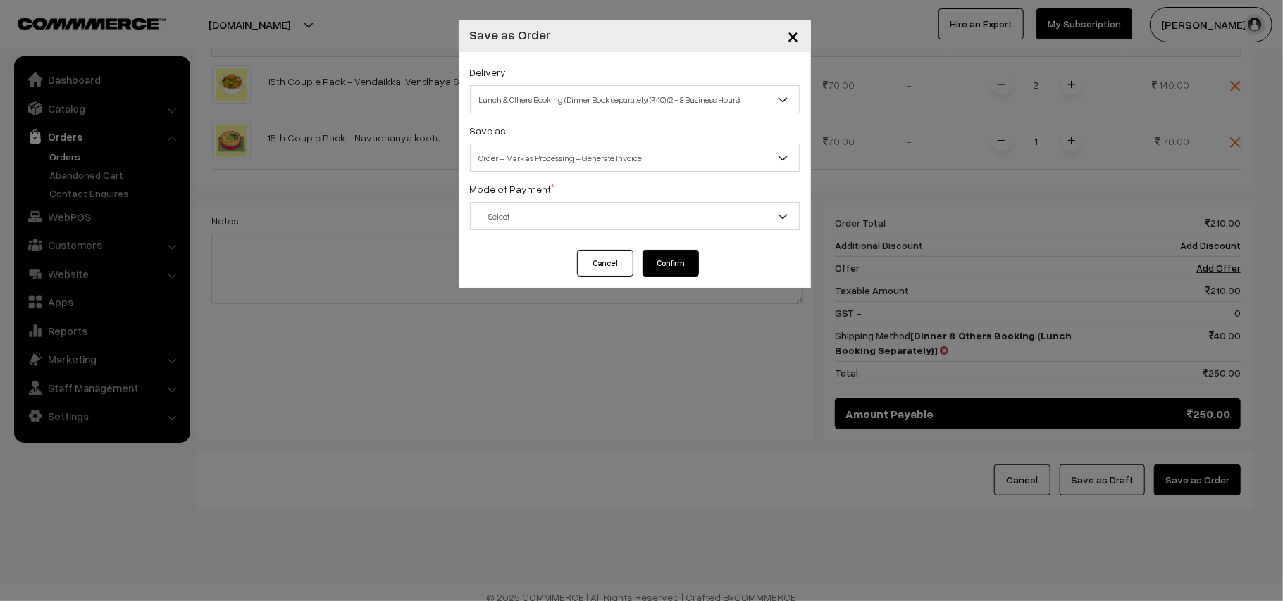
click at [516, 214] on span "-- Select --" at bounding box center [634, 216] width 328 height 25
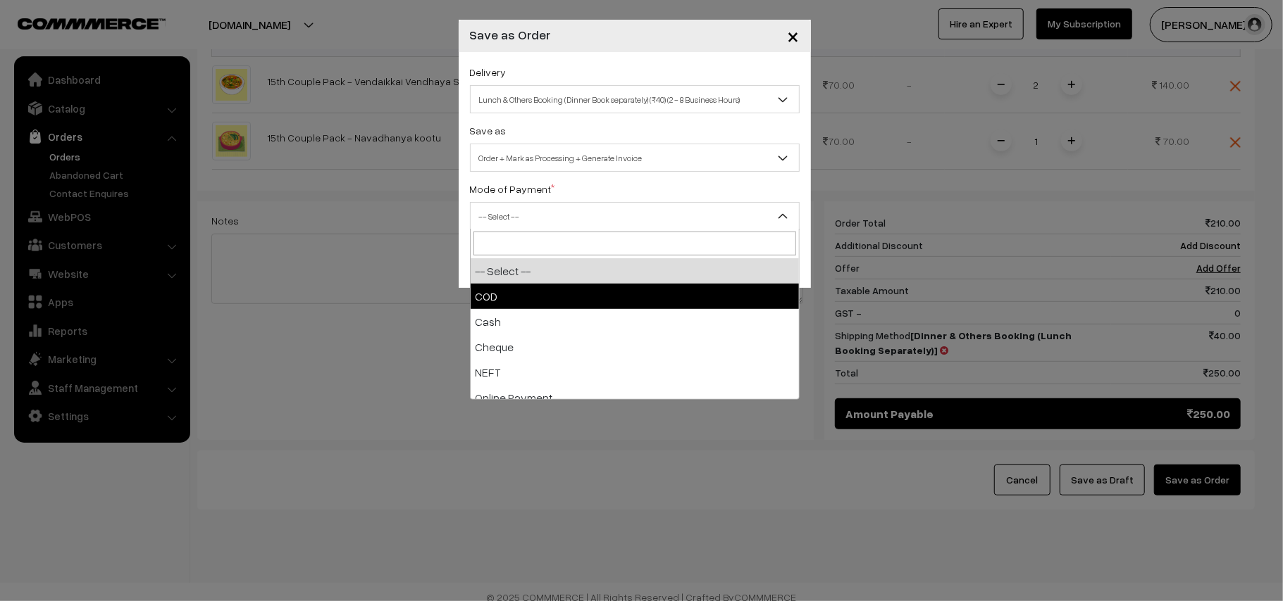
select select "1"
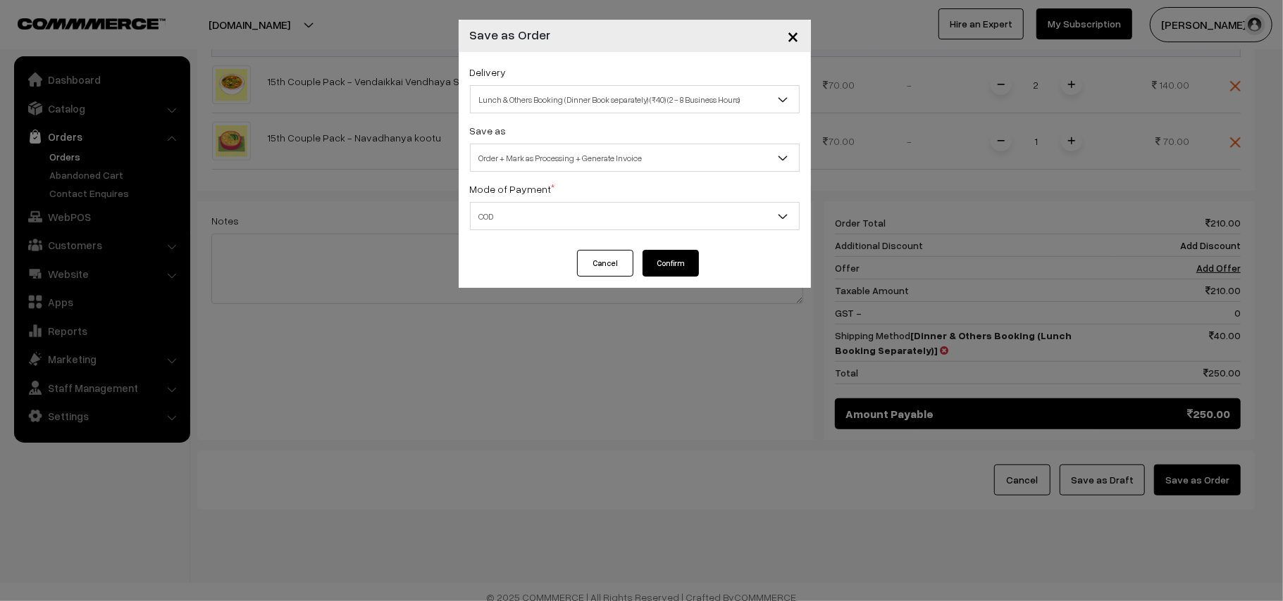
click at [688, 262] on button "Confirm" at bounding box center [670, 263] width 56 height 27
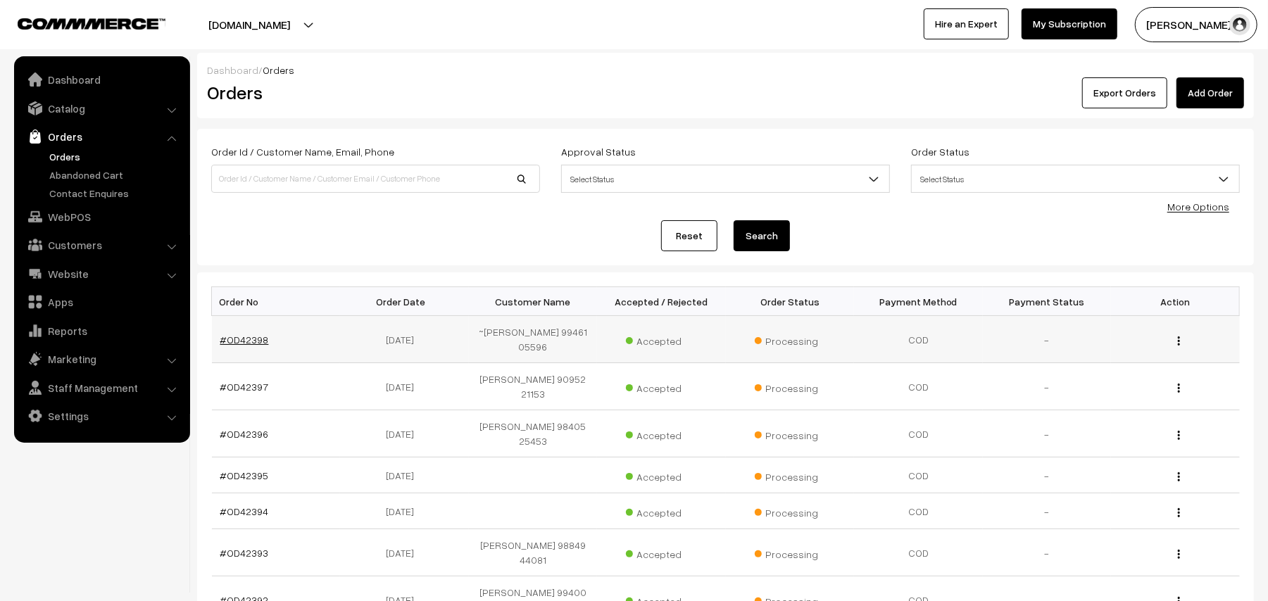
click at [257, 344] on link "#OD42398" at bounding box center [244, 340] width 49 height 12
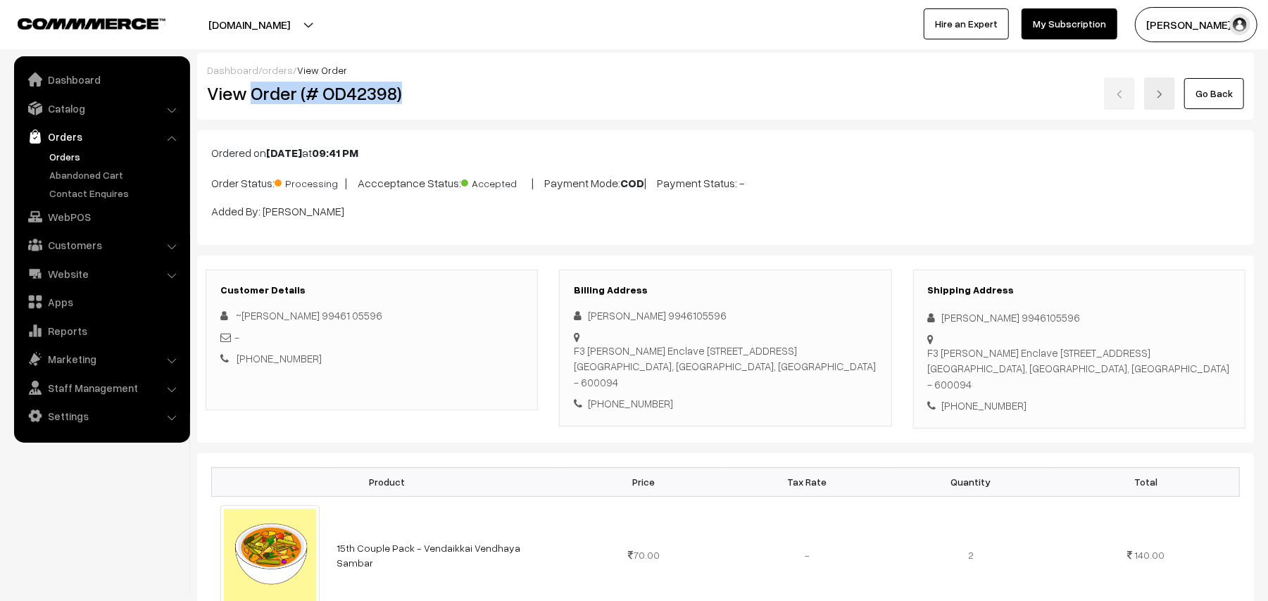
drag, startPoint x: 0, startPoint y: 0, endPoint x: 445, endPoint y: 91, distance: 454.3
click at [445, 91] on h2 "View Order (# OD42398)" at bounding box center [373, 93] width 332 height 22
copy h2 "Order (# OD42398)"
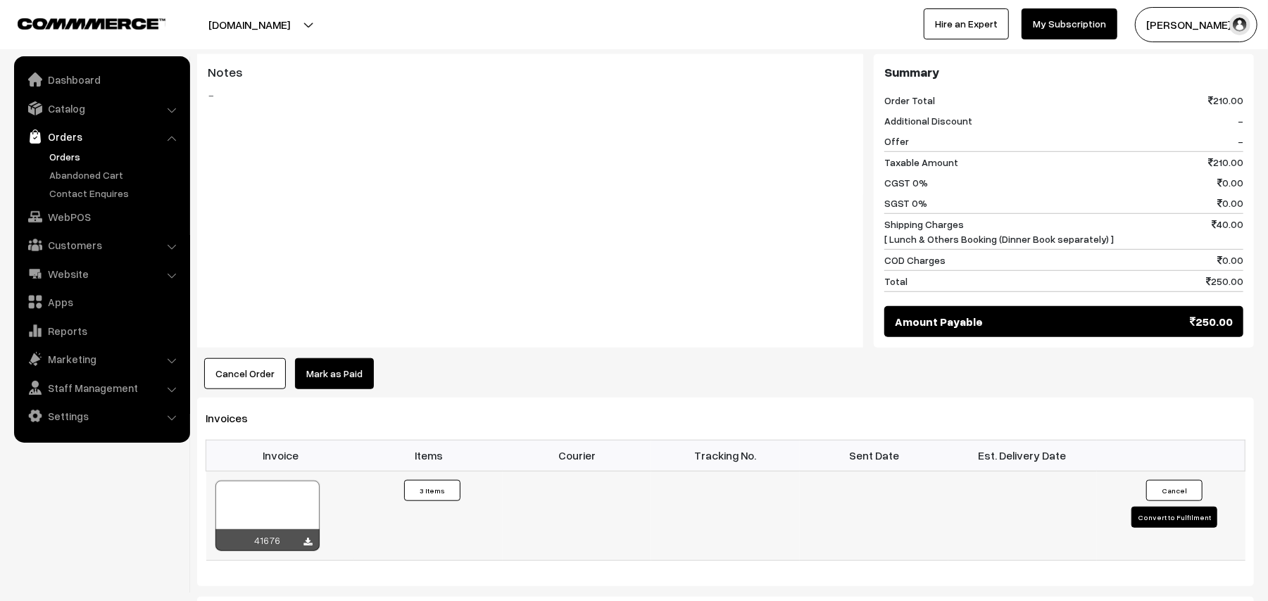
scroll to position [751, 0]
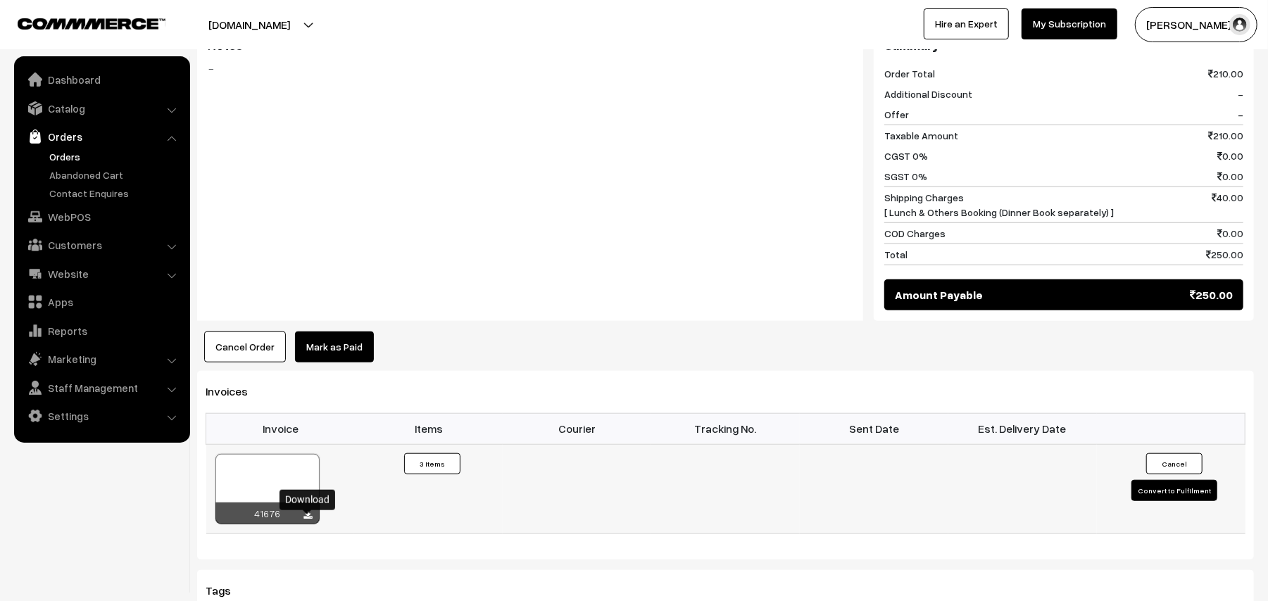
click at [310, 520] on icon at bounding box center [308, 515] width 8 height 9
click at [71, 153] on link "Orders" at bounding box center [115, 156] width 139 height 15
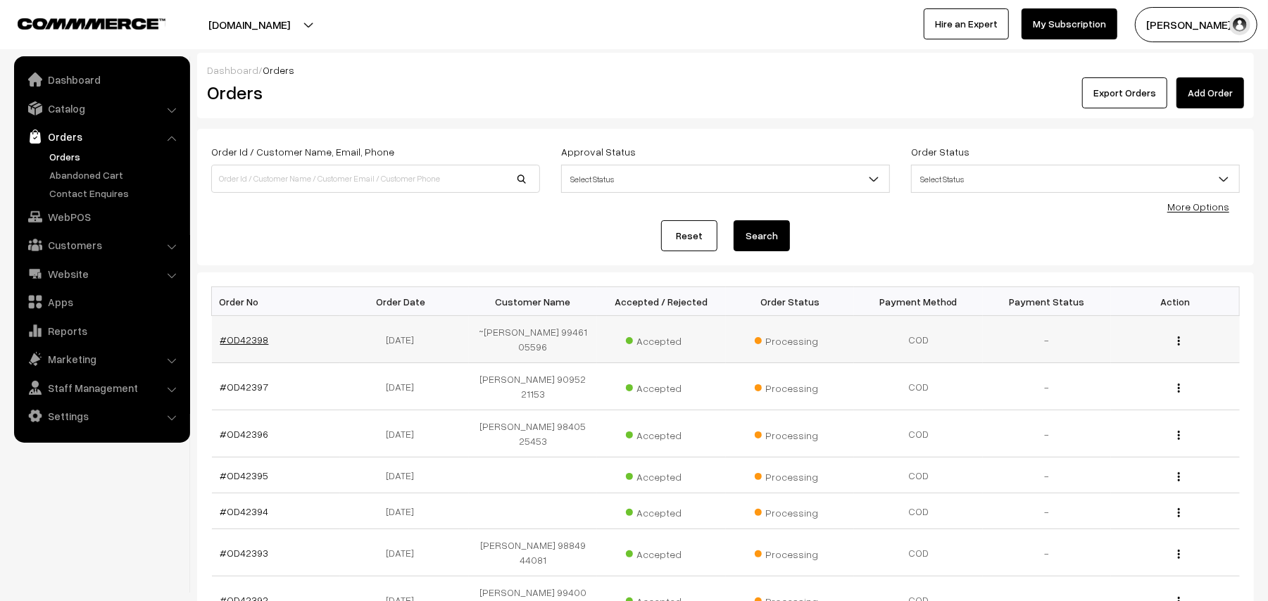
click at [251, 338] on link "#OD42398" at bounding box center [244, 340] width 49 height 12
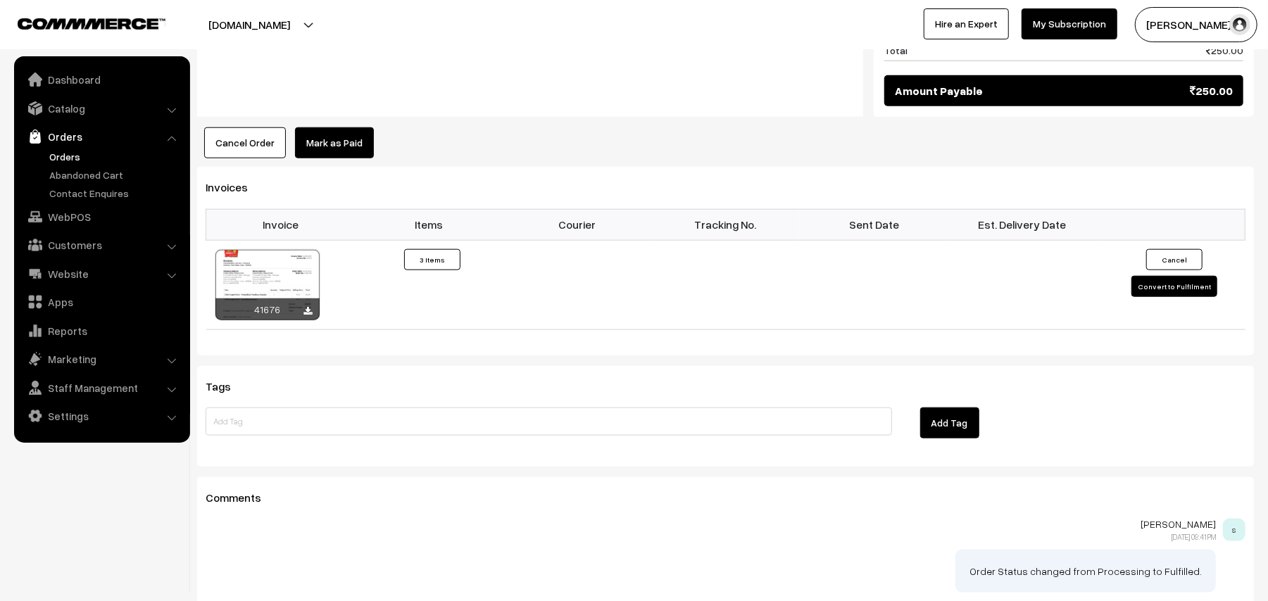
scroll to position [1032, 0]
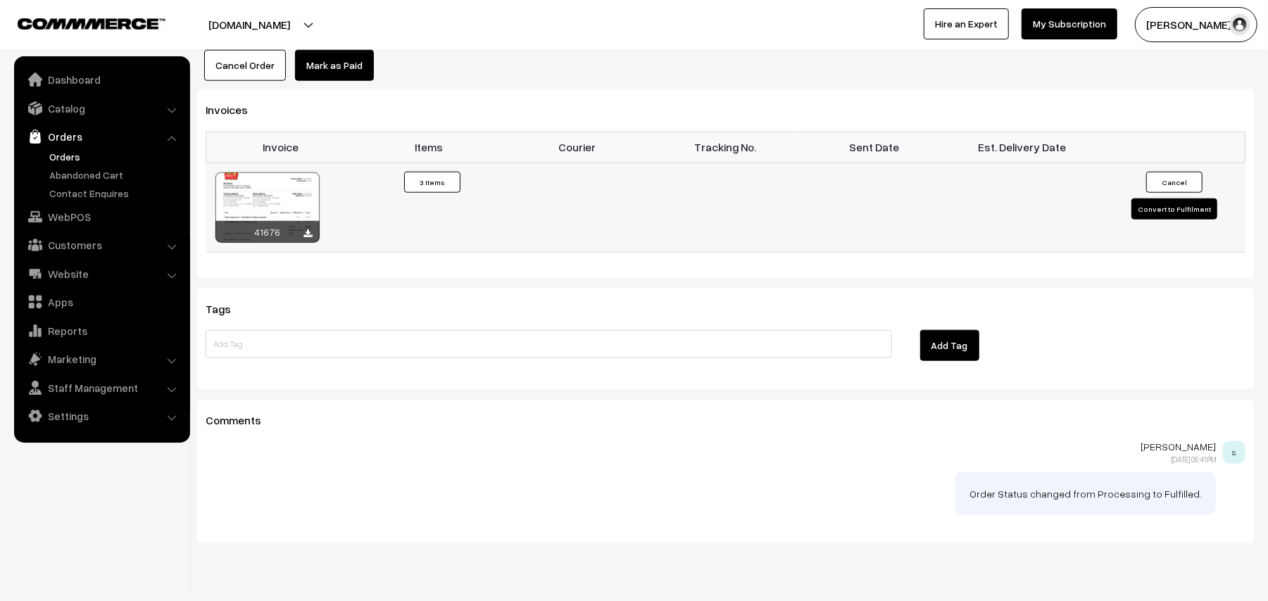
click at [297, 213] on div at bounding box center [268, 208] width 104 height 70
click at [62, 158] on link "Orders" at bounding box center [115, 156] width 139 height 15
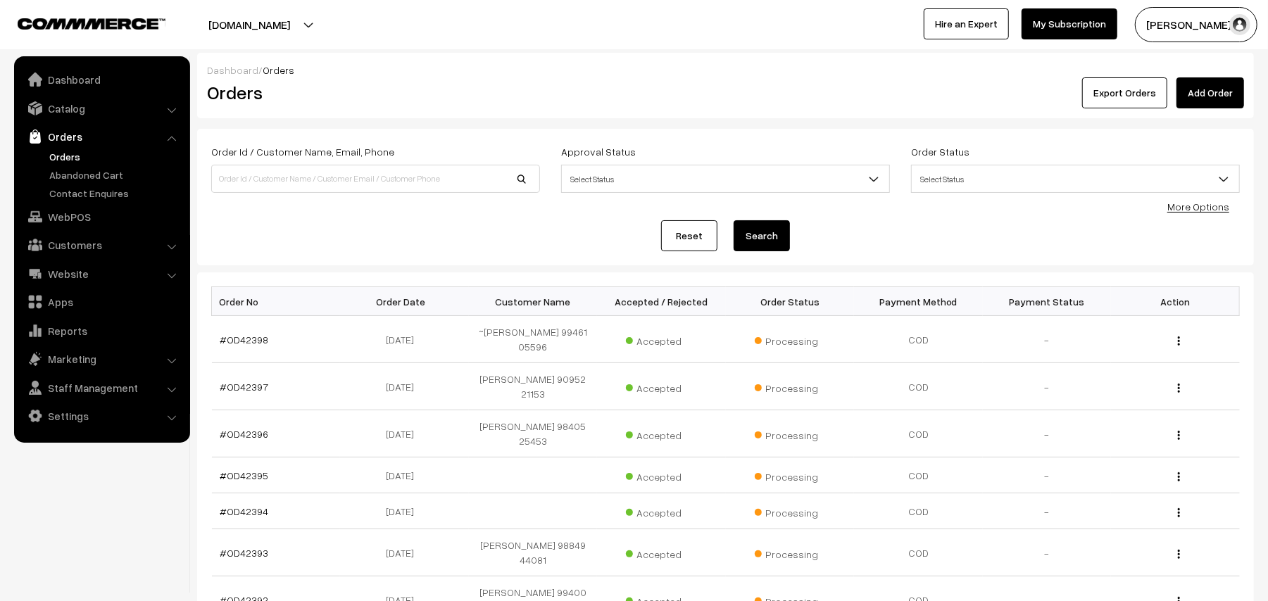
click at [65, 147] on link "Orders" at bounding box center [102, 136] width 168 height 25
